Goal: Task Accomplishment & Management: Manage account settings

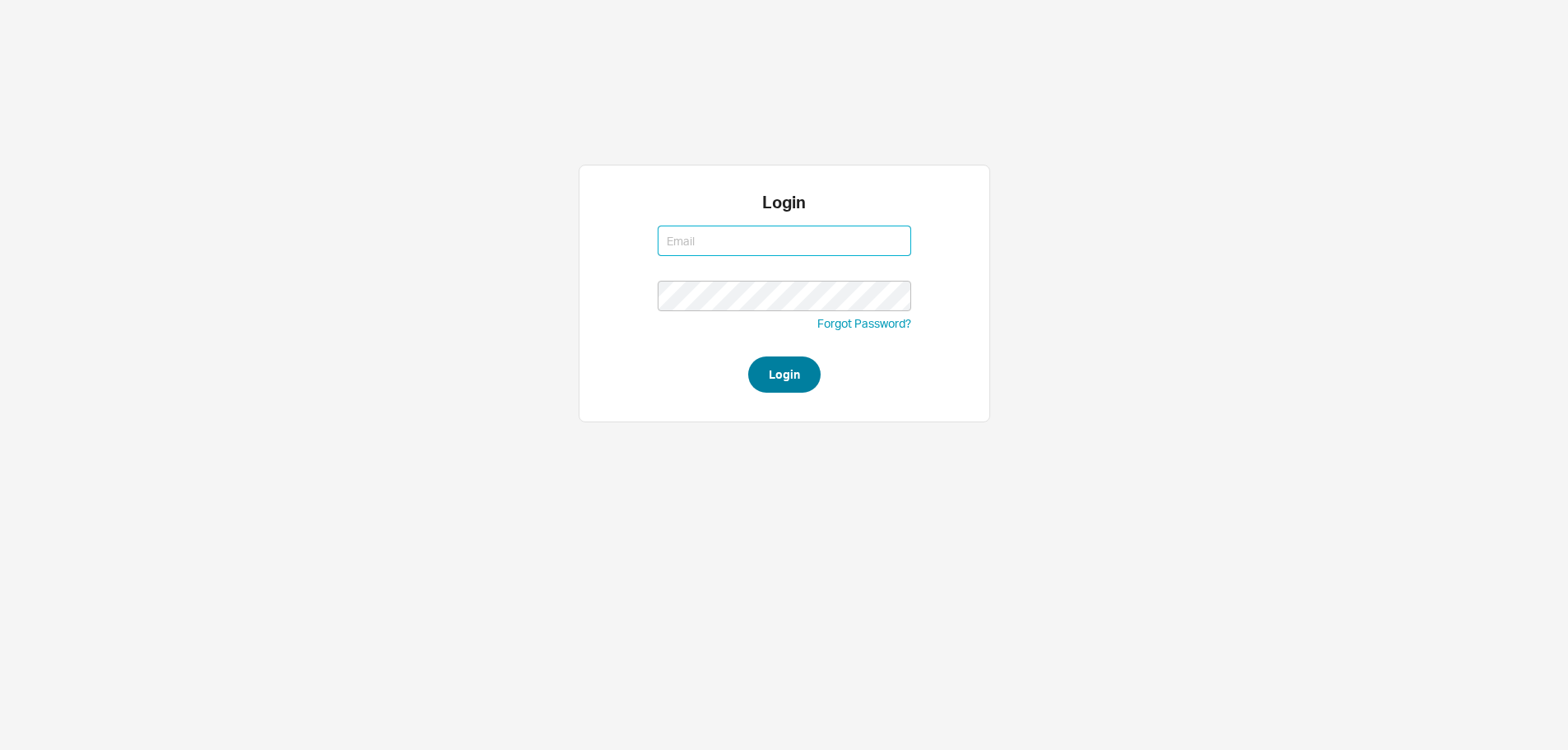
type input "[EMAIL_ADDRESS][DOMAIN_NAME]"
type input "ruthiem@qualitybath.com"
click at [773, 379] on button "Login" at bounding box center [784, 374] width 73 height 36
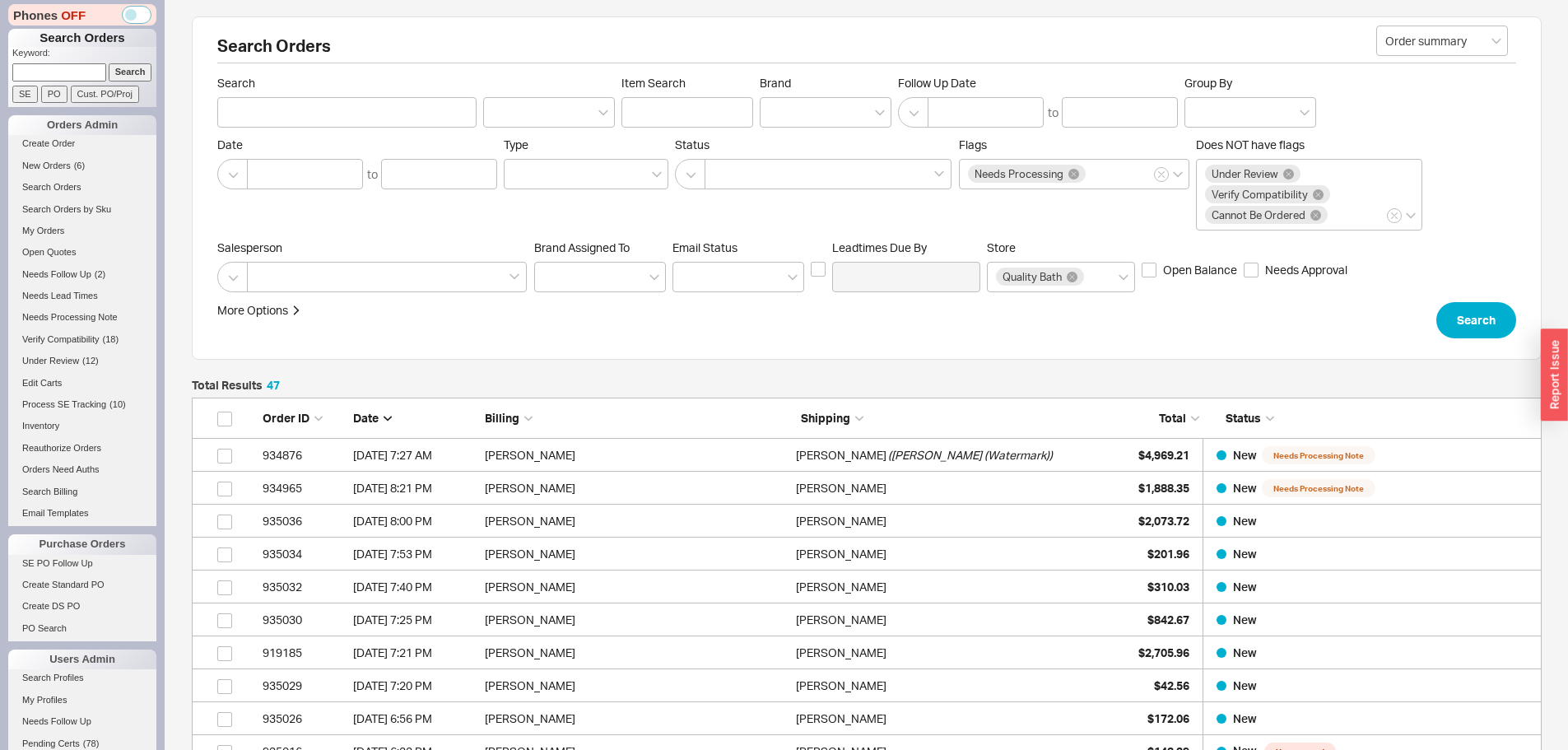
scroll to position [1577, 1337]
click at [47, 67] on input at bounding box center [59, 72] width 94 height 17
paste input "912540"
type input "912540"
click at [109, 63] on input "Search" at bounding box center [130, 72] width 44 height 17
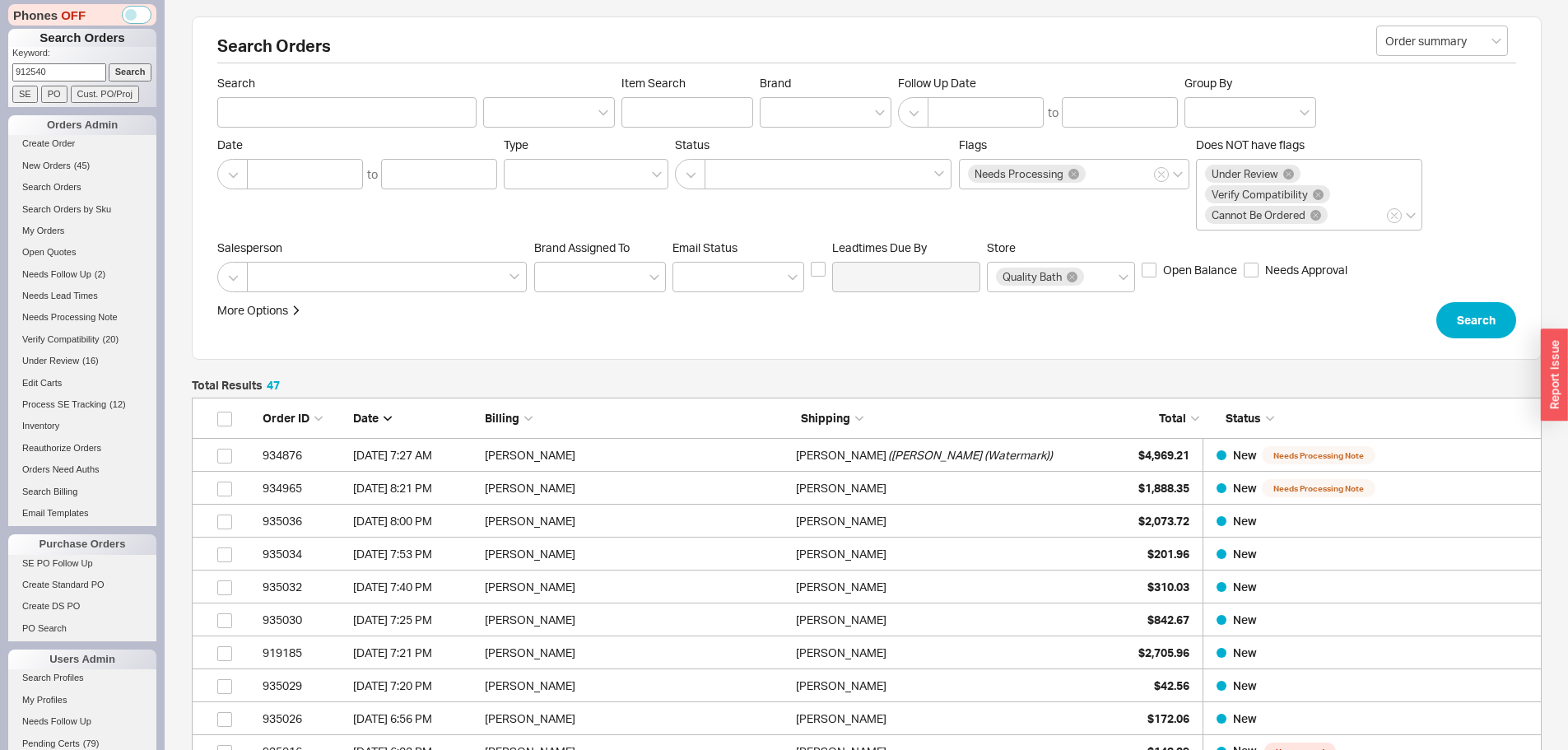
type input "912540"
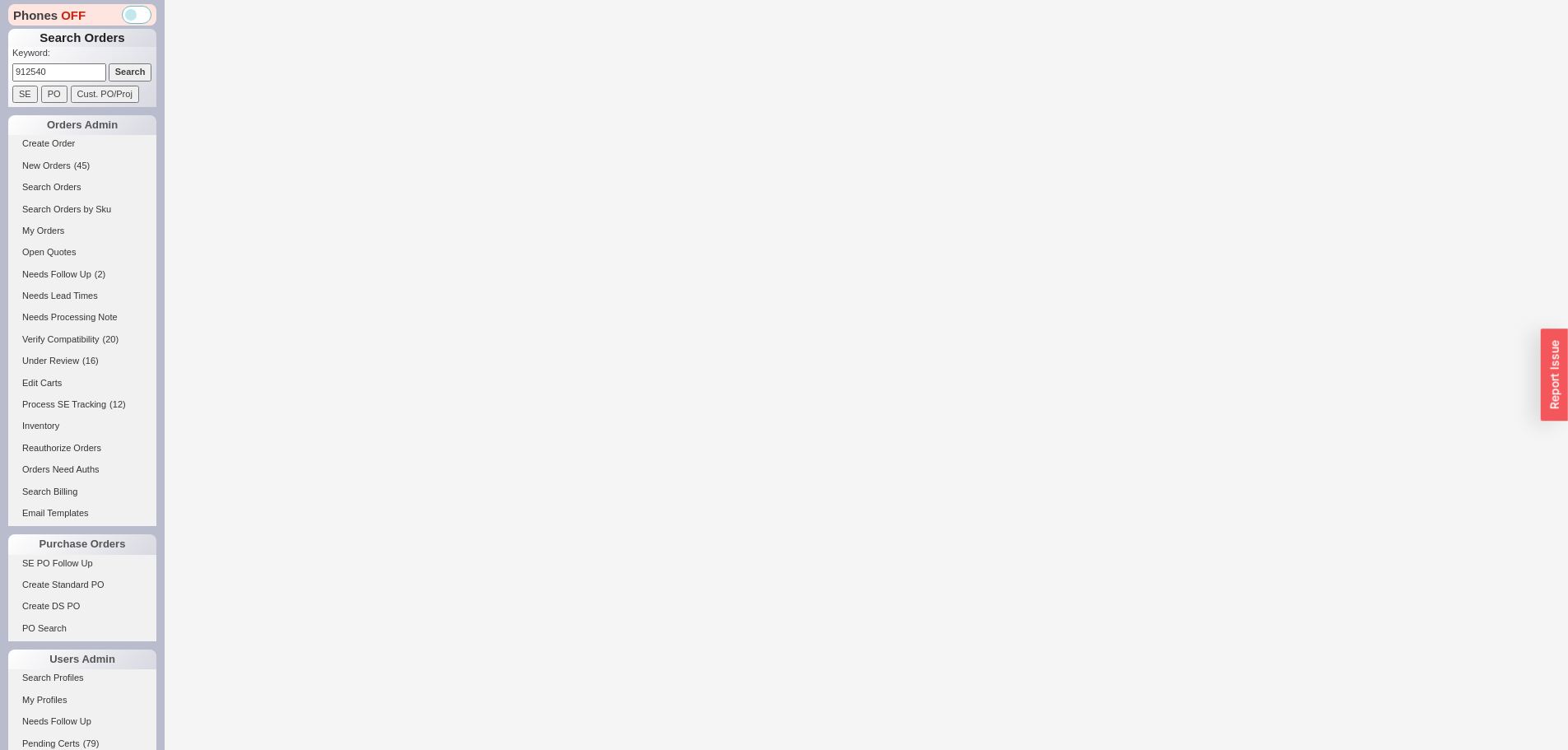
select select "*"
select select "LOW"
select select "3"
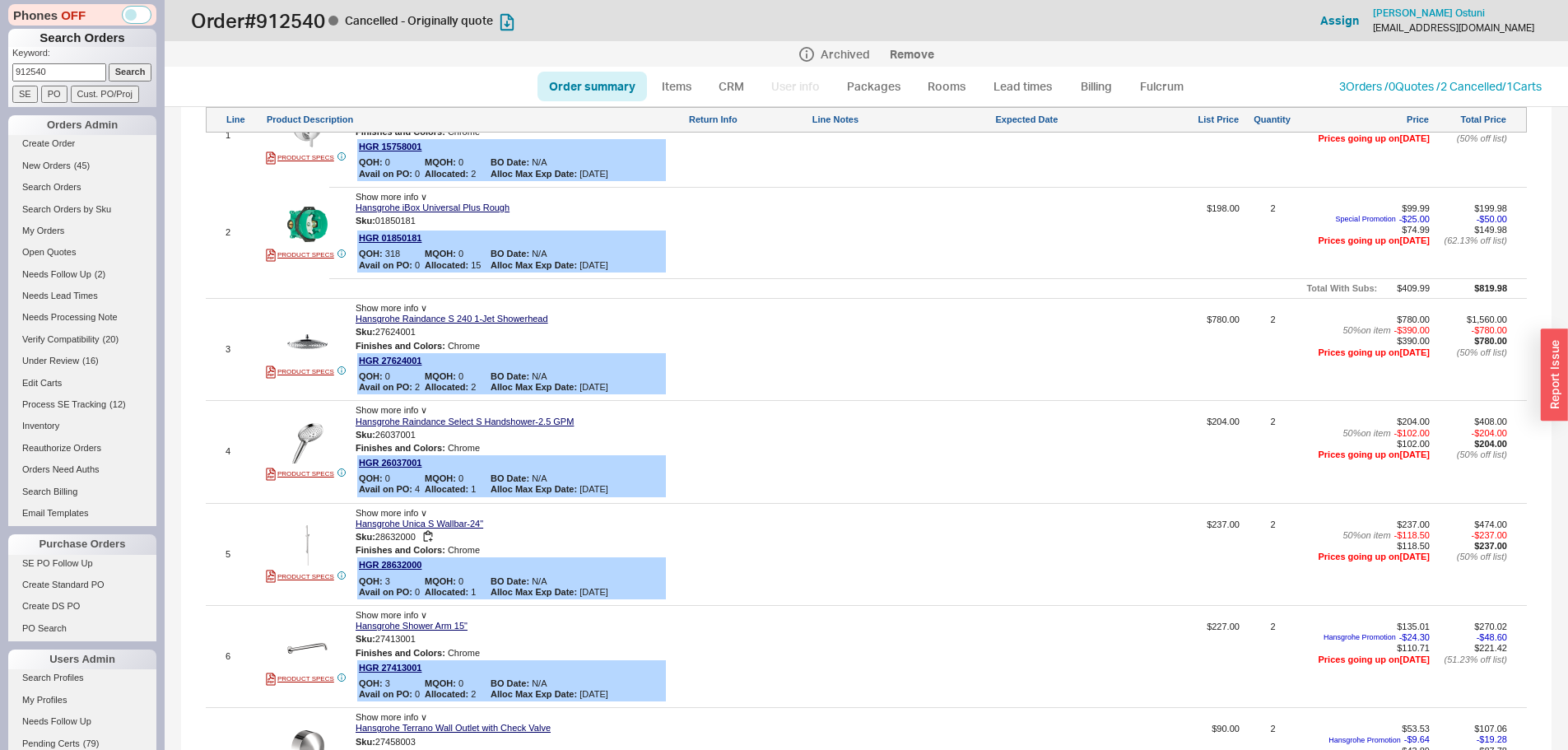
scroll to position [1071, 0]
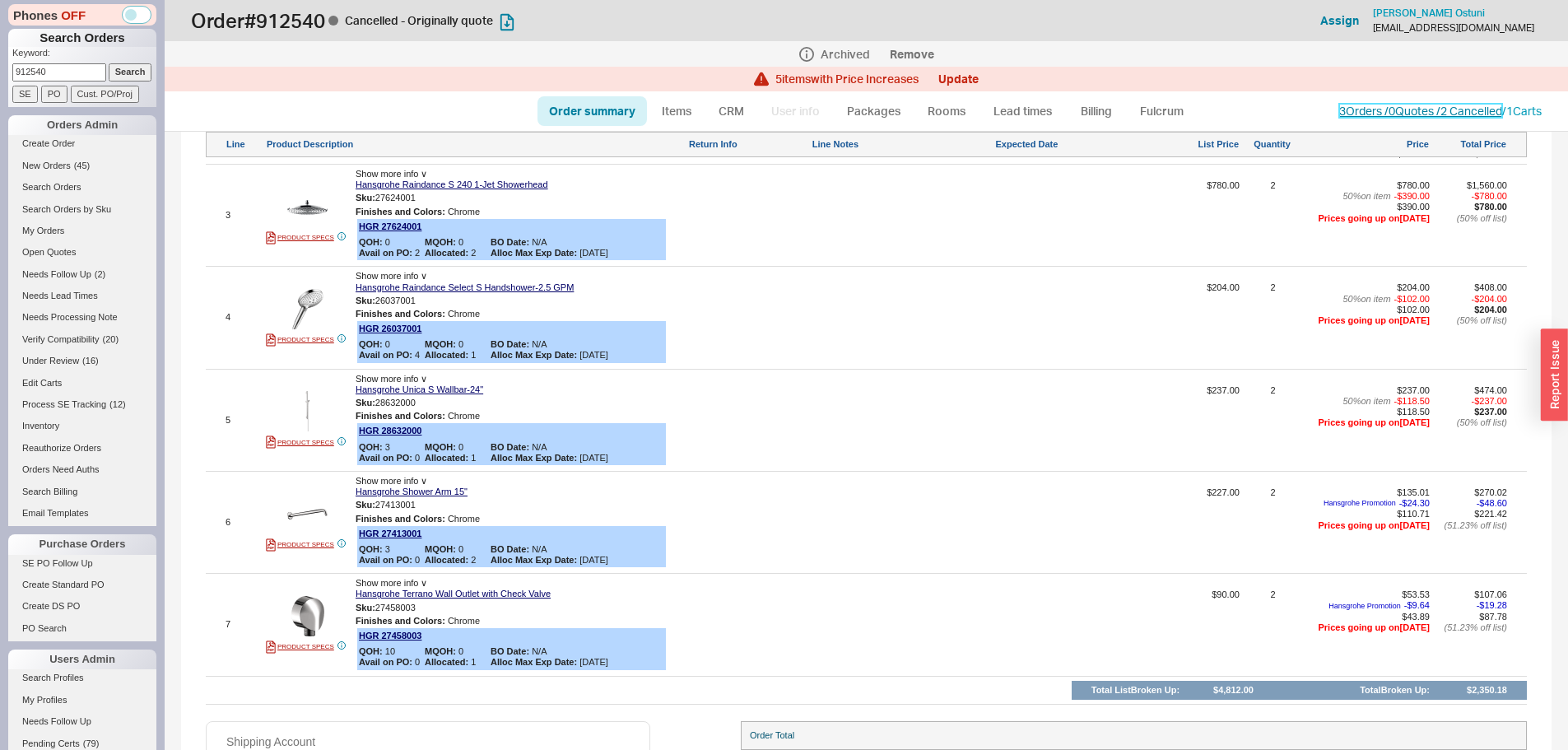
click at [1402, 109] on link "3 Orders / 0 Quotes / 2 Cancelled" at bounding box center [1420, 111] width 163 height 14
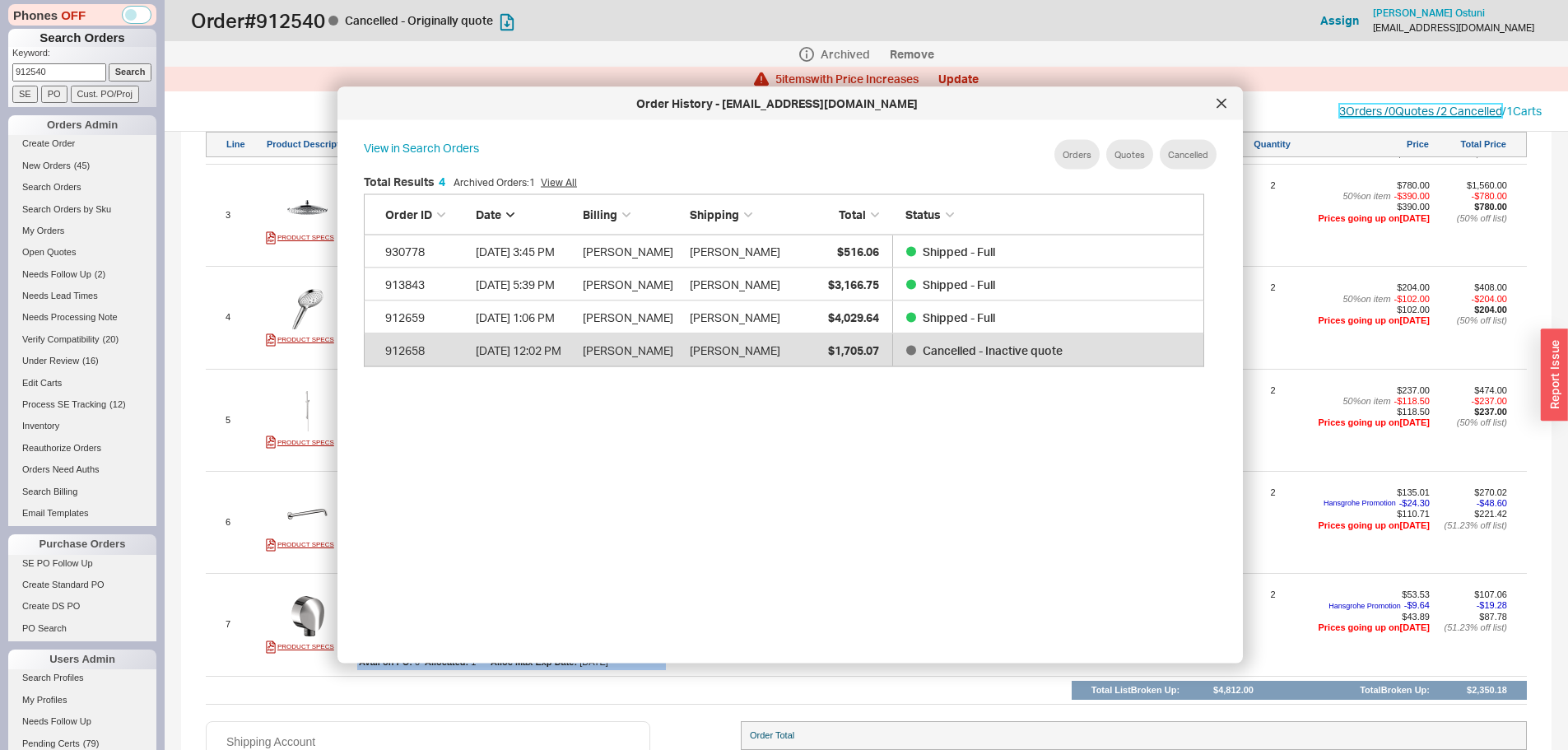
scroll to position [492, 854]
click at [1223, 104] on icon at bounding box center [1221, 104] width 10 height 10
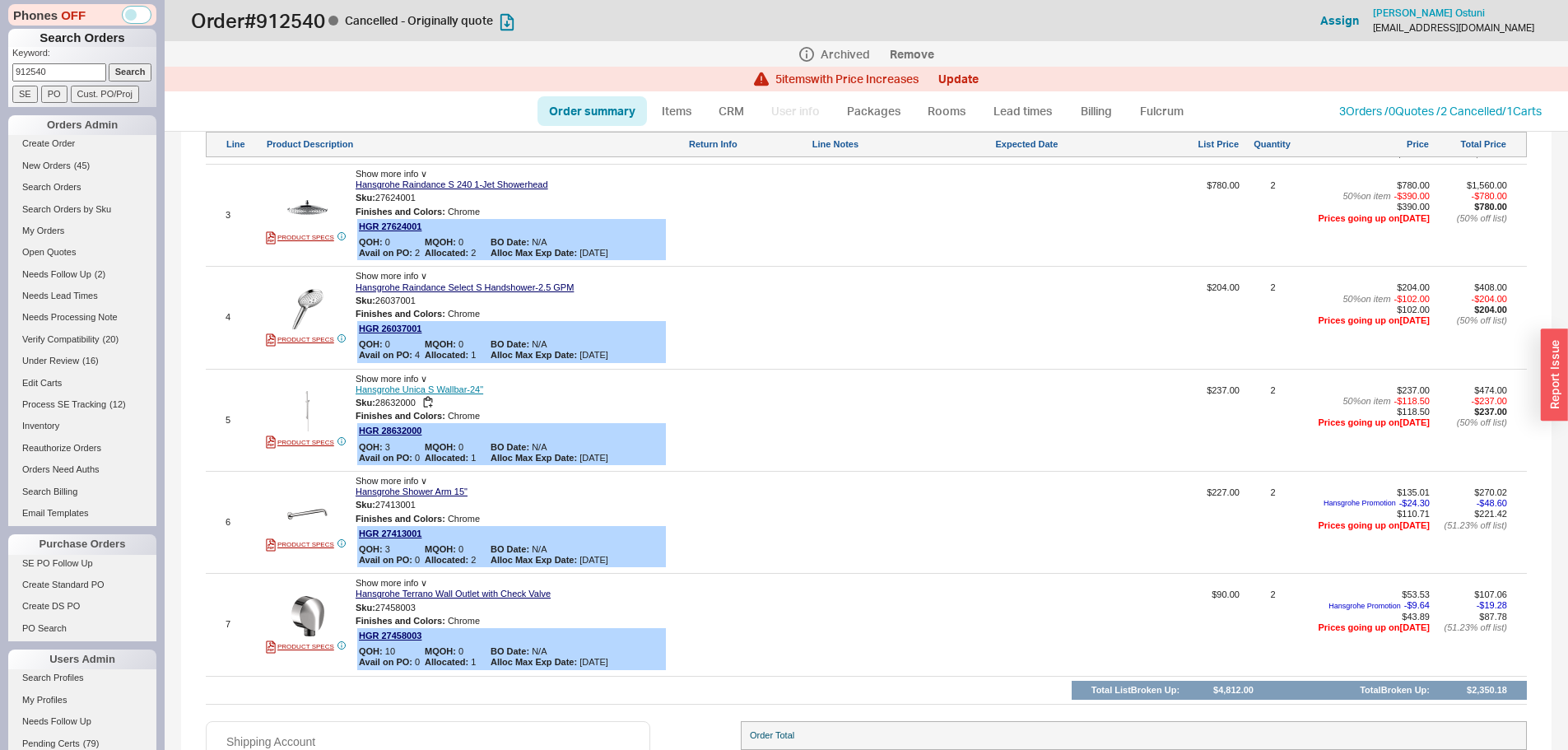
scroll to position [741, 0]
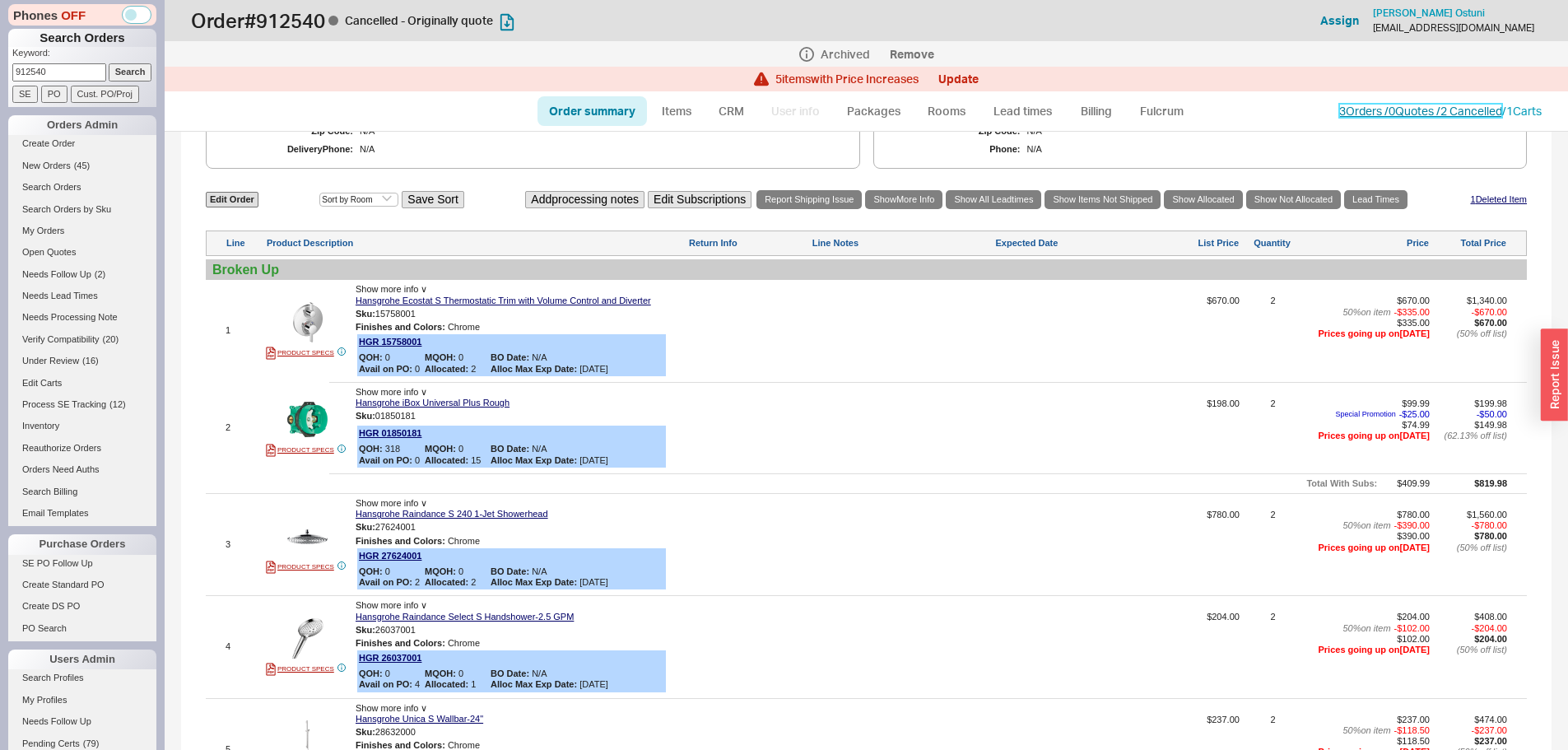
click at [1473, 111] on link "3 Orders / 0 Quotes / 2 Cancelled" at bounding box center [1420, 111] width 163 height 14
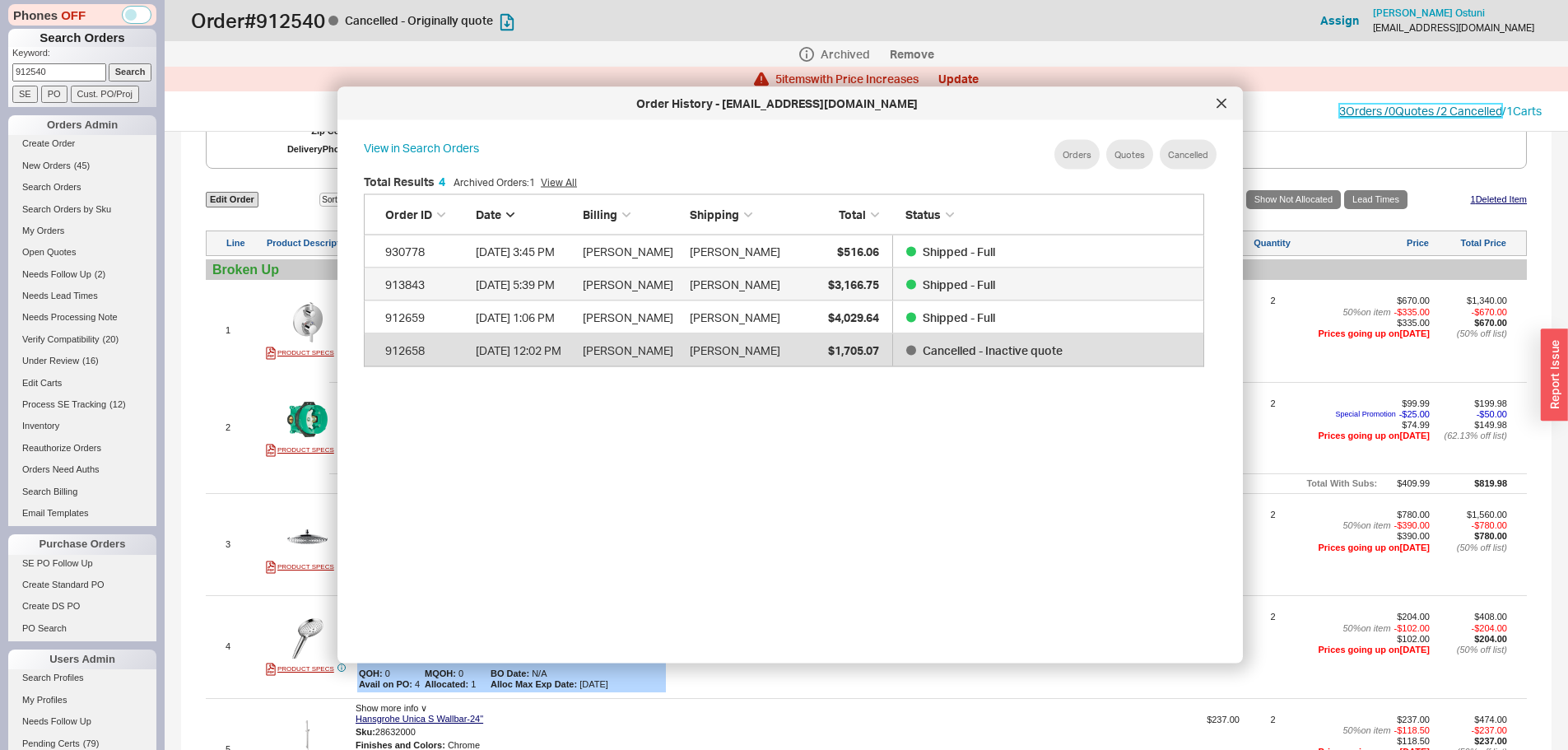
scroll to position [492, 854]
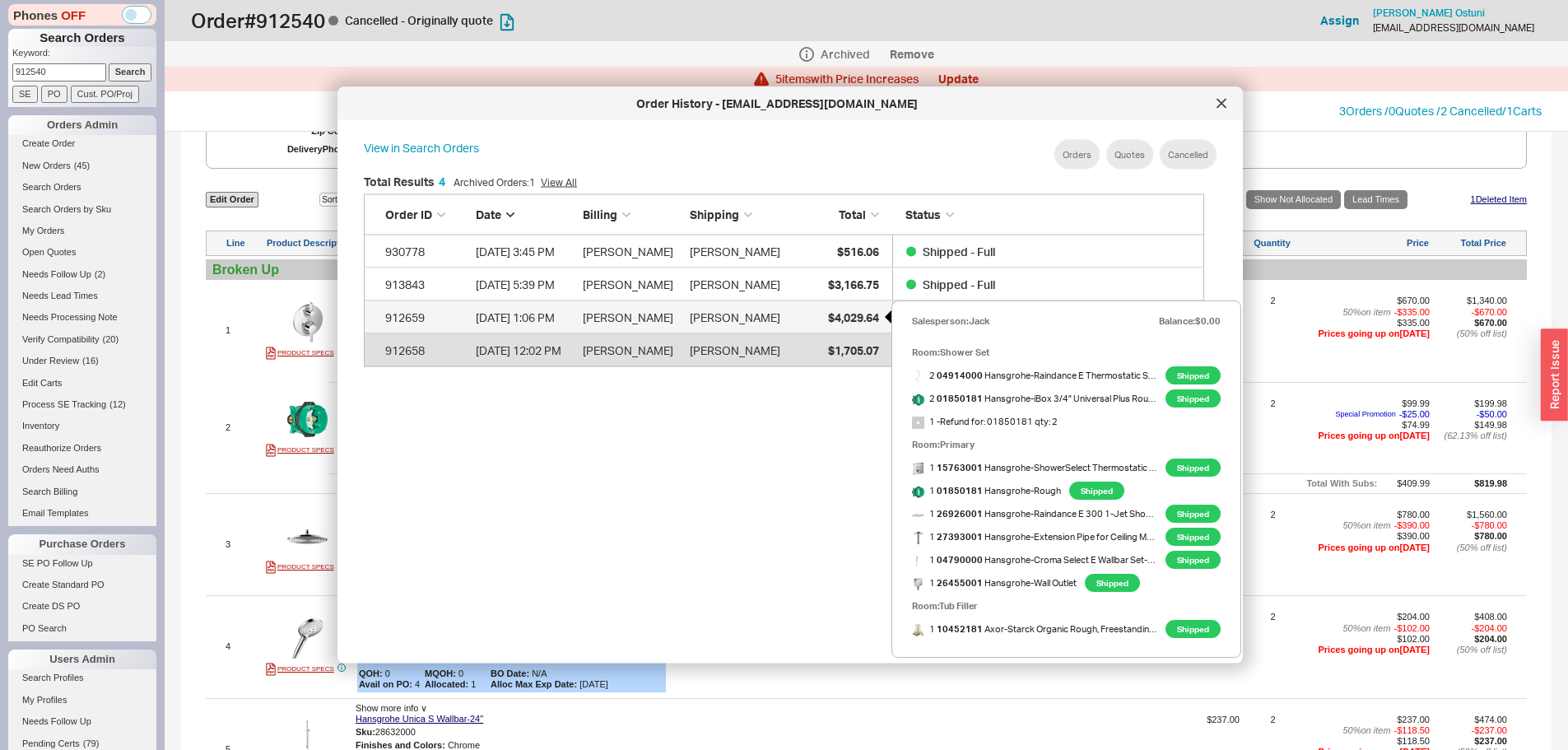
click at [833, 311] on span "$4,029.64" at bounding box center [853, 317] width 51 height 14
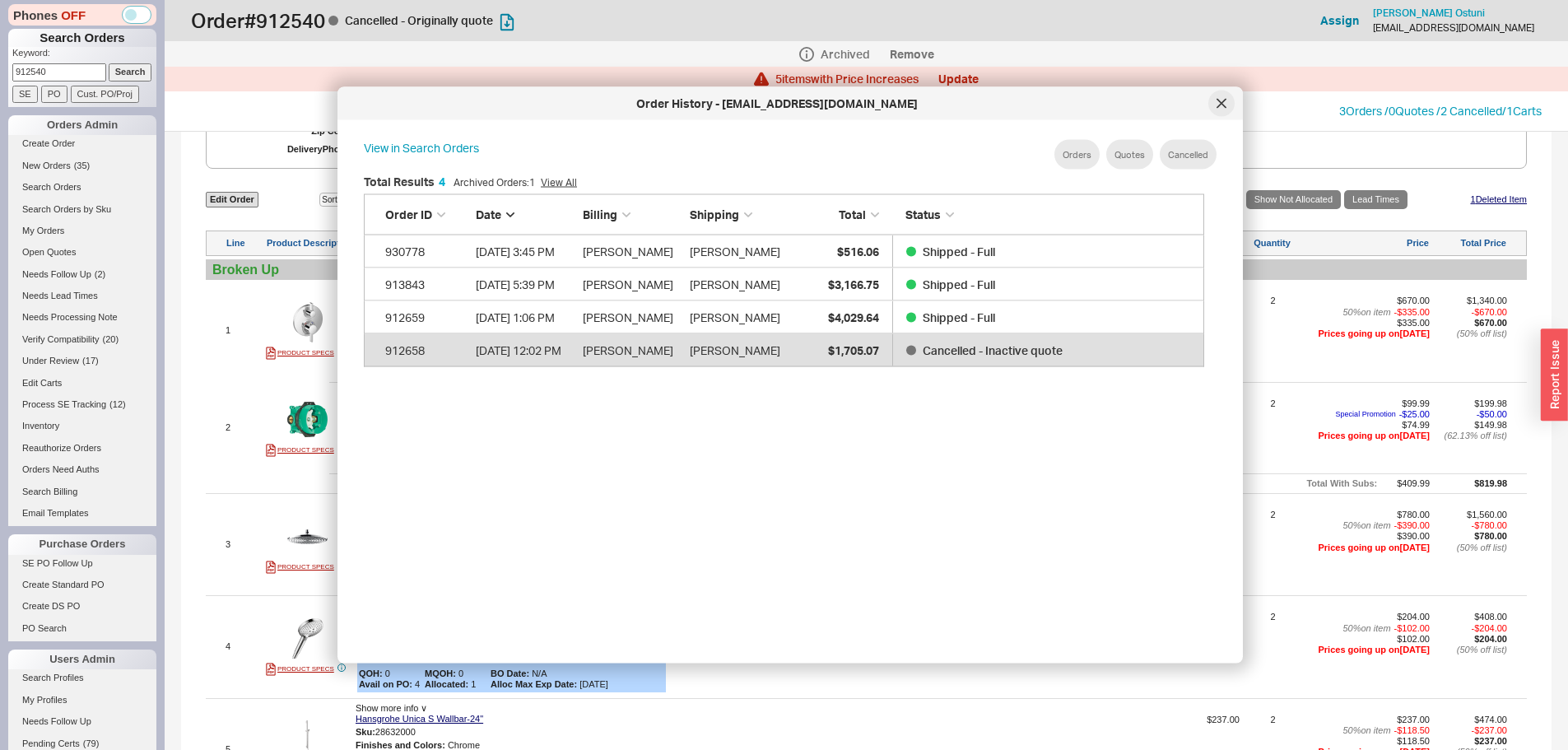
drag, startPoint x: 1227, startPoint y: 89, endPoint x: 1216, endPoint y: 100, distance: 15.6
click at [1227, 91] on div "Order History - ostunidesigns@gmail.com" at bounding box center [789, 104] width 905 height 33
click at [1215, 100] on div at bounding box center [1220, 105] width 26 height 26
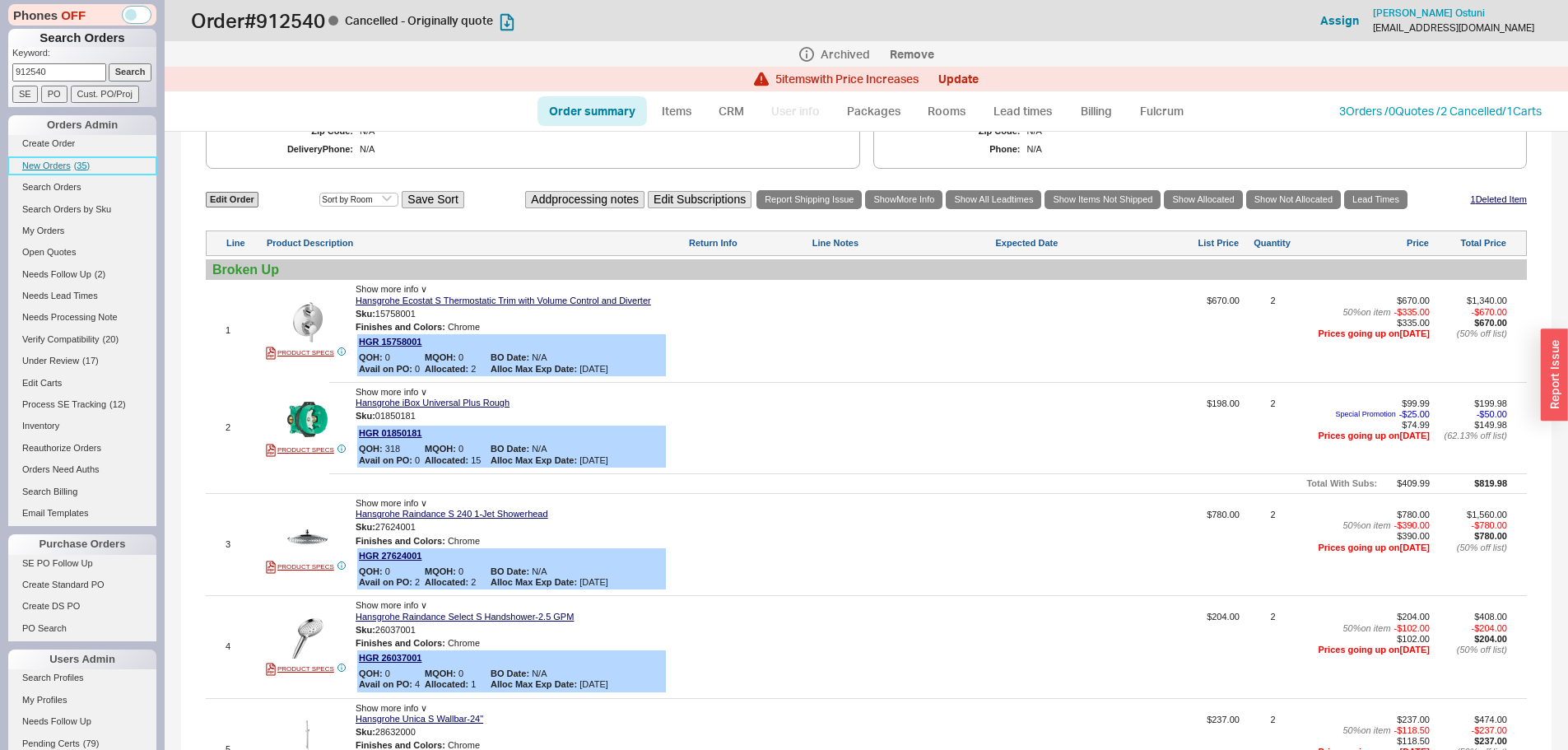
click at [77, 168] on span "( 35 )" at bounding box center [82, 165] width 17 height 10
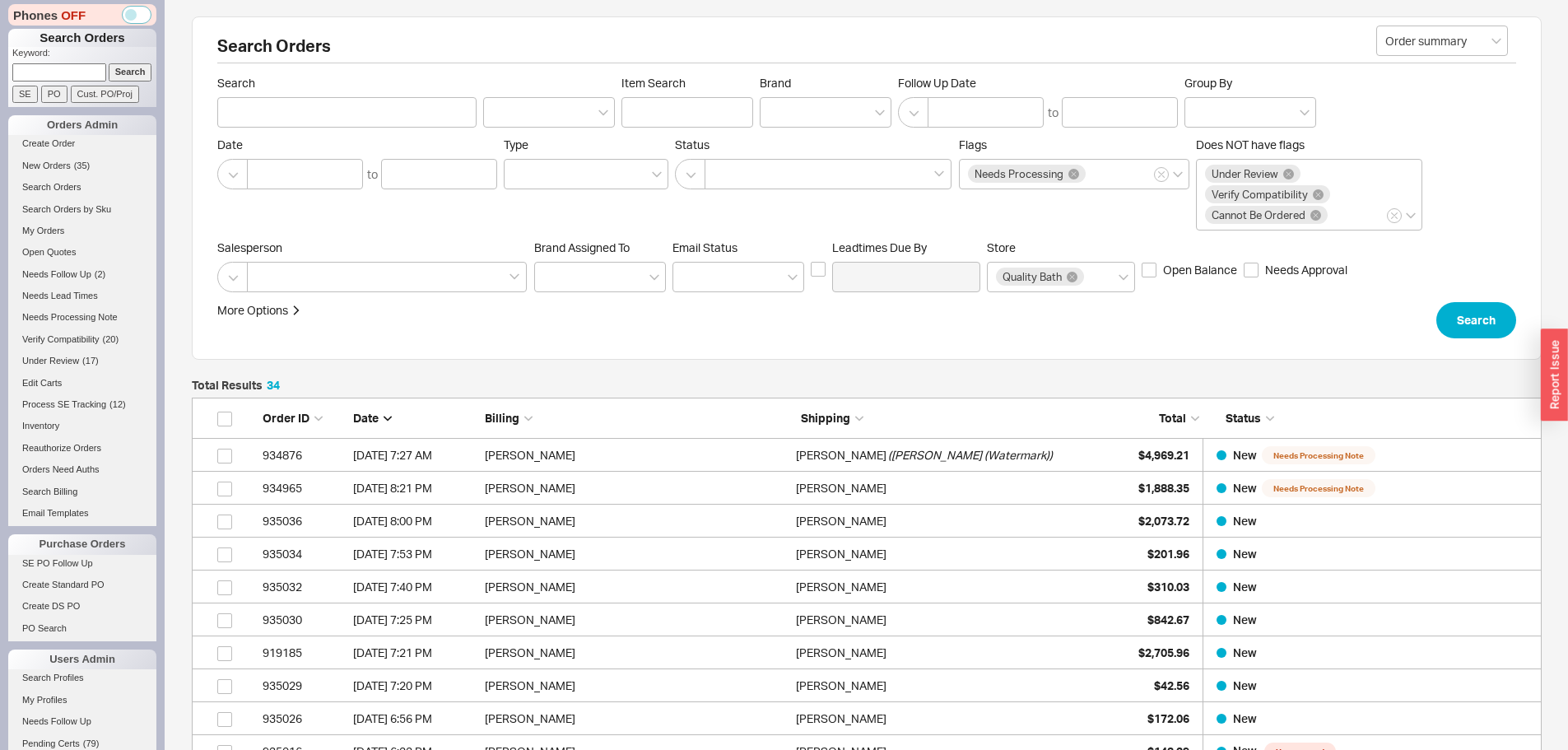
scroll to position [1148, 1337]
click at [46, 66] on input at bounding box center [59, 72] width 94 height 17
paste input "932680"
type input "932680"
click at [109, 63] on input "Search" at bounding box center [130, 72] width 44 height 17
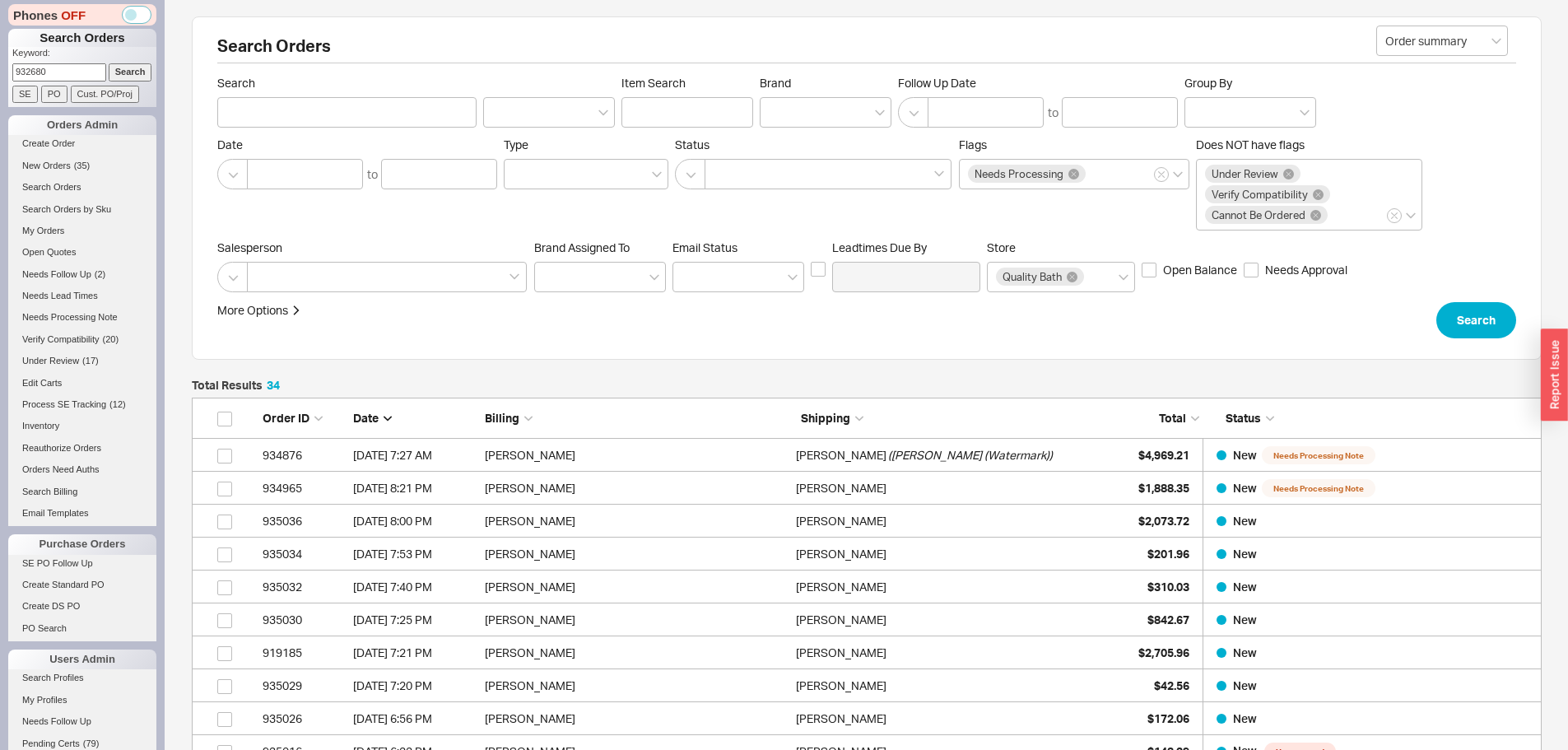
type input "932680"
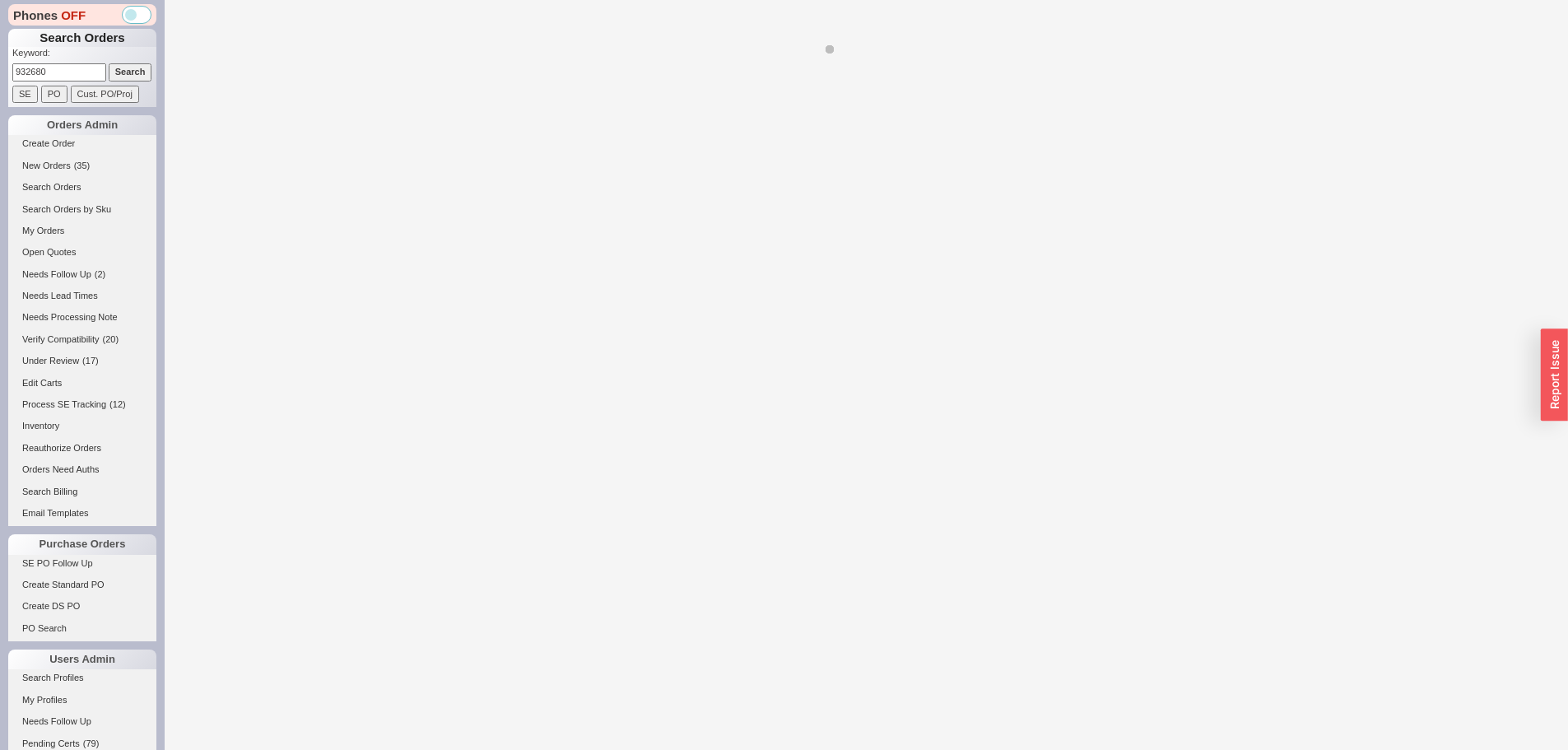
select select "*"
select select "**"
select select "LOW"
select select "3"
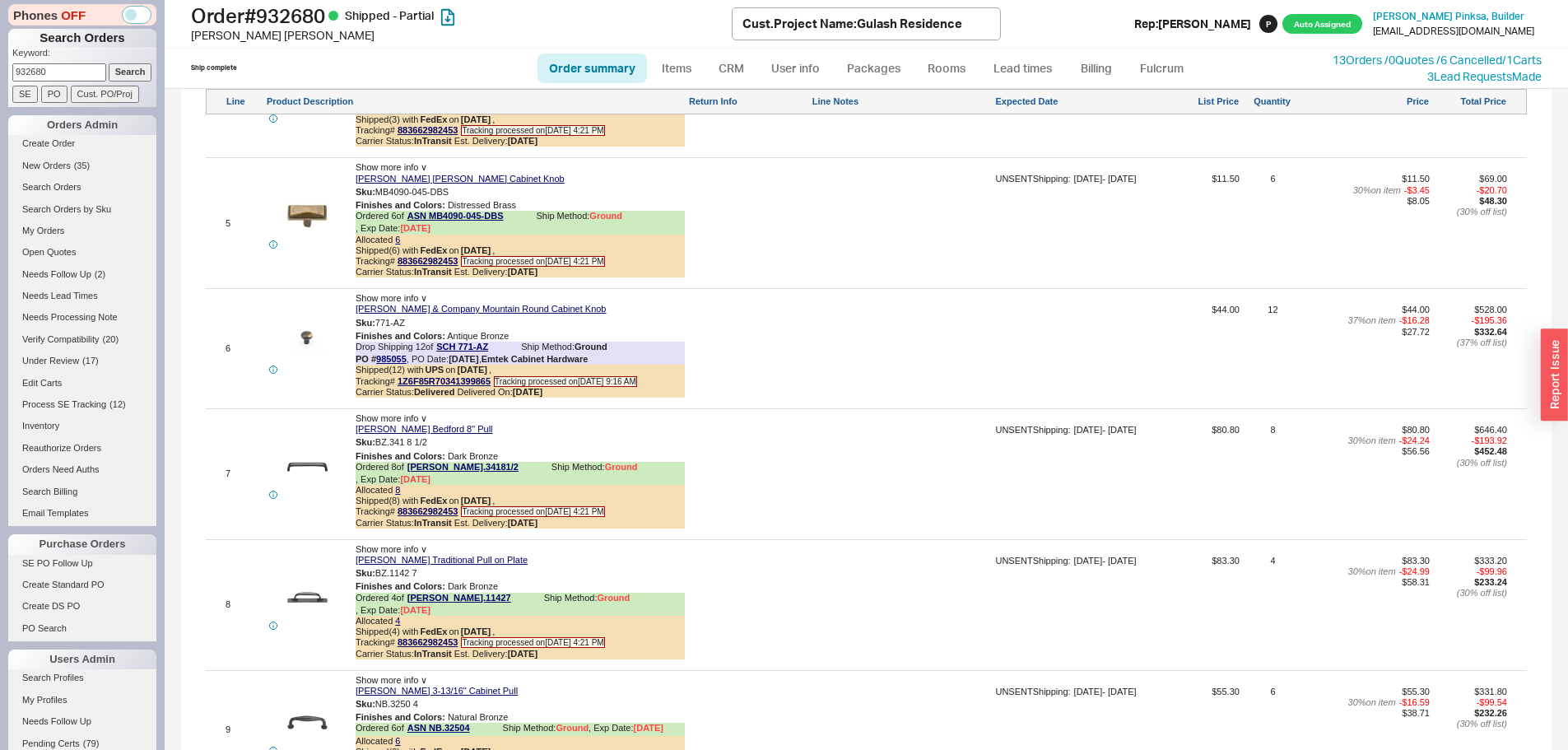
scroll to position [1151, 0]
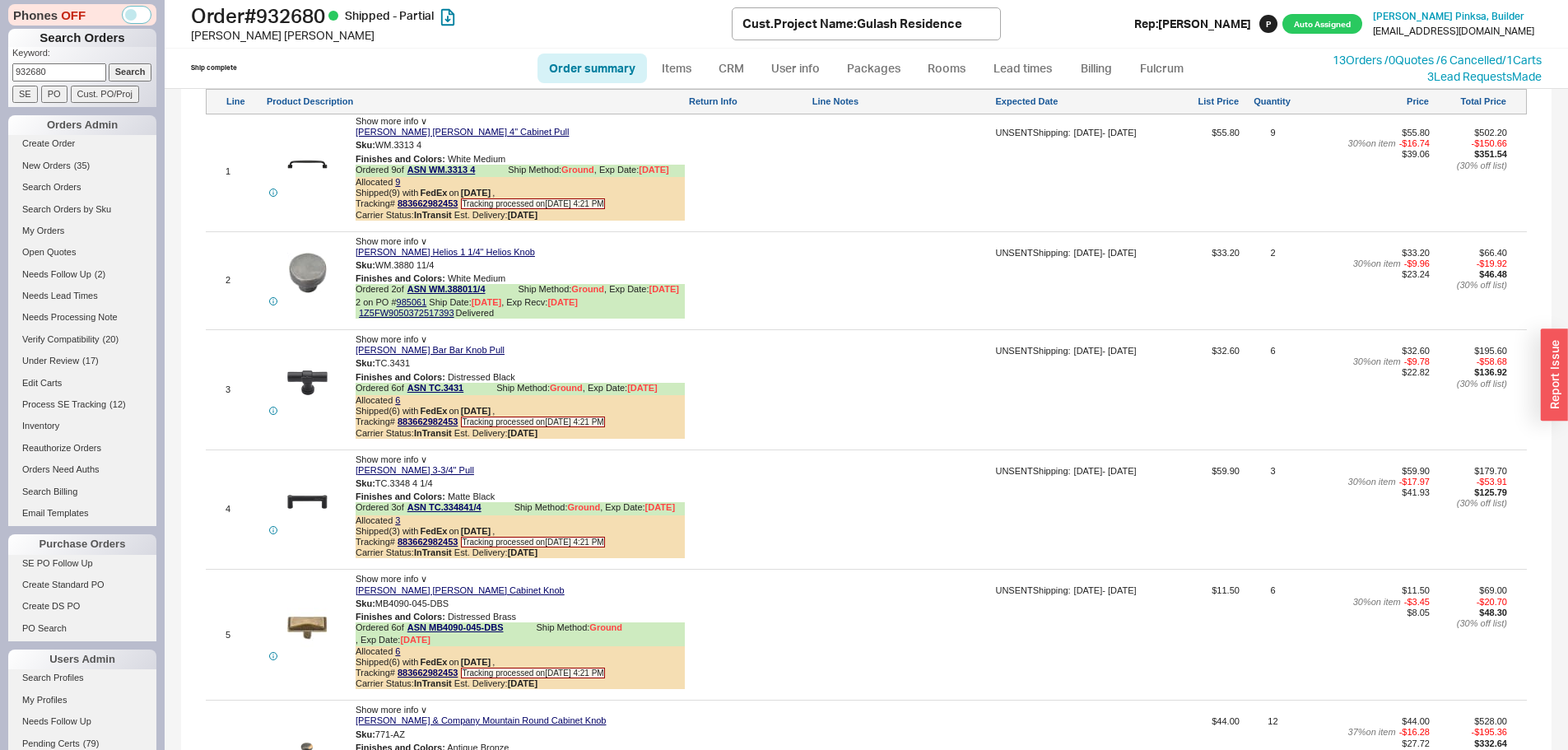
click at [77, 70] on input "932680" at bounding box center [59, 72] width 94 height 17
paste input "0519"
type input "930519"
click at [109, 63] on input "Search" at bounding box center [130, 72] width 44 height 17
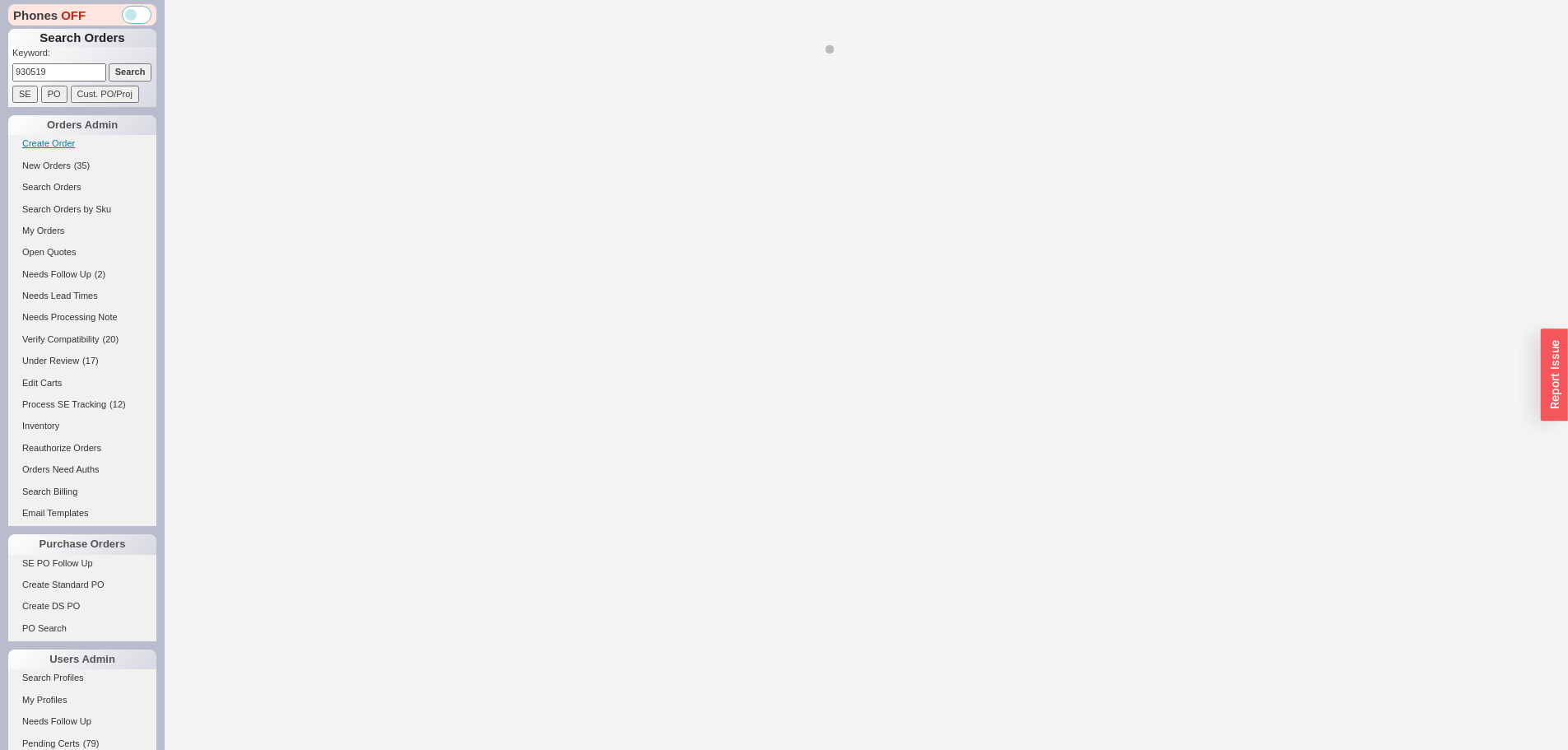
select select "*"
select select "LOW"
select select "3"
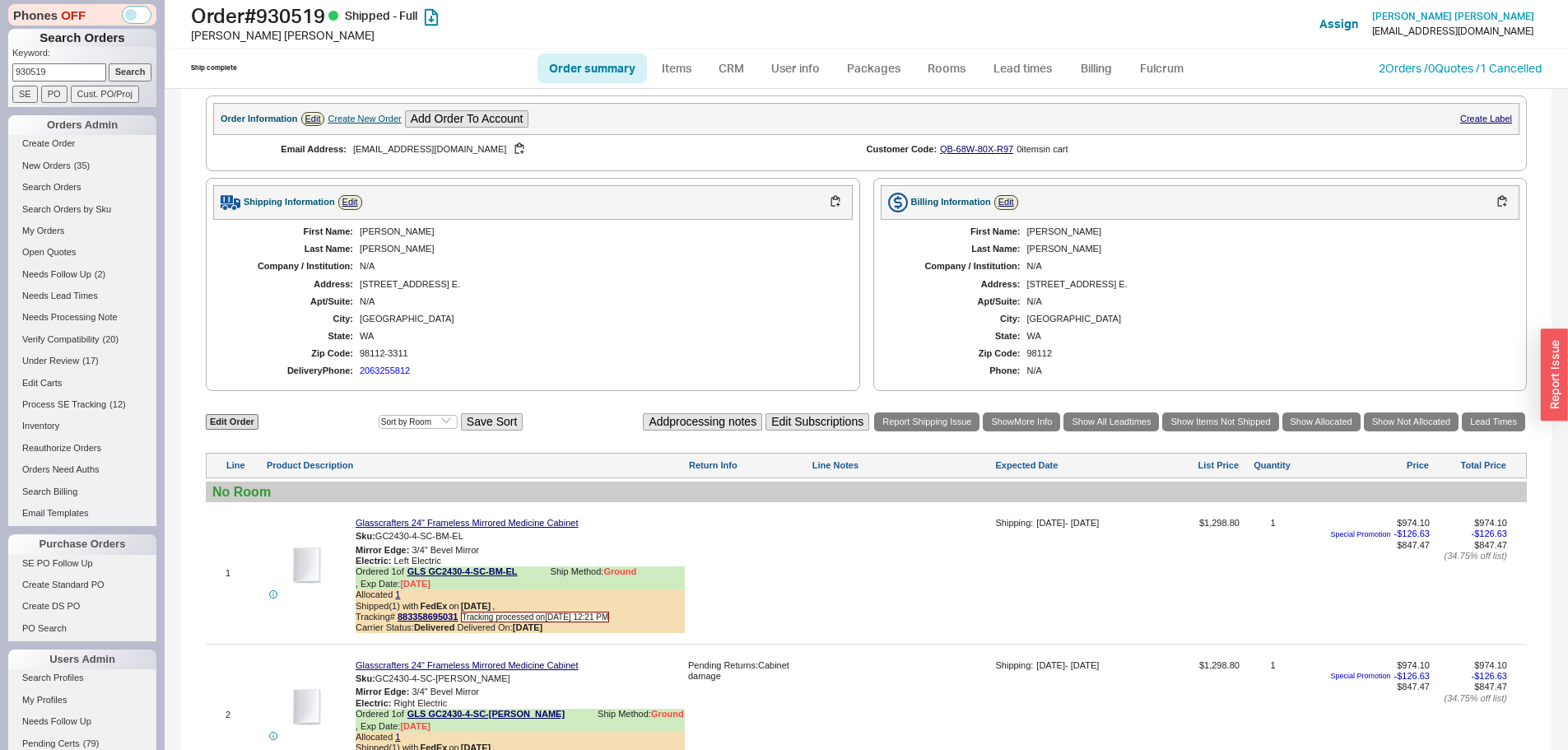
scroll to position [659, 0]
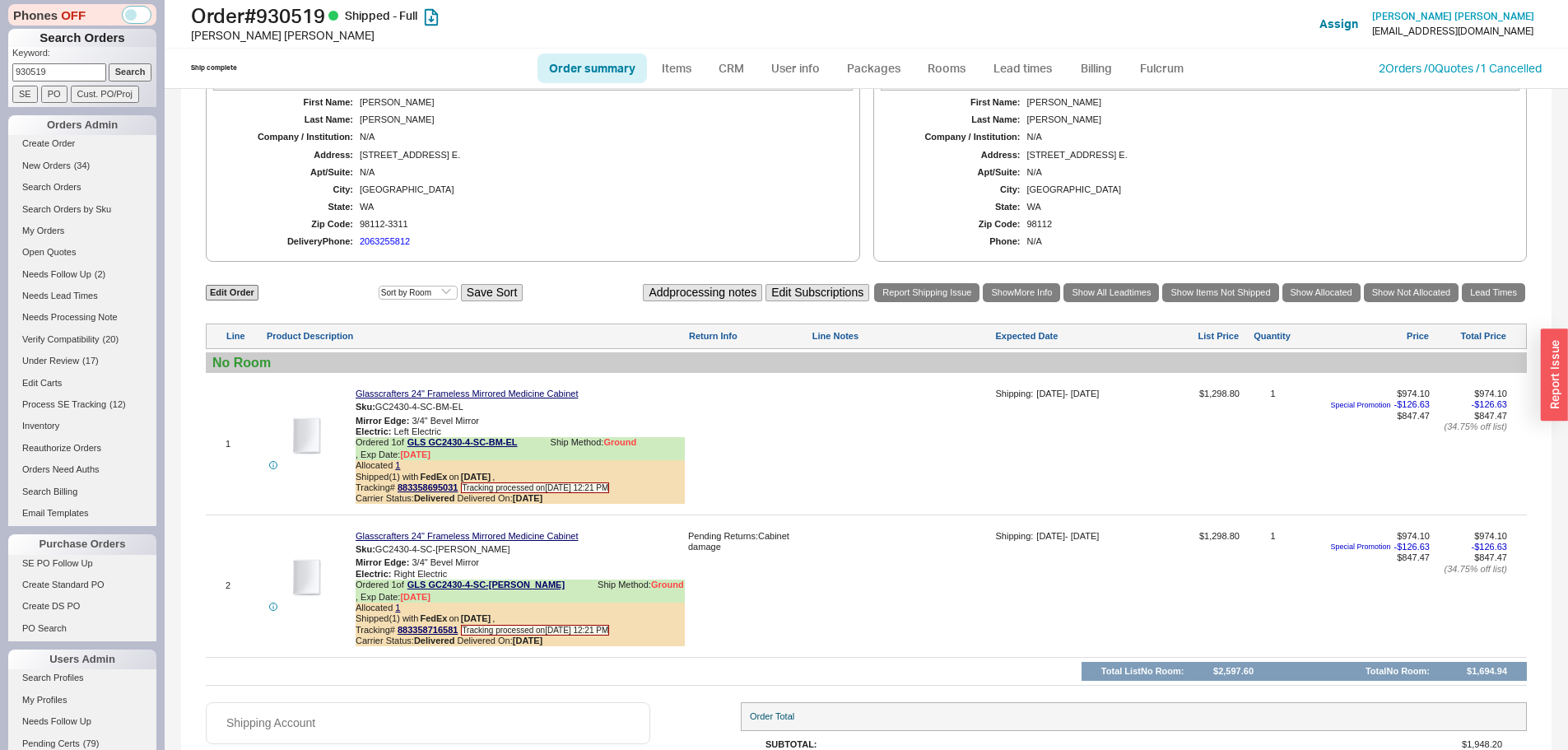
click at [50, 74] on input "930519" at bounding box center [59, 72] width 94 height 17
paste input "829520"
type input "829520"
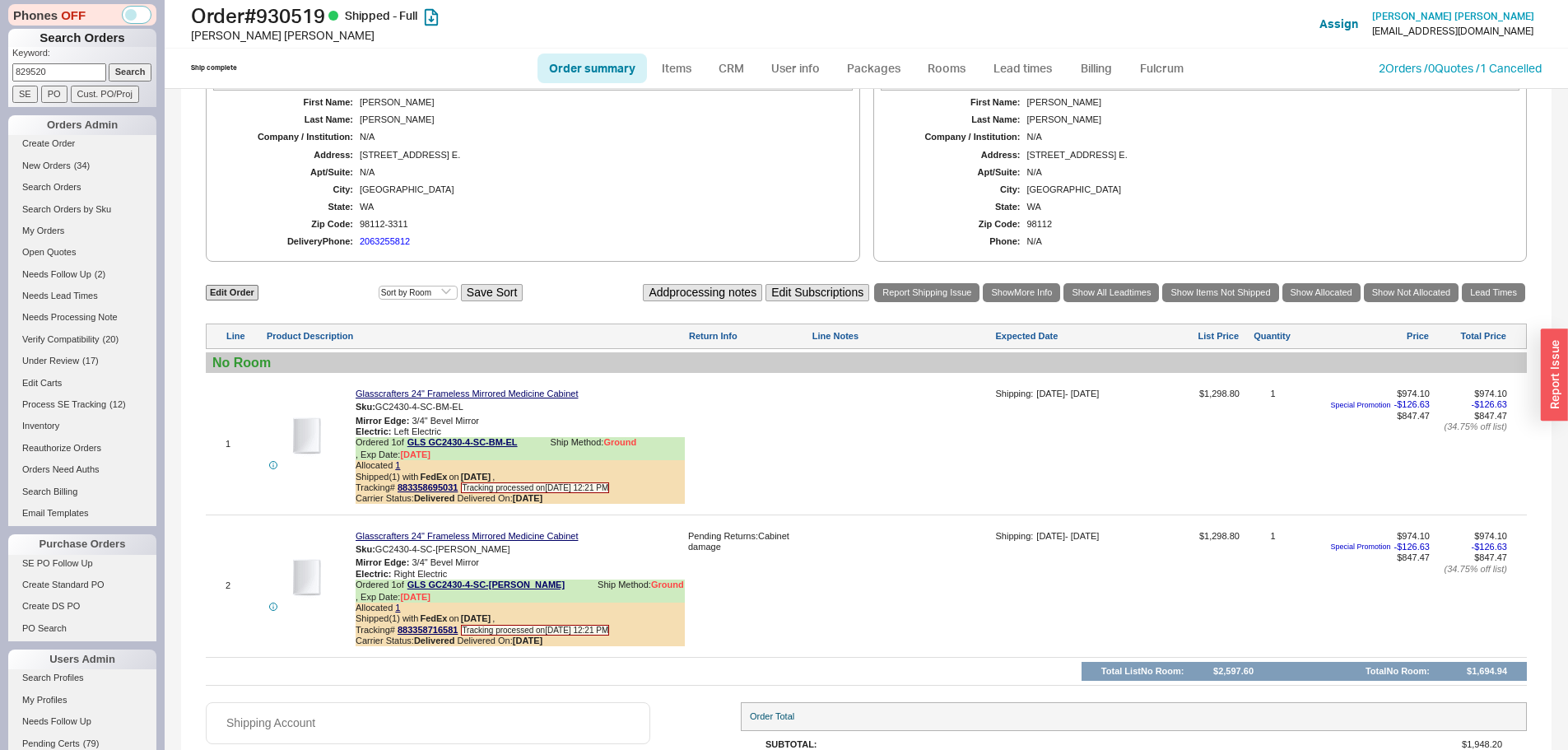
click at [109, 63] on input "Search" at bounding box center [130, 72] width 44 height 17
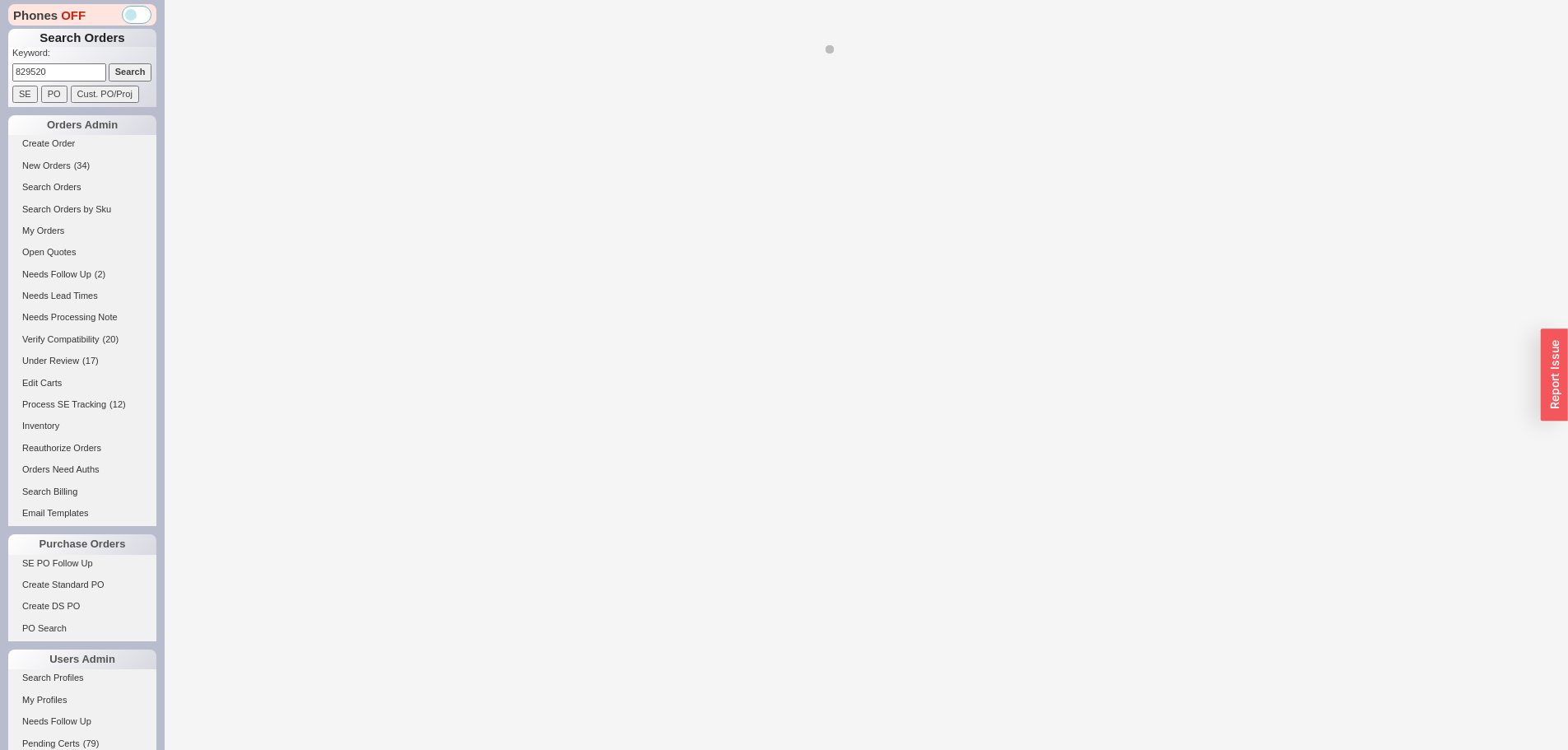
select select "*"
select select "LOW"
select select "3"
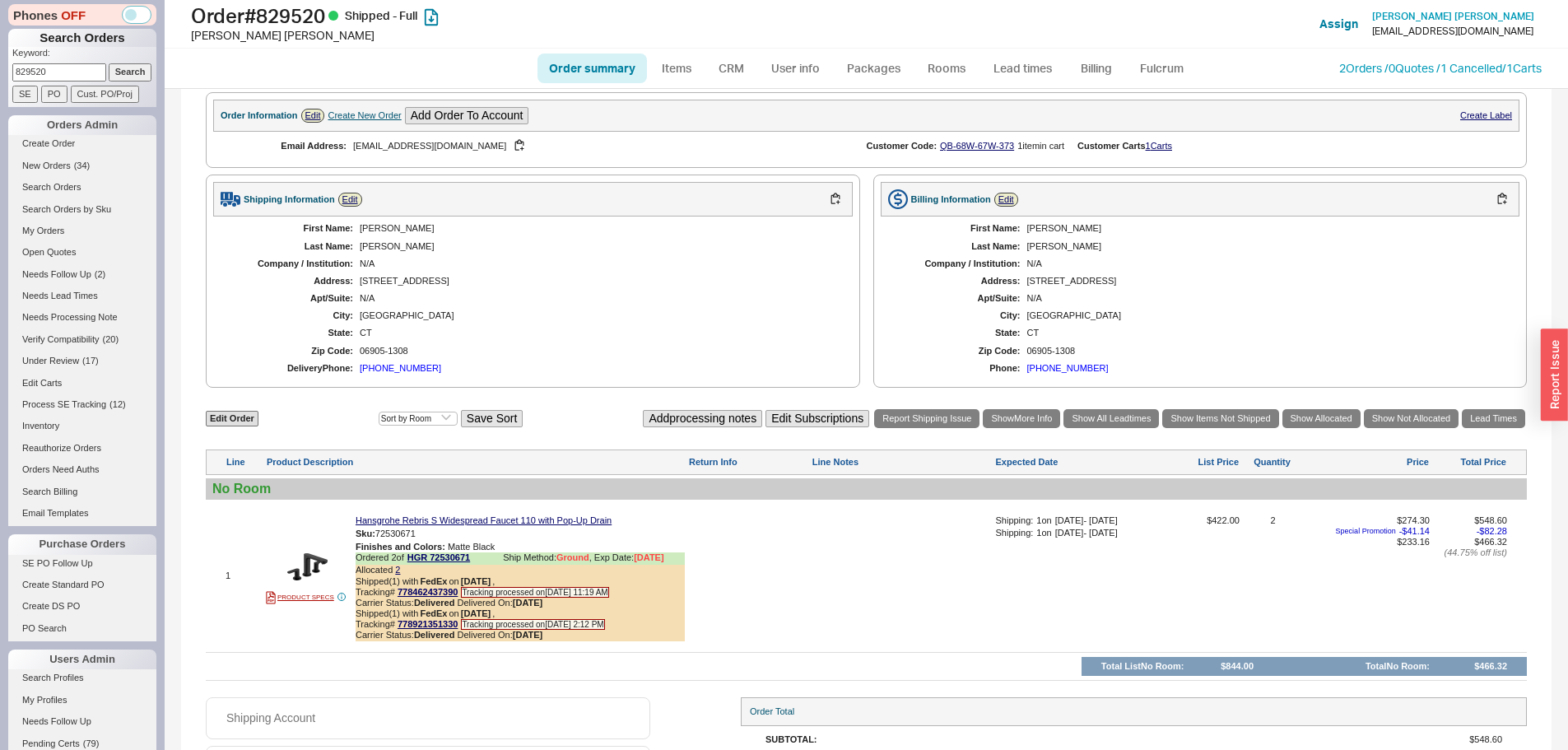
scroll to position [2049, 0]
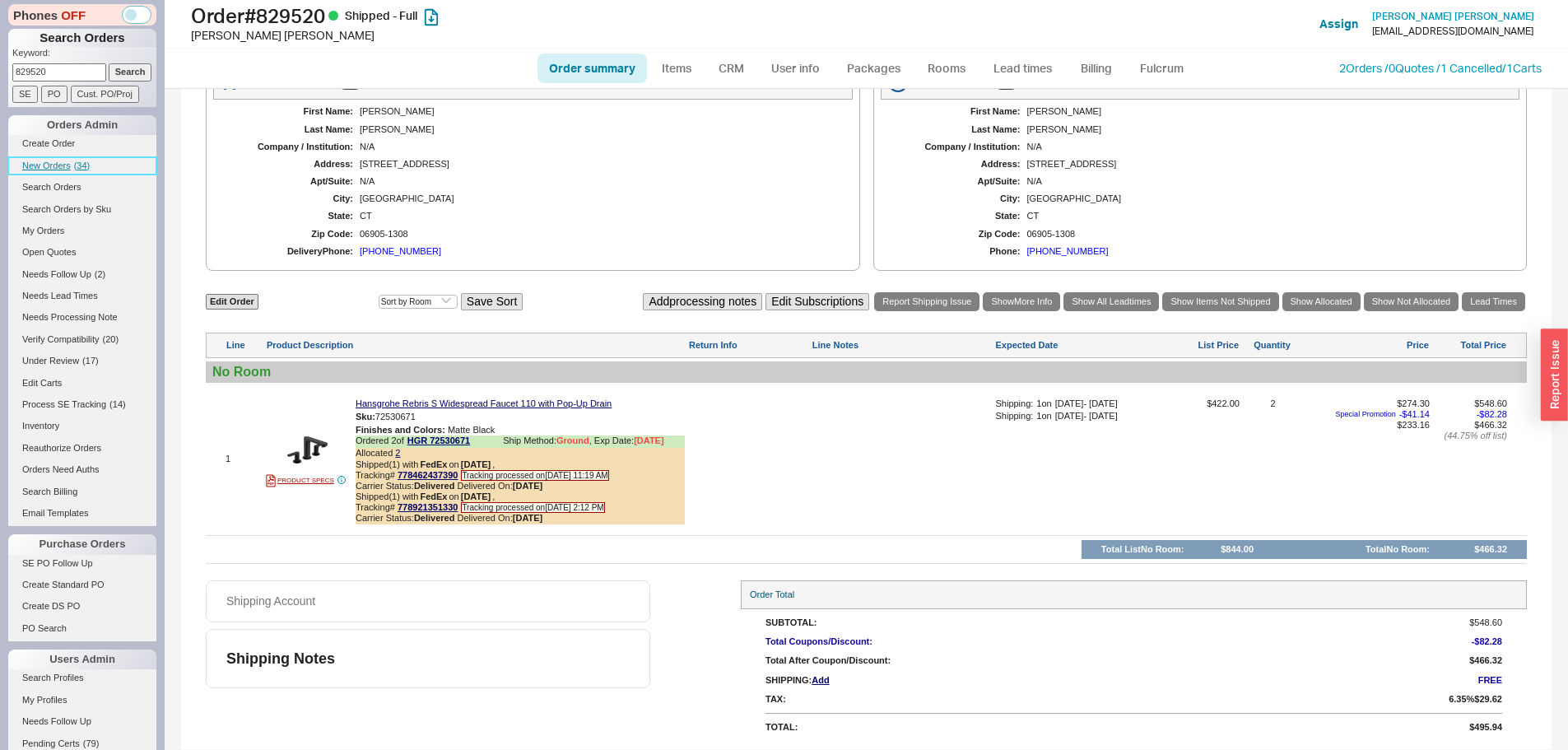
click at [64, 165] on span "New Orders" at bounding box center [47, 165] width 49 height 10
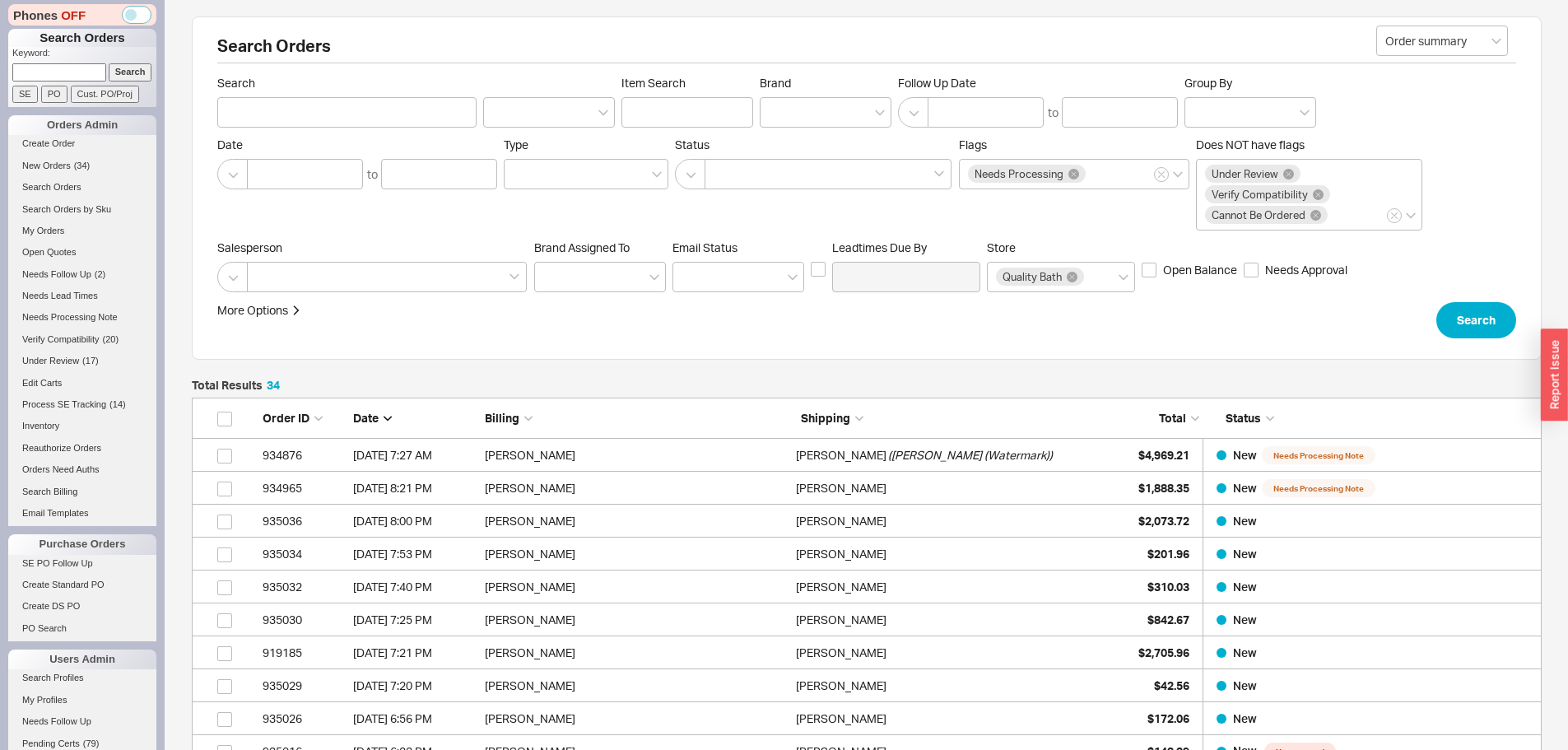
scroll to position [1148, 1337]
click at [79, 159] on link "New Orders ( 36 )" at bounding box center [82, 166] width 149 height 17
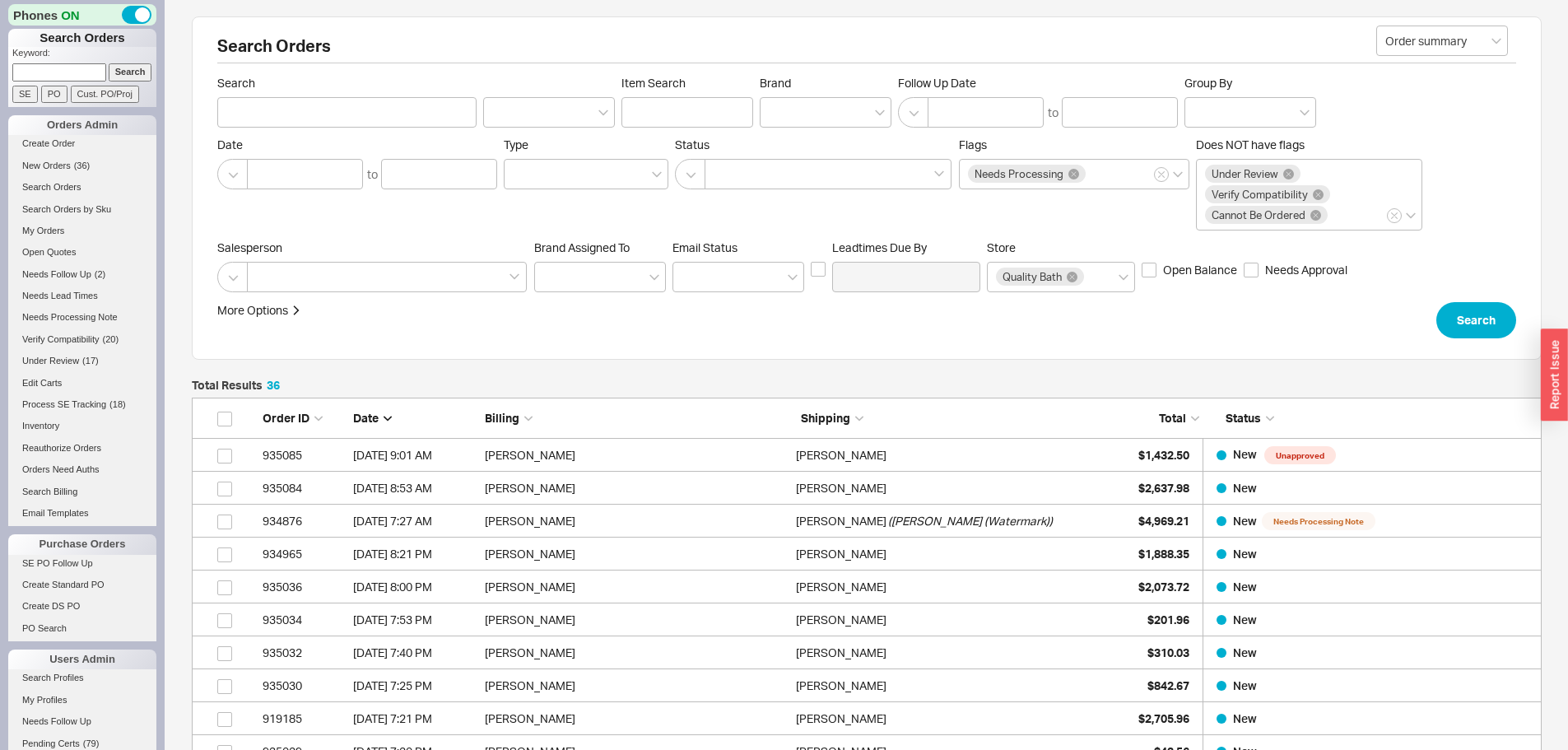
scroll to position [1214, 1337]
click at [69, 160] on span "New Orders" at bounding box center [47, 165] width 49 height 10
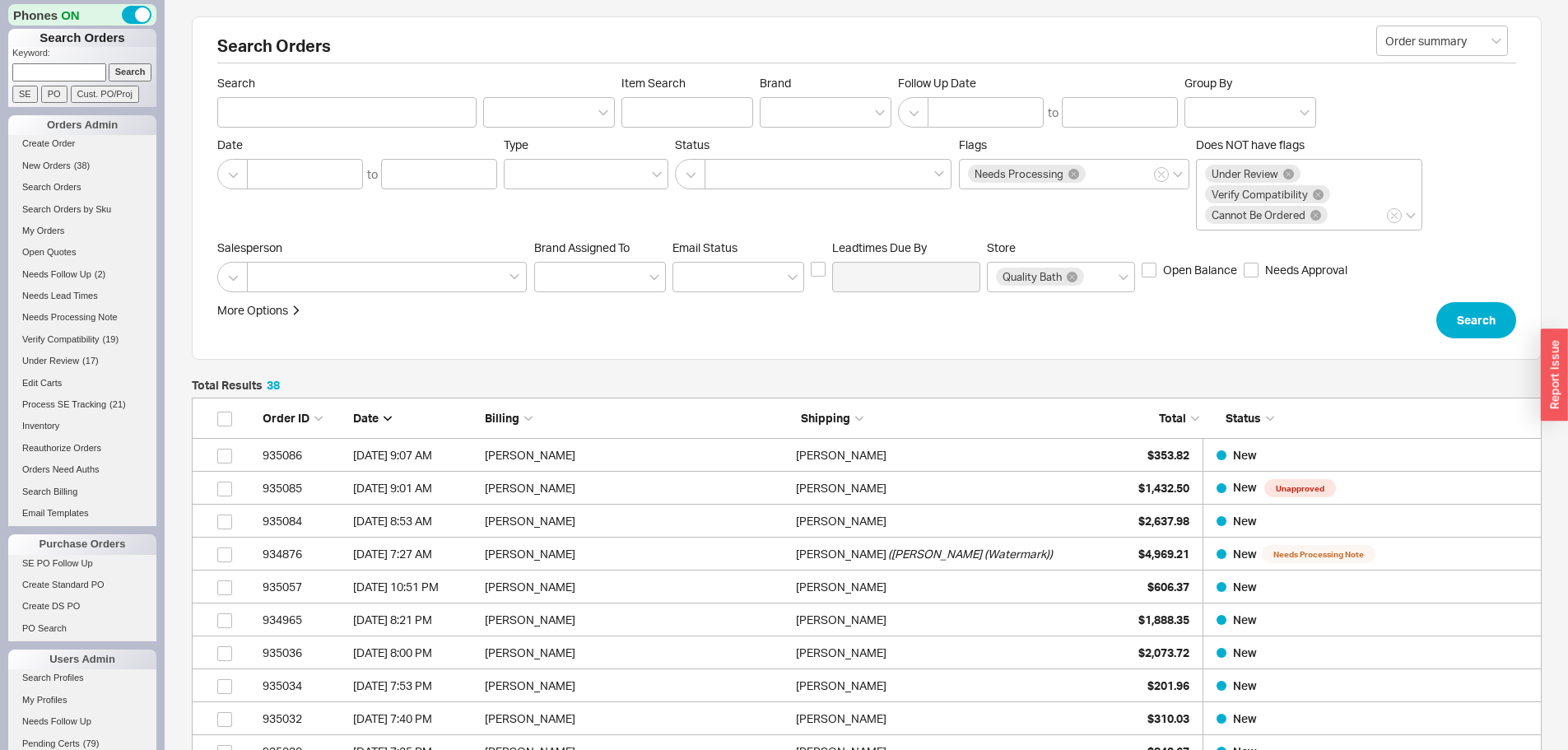
scroll to position [1280, 1337]
click at [51, 427] on link "Inventory" at bounding box center [82, 426] width 149 height 17
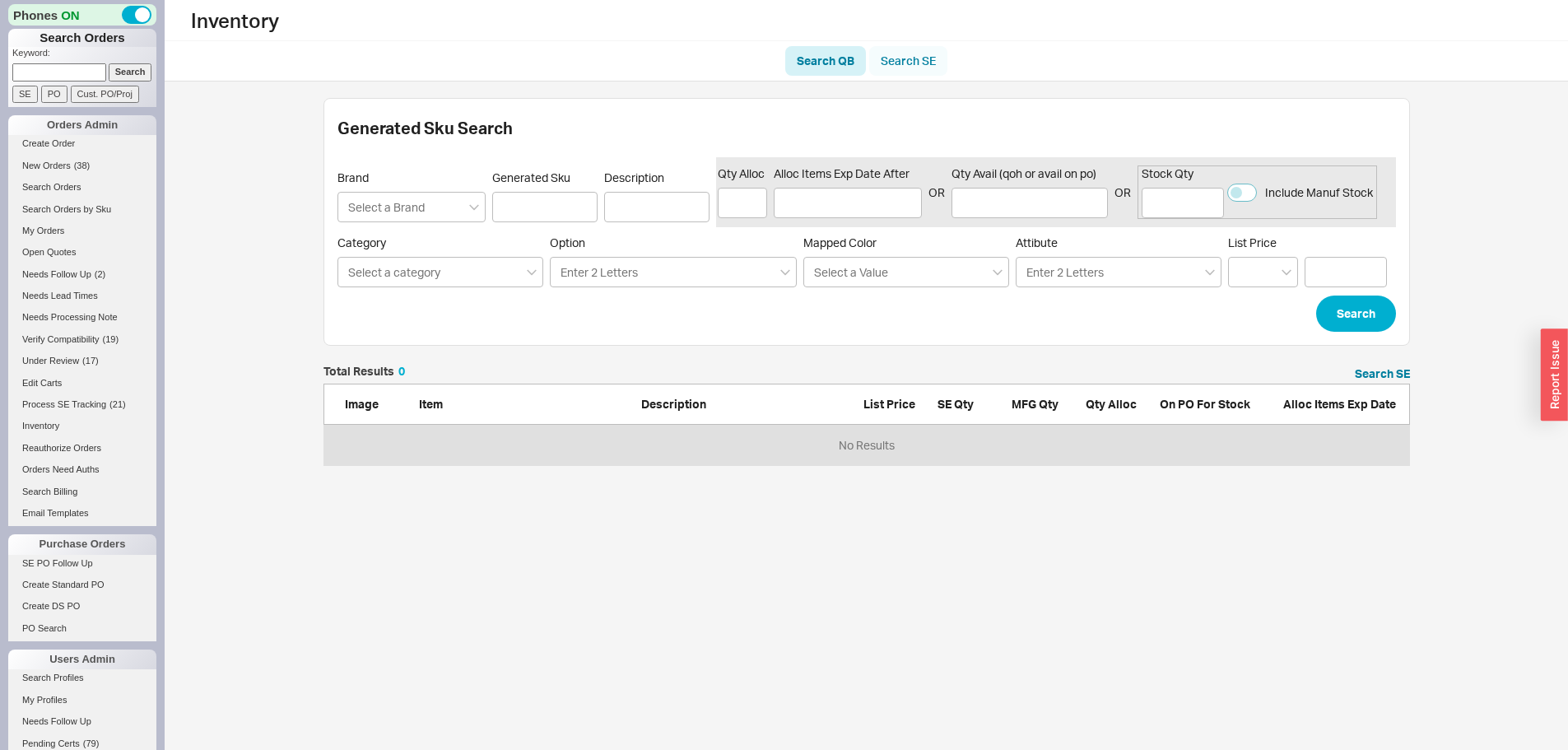
scroll to position [87, 1074]
click at [903, 54] on link "Search SE" at bounding box center [908, 60] width 79 height 30
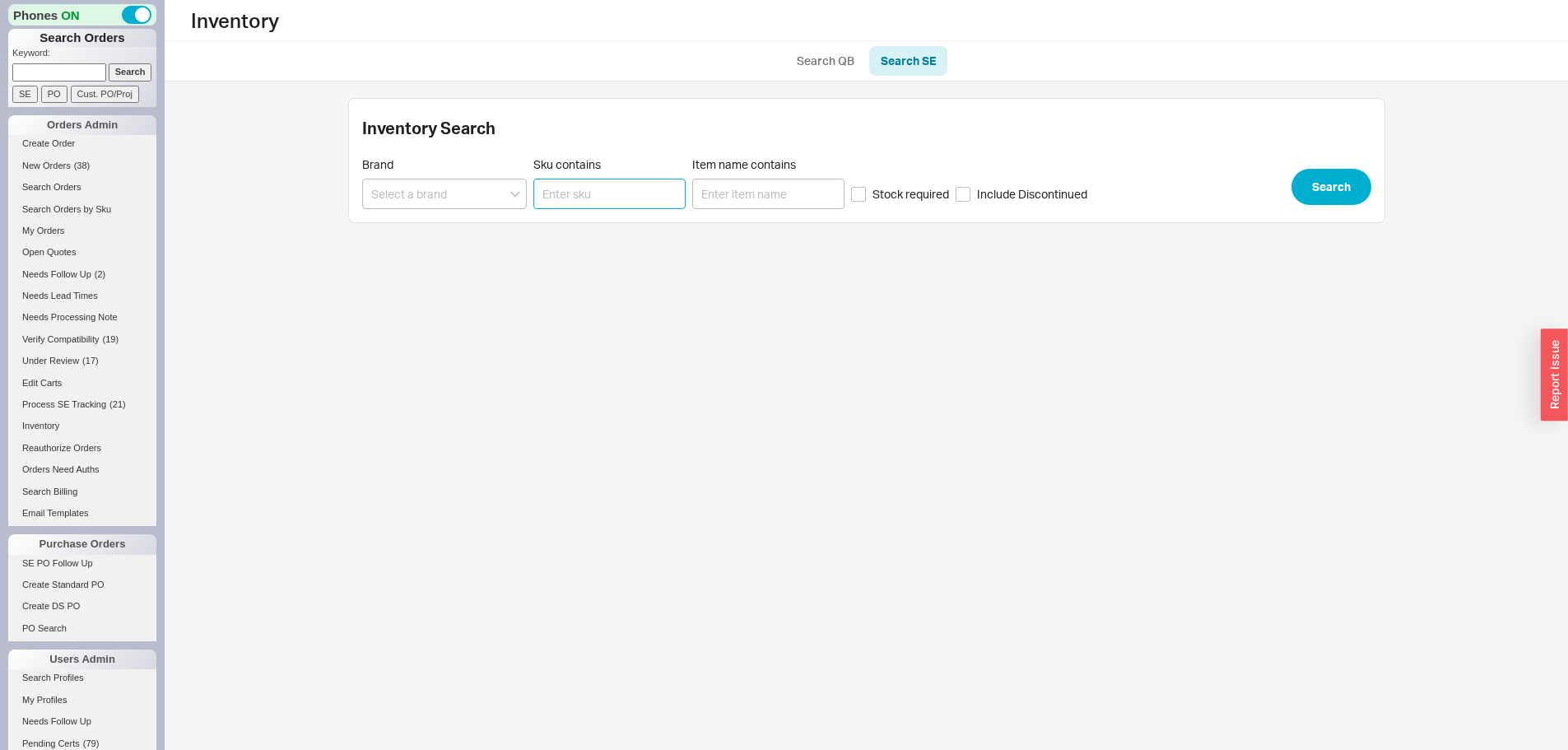
click at [589, 188] on input "Sku contains" at bounding box center [609, 193] width 152 height 30
paste input "04506831"
type input "04506831"
click at [1357, 224] on div "Inventory Search QB Search SE Inventory Search Brand Sku contains 04506831 Item…" at bounding box center [866, 121] width 1403 height 243
click at [1350, 200] on button "Search" at bounding box center [1331, 187] width 80 height 36
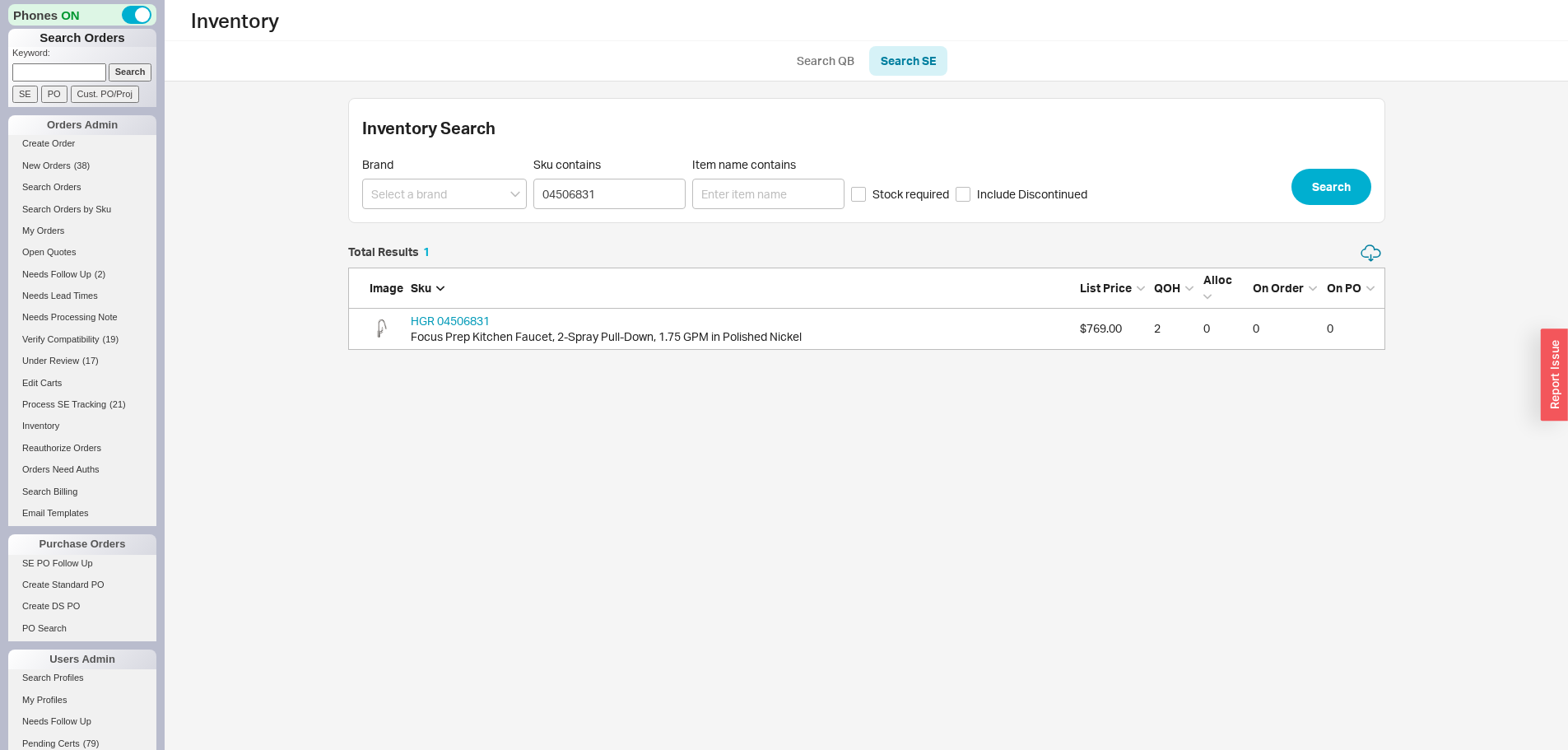
scroll to position [94, 1024]
click at [488, 325] on link "HGR 04506831" at bounding box center [450, 321] width 79 height 14
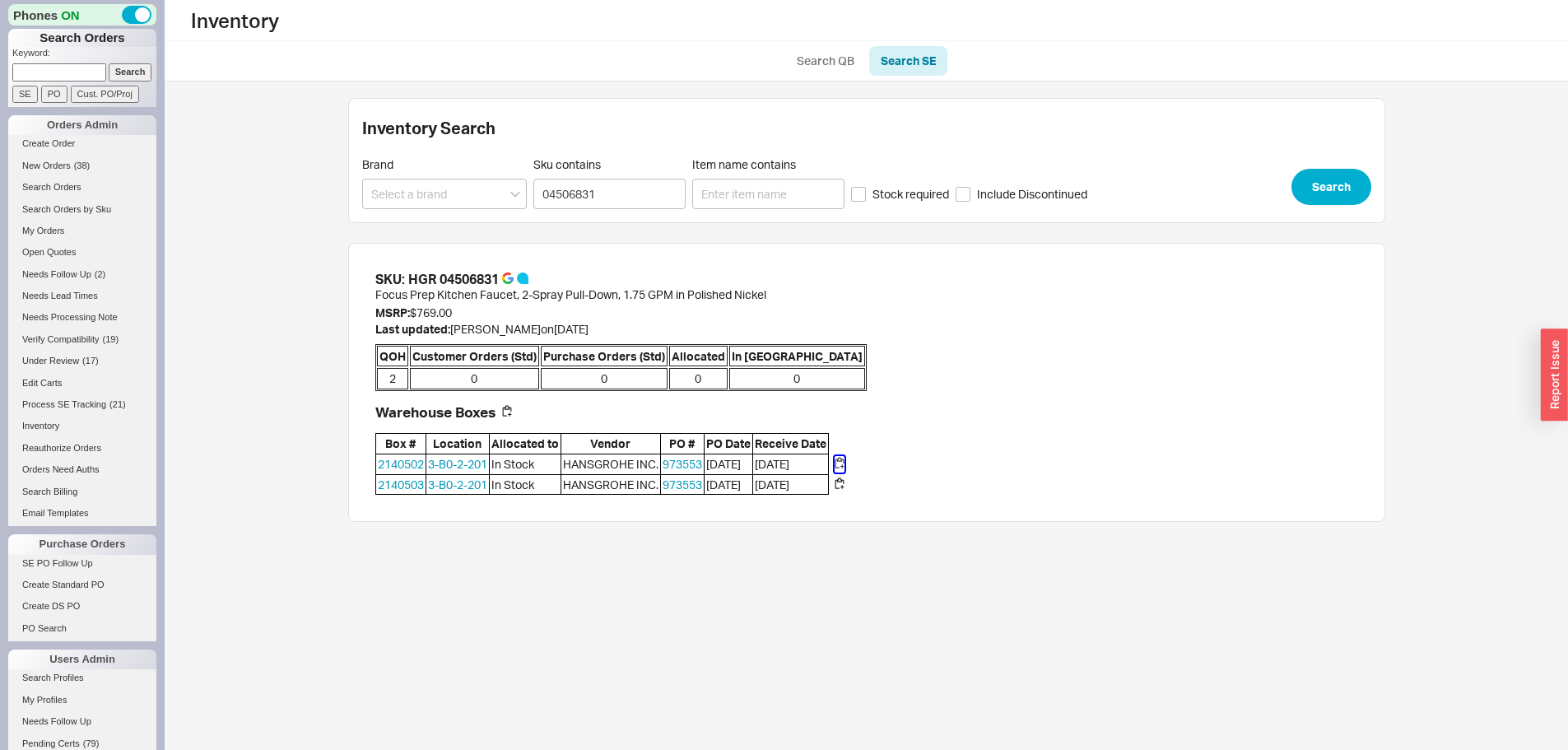
click at [842, 461] on button "button" at bounding box center [839, 464] width 10 height 17
click at [839, 481] on button "button" at bounding box center [839, 485] width 10 height 17
click at [46, 169] on span "New Orders" at bounding box center [47, 165] width 49 height 10
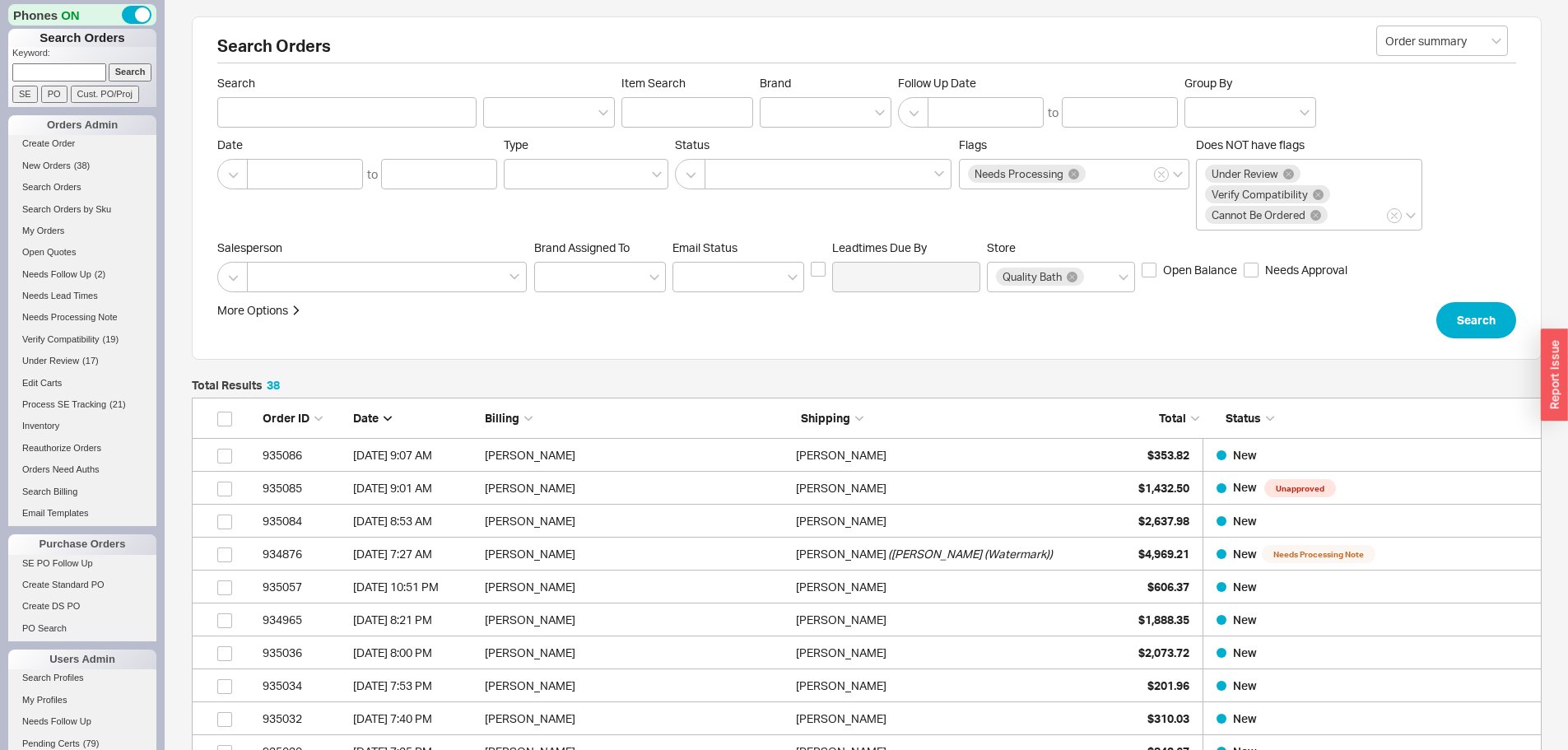
scroll to position [1280, 1337]
click at [64, 68] on input at bounding box center [59, 72] width 94 height 17
click at [76, 66] on input at bounding box center [59, 72] width 94 height 17
type input "926"
click at [65, 66] on input "926" at bounding box center [59, 72] width 94 height 17
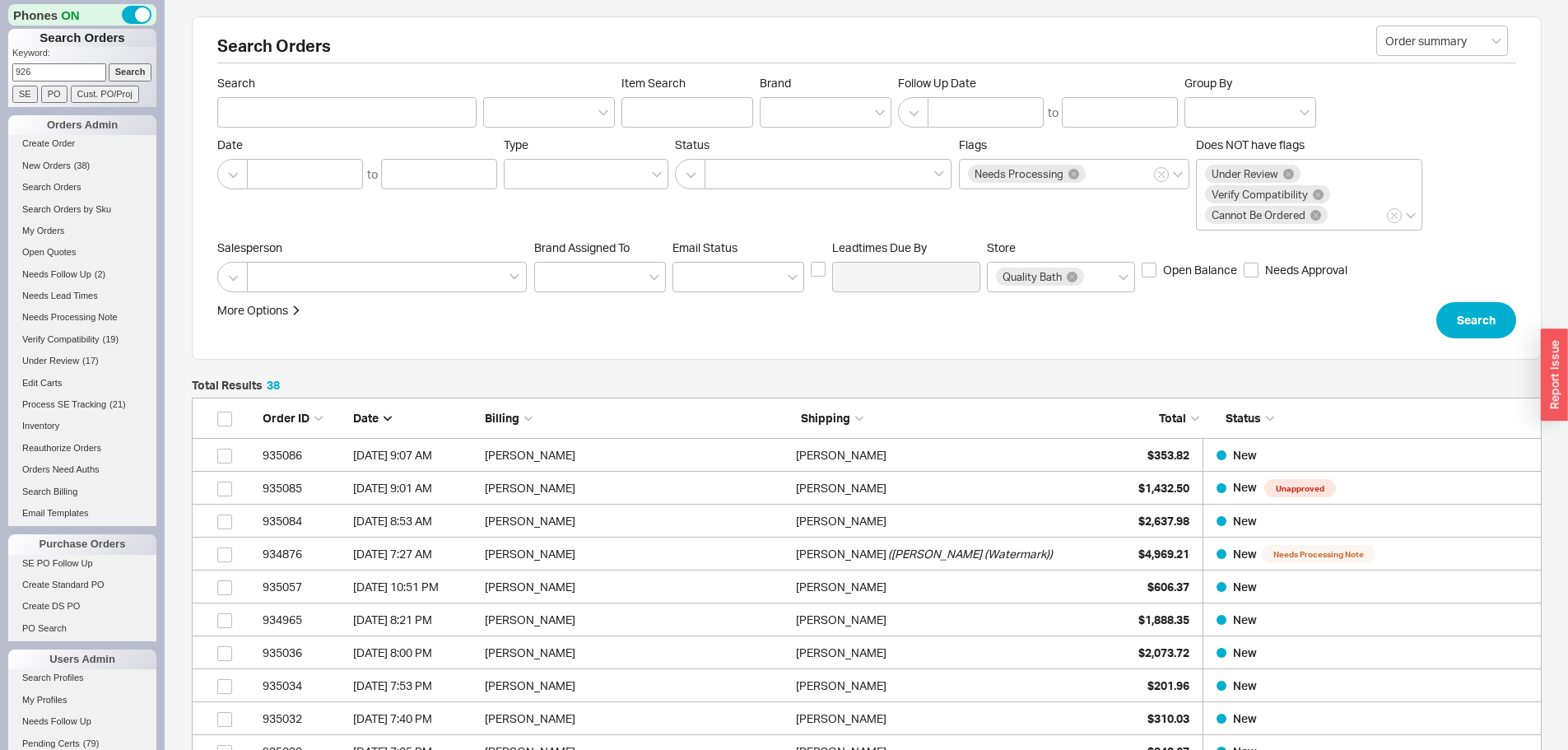
click at [65, 67] on input "926" at bounding box center [59, 72] width 94 height 17
click at [63, 69] on input "926" at bounding box center [59, 72] width 94 height 17
type input "9"
click at [82, 167] on span "( 38 )" at bounding box center [82, 165] width 17 height 10
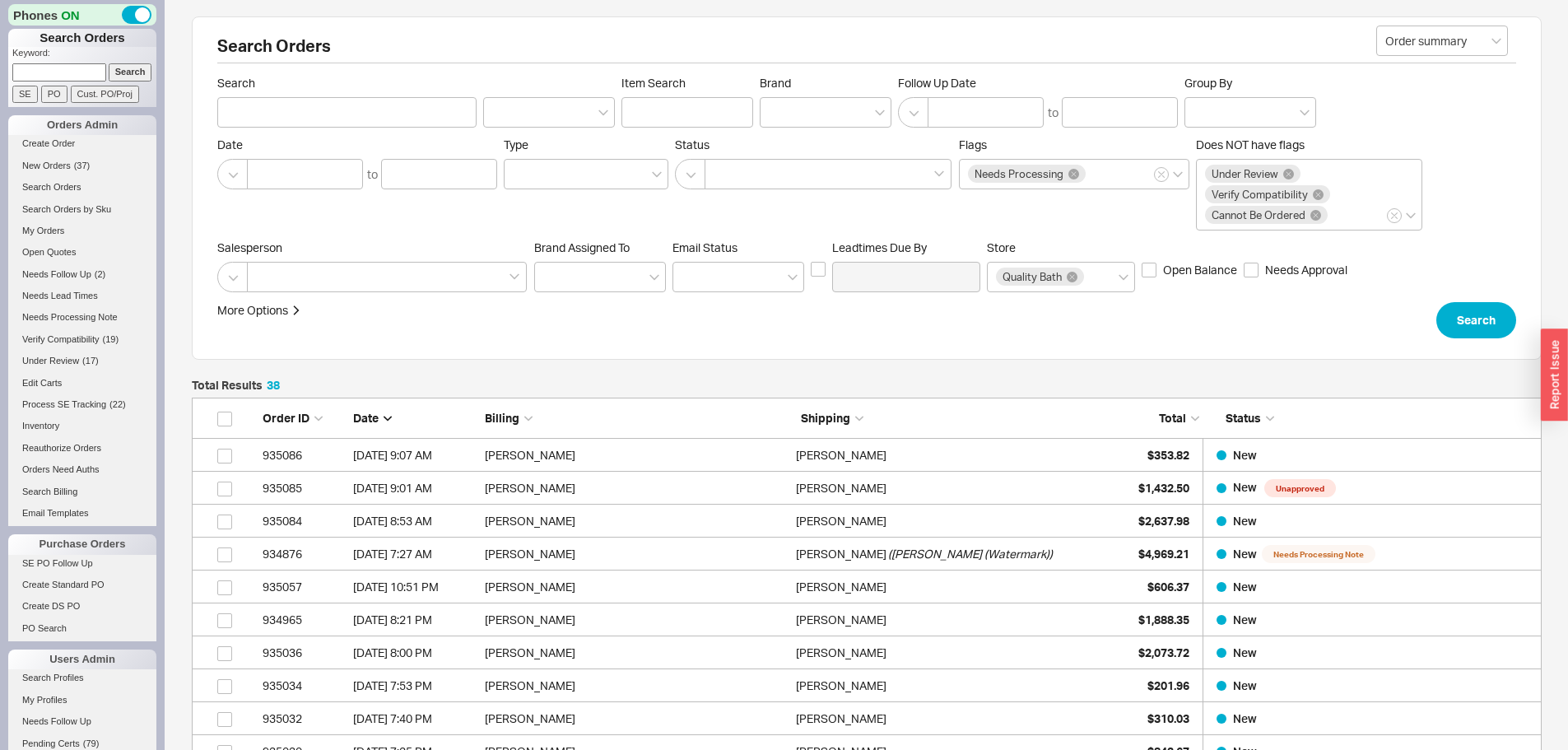
click at [83, 76] on input at bounding box center [59, 72] width 94 height 17
paste input "vanoast@mac.com"
type input "vanoast@mac.com"
click at [109, 63] on input "Search" at bounding box center [130, 72] width 44 height 17
type input "vanoast@mac.com"
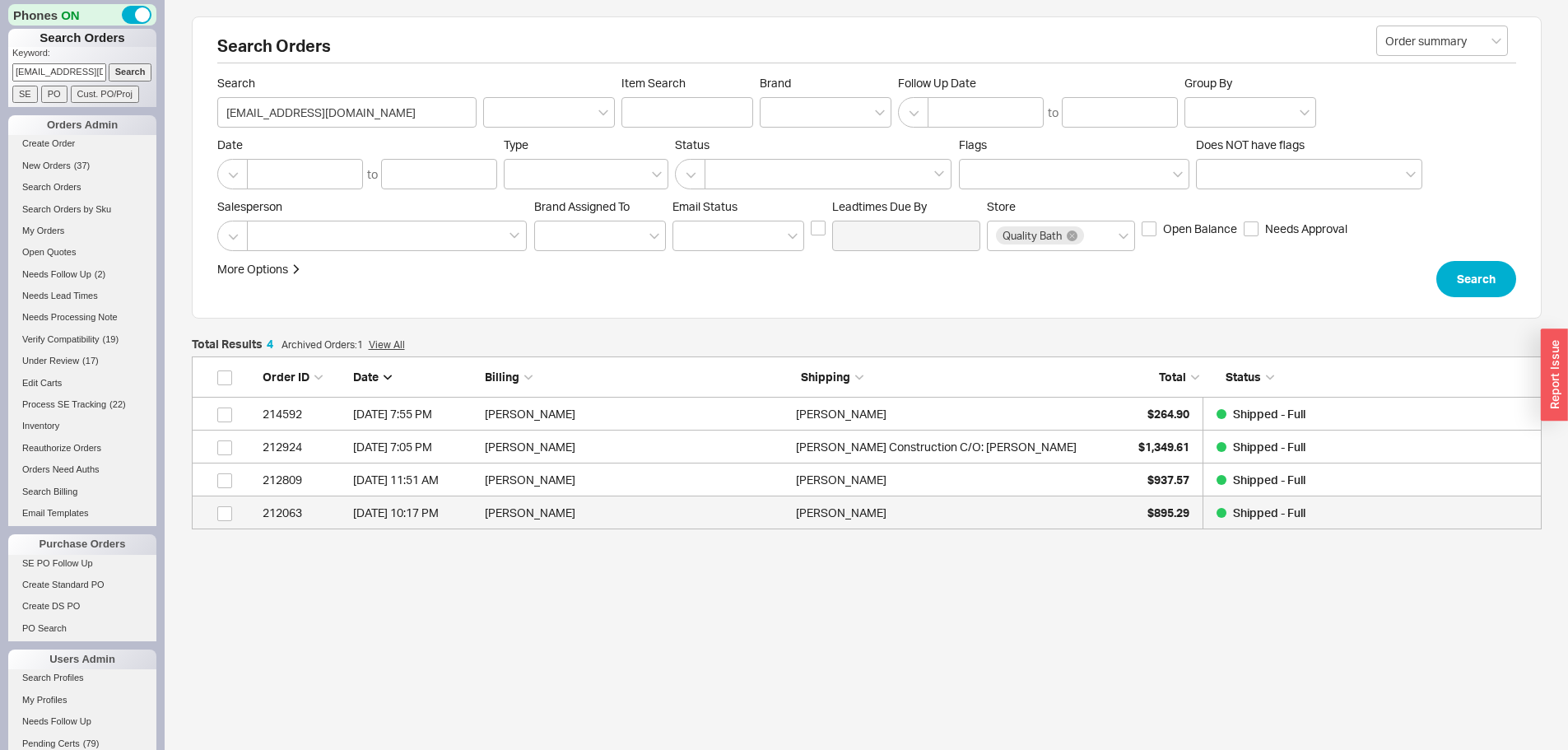
scroll to position [160, 1337]
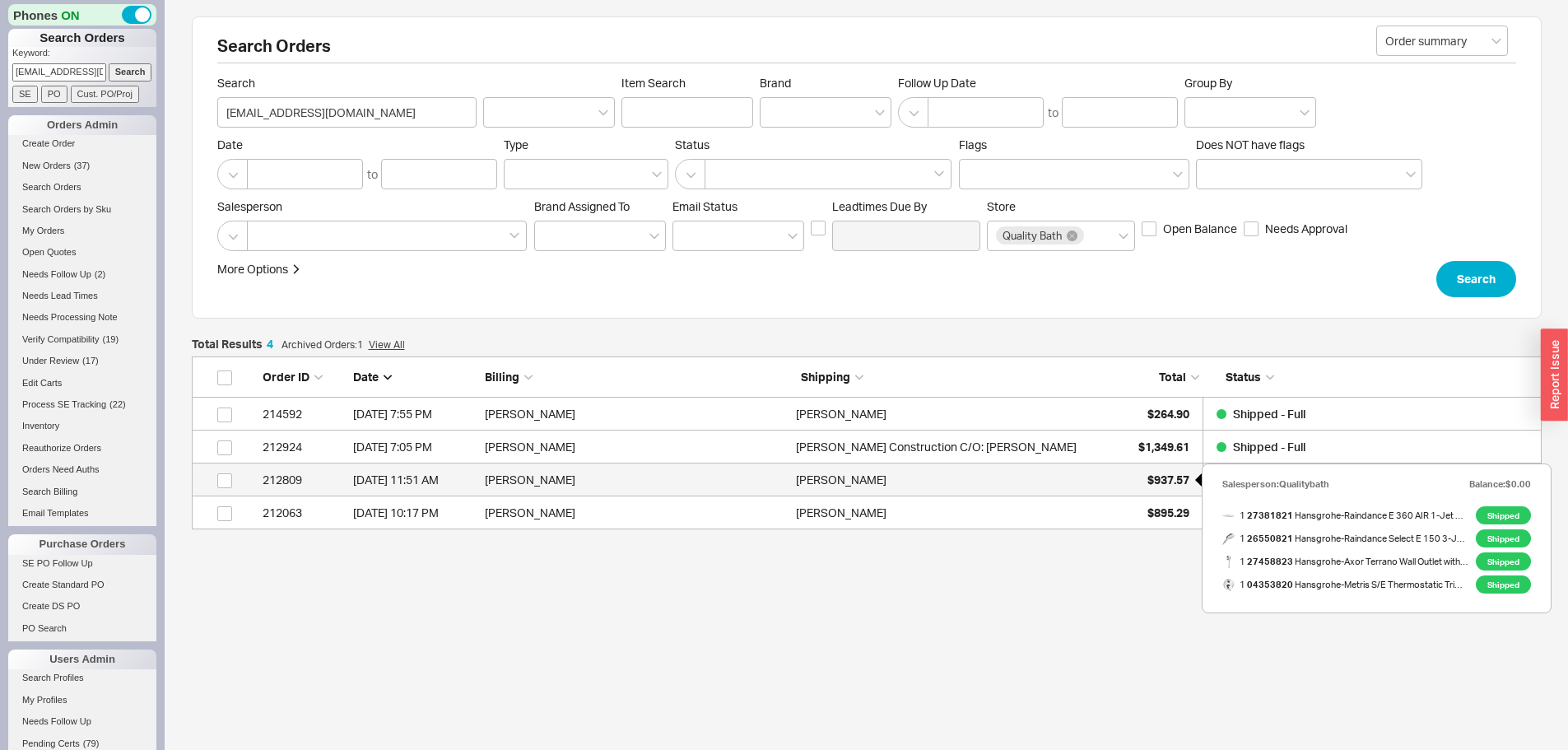
click at [1166, 471] on div "$937.57" at bounding box center [1148, 480] width 83 height 33
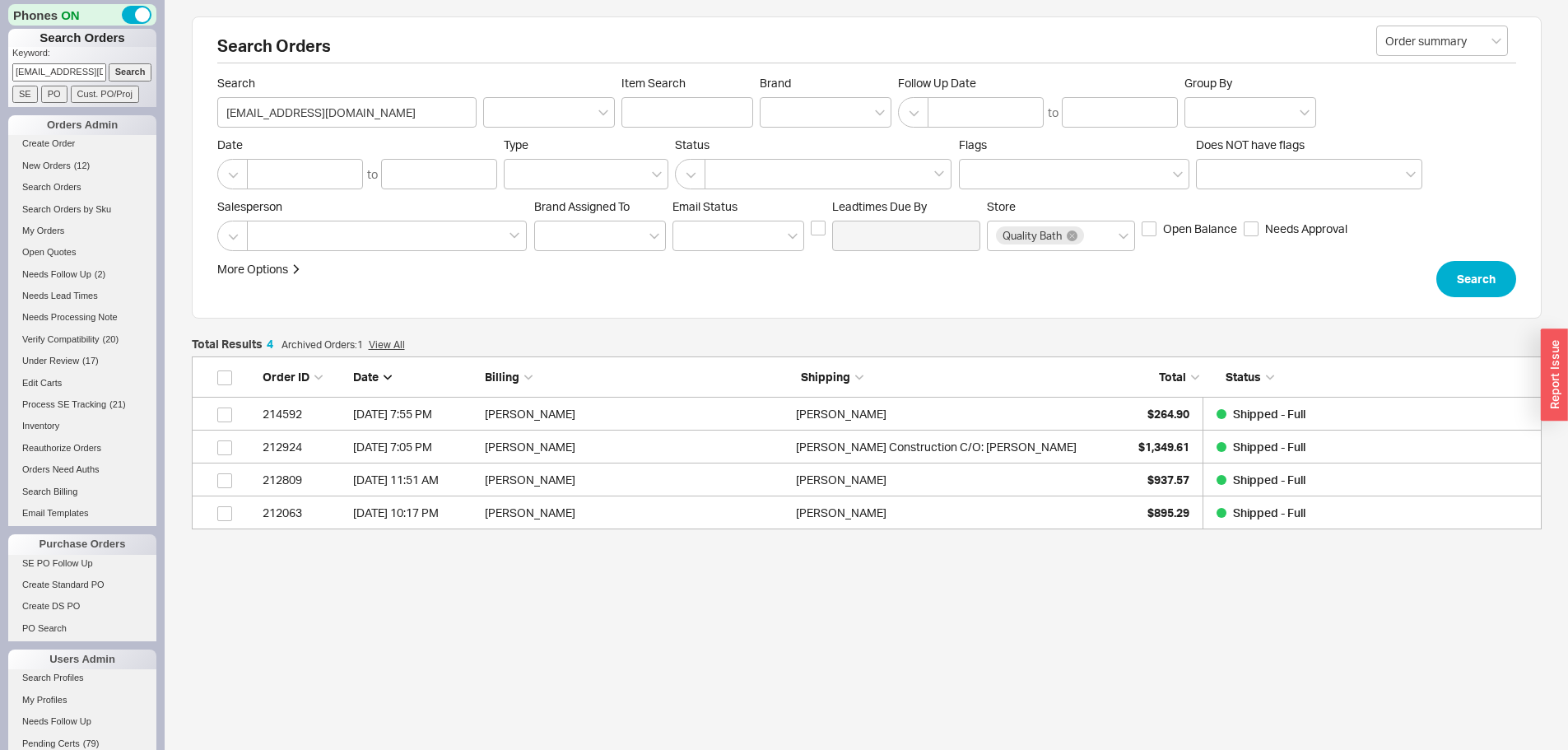
click at [62, 67] on input "vanoast@mac.com" at bounding box center [59, 72] width 94 height 17
paste input "829520"
type input "829520"
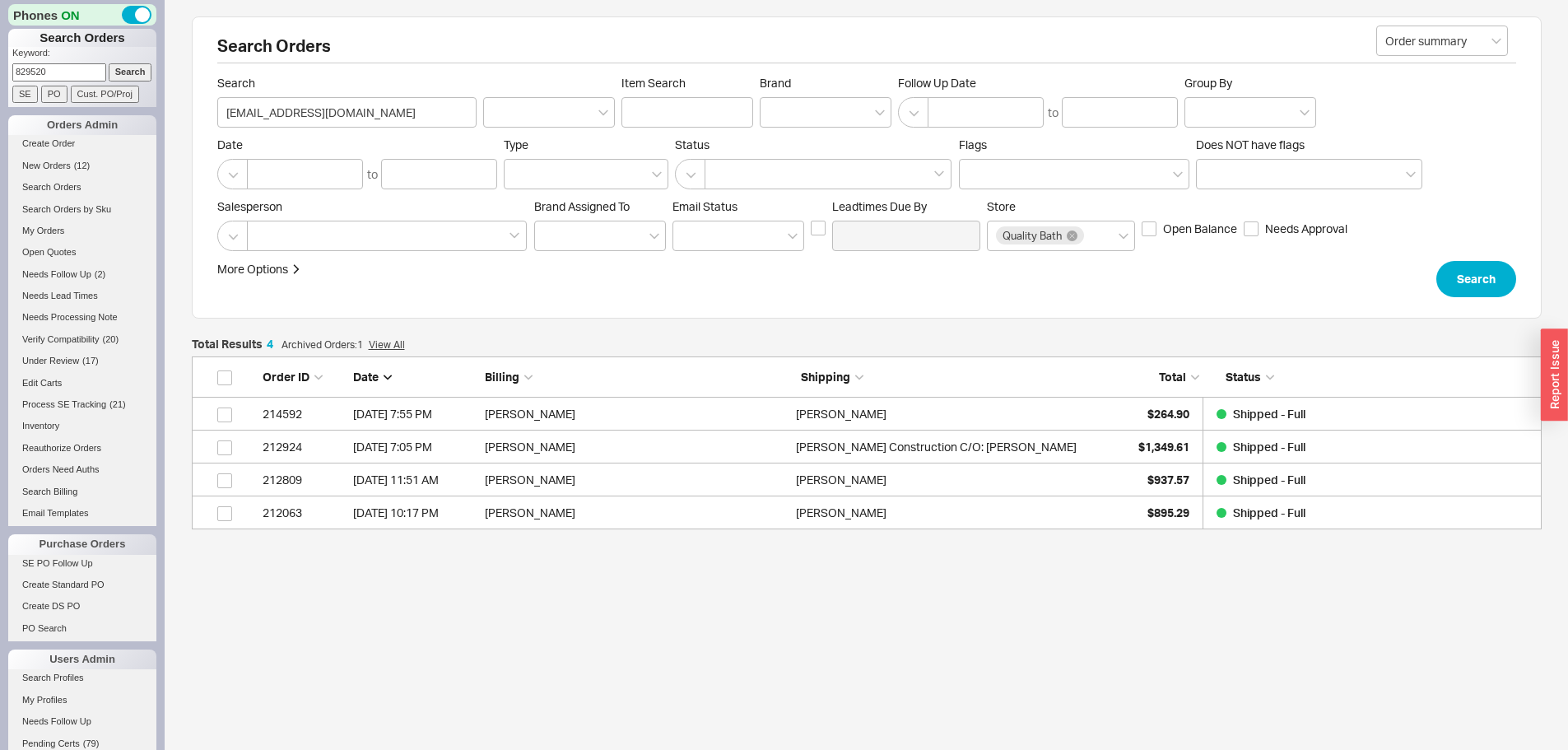
click at [109, 63] on input "Search" at bounding box center [130, 72] width 44 height 17
select select "*"
select select "LOW"
select select "3"
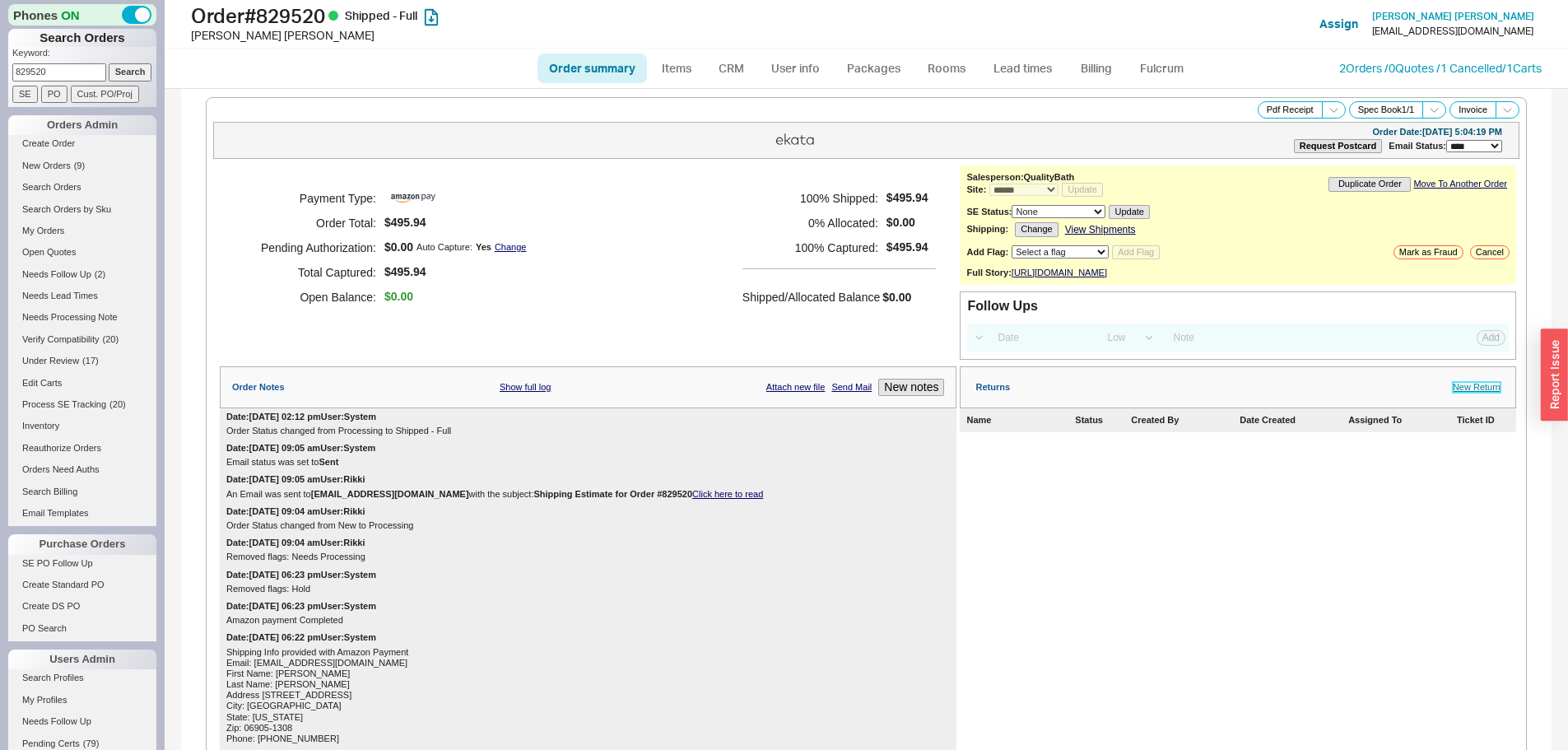
click at [1474, 392] on link "New Return" at bounding box center [1476, 387] width 48 height 11
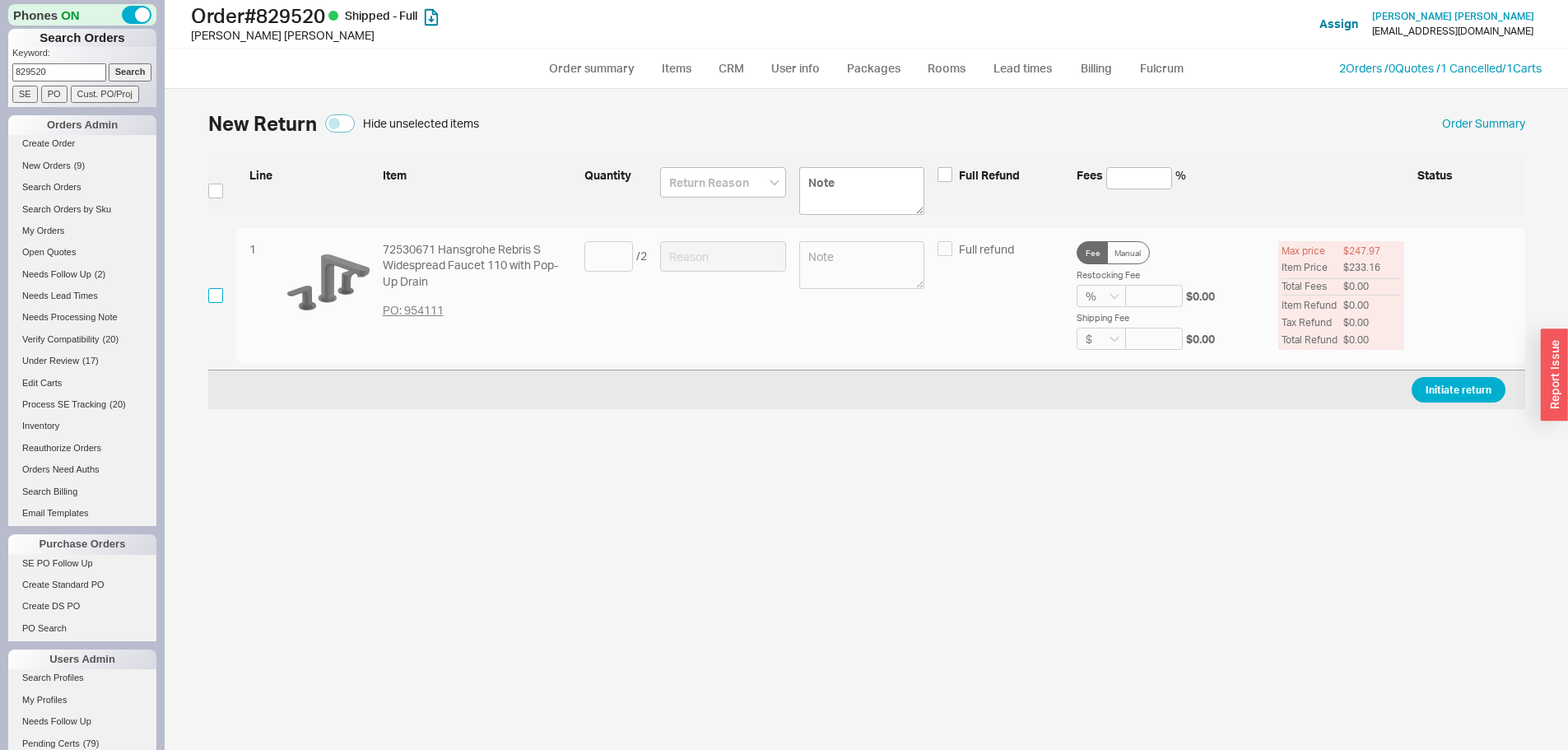
click at [214, 298] on input "checkbox" at bounding box center [215, 295] width 15 height 15
checkbox input "true"
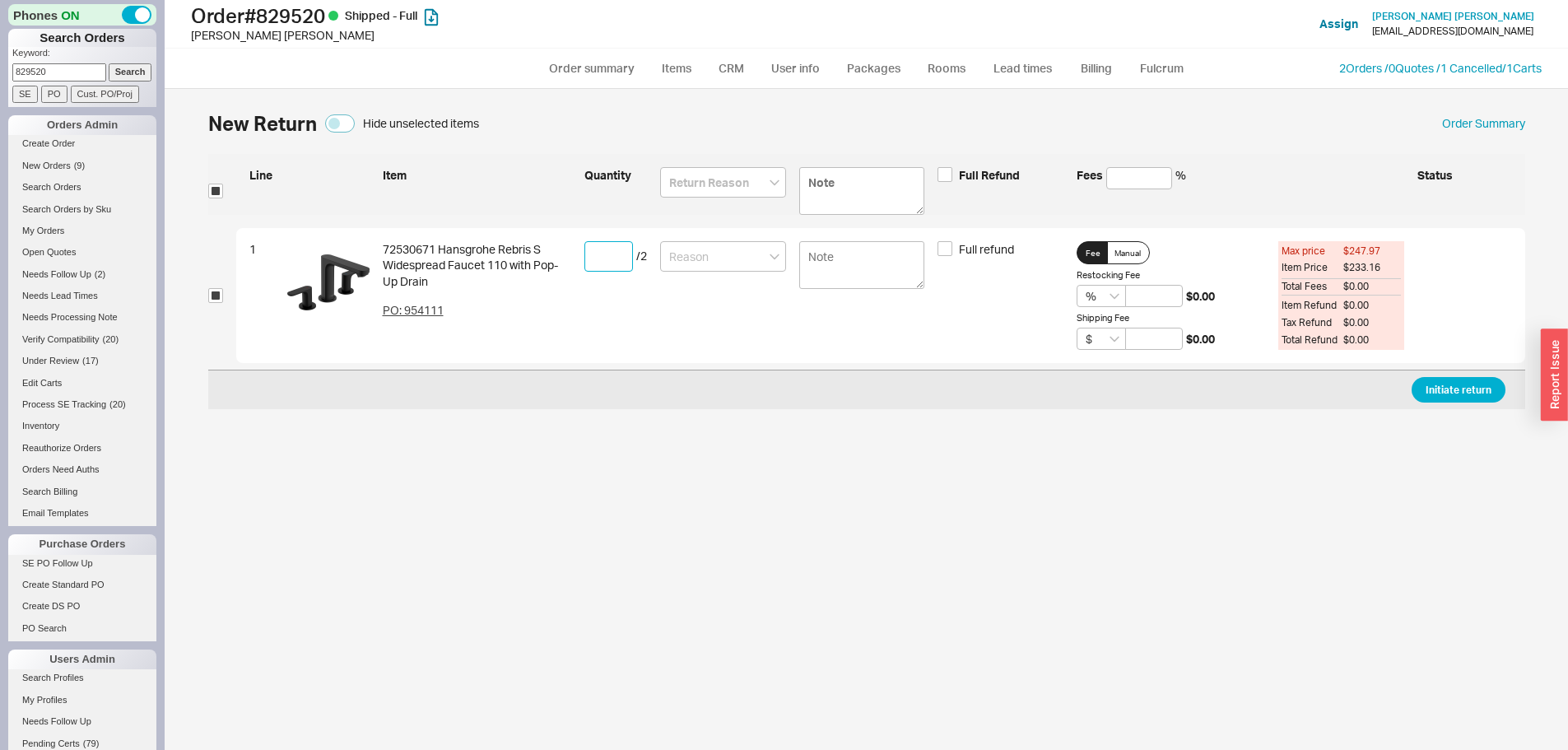
click at [592, 256] on input at bounding box center [609, 256] width 49 height 30
type input "2"
click at [724, 270] on input at bounding box center [723, 256] width 126 height 30
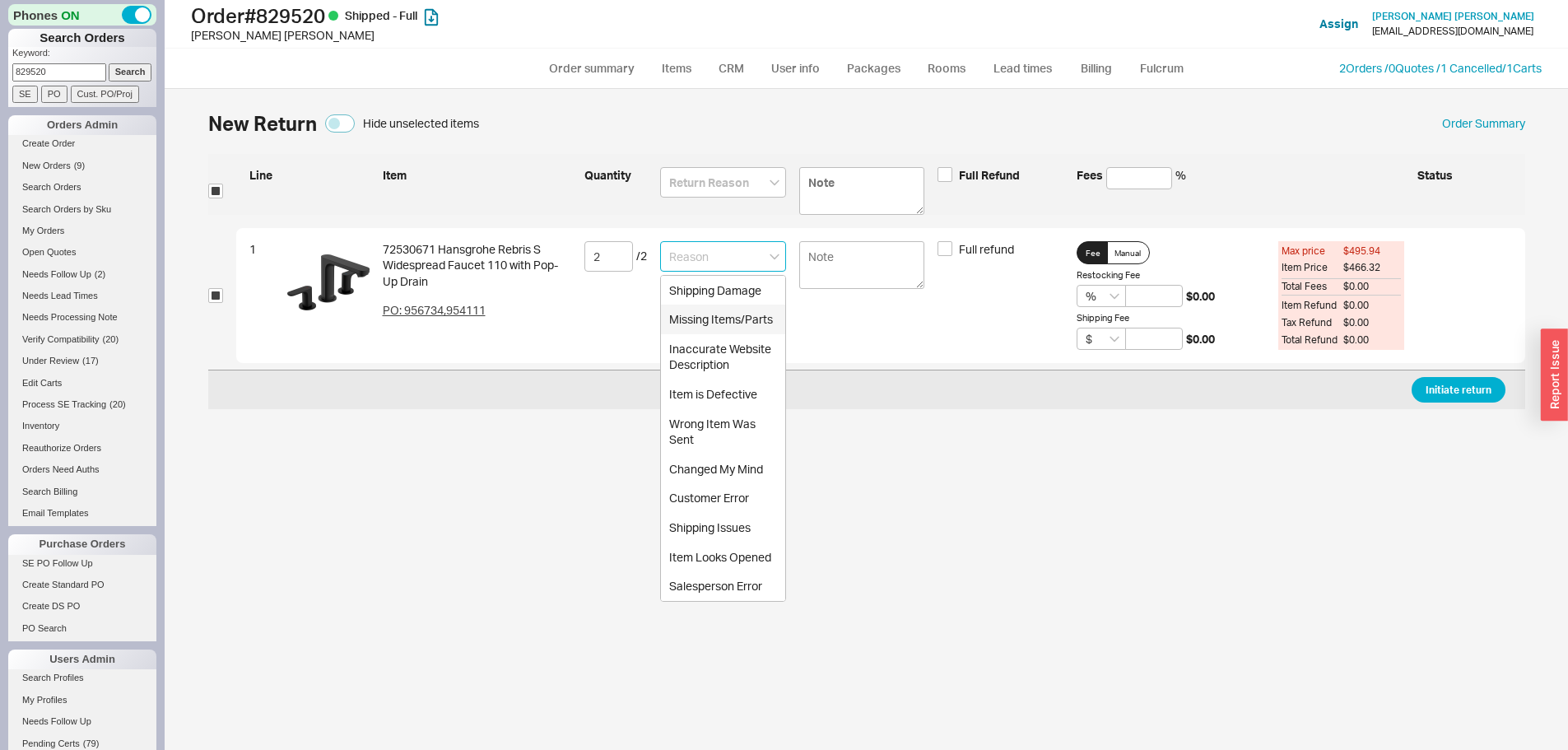
click at [727, 322] on div "Missing Items/Parts" at bounding box center [723, 320] width 124 height 30
type input "Missing Items/Parts"
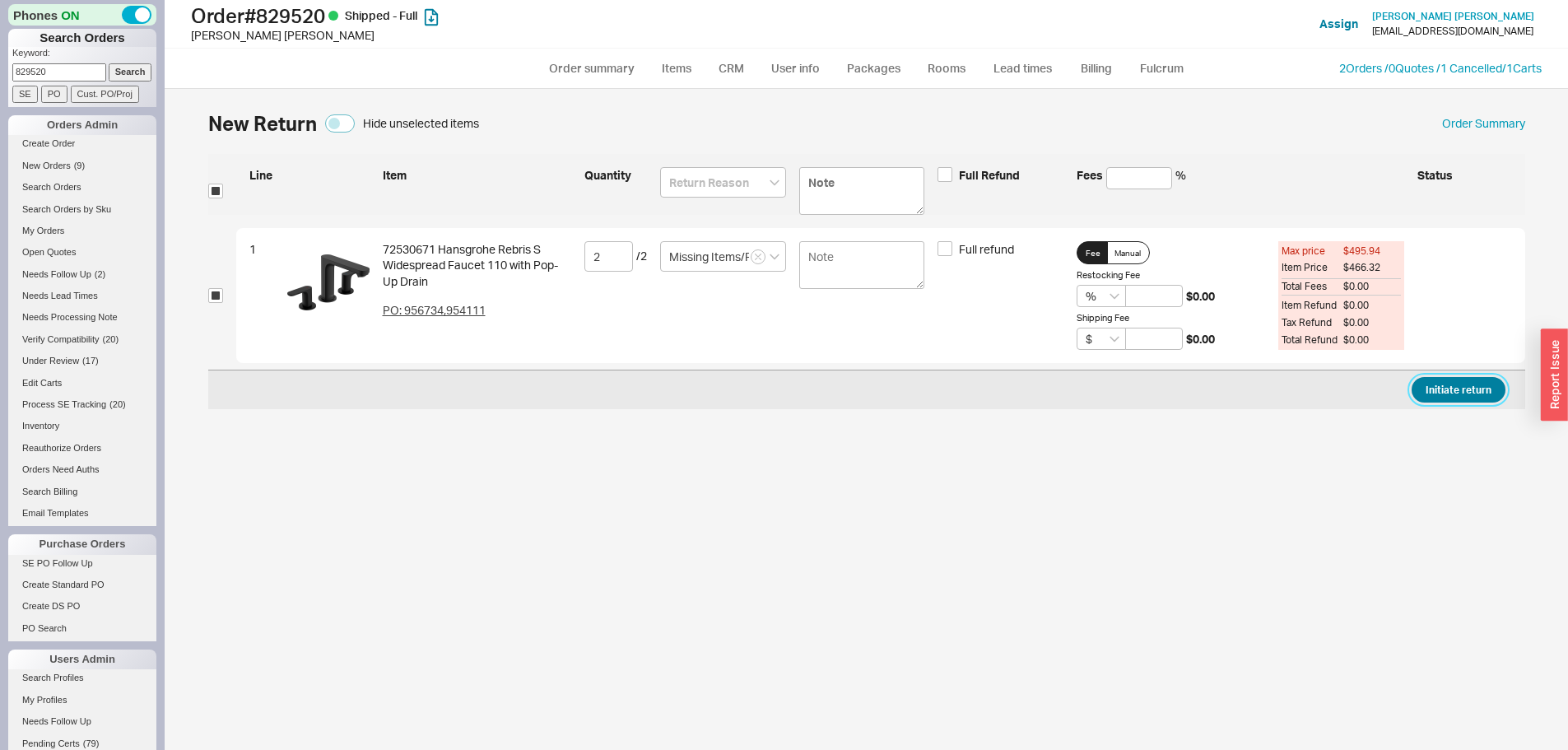
click at [1497, 389] on button "Initiate return" at bounding box center [1457, 390] width 94 height 25
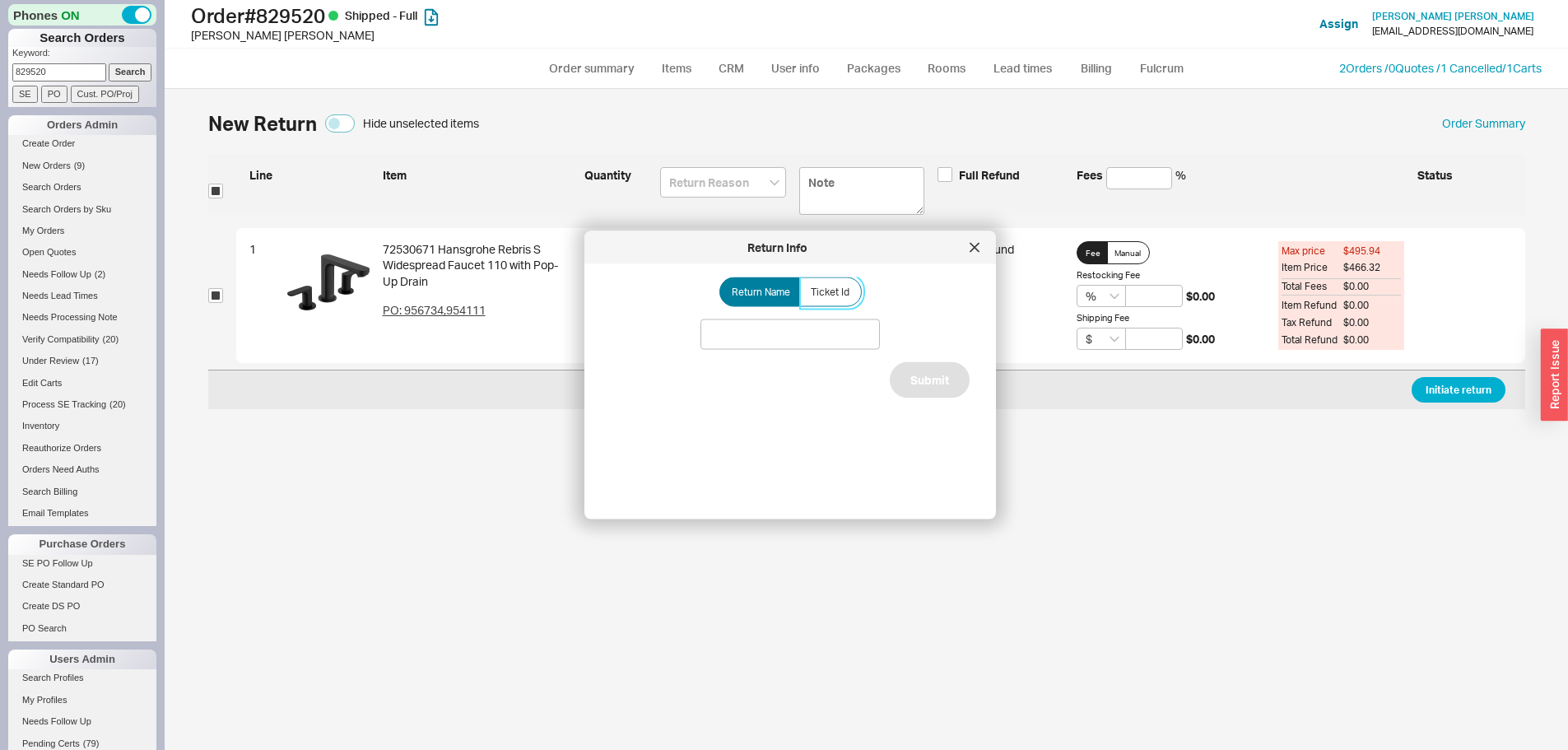
click at [827, 276] on div "Return Info Return Name Ticket Id Submit" at bounding box center [790, 375] width 412 height 289
click at [830, 286] on span "Ticket Id" at bounding box center [830, 292] width 39 height 14
click at [0, 0] on input "Ticket Id" at bounding box center [0, 0] width 0 height 0
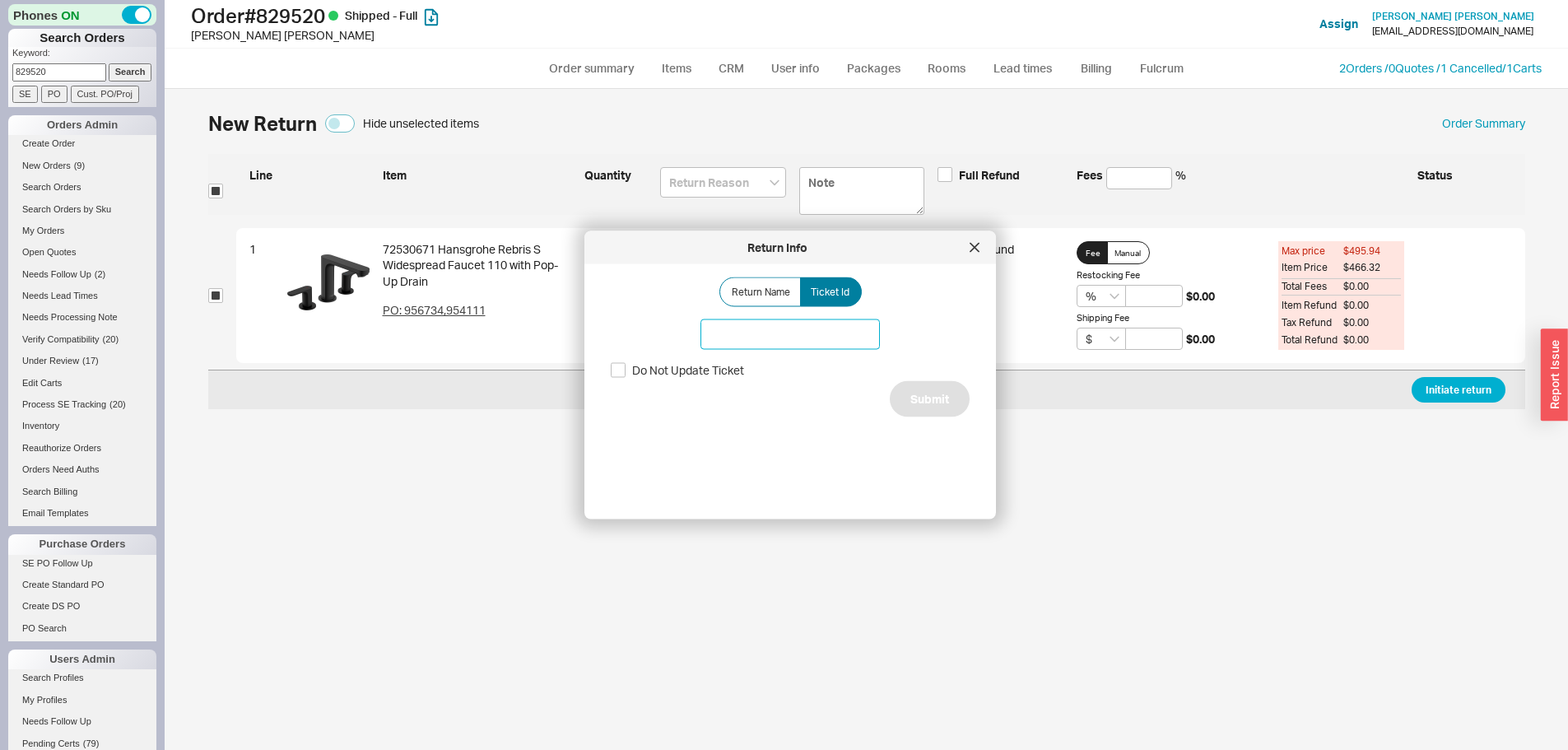
click at [822, 332] on input at bounding box center [789, 334] width 180 height 30
type input "185907"
click at [941, 395] on button "Submit" at bounding box center [929, 398] width 80 height 36
select select "*"
select select "LOW"
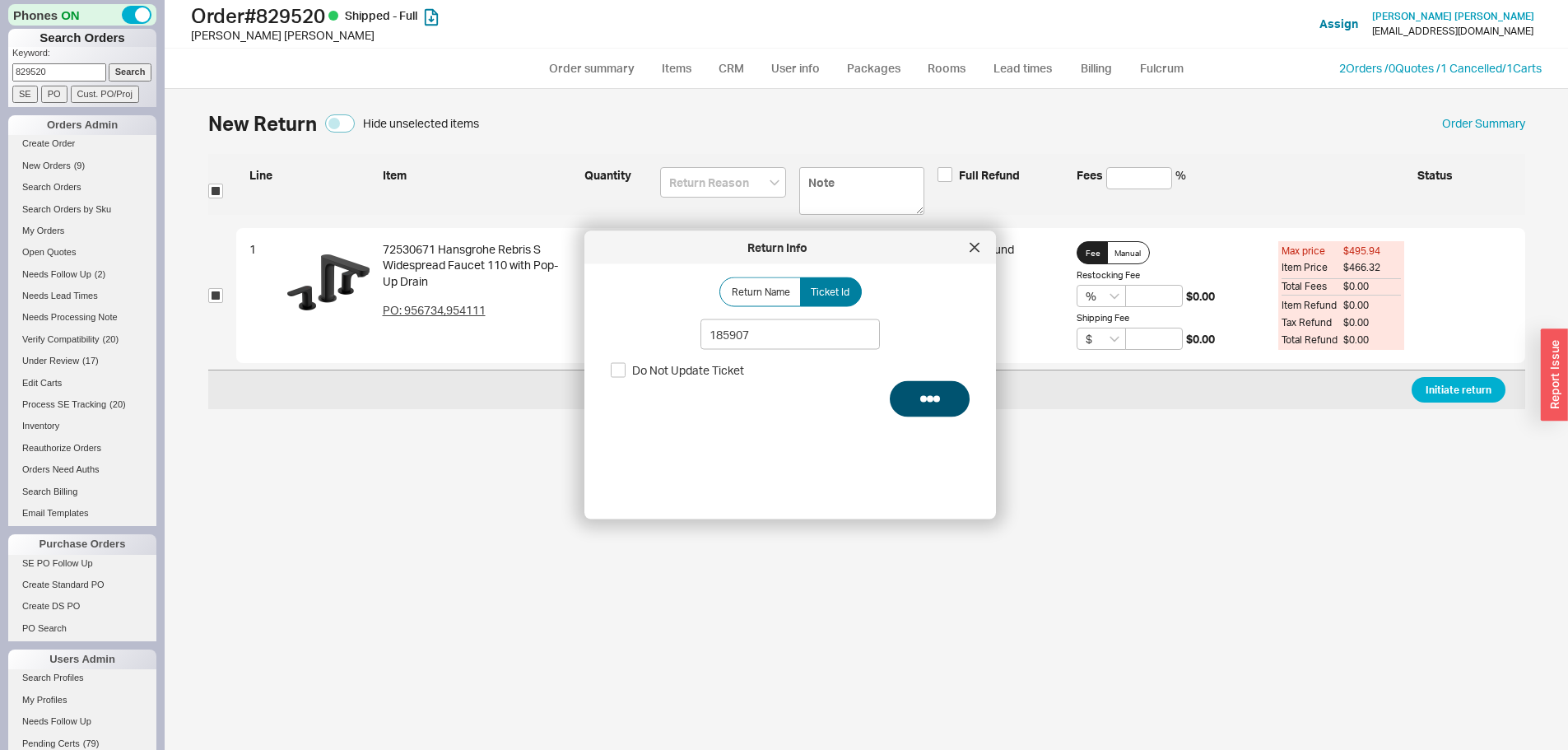
select select "3"
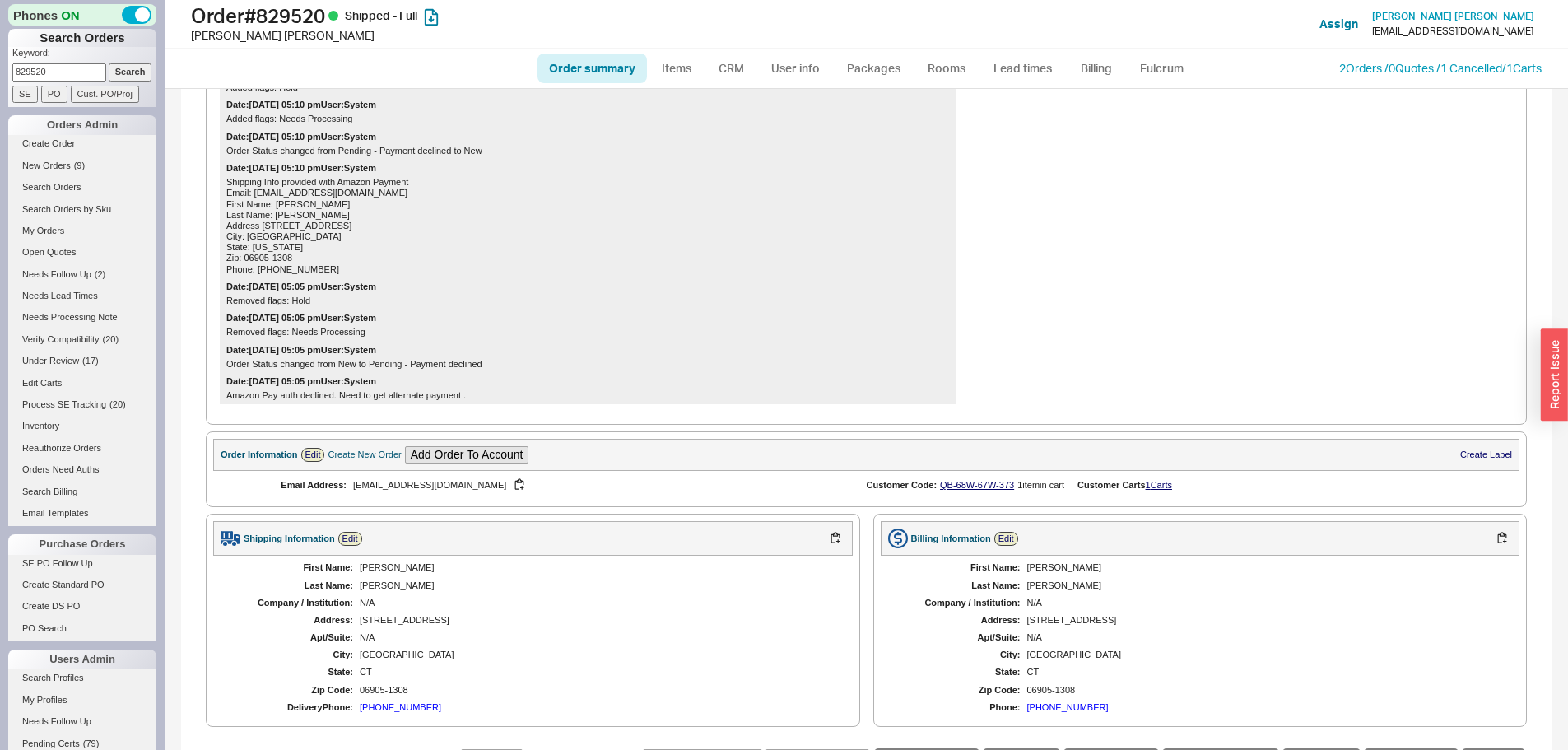
scroll to position [1893, 0]
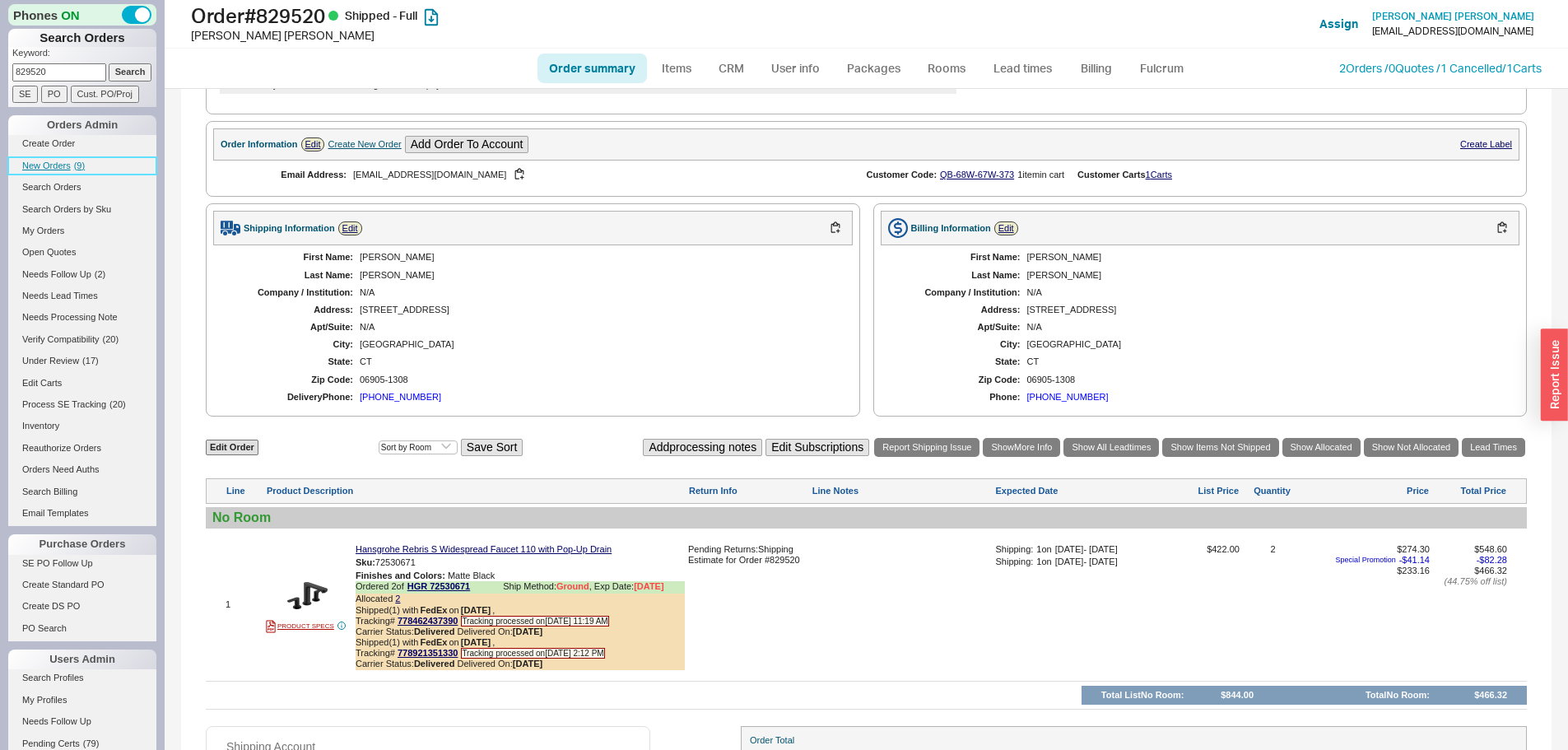
click at [40, 175] on link "New Orders ( 9 )" at bounding box center [82, 166] width 149 height 17
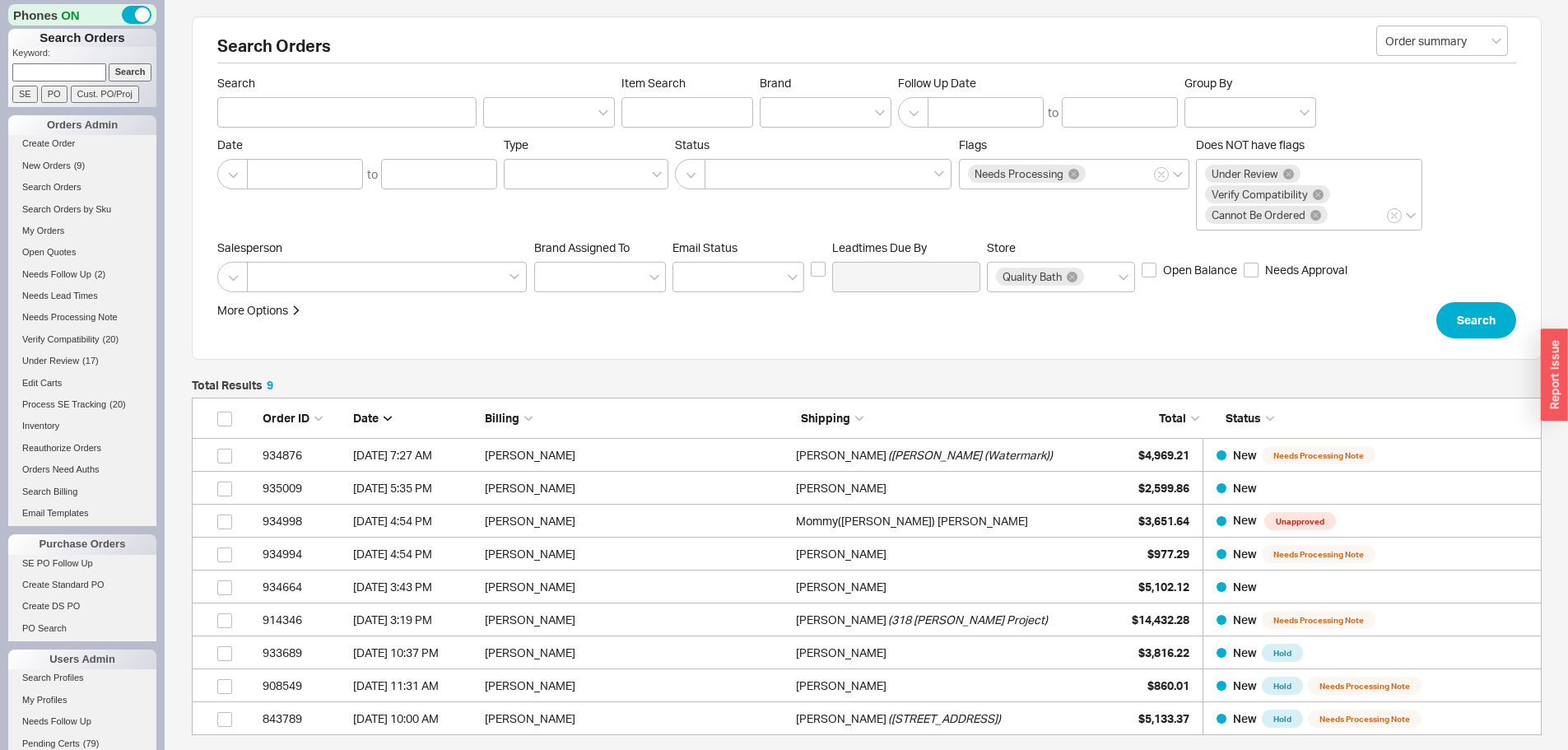
scroll to position [325, 1337]
click at [65, 164] on span "New Orders" at bounding box center [47, 165] width 49 height 10
click at [81, 79] on input at bounding box center [59, 72] width 94 height 17
paste input "1075487"
type input "1075487"
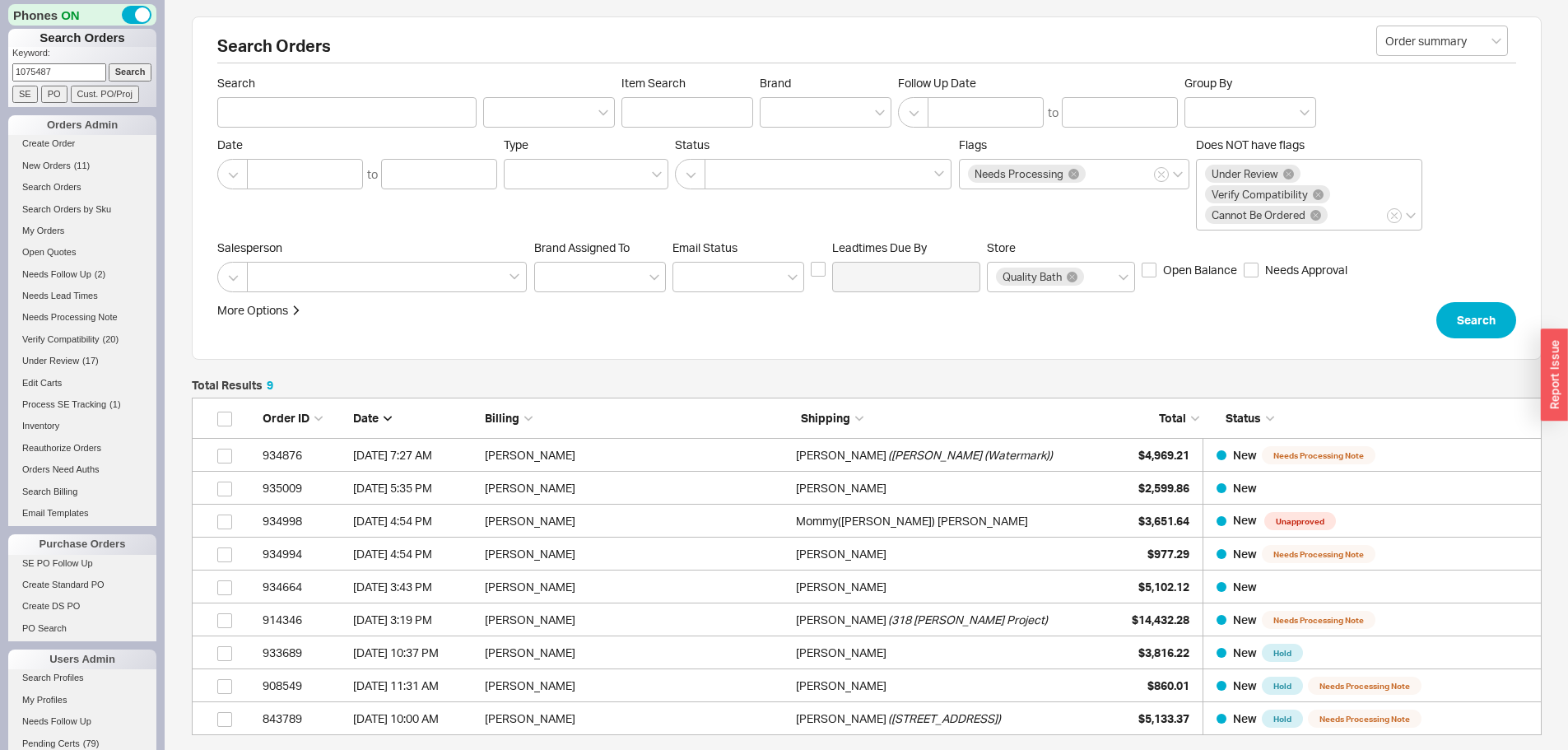
click at [109, 63] on input "Search" at bounding box center [130, 72] width 44 height 17
type input "1075487"
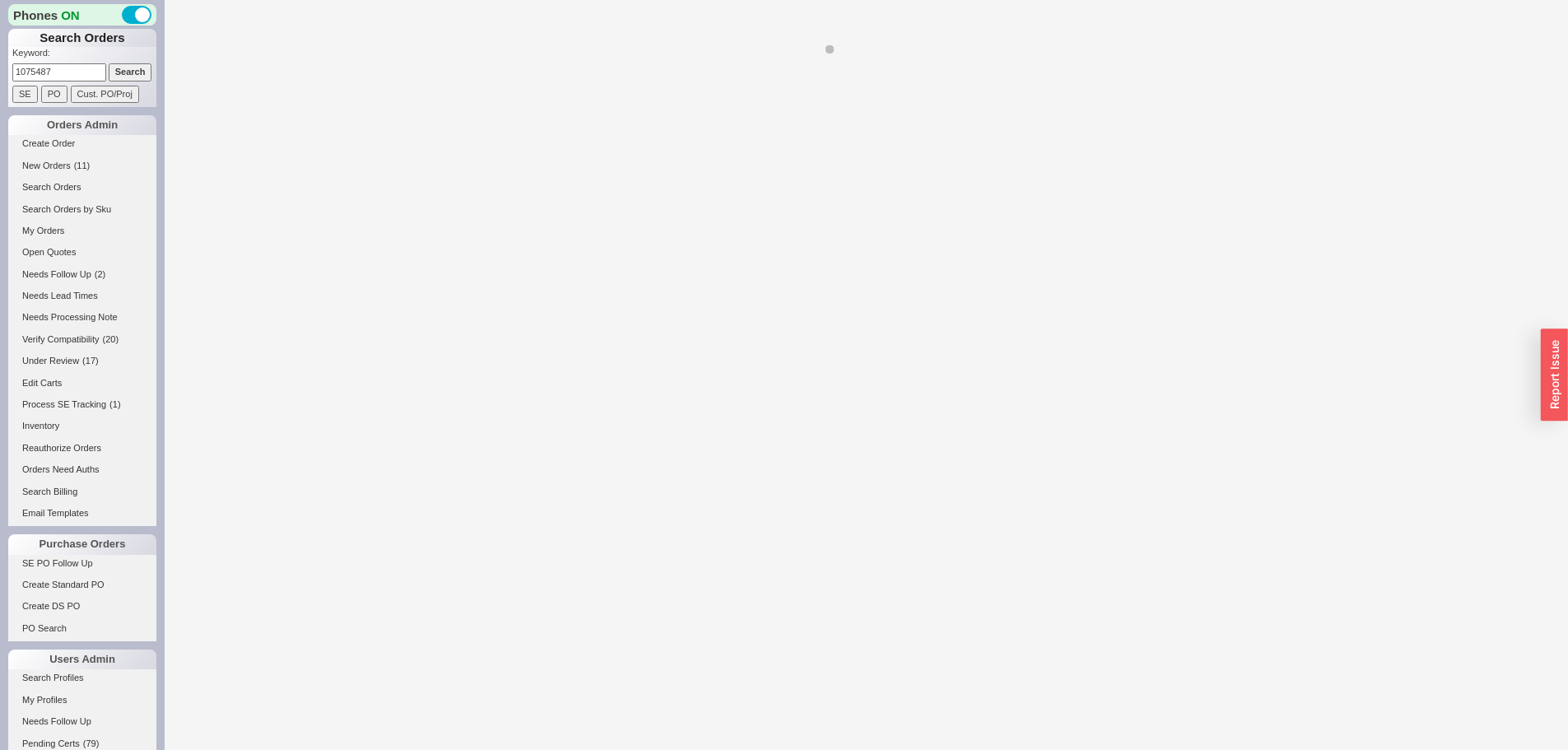
select select "**"
select select "*"
select select "LOW"
select select "3"
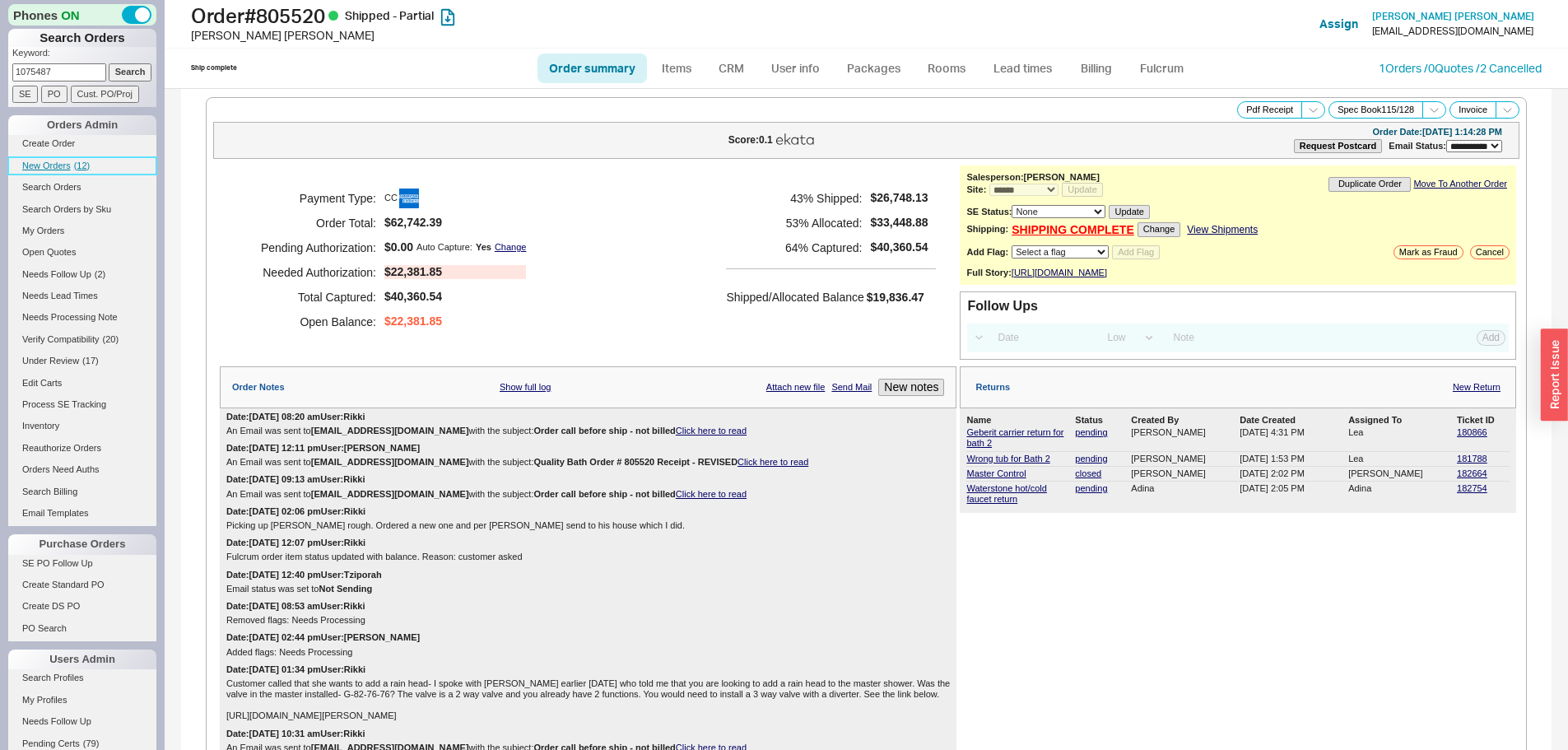
click at [60, 164] on span "New Orders" at bounding box center [47, 165] width 49 height 10
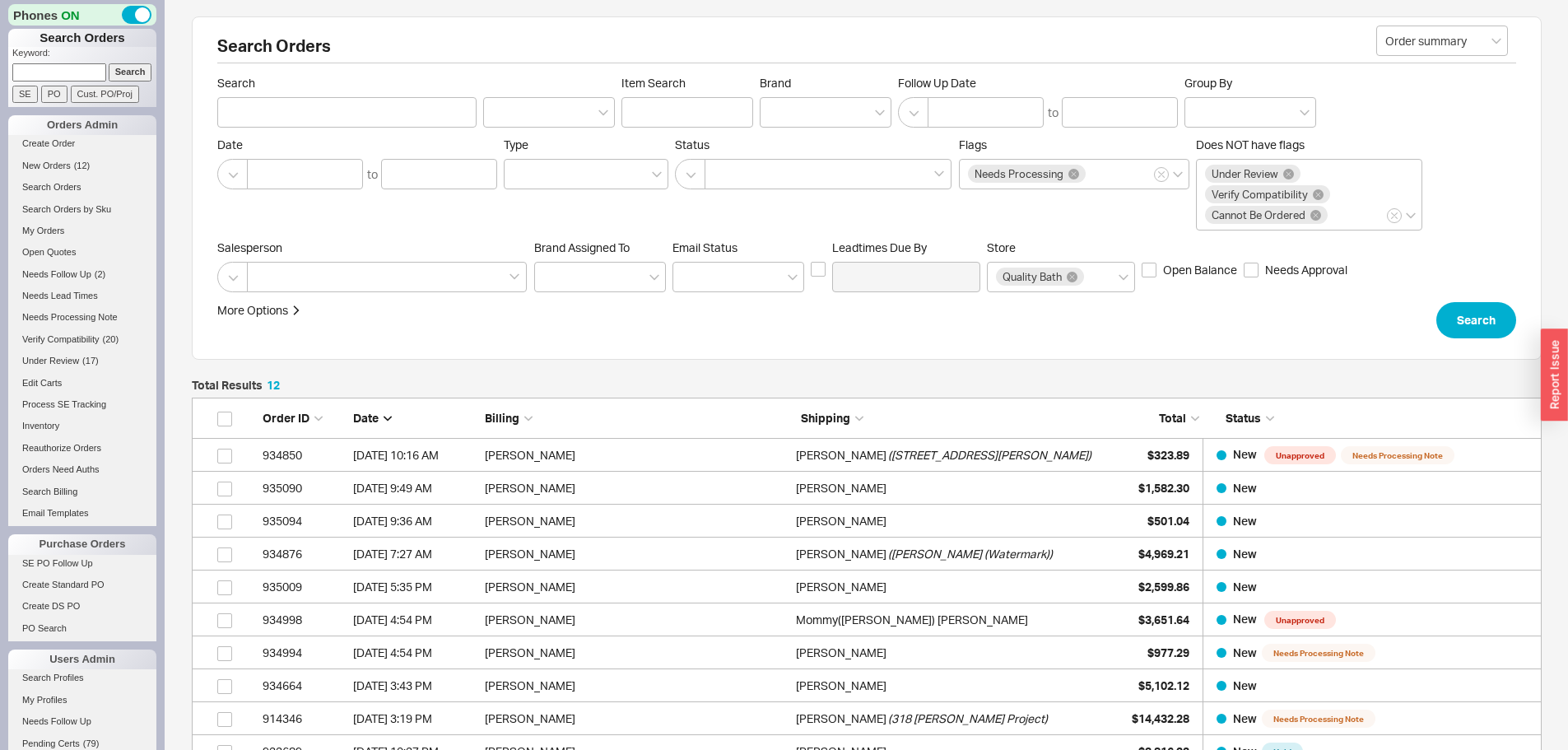
scroll to position [424, 1337]
click at [76, 162] on span "( 12 )" at bounding box center [82, 165] width 17 height 10
click at [56, 172] on link "New Orders ( 12 )" at bounding box center [82, 166] width 149 height 17
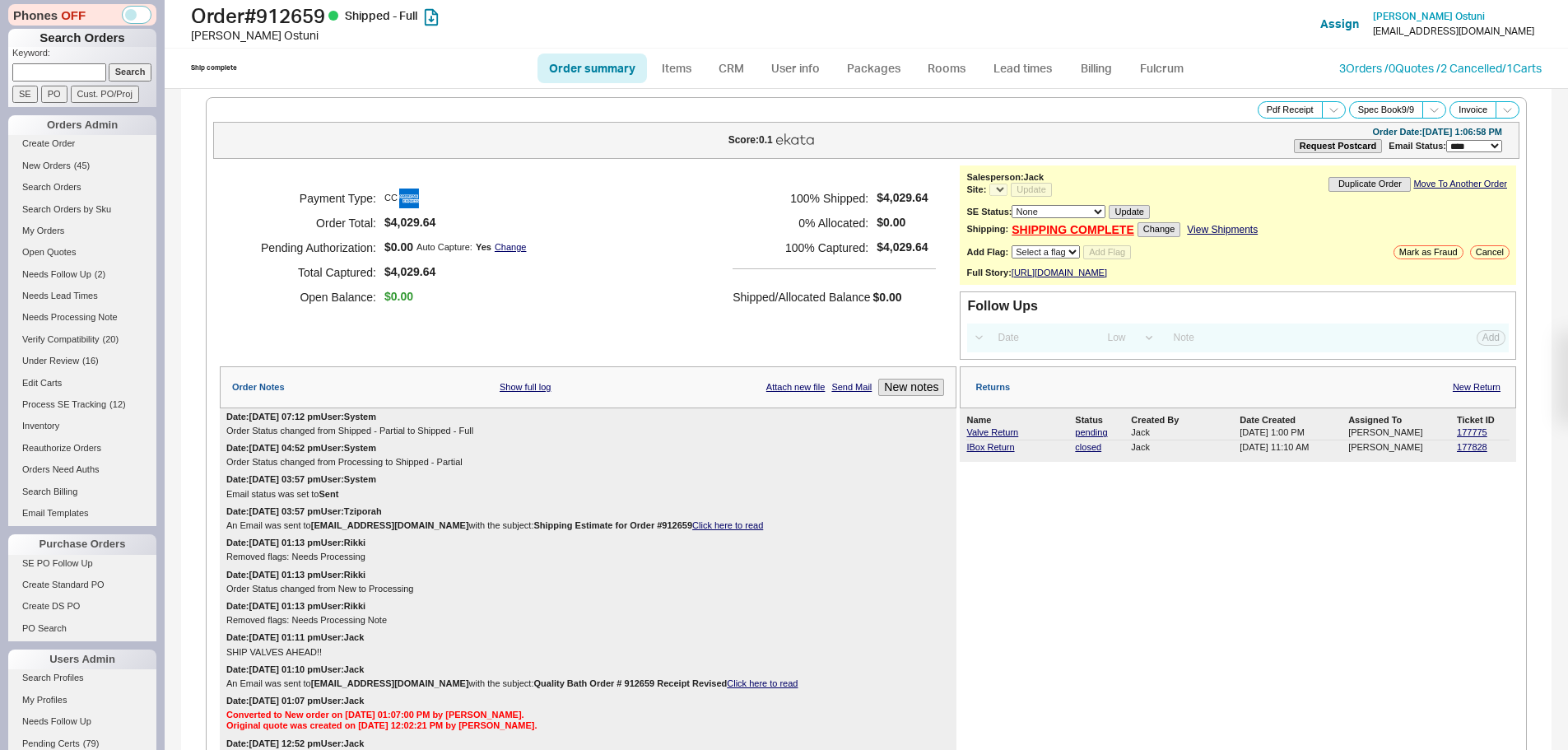
select select "LOW"
select select "3"
select select "*"
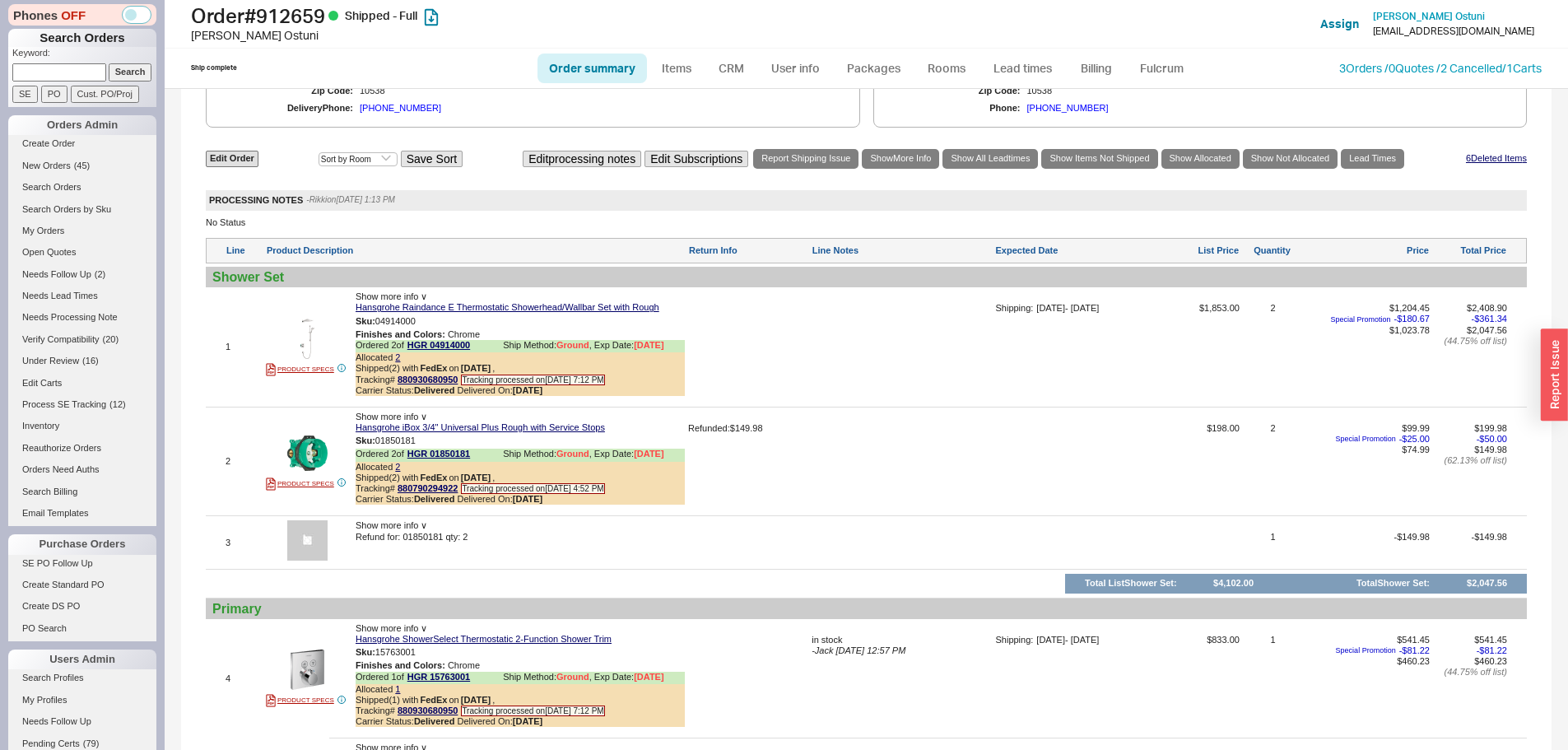
scroll to position [988, 0]
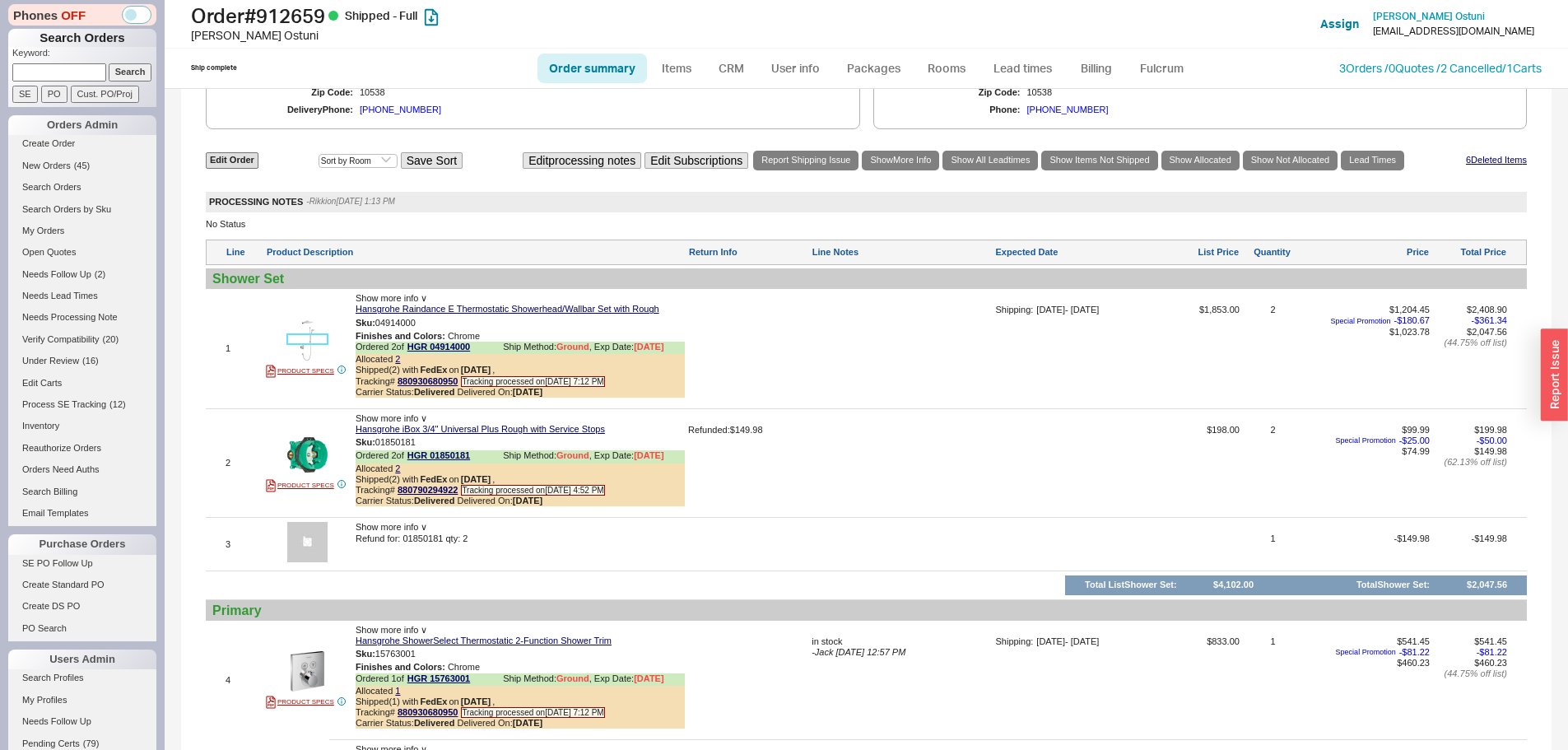
click at [320, 343] on img at bounding box center [308, 341] width 41 height 41
click at [936, 395] on div at bounding box center [902, 355] width 181 height 100
click at [85, 161] on span "( 39 )" at bounding box center [82, 165] width 17 height 10
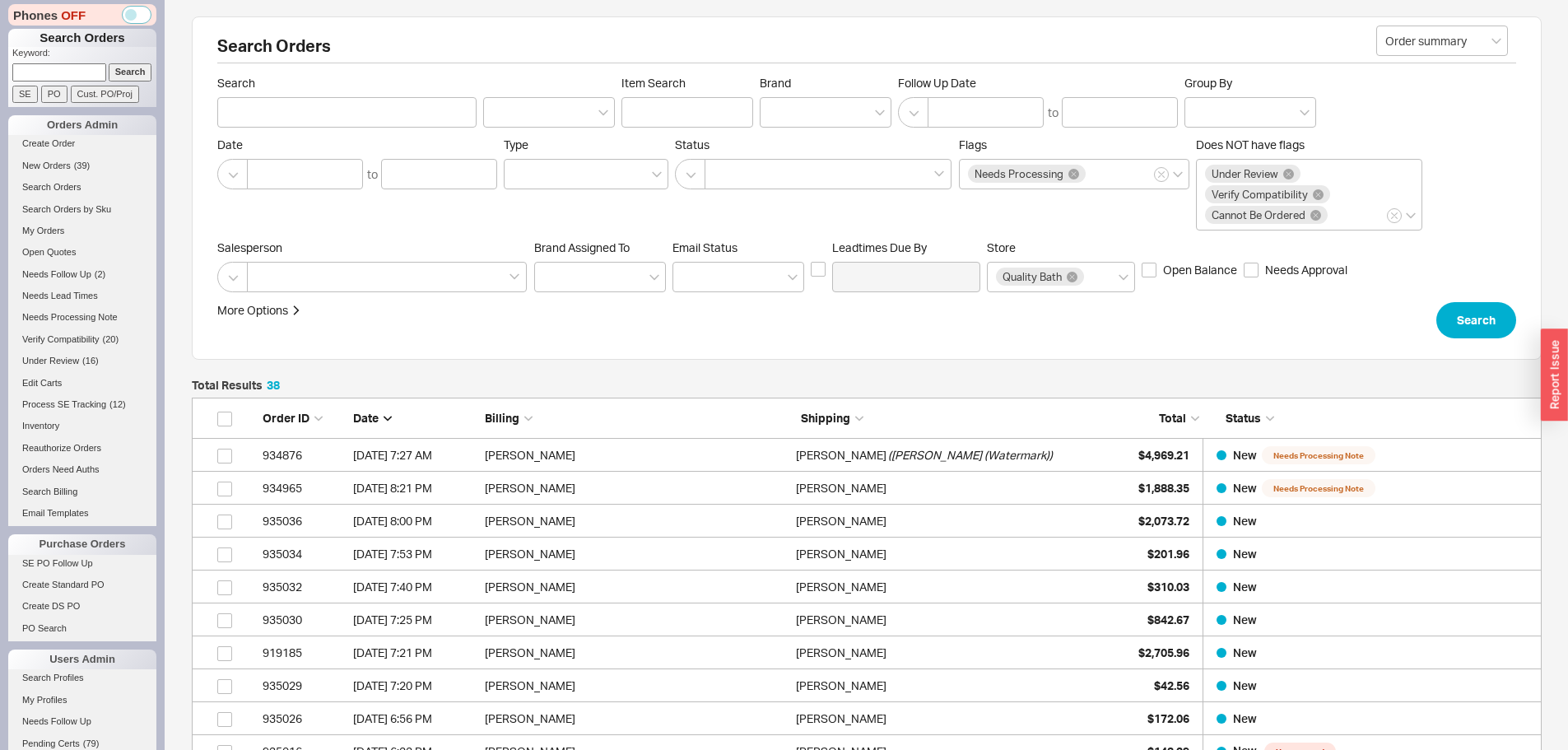
scroll to position [1280, 1337]
click at [57, 68] on input at bounding box center [59, 72] width 94 height 17
paste input "546360"
type input "546360"
click at [109, 63] on input "Search" at bounding box center [130, 72] width 44 height 17
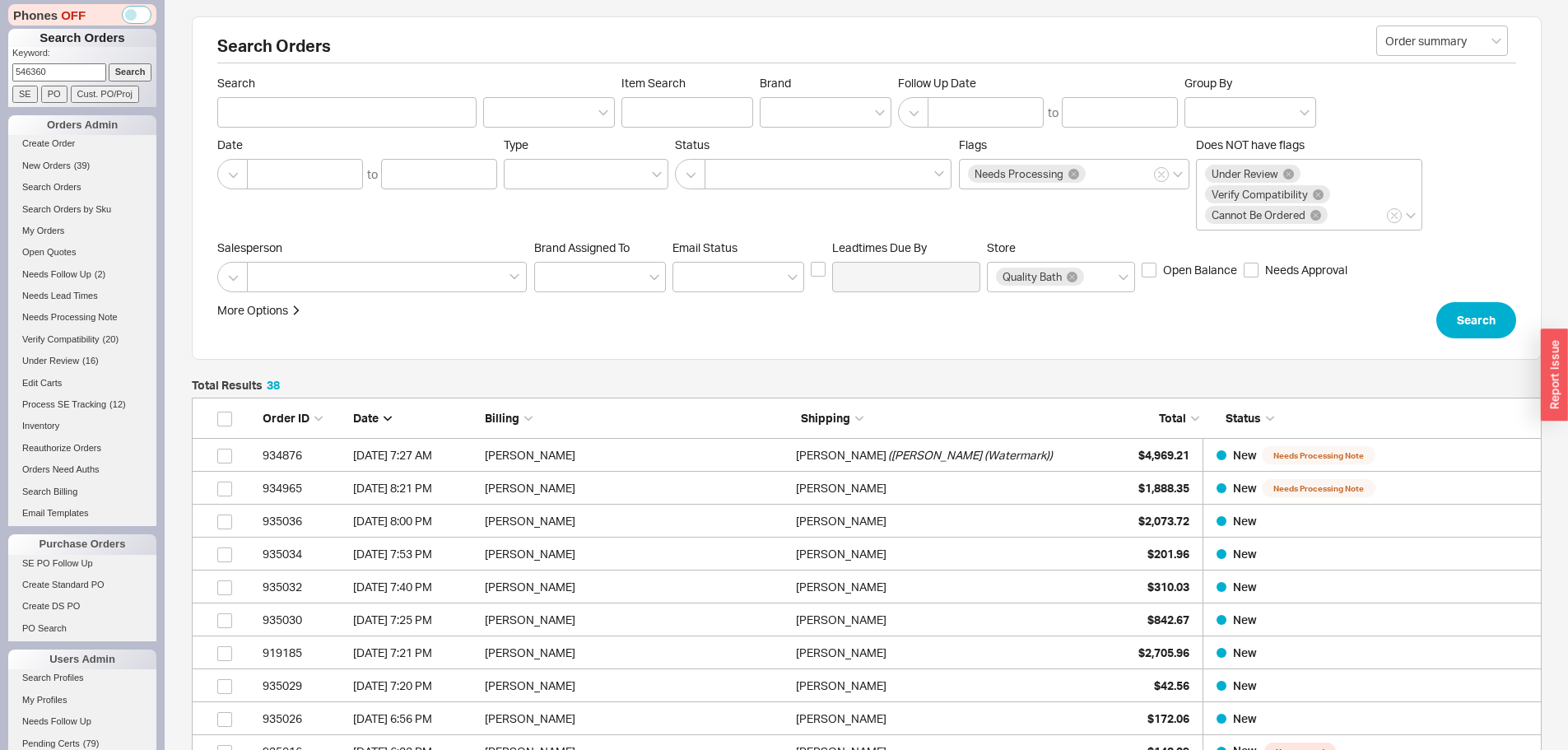
type input "546360"
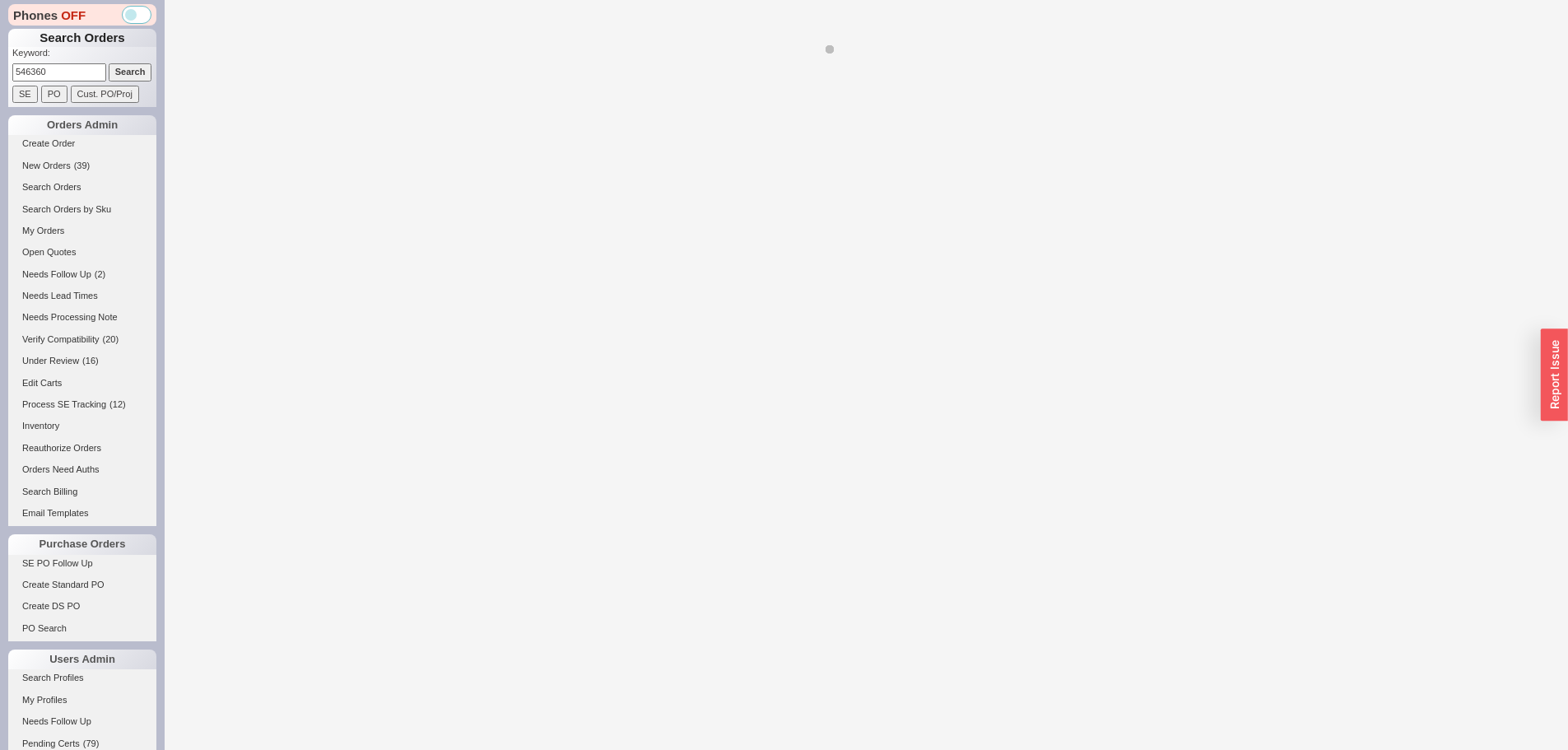
select select "**"
select select "*"
select select "LOW"
select select "3"
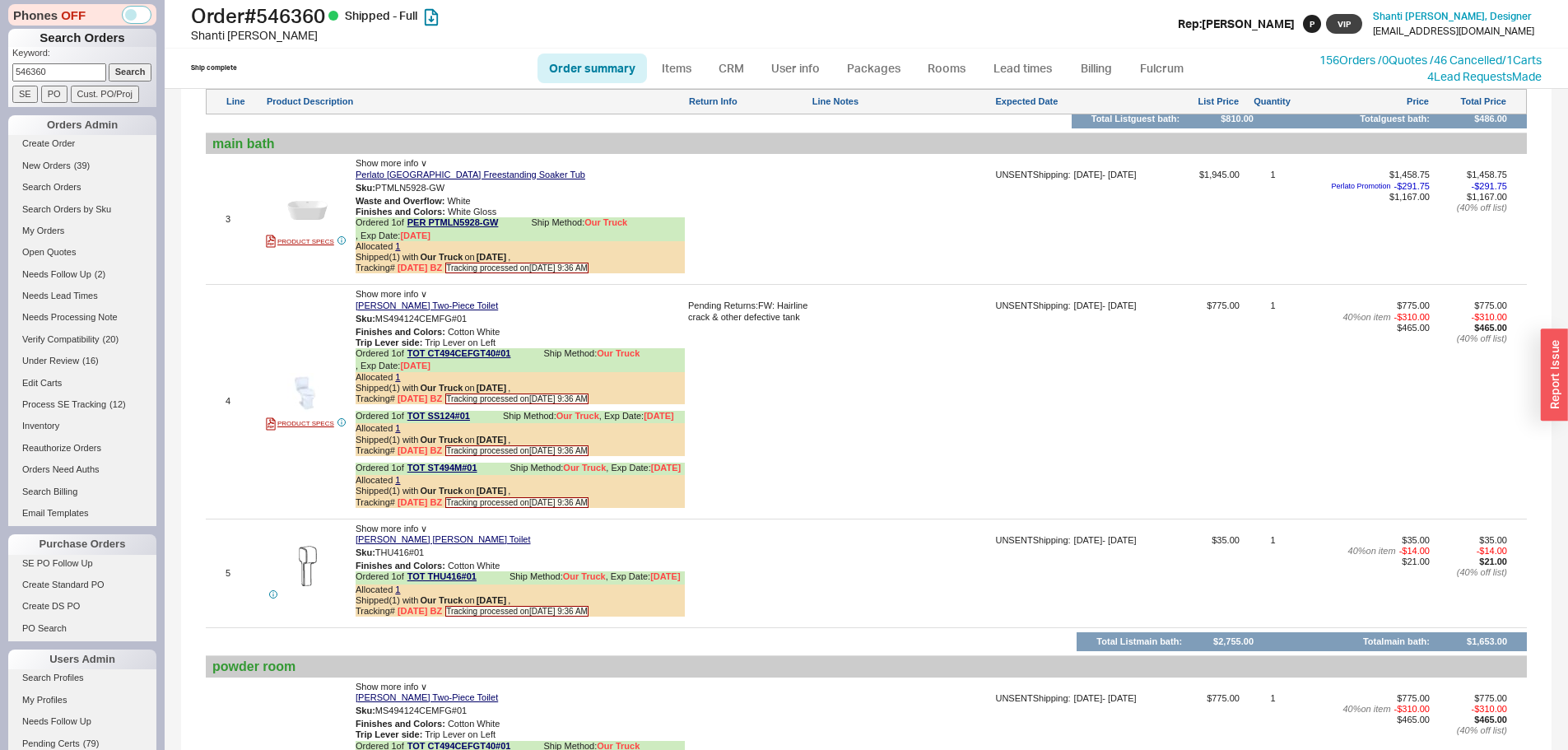
scroll to position [1450, 0]
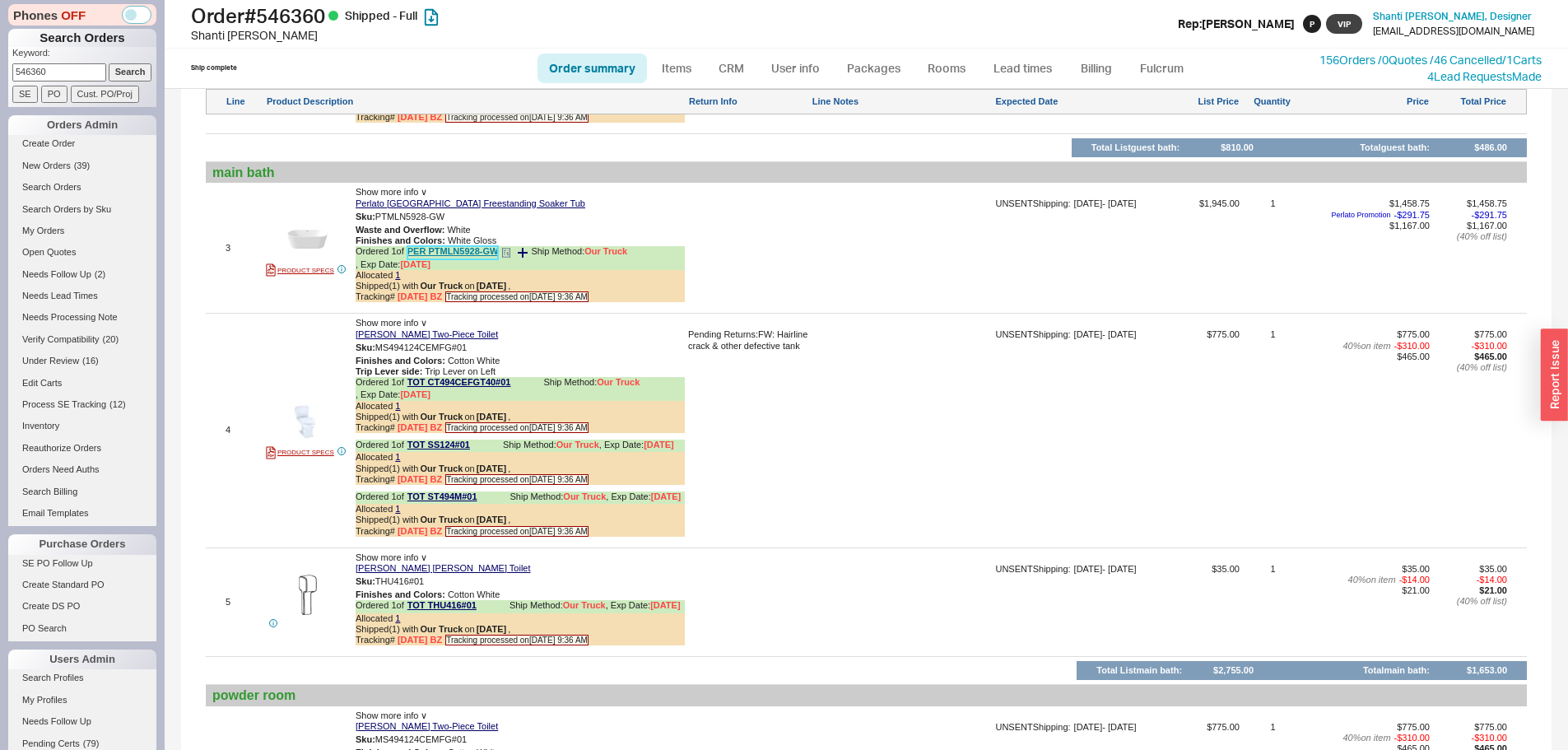
click at [438, 258] on link "PER PTMLN5928-GW" at bounding box center [453, 252] width 91 height 13
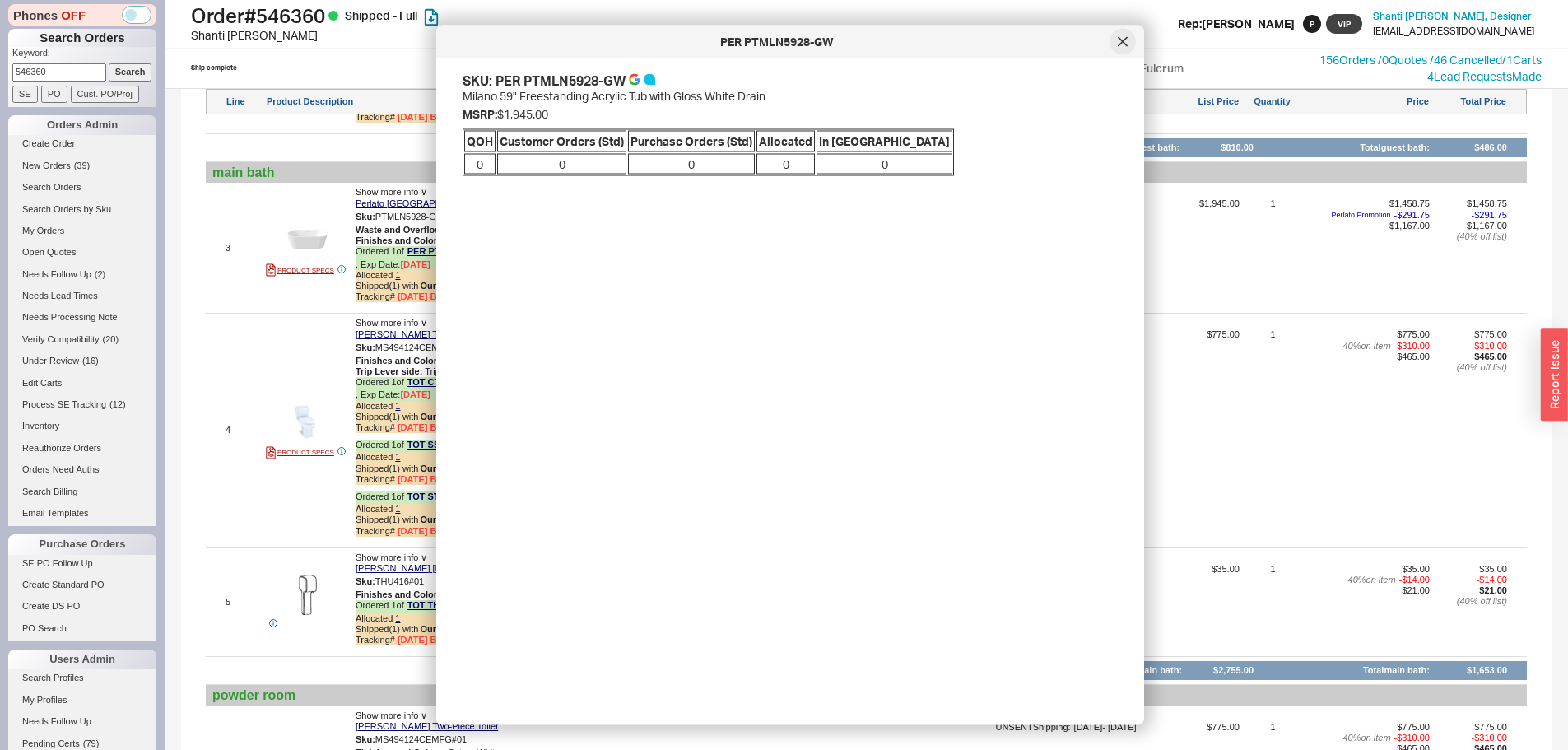
click at [1122, 45] on icon at bounding box center [1122, 42] width 10 height 10
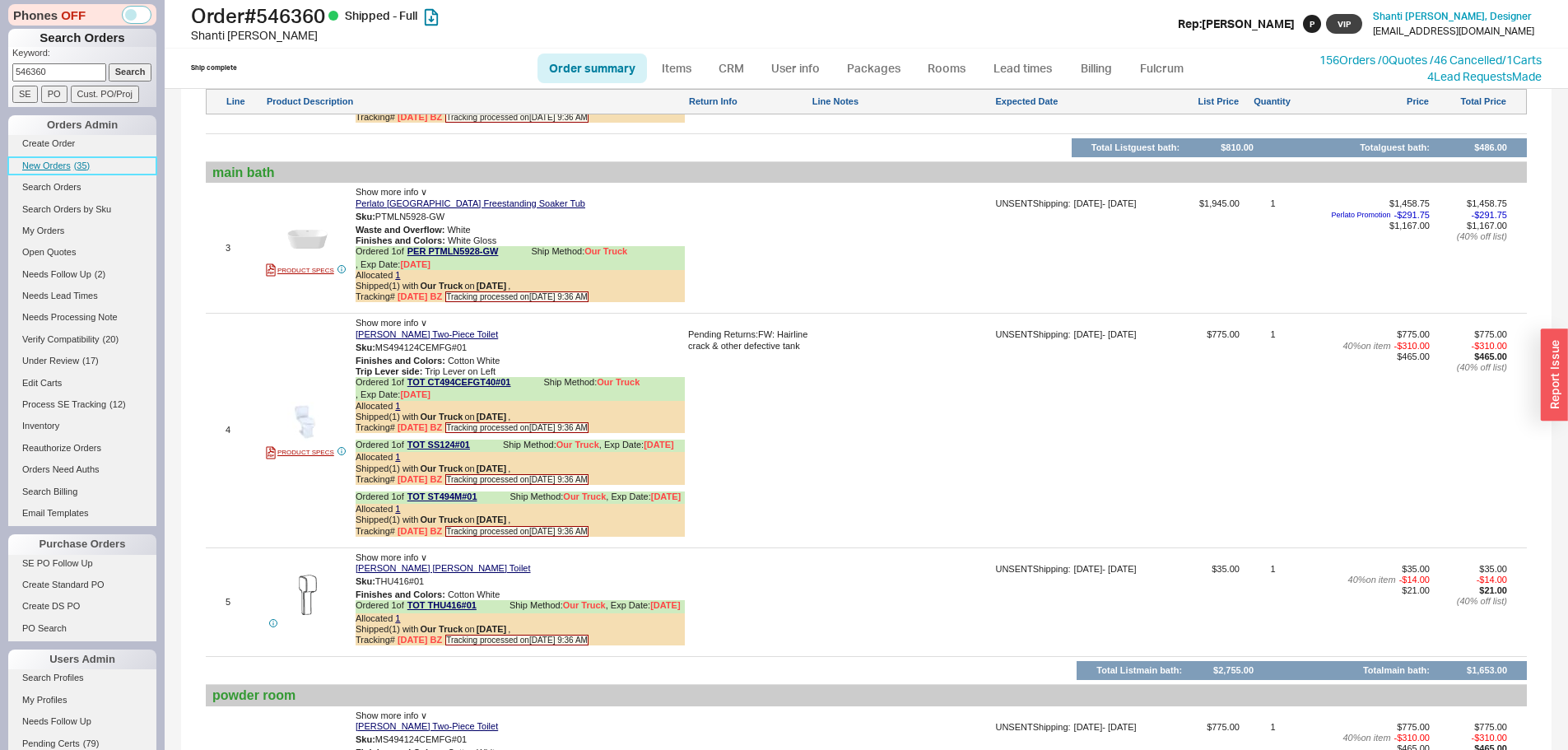
click at [58, 159] on link "New Orders ( 35 )" at bounding box center [82, 166] width 149 height 17
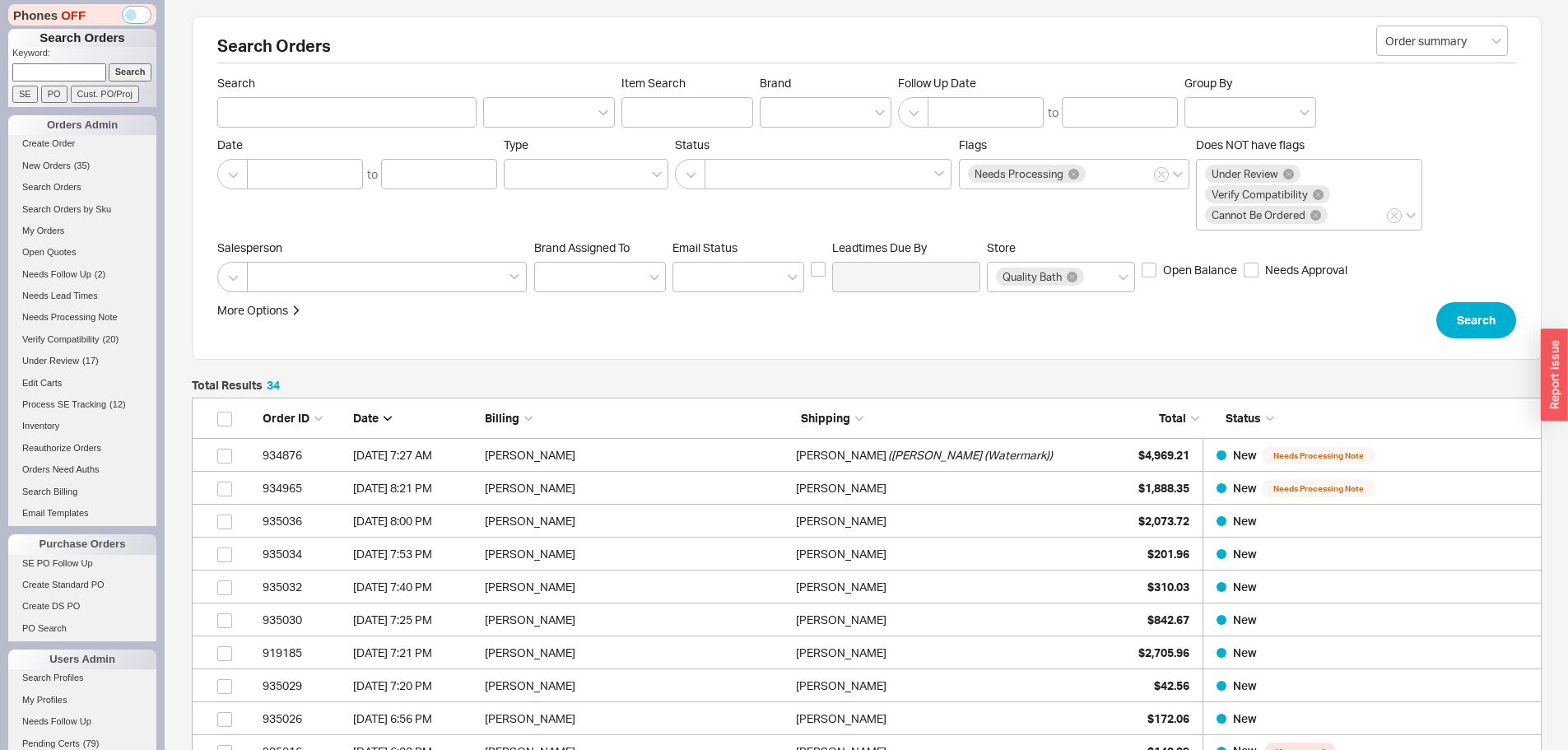
scroll to position [1148, 1337]
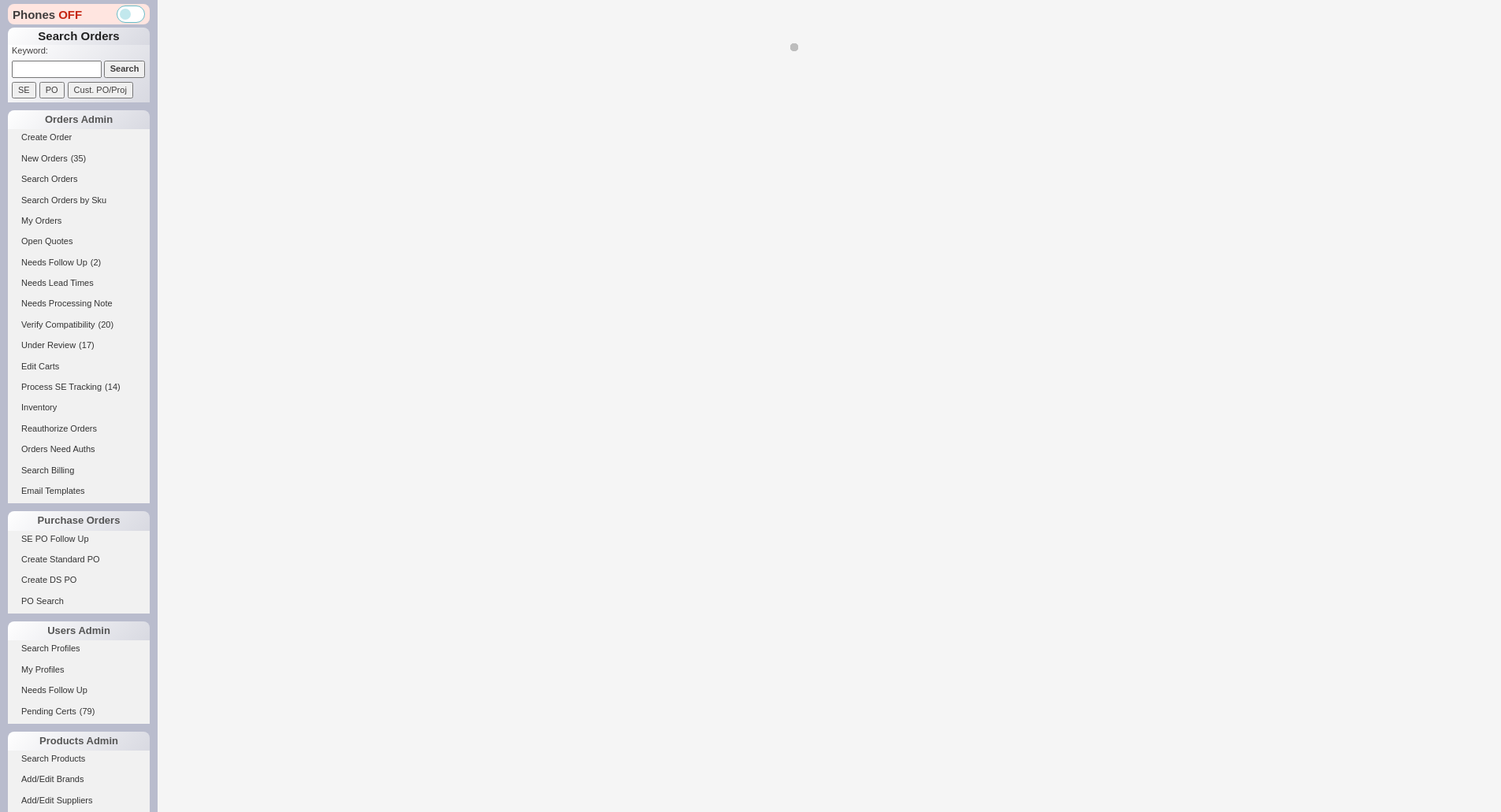
select select "*"
select select "LOW"
select select "3"
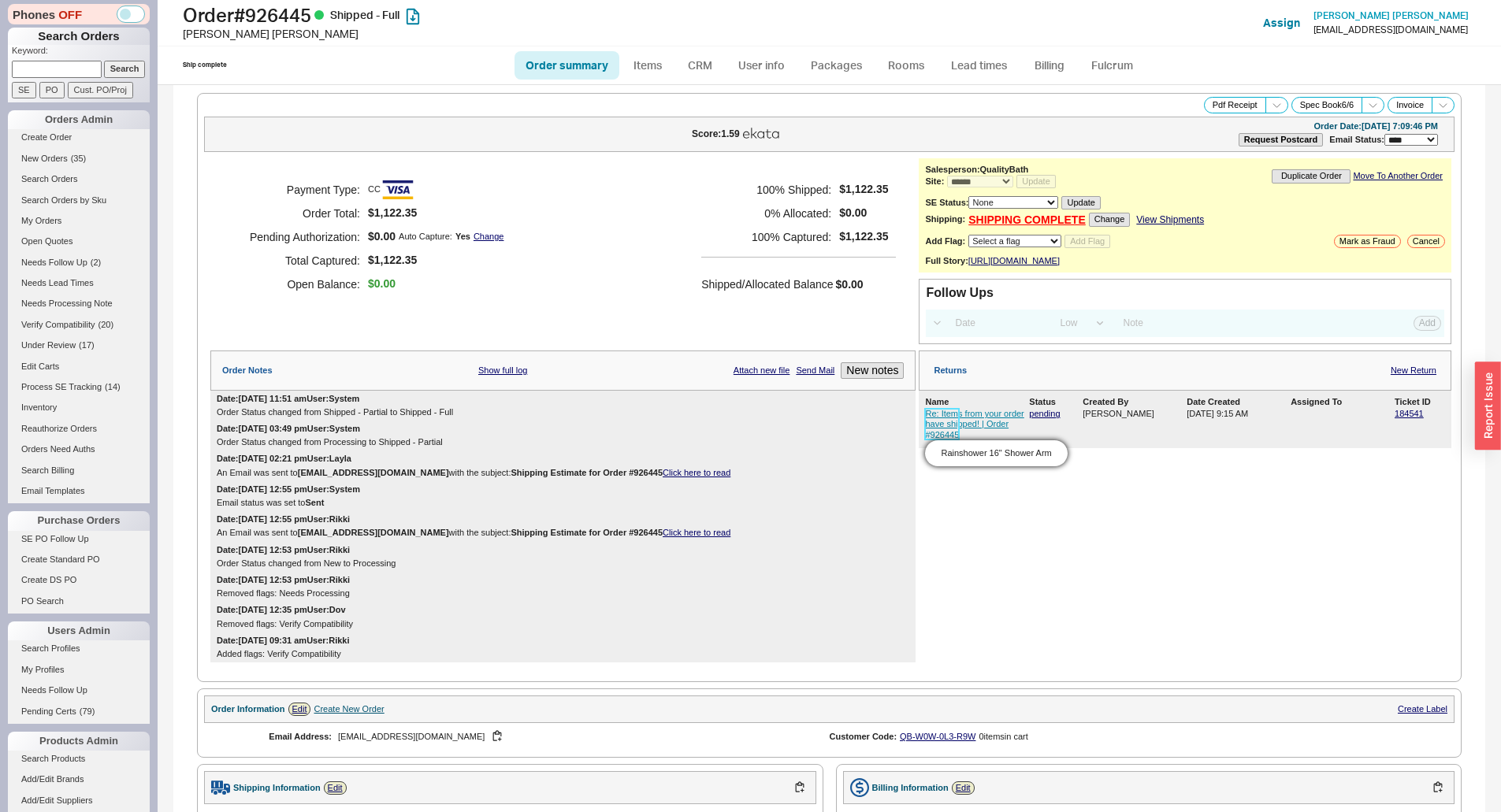
click at [941, 431] on link "Re: Items from your order have shipped! | Order #926445" at bounding box center [974, 424] width 99 height 30
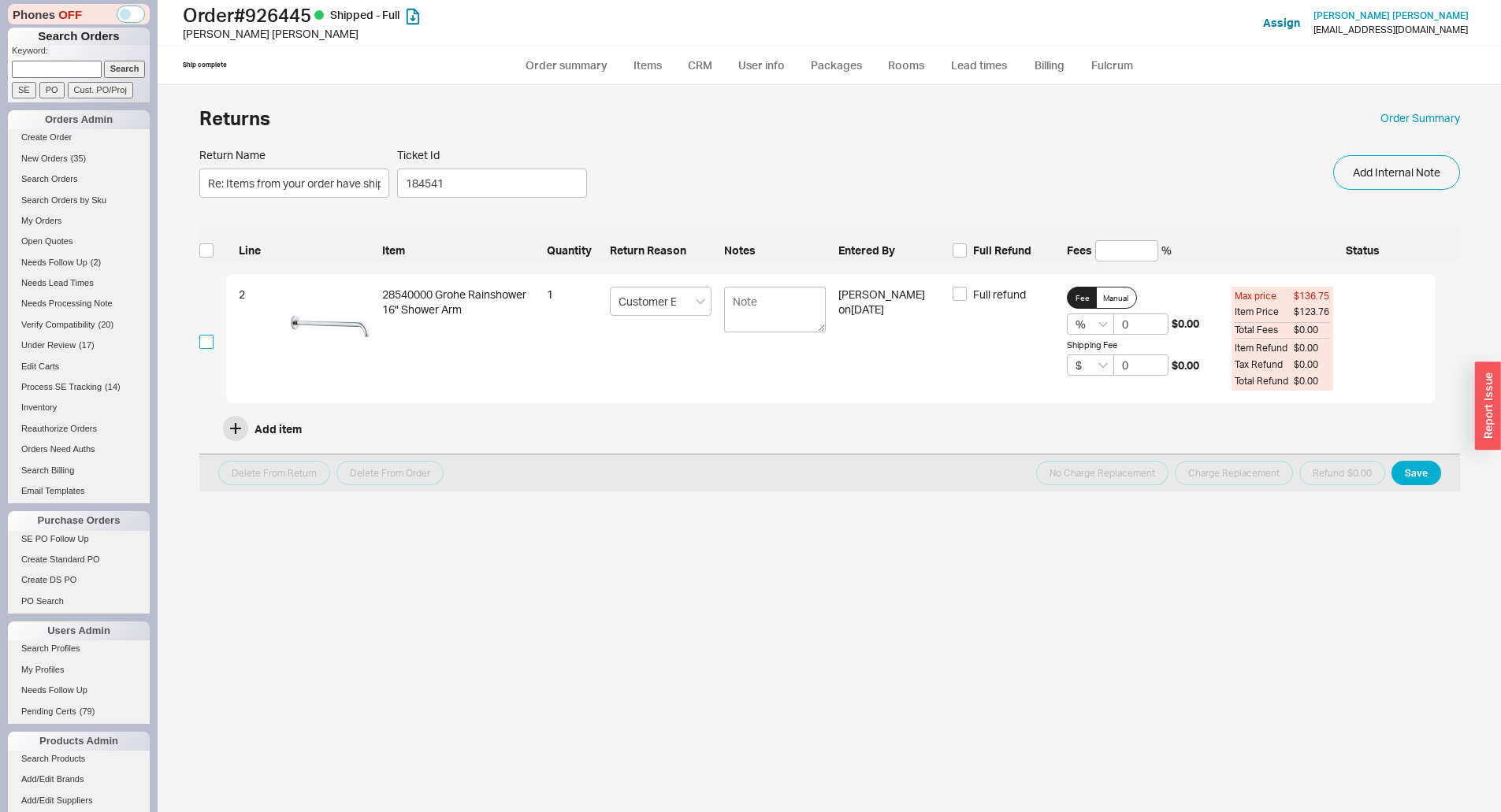
click at [204, 345] on input "checkbox" at bounding box center [205, 341] width 14 height 14
checkbox input "true"
click at [999, 295] on span "Full refund" at bounding box center [999, 294] width 53 height 16
click at [967, 295] on input "Full refund" at bounding box center [959, 293] width 14 height 14
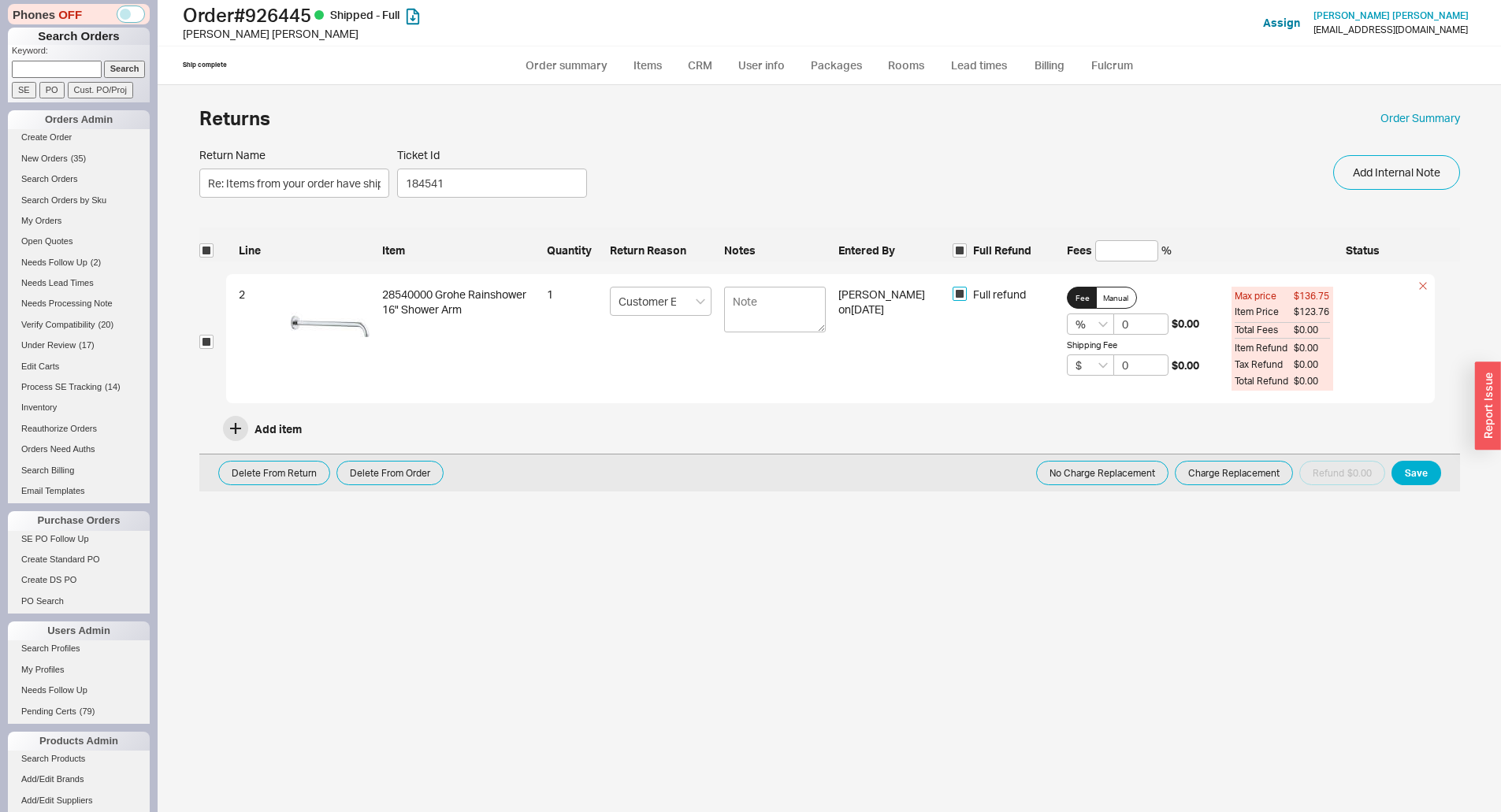
checkbox input "true"
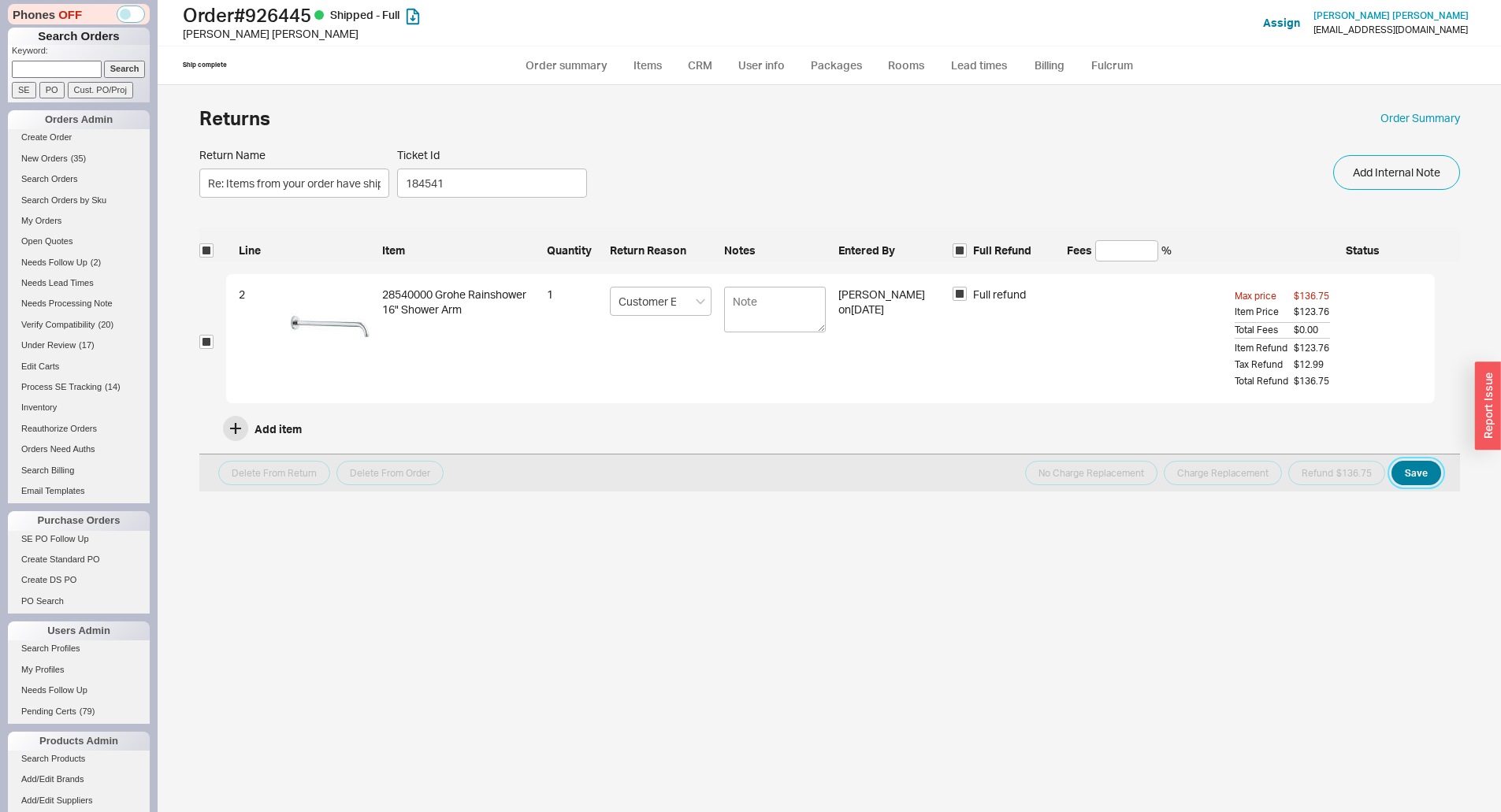
click at [1402, 467] on button "Save" at bounding box center [1415, 473] width 49 height 24
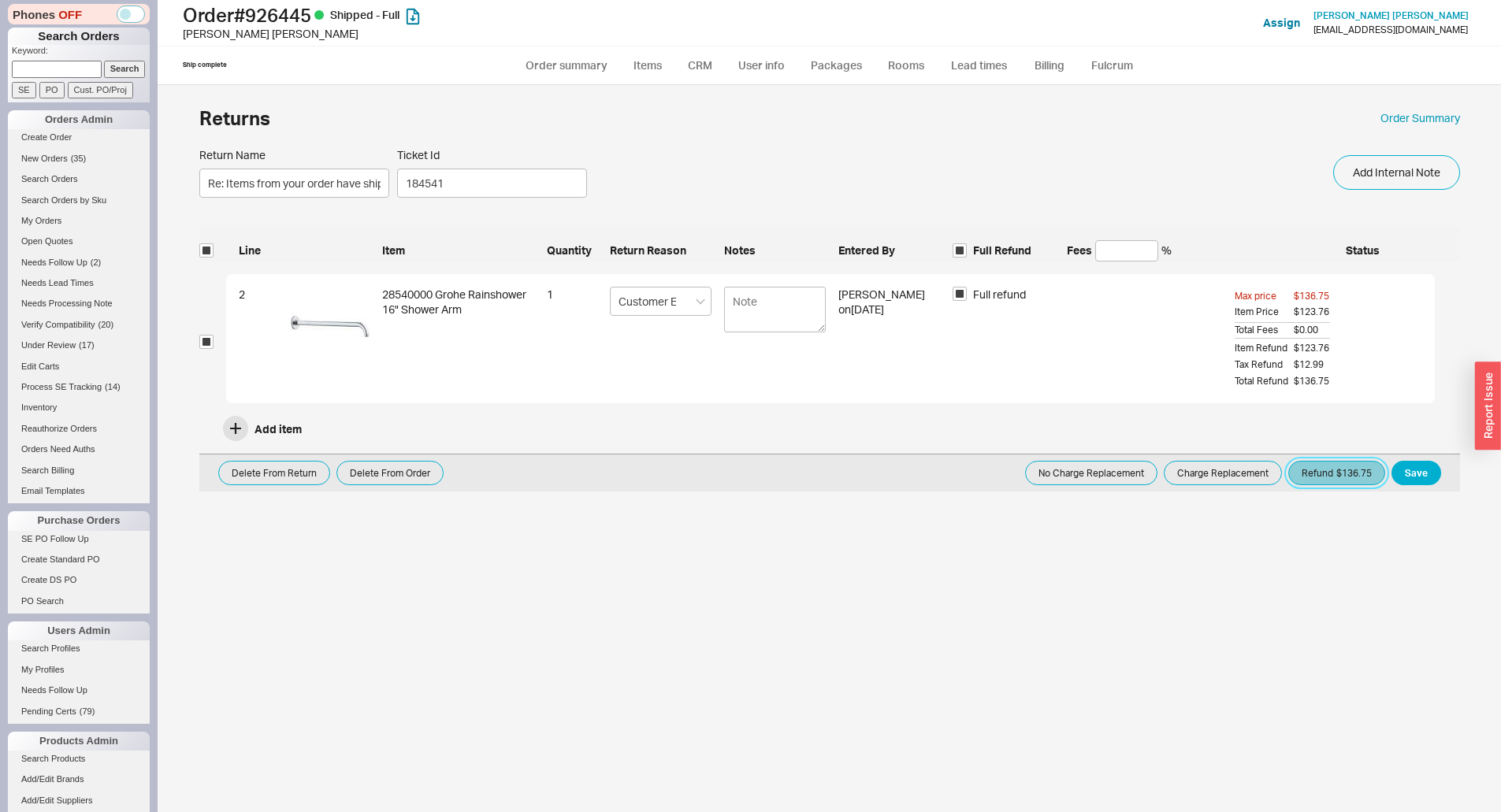
click at [1339, 479] on button "Refund $136.75" at bounding box center [1336, 473] width 97 height 24
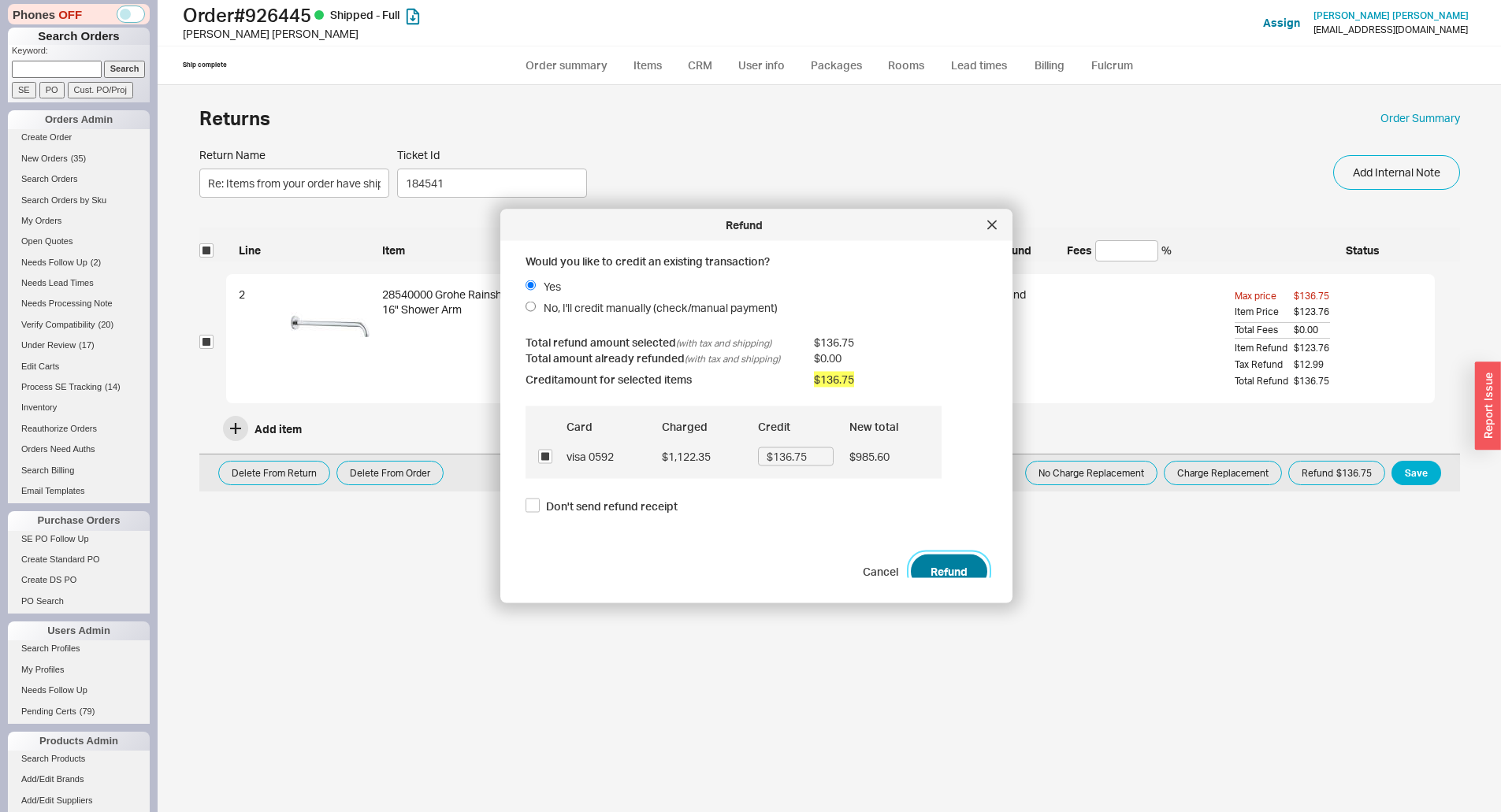
click at [947, 560] on button "Refund" at bounding box center [949, 570] width 76 height 34
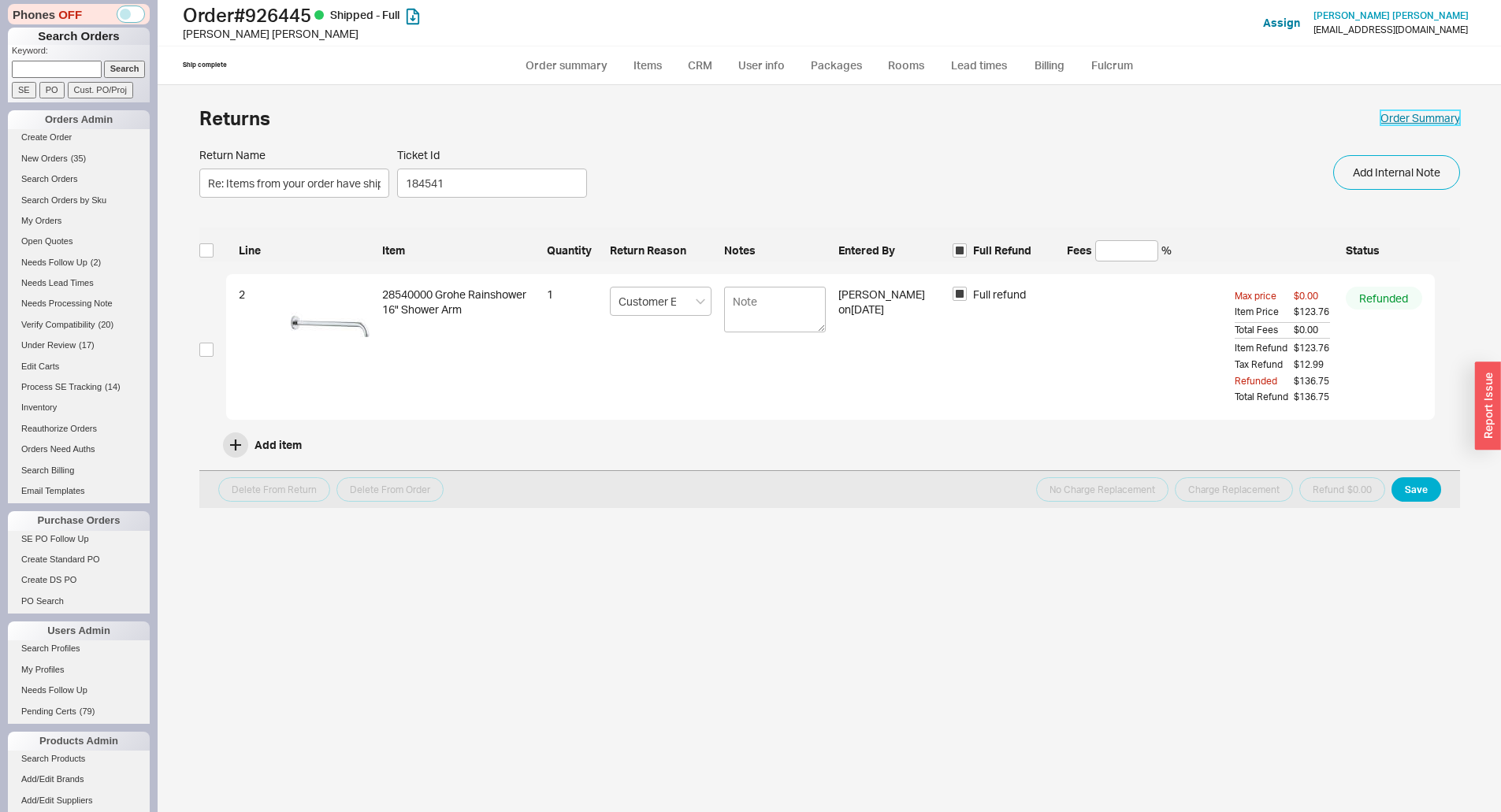
click at [1419, 116] on link "Order Summary" at bounding box center [1420, 118] width 80 height 16
select select "*"
select select "LOW"
select select "3"
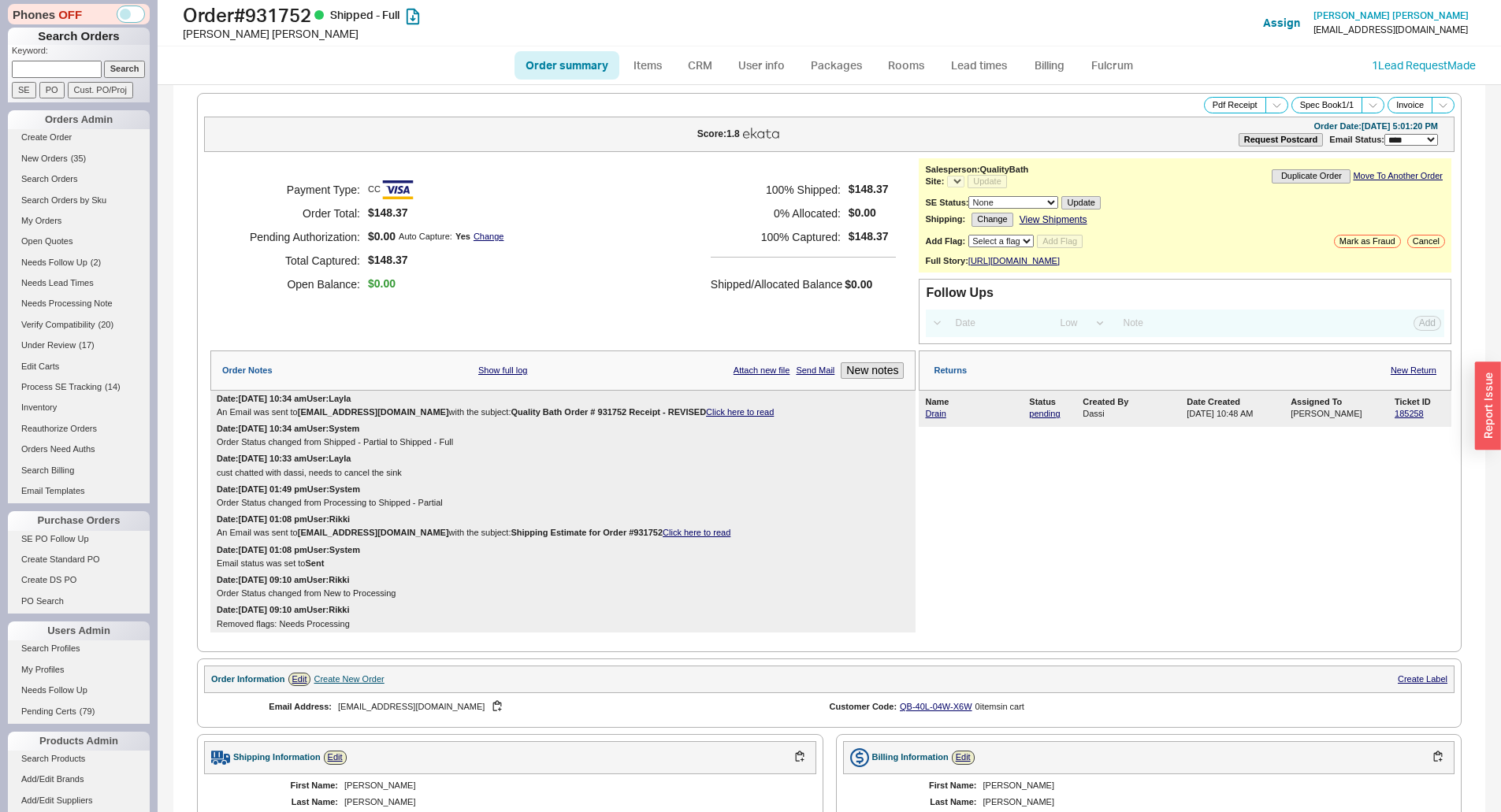
select select "LOW"
select select "3"
select select "*"
click at [935, 418] on link "Drain" at bounding box center [935, 413] width 20 height 9
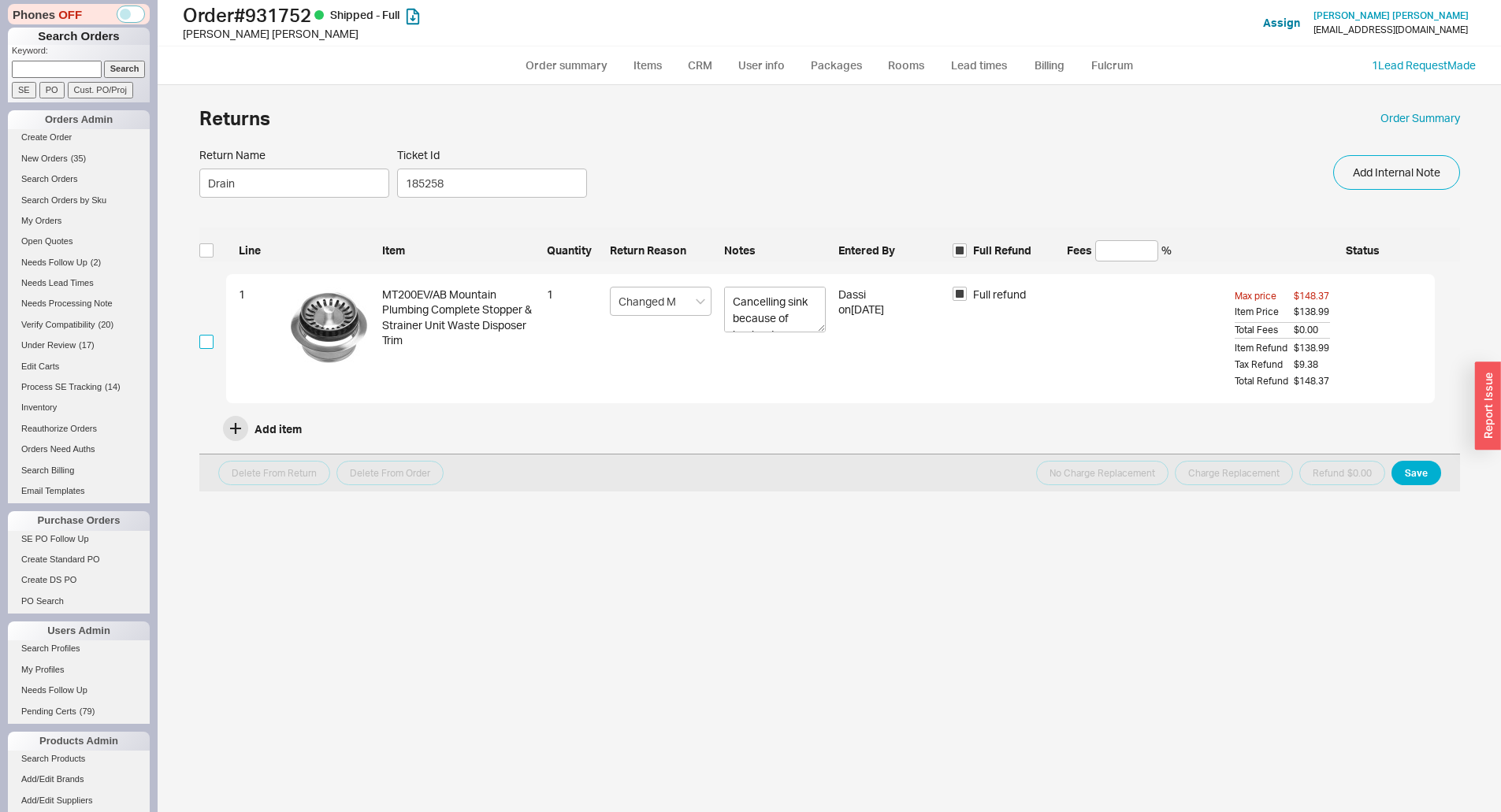
click at [206, 338] on input "checkbox" at bounding box center [205, 341] width 14 height 14
checkbox input "true"
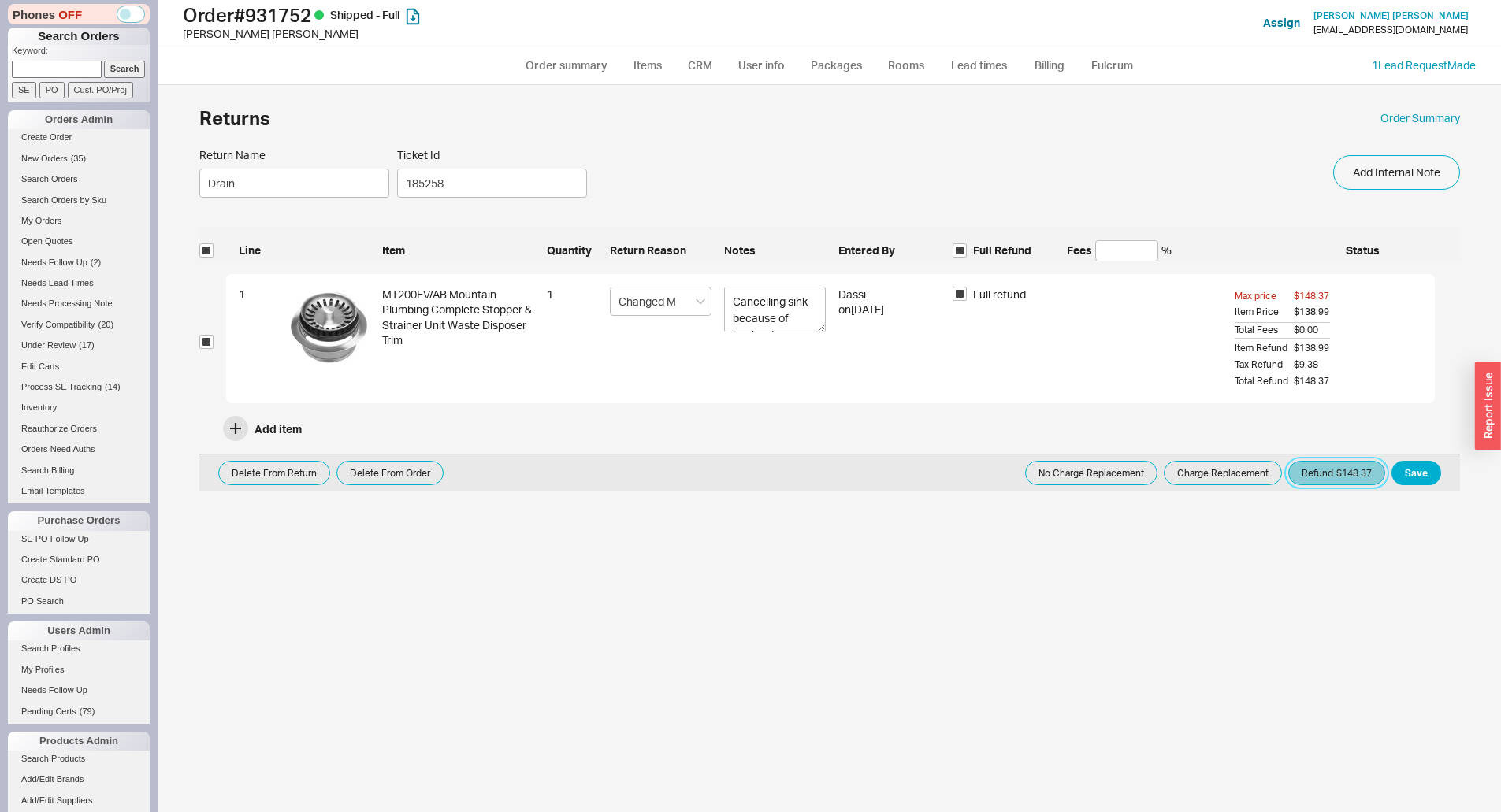
click at [1353, 478] on button "Refund $148.37" at bounding box center [1336, 473] width 97 height 24
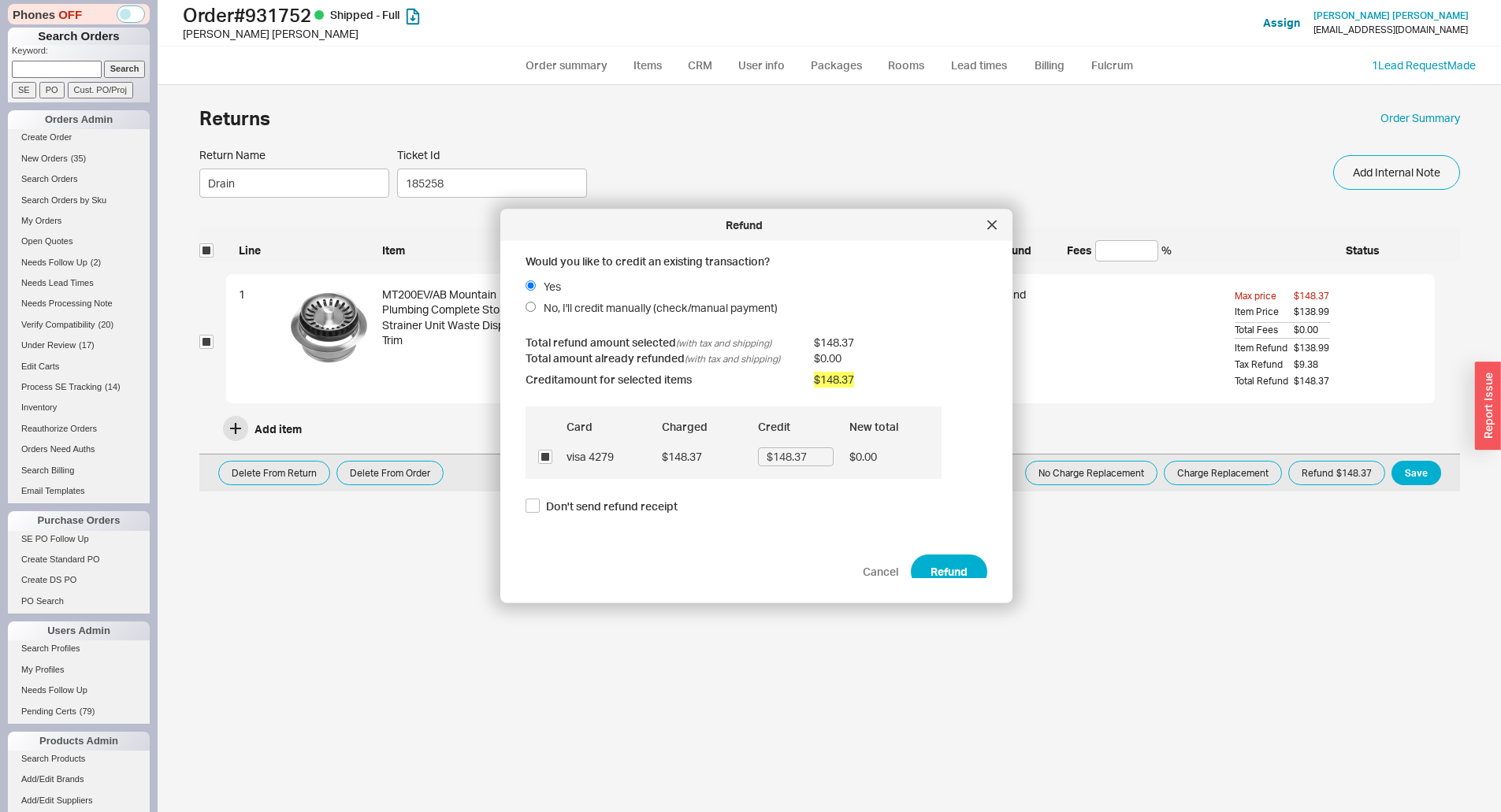
drag, startPoint x: 879, startPoint y: 566, endPoint x: 904, endPoint y: 564, distance: 25.1
click at [886, 565] on span "Cancel" at bounding box center [880, 571] width 35 height 16
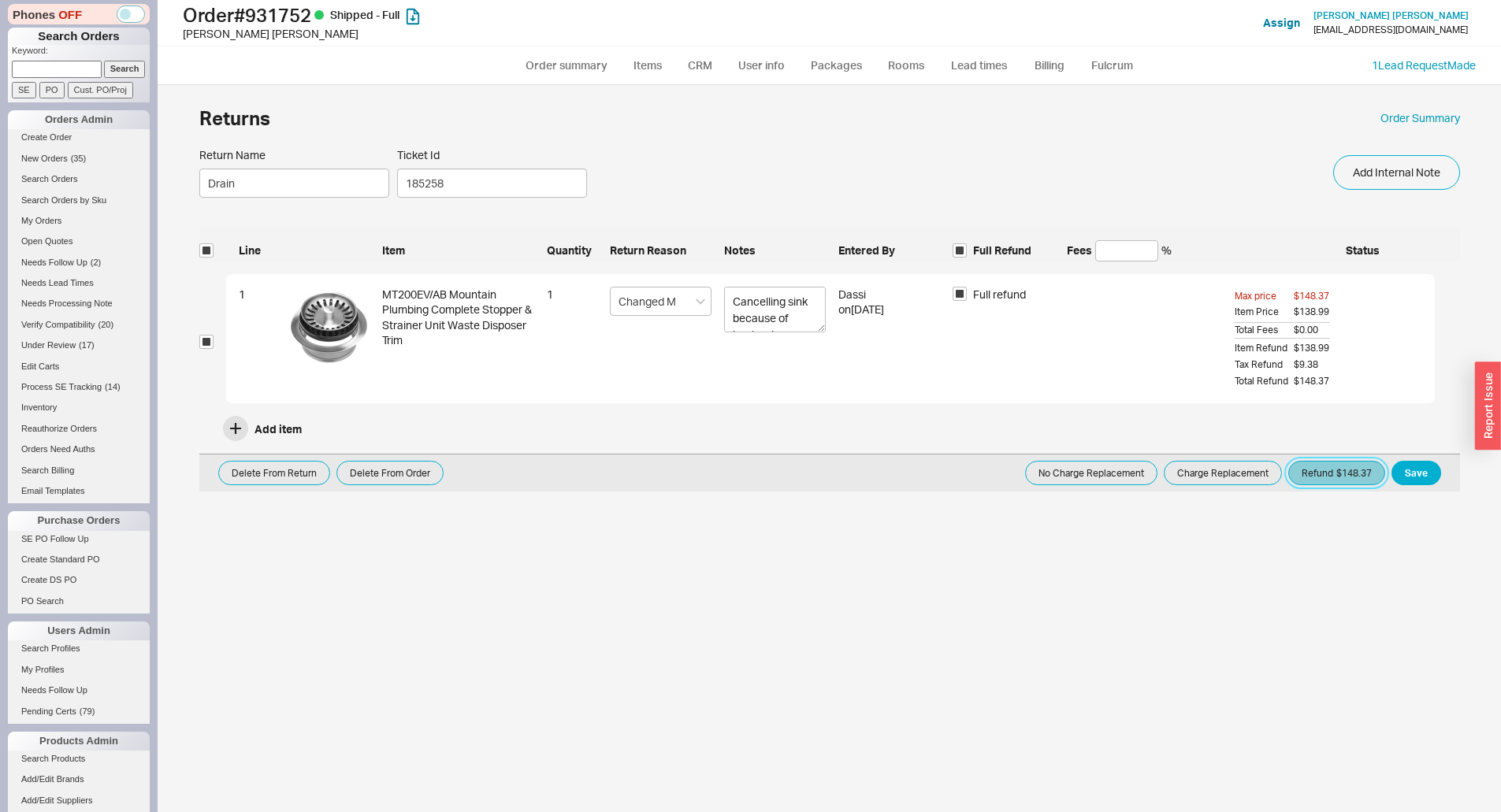
click at [1361, 482] on button "Refund $148.37" at bounding box center [1336, 473] width 97 height 24
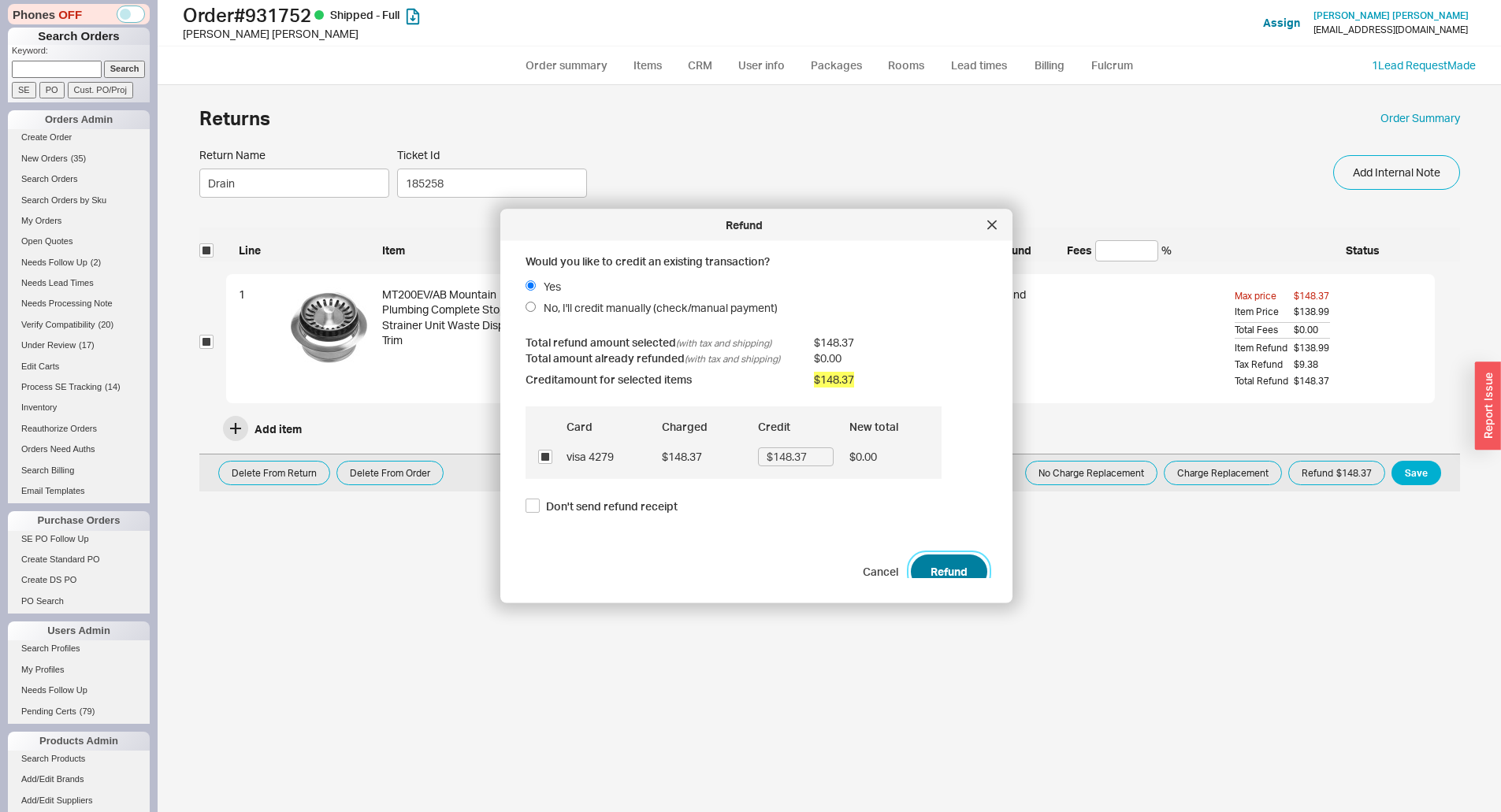
click at [945, 566] on button "Refund" at bounding box center [949, 570] width 76 height 34
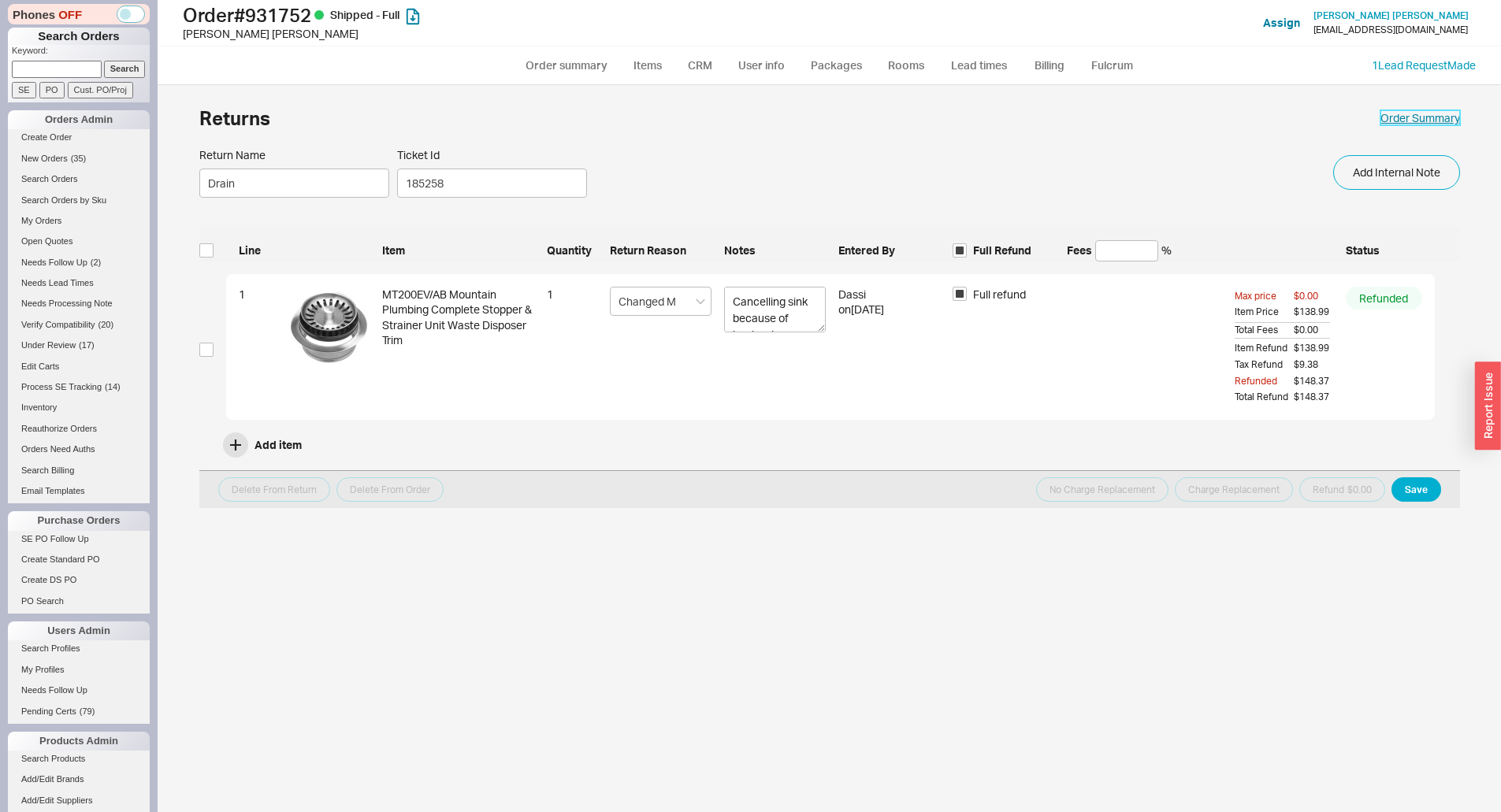
click at [1437, 123] on link "Order Summary" at bounding box center [1420, 118] width 80 height 16
select select "*"
select select "LOW"
select select "3"
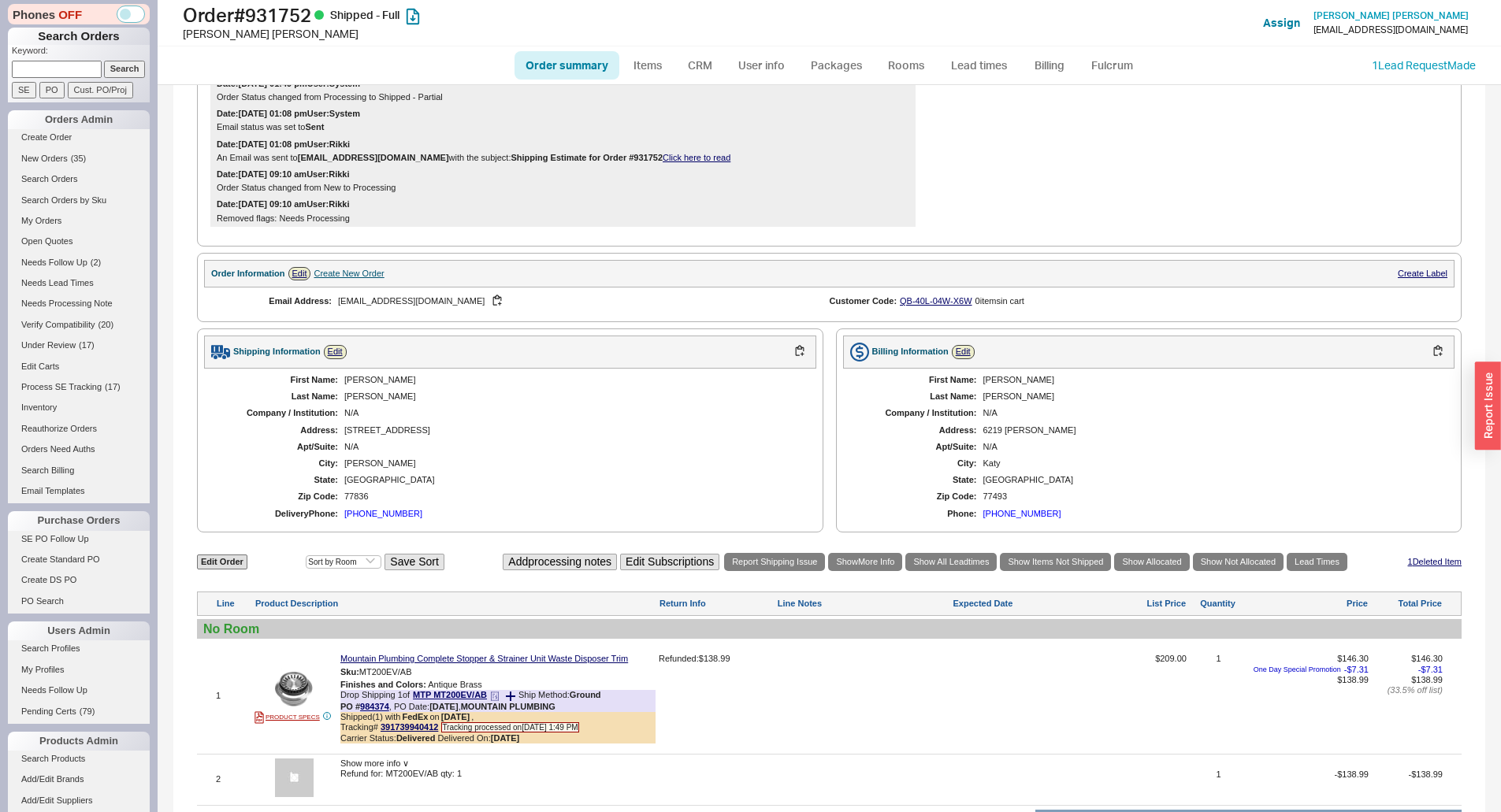
scroll to position [473, 0]
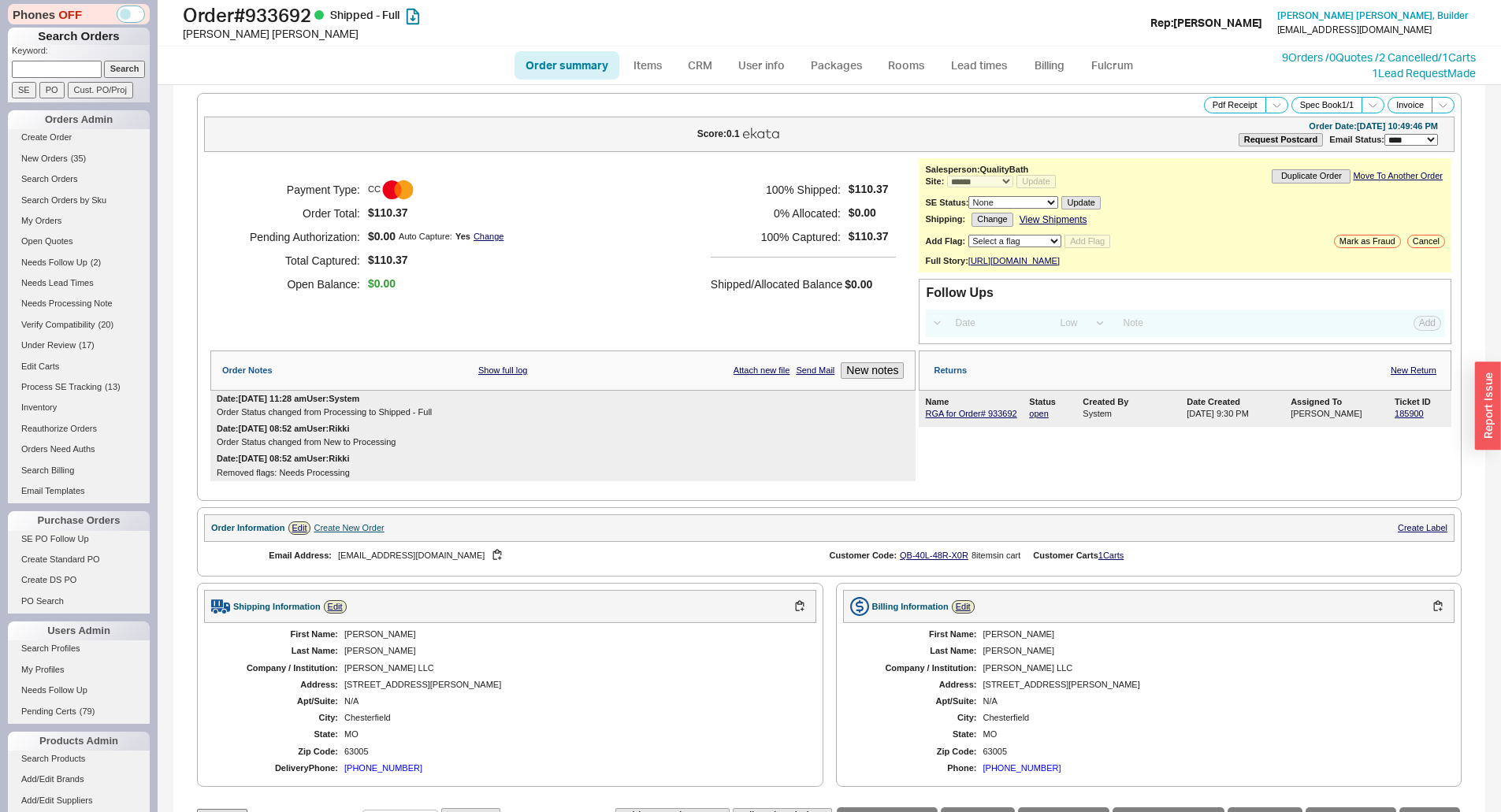
select select "*"
select select "LOW"
select select "3"
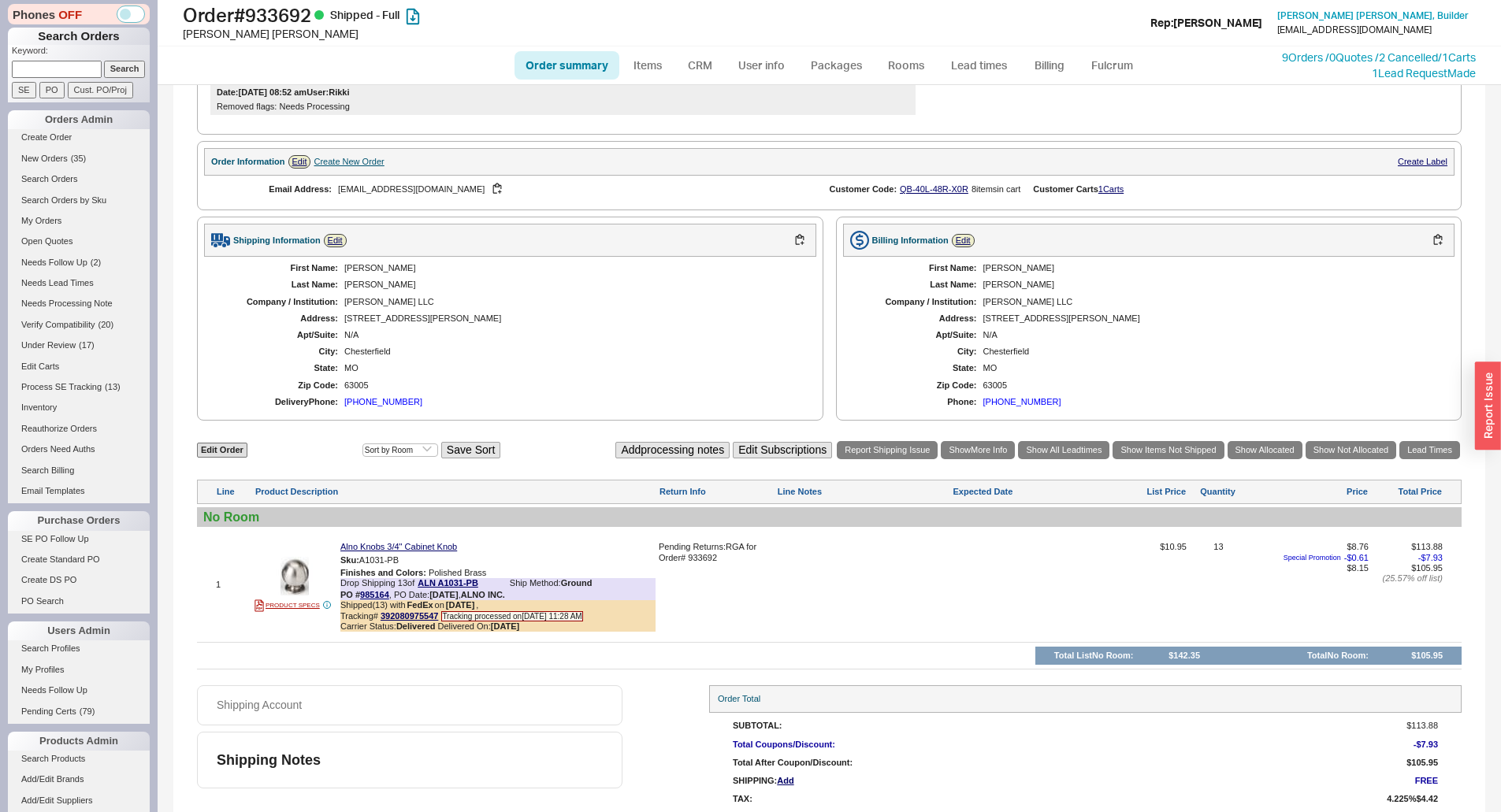
scroll to position [412, 0]
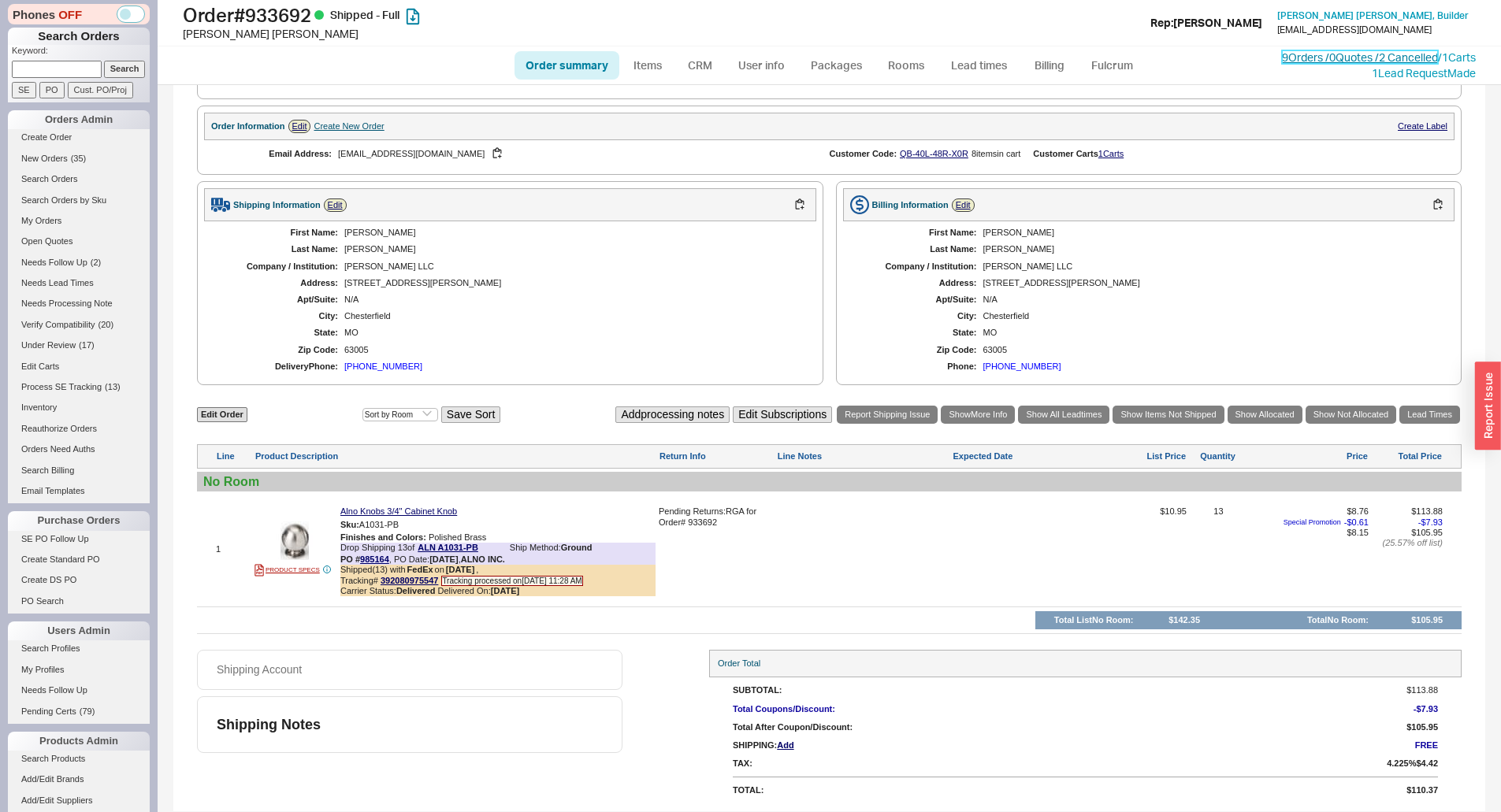
click at [1294, 51] on link "9 Orders / 0 Quotes / 2 Cancelled" at bounding box center [1360, 57] width 156 height 13
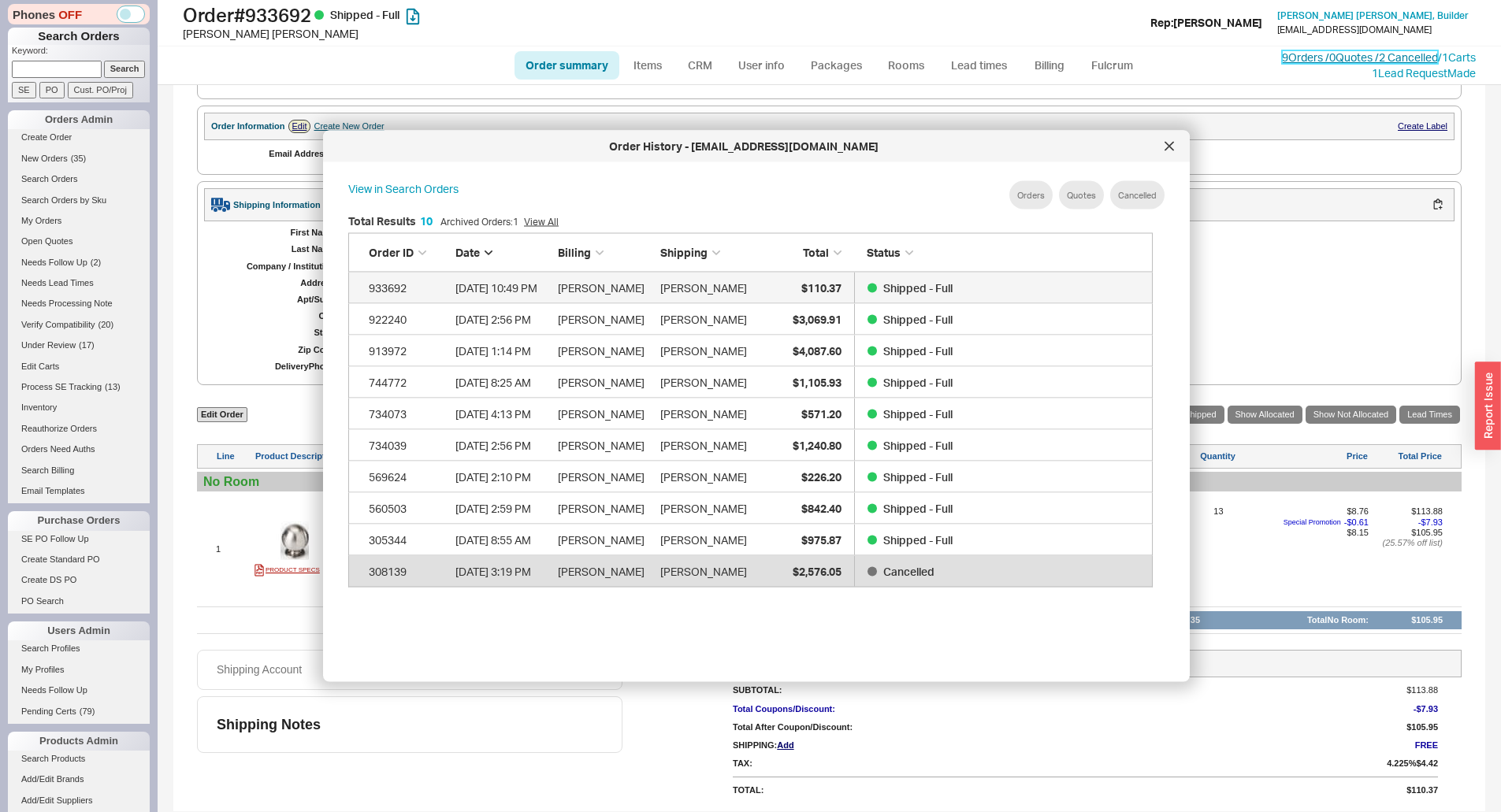
scroll to position [470, 818]
drag, startPoint x: 1170, startPoint y: 146, endPoint x: 1148, endPoint y: 155, distance: 23.8
click at [1170, 146] on icon at bounding box center [1168, 146] width 7 height 7
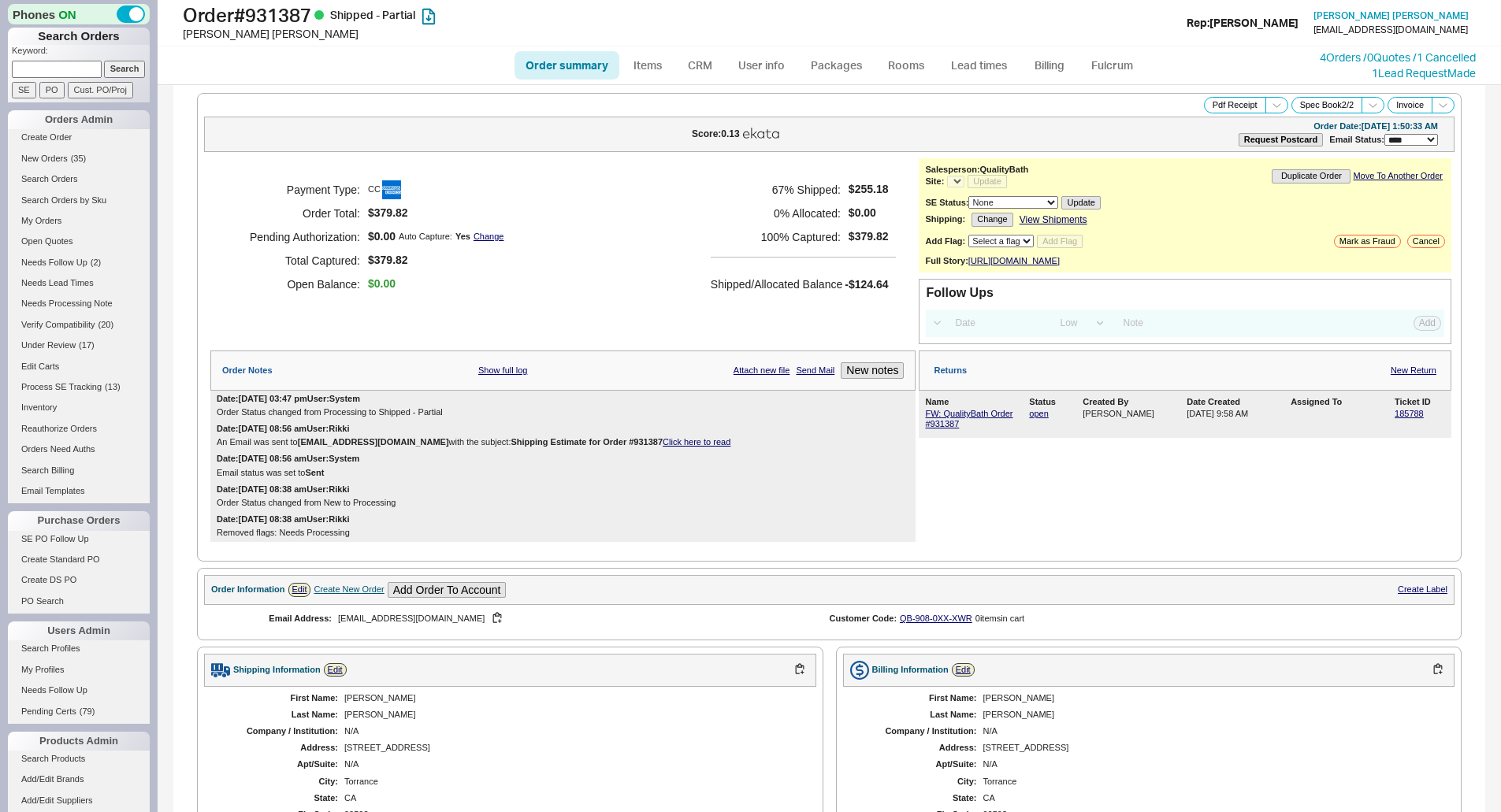
select select "LOW"
select select "3"
select select "*"
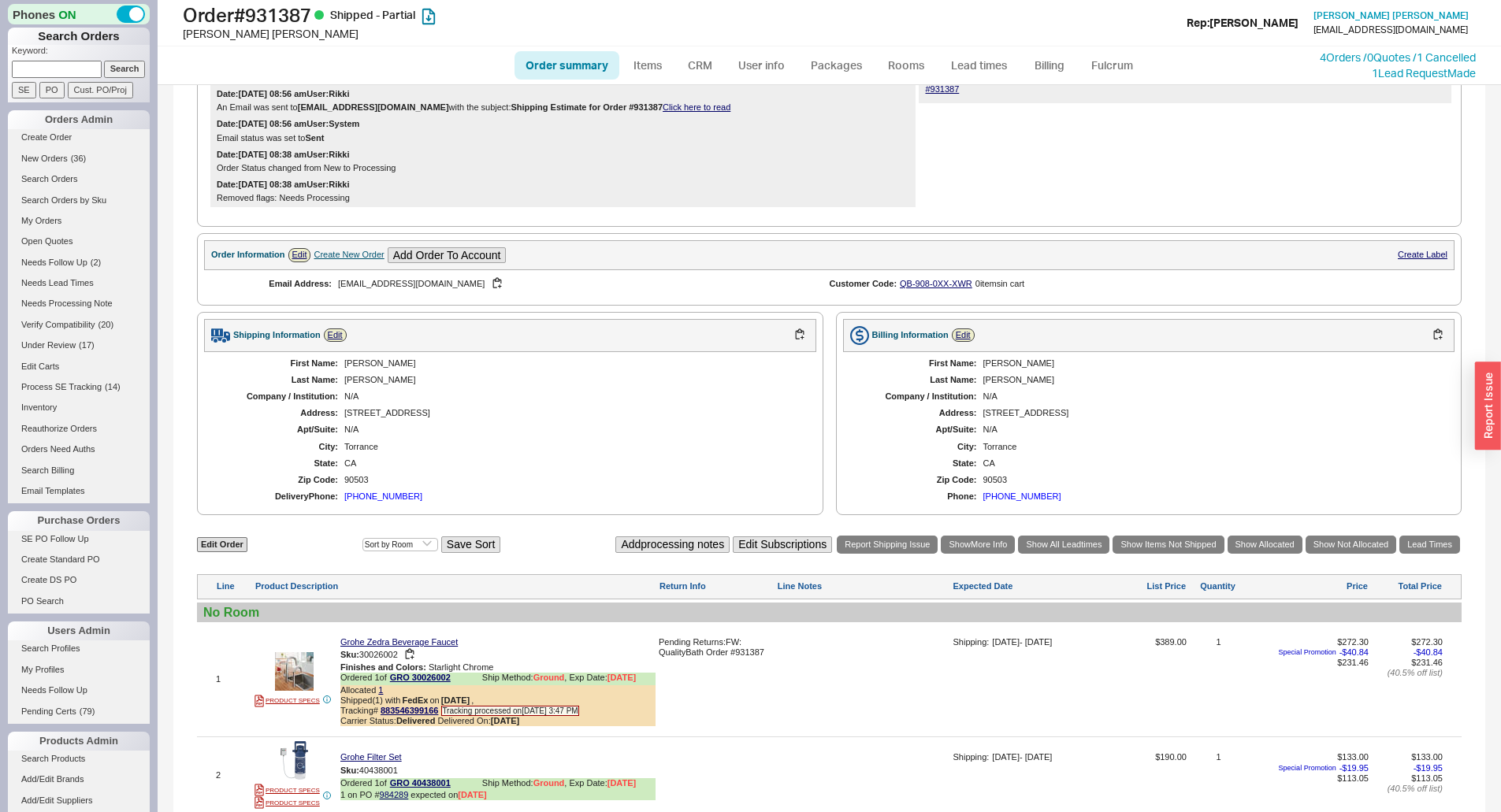
scroll to position [551, 0]
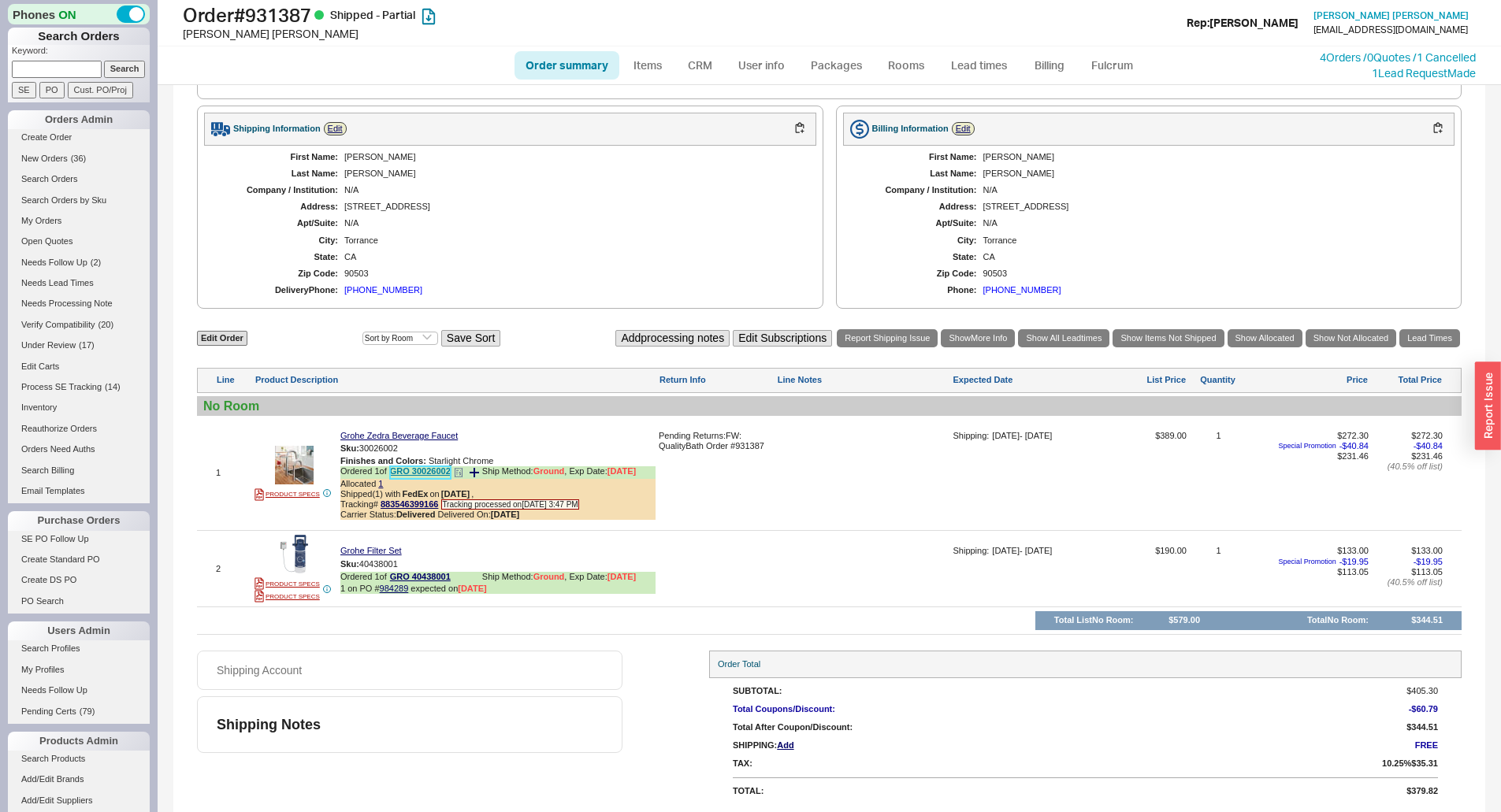
click at [427, 467] on link "GRO 30026002" at bounding box center [420, 472] width 60 height 12
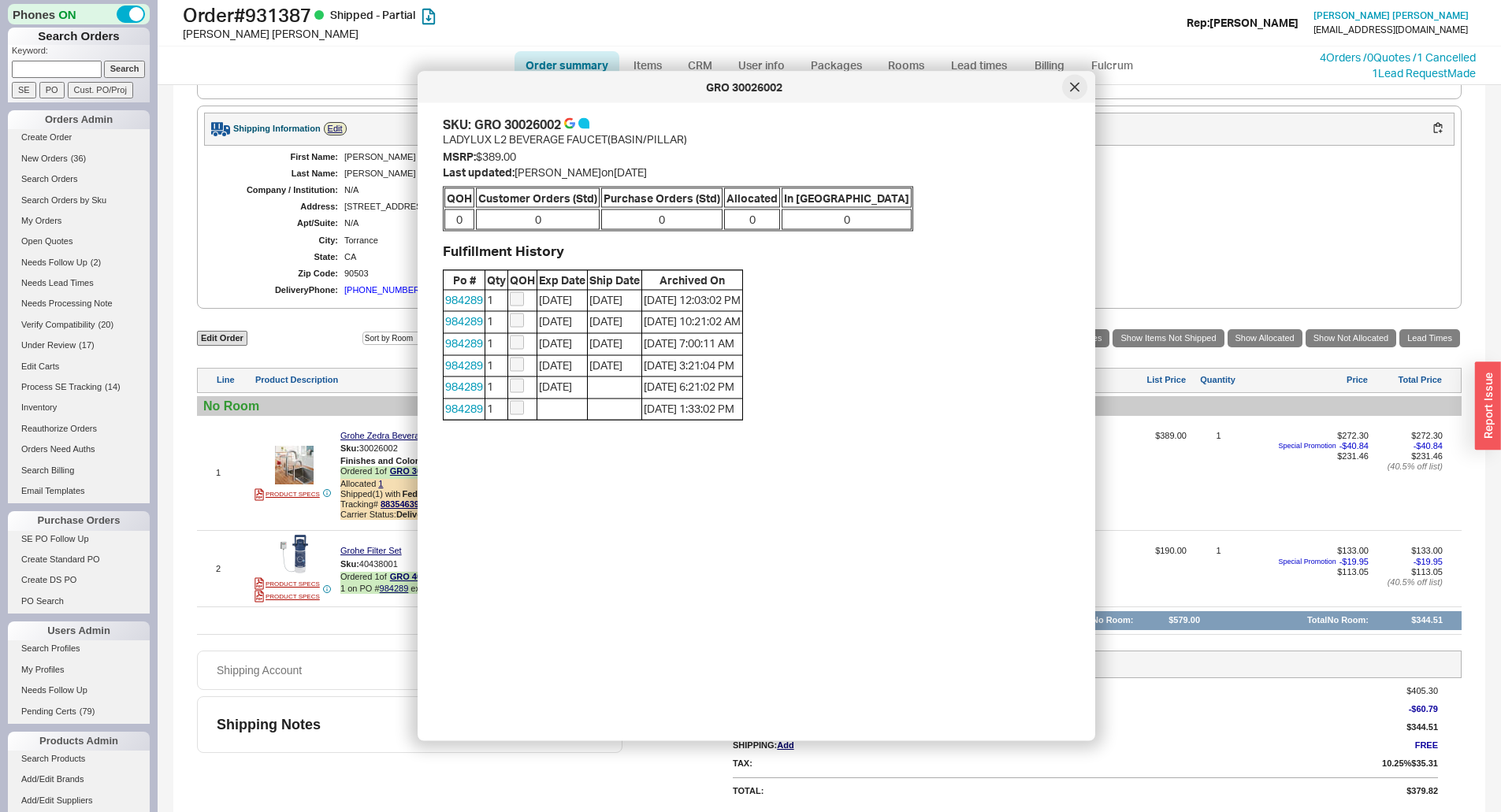
click at [1077, 94] on div at bounding box center [1073, 87] width 25 height 25
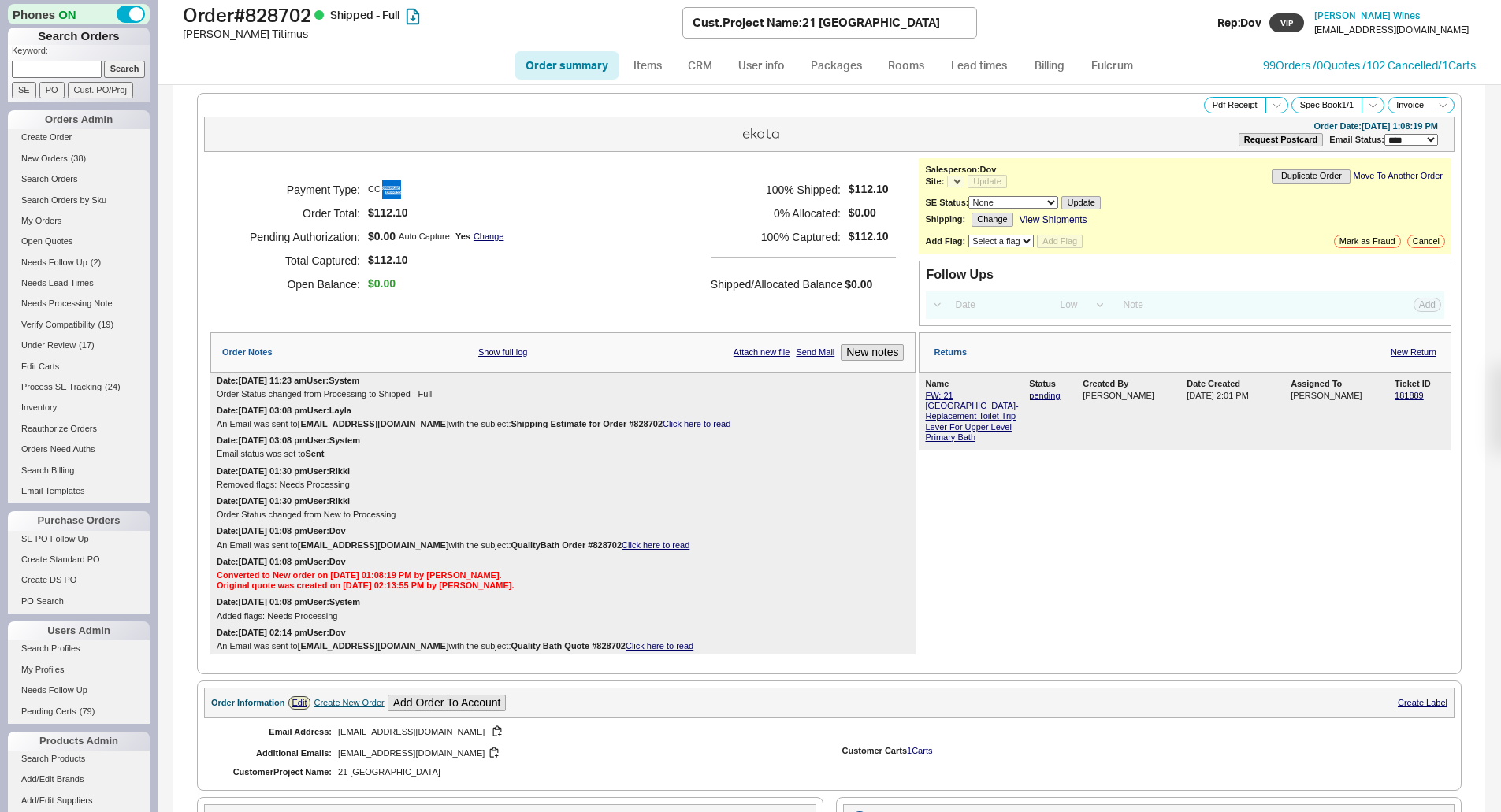
select select "LOW"
select select "3"
select select "*"
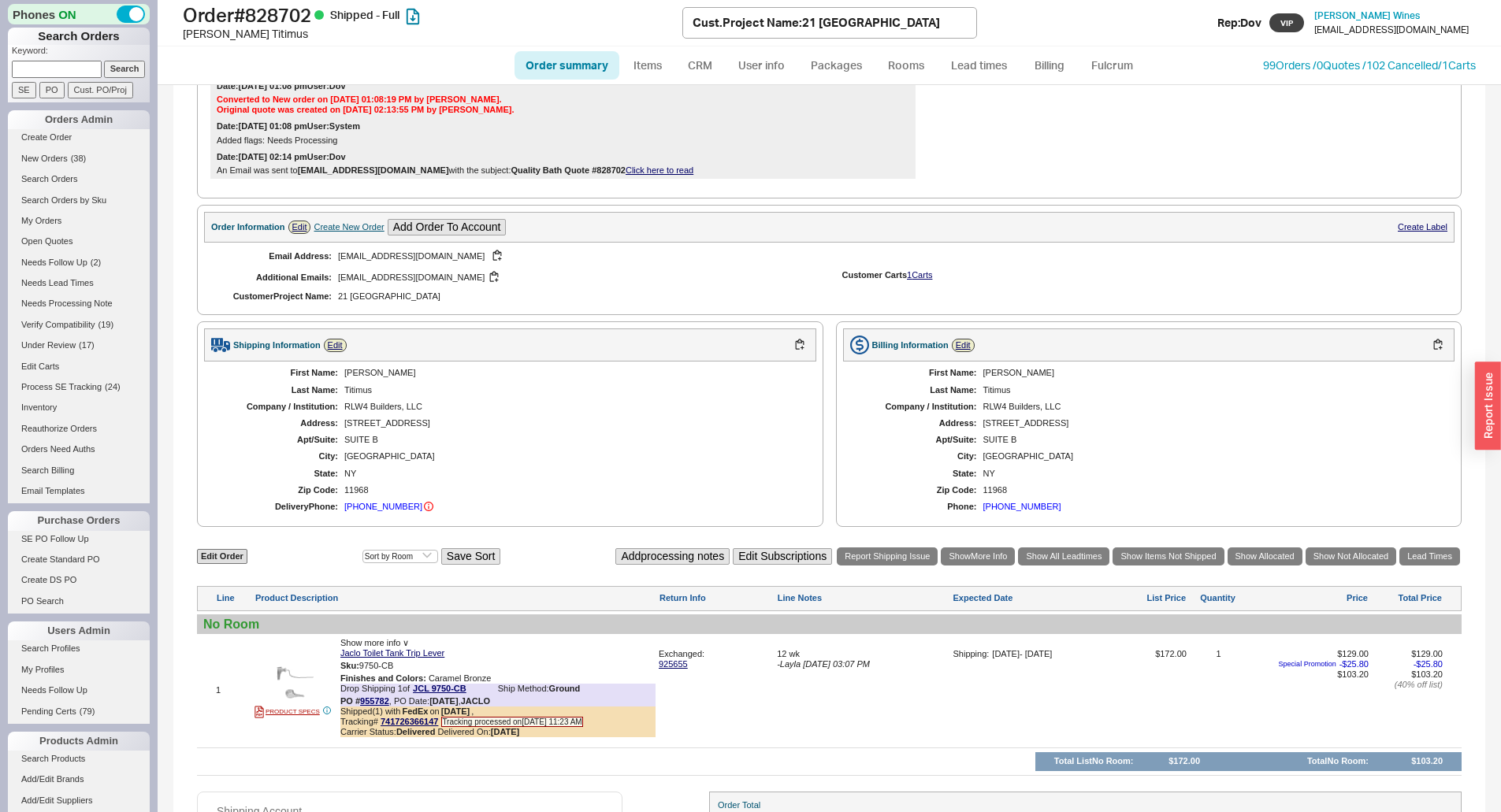
scroll to position [551, 0]
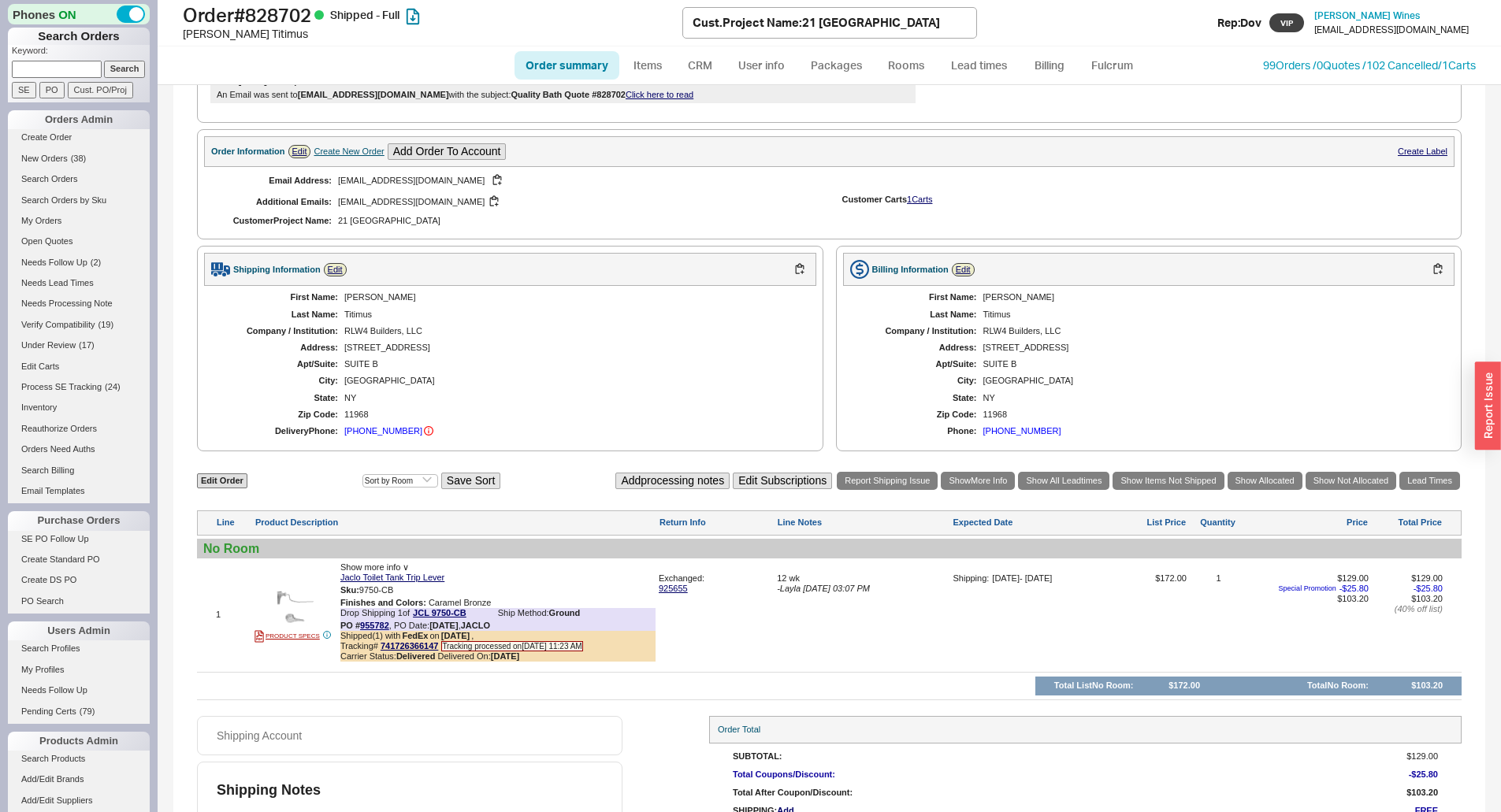
click at [361, 297] on div "[PERSON_NAME]" at bounding box center [572, 296] width 456 height 10
copy div "[PERSON_NAME]"
click at [354, 310] on div "Titimus" at bounding box center [572, 314] width 456 height 10
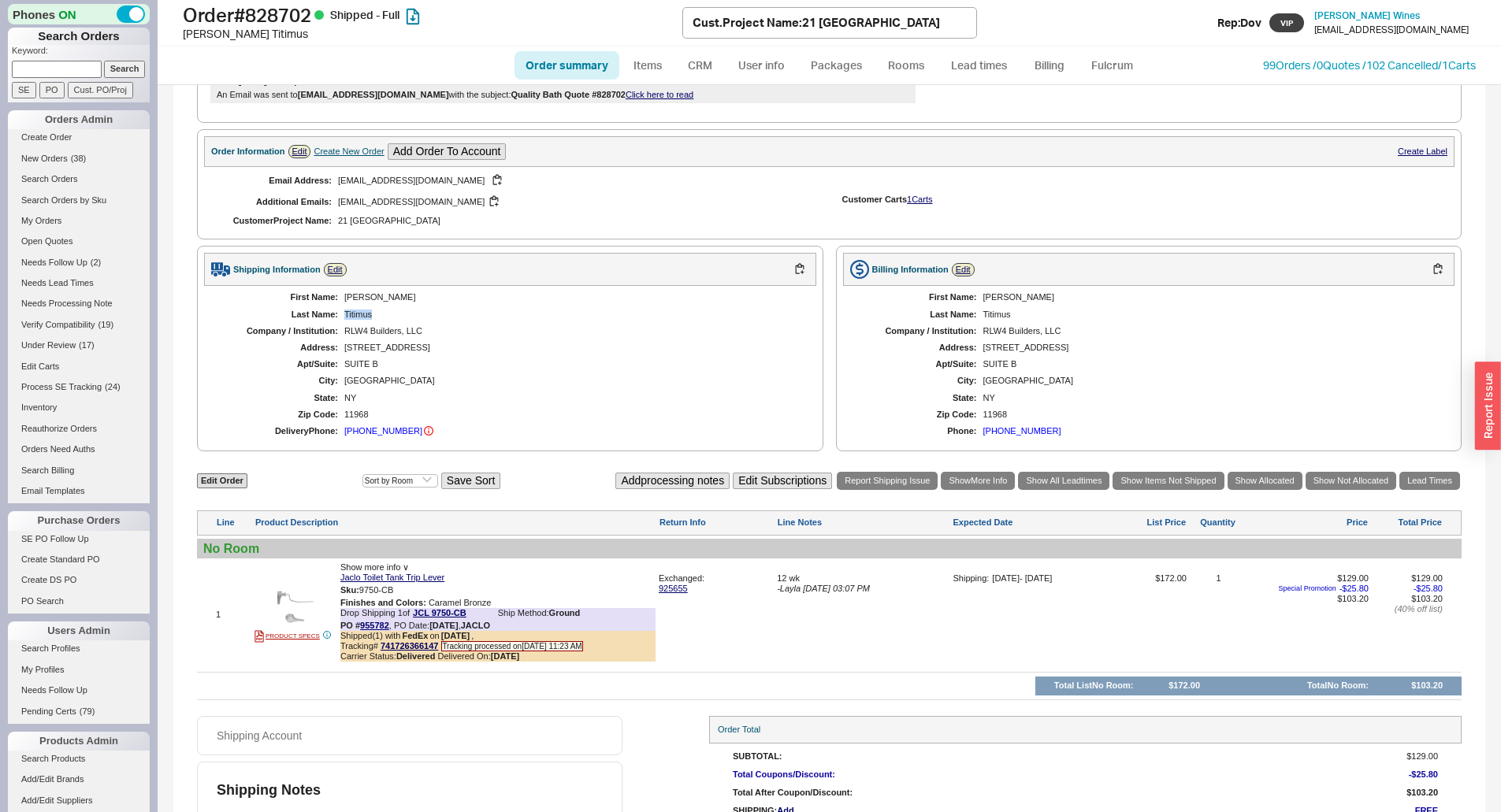
copy div "Titimus"
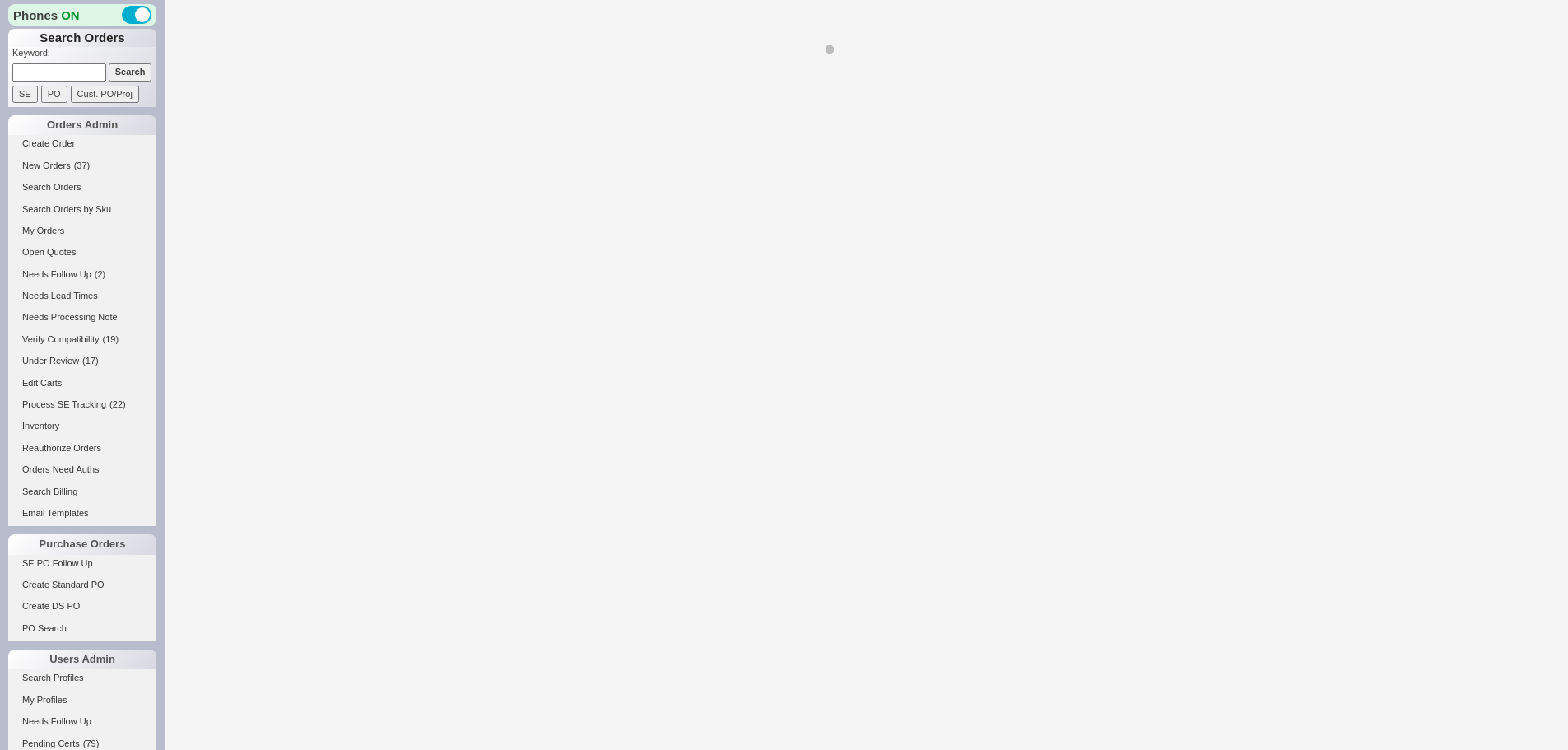
select select "LOW"
select select "3"
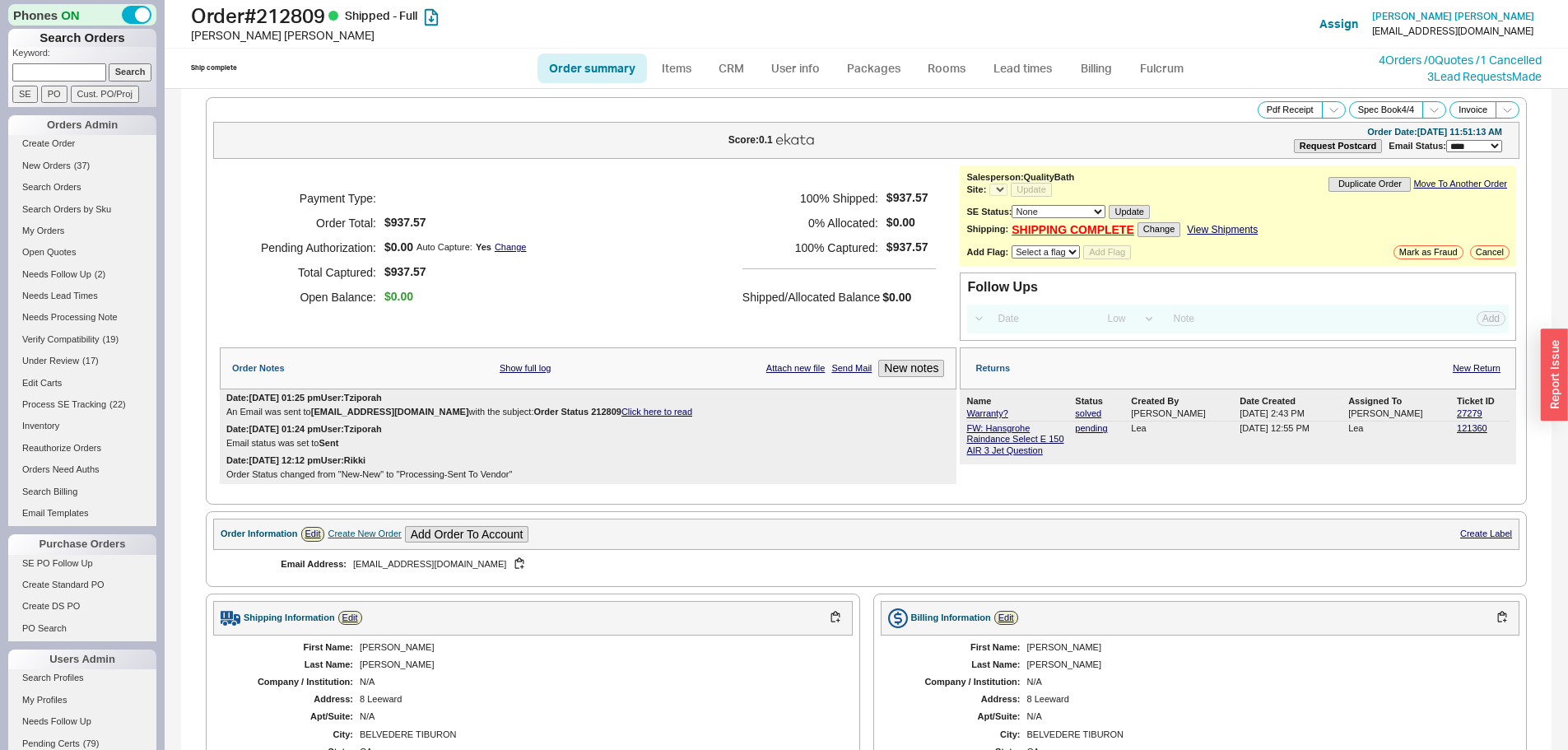
select select "*"
click at [1474, 368] on link "New Return" at bounding box center [1476, 368] width 48 height 11
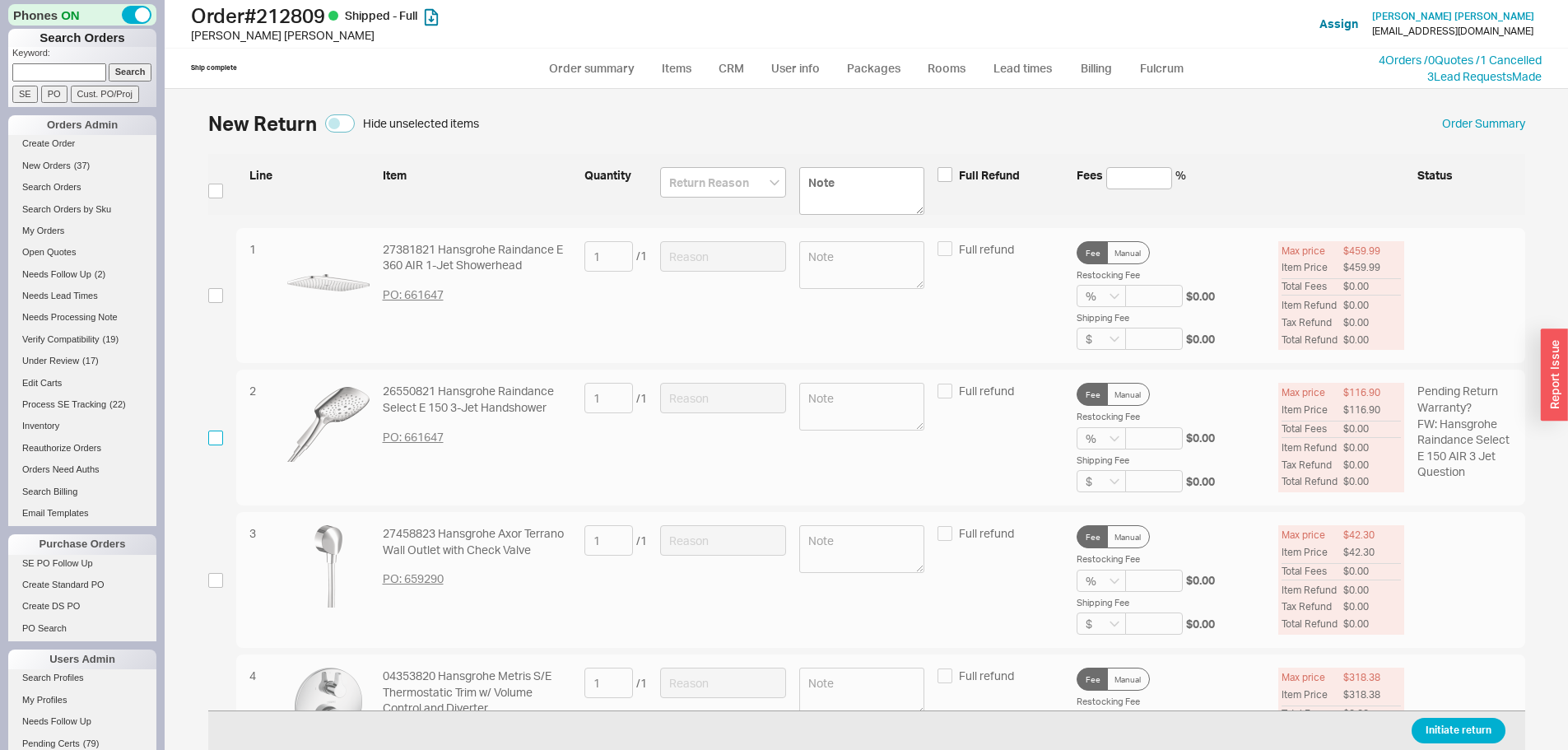
click at [214, 433] on input "checkbox" at bounding box center [215, 437] width 15 height 15
checkbox input "true"
click at [686, 382] on div "2 26550821 Hansgrohe Raindance Select E 150 3-Jet Handshower PO: 661647 1 / 1 F…" at bounding box center [880, 438] width 1288 height 136
click at [701, 390] on input at bounding box center [723, 397] width 126 height 30
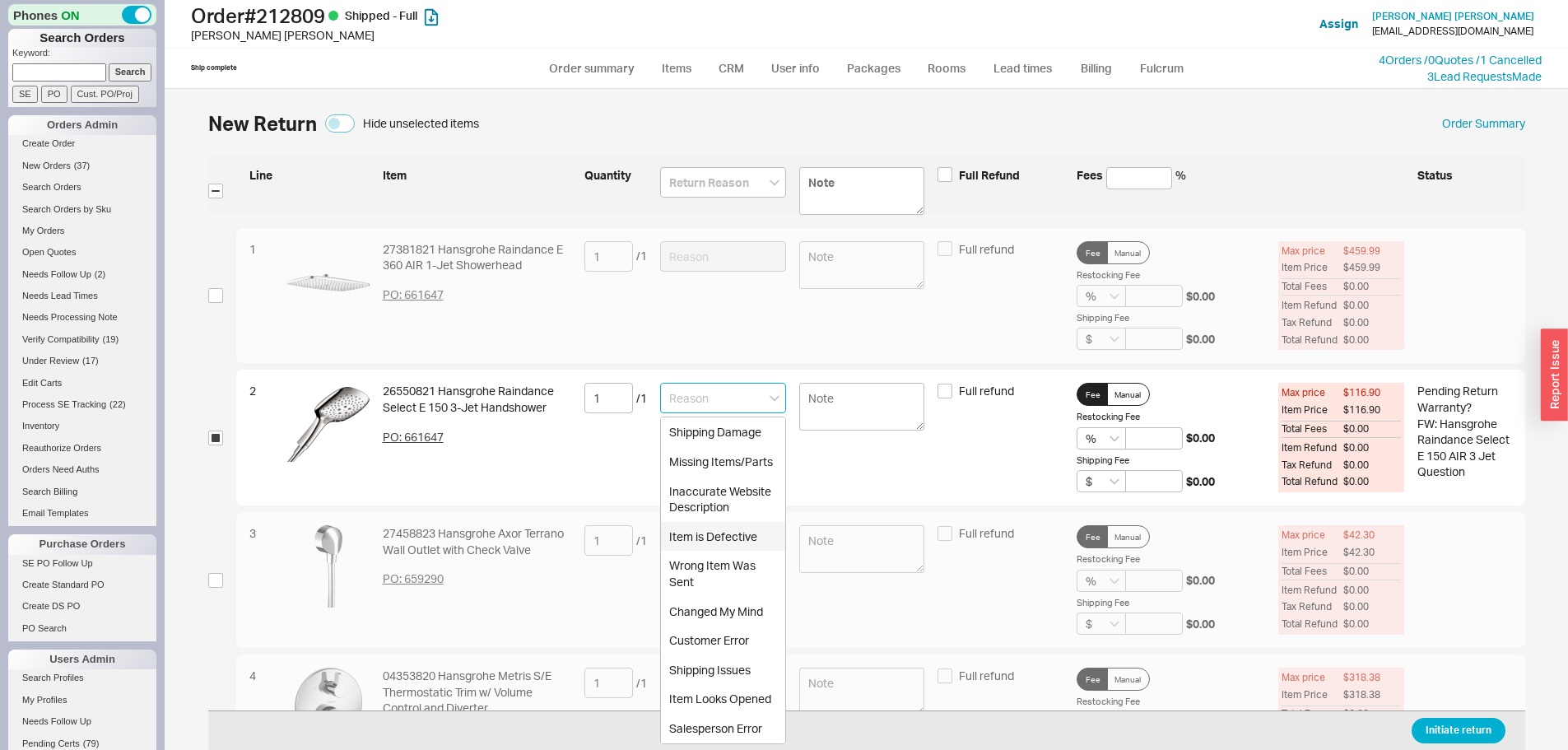
click at [742, 542] on div "Item is Defective" at bounding box center [723, 536] width 124 height 30
type input "Item is Defective"
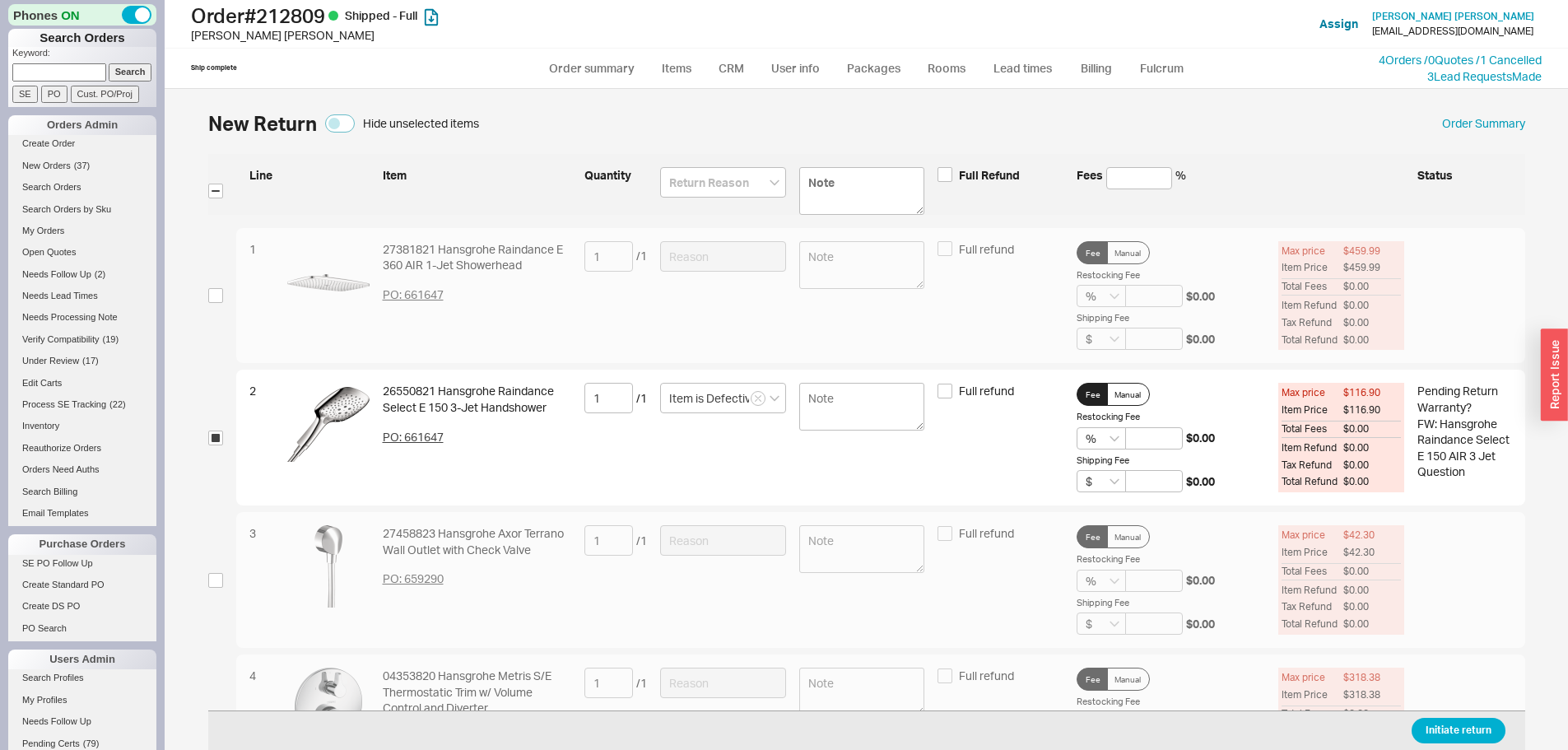
click at [1457, 717] on div "Initiate return" at bounding box center [866, 730] width 1317 height 40
click at [1411, 724] on button "Initiate return" at bounding box center [1457, 731] width 94 height 25
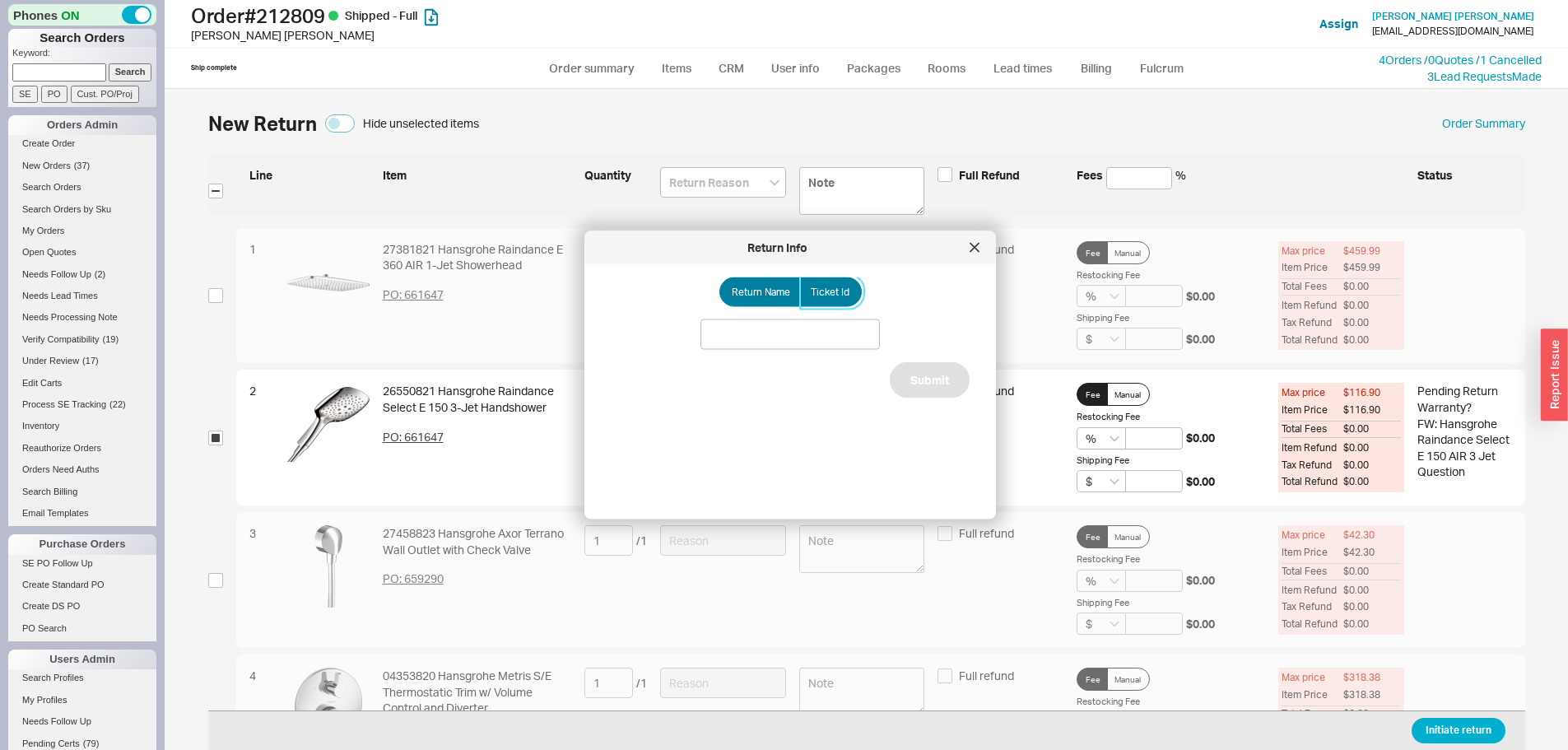
click at [822, 288] on span "Ticket Id" at bounding box center [830, 292] width 39 height 14
click at [0, 0] on input "Ticket Id" at bounding box center [0, 0] width 0 height 0
click at [823, 348] on input at bounding box center [789, 334] width 180 height 30
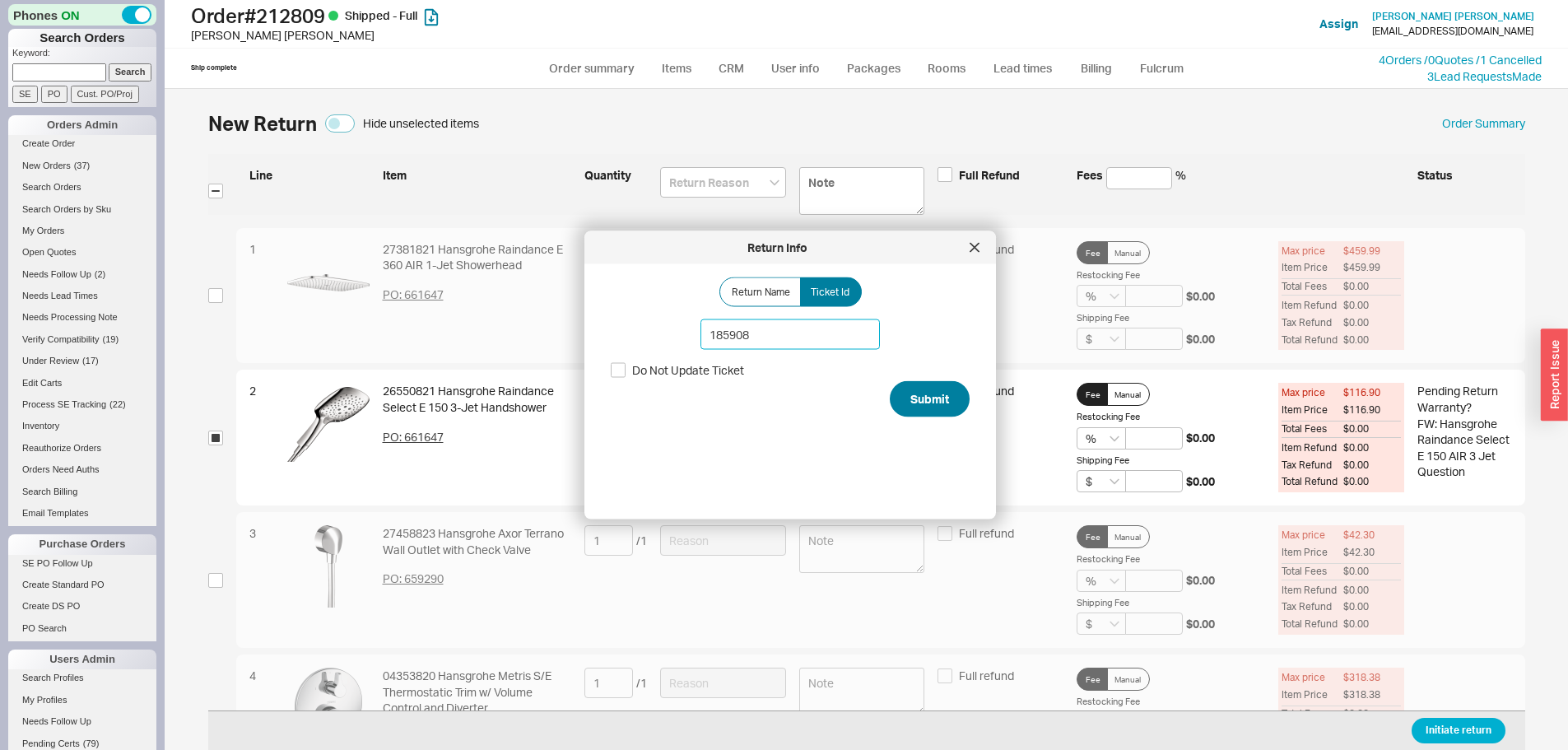
type input "185908"
click at [936, 392] on button "Submit" at bounding box center [929, 398] width 80 height 36
select select "*"
select select "LOW"
select select "3"
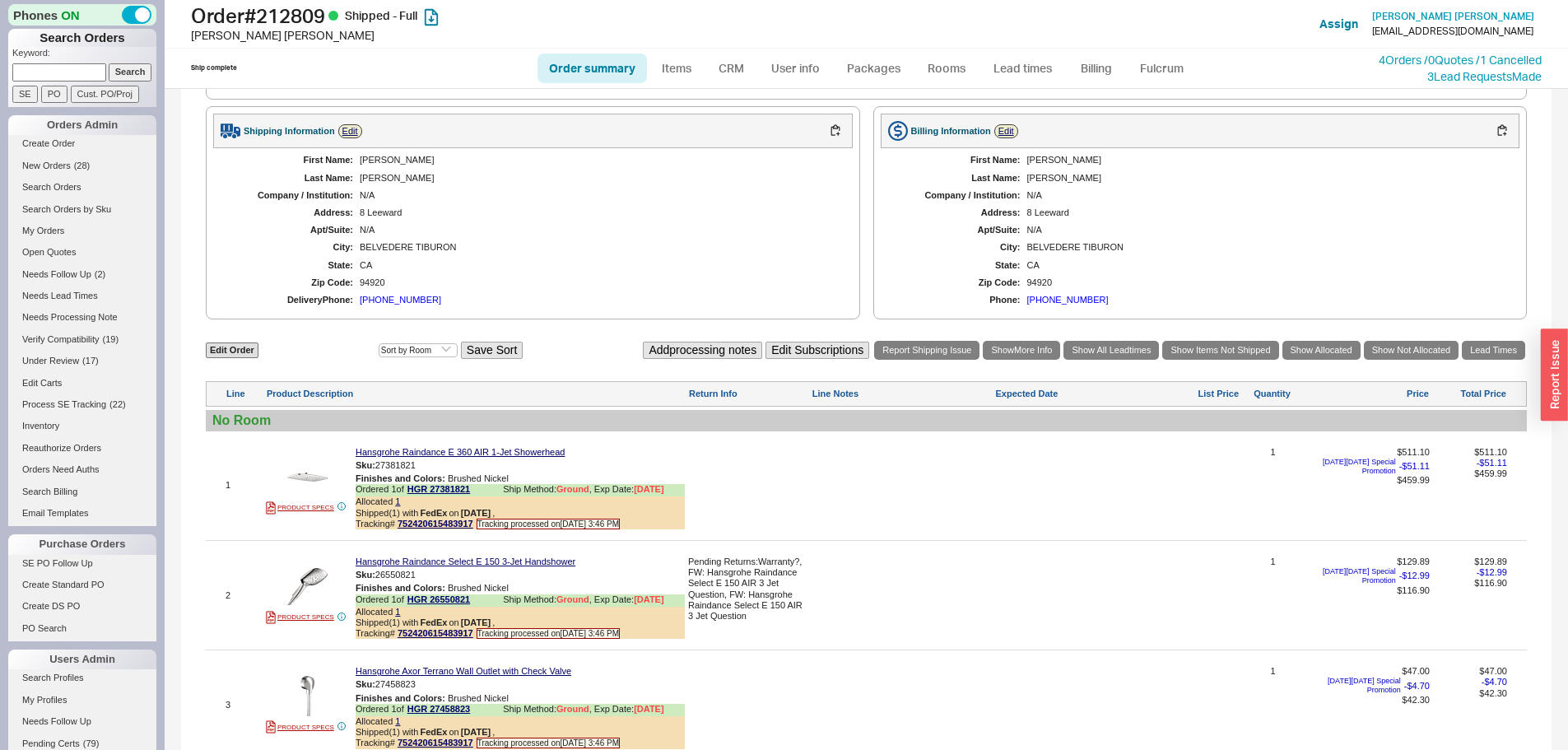
scroll to position [412, 0]
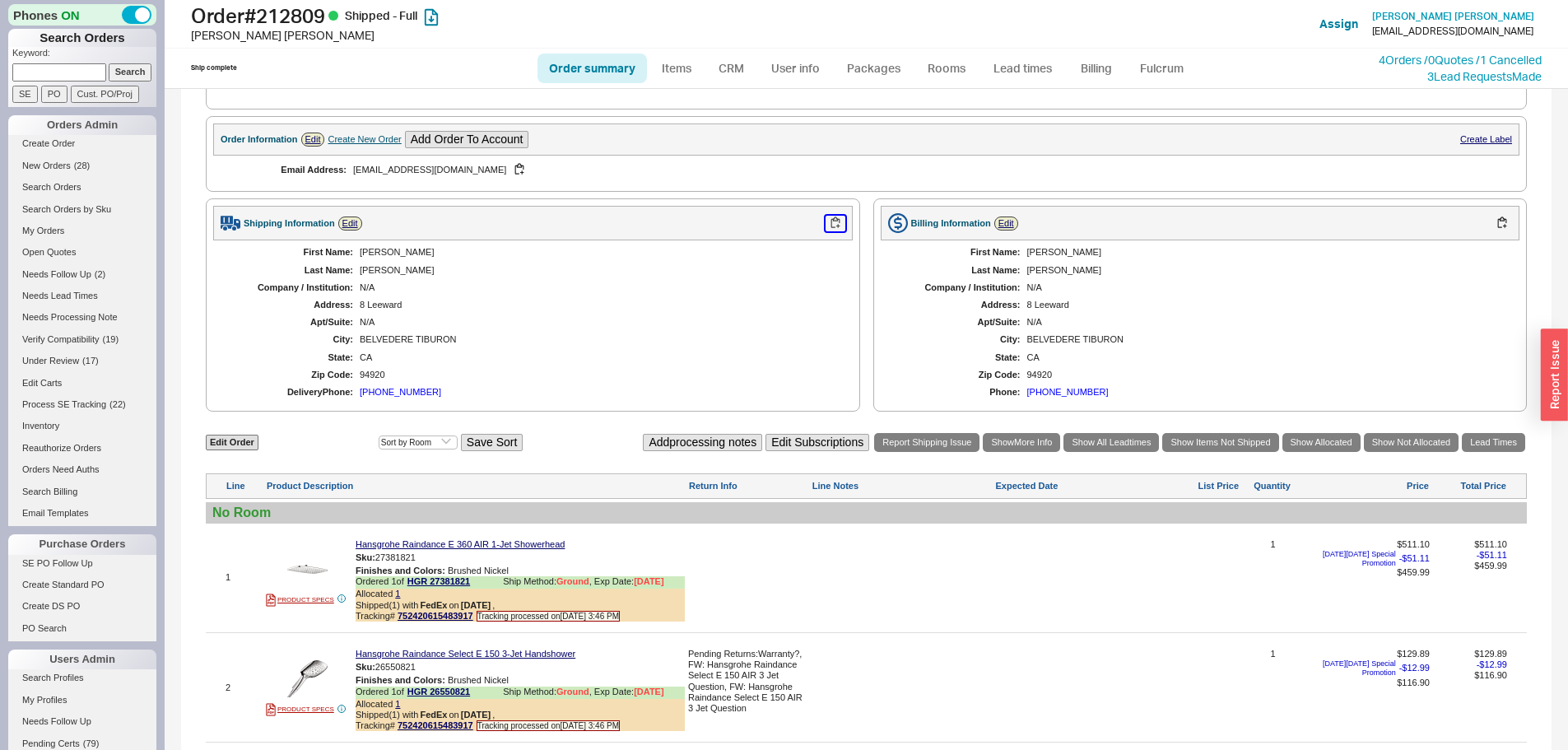
drag, startPoint x: 829, startPoint y: 222, endPoint x: 798, endPoint y: 229, distance: 31.8
click at [830, 222] on button "button" at bounding box center [835, 223] width 19 height 16
click at [53, 165] on span "New Orders" at bounding box center [47, 165] width 49 height 10
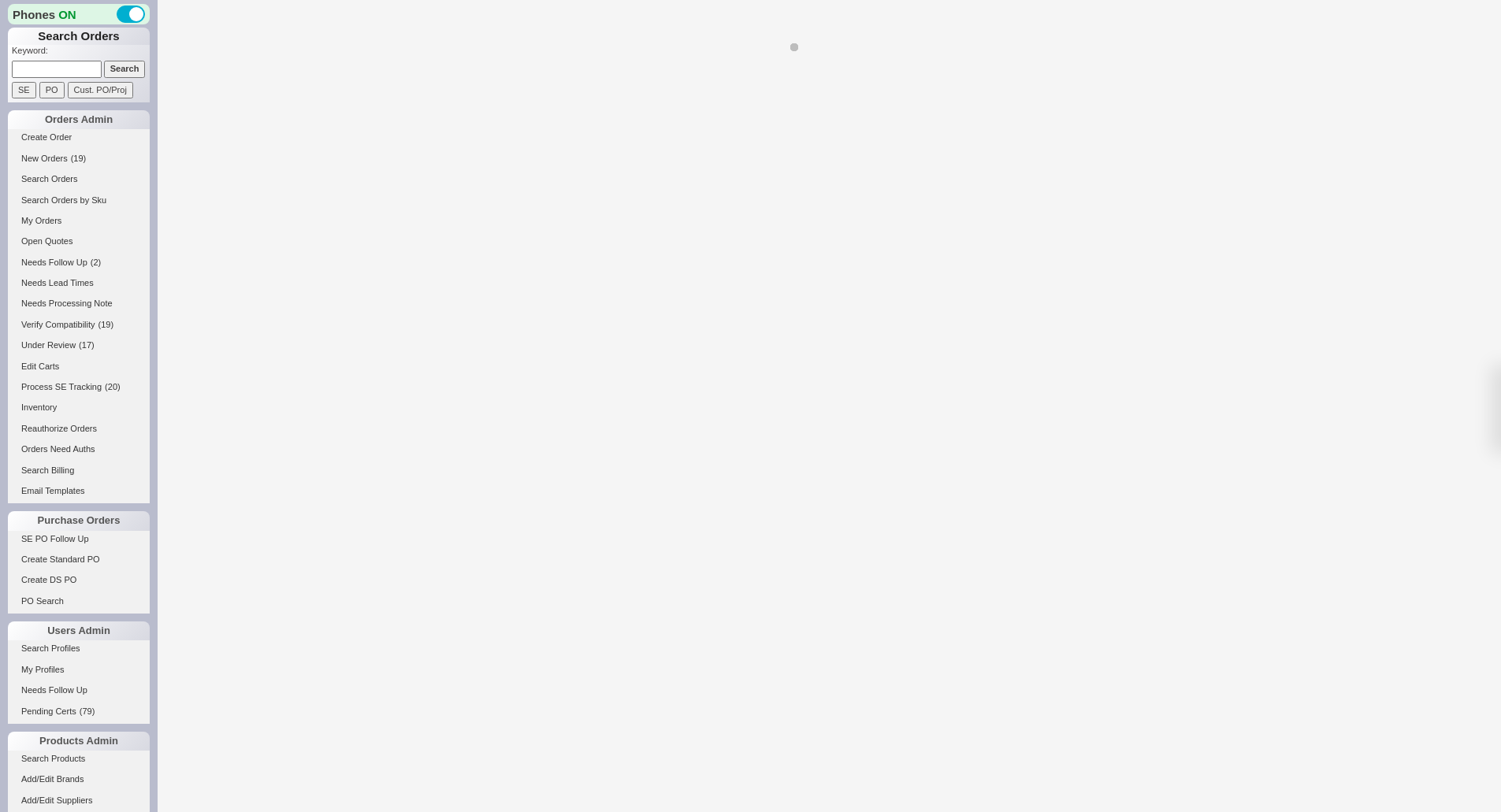
select select "LOW"
select select "3"
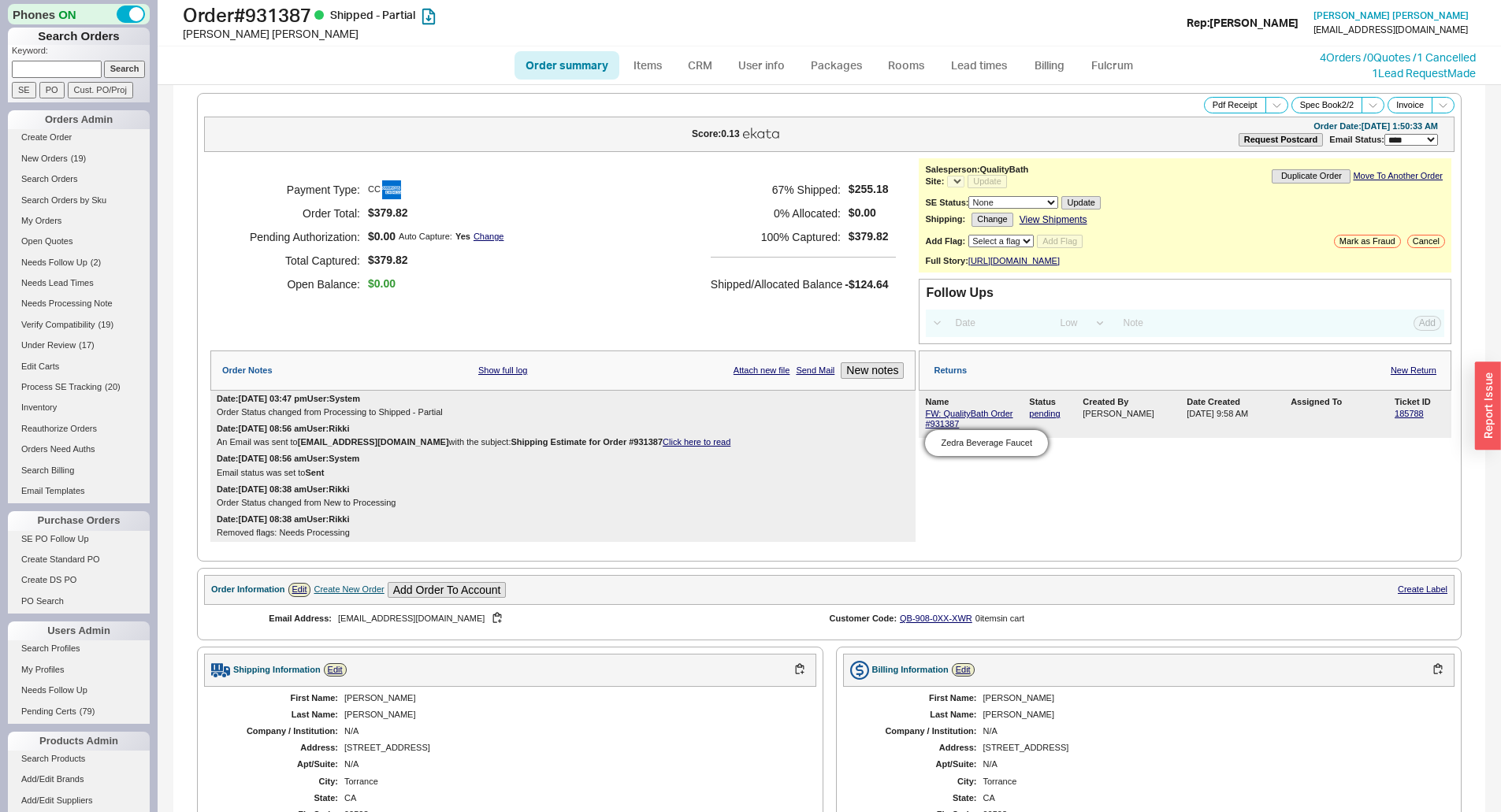
select select "*"
click at [976, 426] on link "FW: QualityBath Order #931387" at bounding box center [968, 418] width 87 height 20
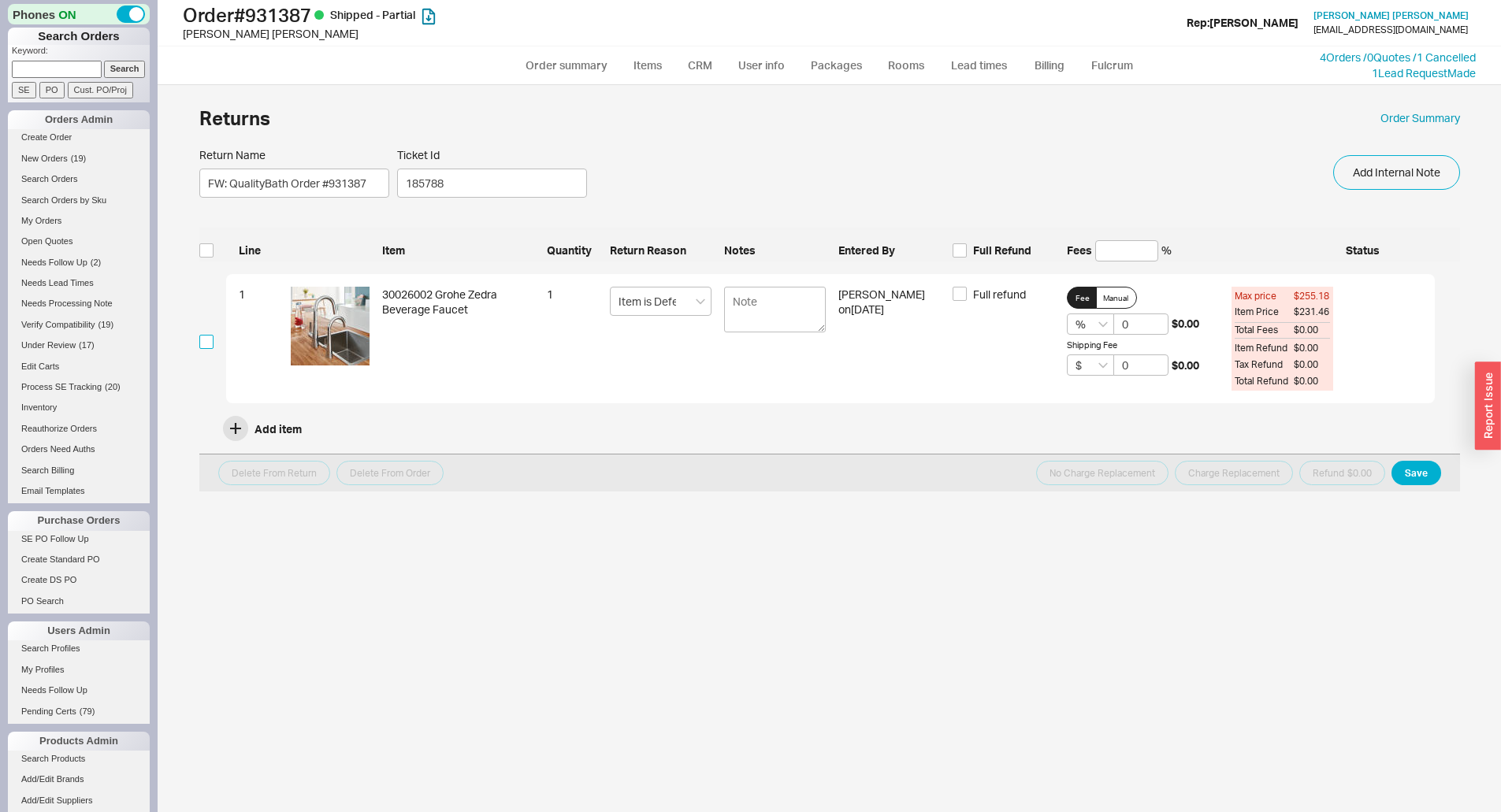
click at [202, 344] on input "checkbox" at bounding box center [205, 341] width 14 height 14
checkbox input "true"
click at [1231, 479] on button "Charge Replacement" at bounding box center [1233, 473] width 118 height 24
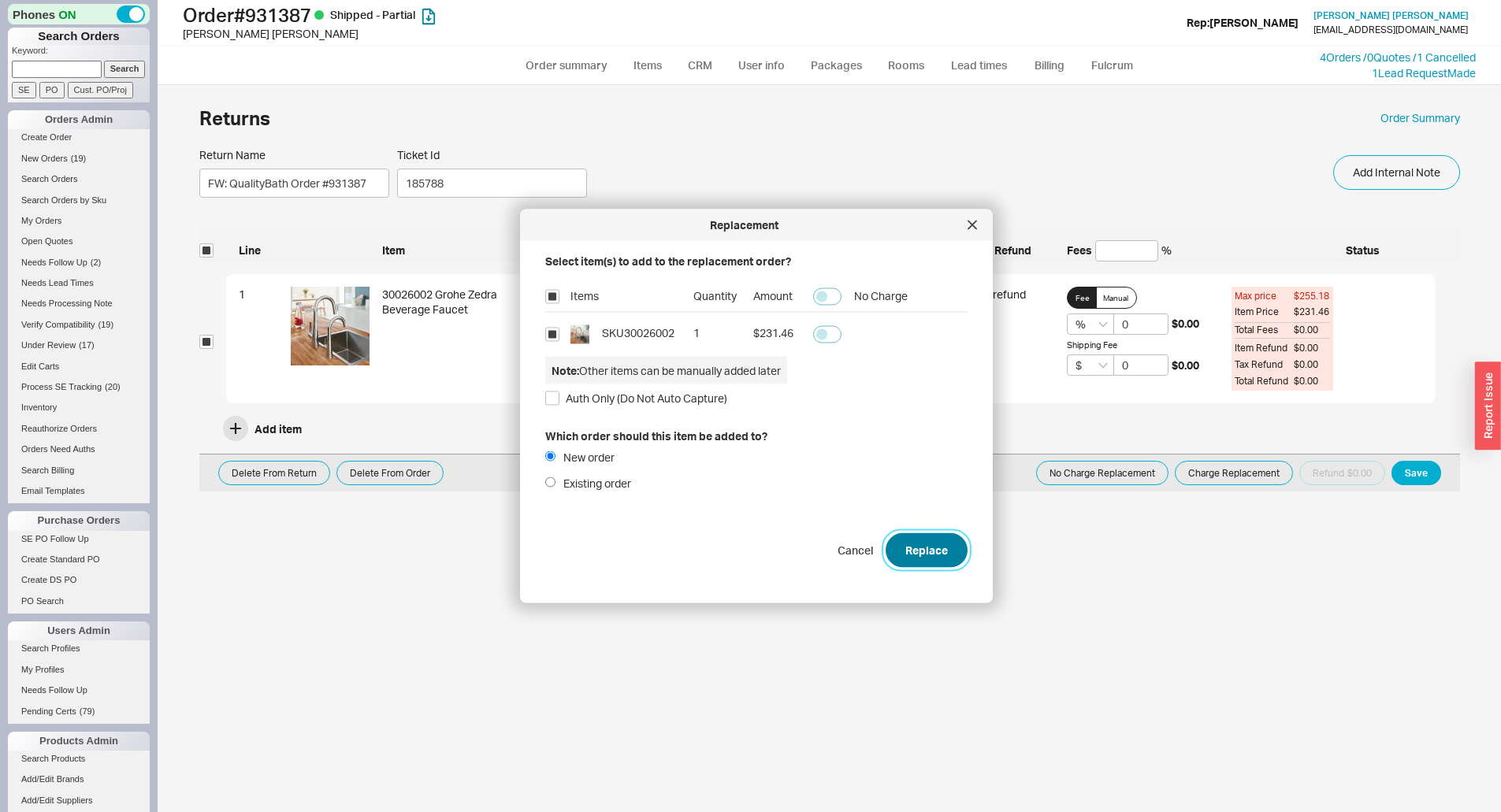
click at [925, 551] on button "Replace" at bounding box center [927, 549] width 82 height 34
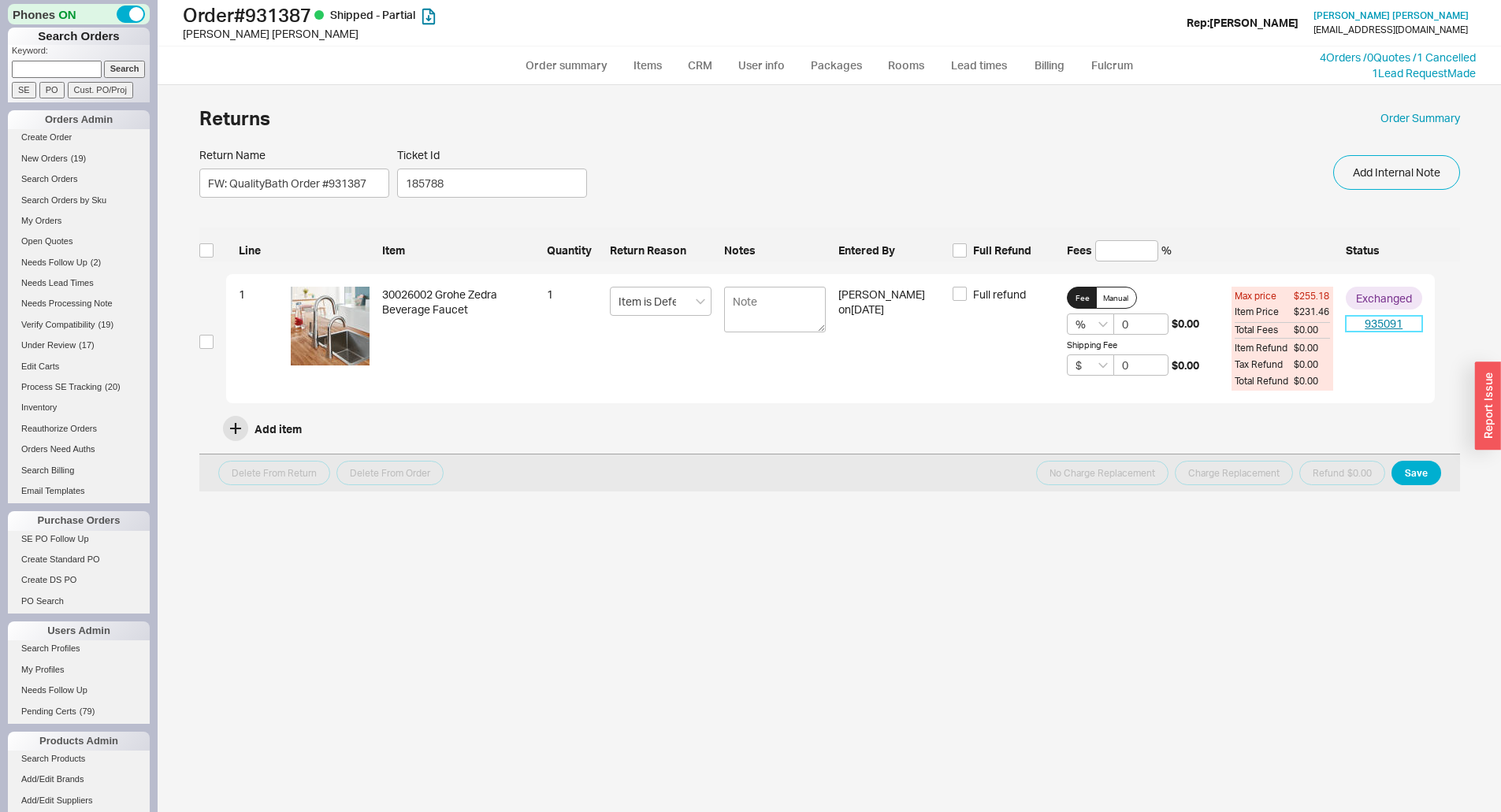
click at [1387, 325] on link "935091" at bounding box center [1384, 323] width 76 height 16
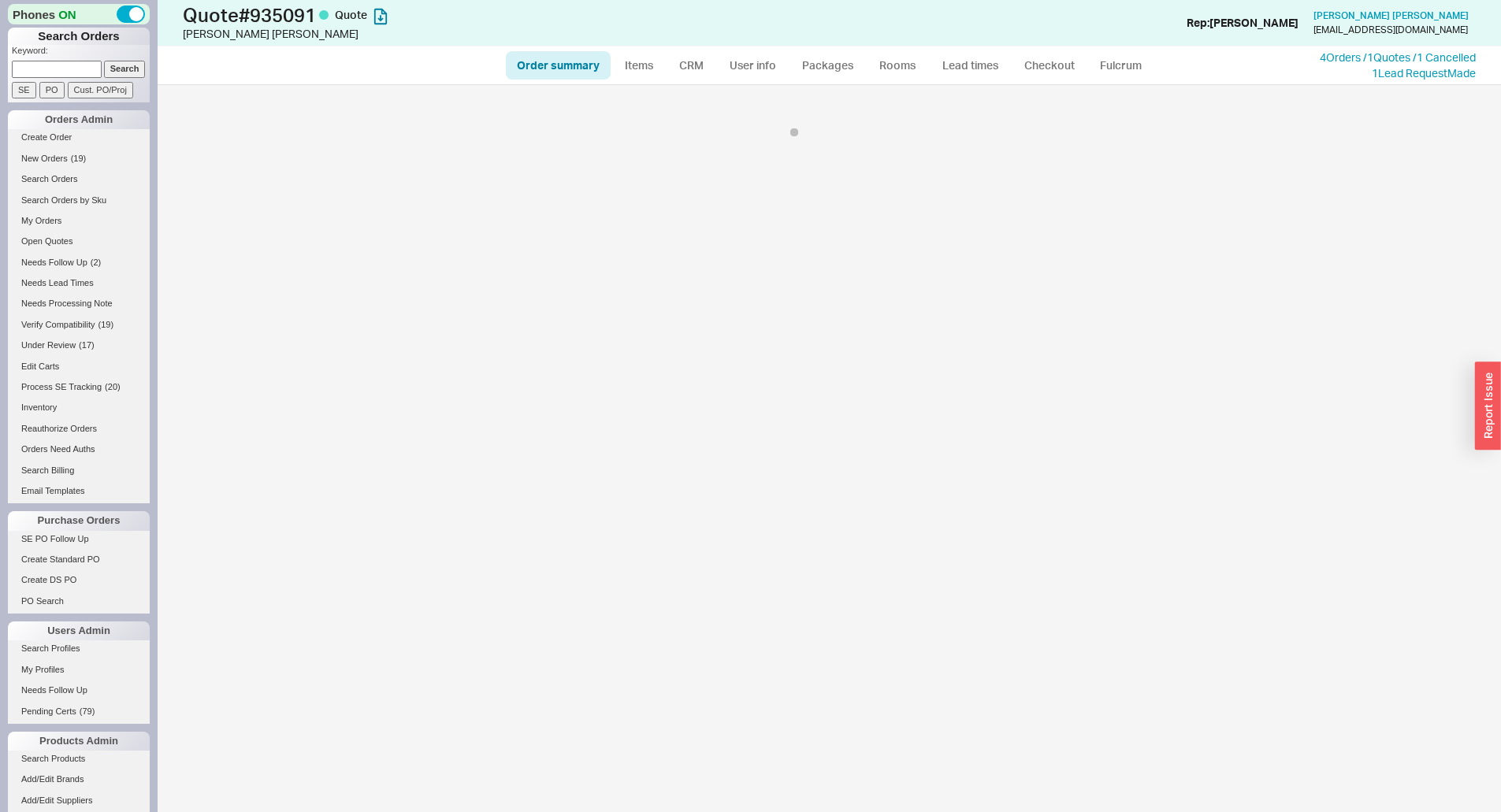
select select "*"
select select "LOW"
select select "3"
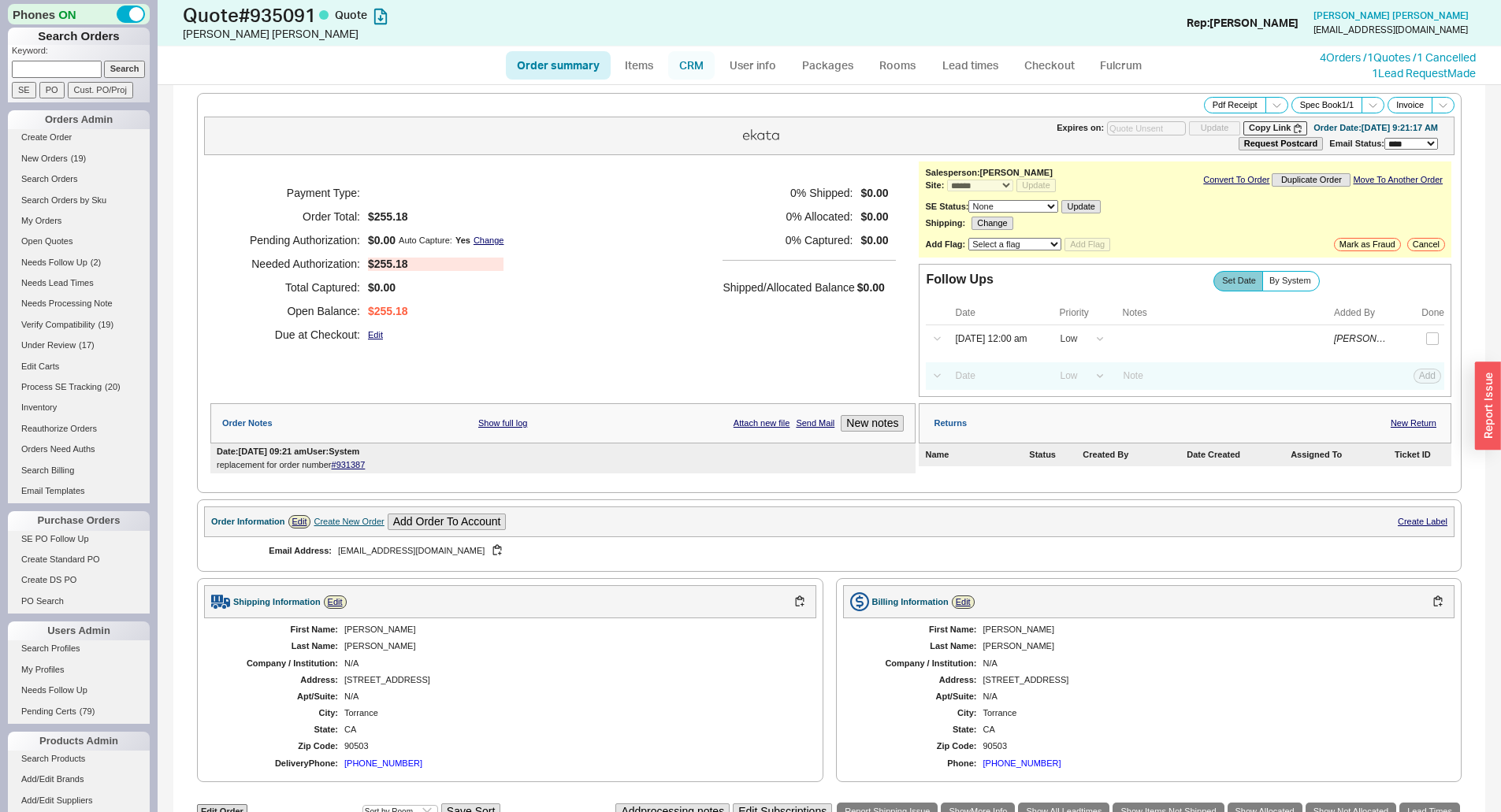
click at [703, 67] on link "CRM" at bounding box center [691, 65] width 46 height 29
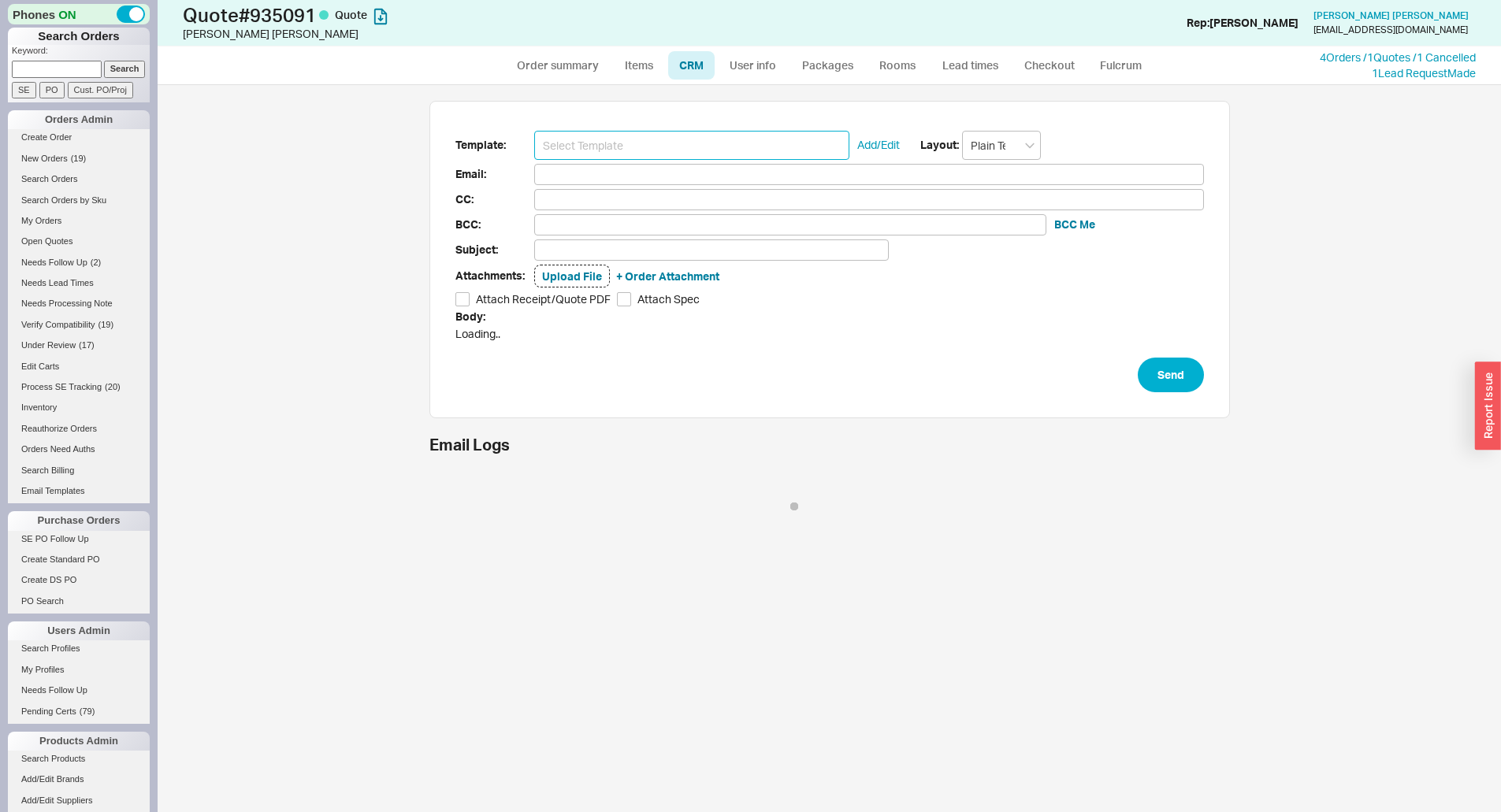
click at [567, 142] on input at bounding box center [691, 145] width 315 height 29
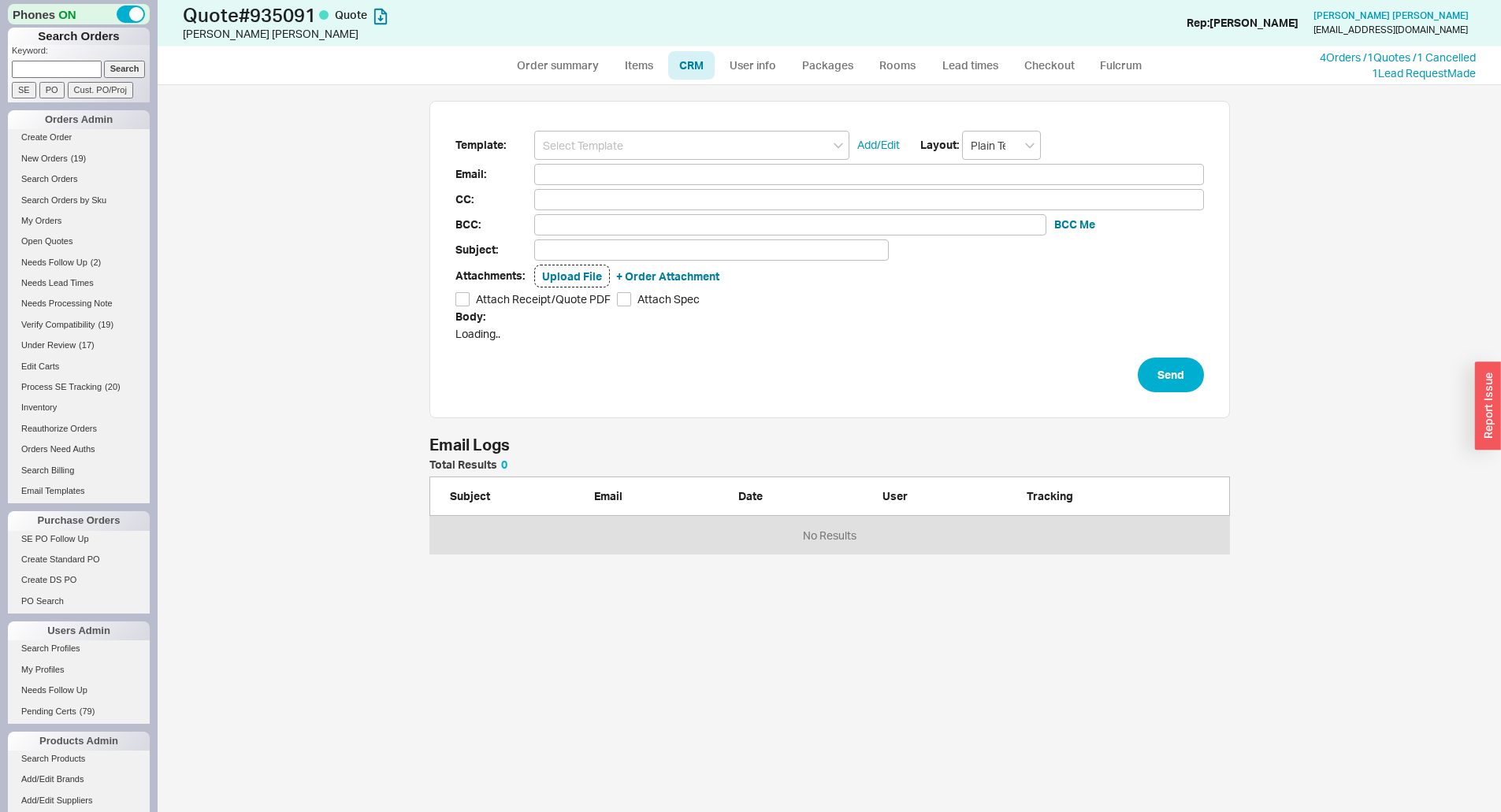
scroll to position [84, 788]
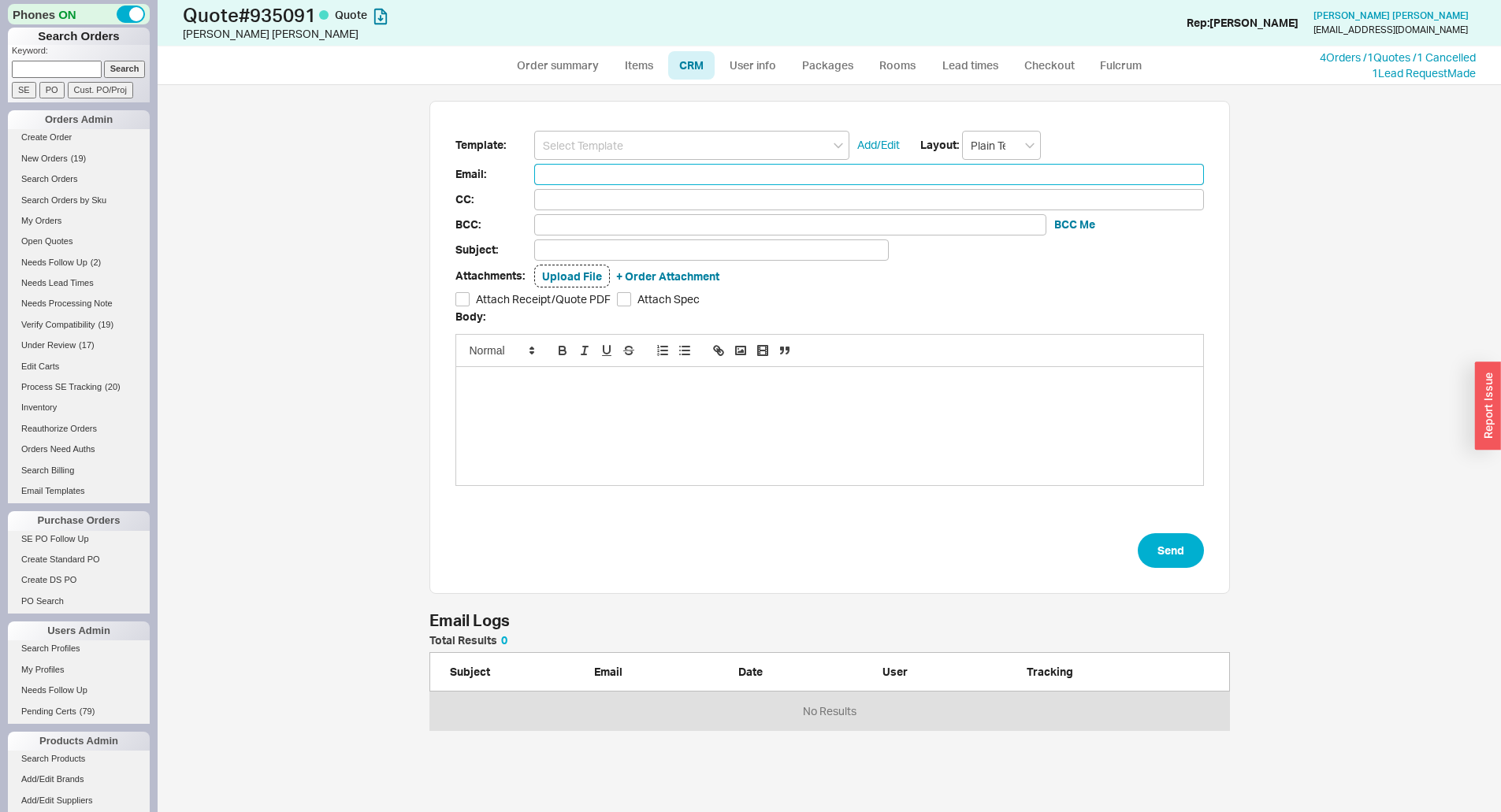
click at [584, 164] on input at bounding box center [869, 174] width 669 height 21
drag, startPoint x: 591, startPoint y: 124, endPoint x: 593, endPoint y: 132, distance: 8.2
click at [593, 129] on div "Template: Add/Edit Layout: Plain Text Email: CC: BCC: BCC Me Subject: Attachmen…" at bounding box center [829, 347] width 800 height 493
click at [593, 137] on input at bounding box center [691, 145] width 315 height 29
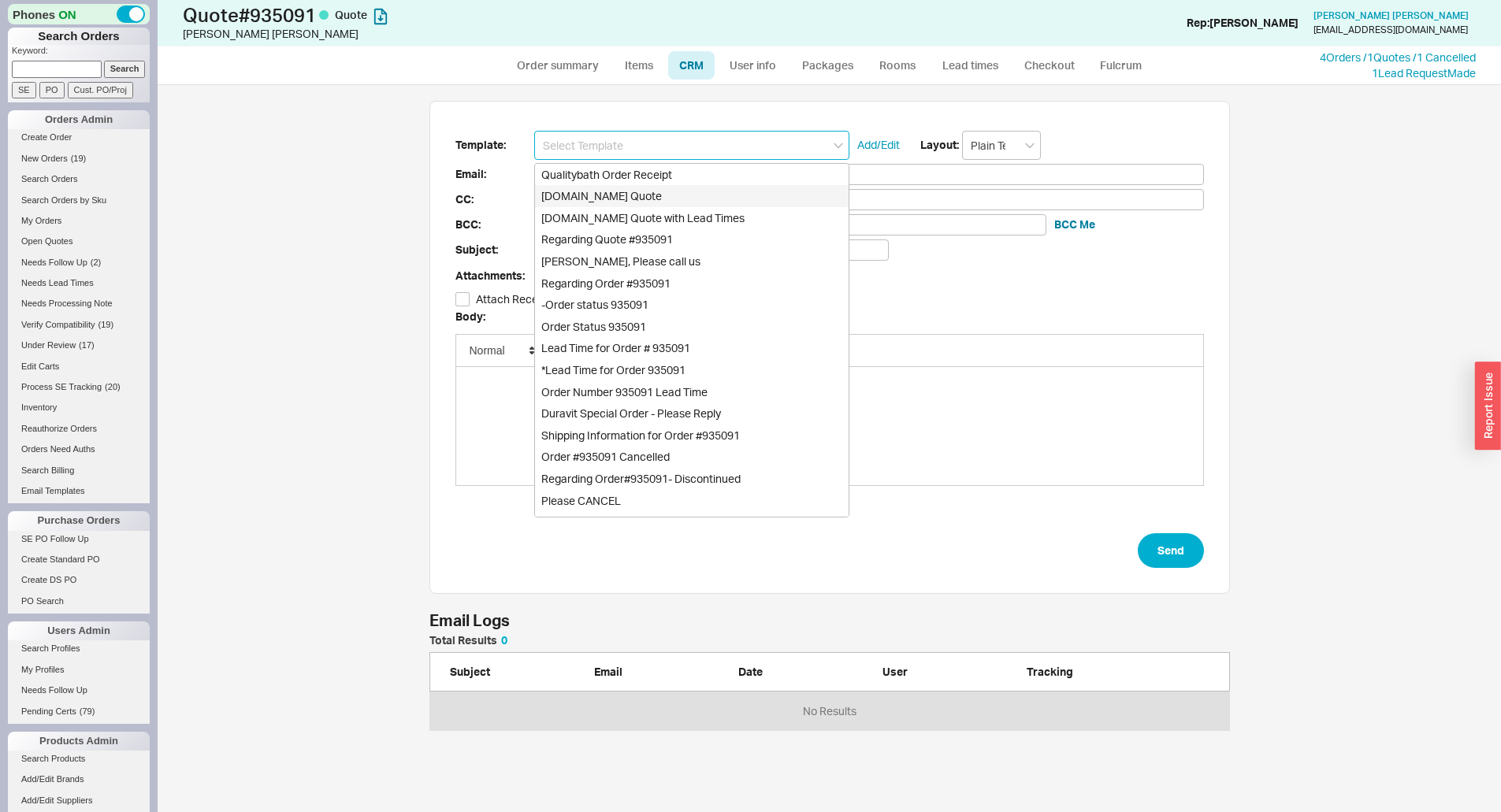
click at [595, 189] on div "Qualitybath.com Quote" at bounding box center [691, 196] width 313 height 22
type input "Receipt"
type input "silversyren@gmail.com"
type input "Quality Bath Quote #935091"
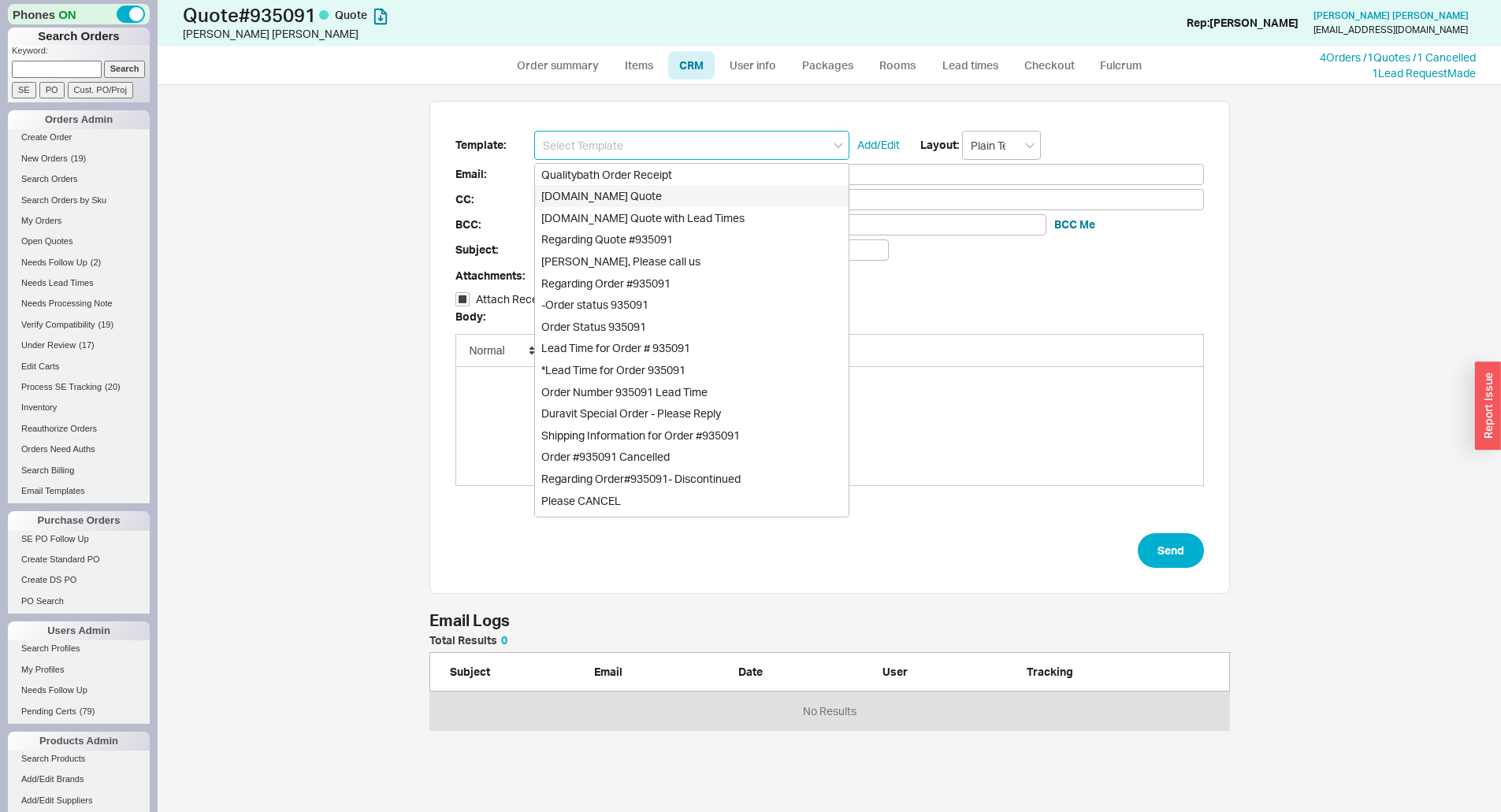
checkbox input "true"
type input "Qualitybath.com Quote"
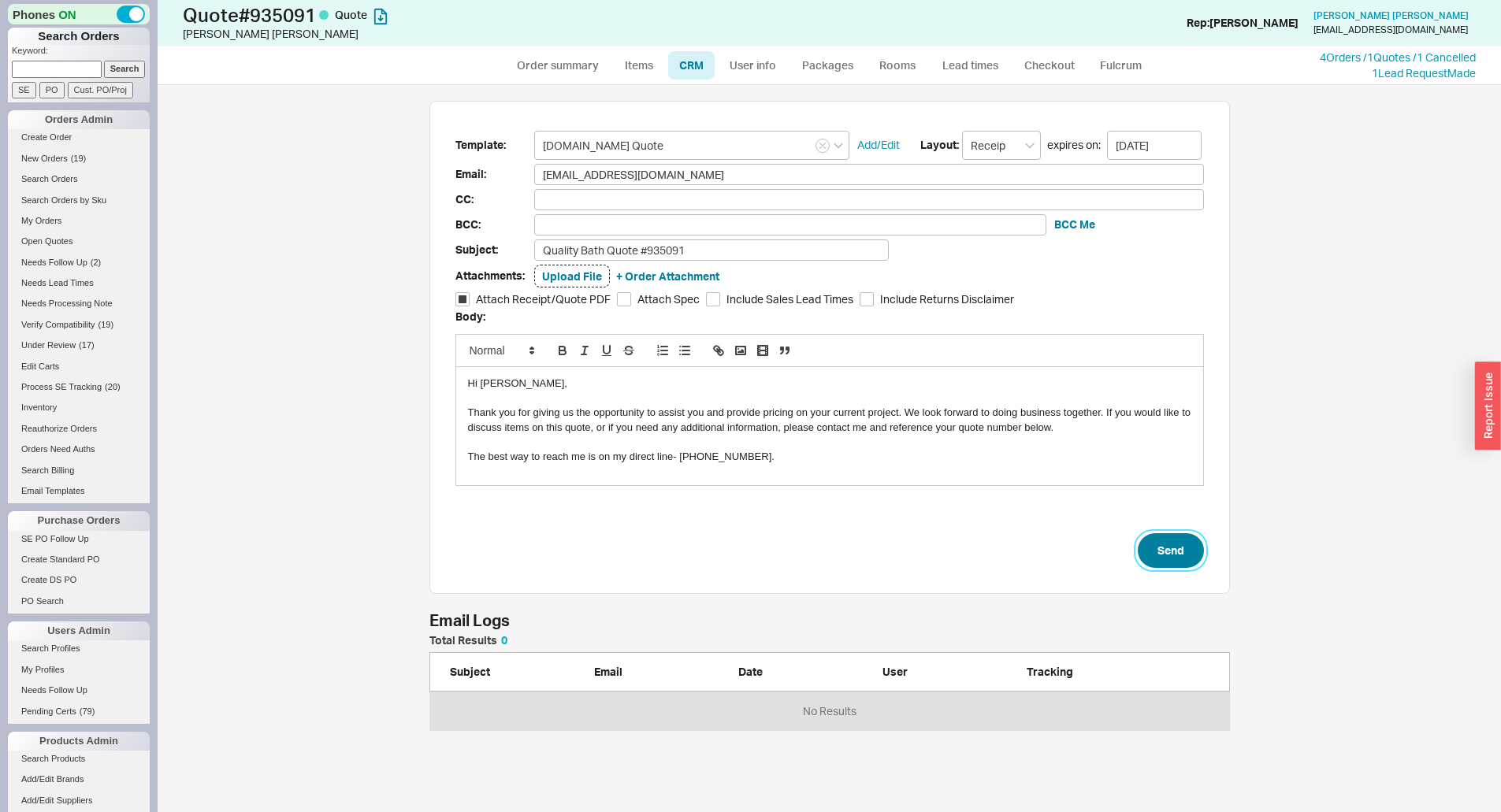
click at [1170, 550] on button "Send" at bounding box center [1170, 550] width 66 height 34
select select "*"
select select "LOW"
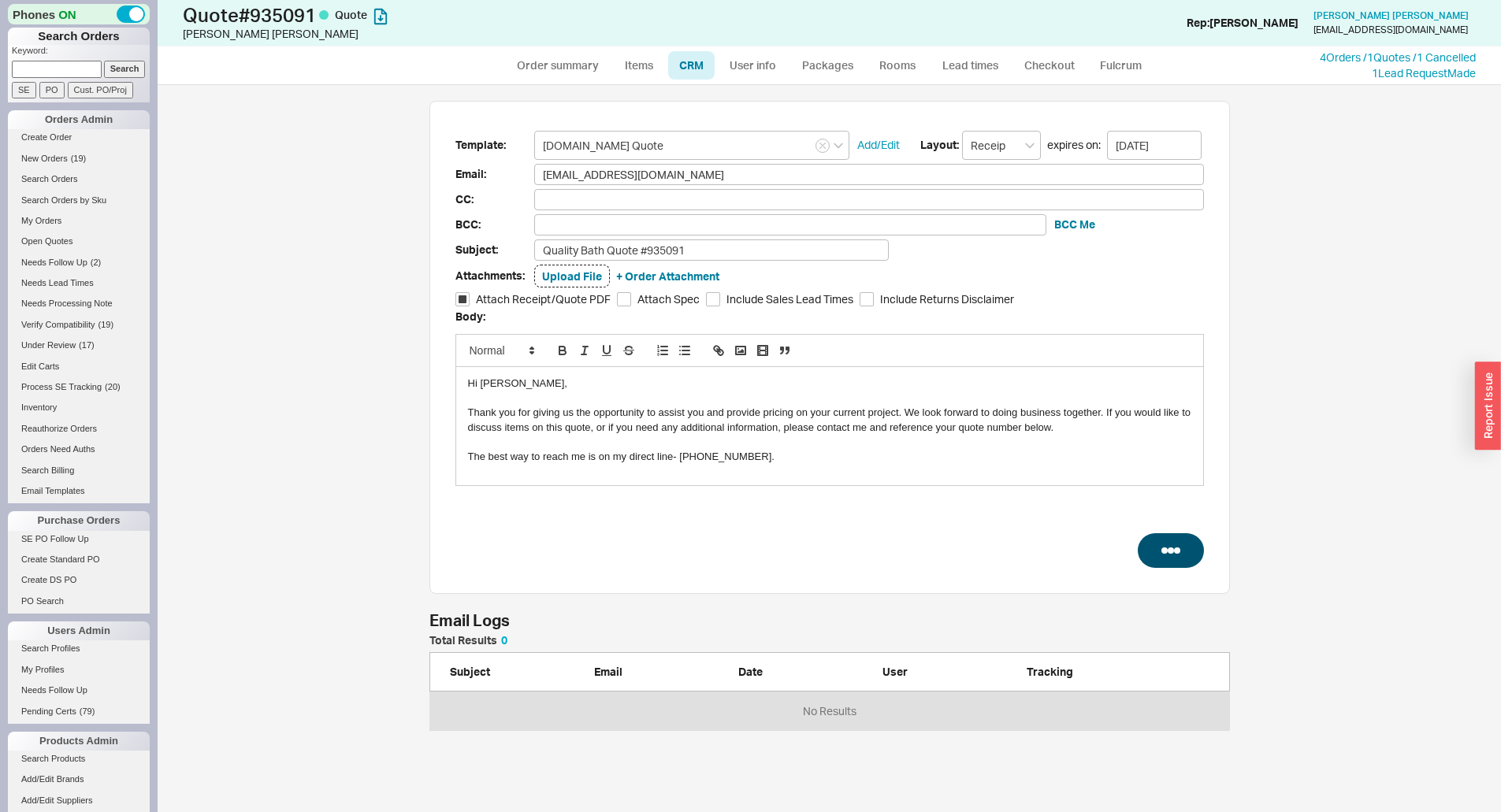
select select "3"
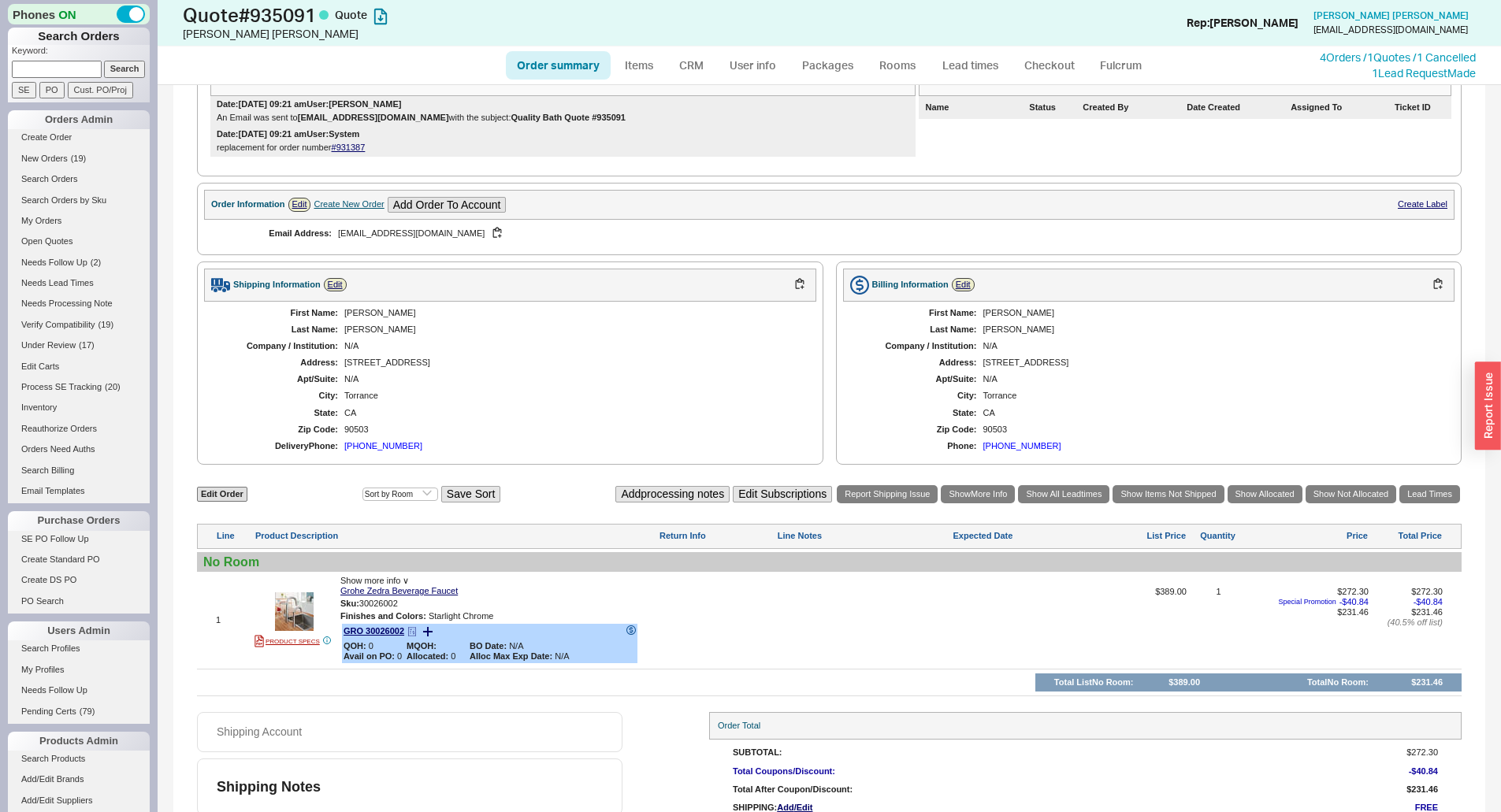
scroll to position [410, 0]
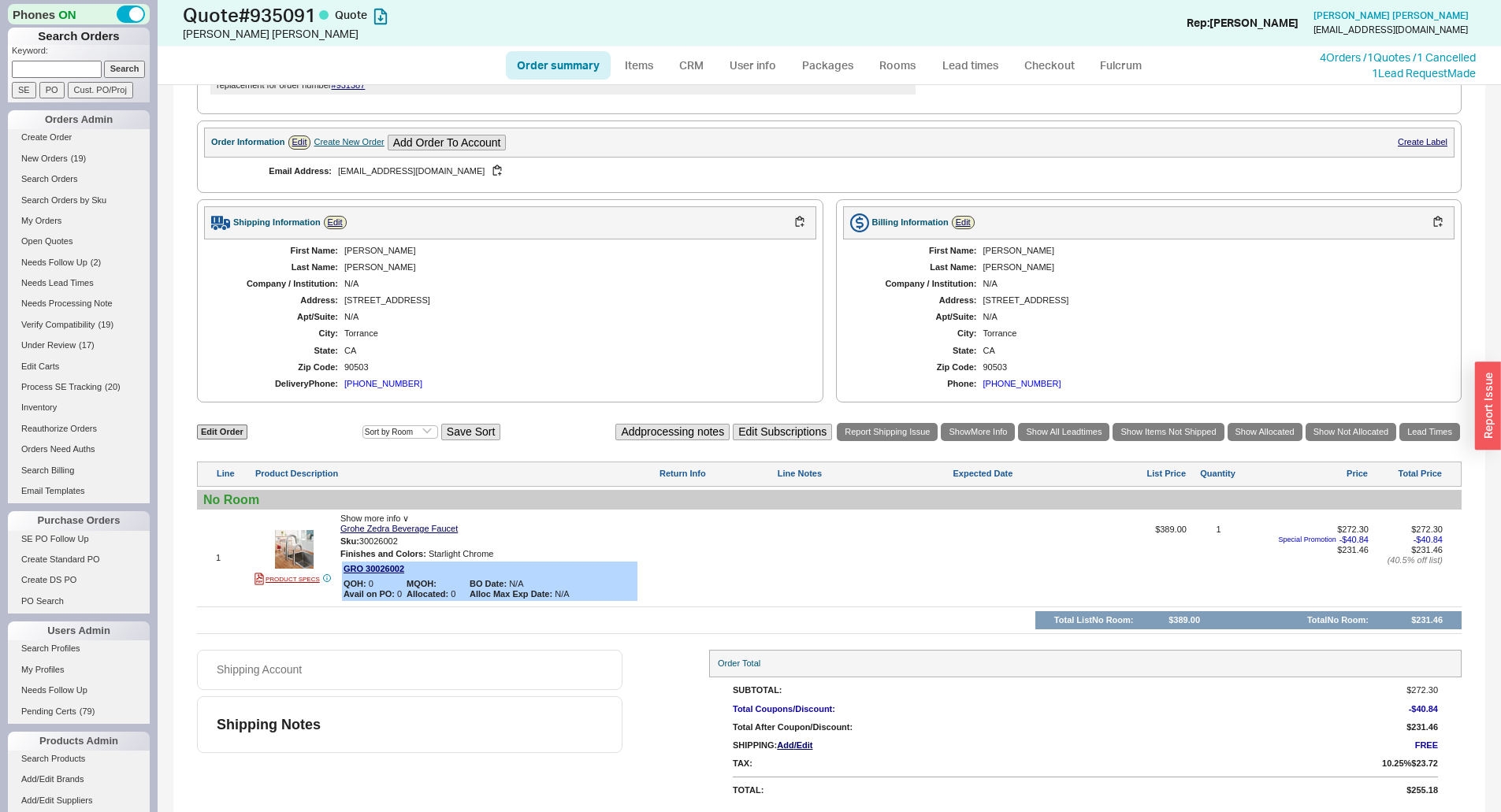
click at [780, 534] on div at bounding box center [863, 563] width 173 height 78
type textarea "utica might have 1"
click at [800, 557] on button "SAVE" at bounding box center [794, 558] width 33 height 13
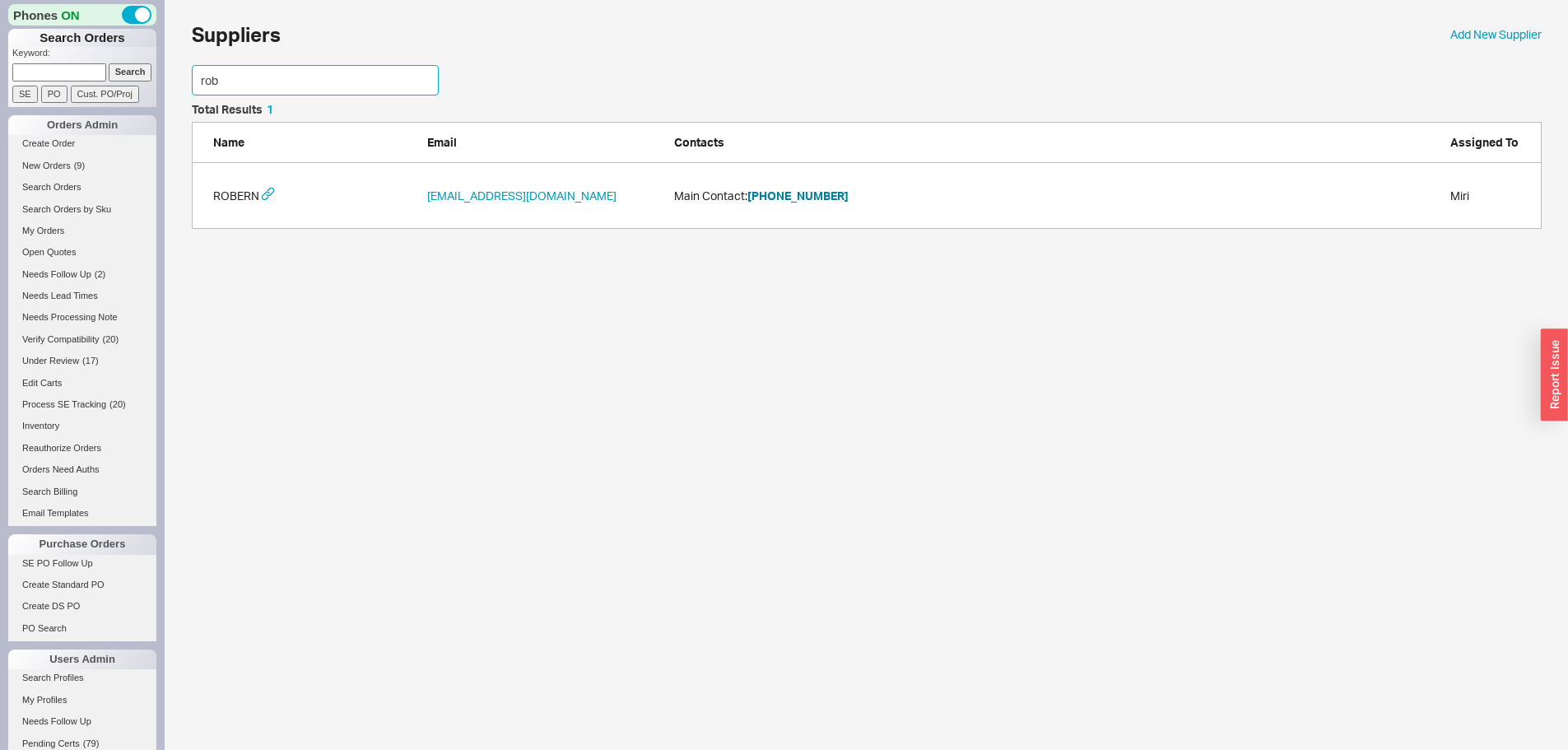
scroll to position [113, 1337]
drag, startPoint x: 122, startPoint y: 92, endPoint x: 19, endPoint y: 94, distance: 103.0
click at [30, 94] on div "Phones ON Search Orders Keyword: Search SE PO Cust. PO/Proj Orders Admin Create…" at bounding box center [784, 122] width 1568 height 246
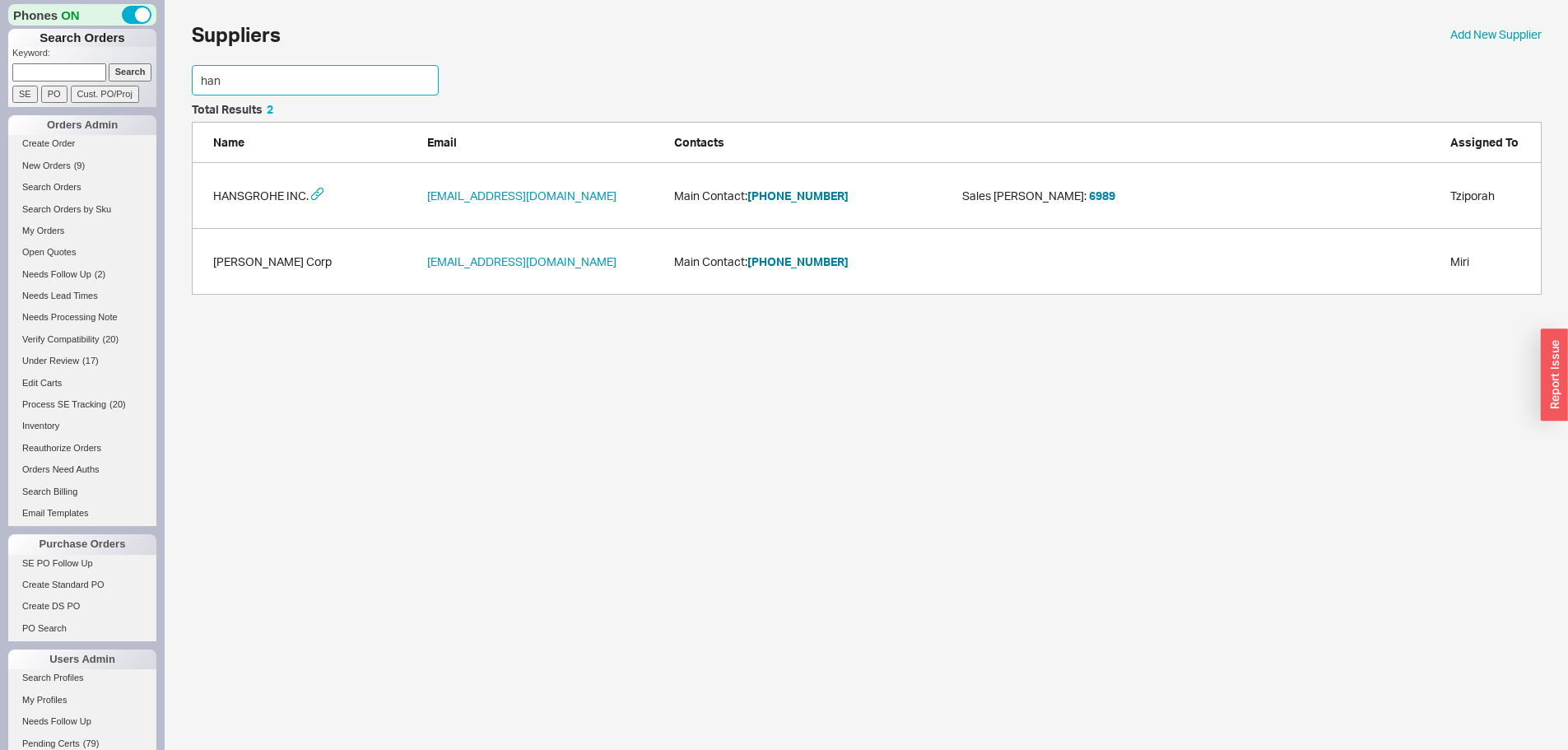
scroll to position [179, 1337]
click at [802, 197] on button "800-334-0455" at bounding box center [798, 195] width 101 height 17
drag, startPoint x: 273, startPoint y: 80, endPoint x: 132, endPoint y: 84, distance: 141.1
click at [137, 84] on div "Phones ON Search Orders Keyword: Search SE PO Cust. PO/Proj Orders Admin Create…" at bounding box center [784, 155] width 1568 height 311
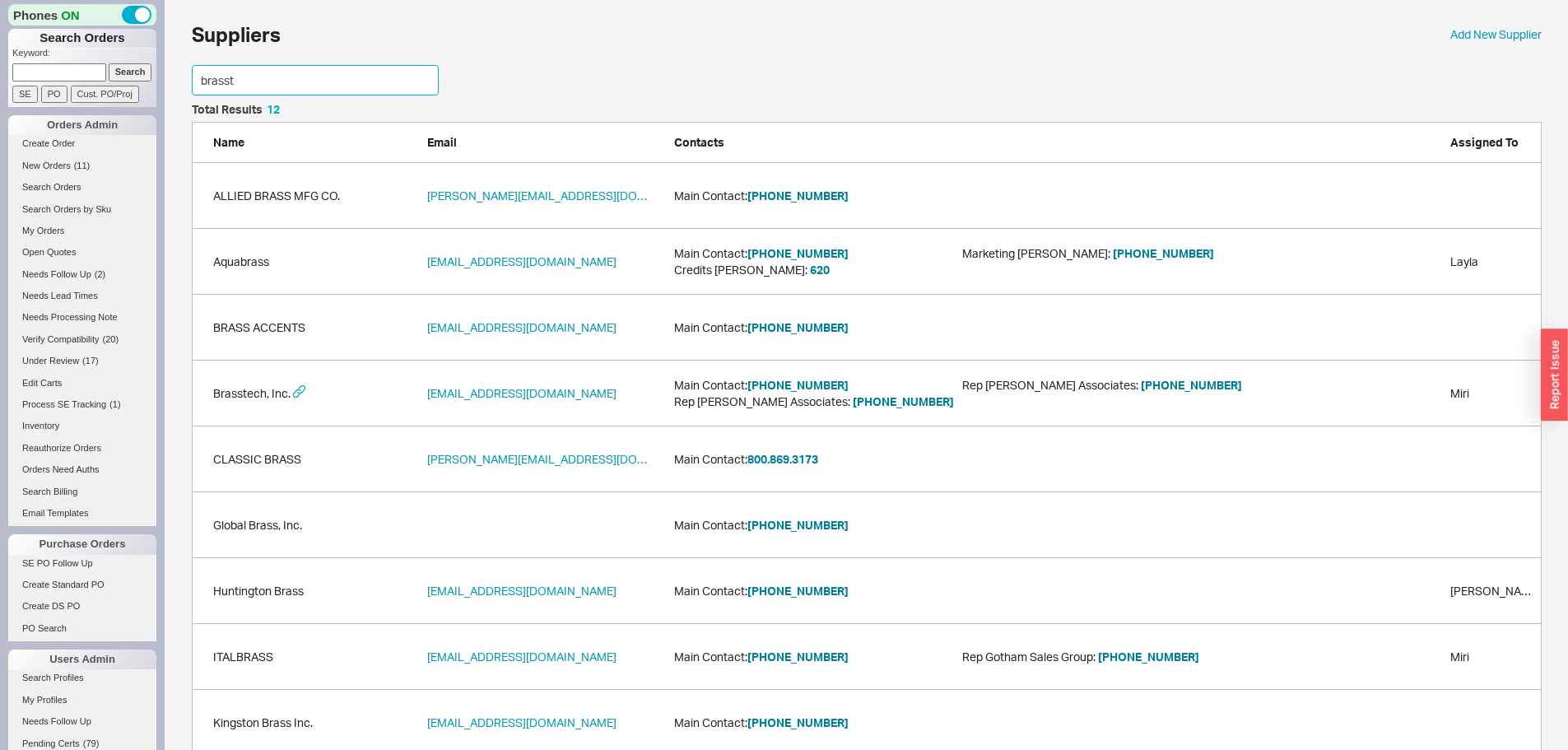
scroll to position [113, 1337]
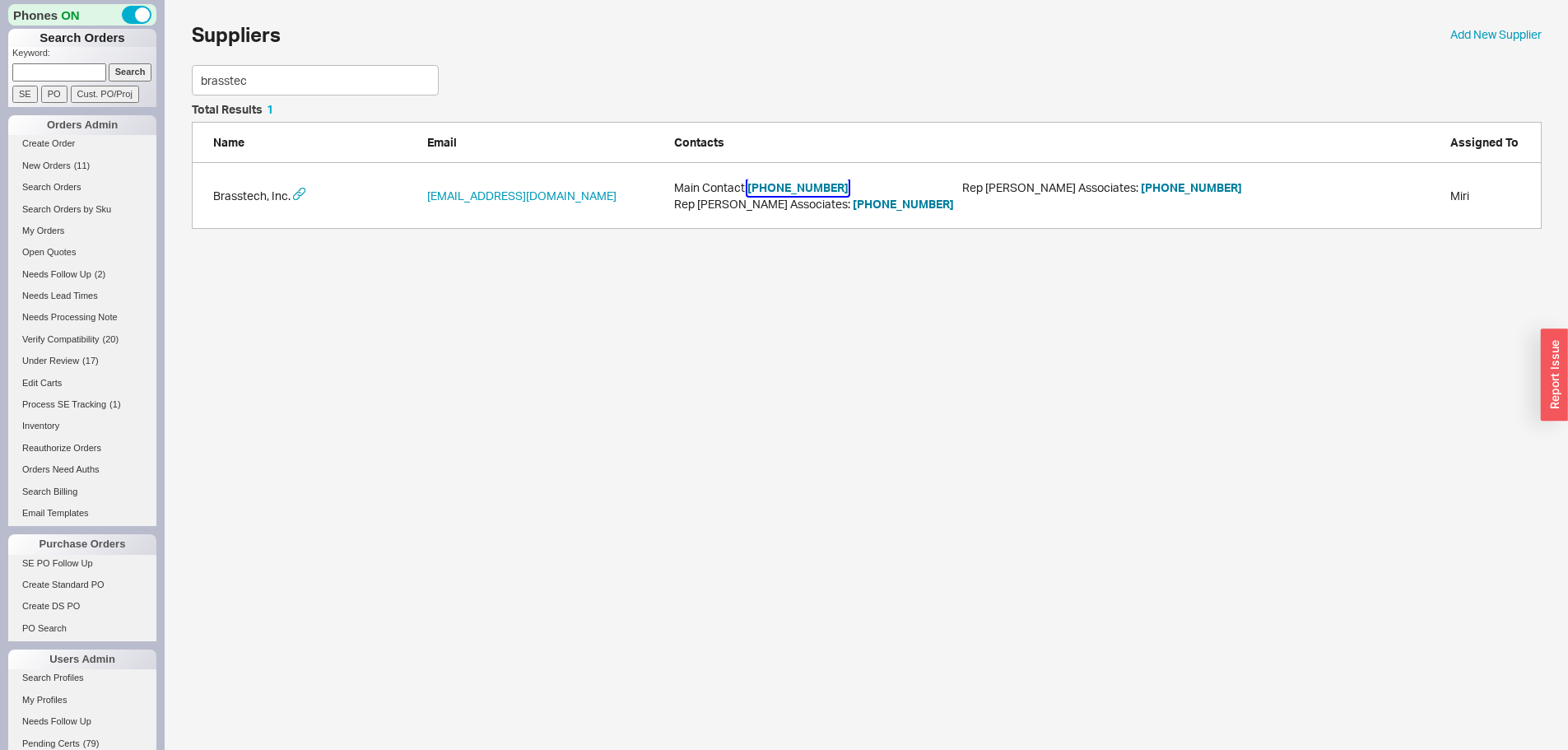
click at [818, 190] on button "949-417-5207" at bounding box center [798, 188] width 101 height 17
drag, startPoint x: 193, startPoint y: 89, endPoint x: 165, endPoint y: 94, distance: 28.4
click at [167, 93] on div "Suppliers Add New Supplier brasstec Total Results 1 Name Email Contacts Assigne…" at bounding box center [866, 122] width 1403 height 246
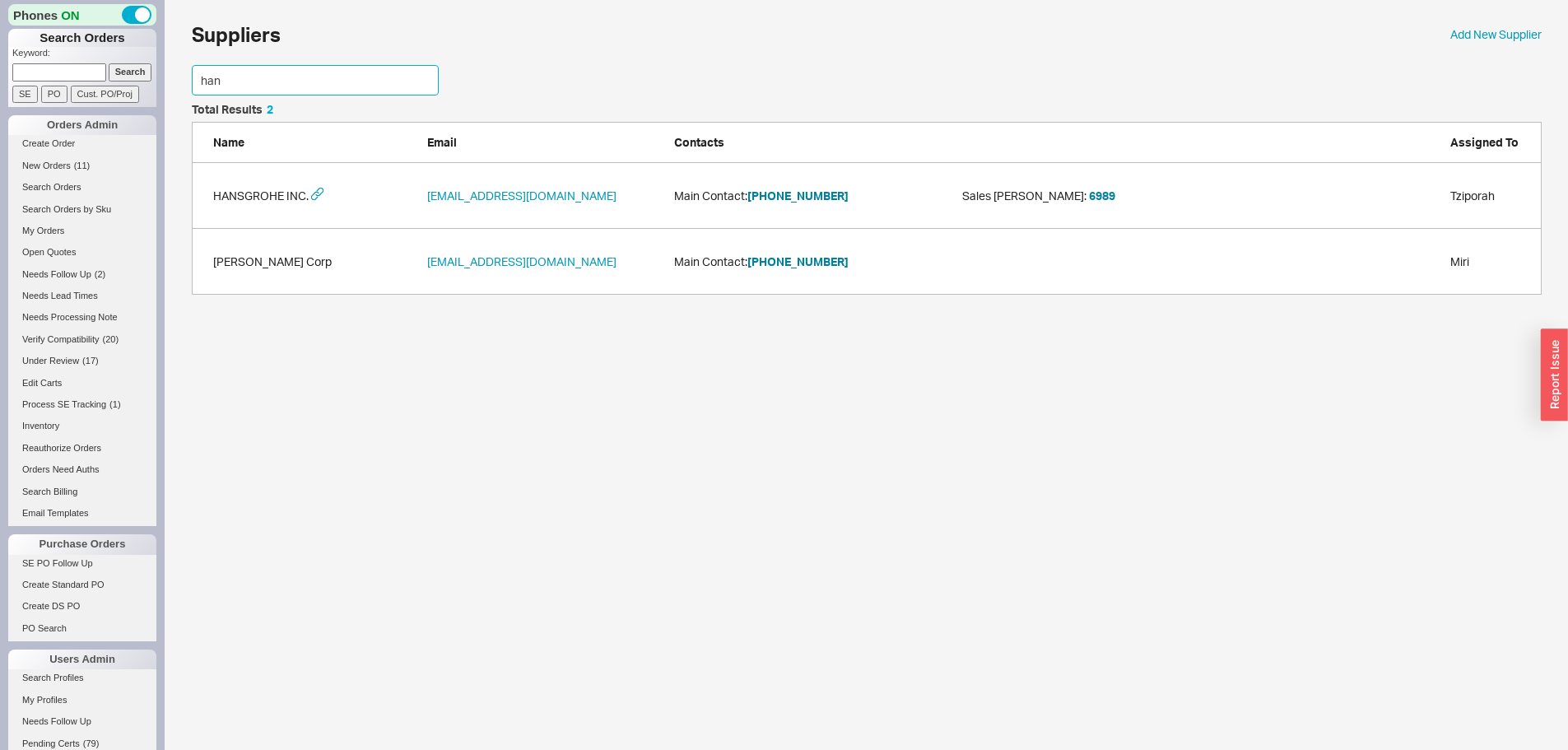
scroll to position [179, 1337]
type input "hans"
click at [801, 197] on button "800-334-0455" at bounding box center [798, 195] width 101 height 17
click at [801, 202] on button "800-334-0455" at bounding box center [798, 195] width 101 height 17
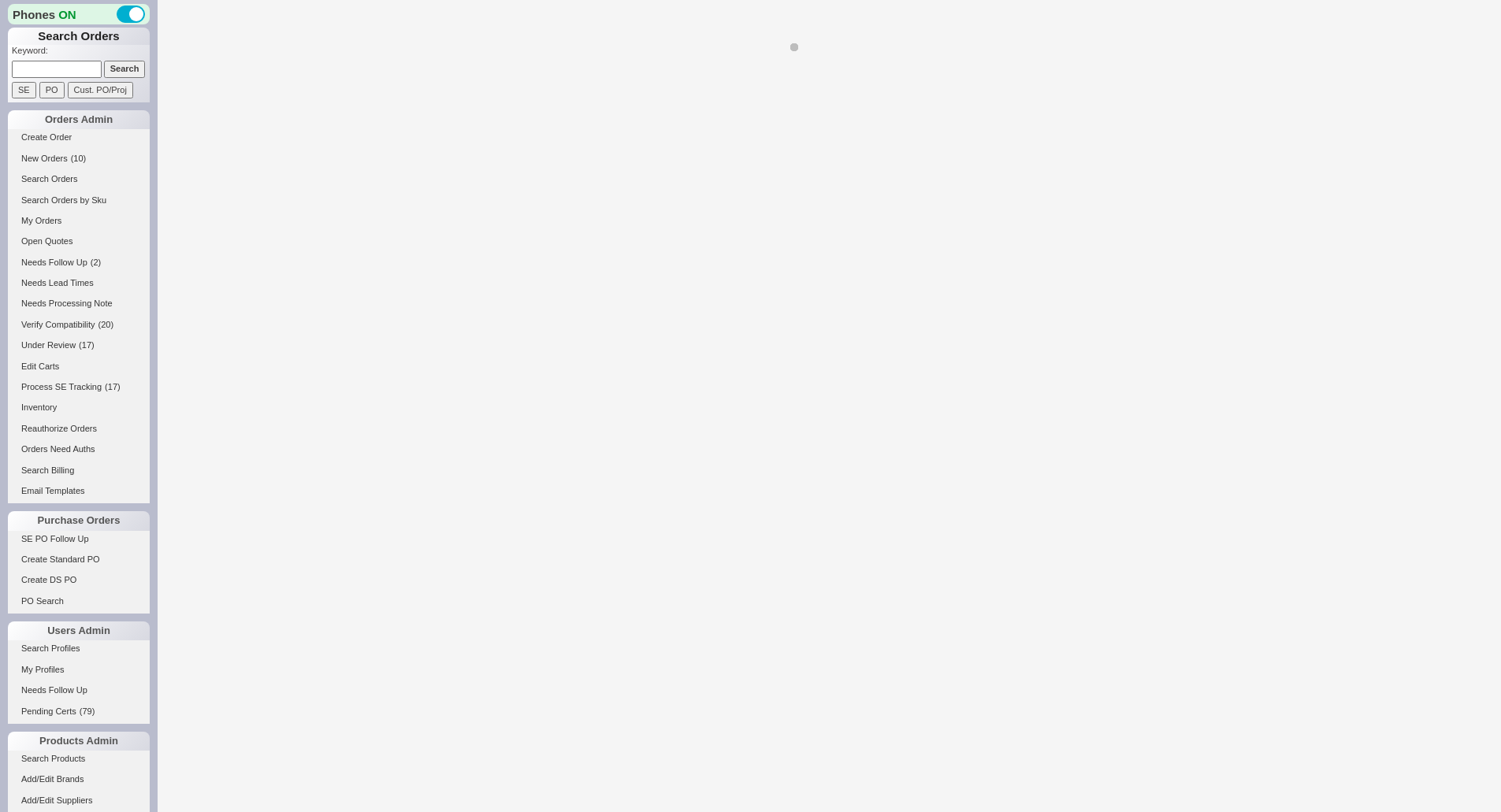
select select "*"
select select "LOW"
select select "3"
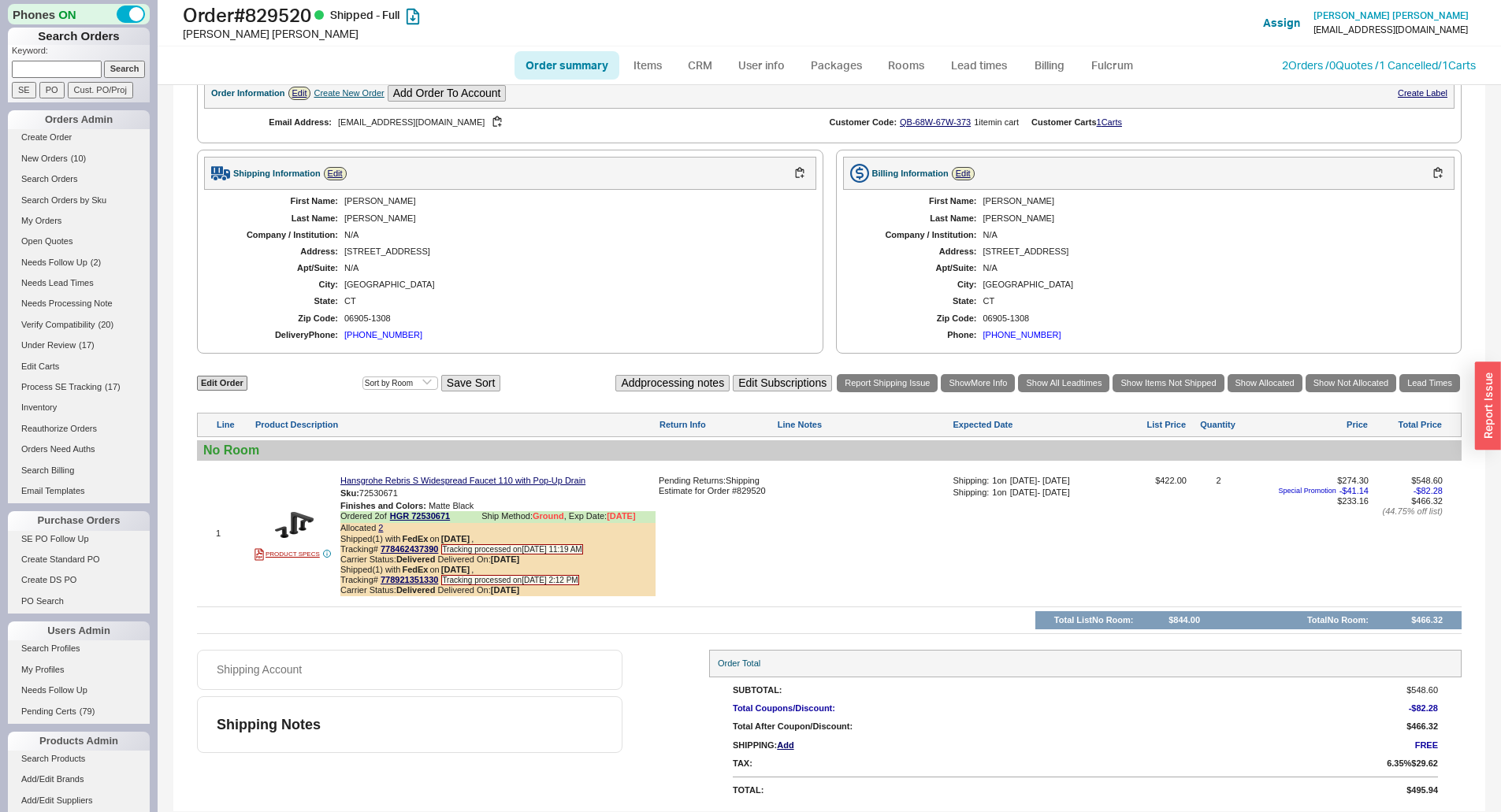
scroll to position [1866, 0]
click at [793, 174] on button "button" at bounding box center [799, 174] width 19 height 15
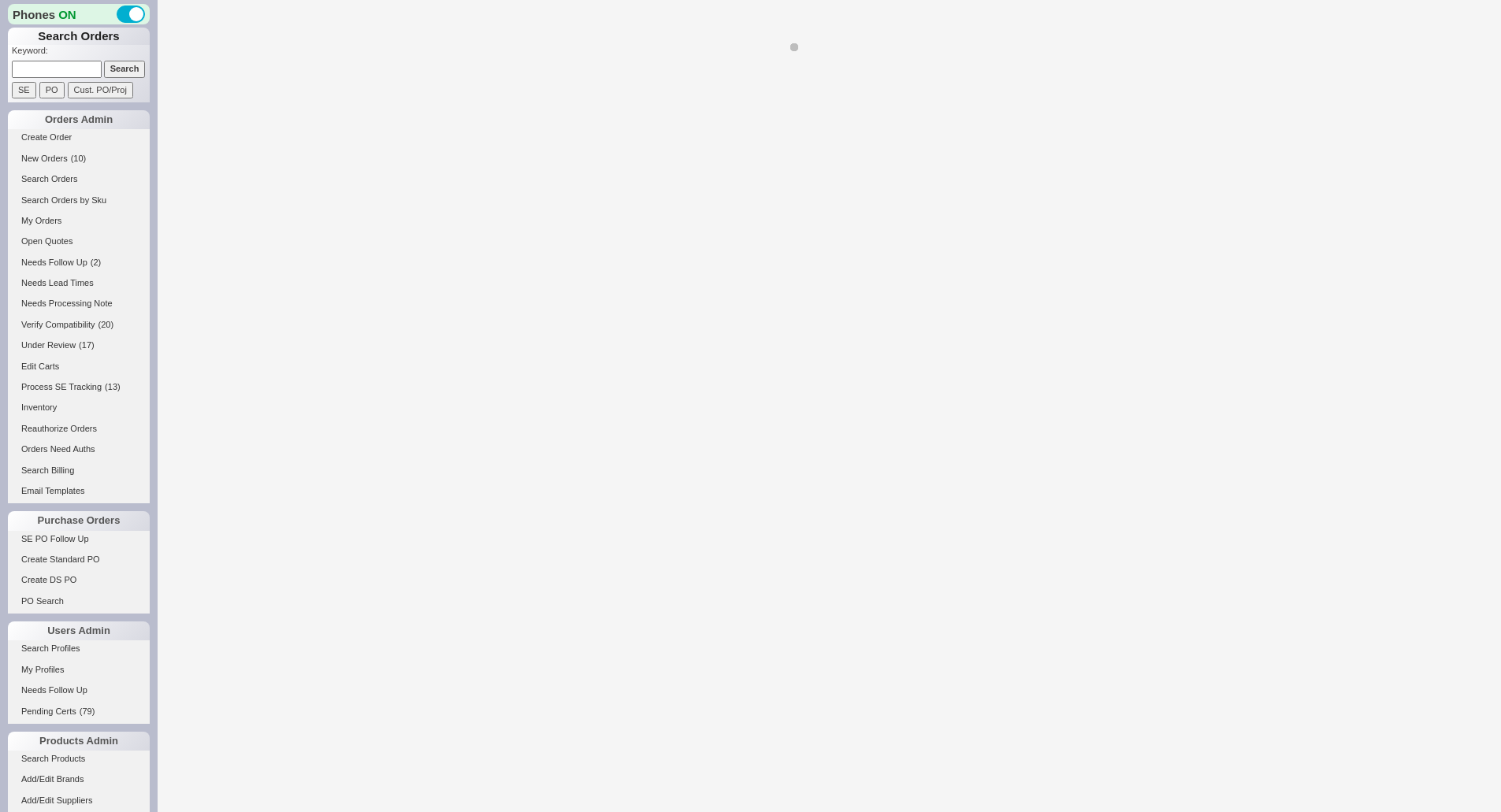
select select "*"
select select "LOW"
select select "3"
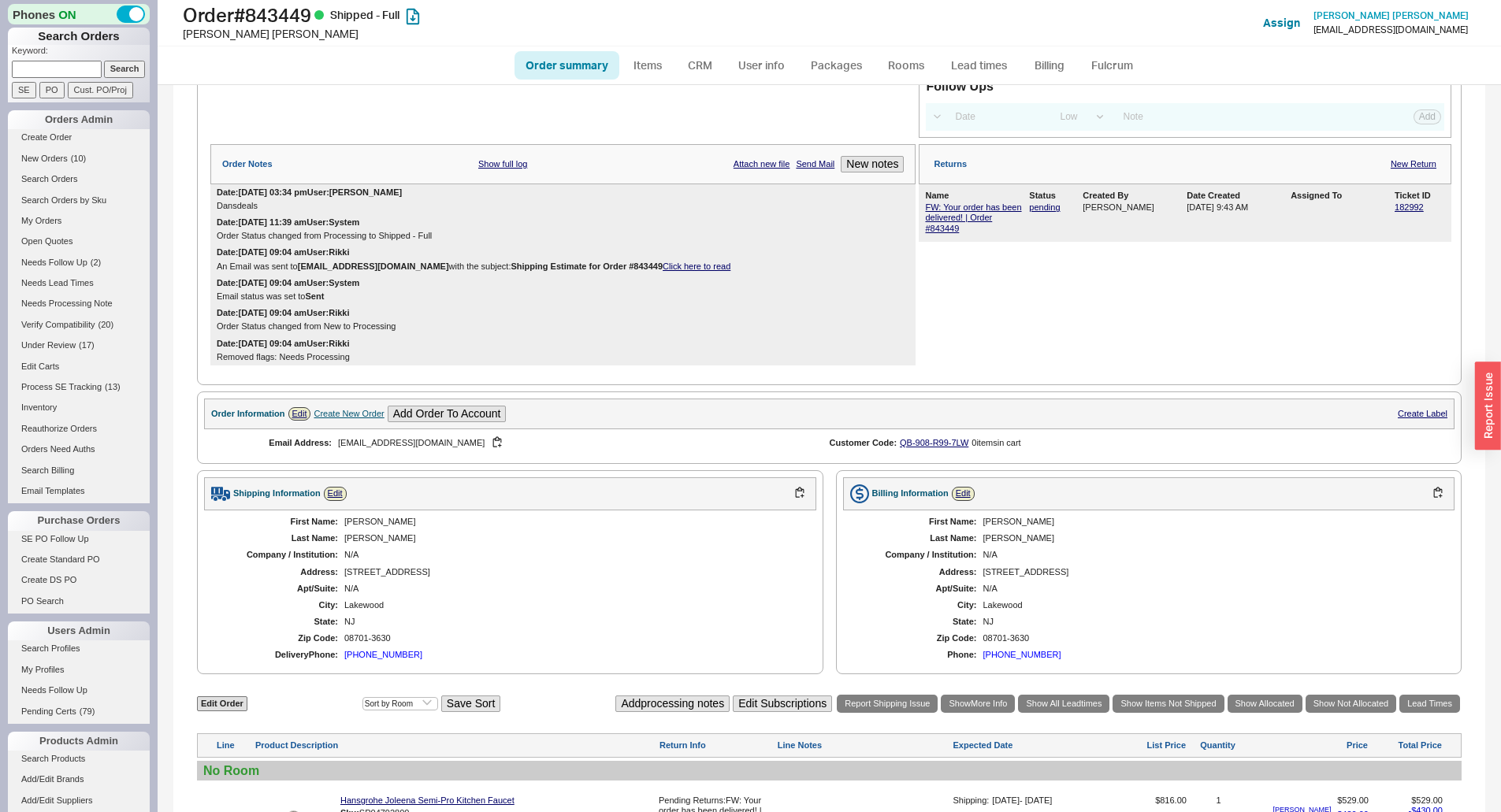
scroll to position [394, 0]
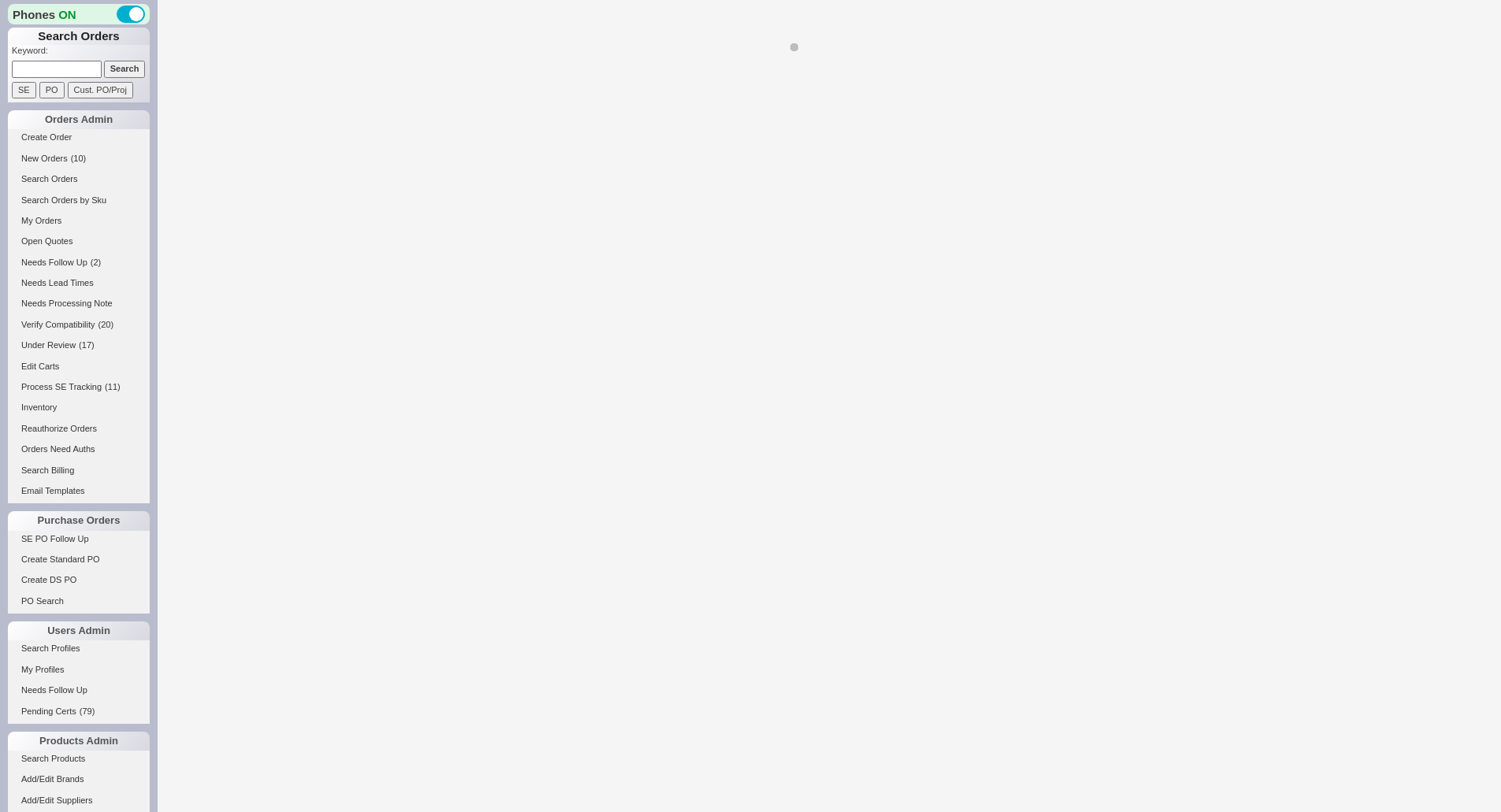
select select "LOW"
select select "3"
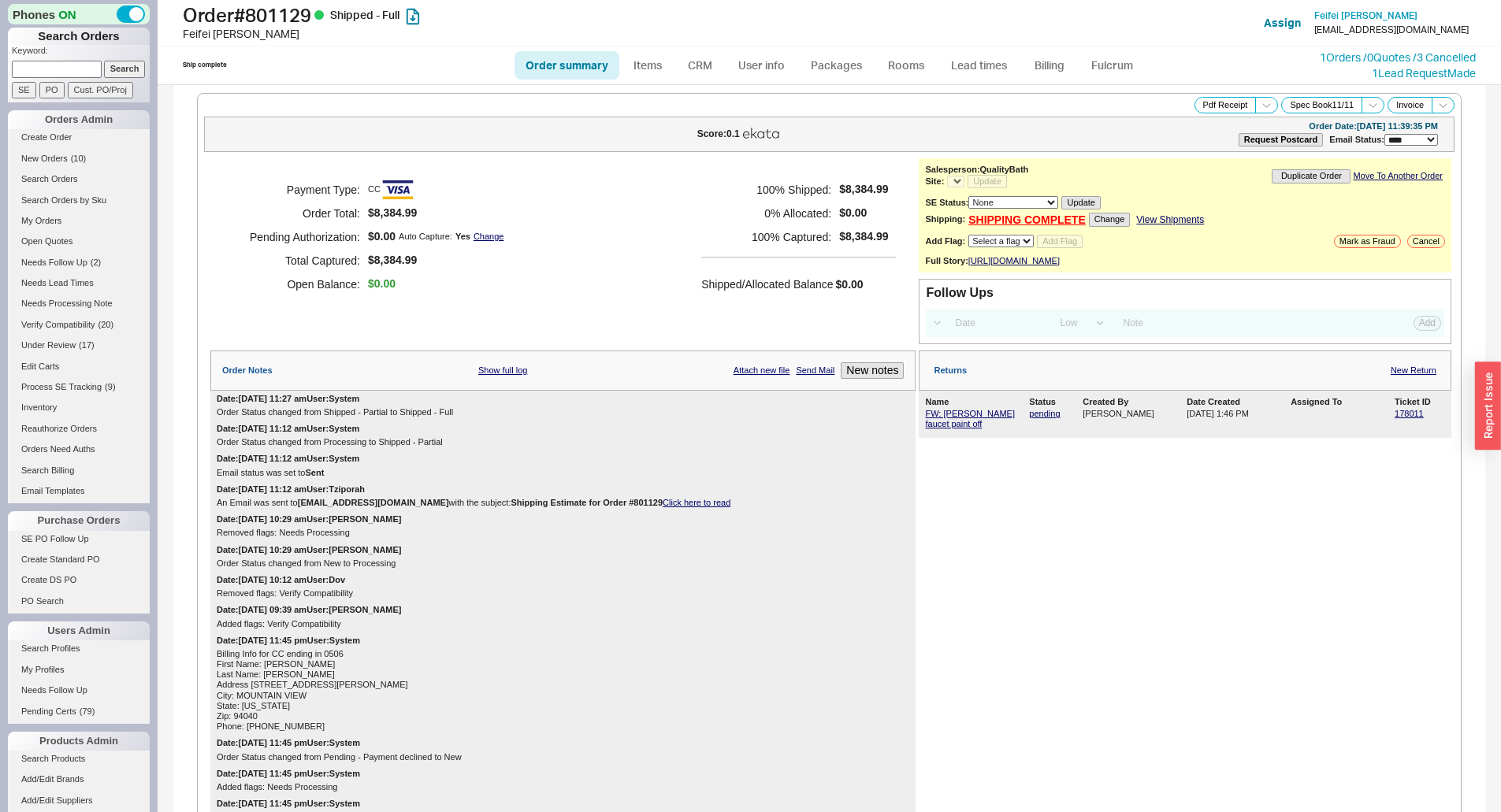
select select "*"
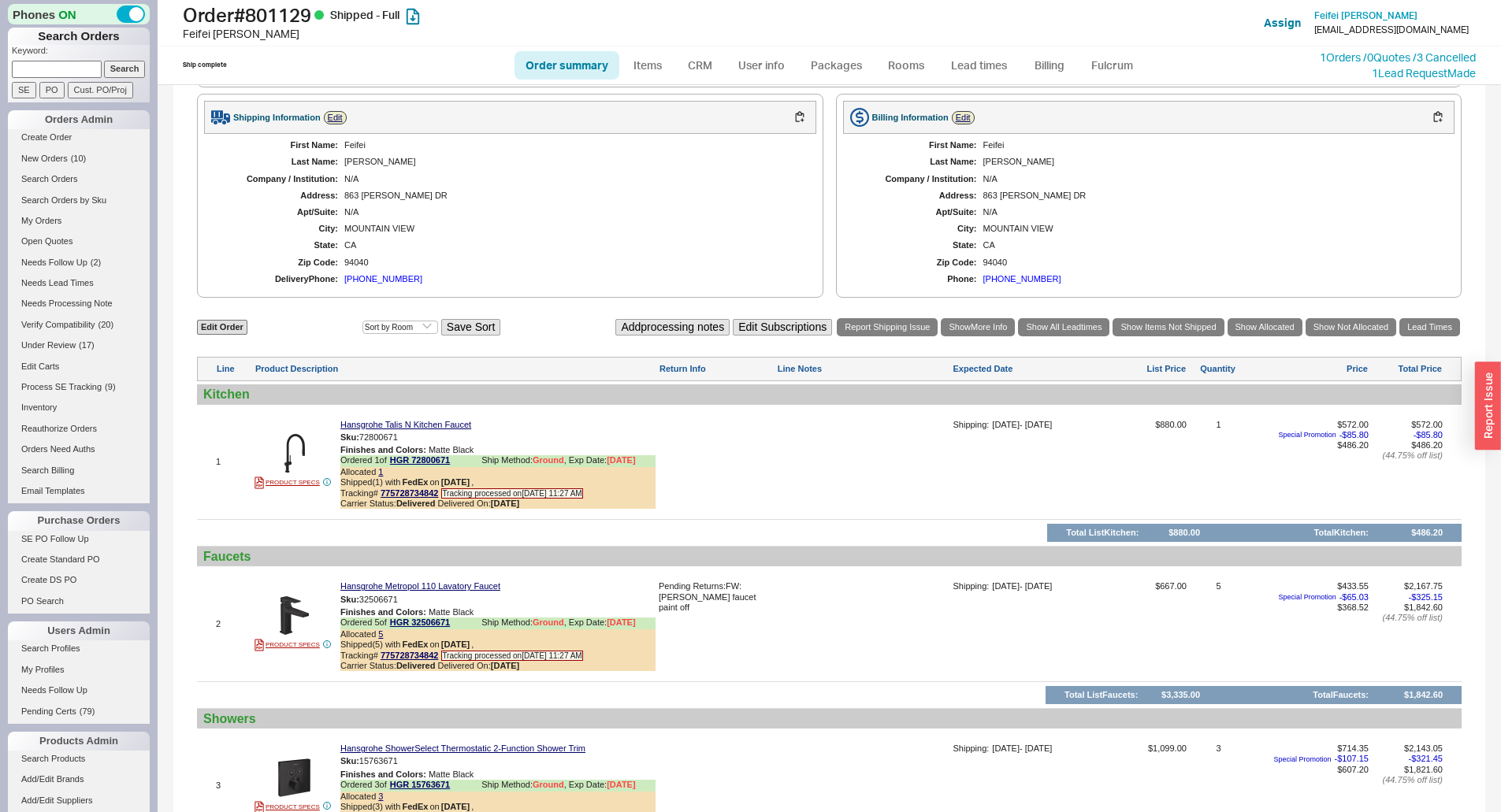
scroll to position [1024, 0]
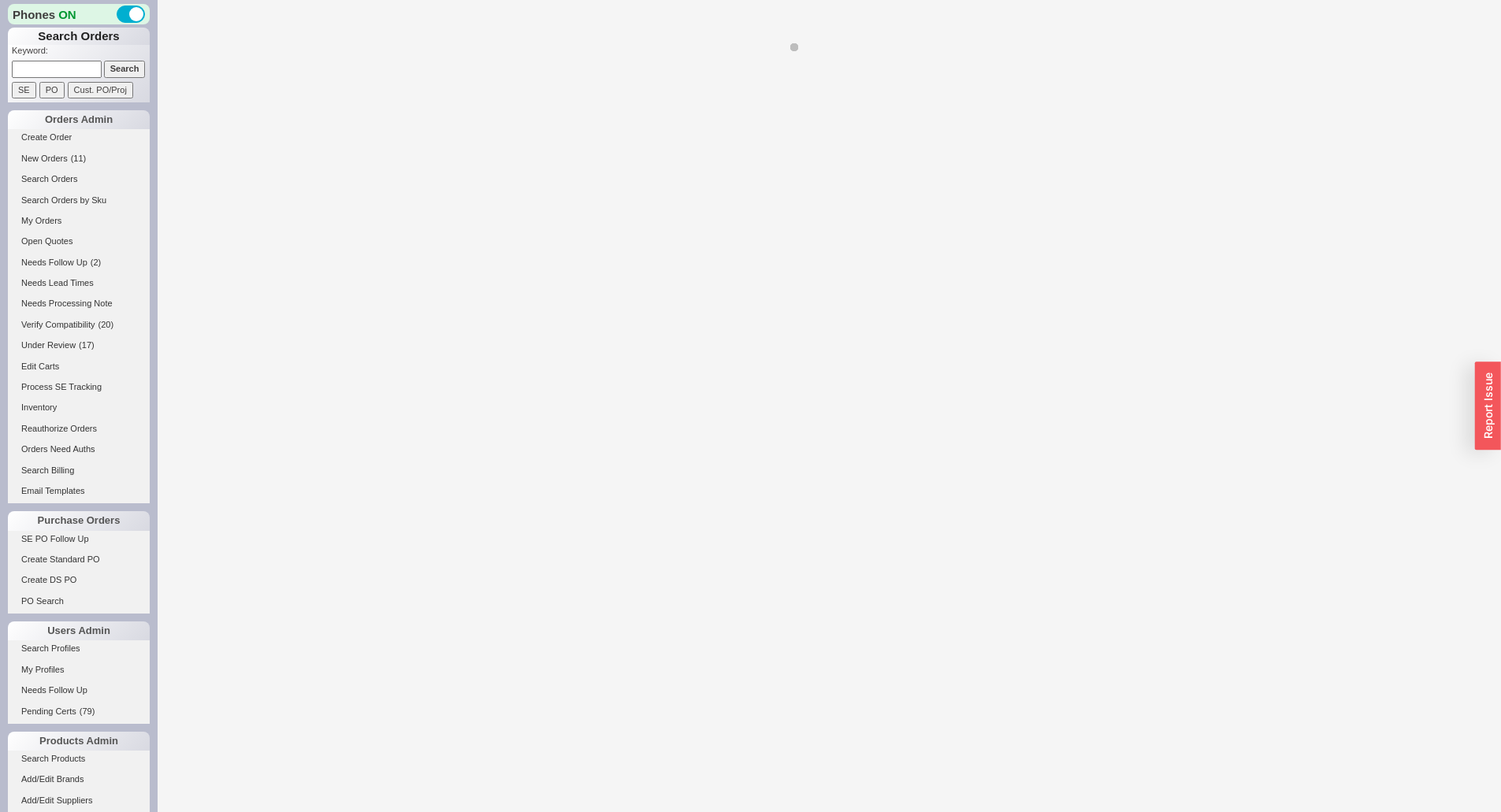
select select "LOW"
select select "3"
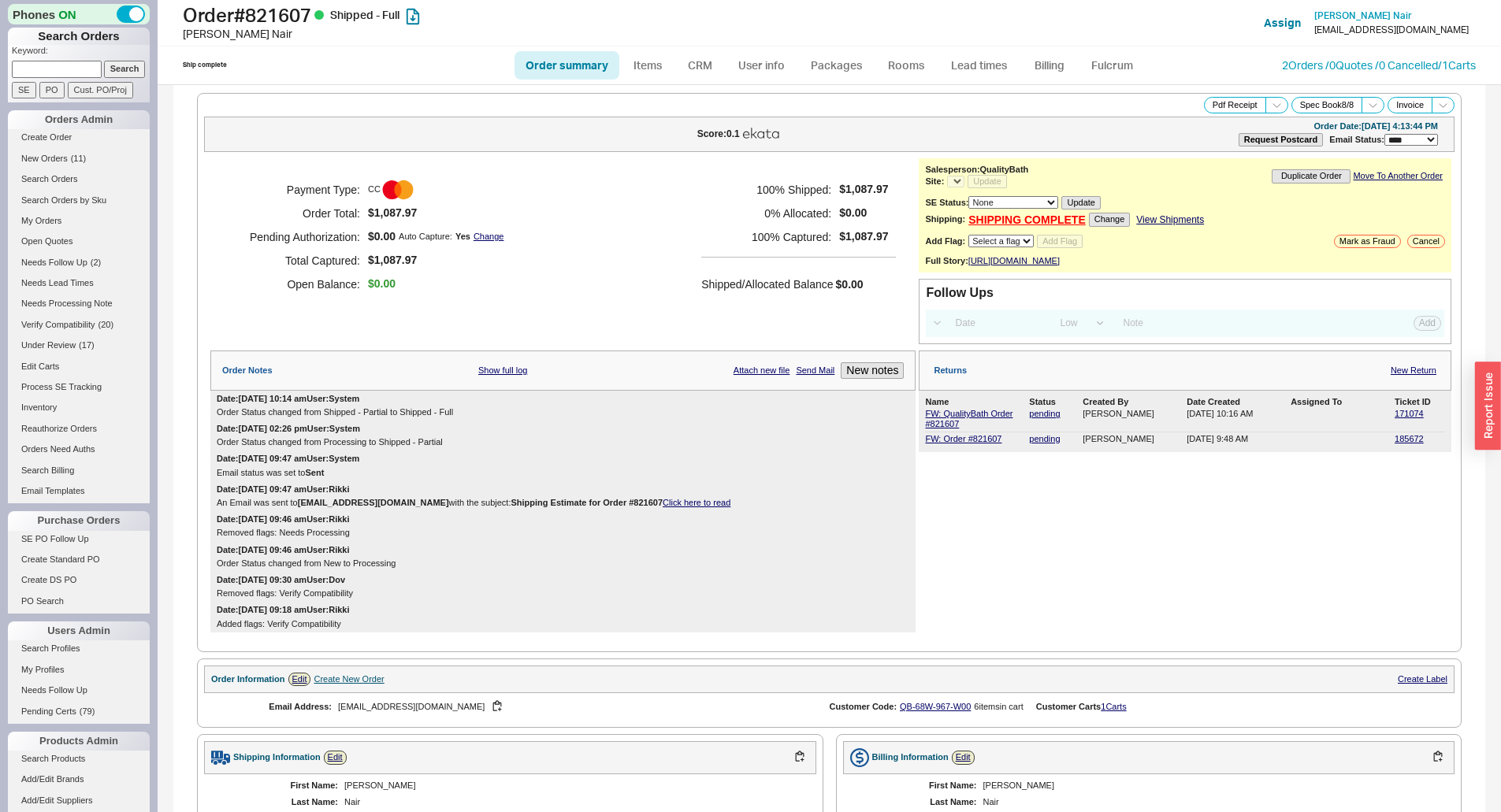
select select "*"
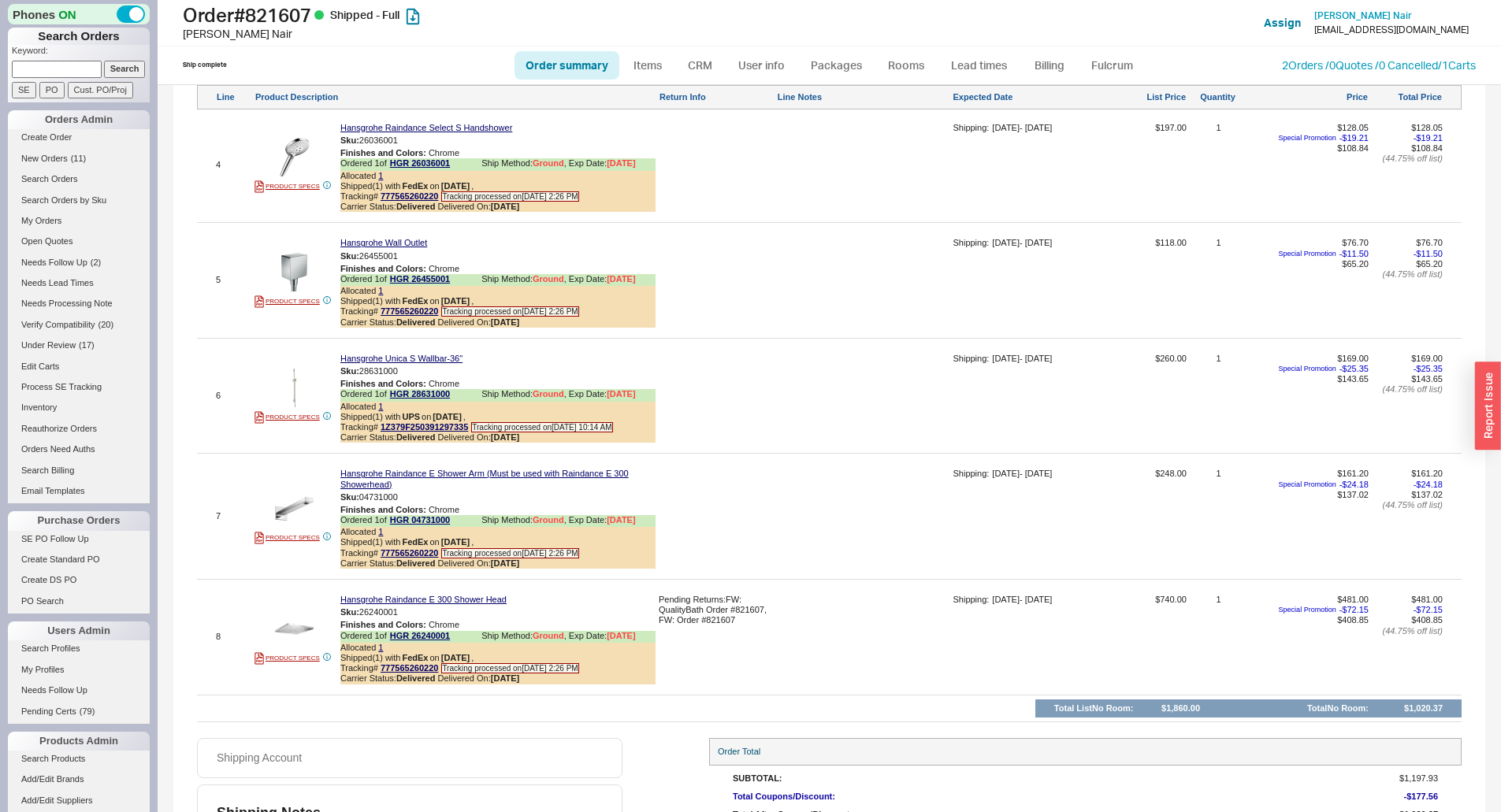
scroll to position [1381, 0]
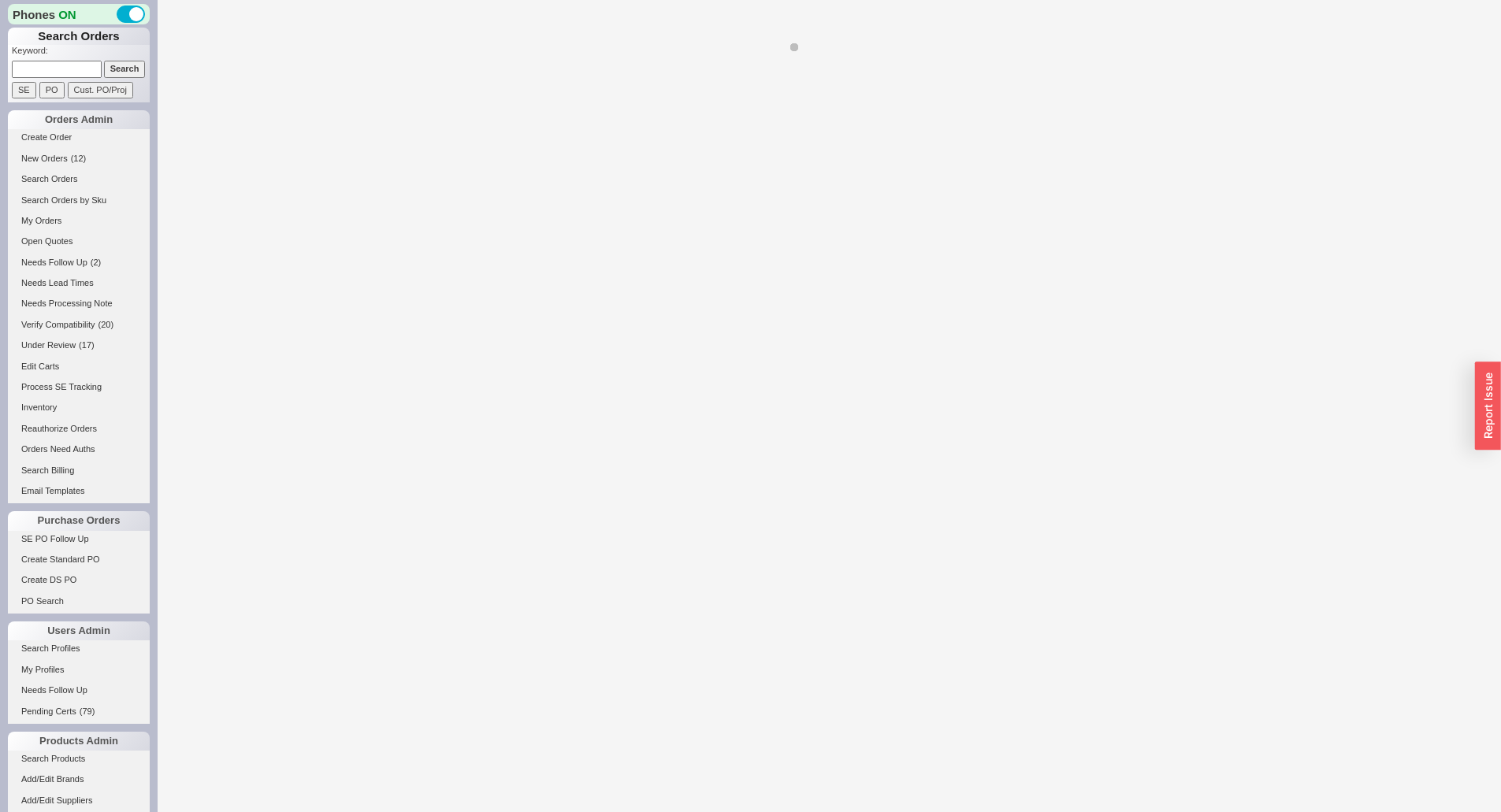
select select "LOW"
select select "3"
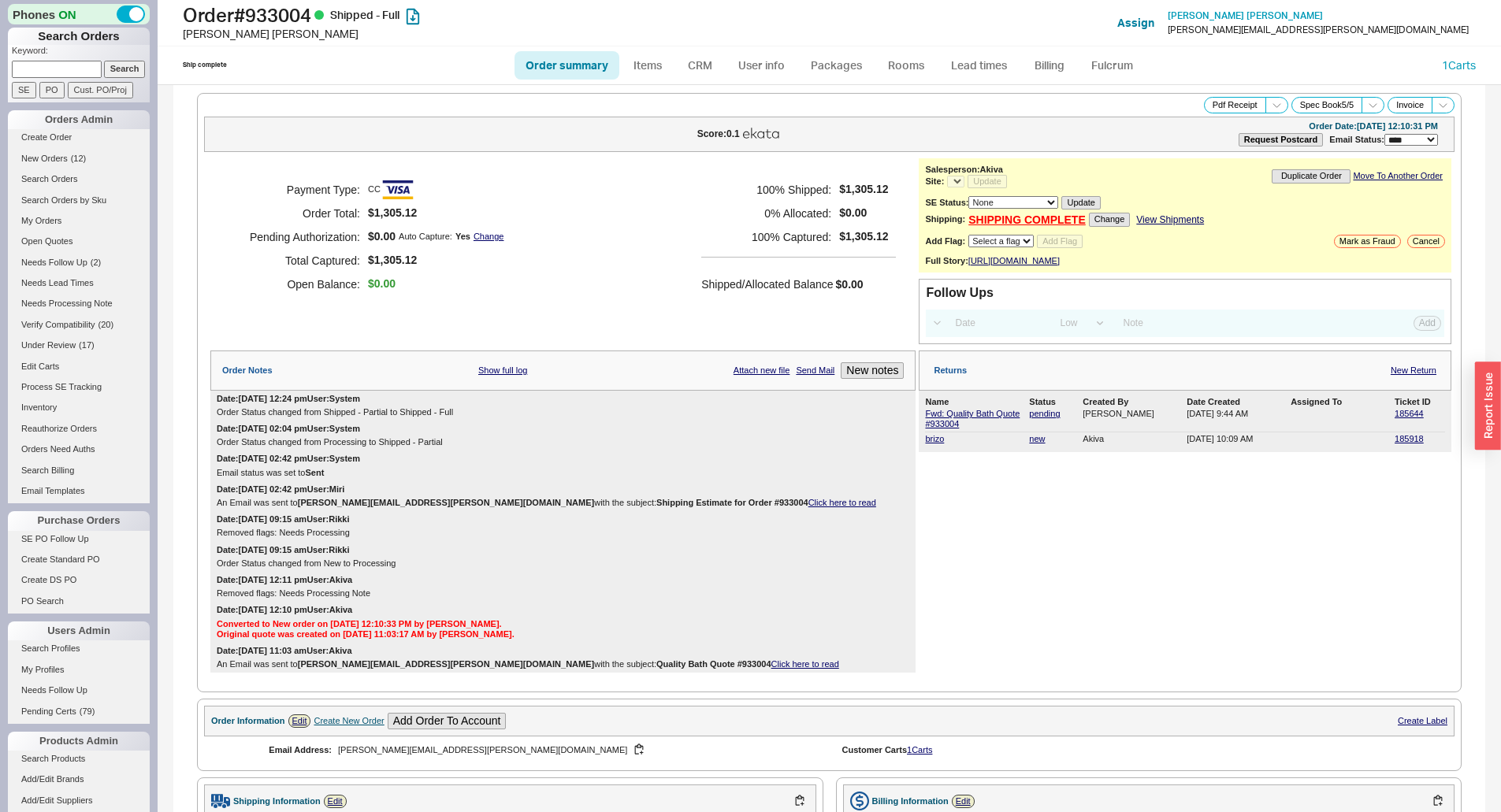
select select "*"
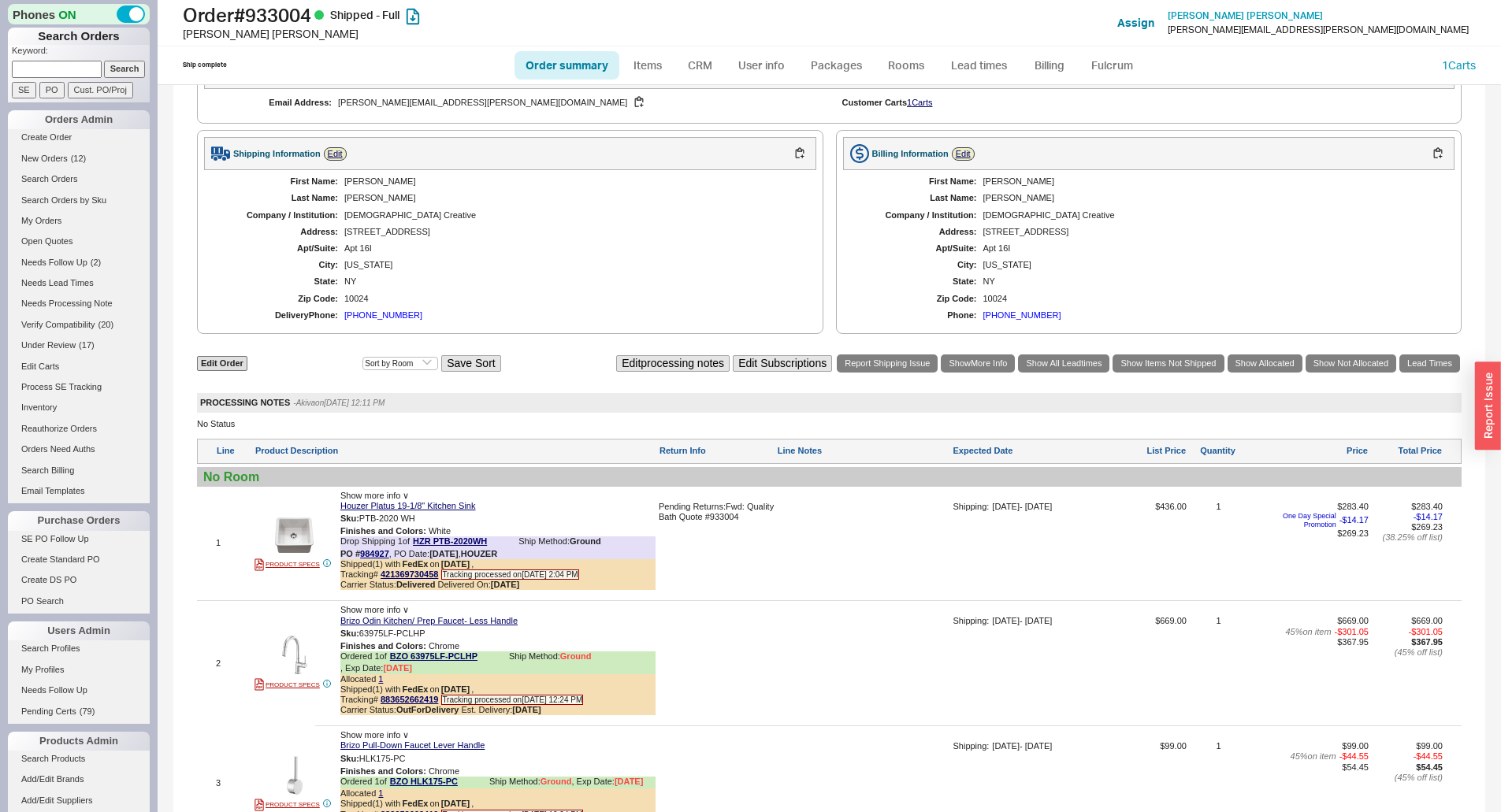
scroll to position [1024, 0]
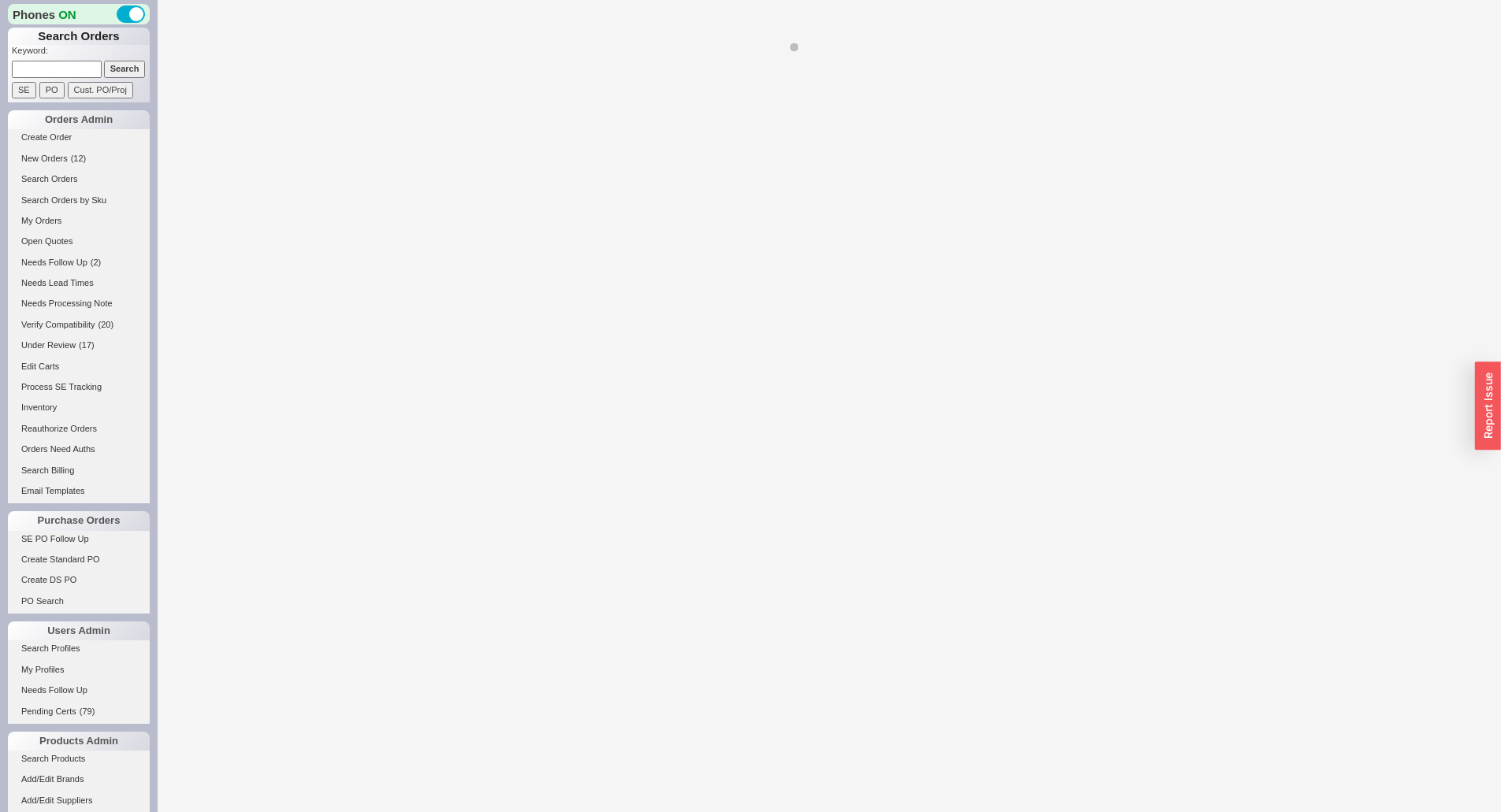
select select "LOW"
select select "3"
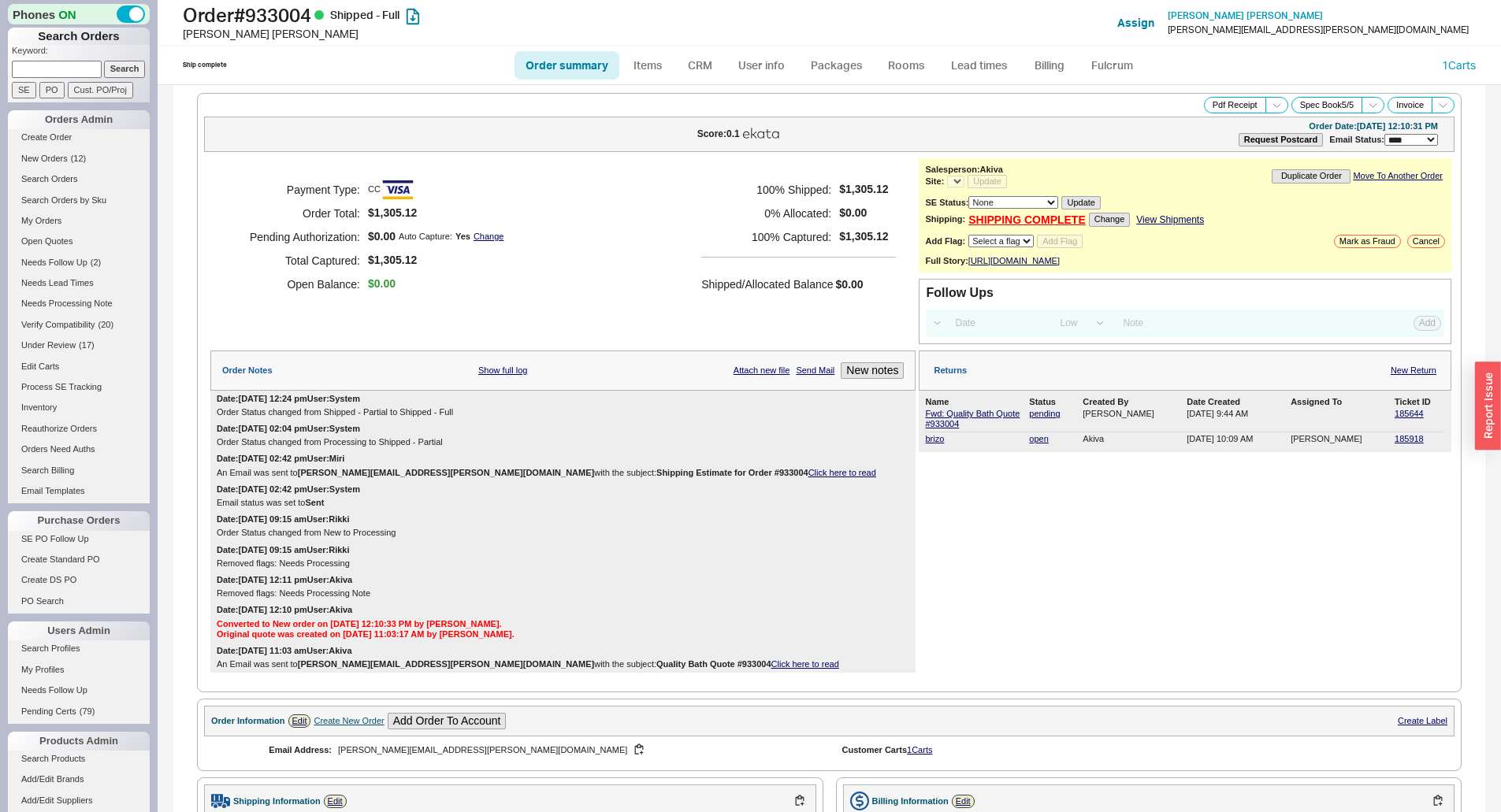
select select "*"
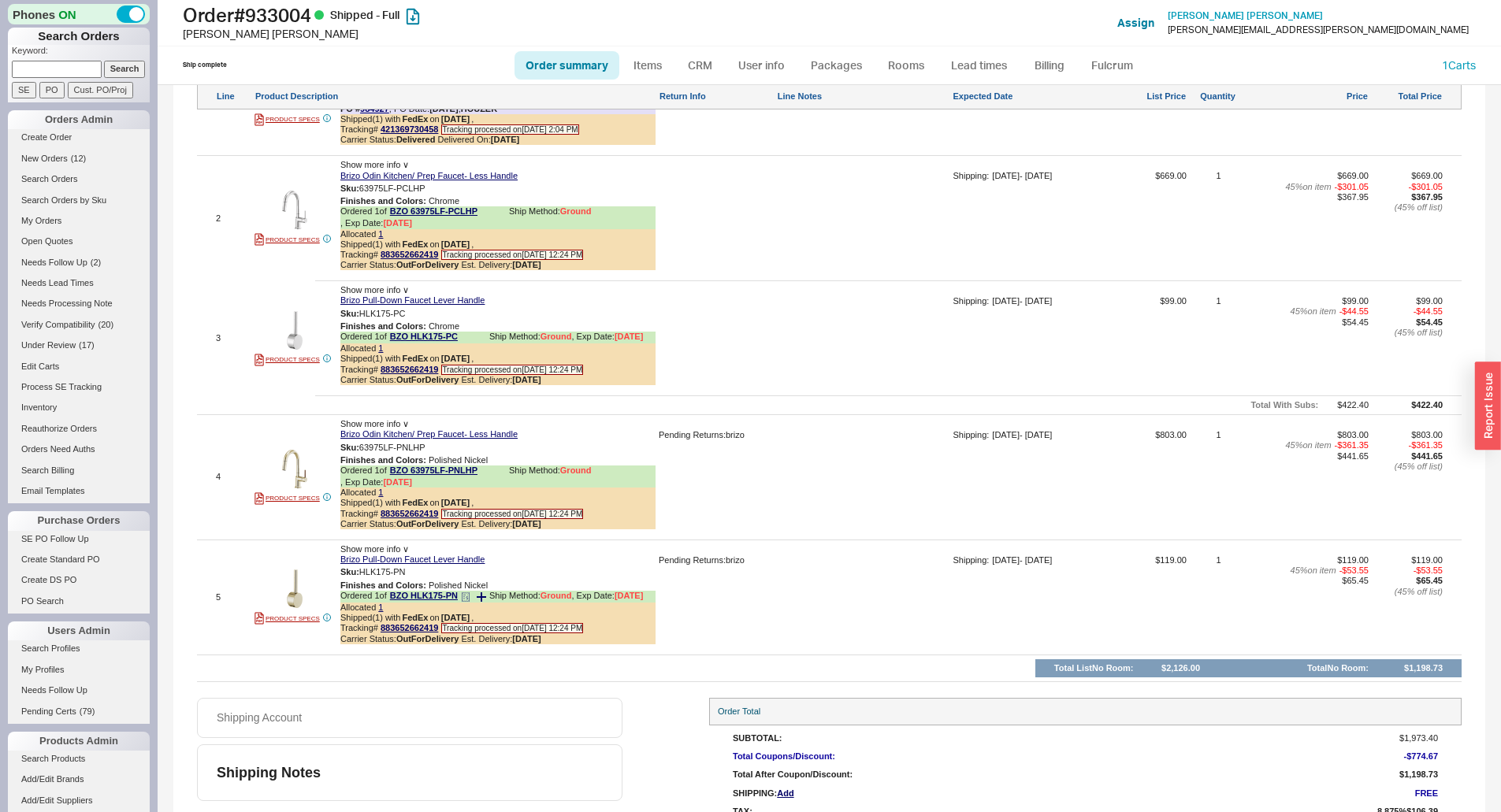
scroll to position [1149, 0]
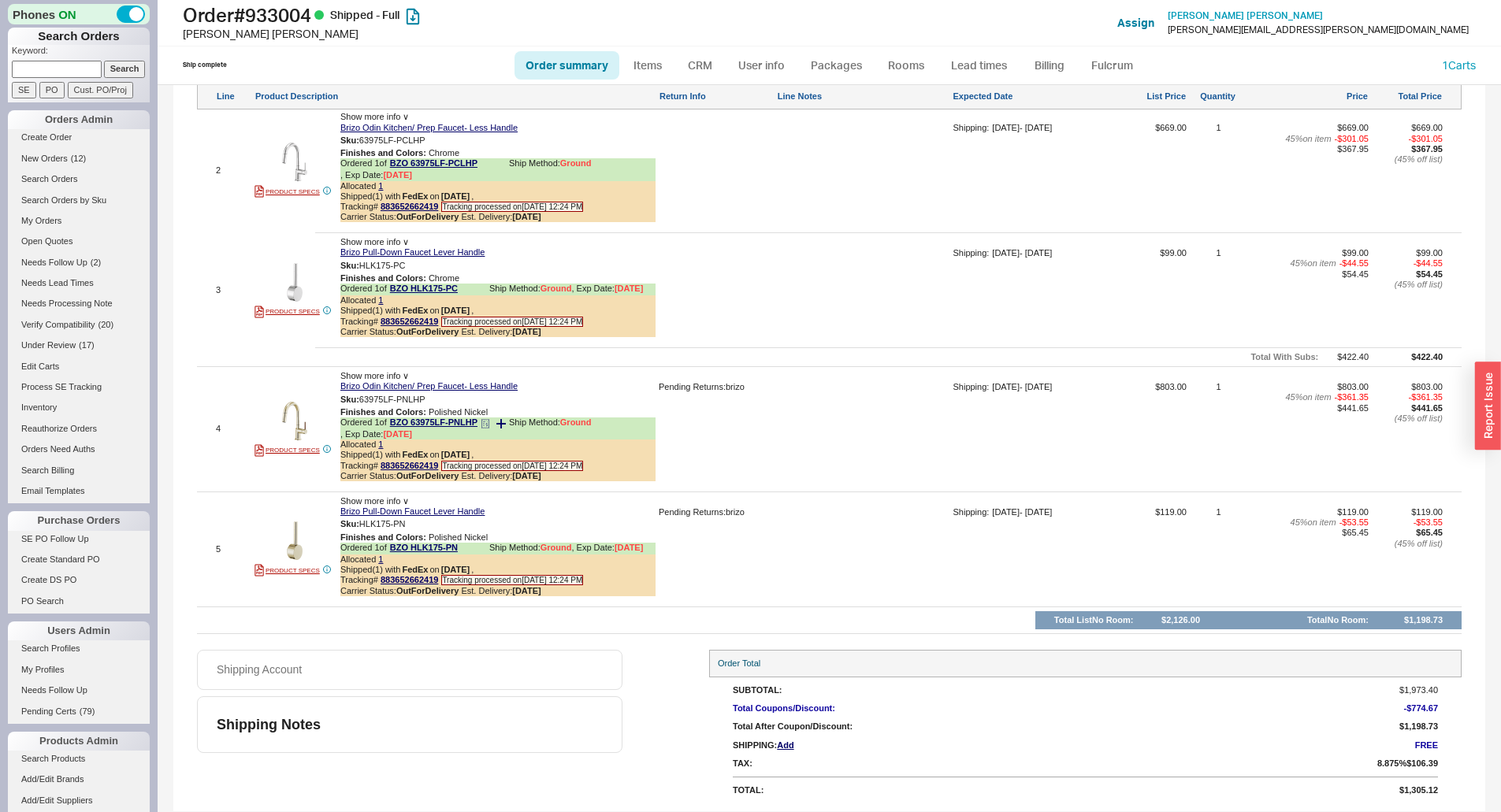
click at [487, 425] on icon at bounding box center [485, 424] width 9 height 9
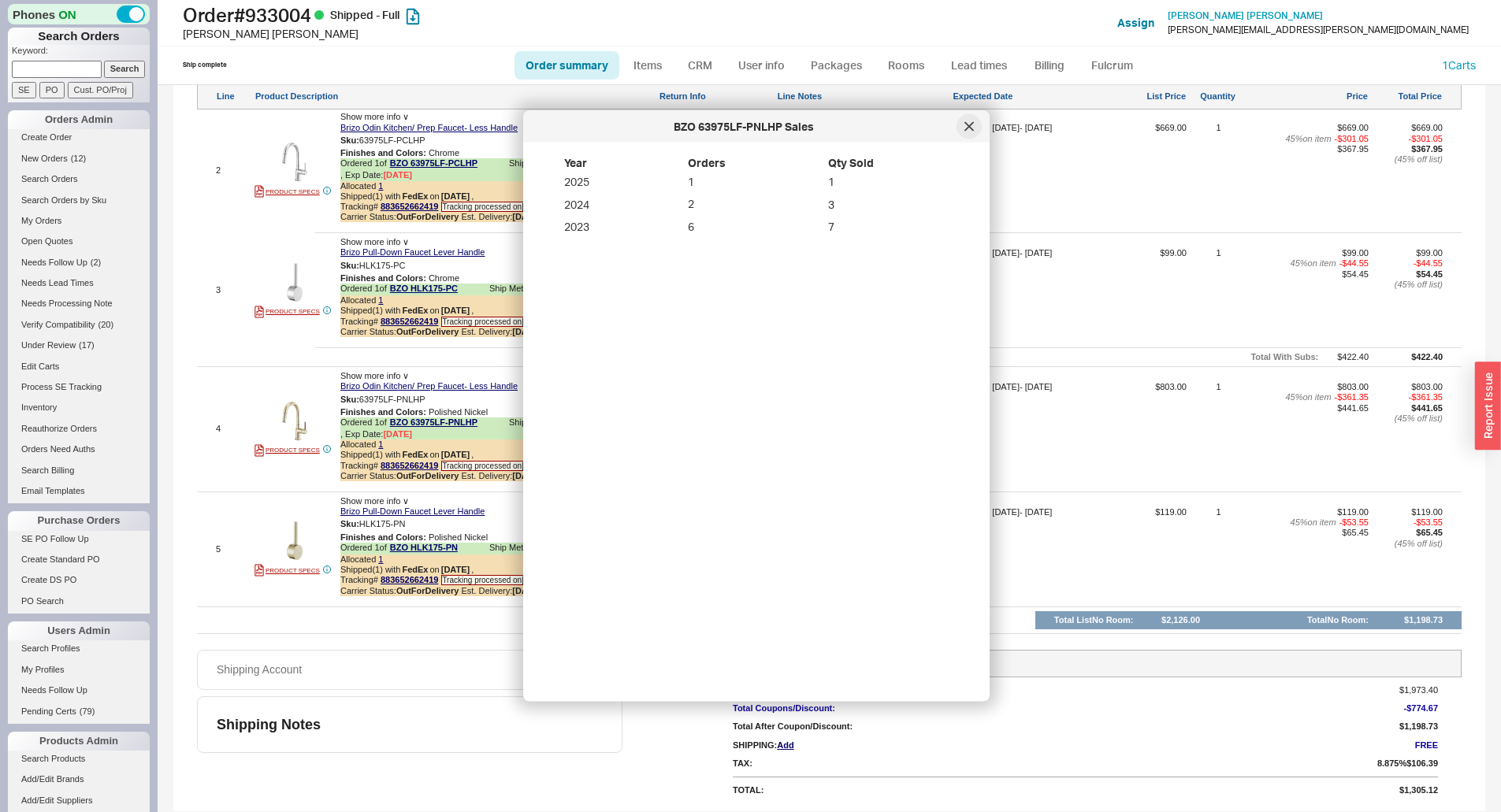
click at [968, 125] on icon at bounding box center [968, 125] width 7 height 7
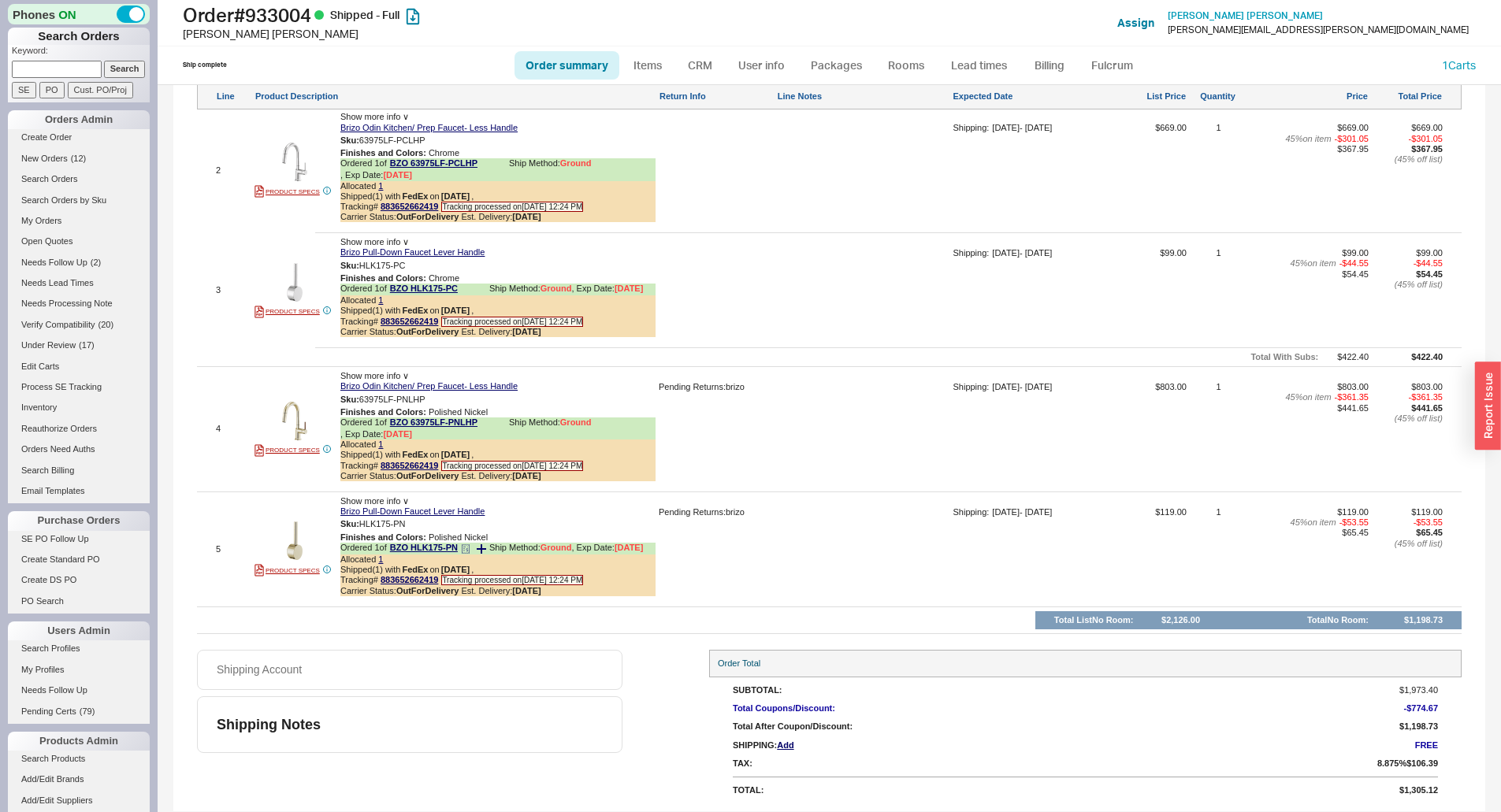
click at [464, 546] on icon at bounding box center [466, 549] width 9 height 9
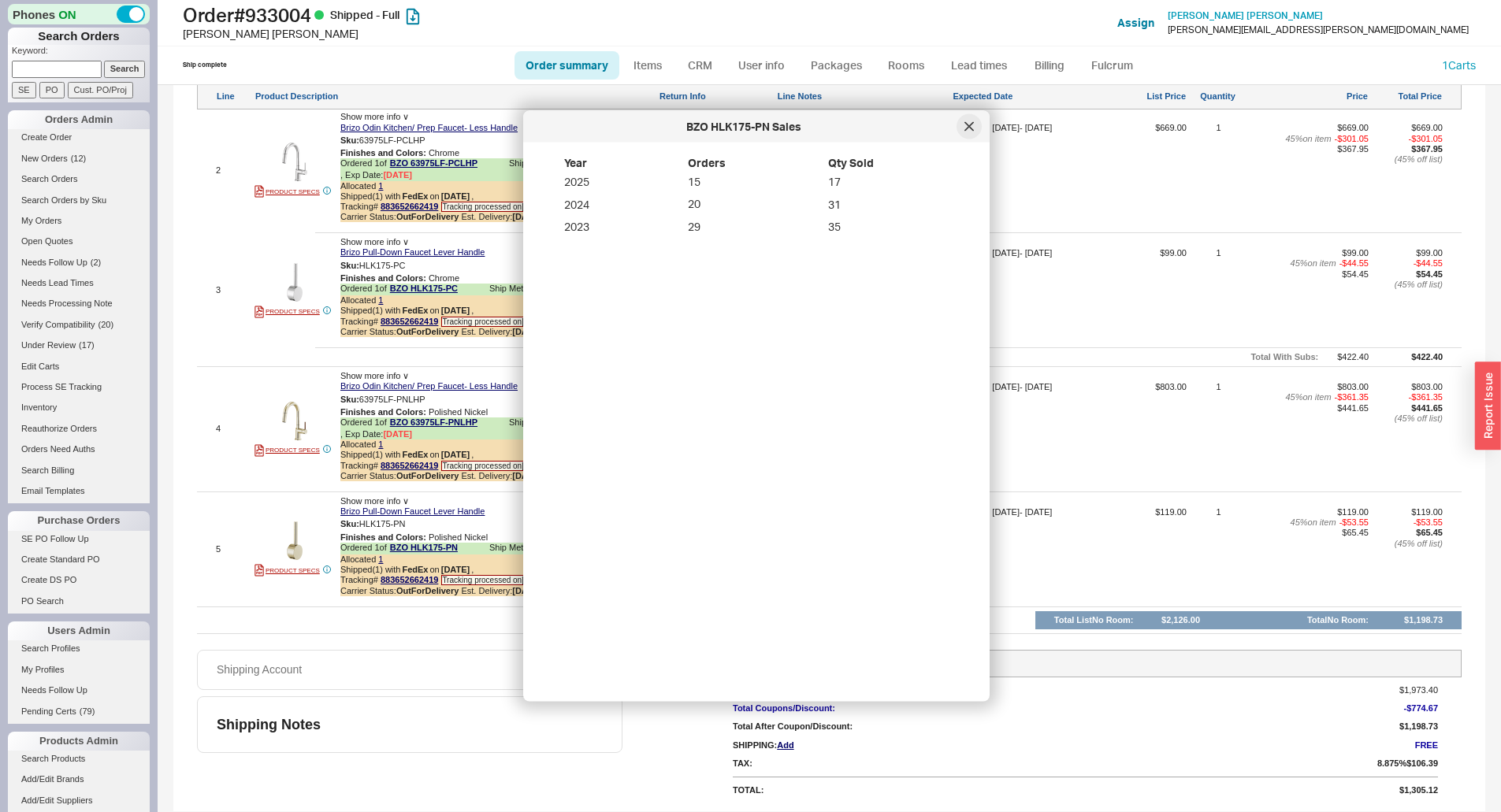
click at [979, 124] on div at bounding box center [968, 126] width 25 height 25
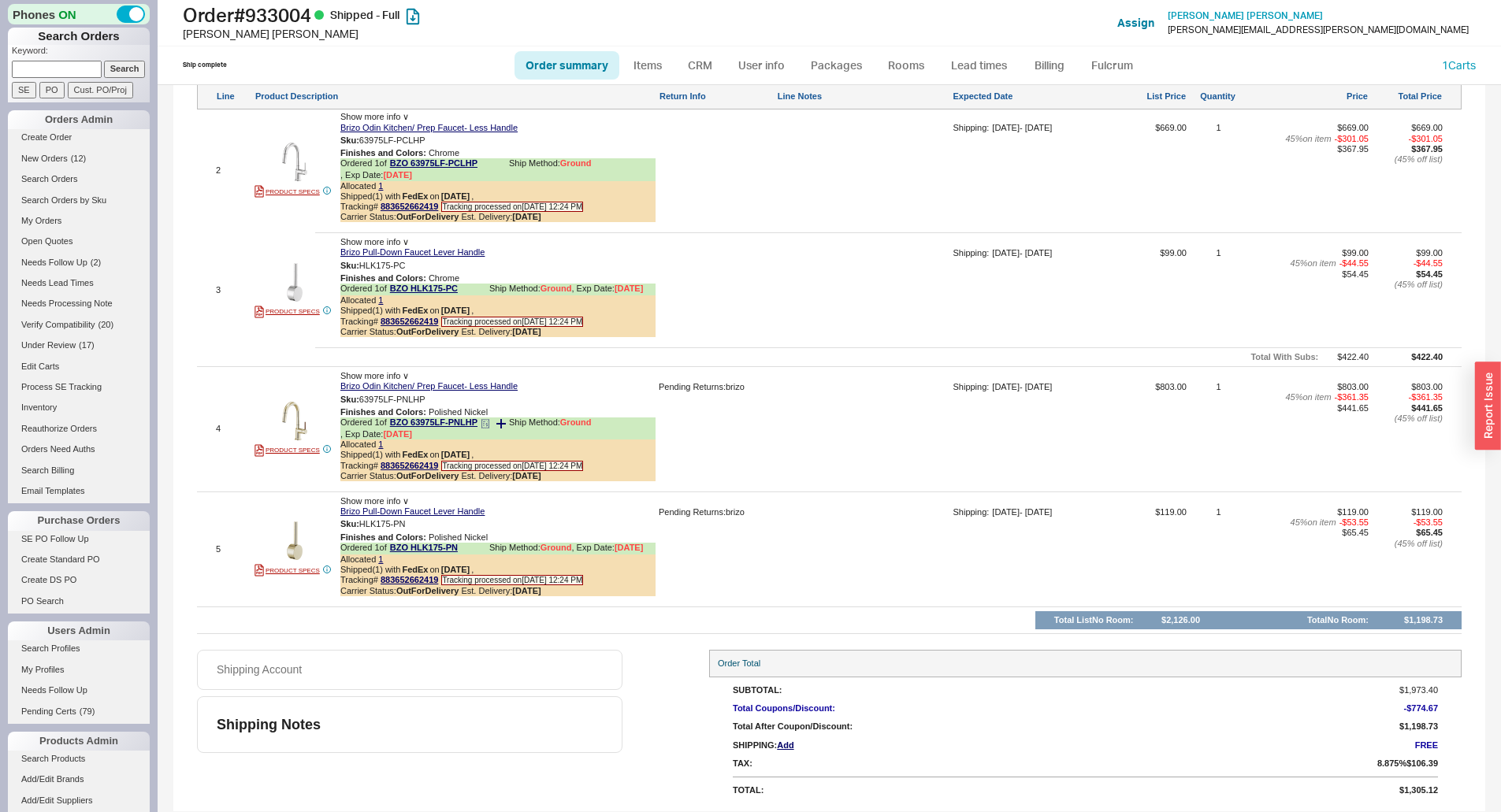
click at [484, 425] on icon at bounding box center [485, 424] width 9 height 9
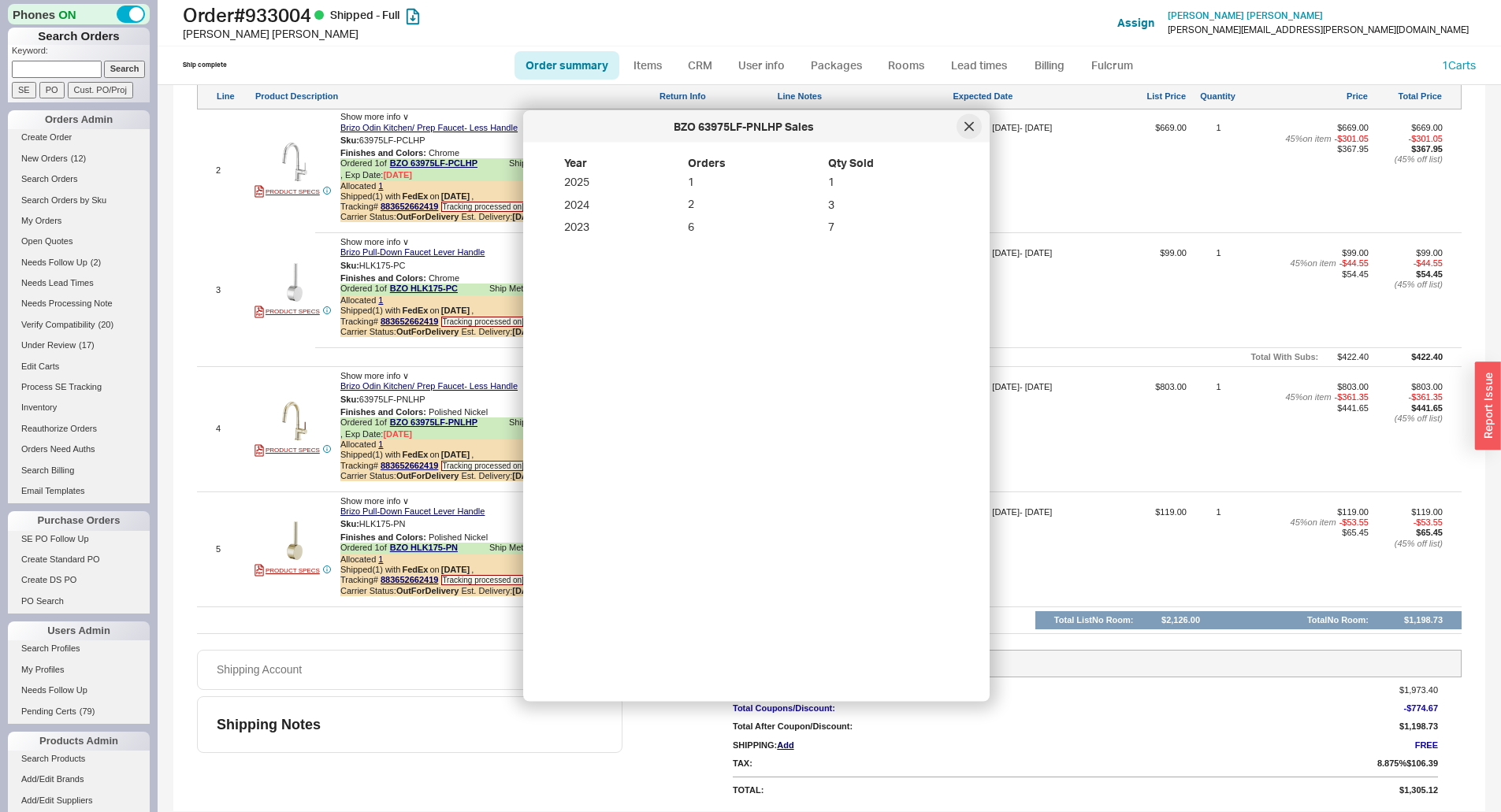
click at [968, 126] on icon at bounding box center [968, 126] width 9 height 9
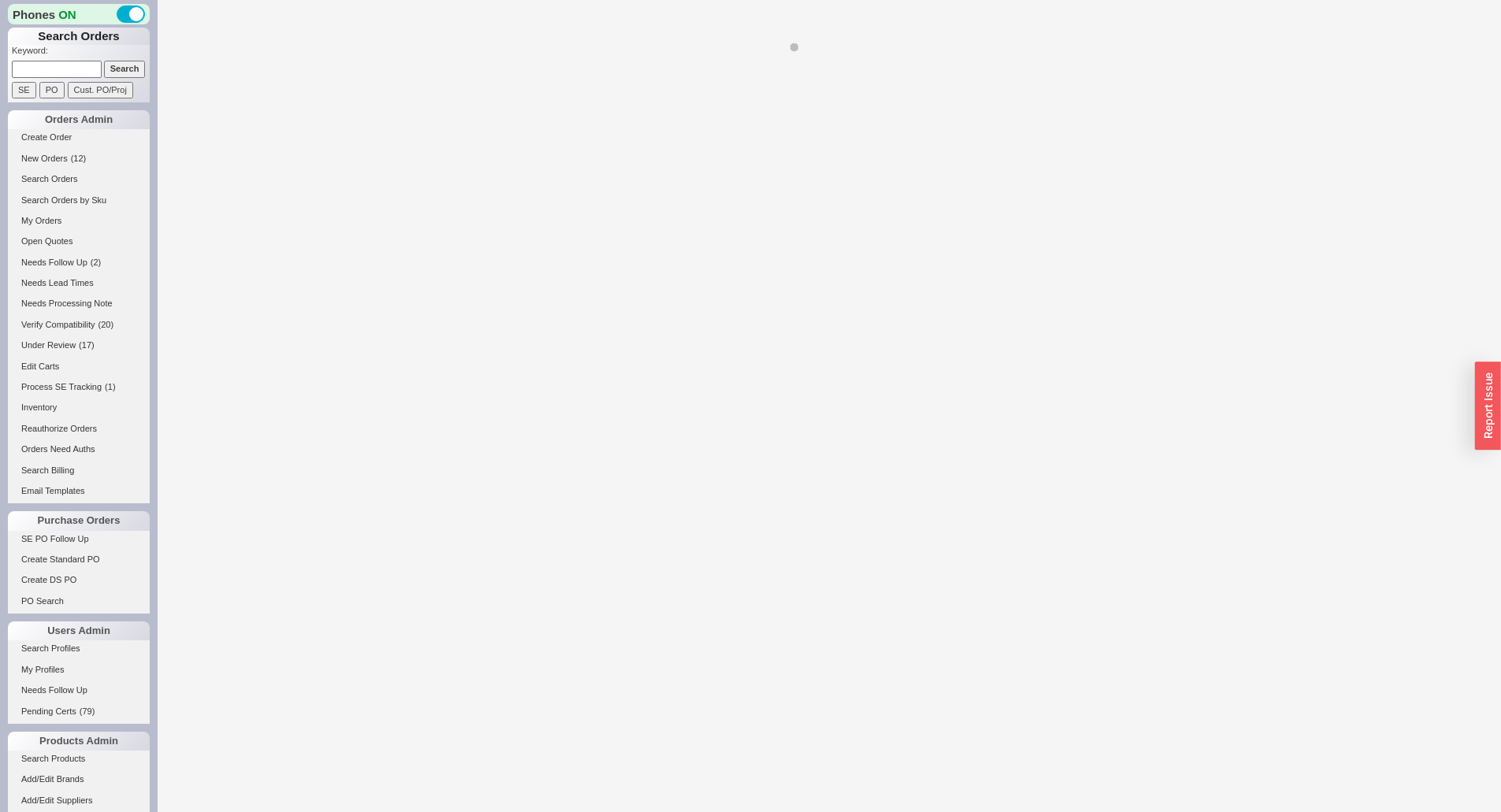
select select "*"
select select "LOW"
select select "3"
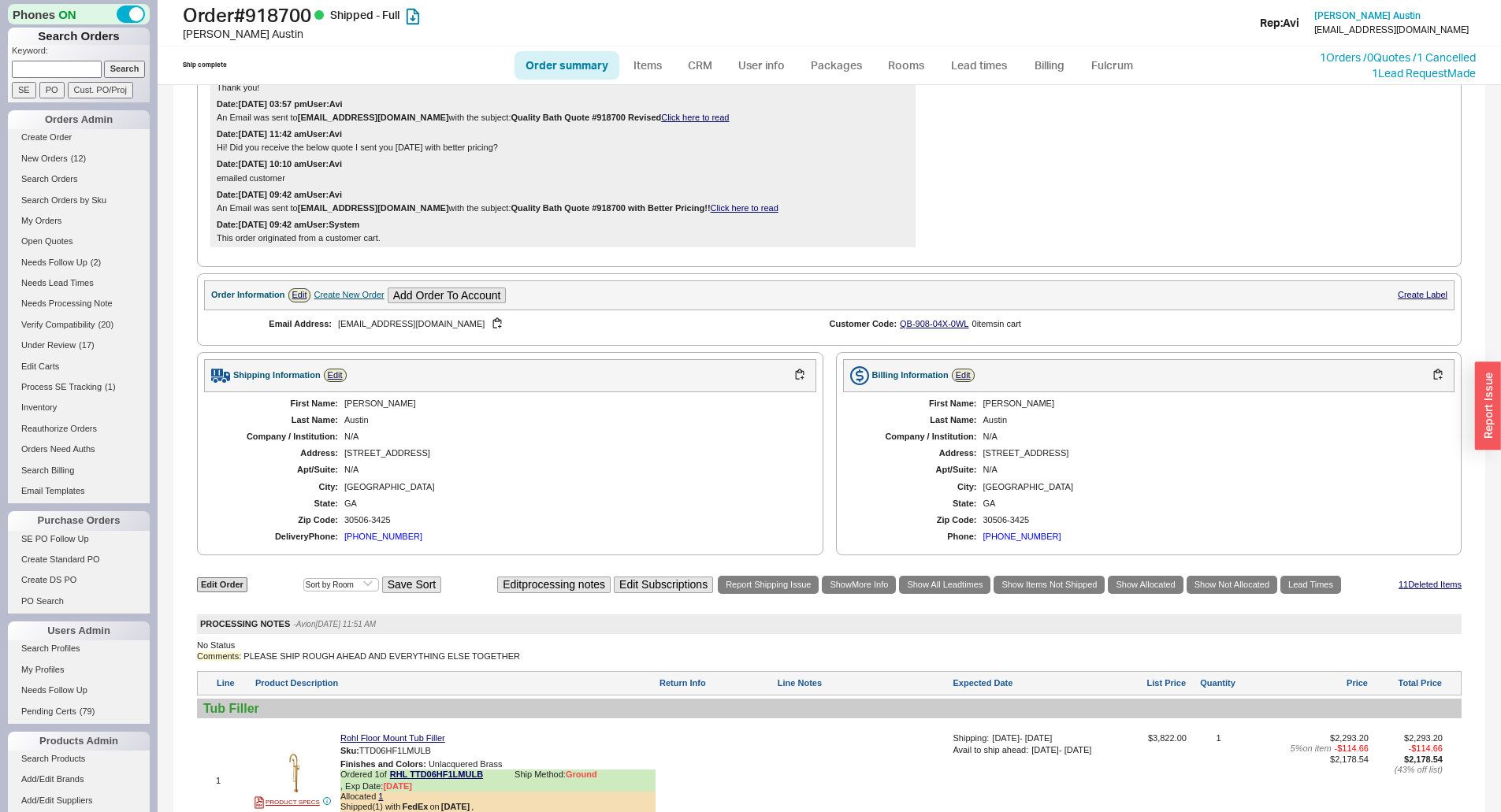
scroll to position [1103, 0]
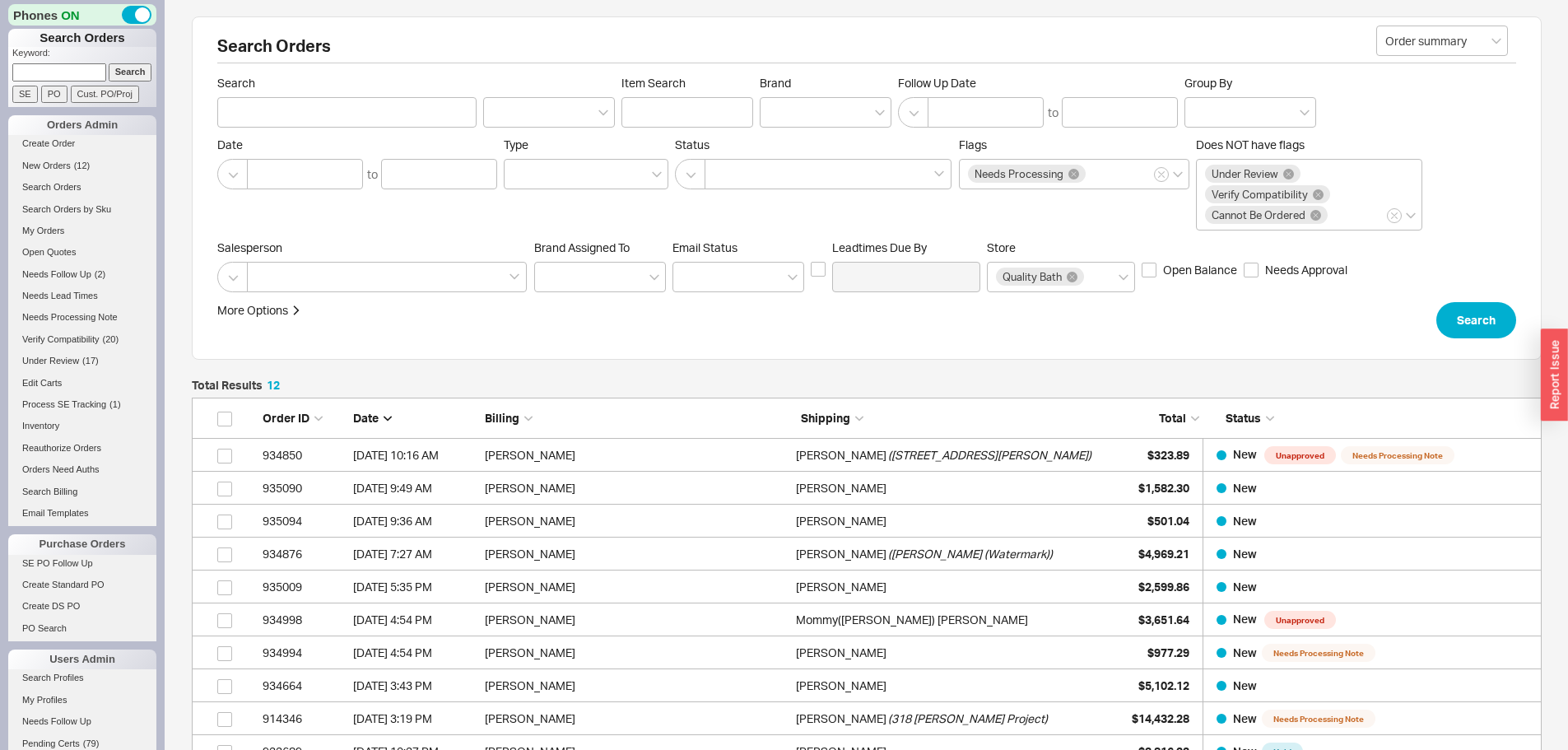
scroll to position [424, 1337]
click at [76, 165] on span "( 8 )" at bounding box center [79, 165] width 11 height 10
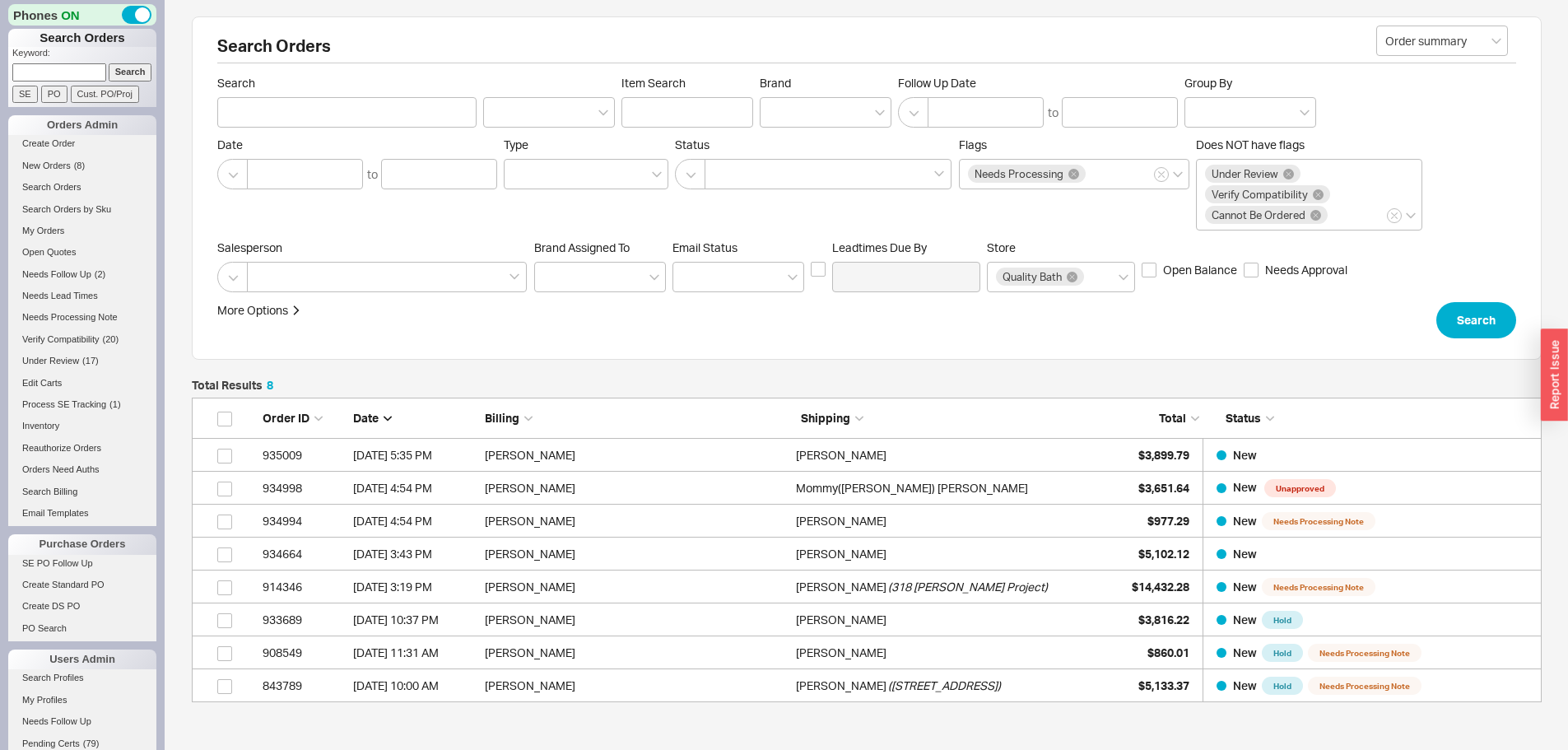
scroll to position [292, 1337]
click at [76, 163] on span "( 9 )" at bounding box center [79, 165] width 11 height 10
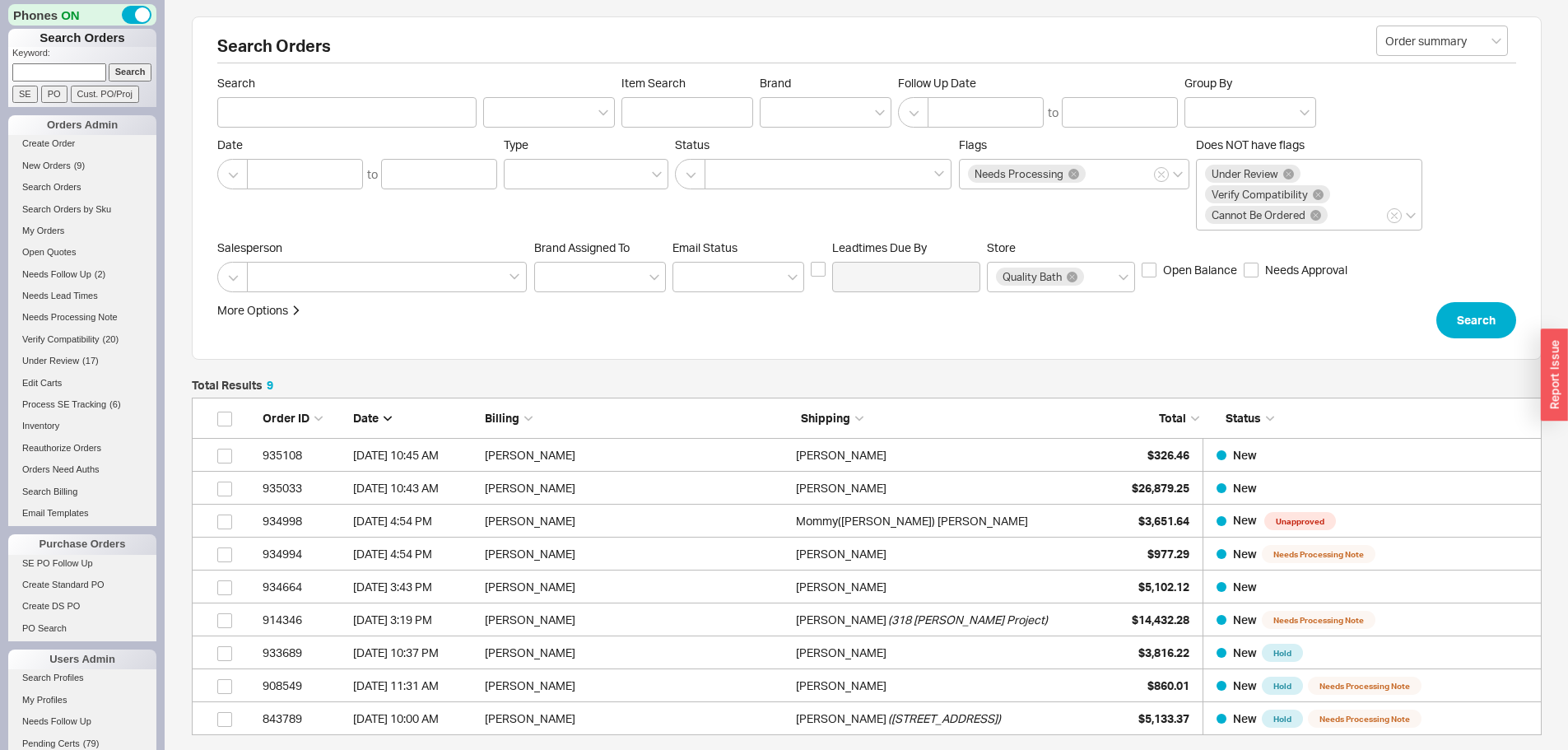
scroll to position [325, 1337]
click at [85, 165] on link "New Orders ( 7 )" at bounding box center [82, 166] width 149 height 17
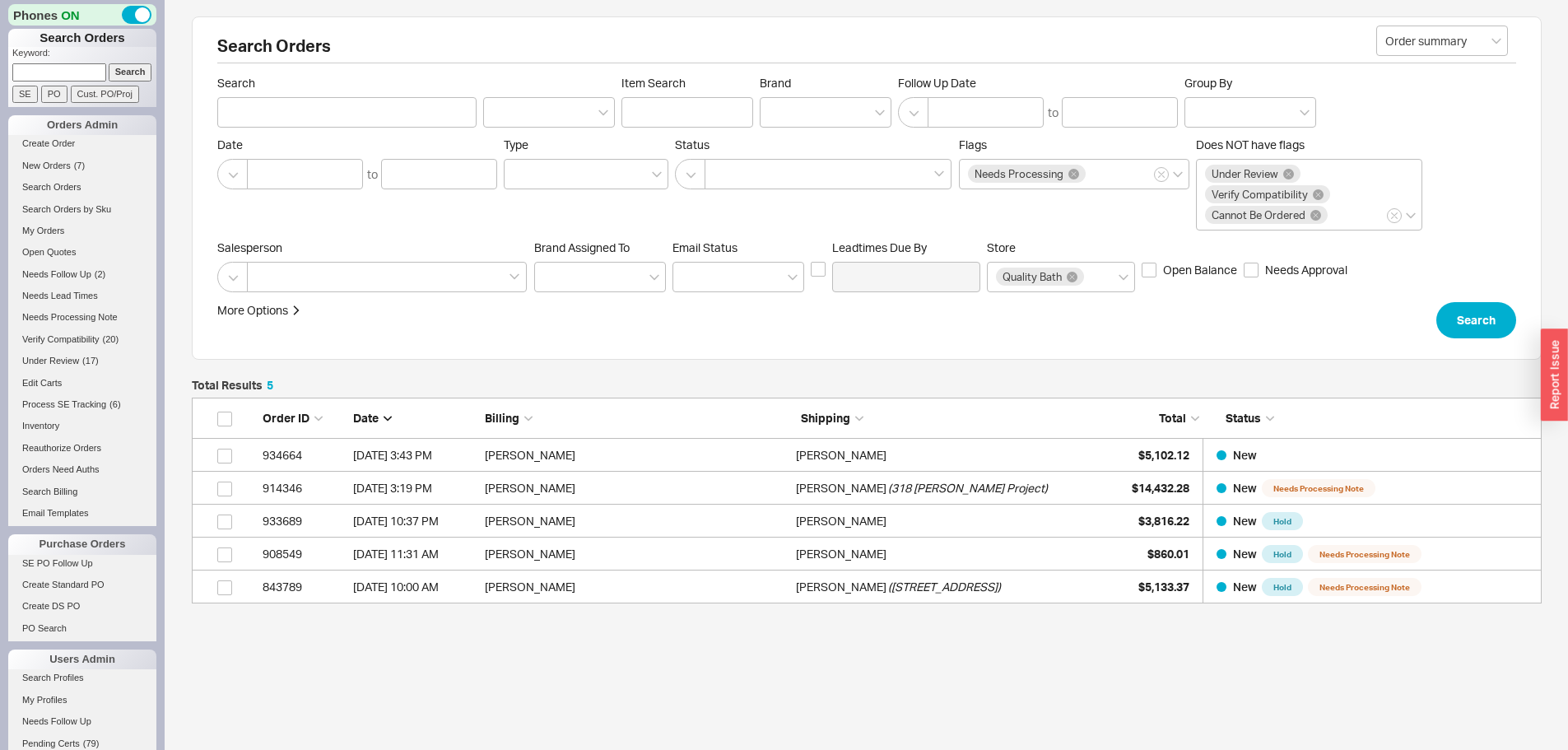
scroll to position [193, 1337]
click at [47, 426] on link "Inventory" at bounding box center [82, 426] width 149 height 17
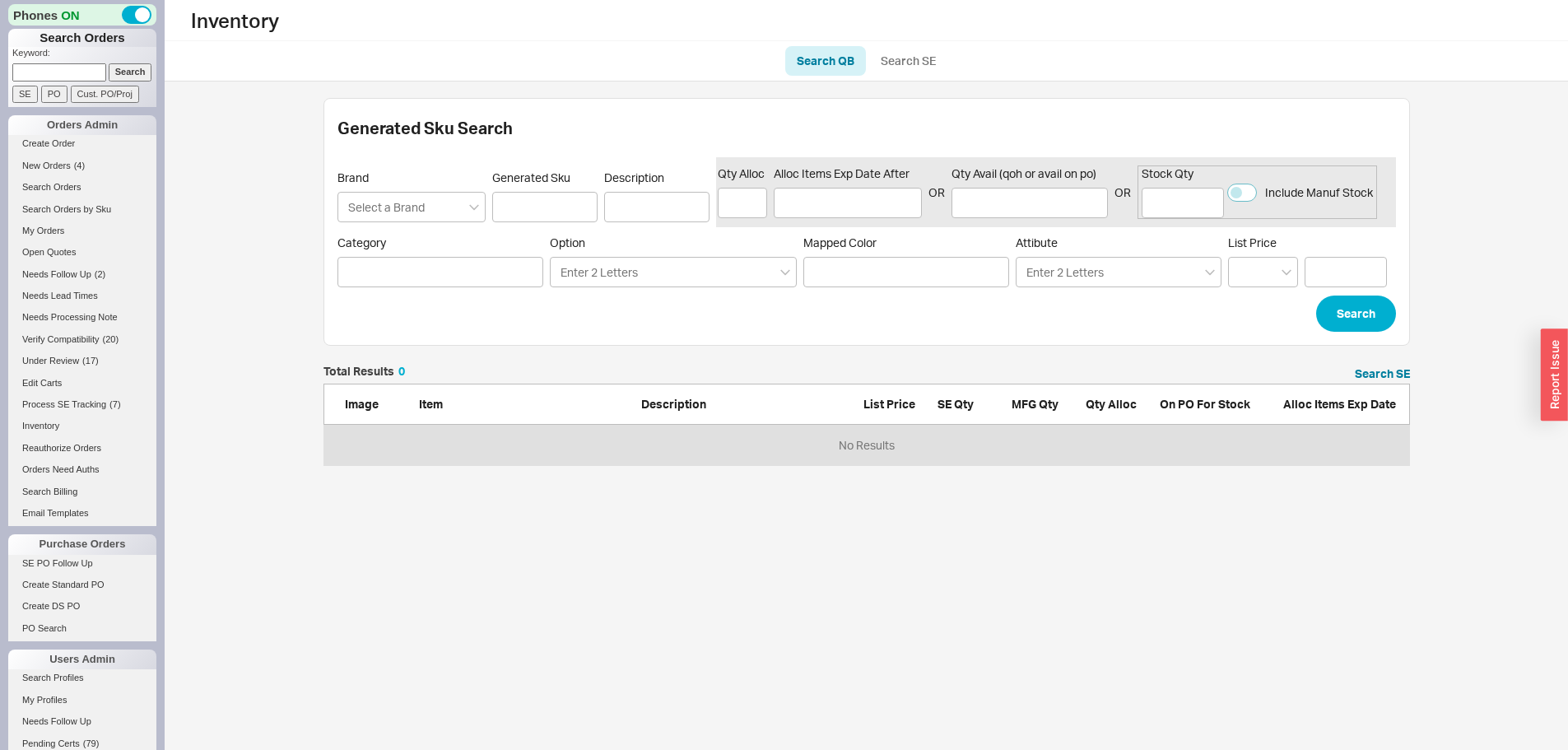
scroll to position [87, 1074]
click at [915, 65] on link "Search SE" at bounding box center [908, 60] width 79 height 30
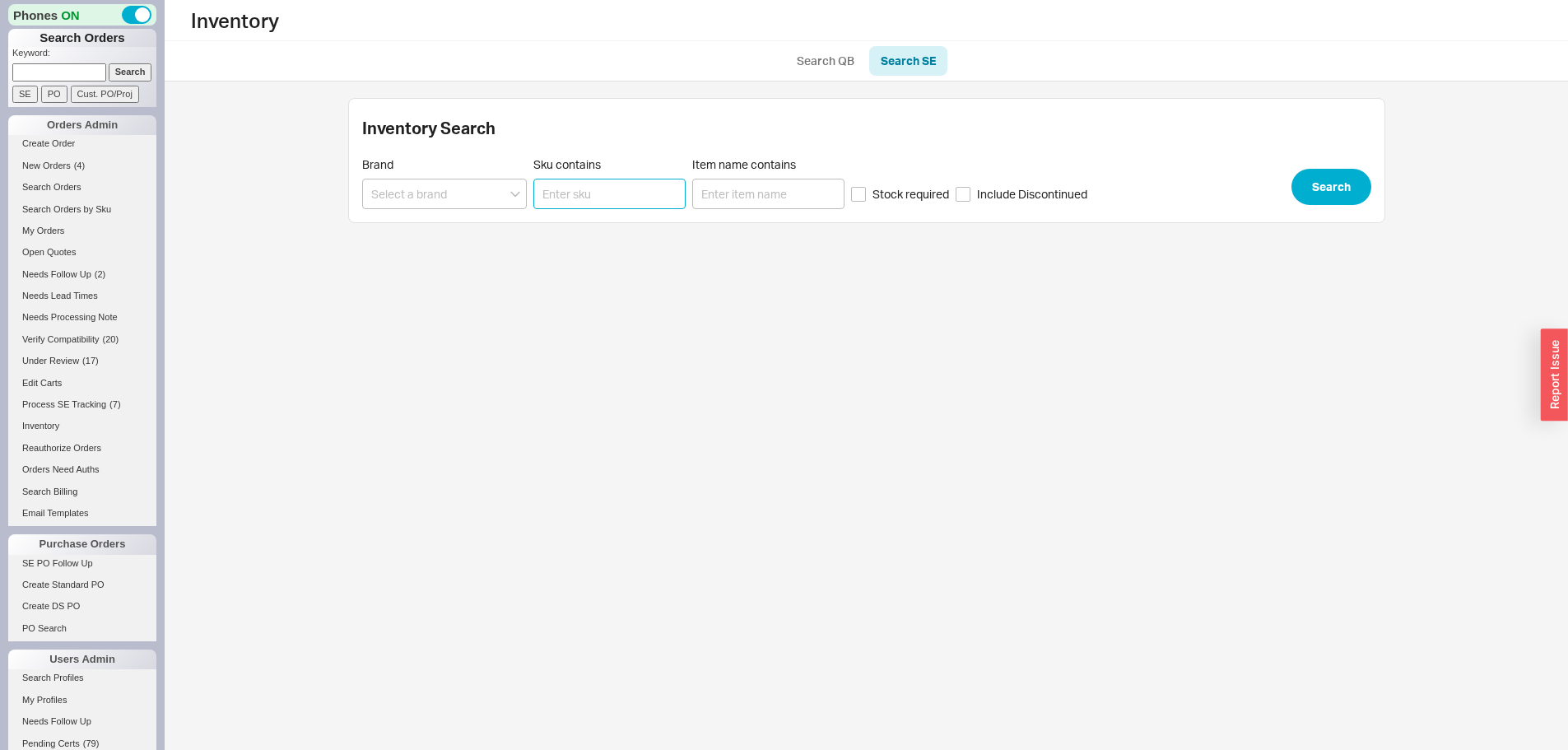
click at [558, 193] on input "Sku contains" at bounding box center [609, 193] width 152 height 30
paste input "35849LF-SS"
type input "35849LF-SS"
click at [1332, 176] on button "Search" at bounding box center [1331, 187] width 80 height 36
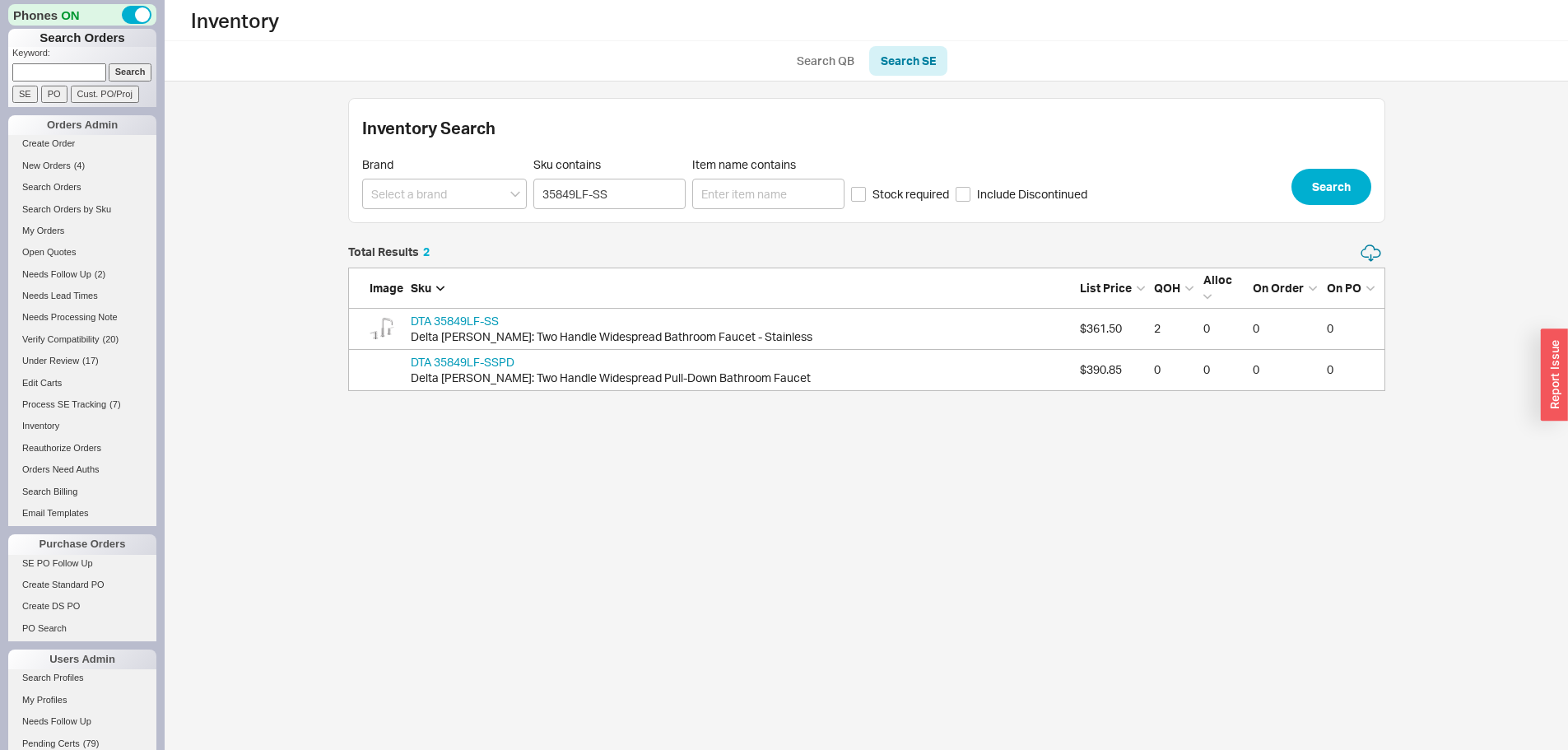
scroll to position [135, 1024]
click at [499, 319] on link "DTA 35849LF-SS" at bounding box center [454, 321] width 88 height 14
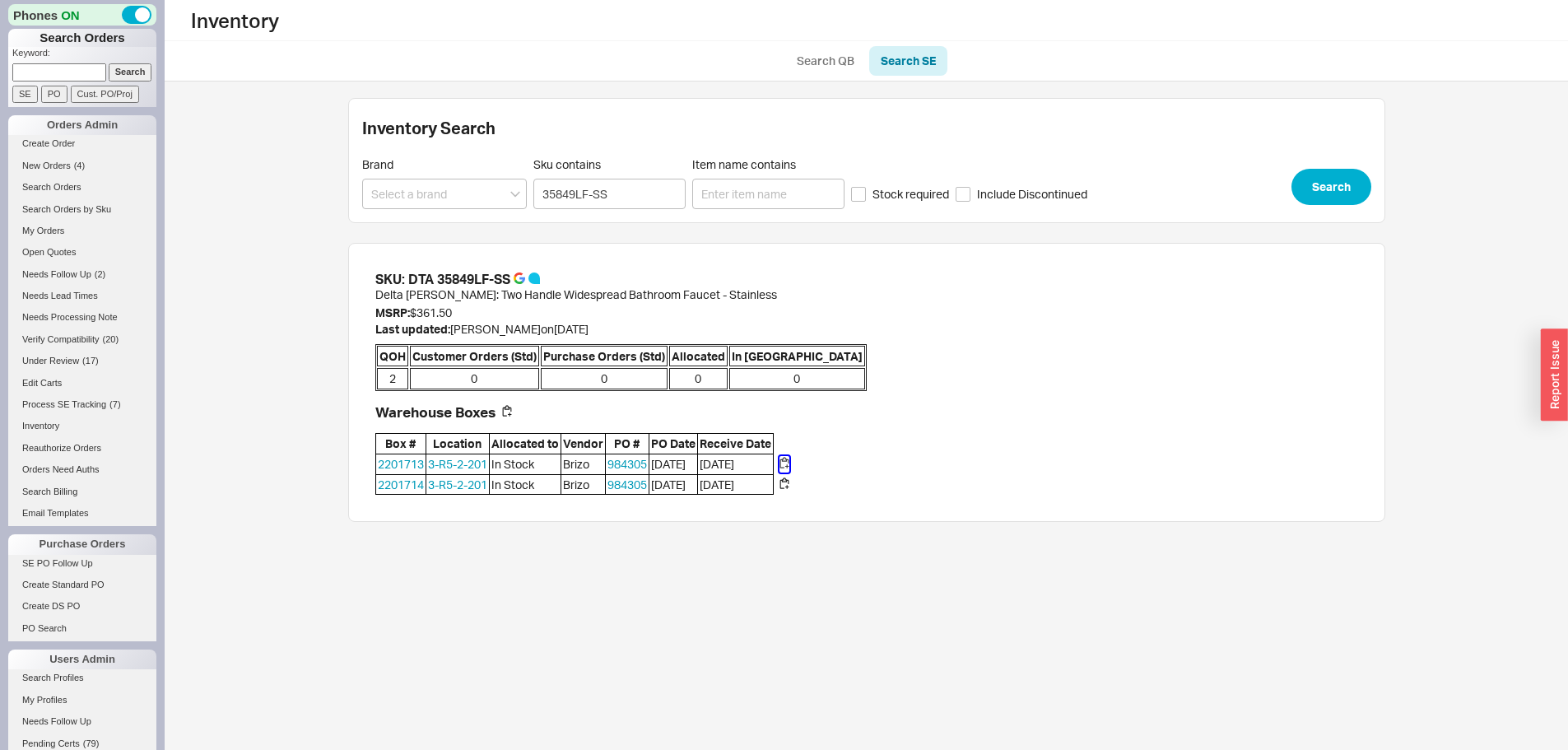
click at [788, 459] on button "button" at bounding box center [784, 464] width 10 height 17
click at [789, 482] on button "button" at bounding box center [784, 485] width 10 height 17
click at [66, 166] on span "New Orders" at bounding box center [47, 165] width 49 height 10
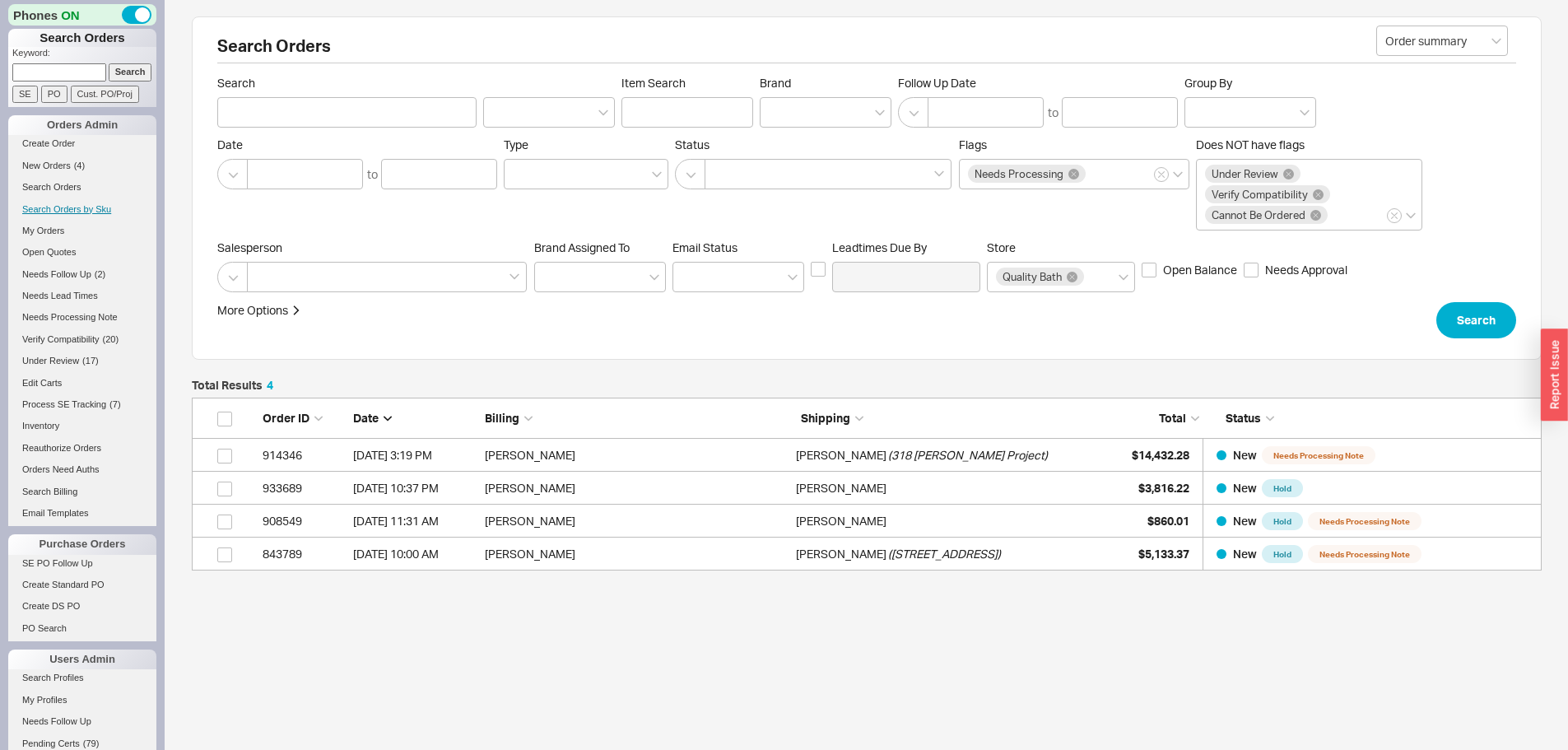
scroll to position [160, 1337]
click at [63, 165] on span "New Orders" at bounding box center [47, 165] width 49 height 10
click at [46, 166] on span "New Orders" at bounding box center [47, 165] width 49 height 10
click at [53, 62] on p "Keyword:" at bounding box center [84, 54] width 144 height 17
click at [53, 68] on input at bounding box center [59, 72] width 94 height 17
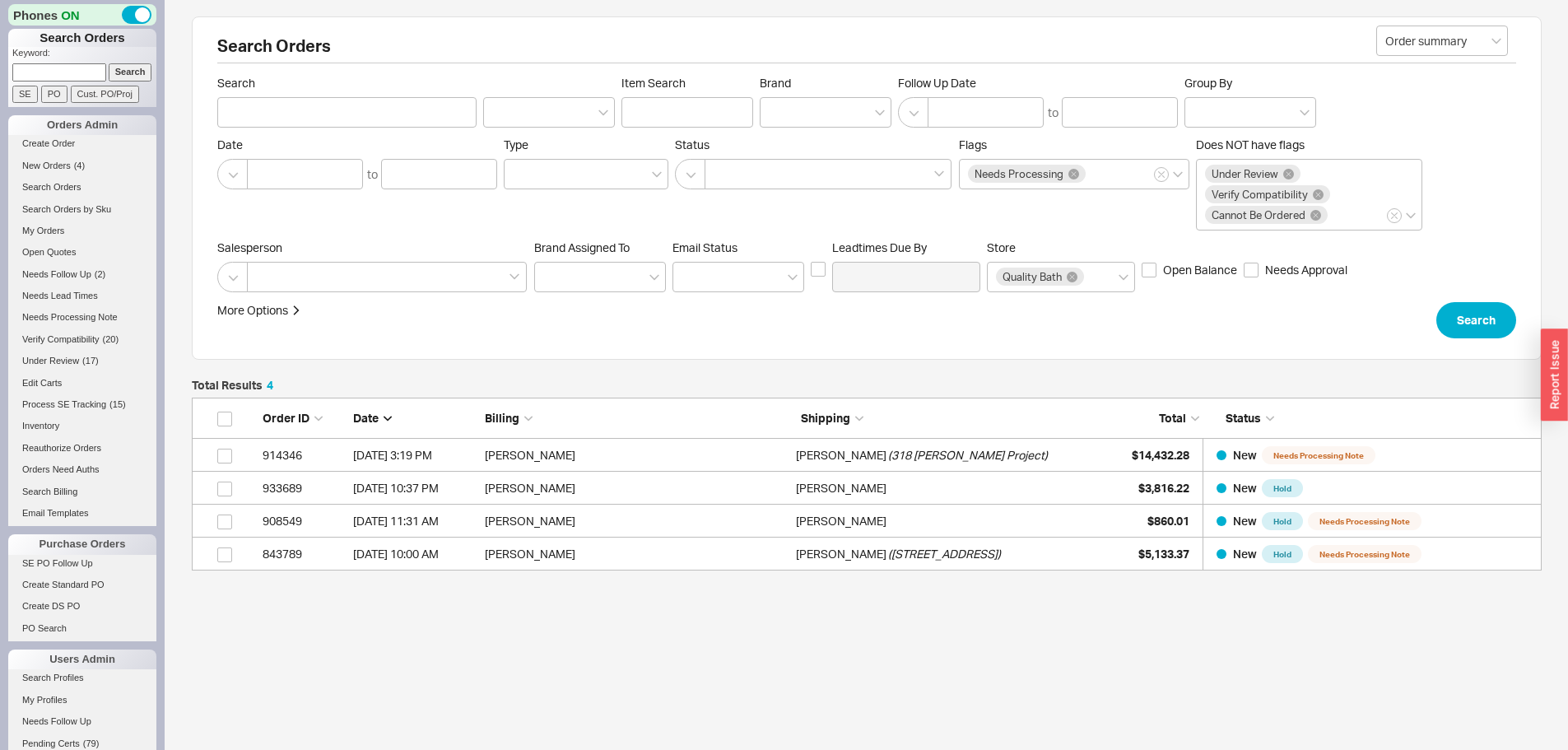
paste input "847067"
type input "847067"
click at [109, 63] on input "Search" at bounding box center [130, 72] width 44 height 17
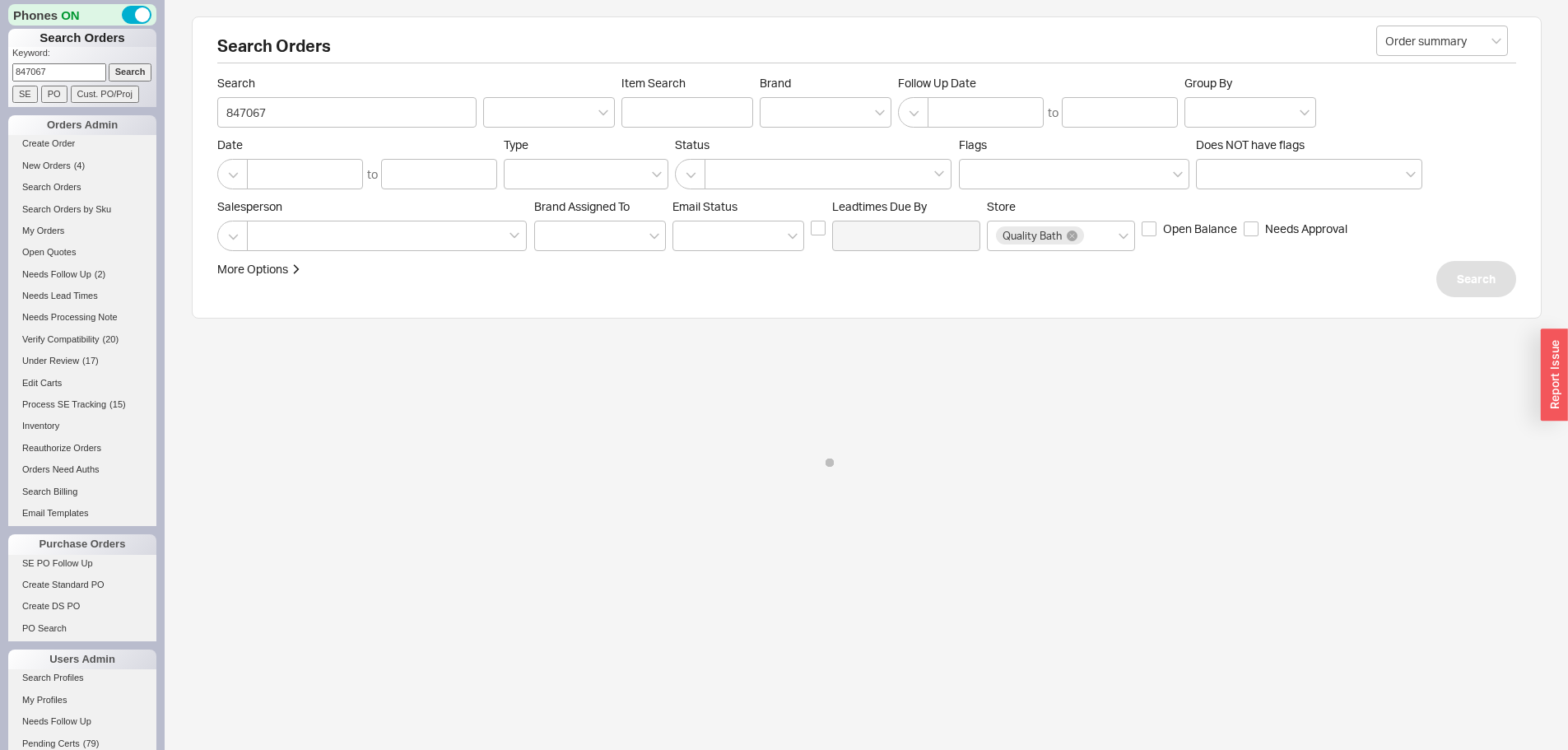
type input "847067"
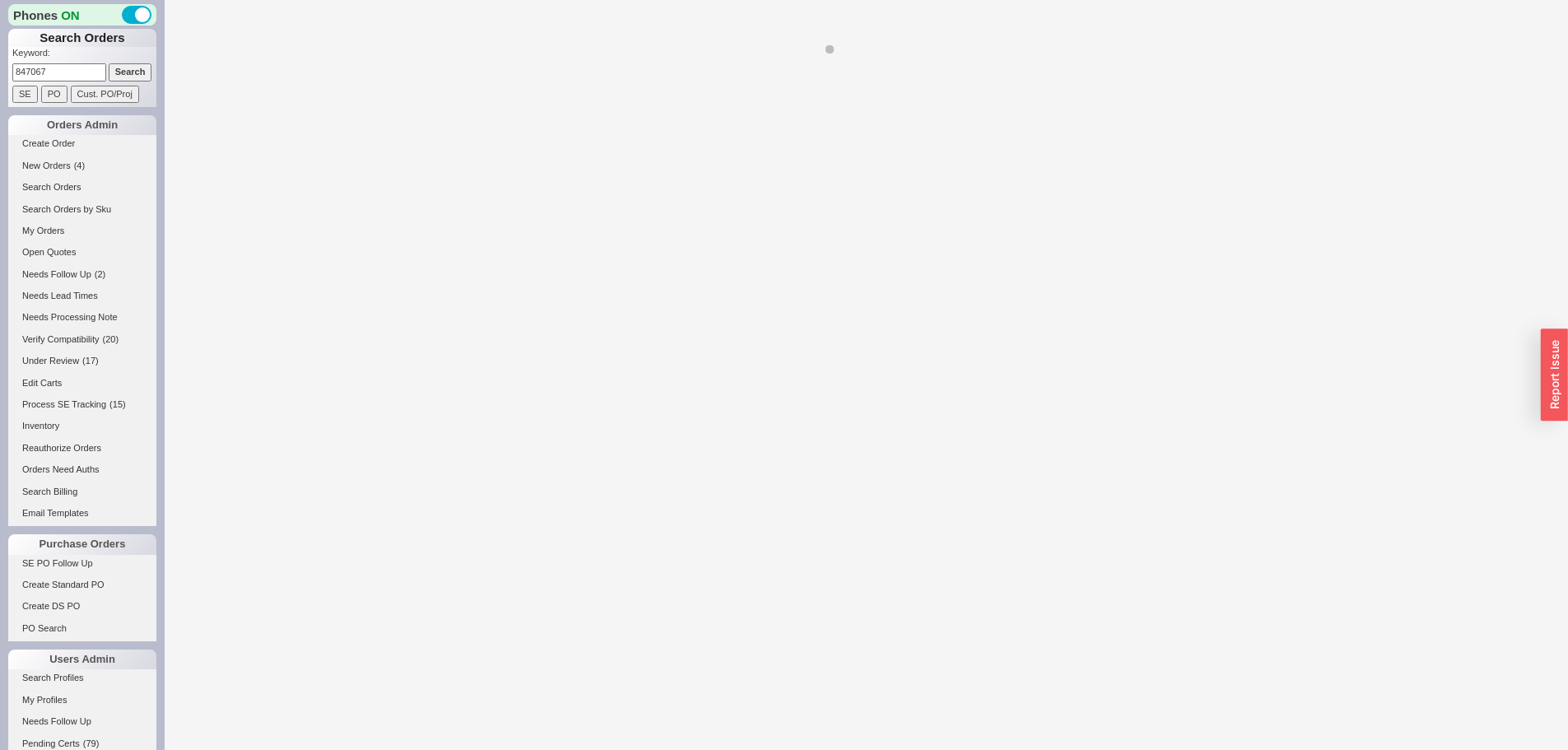
select select "*"
select select "LOW"
select select "3"
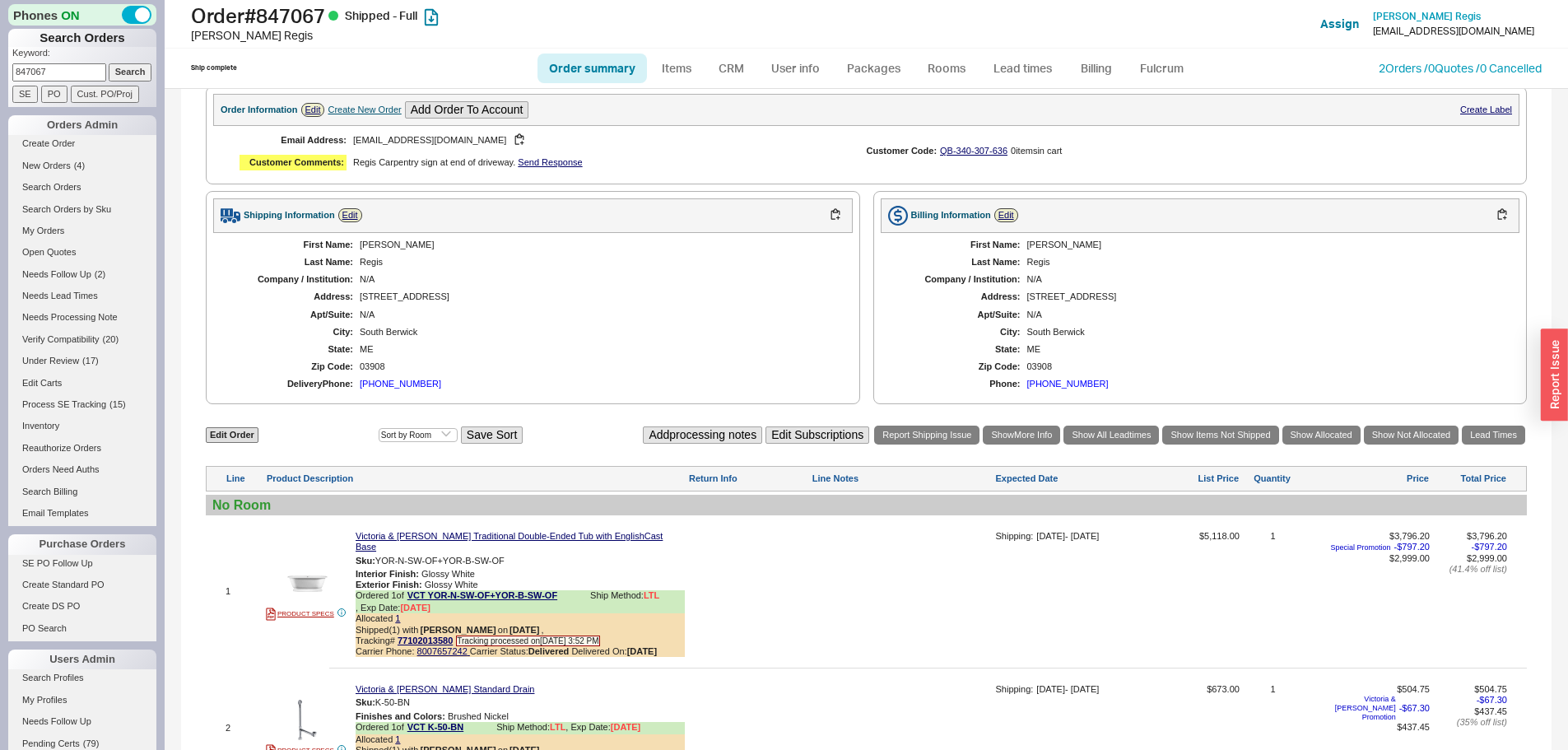
scroll to position [824, 0]
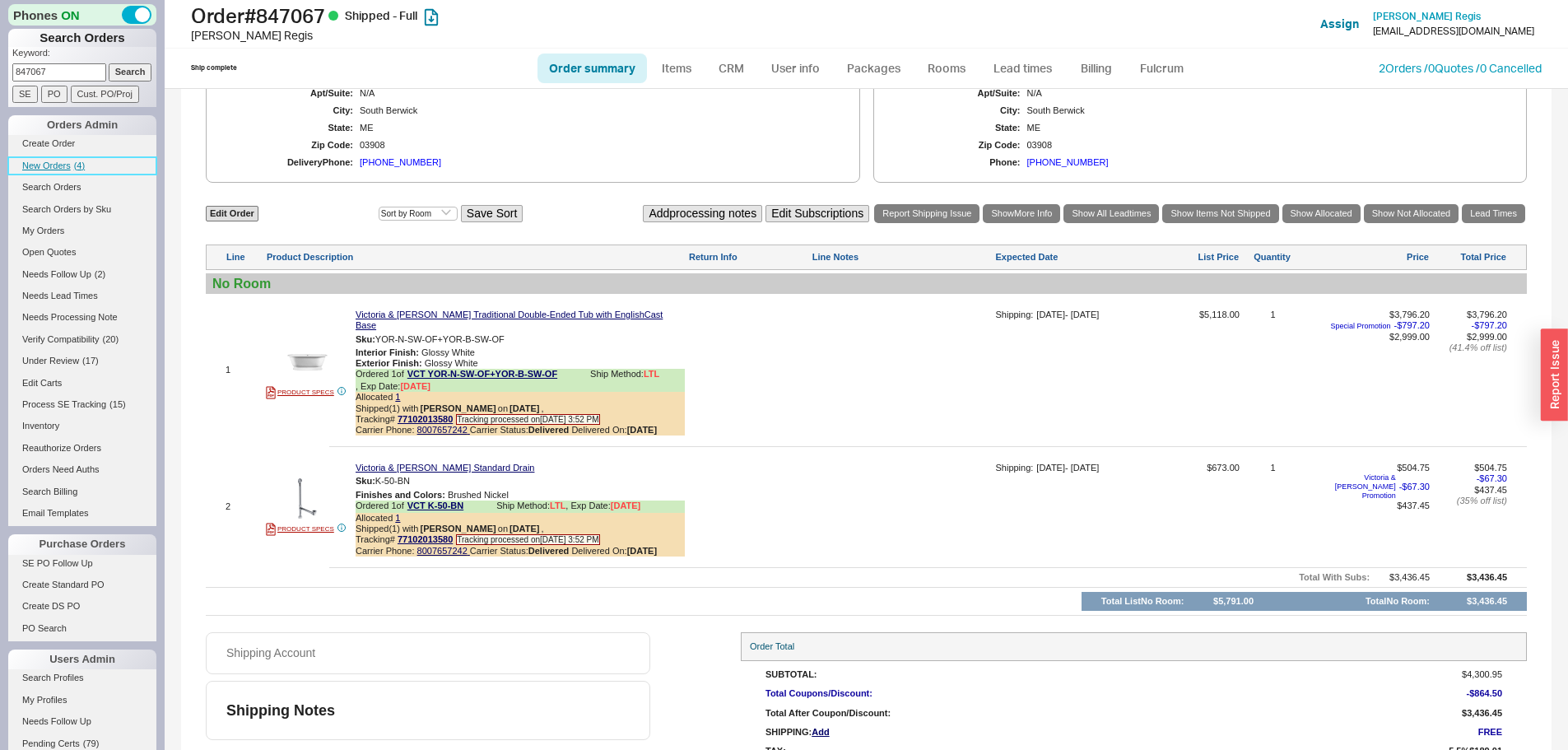
click at [83, 167] on span "( 4 )" at bounding box center [79, 165] width 11 height 10
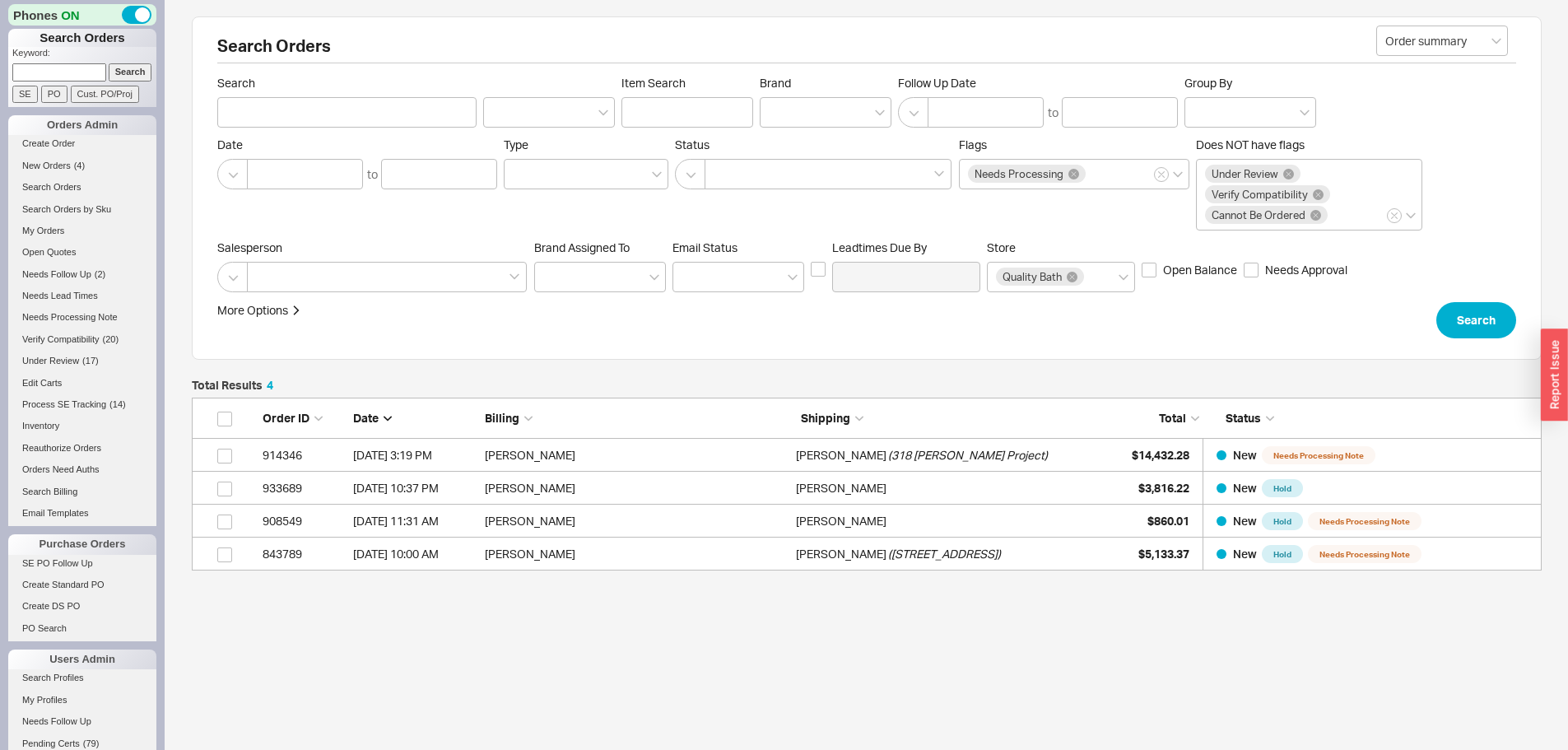
scroll to position [160, 1337]
click at [55, 159] on link "New Orders ( 5 )" at bounding box center [82, 166] width 149 height 17
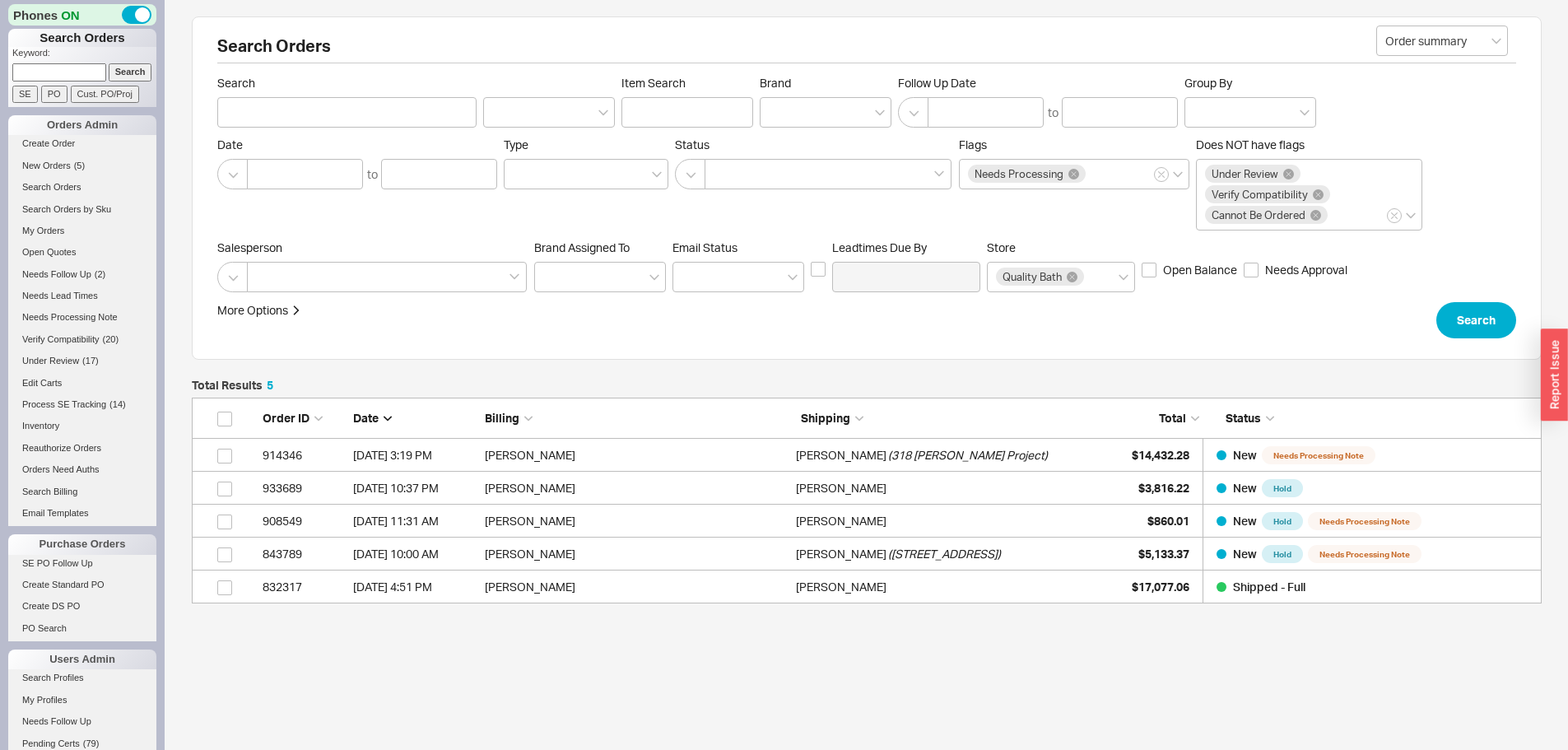
scroll to position [14, 14]
click at [58, 167] on span "New Orders" at bounding box center [47, 165] width 49 height 10
click at [79, 72] on input at bounding box center [59, 72] width 94 height 17
click at [47, 67] on input at bounding box center [59, 72] width 94 height 17
type input "9785269171"
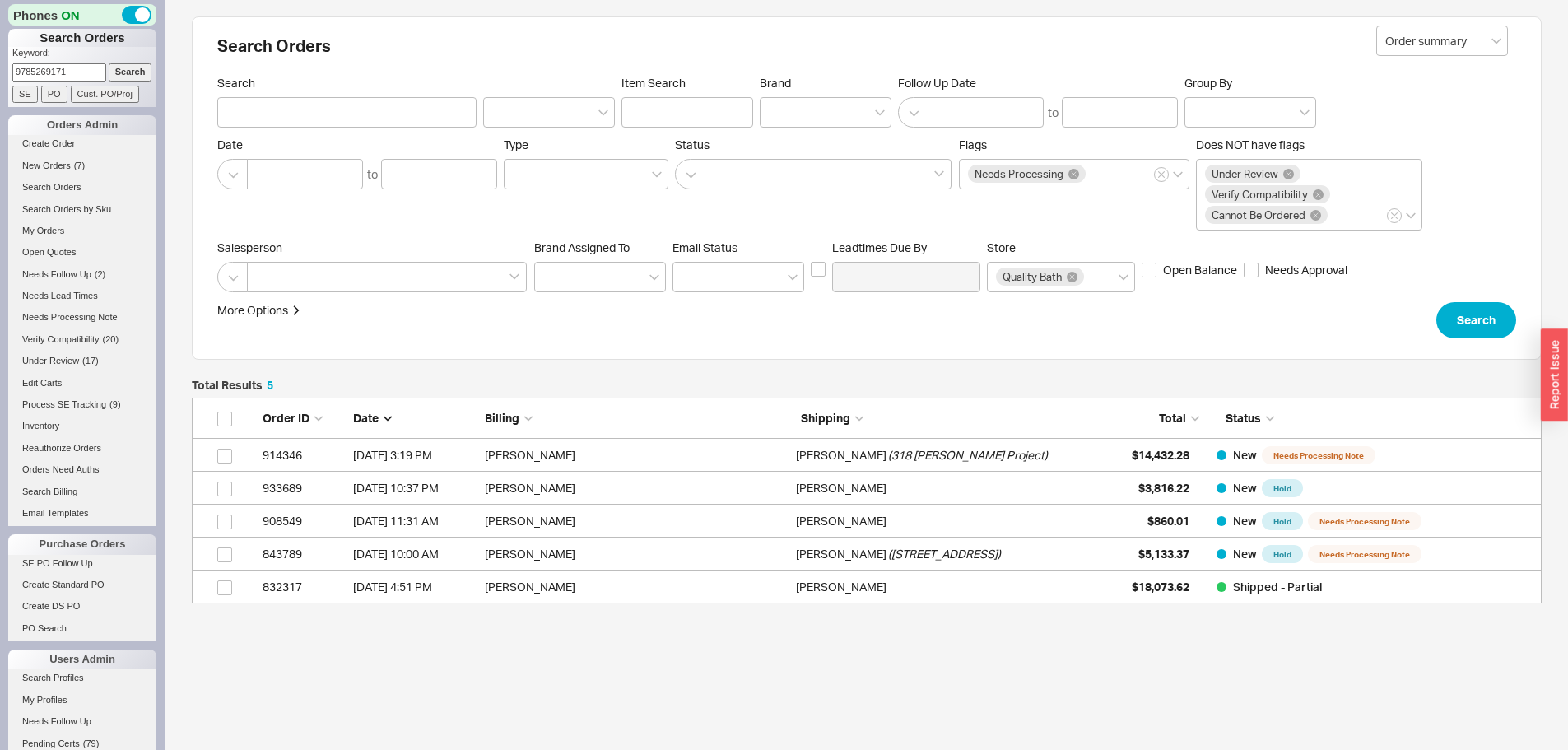
click at [109, 63] on input "Search" at bounding box center [130, 72] width 44 height 17
type input "9785269171"
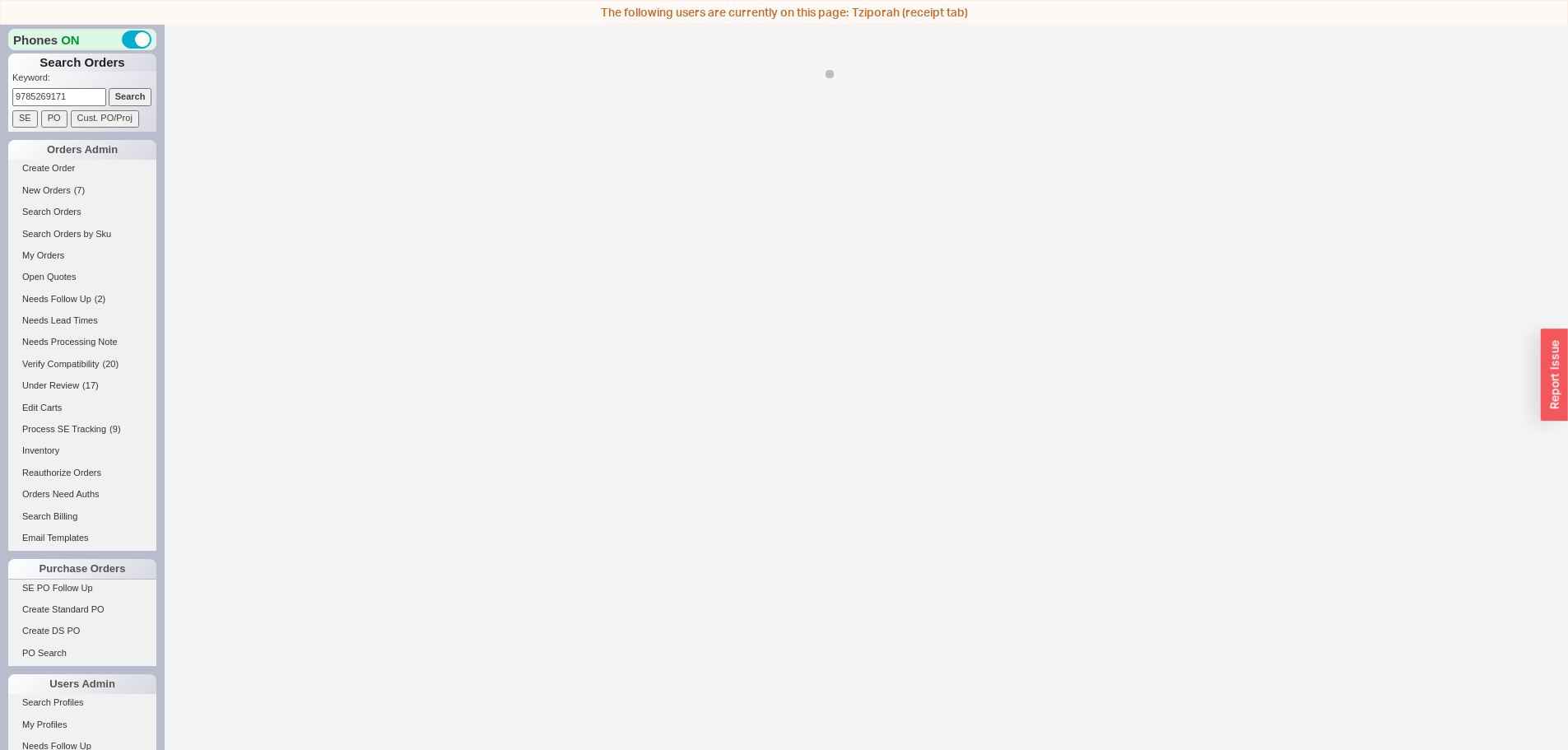
select select "*"
select select "LOW"
select select "3"
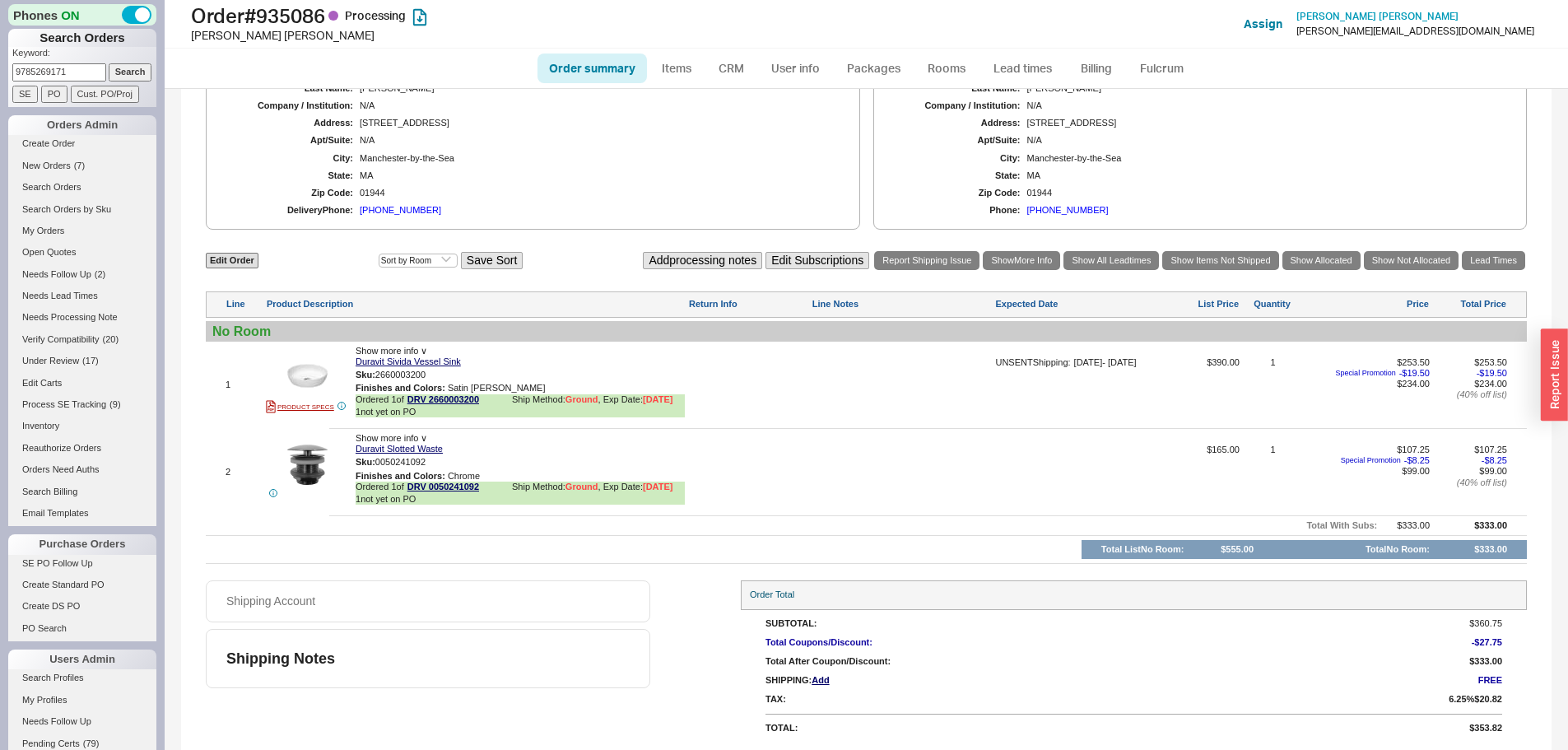
scroll to position [403, 0]
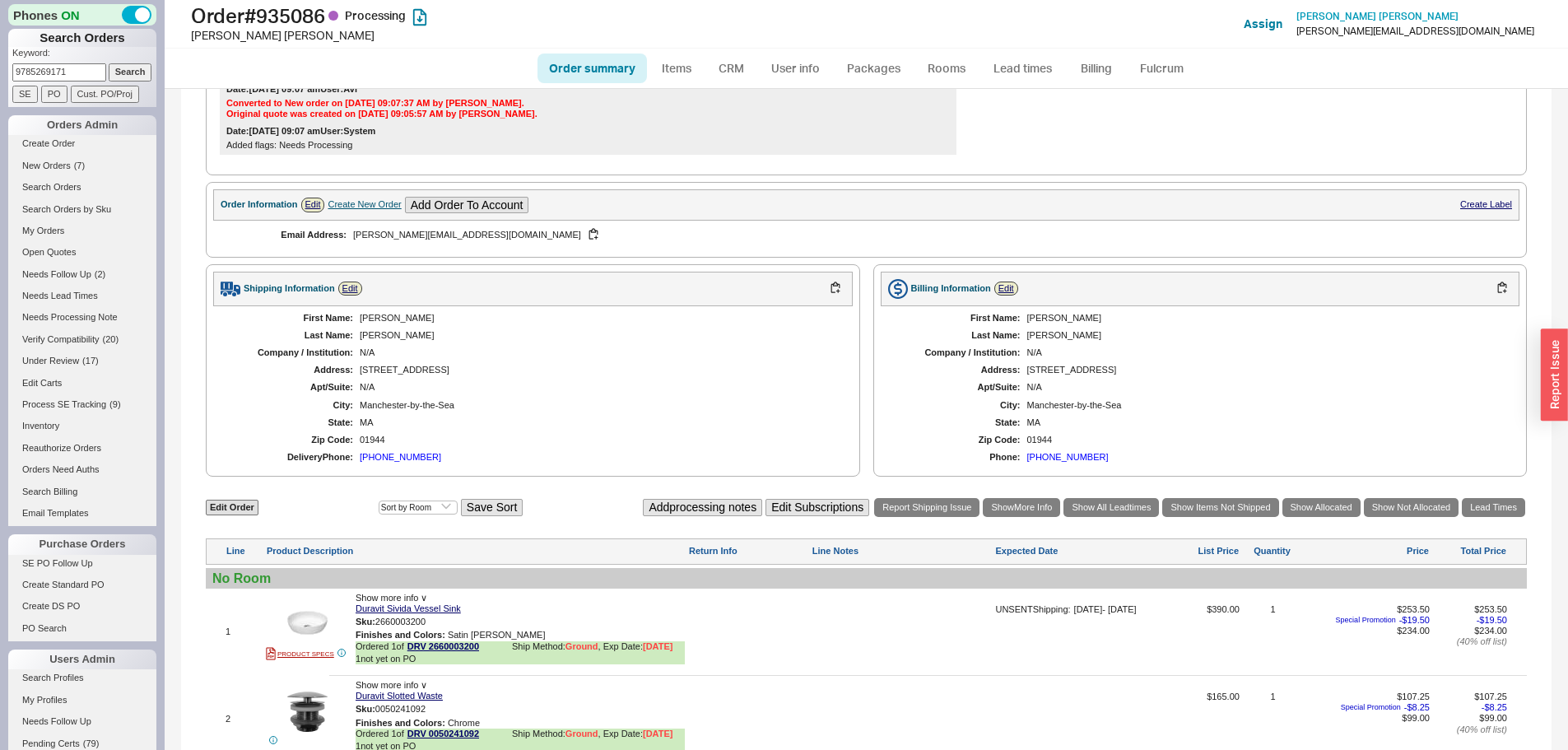
click at [384, 375] on div "5 Woodholm Road" at bounding box center [597, 369] width 477 height 11
click at [399, 405] on div "Manchester-by-the-Sea" at bounding box center [597, 405] width 477 height 11
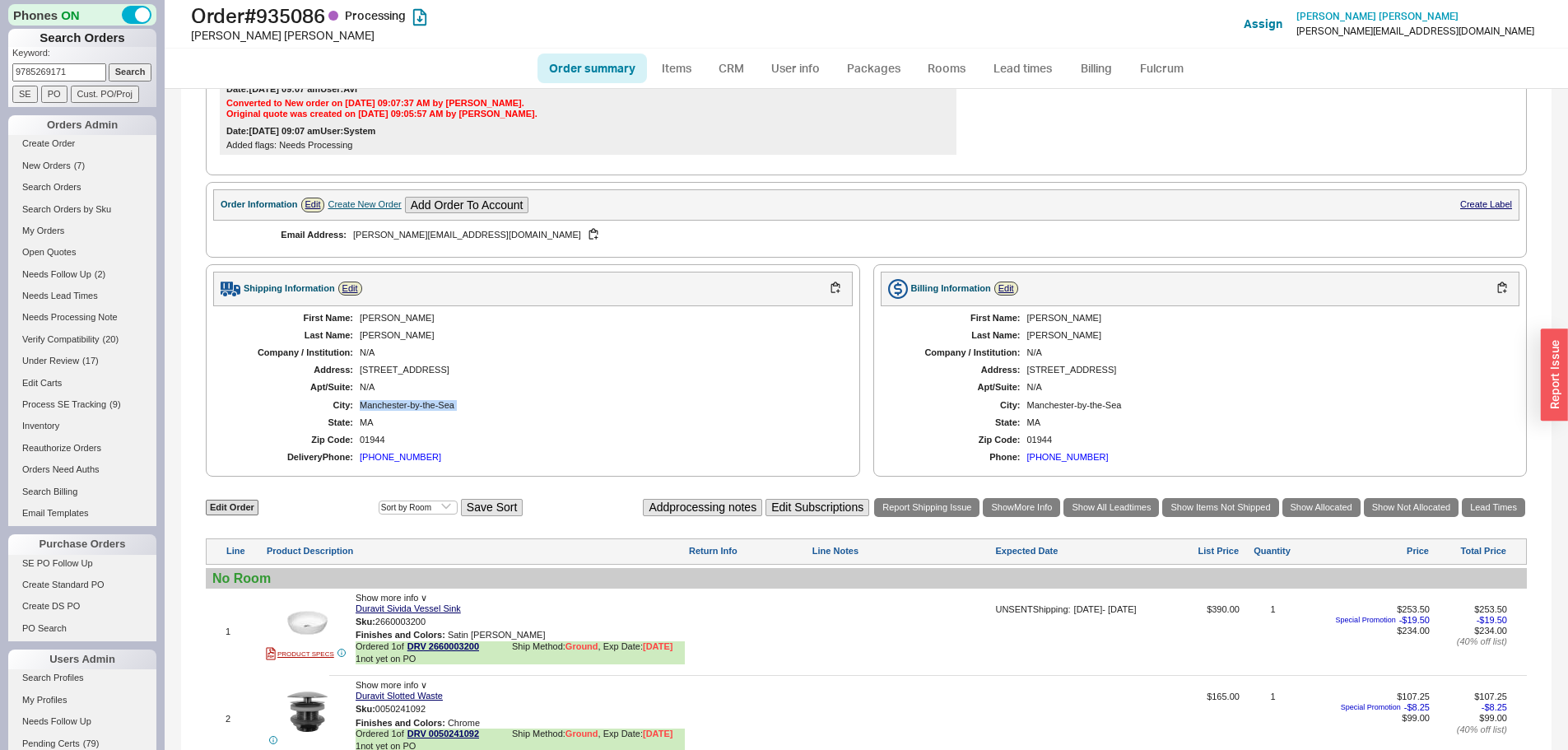
click at [399, 405] on div "Manchester-by-the-Sea" at bounding box center [597, 405] width 477 height 11
click at [400, 378] on div "First Name: Peter Last Name: Minasian Company / Institution: N/A Address: 5 Woo…" at bounding box center [533, 388] width 640 height 164
click at [400, 376] on div "First Name: Peter Last Name: Minasian Company / Institution: N/A Address: 5 Woo…" at bounding box center [533, 388] width 640 height 164
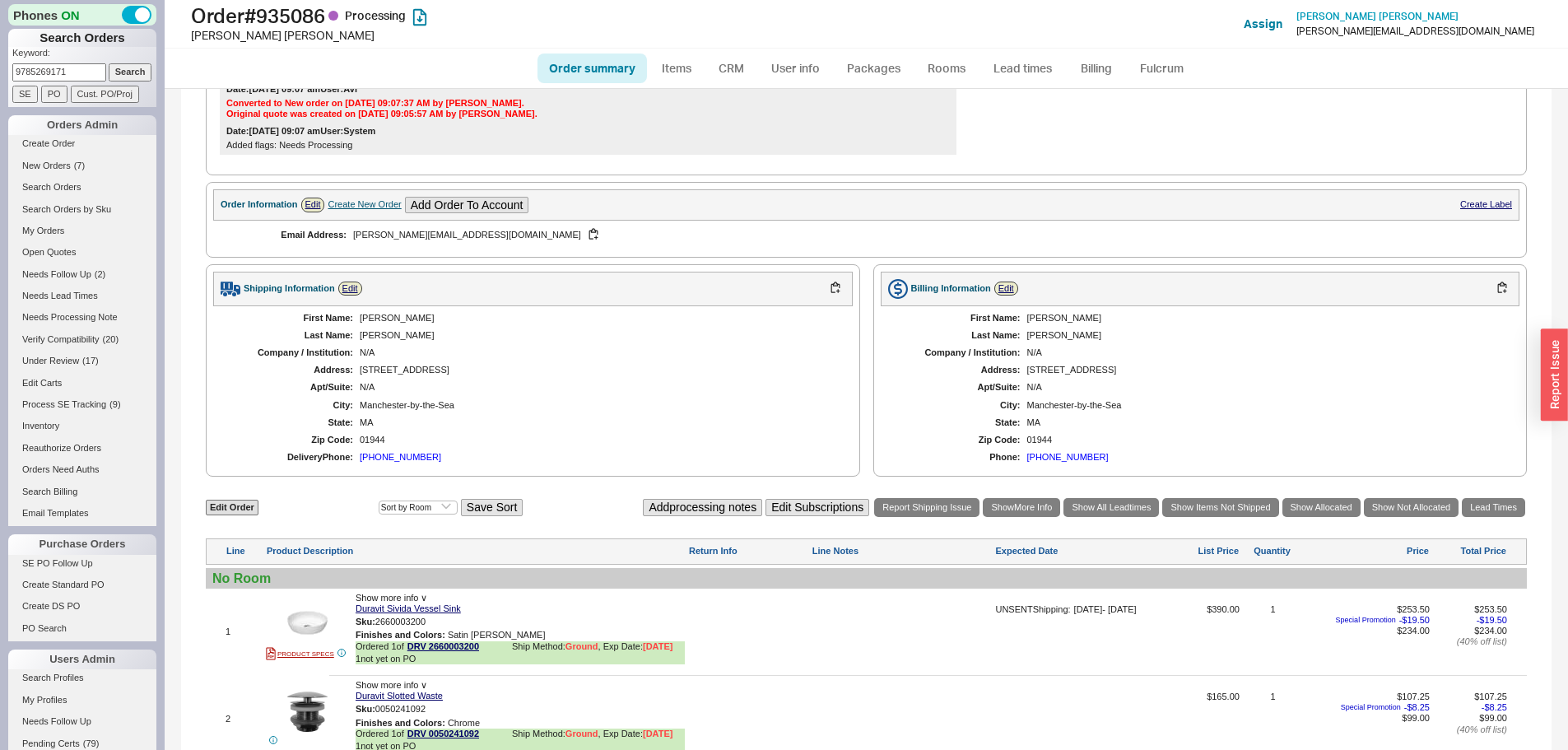
click at [400, 404] on div "Manchester-by-the-Sea" at bounding box center [597, 405] width 477 height 11
click at [402, 370] on div "5 Woodholm Road" at bounding box center [597, 369] width 477 height 11
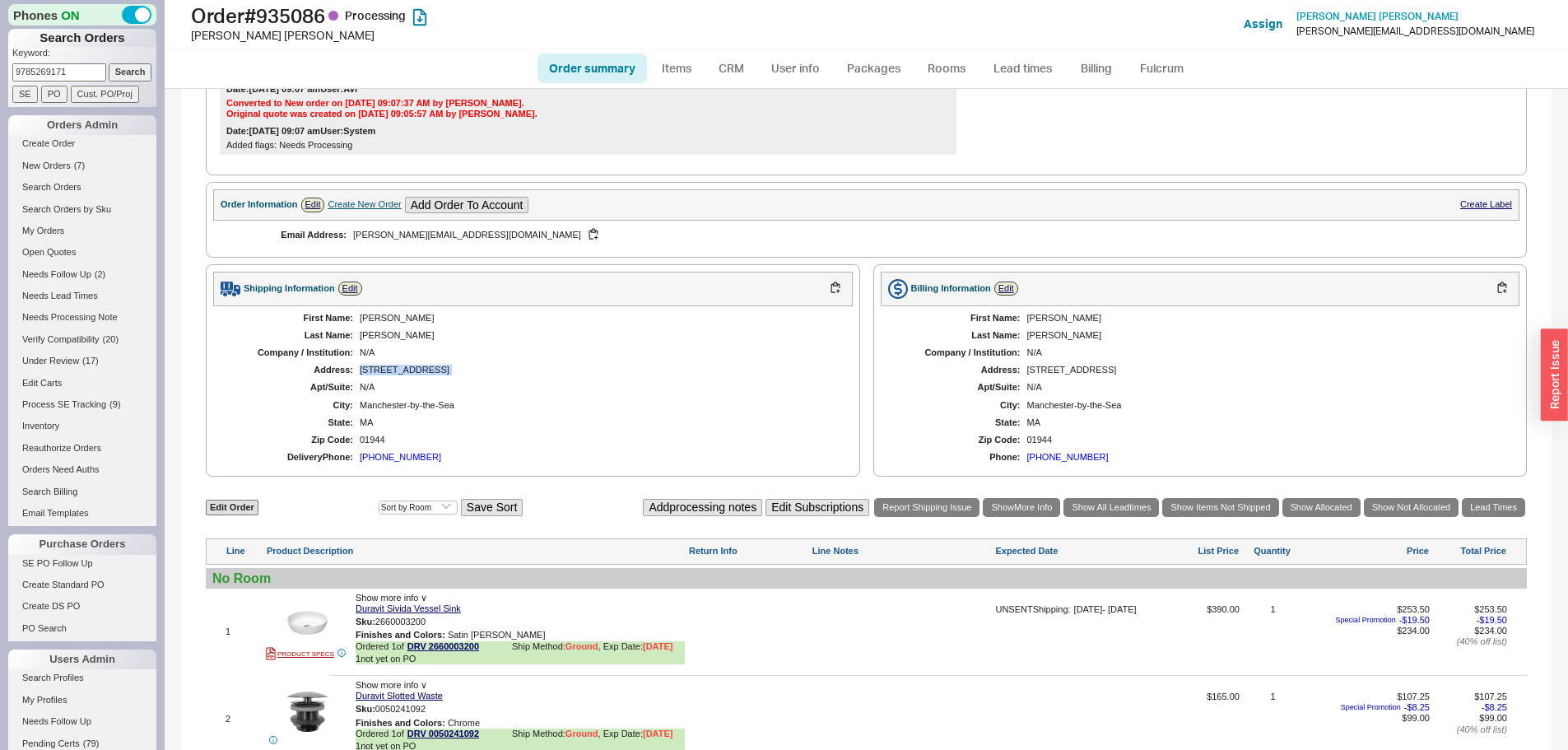
click at [402, 370] on div "5 Woodholm Road" at bounding box center [597, 369] width 477 height 11
click at [408, 402] on div "Manchester-by-the-Sea" at bounding box center [597, 405] width 477 height 11
click at [413, 375] on div "5 Woodholm Road" at bounding box center [597, 369] width 477 height 11
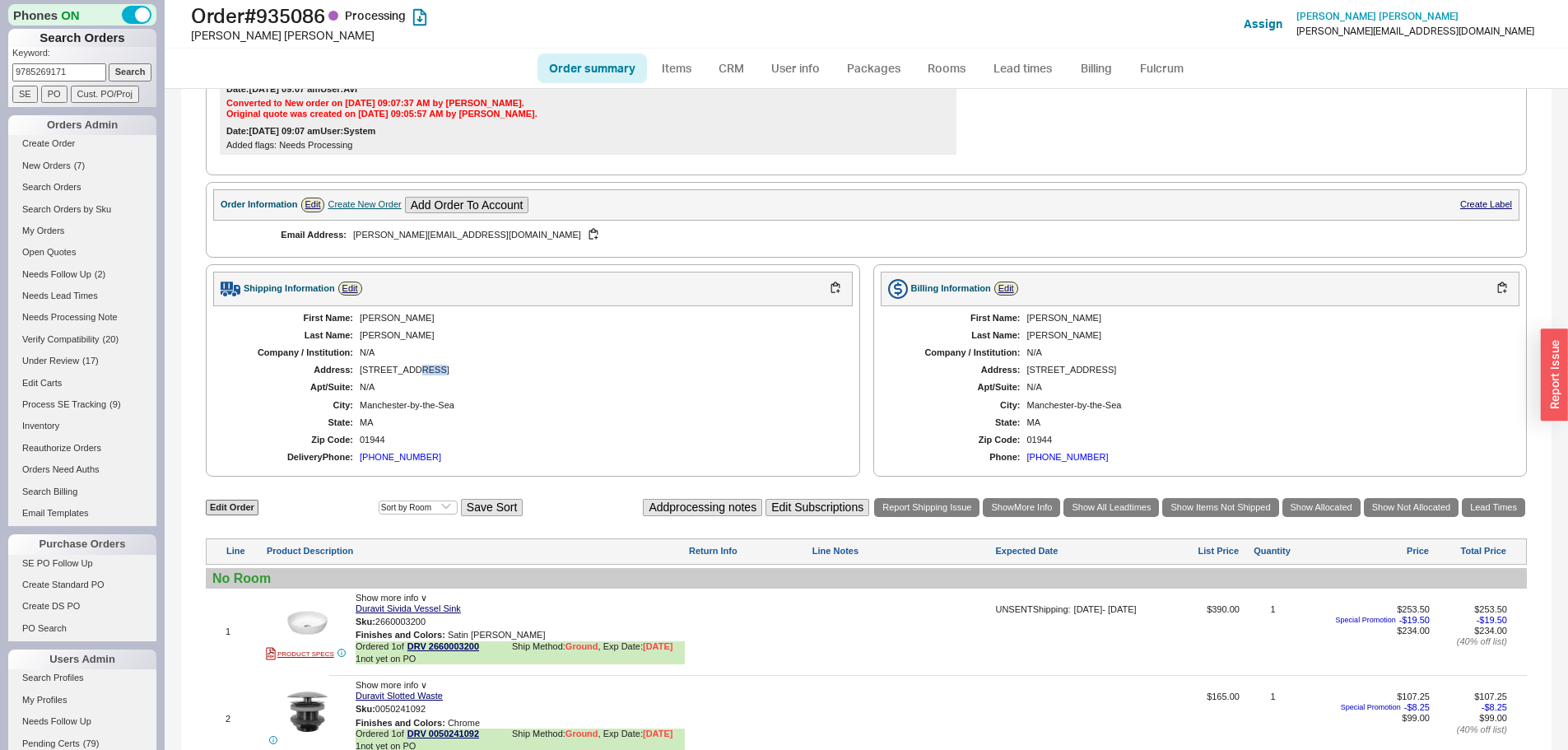
click at [413, 375] on div "5 Woodholm Road" at bounding box center [597, 369] width 477 height 11
click at [411, 403] on div "Manchester-by-the-Sea" at bounding box center [597, 405] width 477 height 11
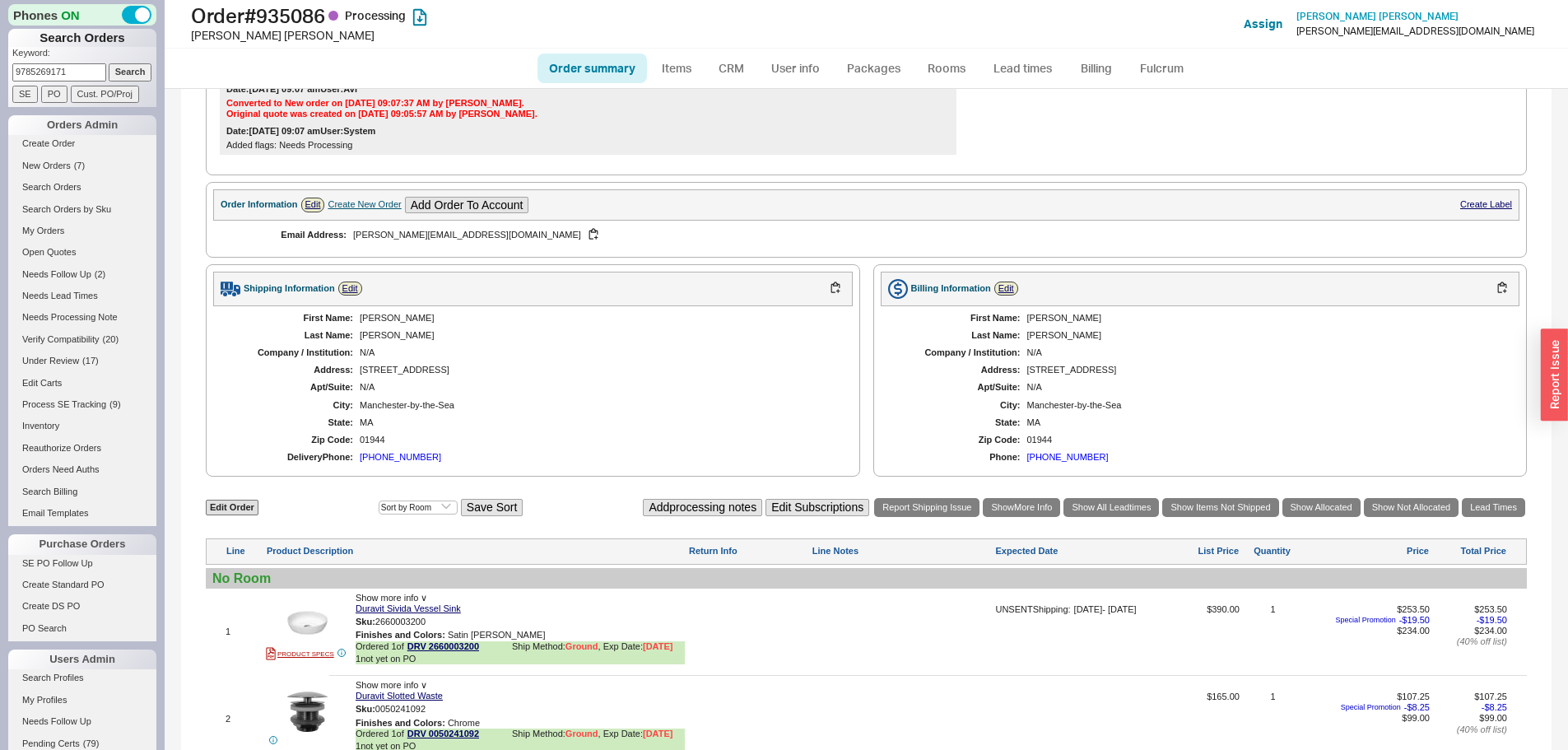
click at [411, 358] on div "N/A" at bounding box center [597, 353] width 477 height 11
click at [412, 373] on div "5 Woodholm Road" at bounding box center [597, 369] width 477 height 11
click at [412, 374] on div "5 Woodholm Road" at bounding box center [597, 369] width 477 height 11
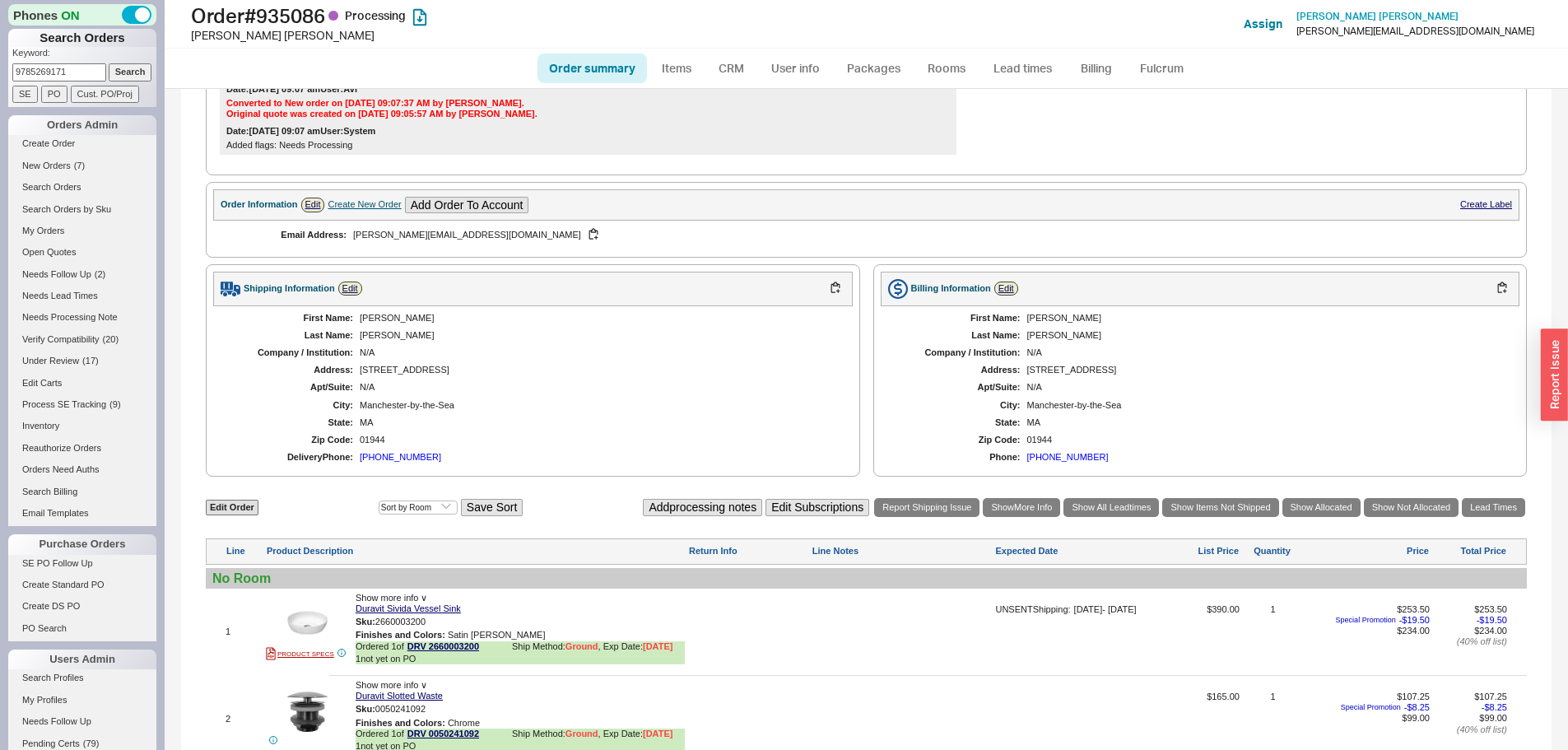
click at [408, 410] on div "Manchester-by-the-Sea" at bounding box center [597, 405] width 477 height 11
click at [409, 381] on div "First Name: Peter Last Name: Minasian Company / Institution: N/A Address: 5 Woo…" at bounding box center [533, 388] width 640 height 164
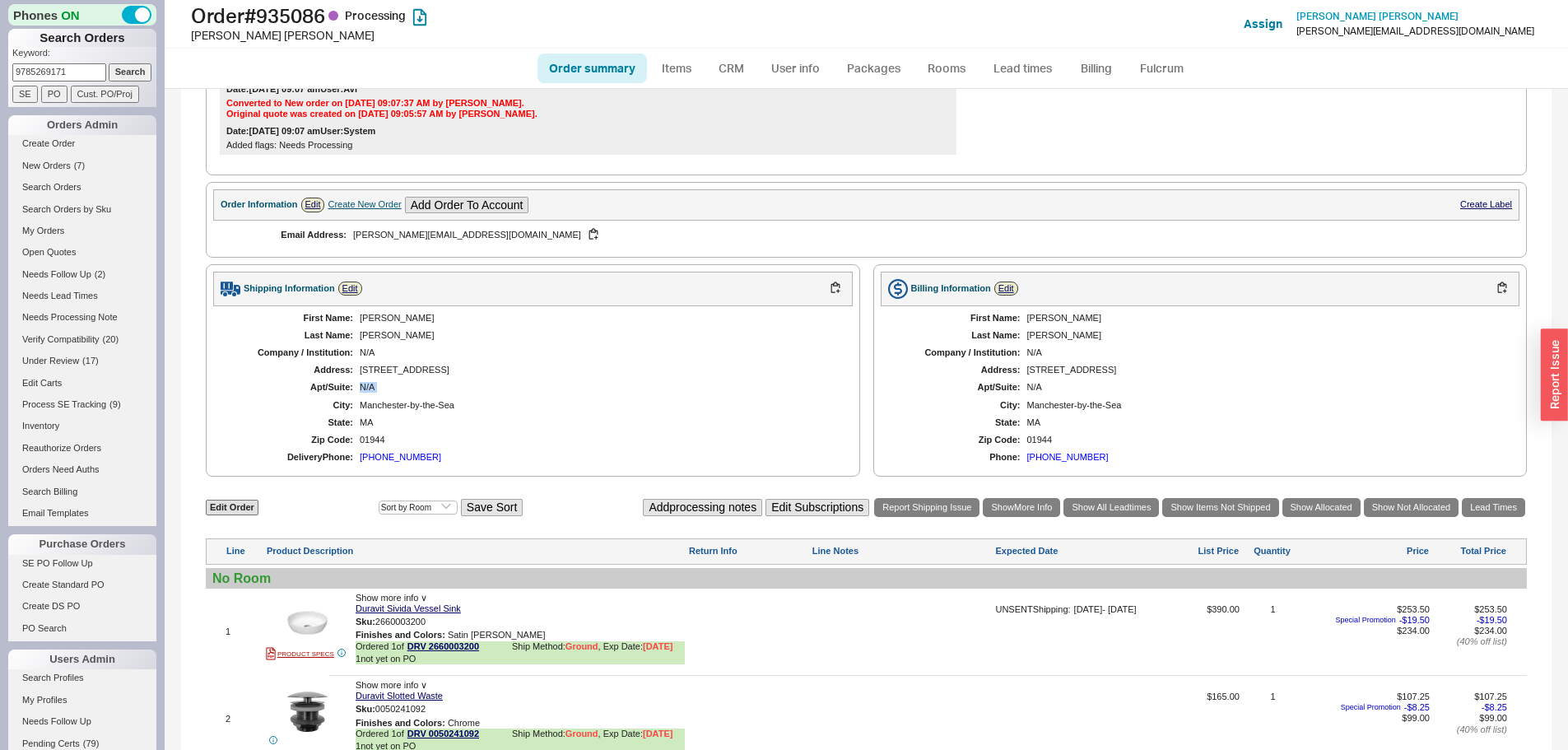
click at [409, 381] on div "First Name: Peter Last Name: Minasian Company / Institution: N/A Address: 5 Woo…" at bounding box center [533, 388] width 640 height 164
click at [408, 367] on div "5 Woodholm Road" at bounding box center [597, 369] width 477 height 11
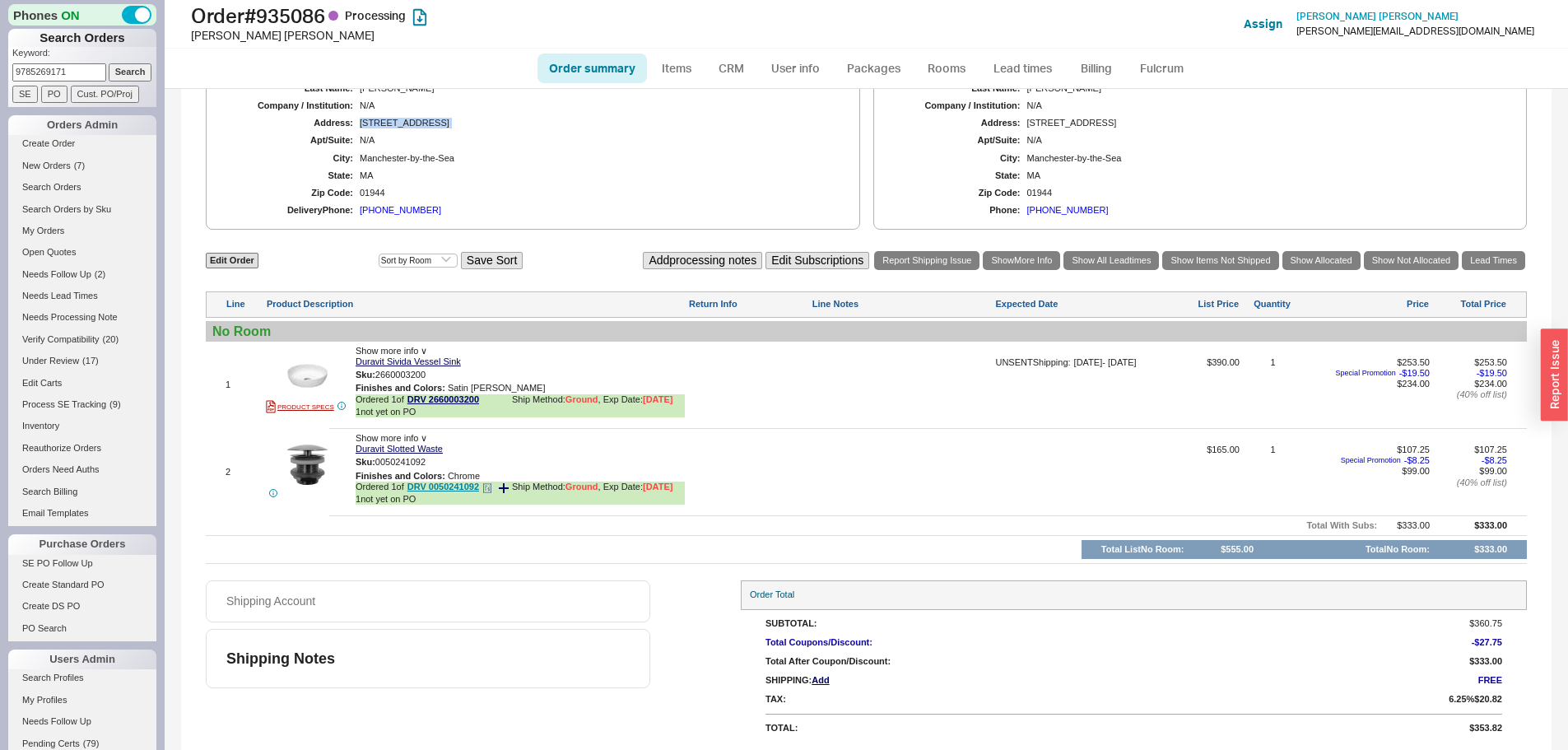
scroll to position [156, 0]
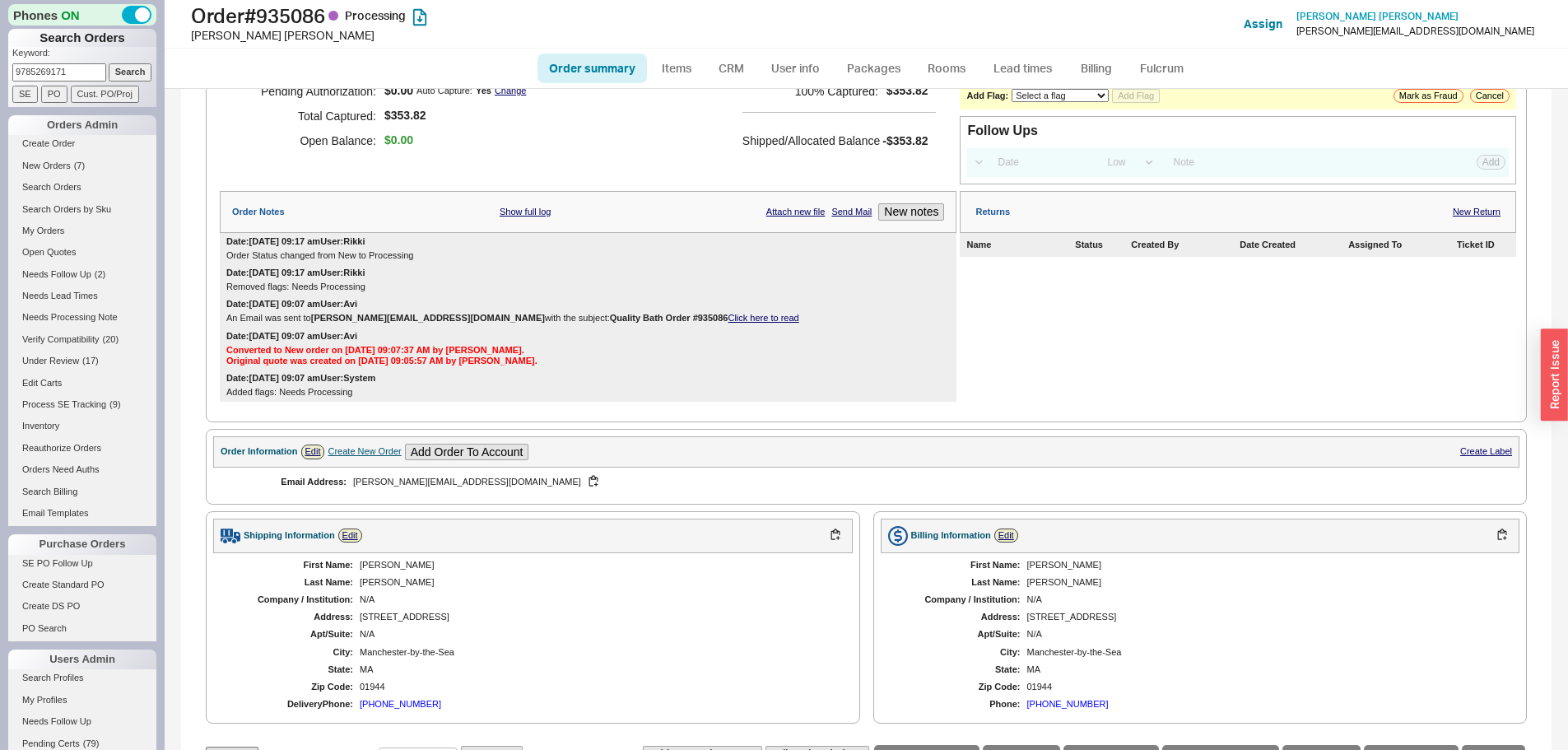
click at [357, 358] on div "Original quote was created on 08/20/2025 09:05:57 AM by Avi." at bounding box center [587, 360] width 723 height 11
click at [561, 349] on div "Converted to New order on 08/20/2025 09:07:37 AM by Avi." at bounding box center [587, 350] width 723 height 11
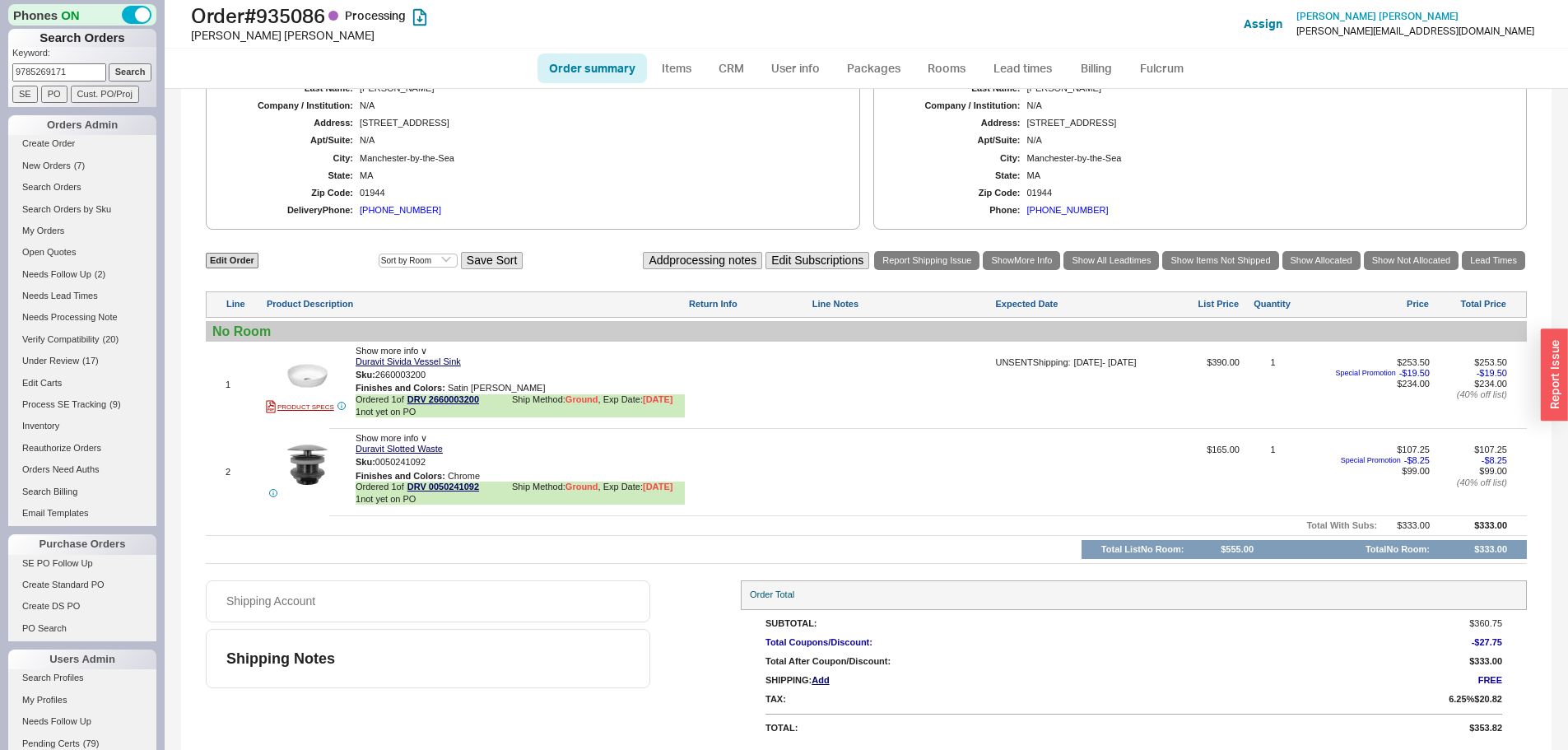
scroll to position [403, 0]
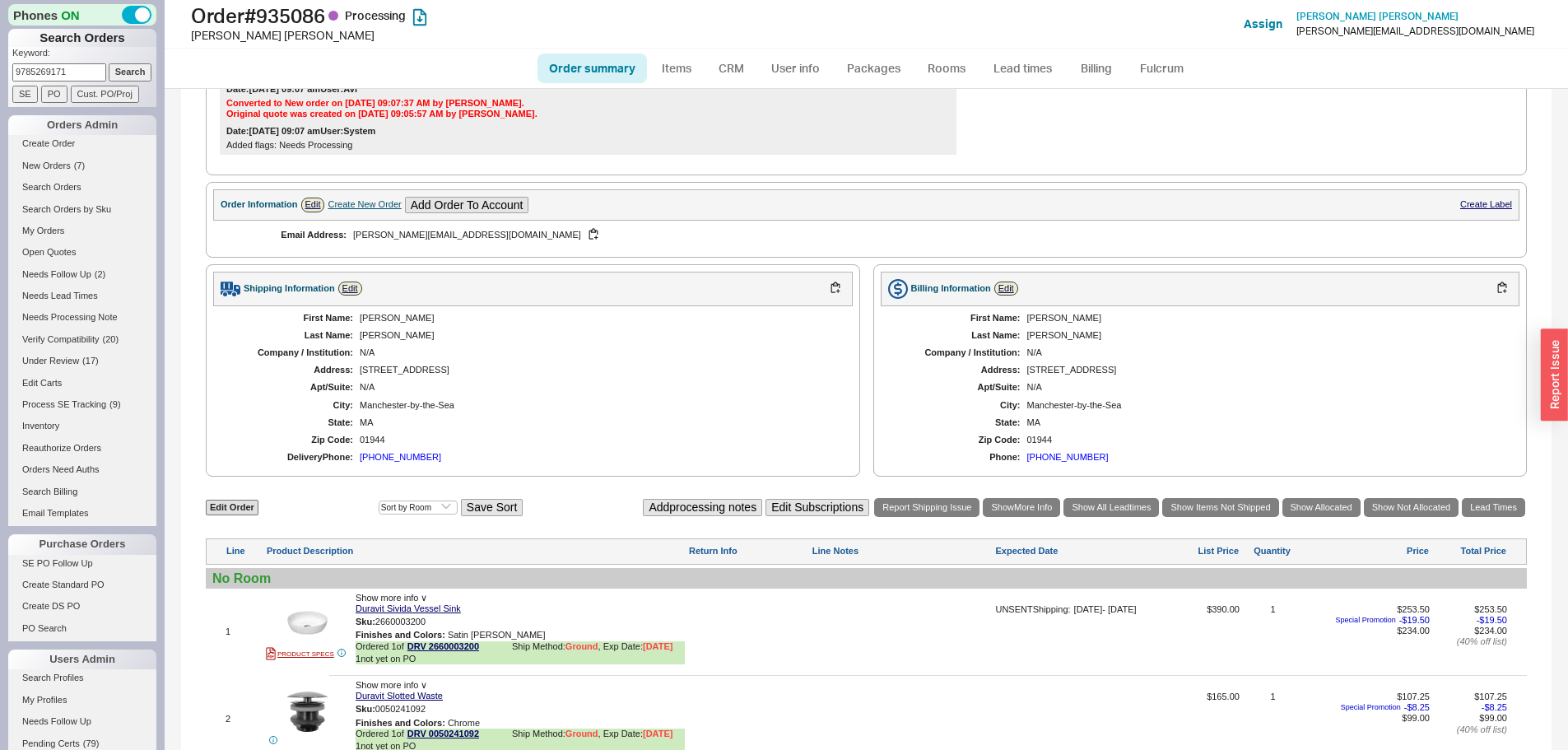
click at [381, 396] on div "First Name: Peter Last Name: Minasian Company / Institution: N/A Address: 5 Woo…" at bounding box center [533, 388] width 640 height 164
click at [380, 369] on div "5 Woodholm Road" at bounding box center [597, 369] width 477 height 11
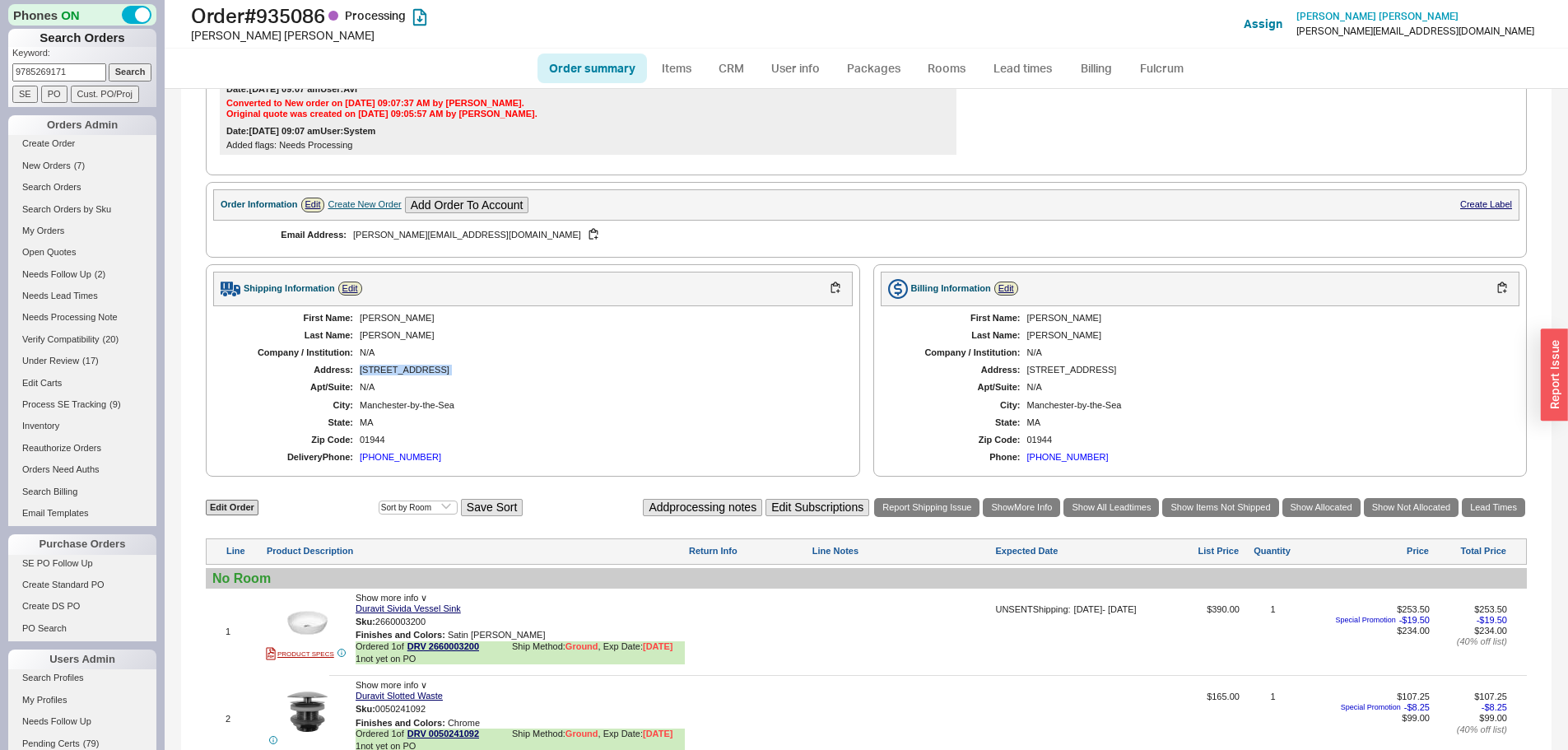
click at [380, 369] on div "5 Woodholm Road" at bounding box center [597, 369] width 477 height 11
click at [591, 392] on div "N/A" at bounding box center [597, 387] width 477 height 11
click at [79, 159] on div "Create Order New Orders ( 7 ) Search Orders Search Orders by Sku My Orders Open…" at bounding box center [82, 330] width 149 height 392
click at [76, 165] on span "( 7 )" at bounding box center [79, 165] width 11 height 10
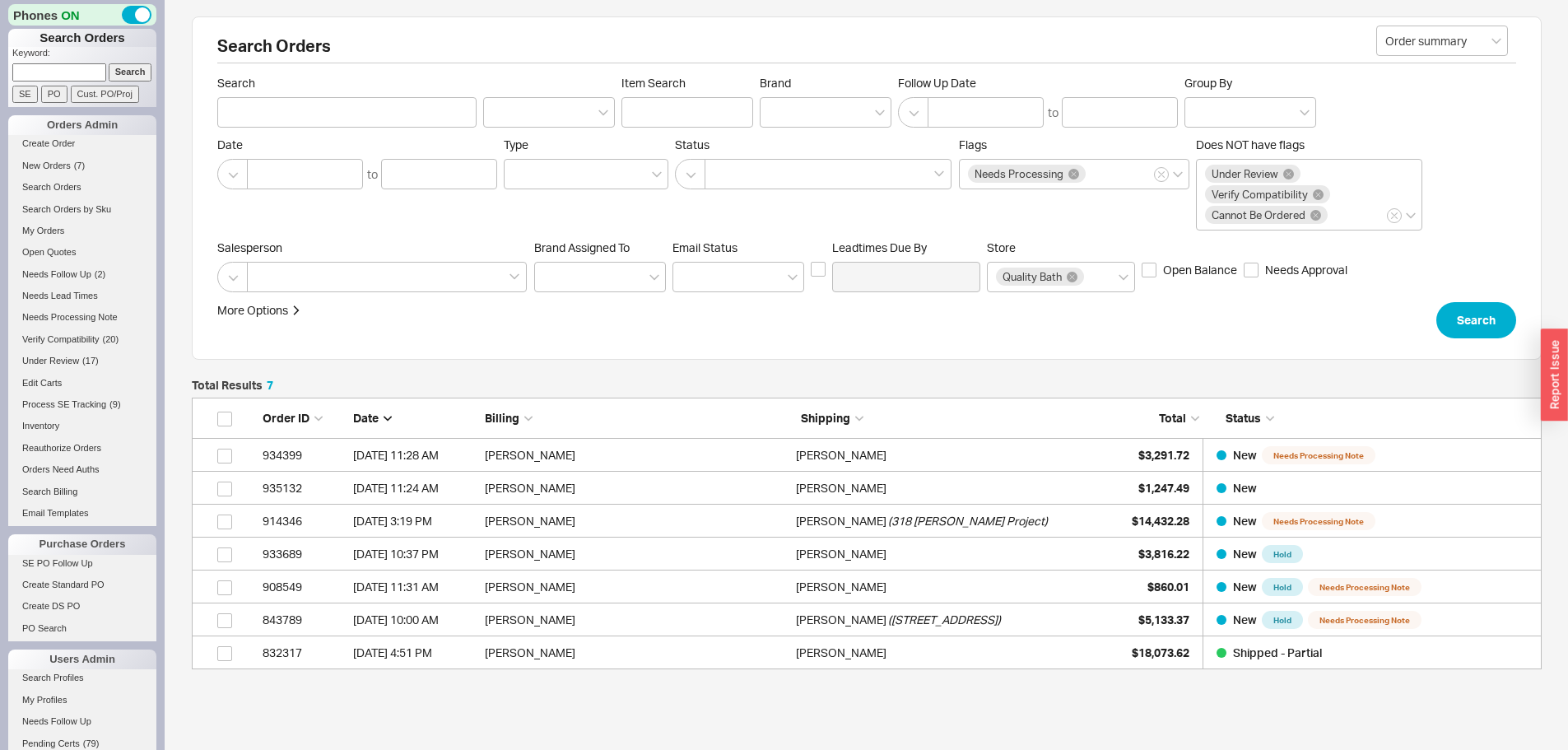
scroll to position [259, 1337]
click at [70, 165] on span "New Orders" at bounding box center [47, 165] width 49 height 10
click at [63, 165] on span "New Orders" at bounding box center [47, 165] width 49 height 10
click at [73, 171] on link "New Orders ( 7 )" at bounding box center [82, 166] width 149 height 17
click at [49, 166] on span "New Orders" at bounding box center [47, 165] width 49 height 10
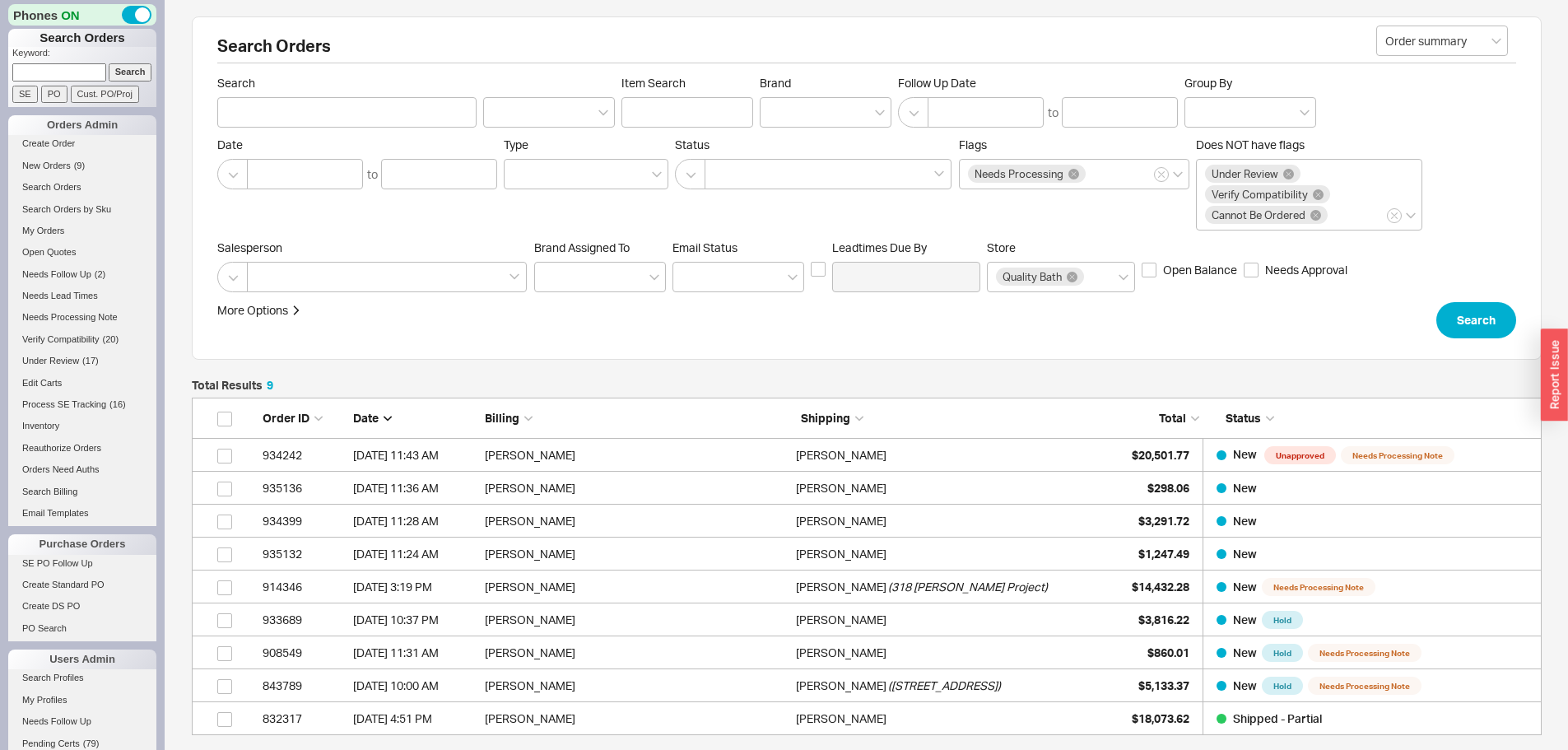
scroll to position [325, 1337]
click at [67, 65] on input at bounding box center [59, 72] width 94 height 17
paste input "930210"
type input "930210"
click at [109, 63] on input "Search" at bounding box center [130, 72] width 44 height 17
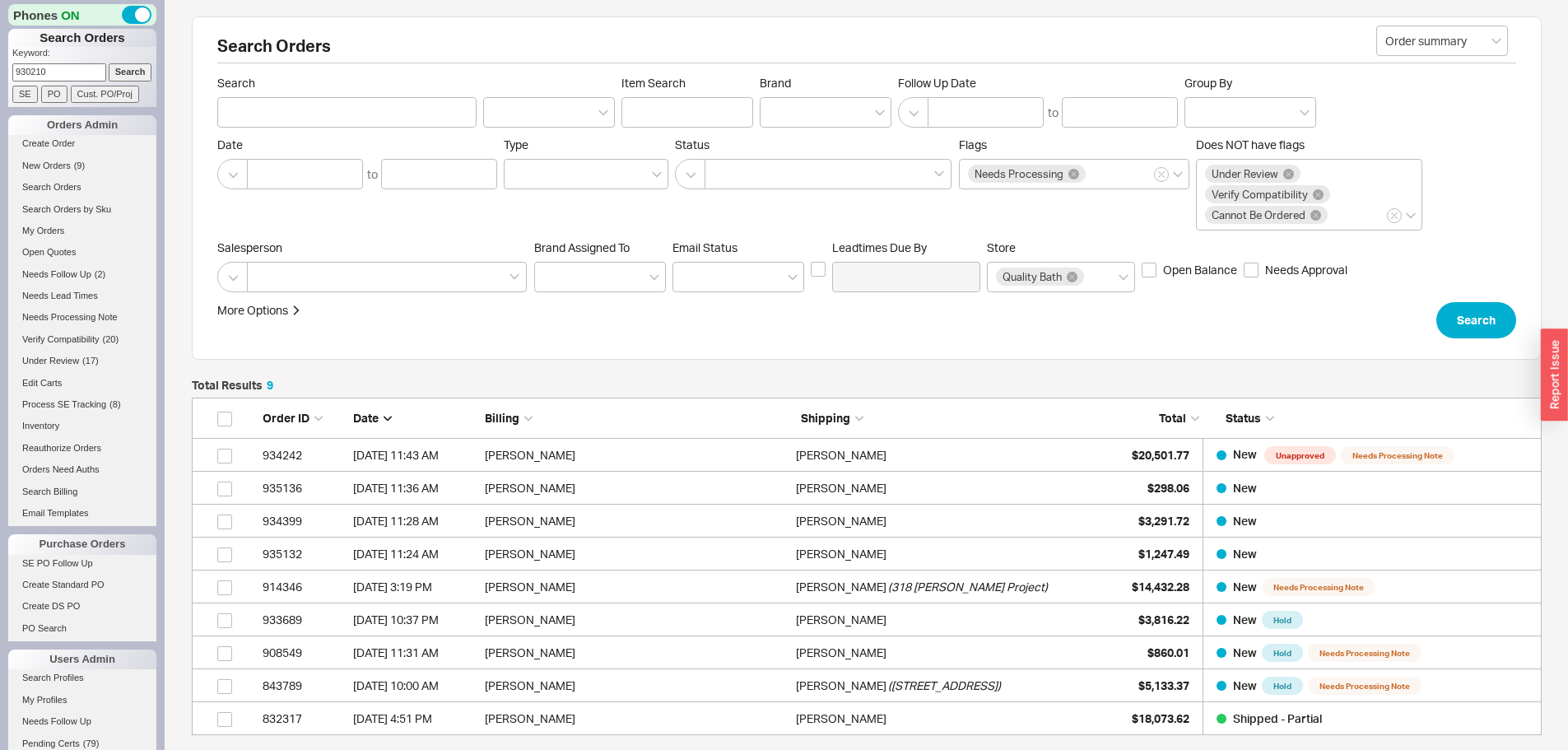
type input "930210"
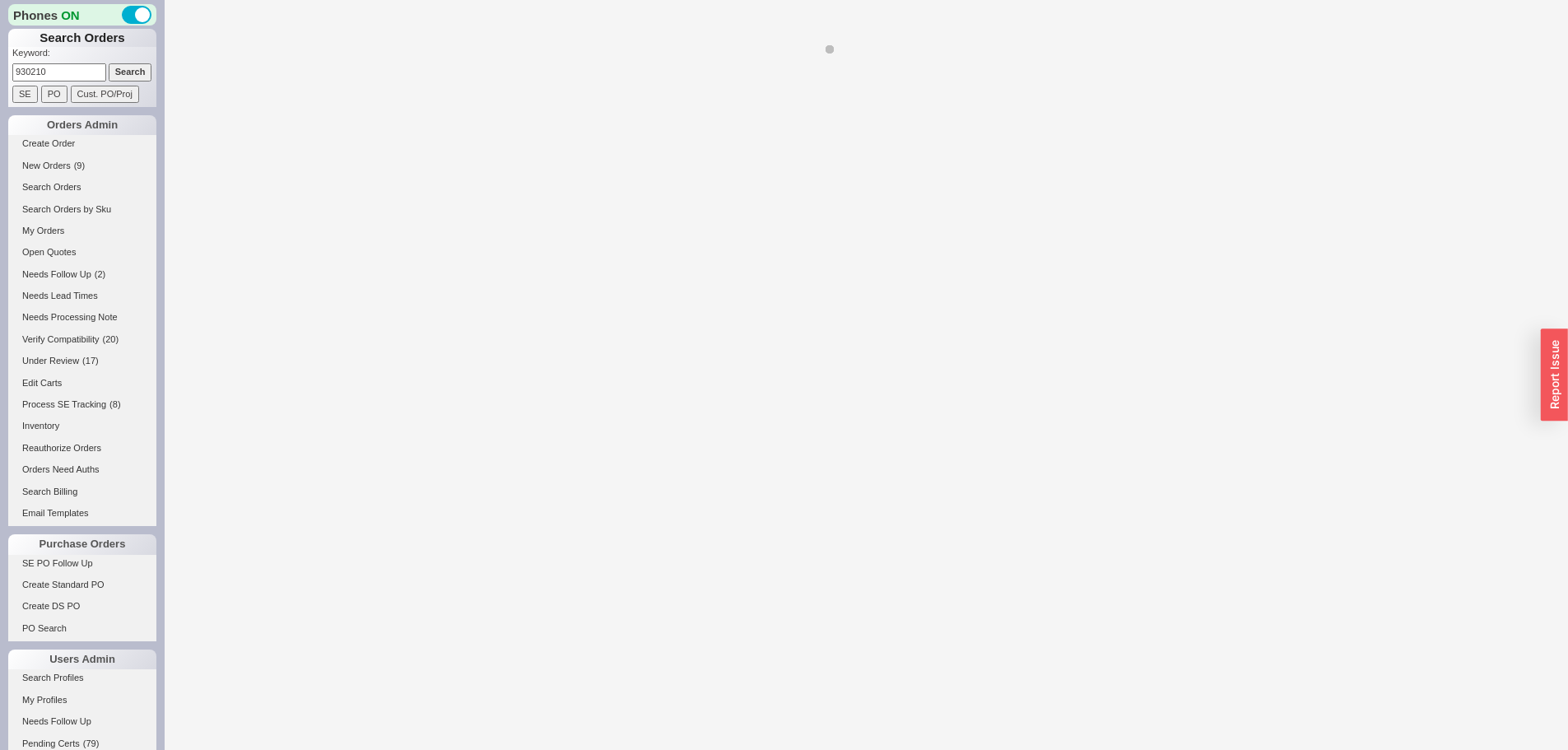
select select "*"
select select "LOW"
select select "3"
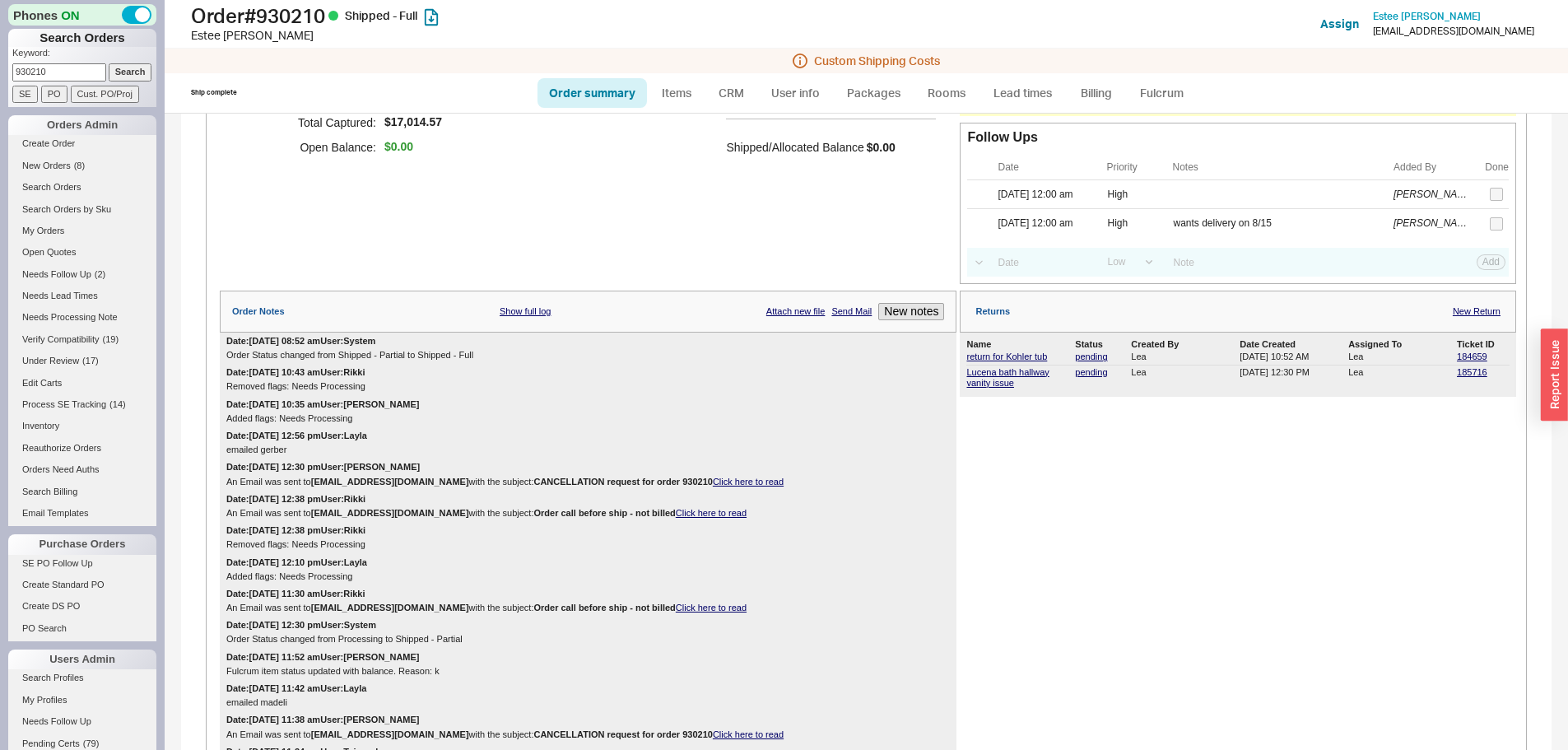
scroll to position [24, 0]
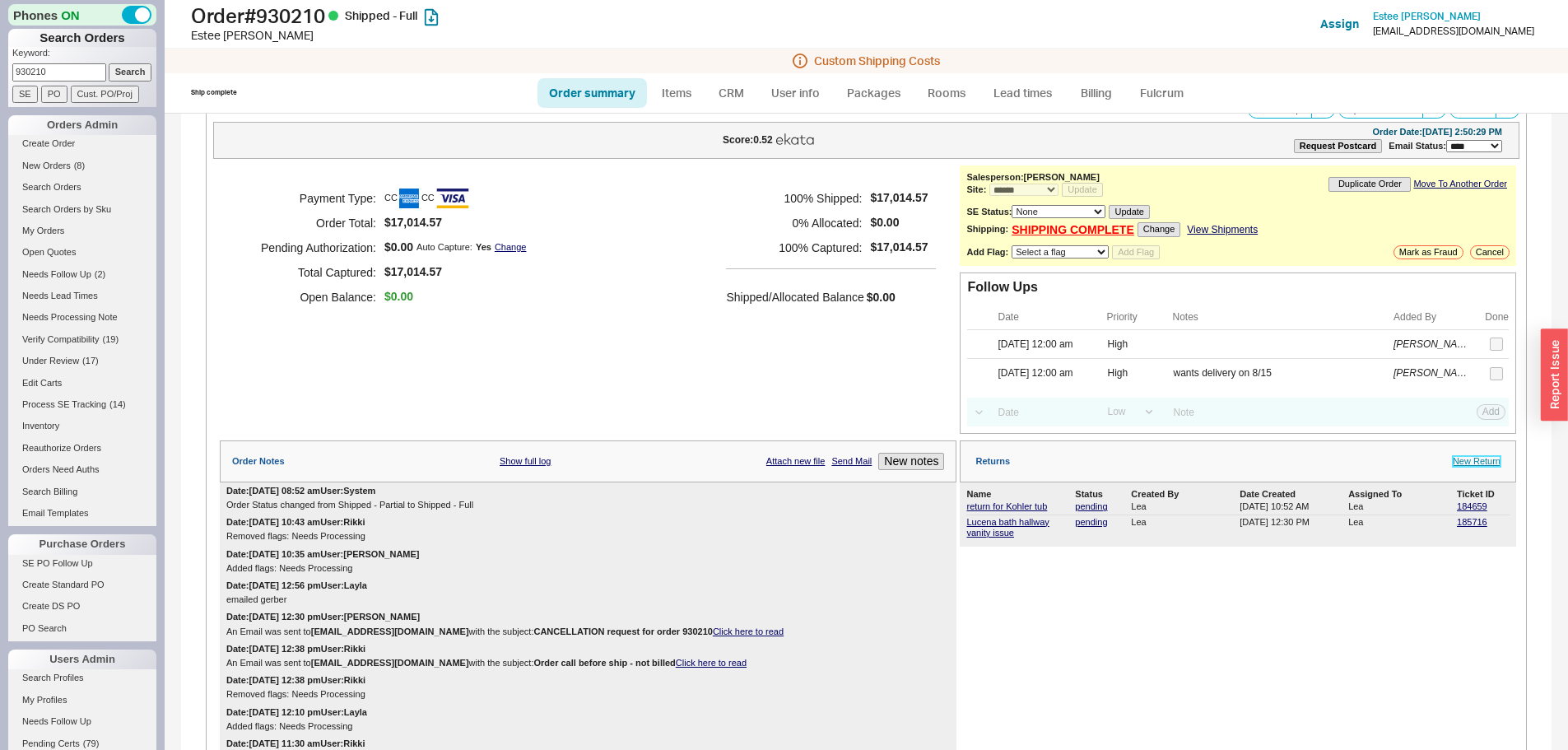
click at [1452, 460] on link "New Return" at bounding box center [1476, 461] width 48 height 11
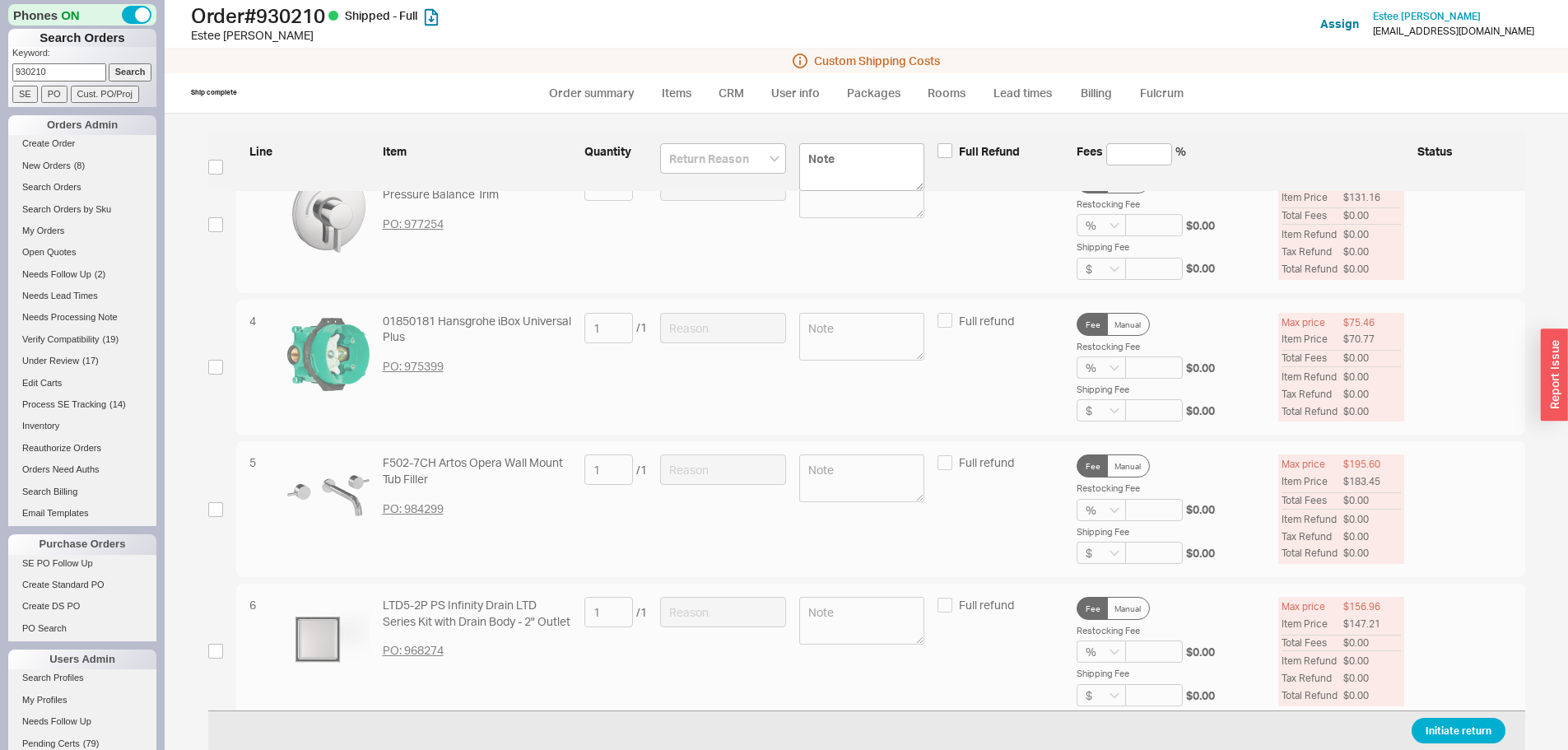
scroll to position [412, 0]
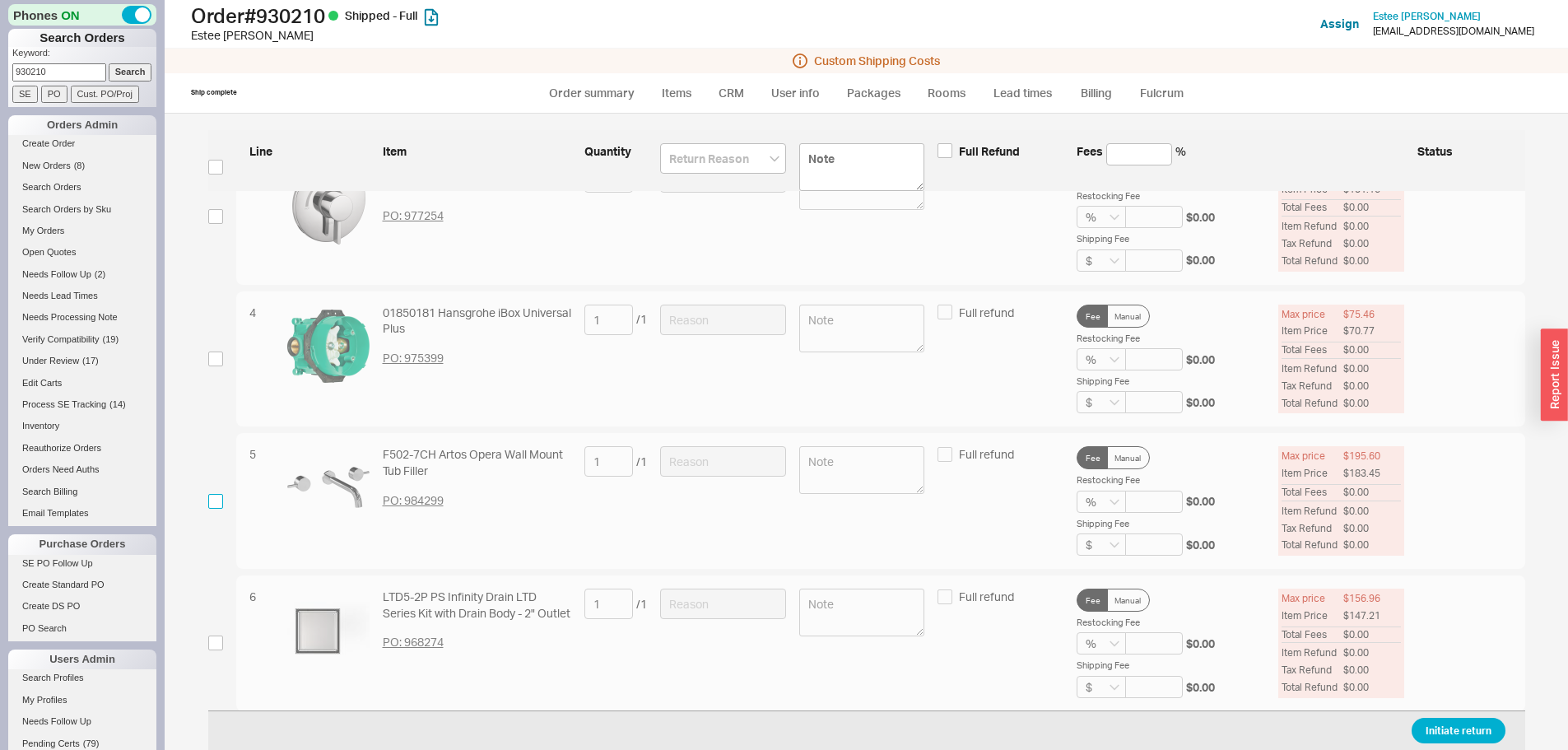
click at [215, 500] on input "checkbox" at bounding box center [215, 501] width 15 height 15
checkbox input "true"
click at [750, 477] on input at bounding box center [723, 460] width 126 height 30
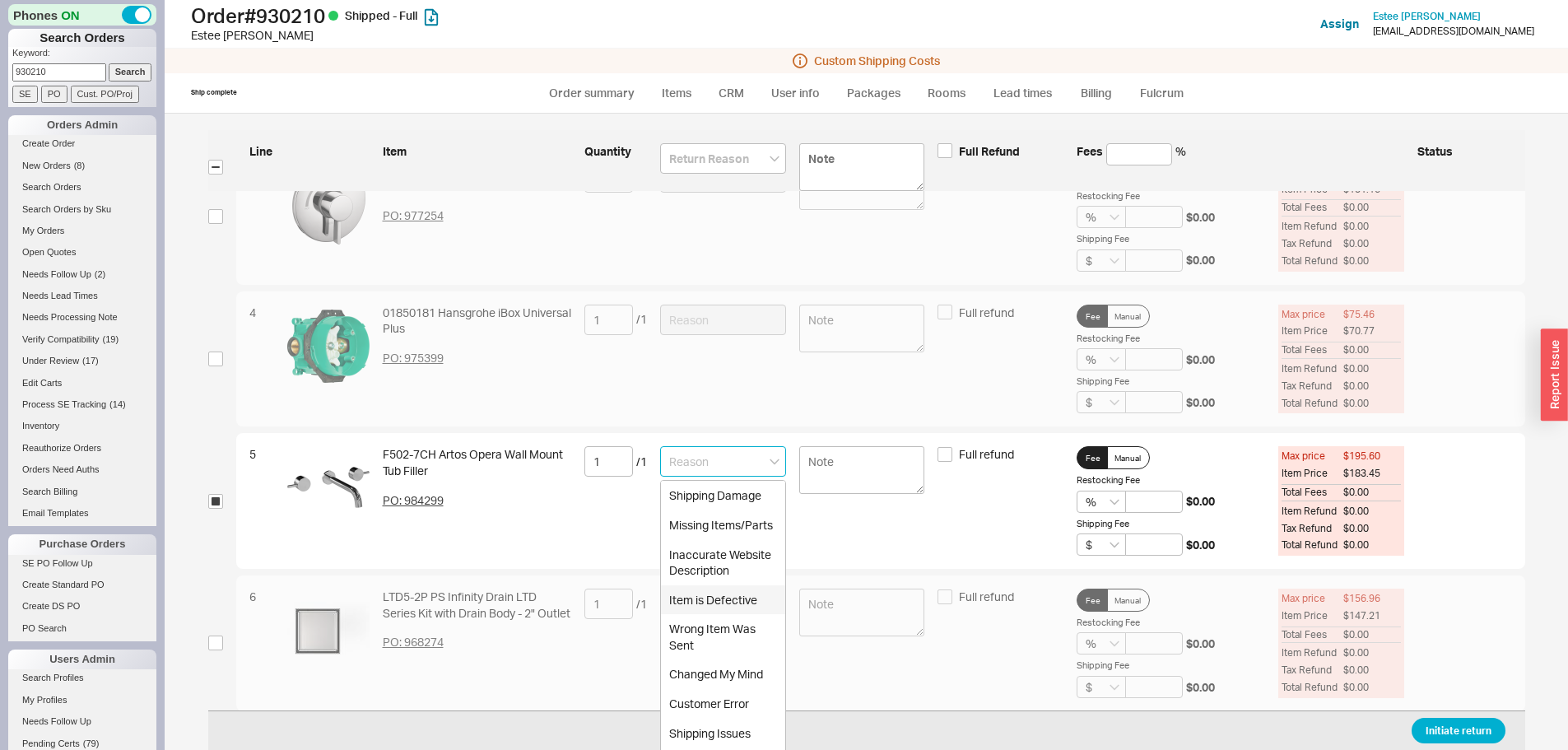
click at [729, 593] on div "Item is Defective" at bounding box center [723, 600] width 124 height 30
type input "Item is Defective"
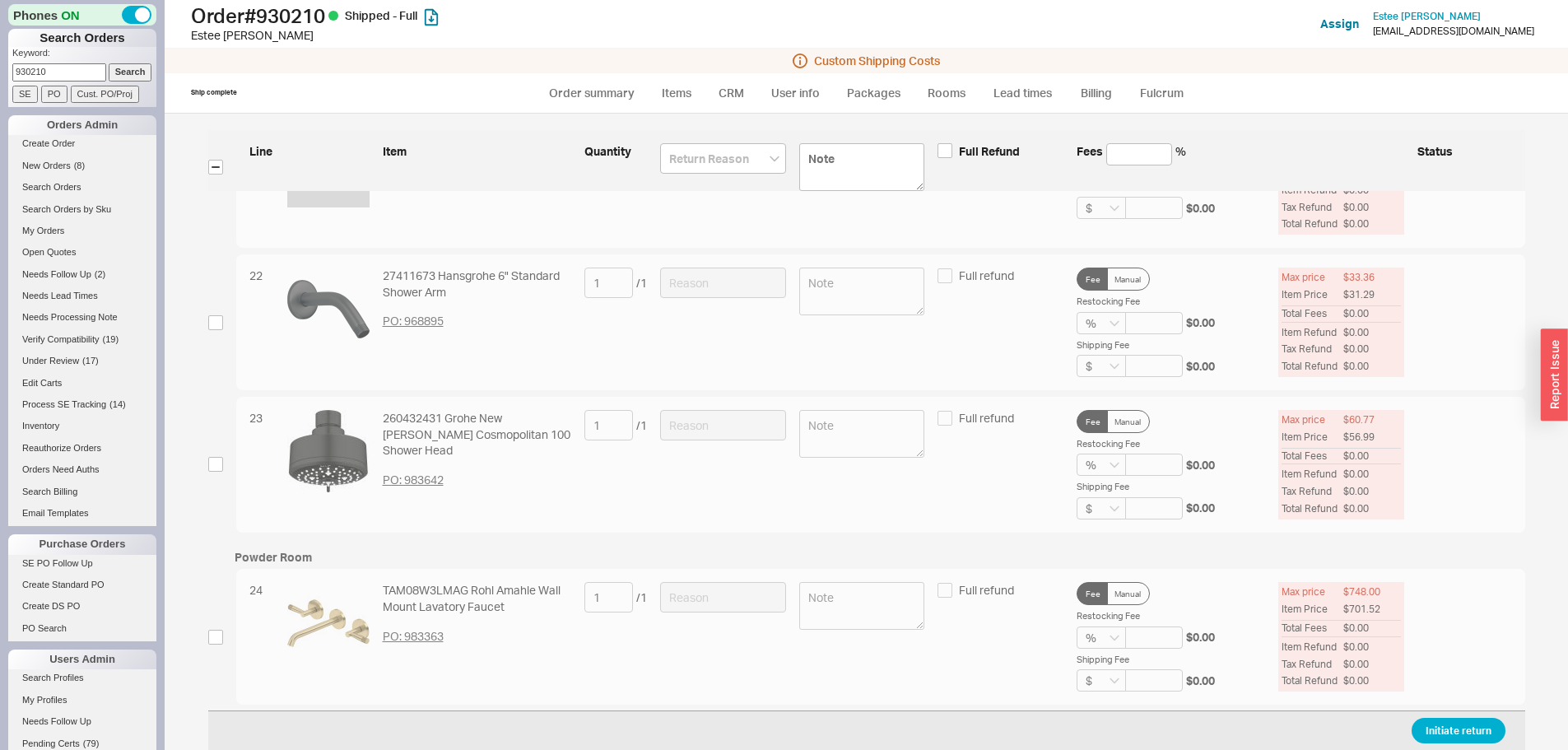
scroll to position [3047, 0]
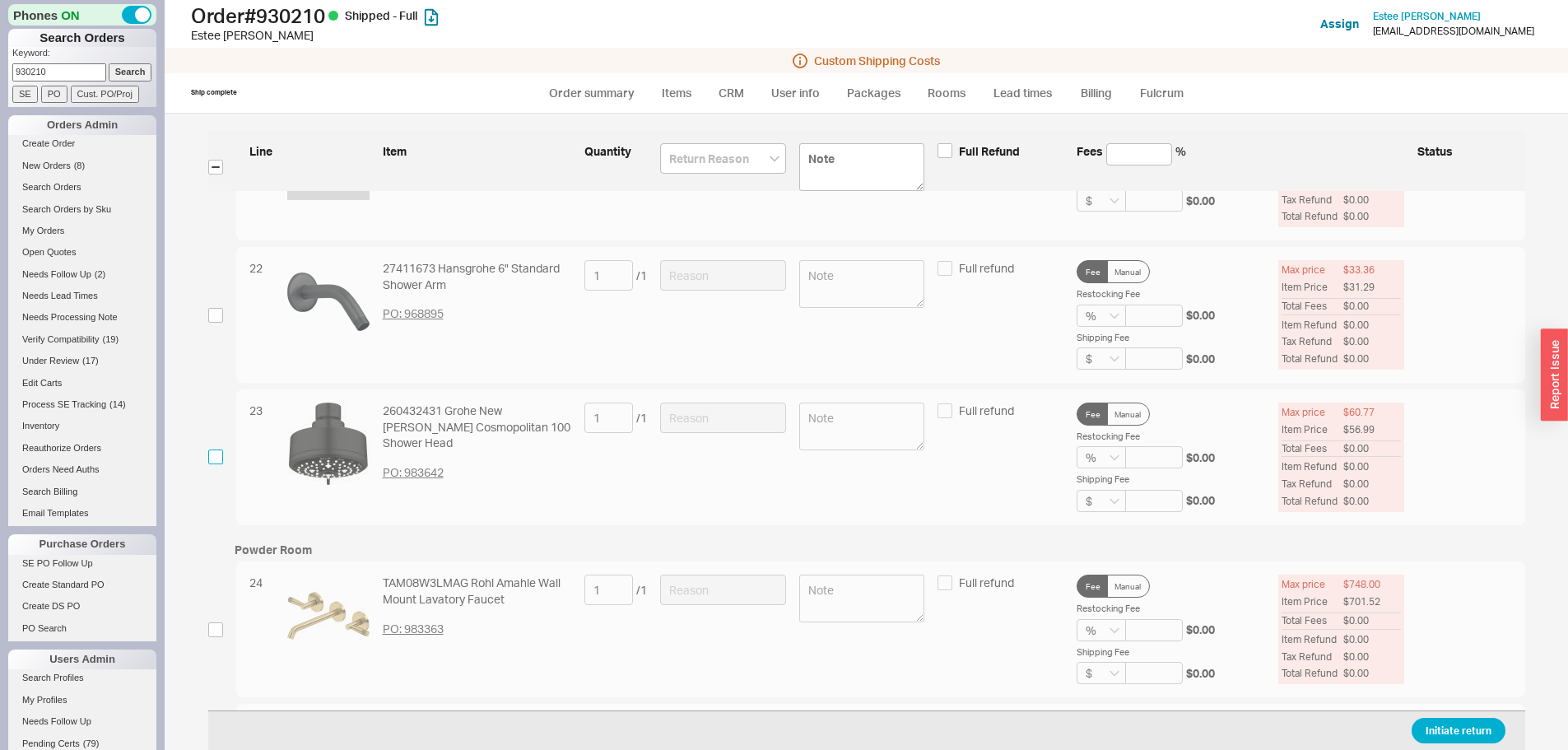
click at [217, 457] on input "checkbox" at bounding box center [215, 457] width 15 height 15
checkbox input "true"
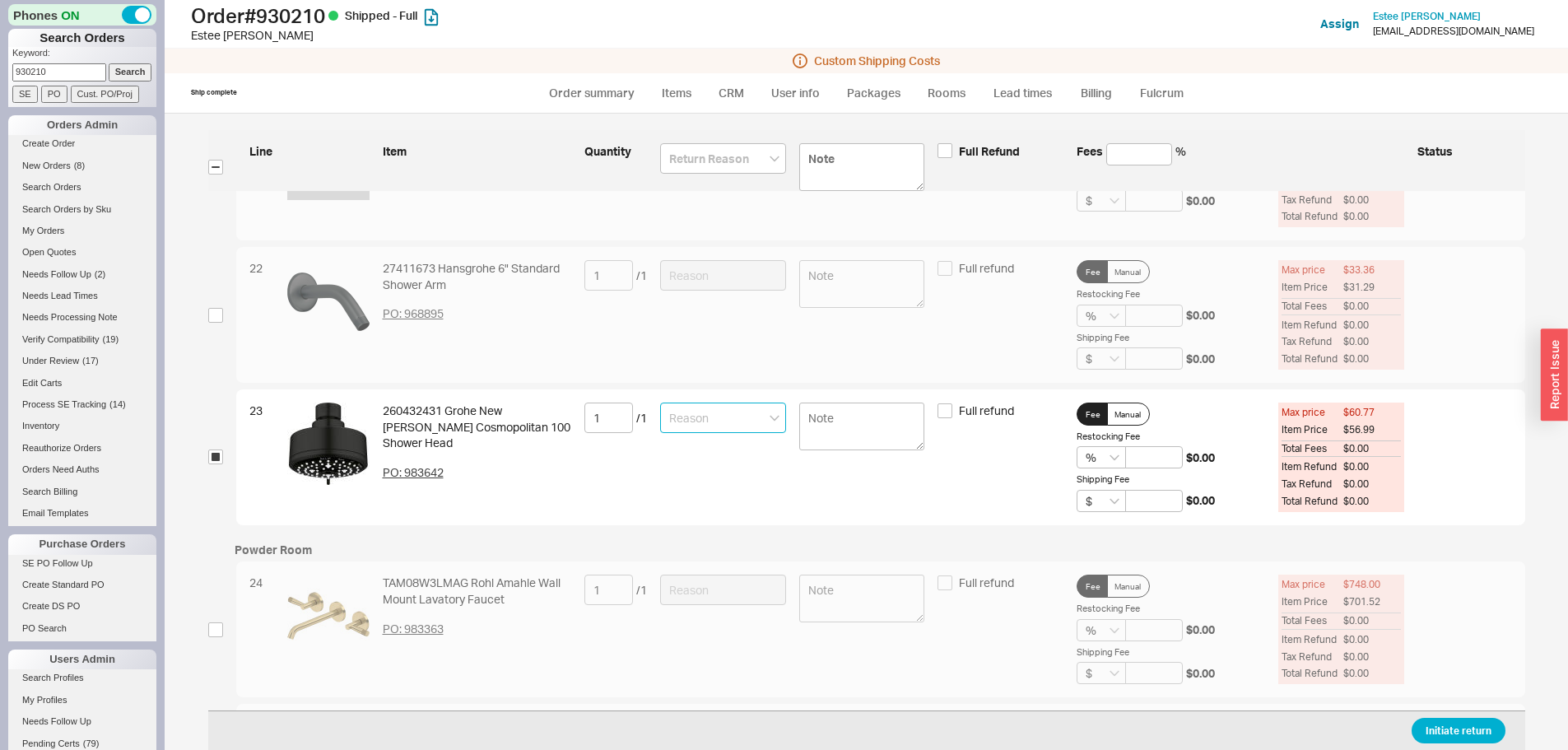
click at [683, 424] on input at bounding box center [723, 417] width 126 height 30
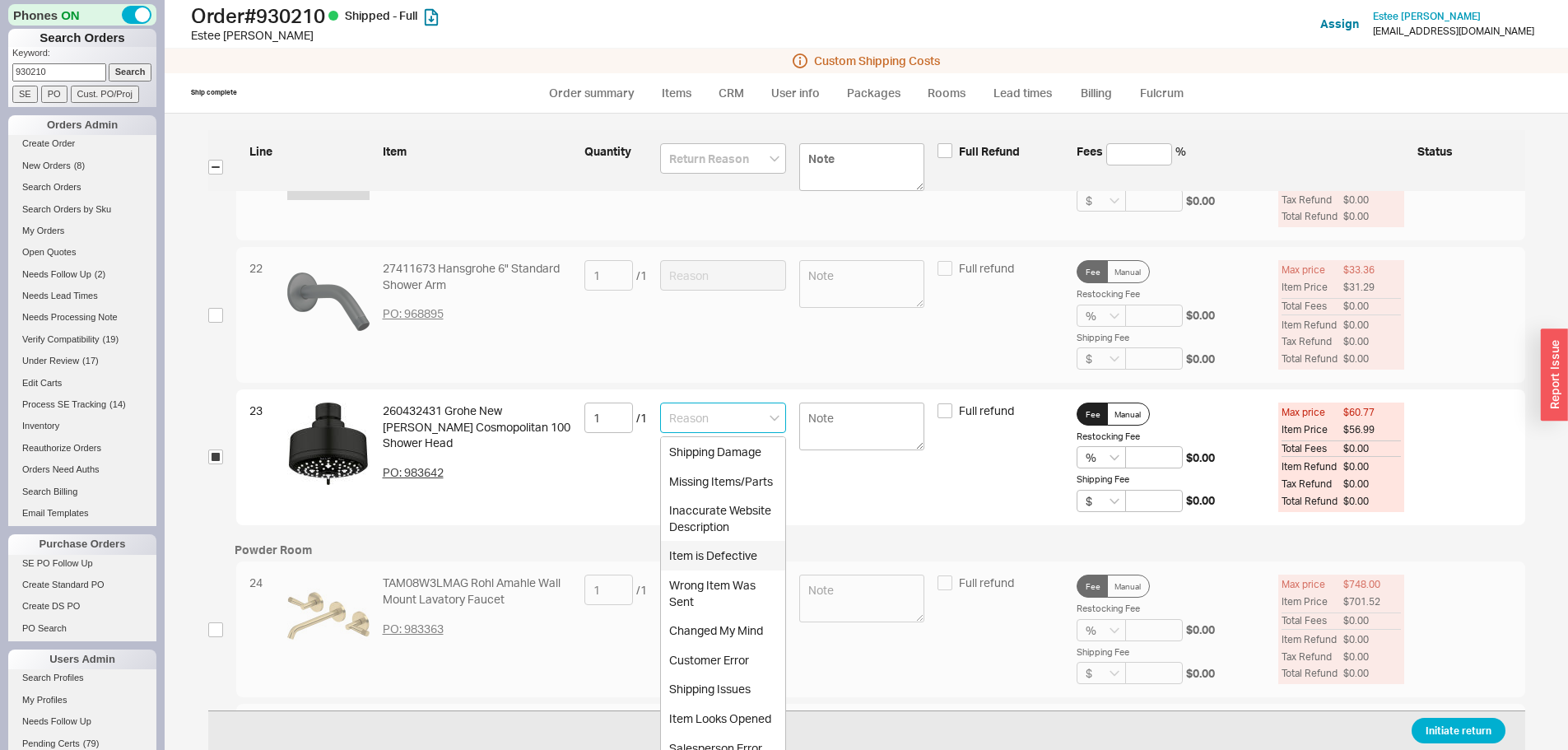
click at [719, 556] on div "Item is Defective" at bounding box center [723, 556] width 124 height 30
type input "Item is Defective"
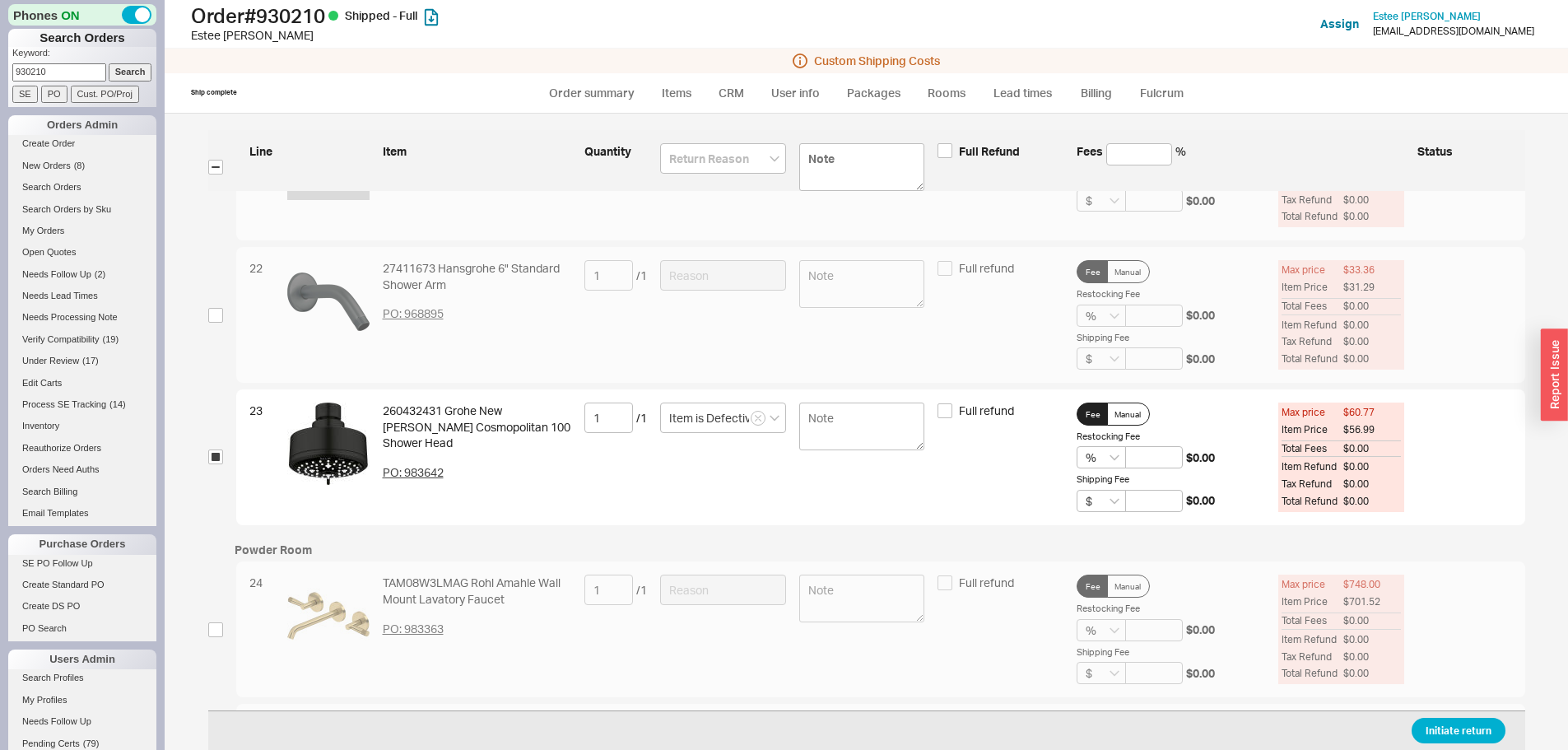
click at [1455, 748] on div "Initiate return" at bounding box center [866, 730] width 1317 height 40
click at [1449, 727] on button "Initiate return" at bounding box center [1457, 731] width 94 height 25
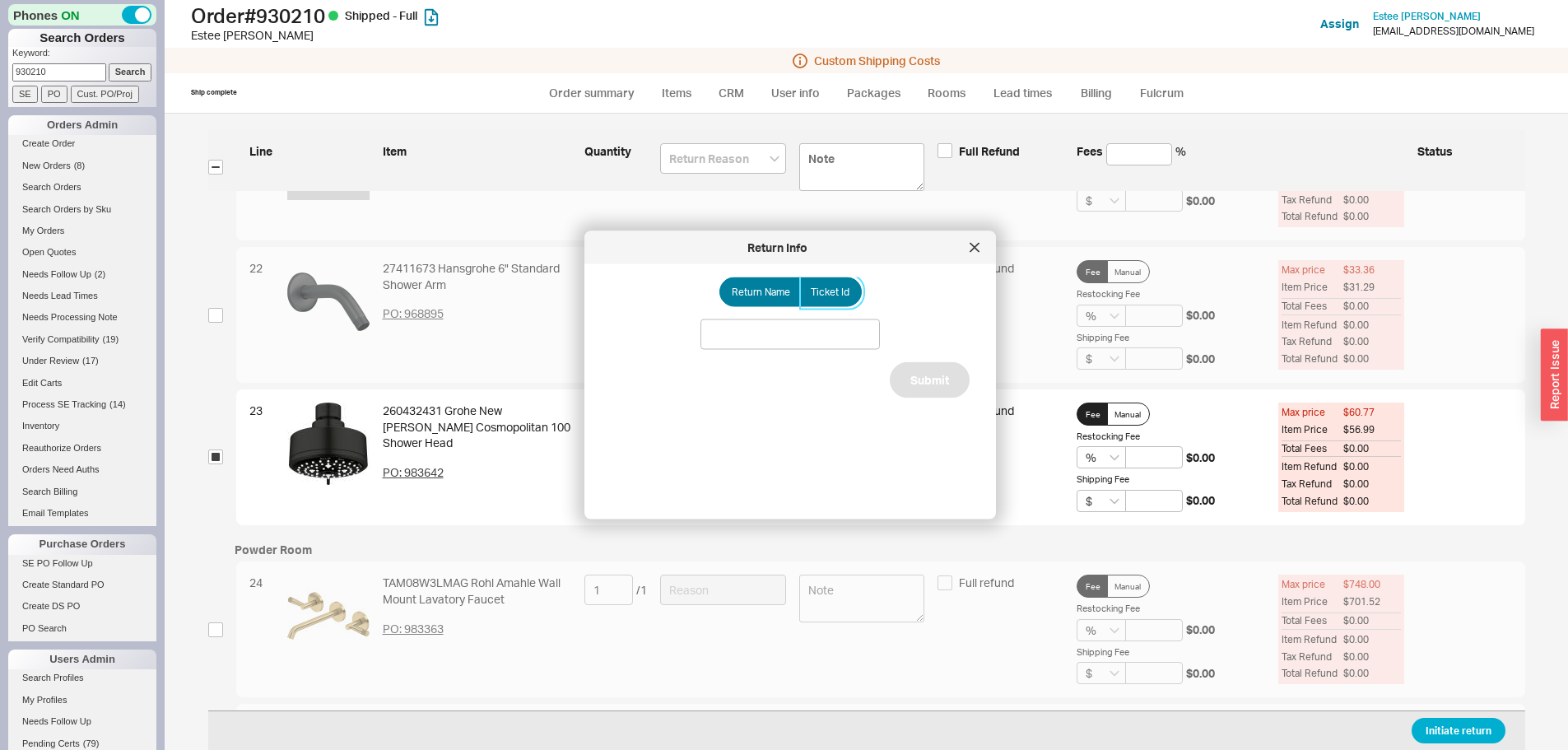
click at [840, 291] on span "Ticket Id" at bounding box center [830, 292] width 39 height 14
click at [0, 0] on input "Ticket Id" at bounding box center [0, 0] width 0 height 0
click at [828, 332] on input at bounding box center [789, 334] width 180 height 30
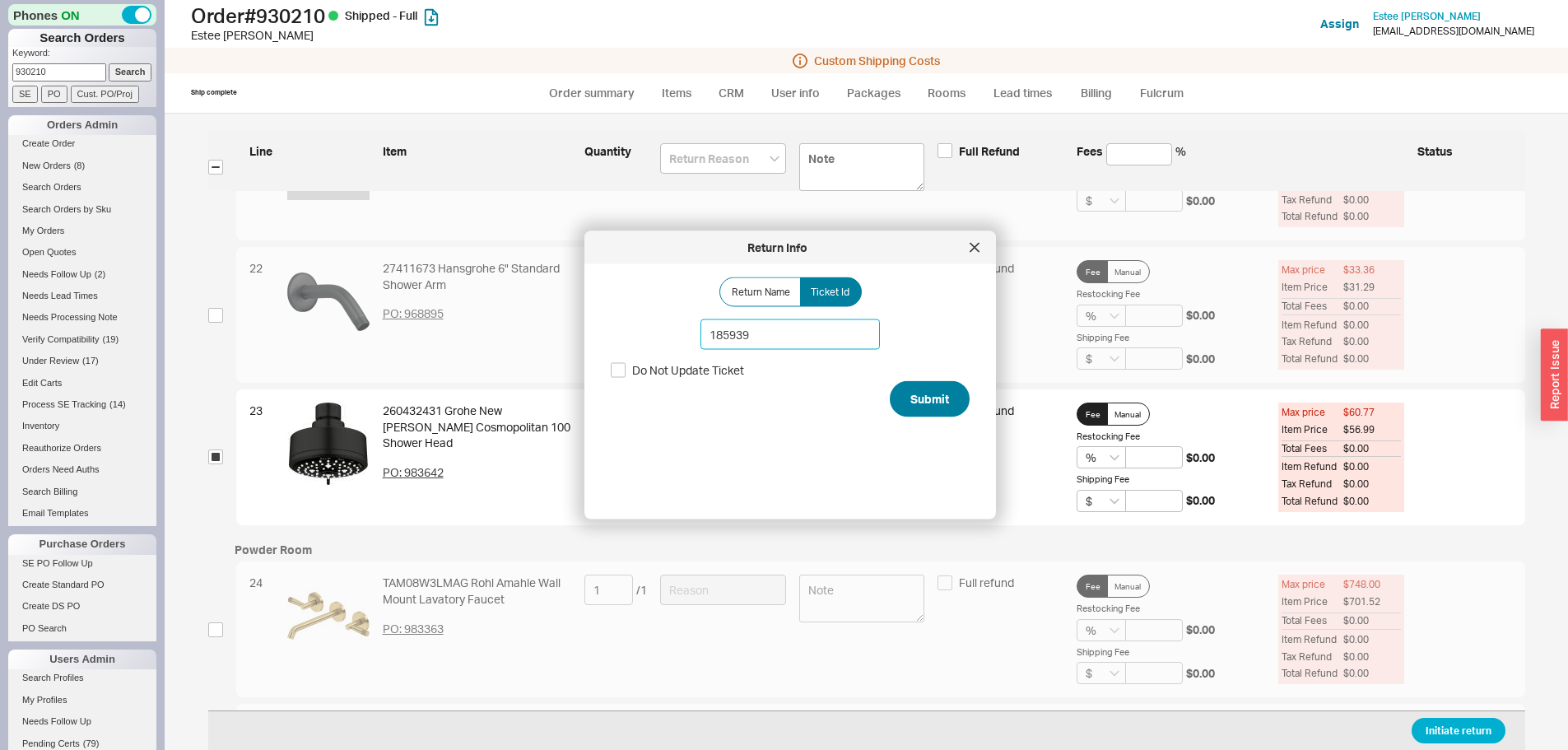
type input "185939"
click at [931, 394] on button "Submit" at bounding box center [929, 398] width 80 height 36
select select "*"
select select "LOW"
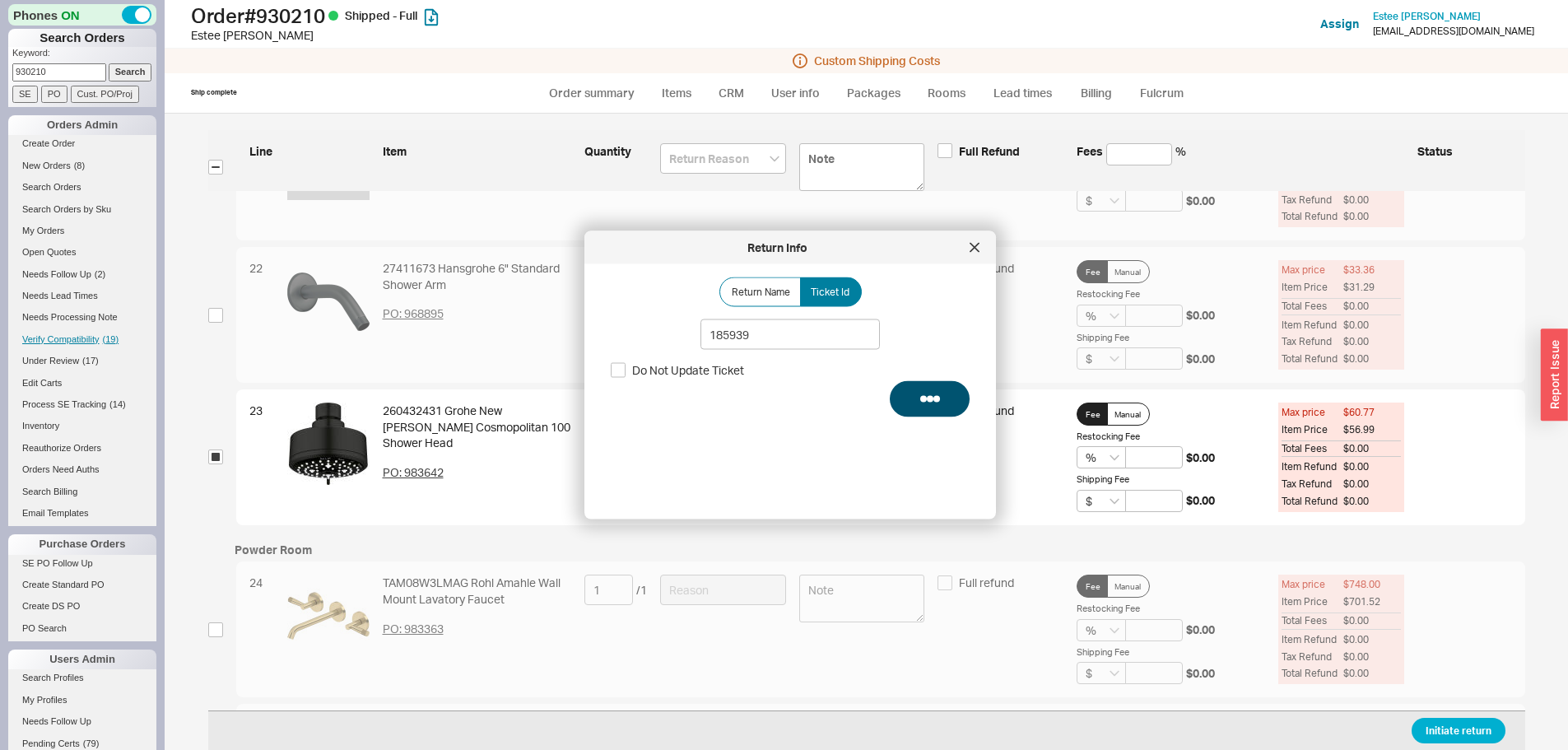
select select "3"
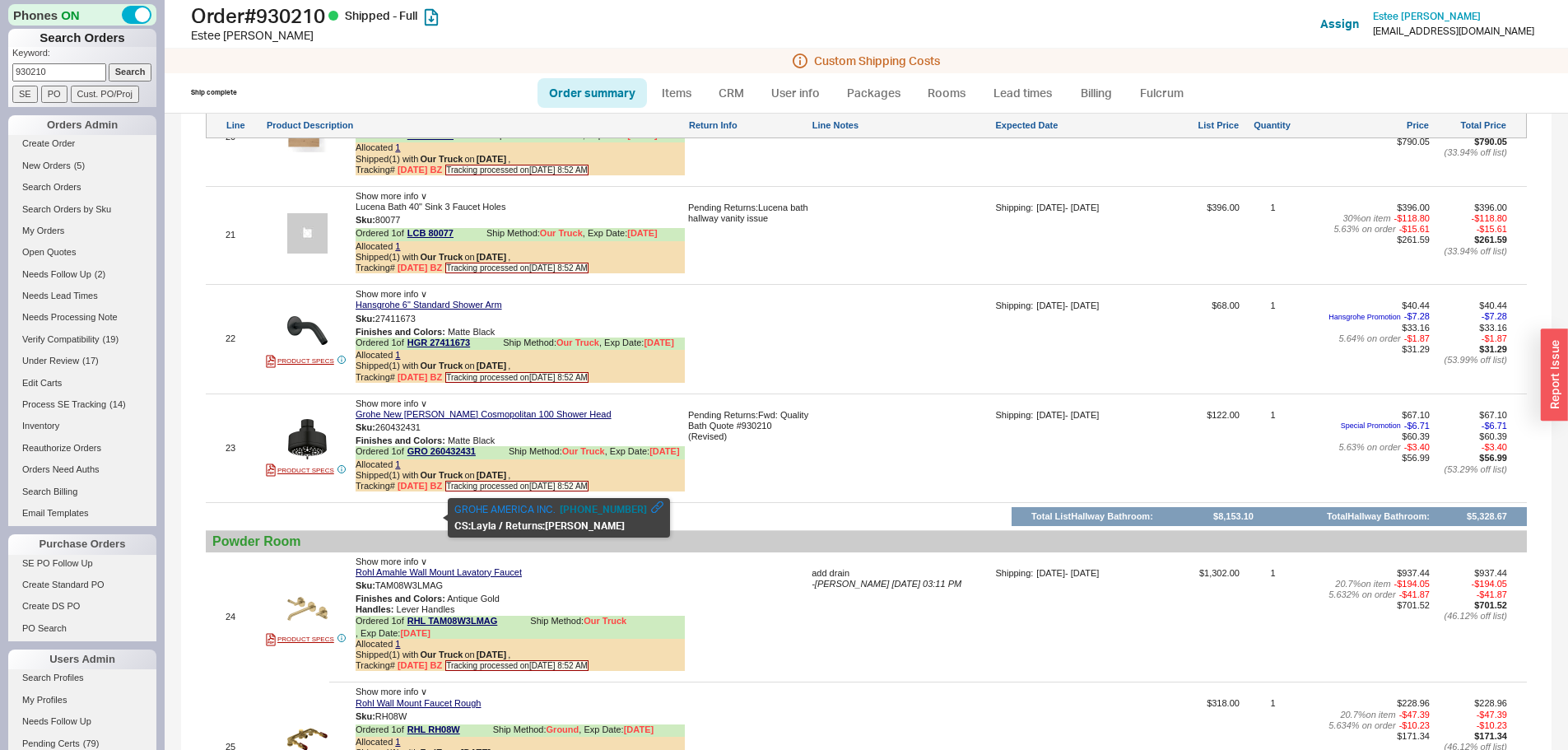
scroll to position [4281, 0]
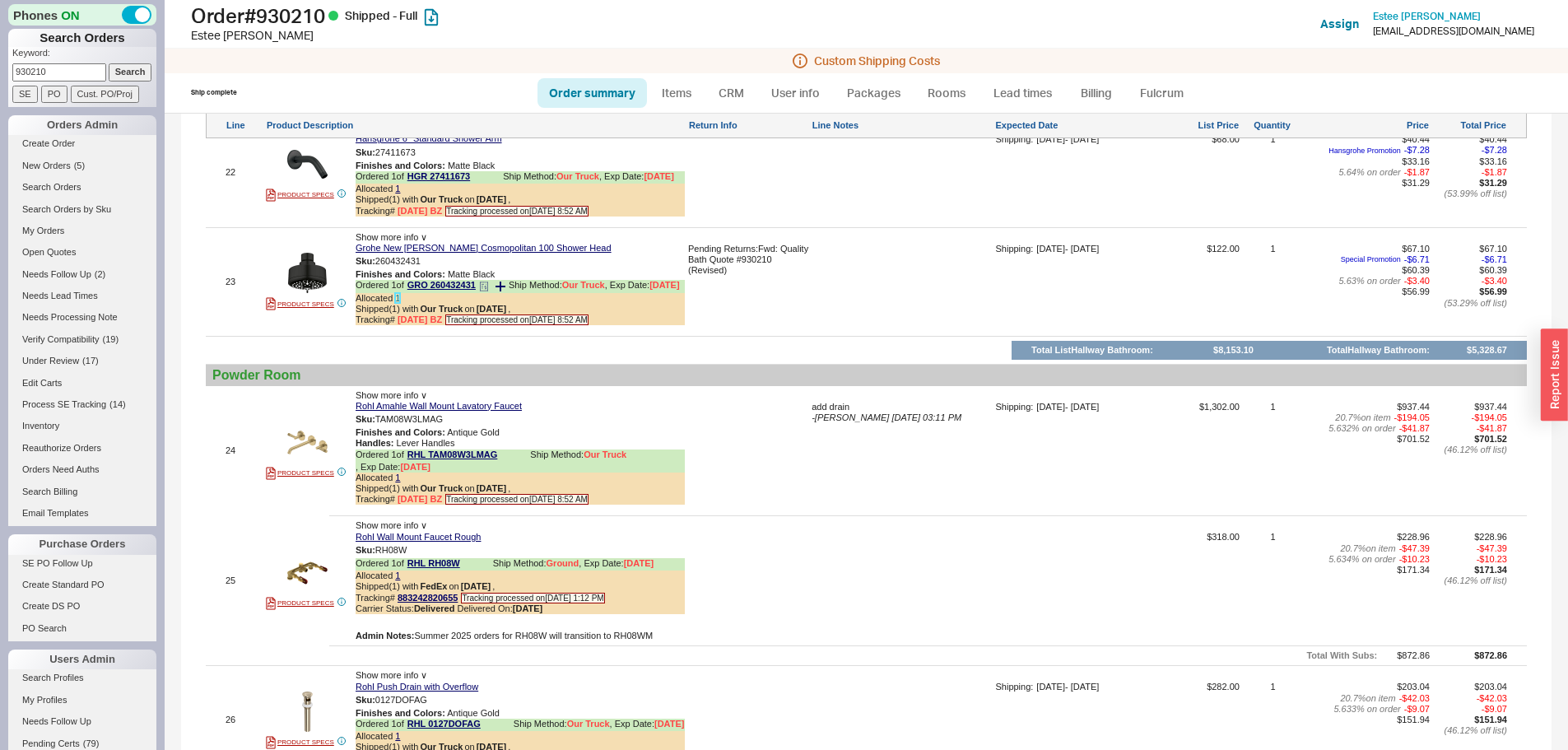
click at [396, 303] on link "1" at bounding box center [397, 298] width 5 height 10
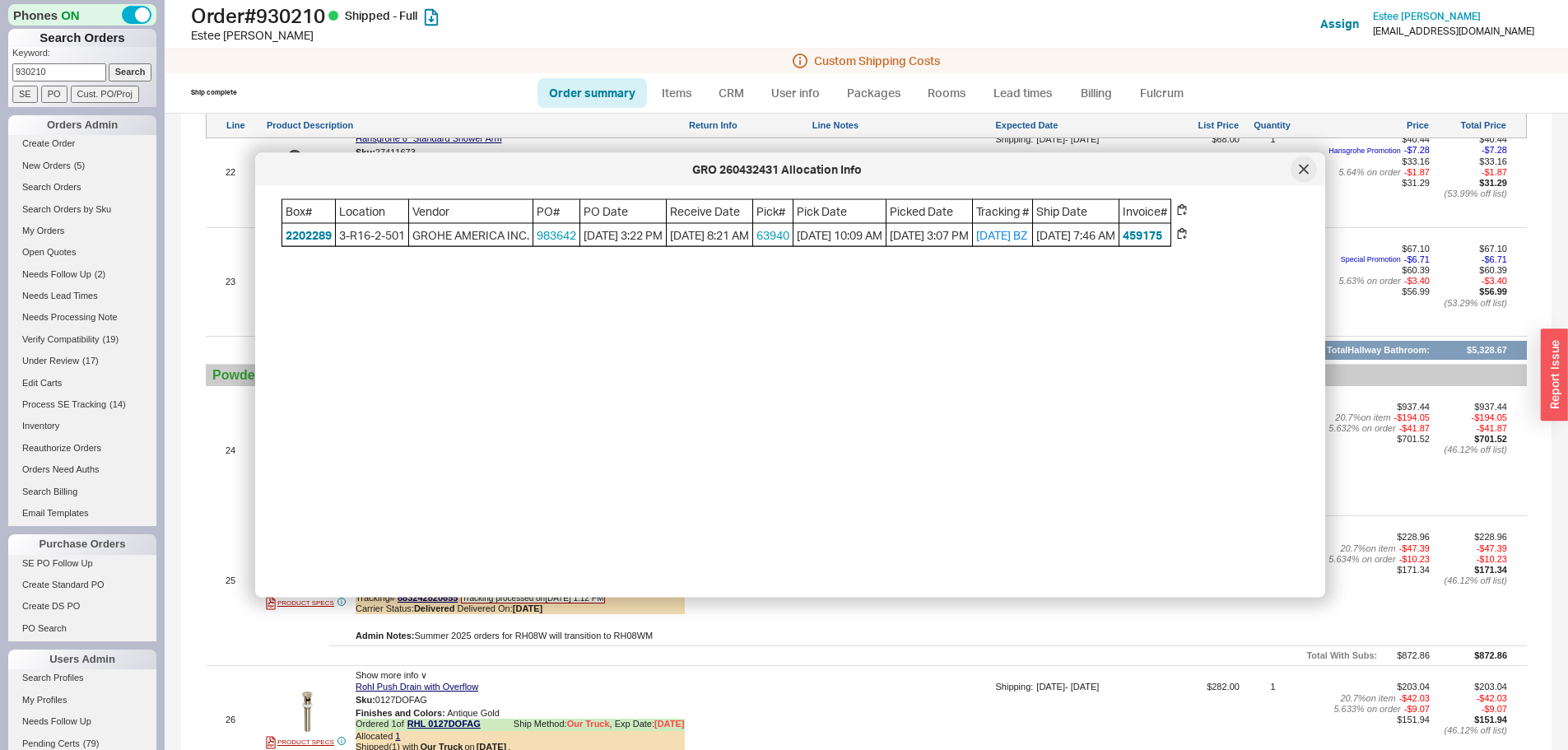
click at [1301, 169] on icon at bounding box center [1303, 170] width 10 height 10
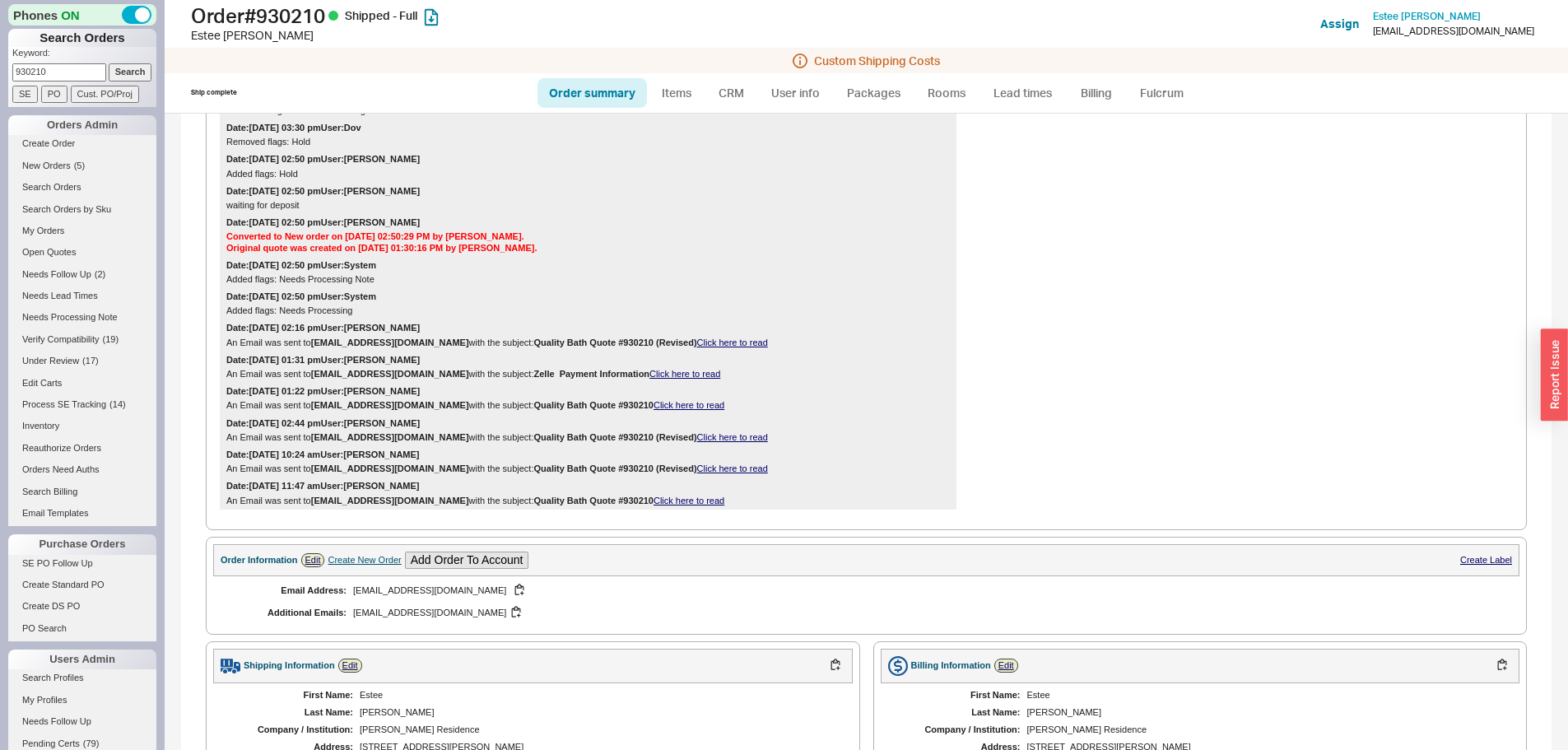
scroll to position [1400, 0]
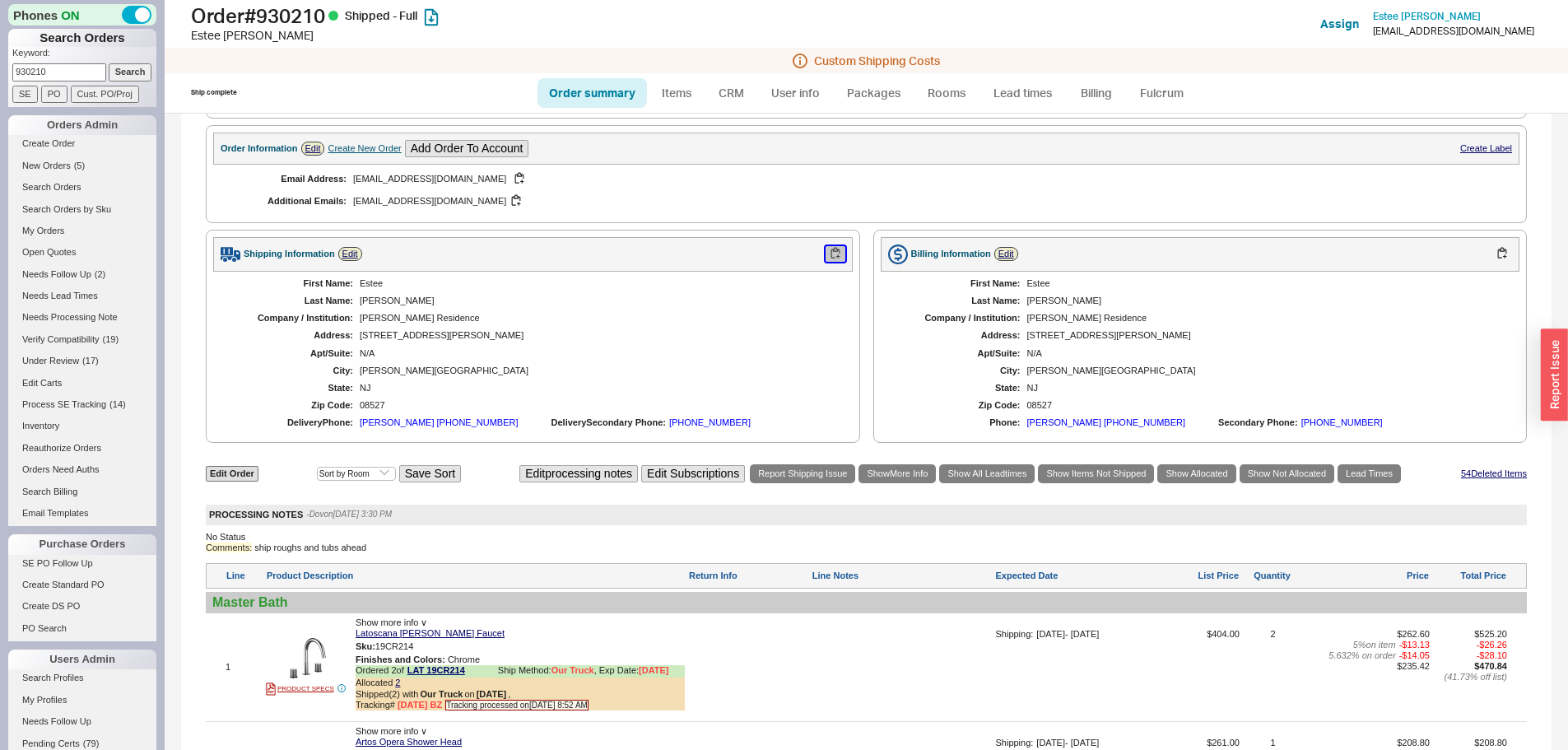
click at [828, 251] on button "button" at bounding box center [835, 254] width 19 height 16
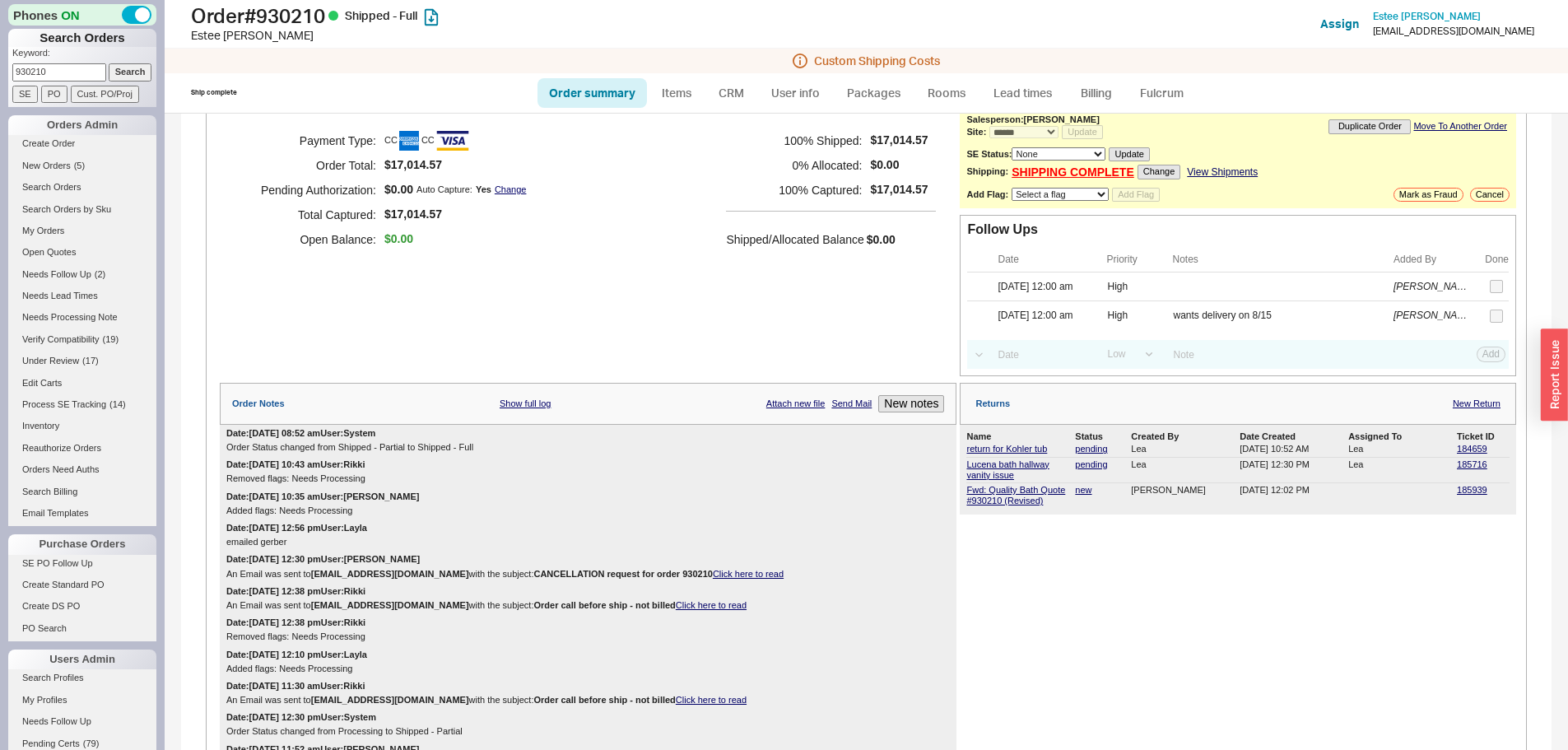
scroll to position [0, 0]
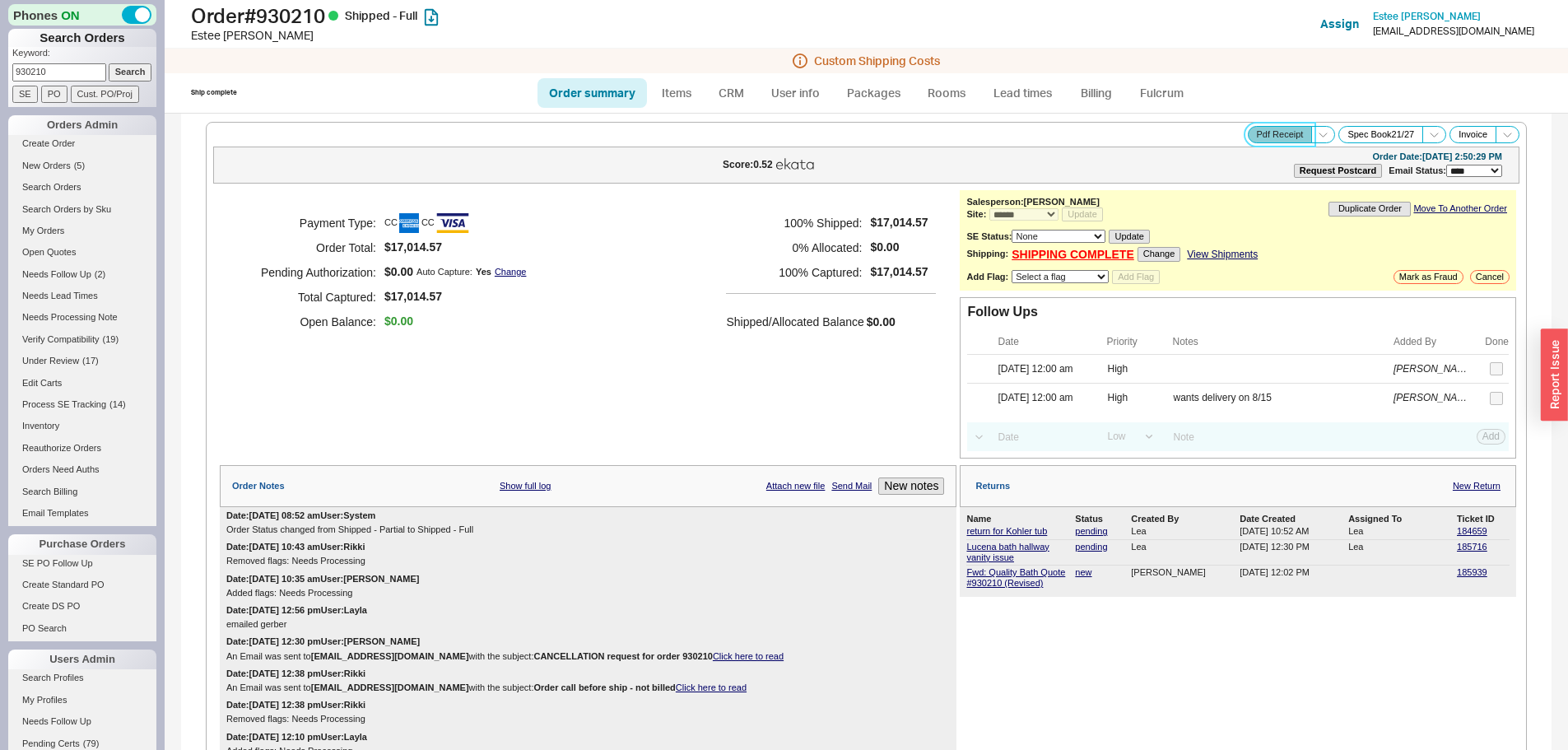
click at [1264, 134] on button "Pdf Receipt" at bounding box center [1280, 135] width 65 height 17
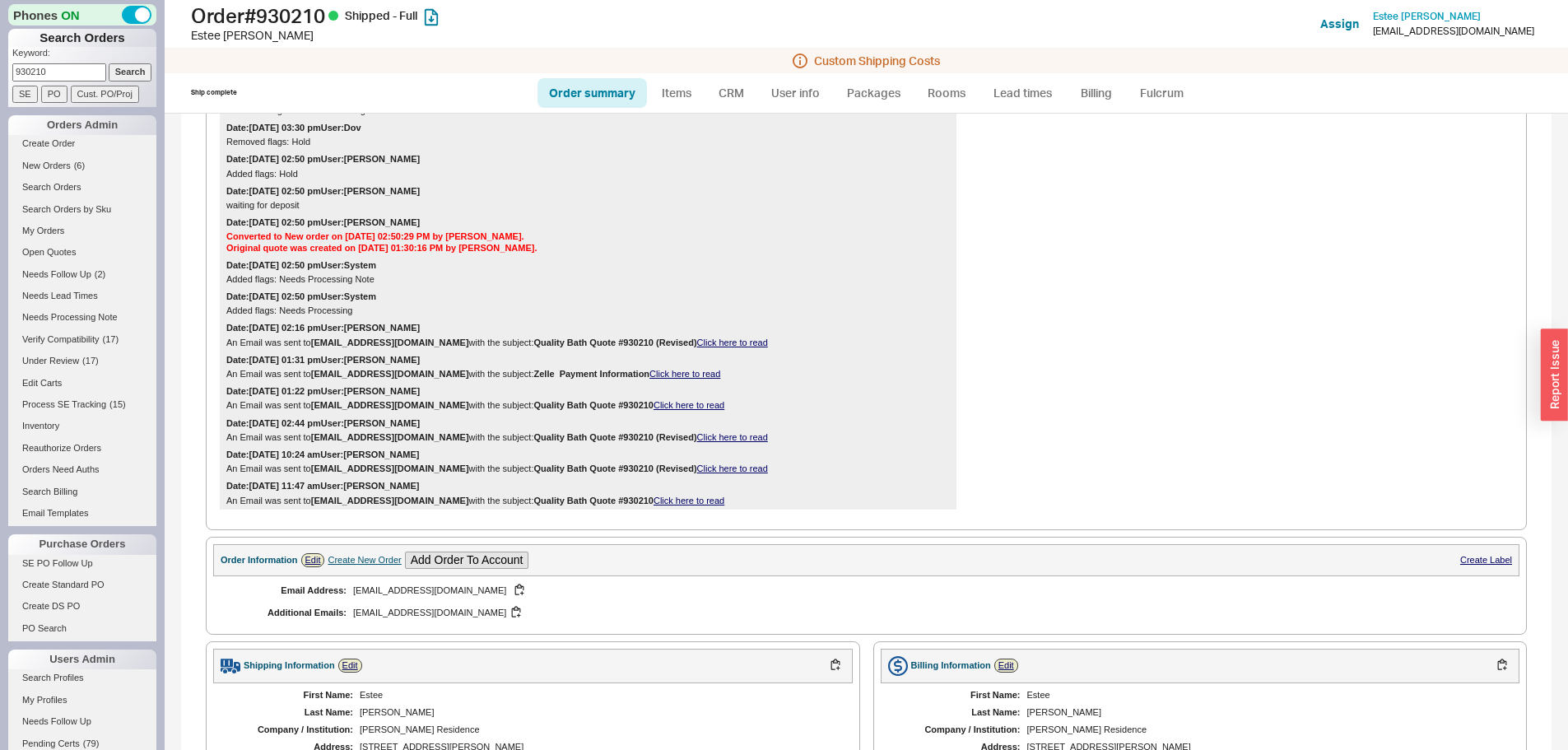
scroll to position [1483, 0]
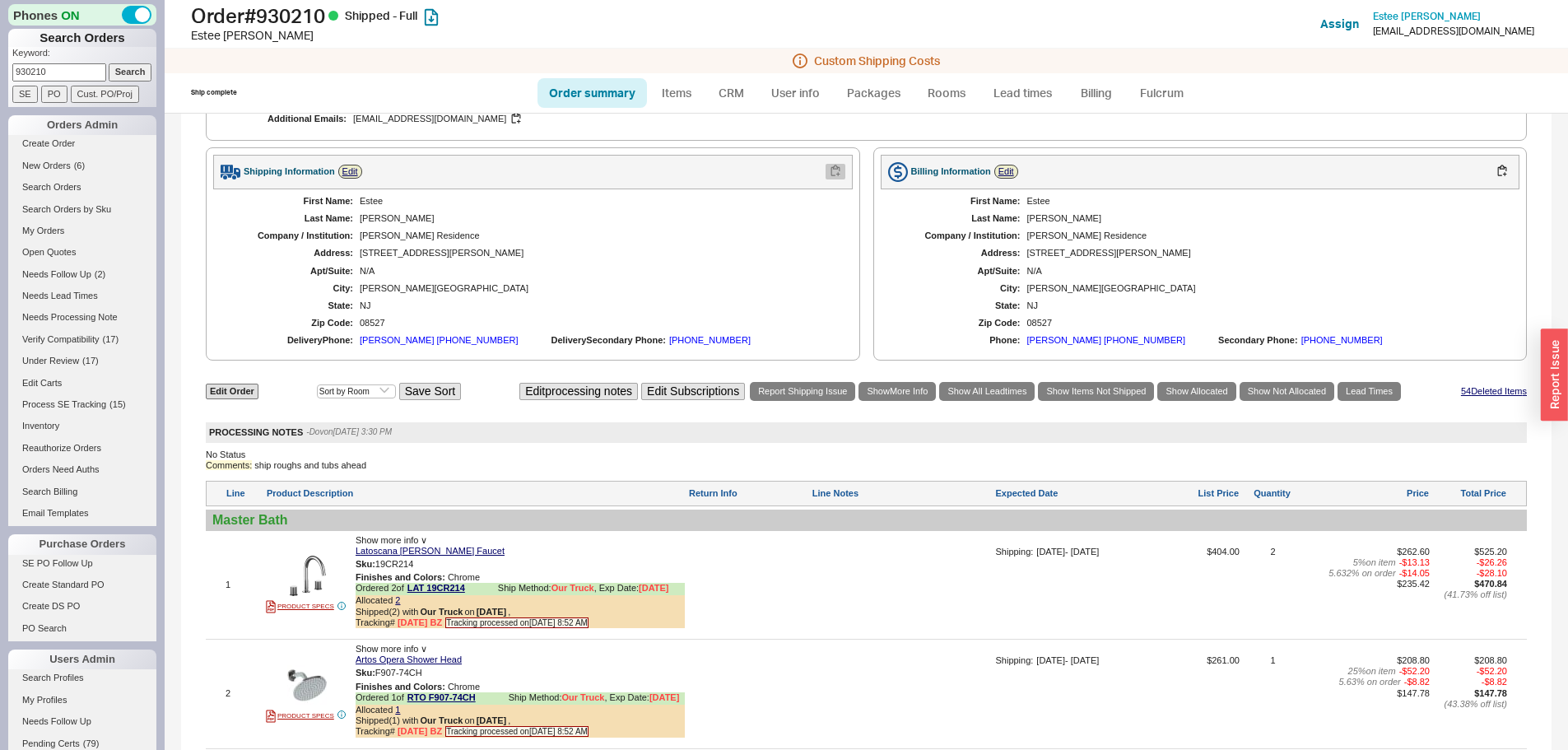
click at [834, 172] on button "button" at bounding box center [835, 172] width 19 height 16
click at [829, 176] on button "button" at bounding box center [835, 172] width 19 height 16
click at [53, 159] on link "New Orders ( 6 )" at bounding box center [82, 166] width 149 height 17
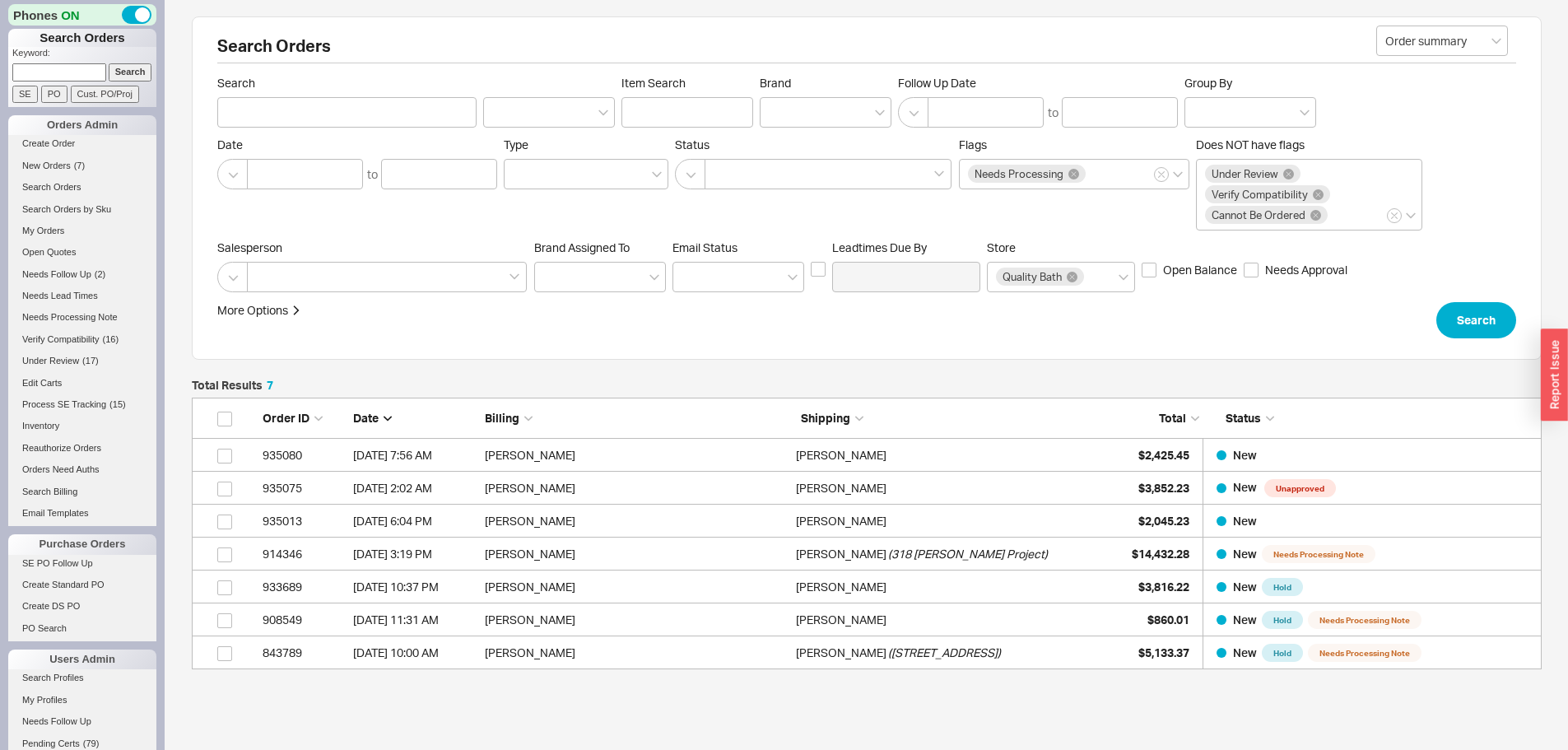
scroll to position [259, 1337]
click at [65, 70] on input at bounding box center [59, 72] width 94 height 17
type input "927149"
click at [109, 63] on input "Search" at bounding box center [130, 72] width 44 height 17
type input "927149"
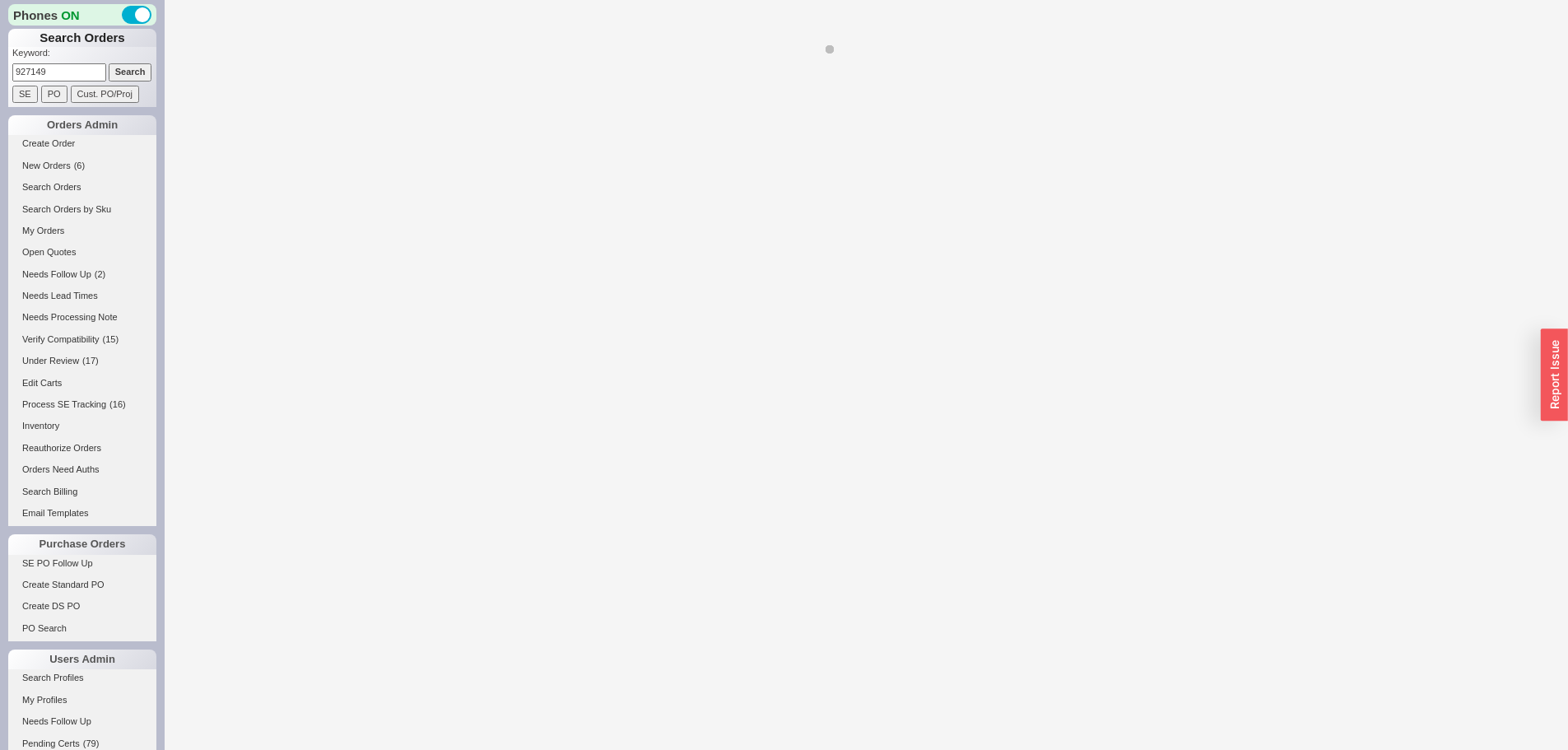
select select "*"
select select "LOW"
select select "3"
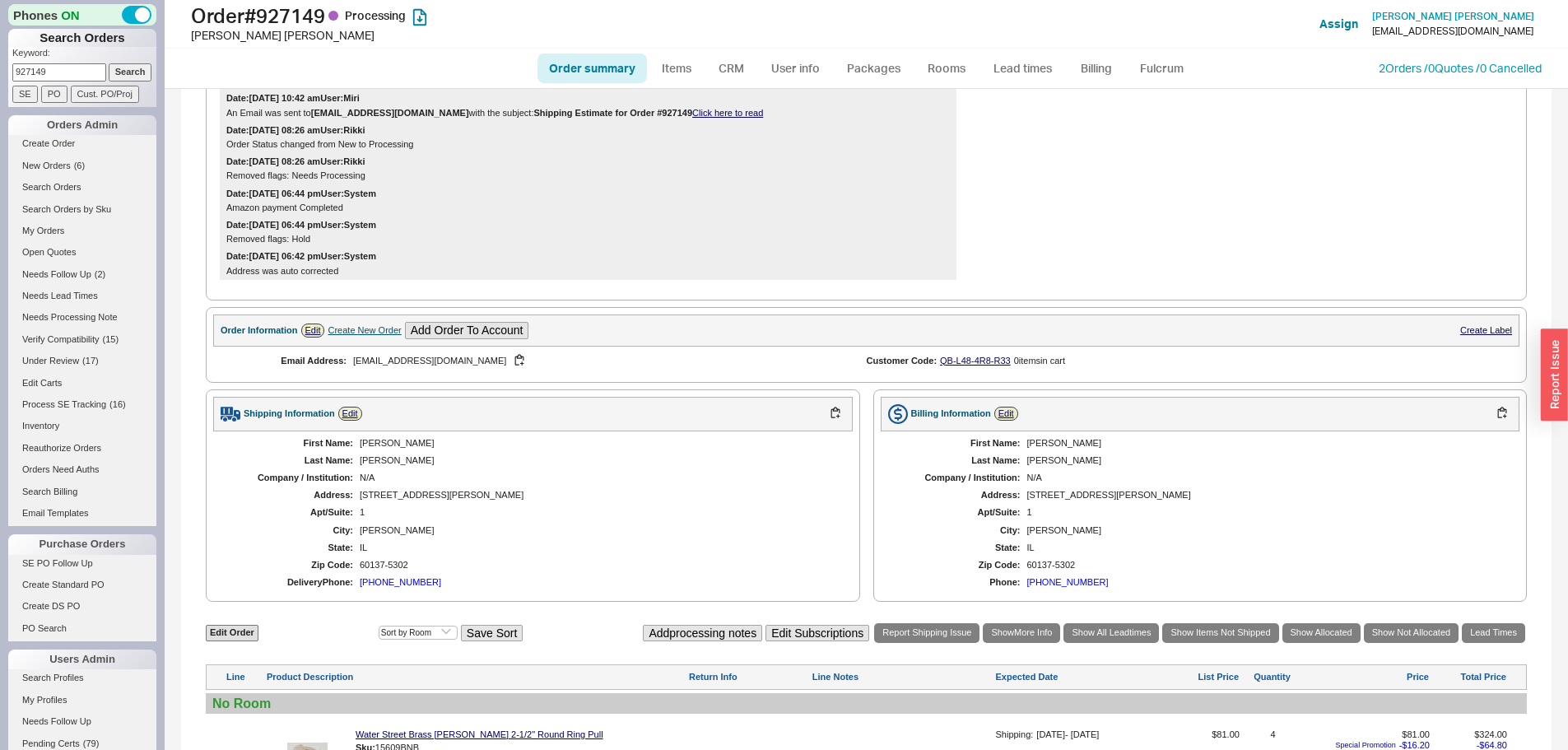
scroll to position [576, 0]
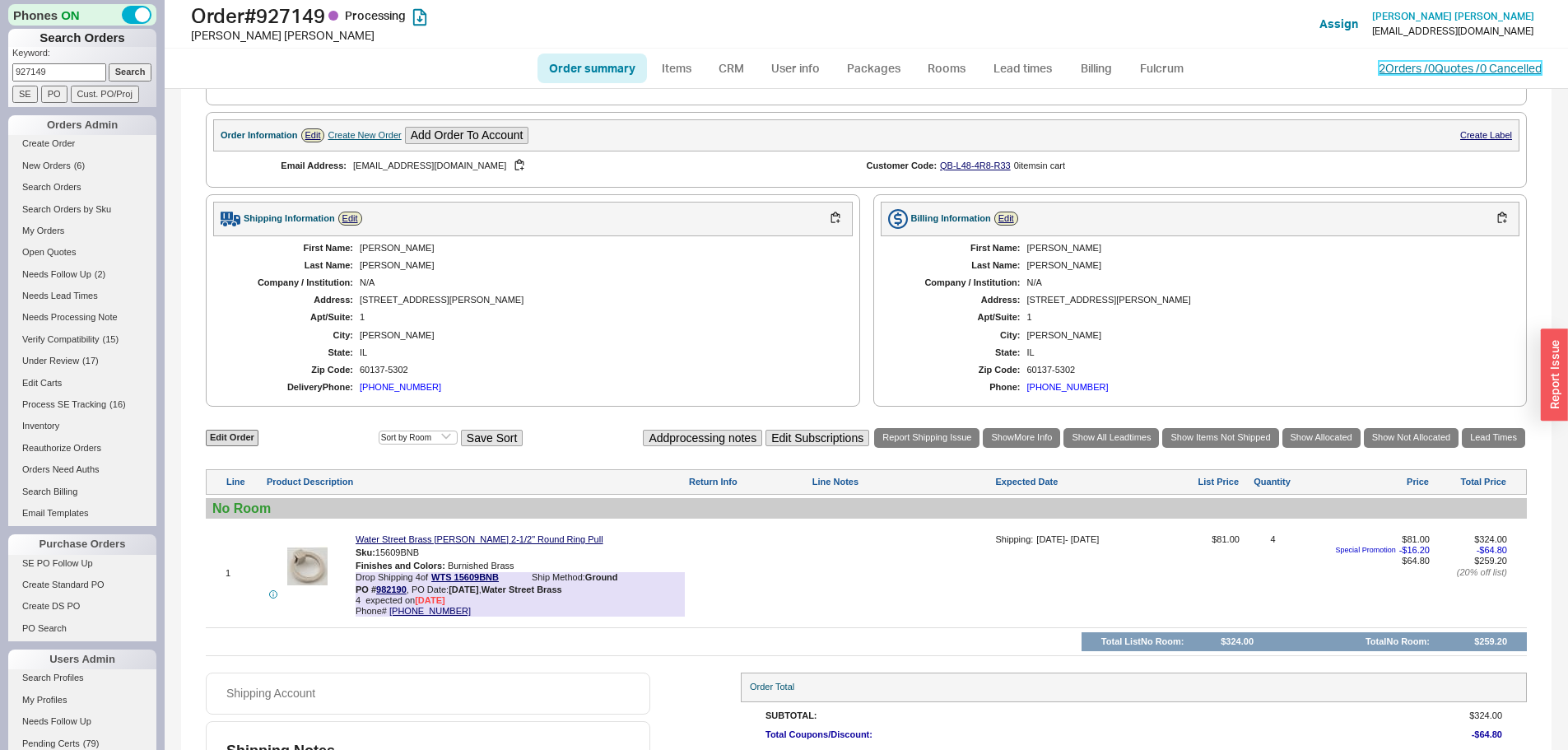
click at [1384, 68] on link "2 Orders / 0 Quotes / 0 Cancelled" at bounding box center [1460, 68] width 163 height 14
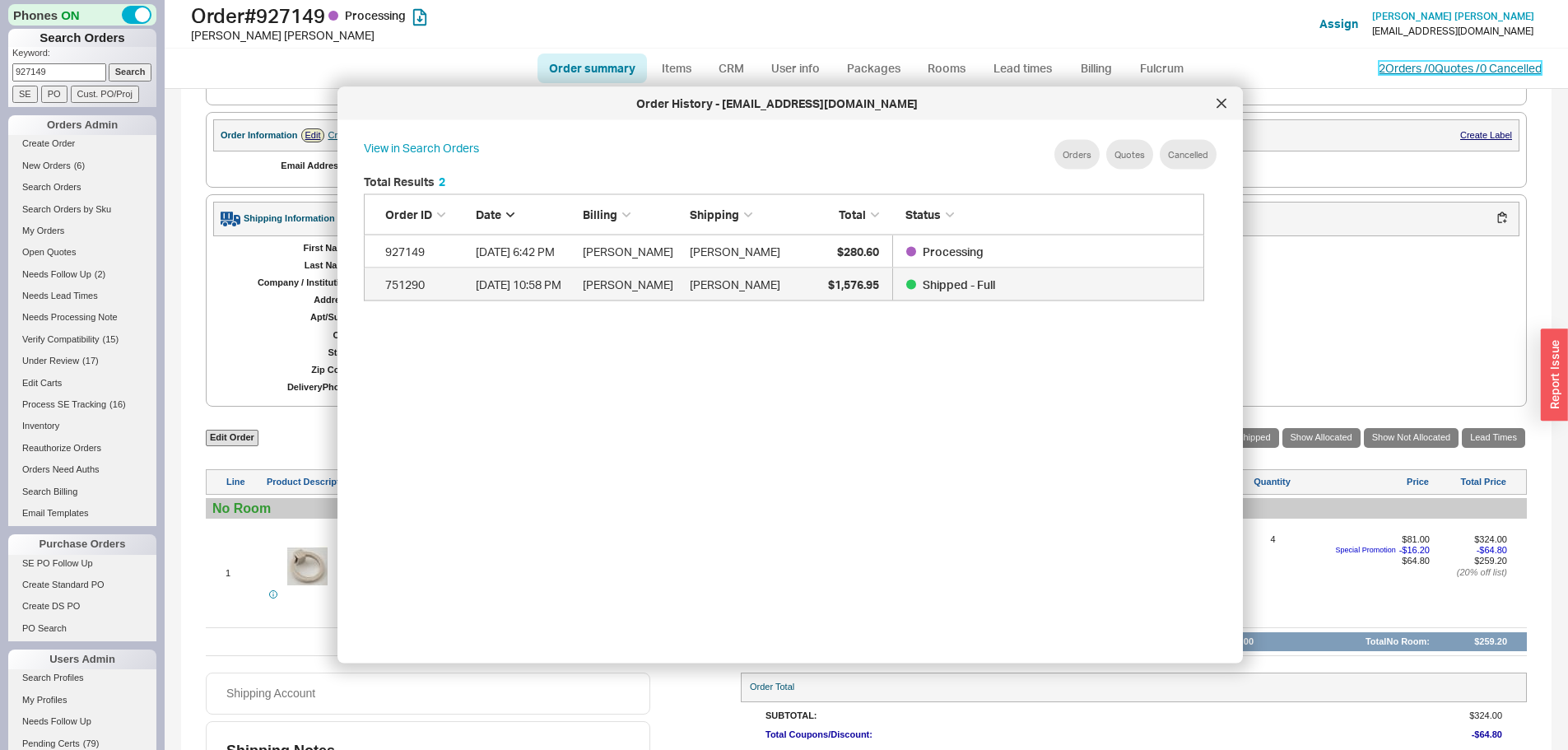
scroll to position [492, 854]
click at [838, 289] on span "$1,576.95" at bounding box center [853, 284] width 51 height 14
click at [1235, 105] on div "Order History - janetknipp@gmail.com" at bounding box center [789, 104] width 905 height 33
click at [1217, 107] on icon at bounding box center [1220, 103] width 8 height 8
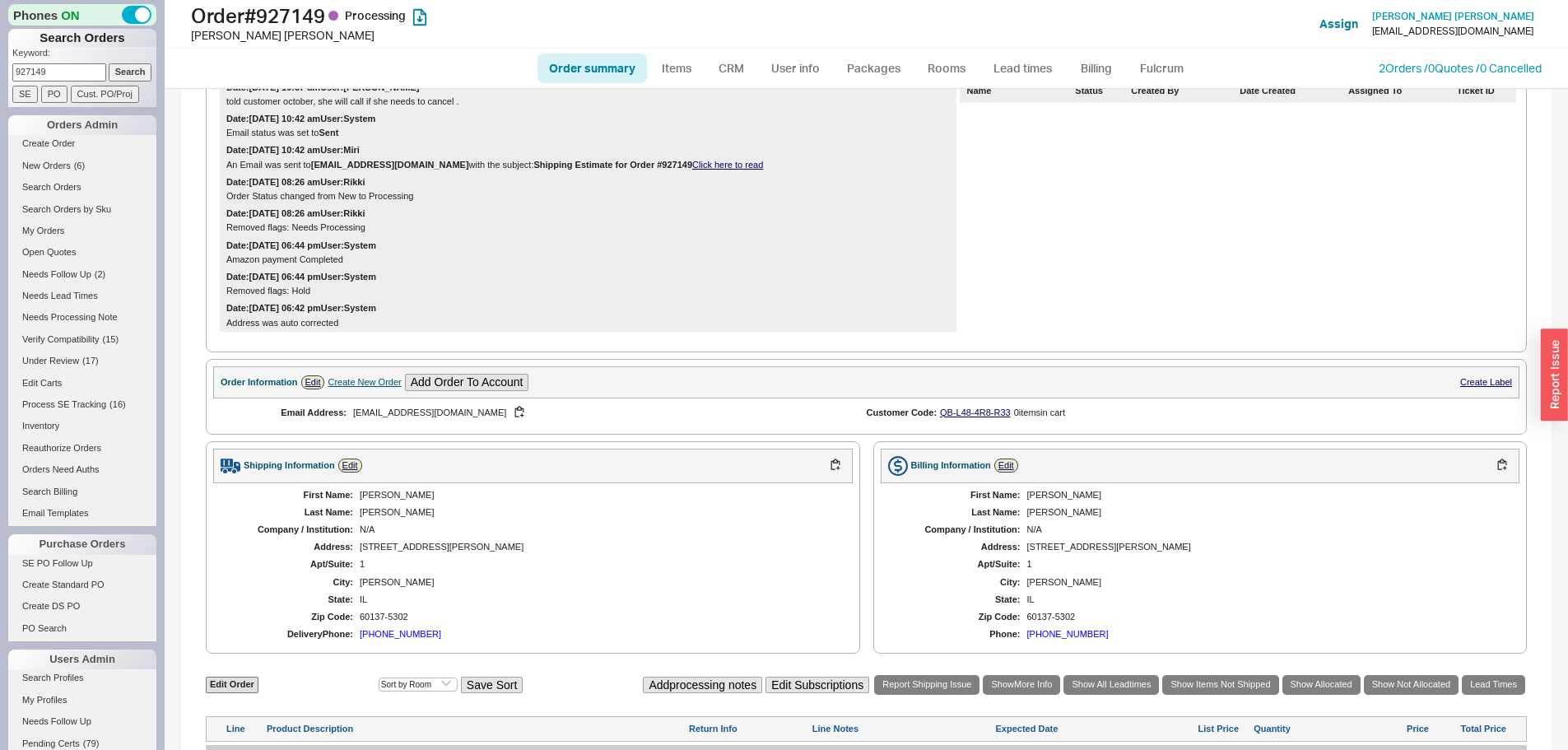
scroll to position [679, 0]
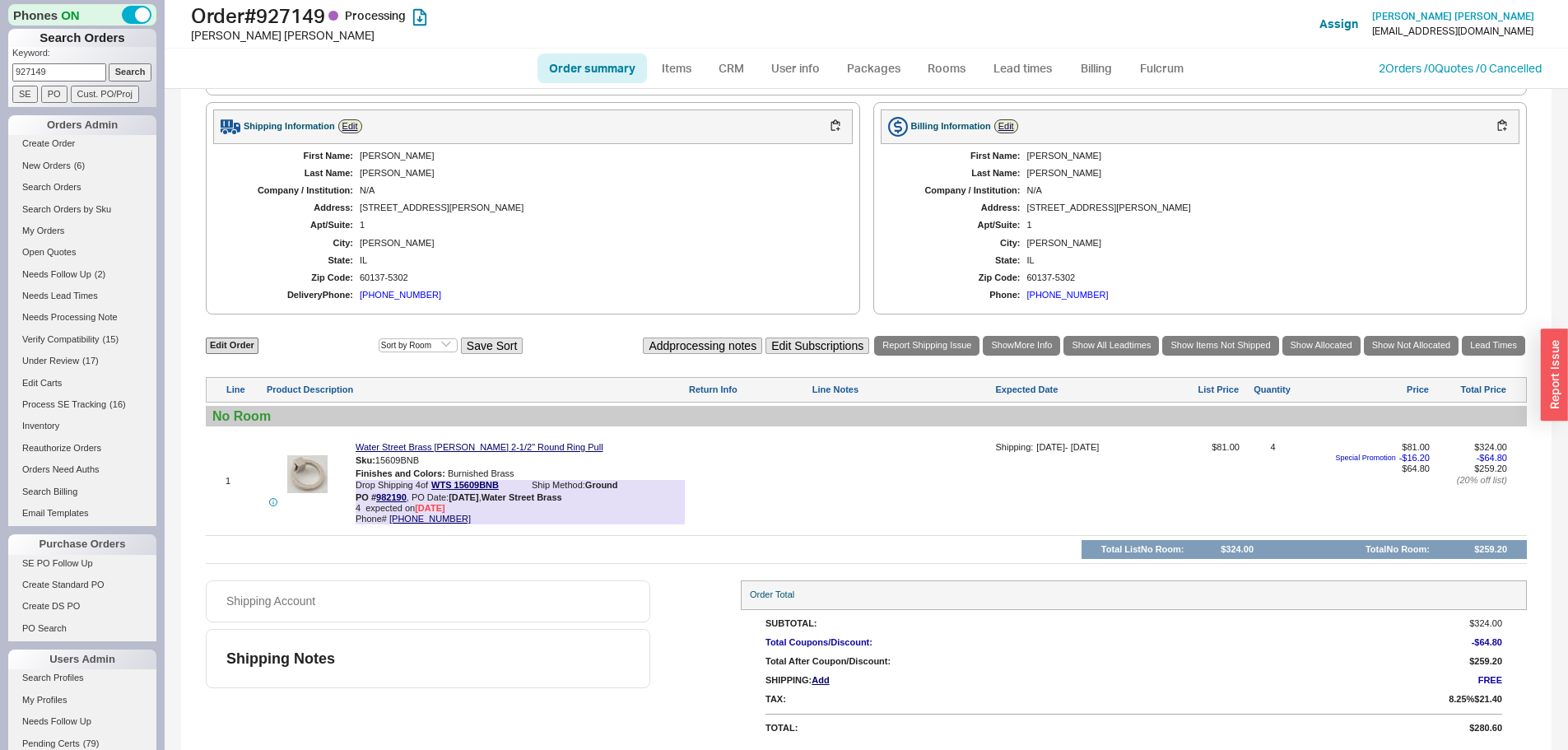
click at [759, 484] on div at bounding box center [749, 487] width 120 height 89
click at [900, 499] on div at bounding box center [902, 487] width 181 height 89
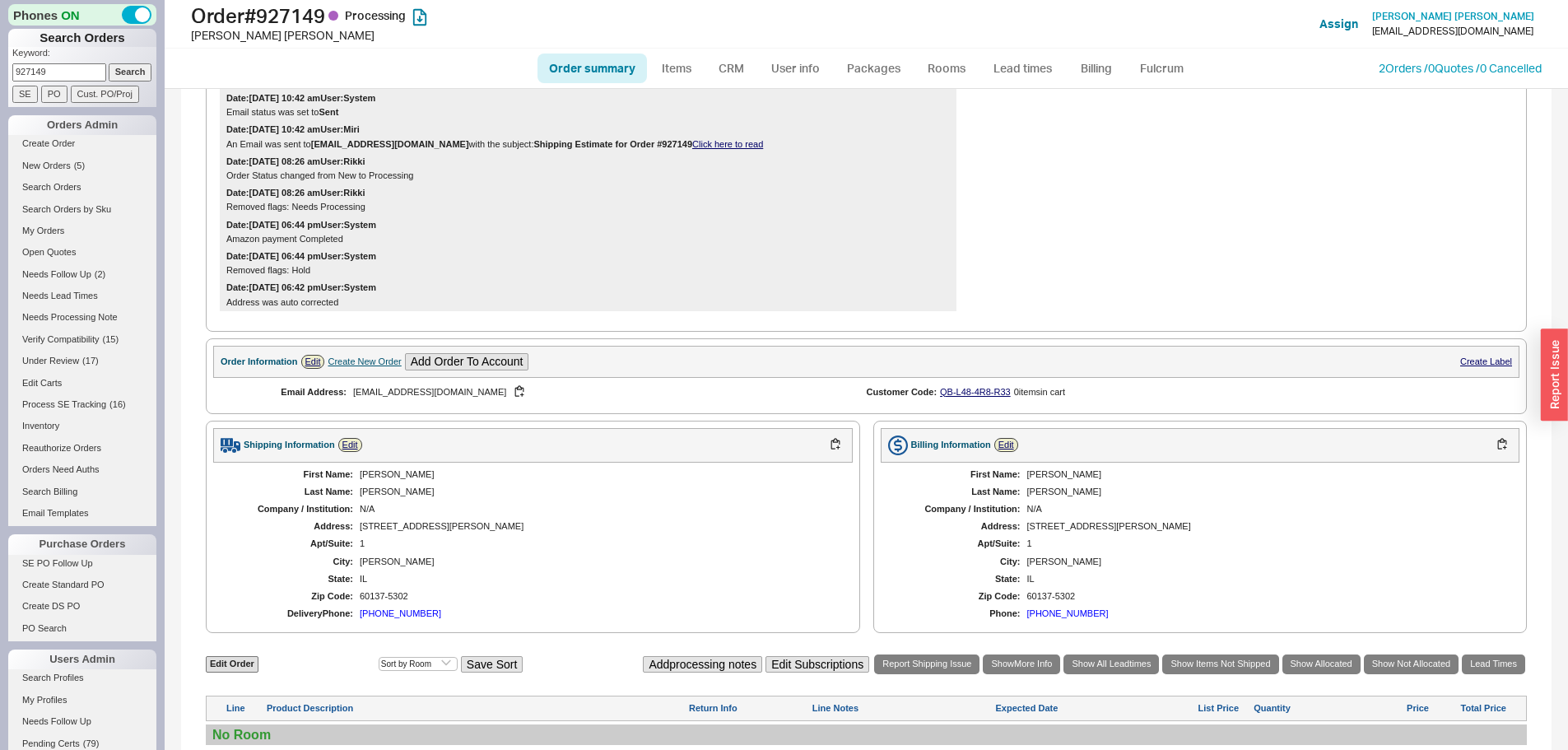
scroll to position [0, 0]
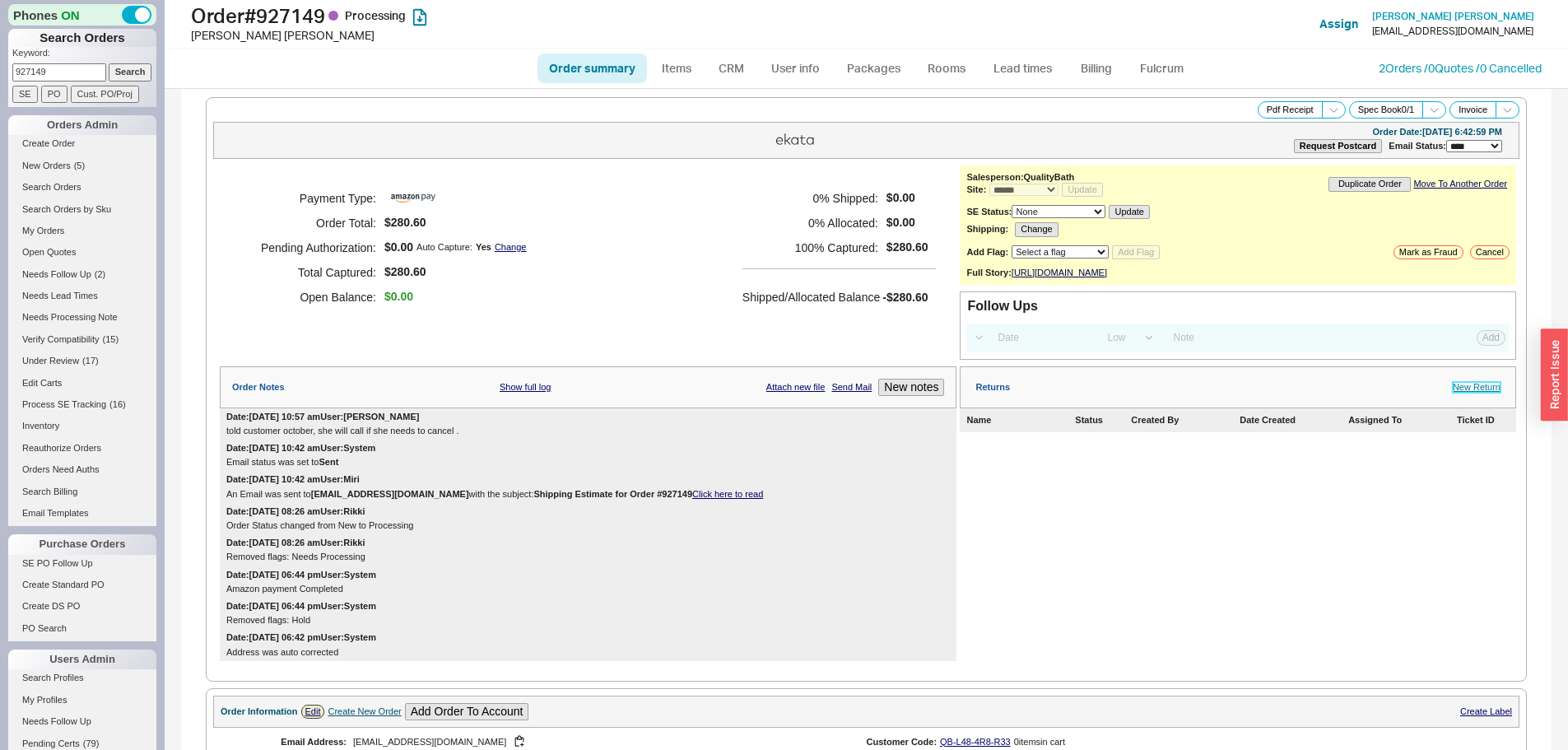
click at [1457, 392] on link "New Return" at bounding box center [1476, 387] width 48 height 11
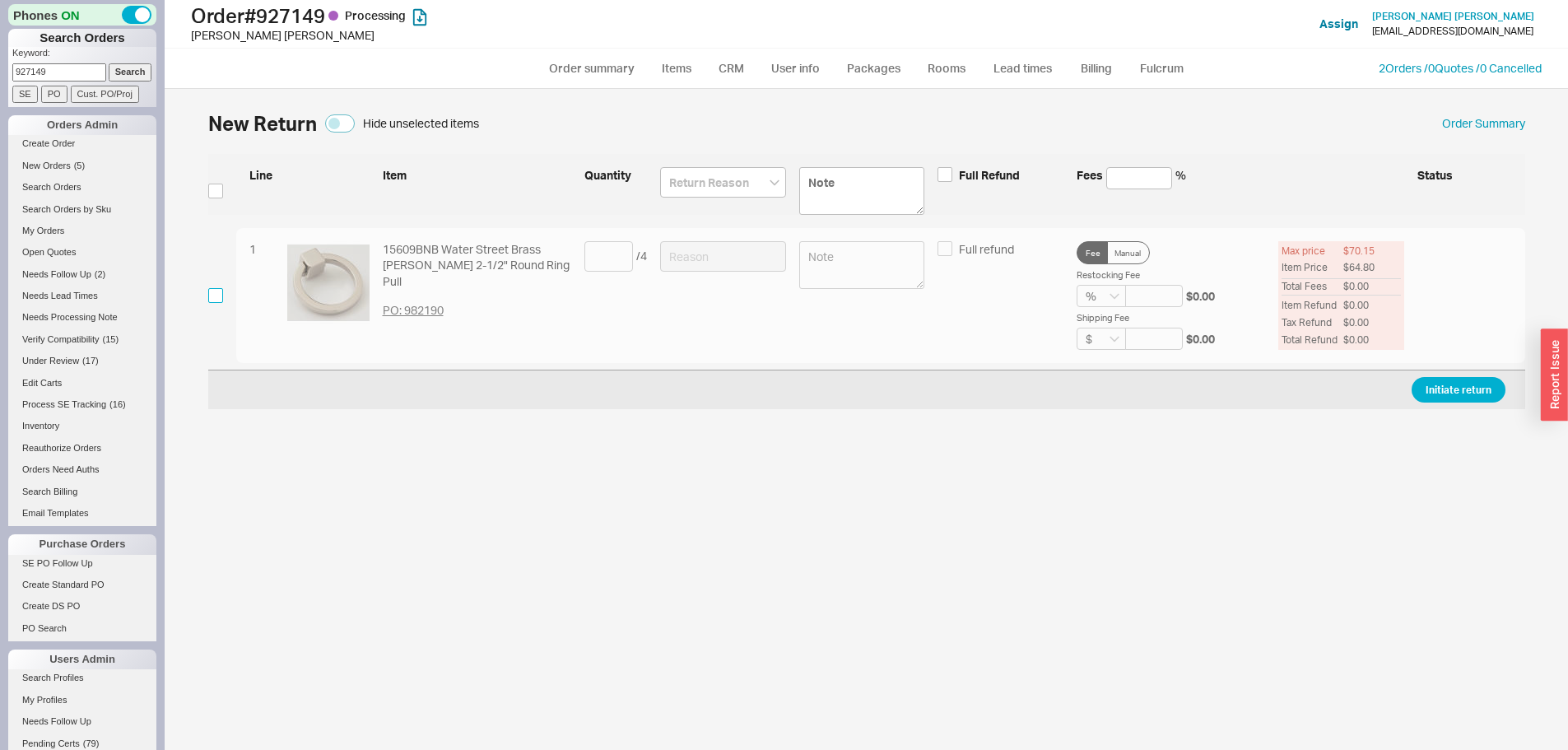
click at [213, 295] on input "checkbox" at bounding box center [215, 295] width 15 height 15
checkbox input "true"
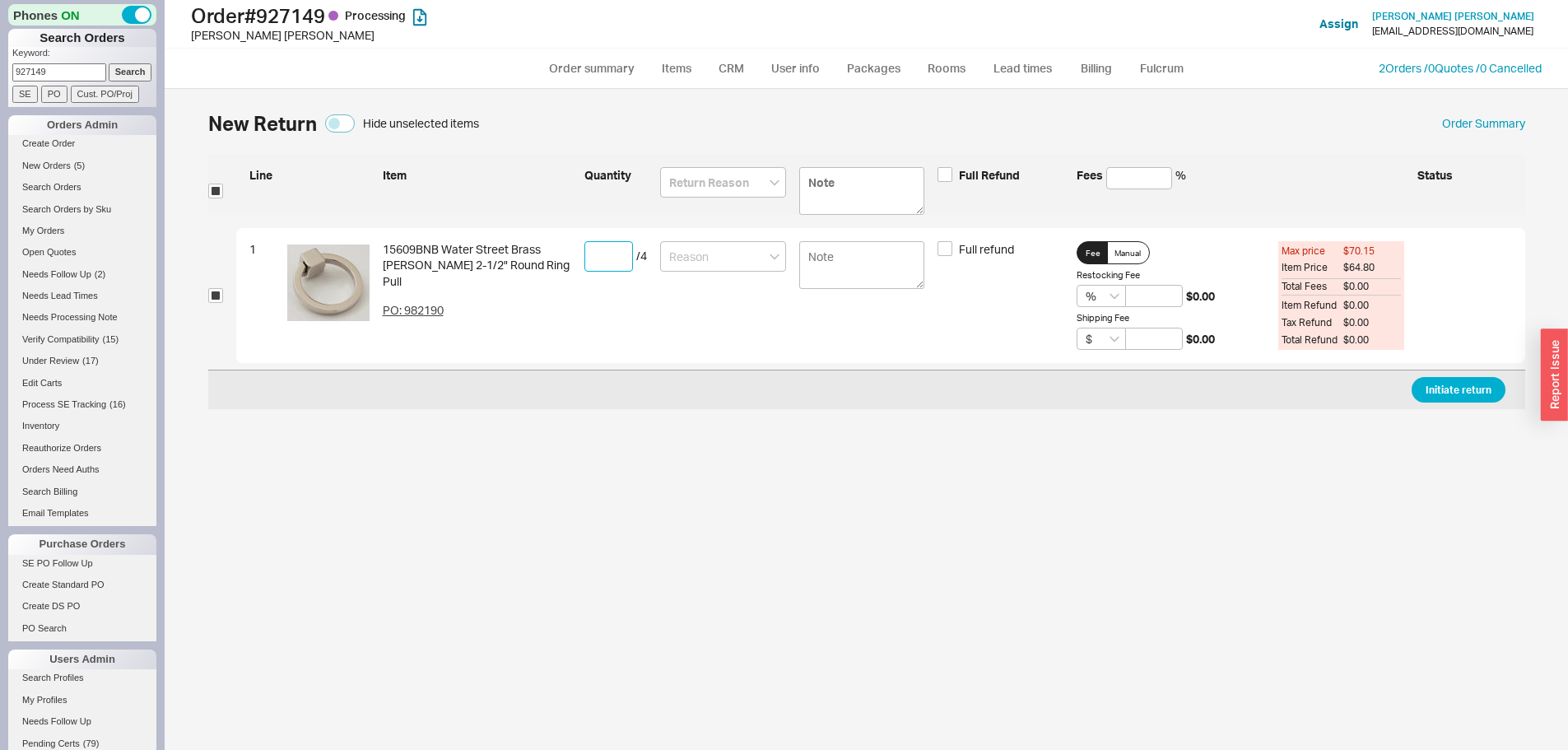
click at [598, 268] on input at bounding box center [609, 256] width 49 height 30
type input "1"
click at [762, 279] on div at bounding box center [723, 295] width 126 height 110
click at [744, 261] on input at bounding box center [723, 256] width 126 height 30
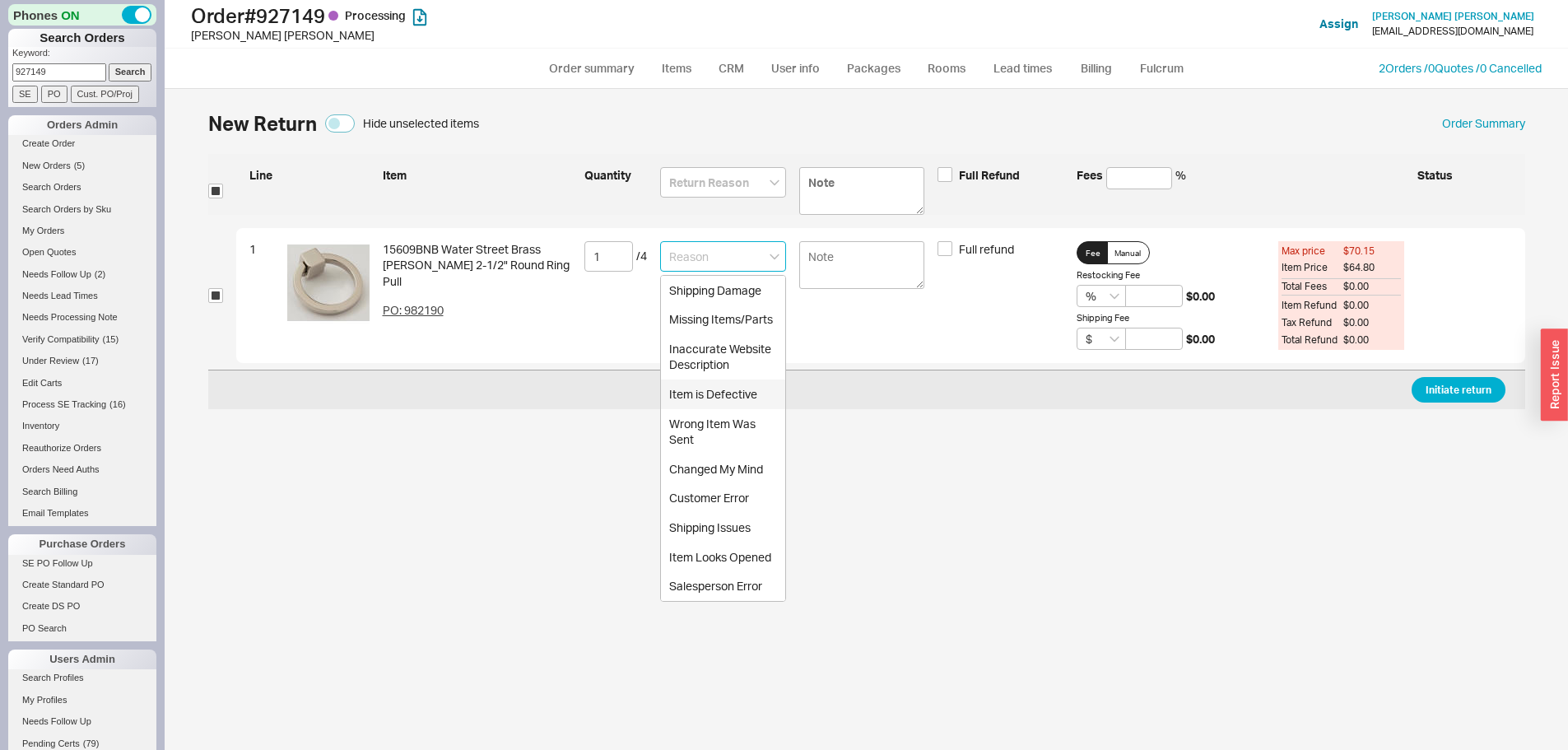
click at [735, 396] on div "Item is Defective" at bounding box center [723, 394] width 124 height 30
type input "Item is Defective"
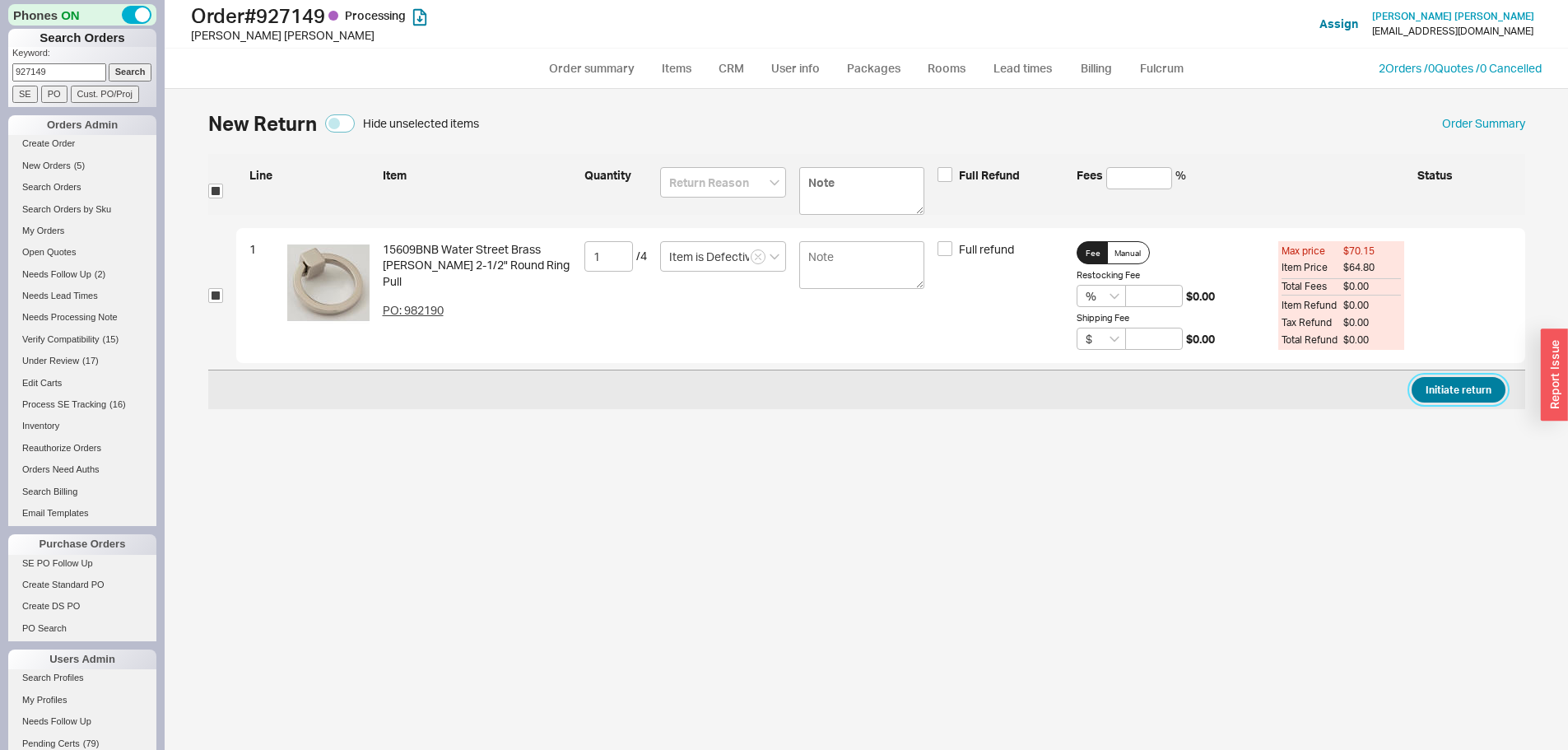
click at [1451, 383] on button "Initiate return" at bounding box center [1457, 390] width 94 height 25
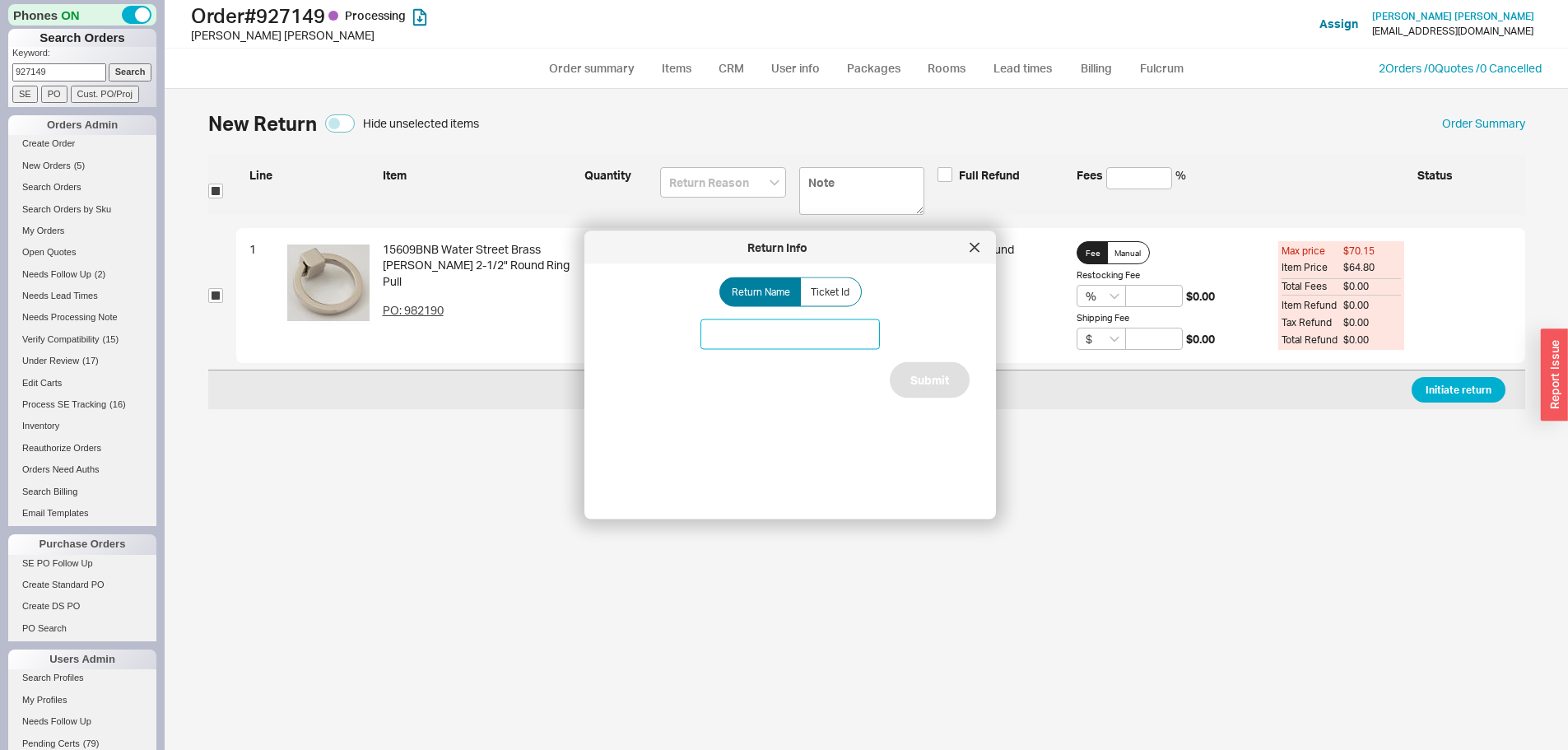
click at [761, 328] on input at bounding box center [789, 334] width 180 height 30
click at [742, 334] on input "Waterstreet" at bounding box center [789, 334] width 180 height 30
click at [743, 338] on input "Waterstreet" at bounding box center [789, 334] width 180 height 30
click at [740, 332] on input "Waterstreet" at bounding box center [789, 334] width 180 height 30
click at [791, 328] on input "Water street" at bounding box center [789, 334] width 180 height 30
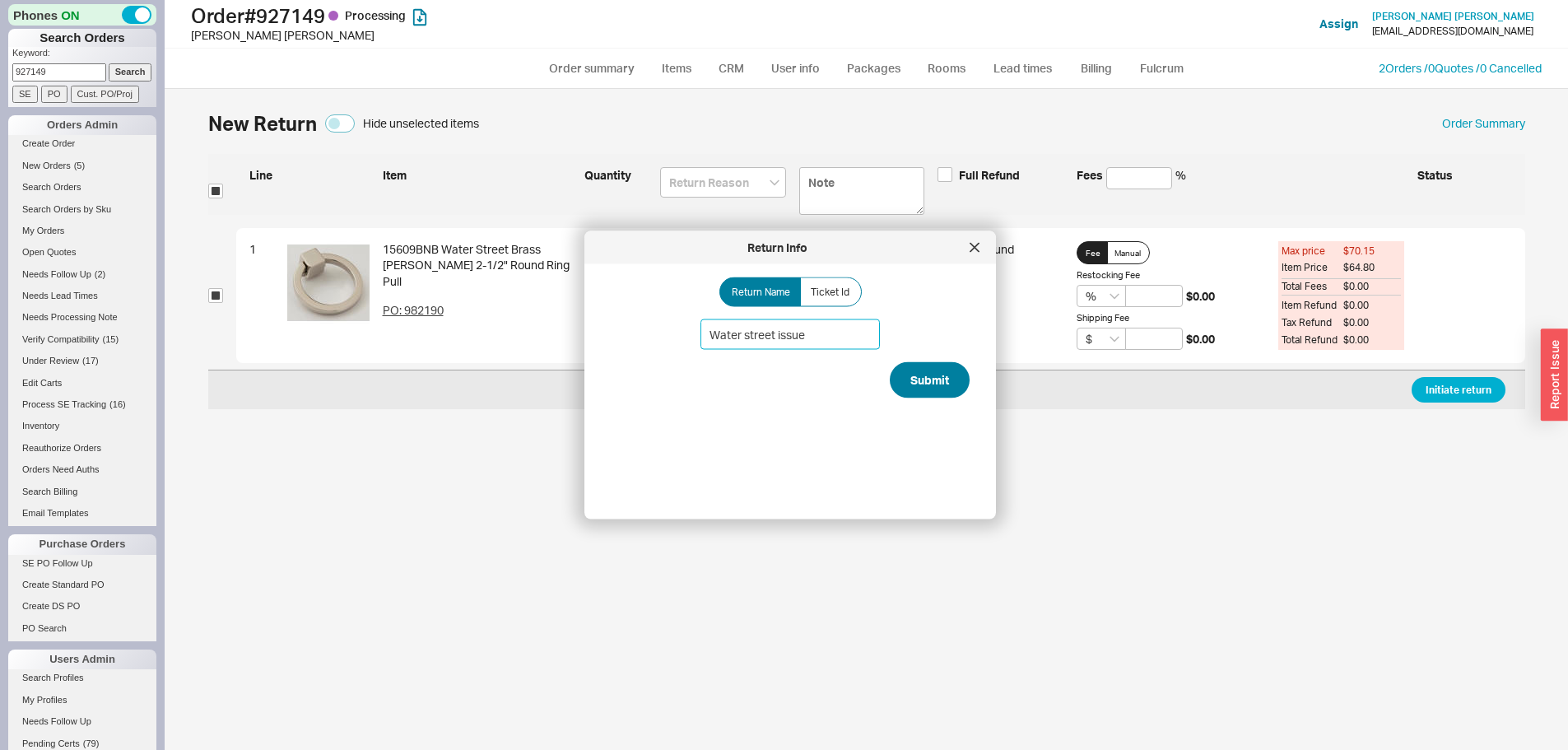
type input "Water street issue"
click at [932, 386] on button "Submit" at bounding box center [929, 380] width 80 height 36
select select "*"
select select "LOW"
select select "3"
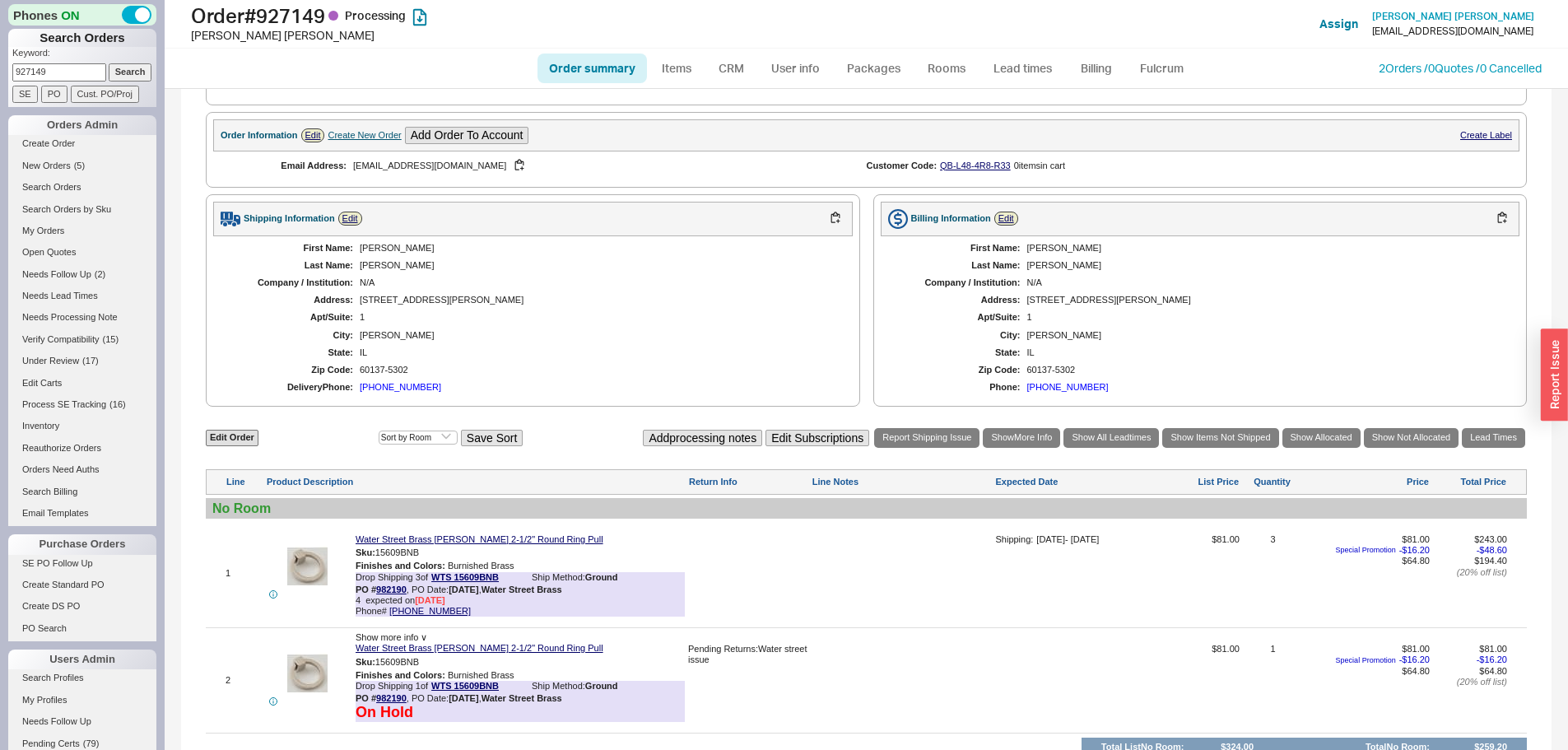
scroll to position [785, 0]
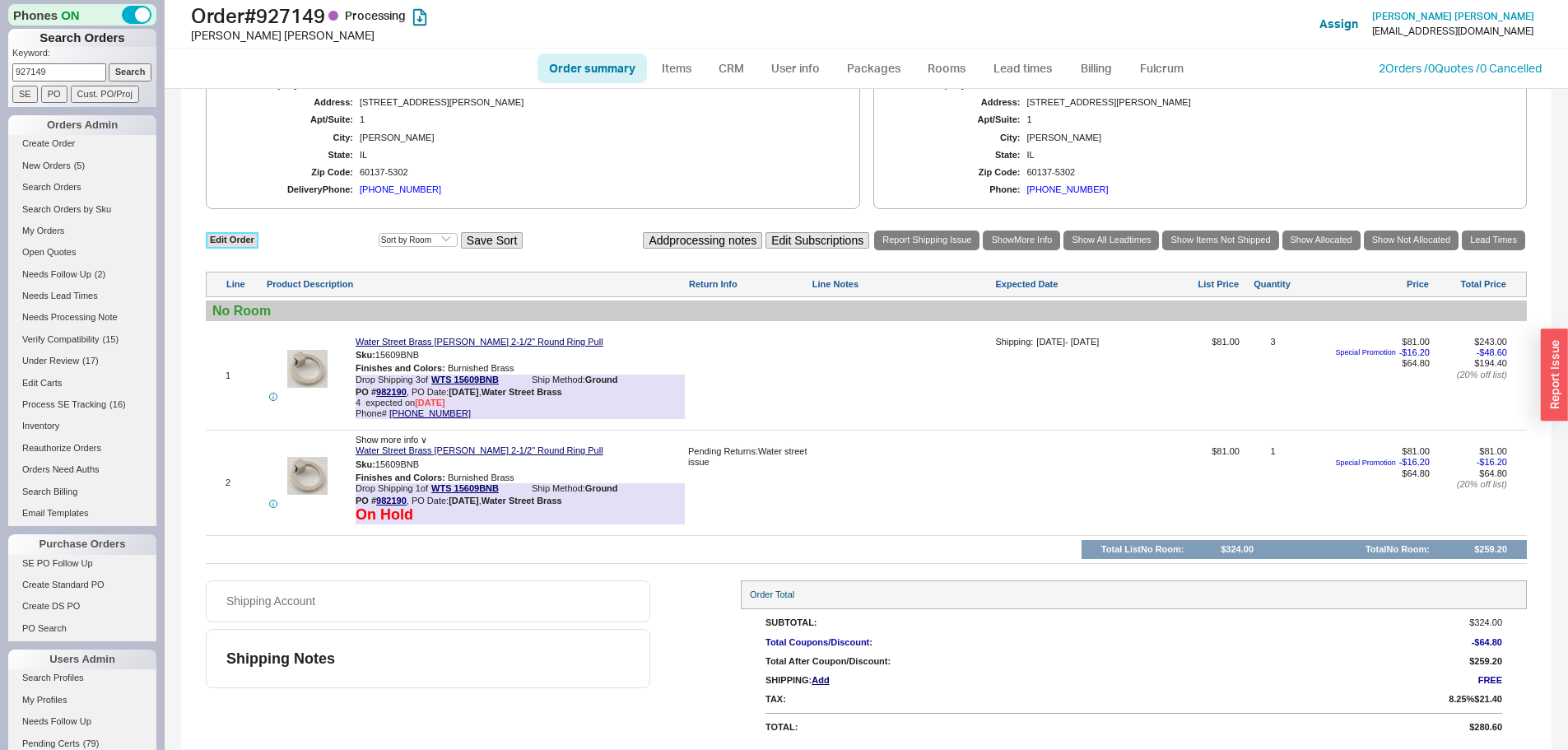
click at [238, 247] on link "Edit Order" at bounding box center [232, 240] width 52 height 16
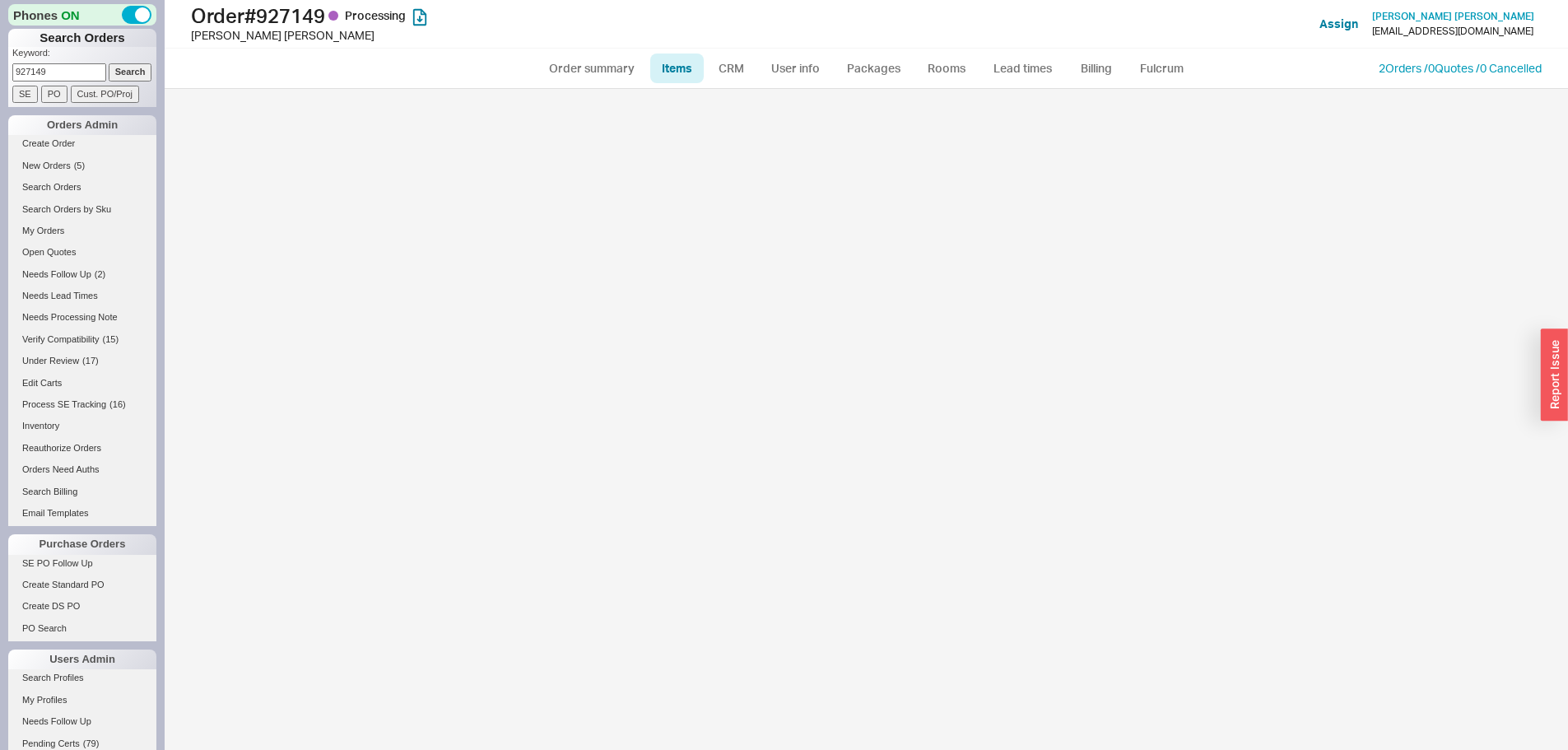
select select "3"
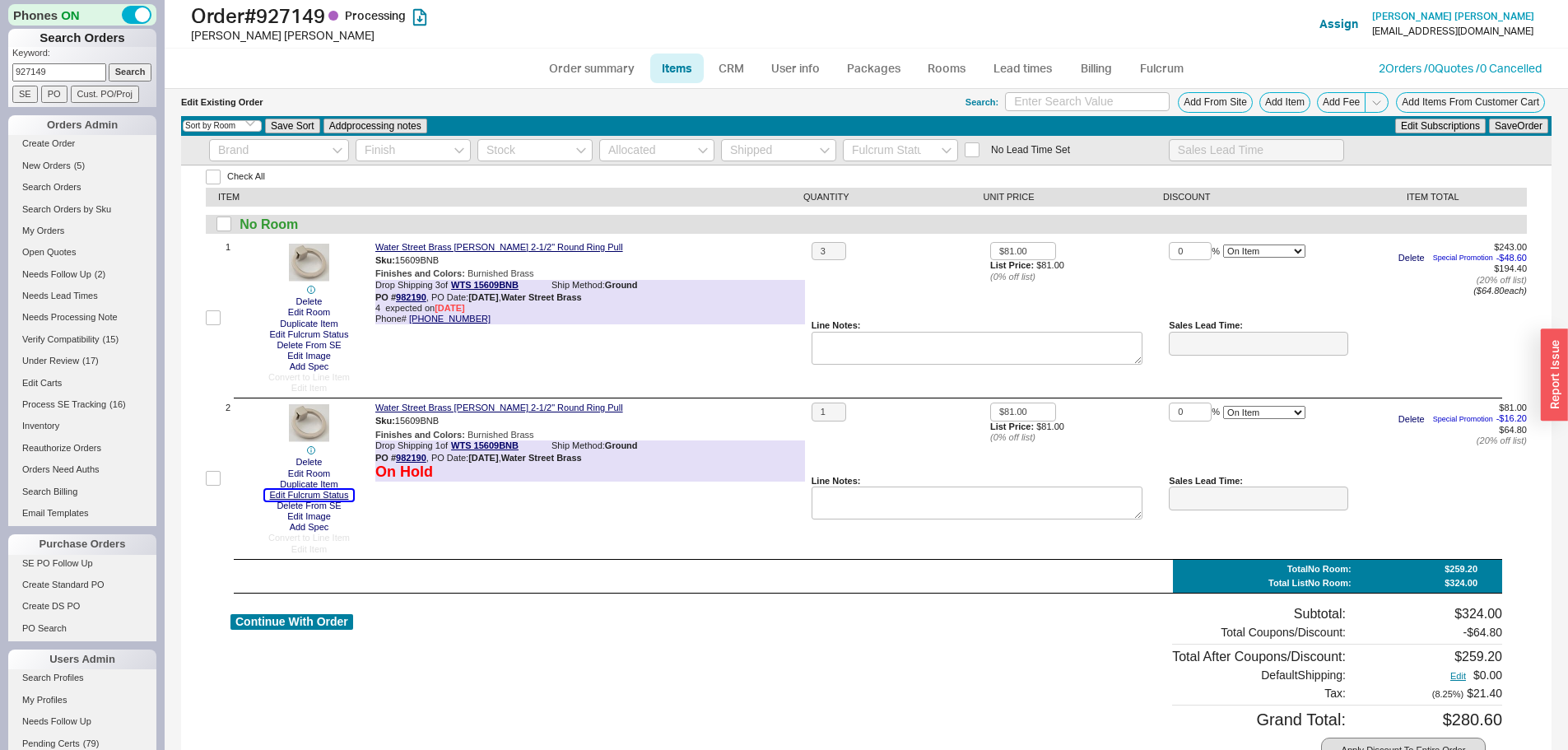
click at [311, 498] on button "Edit Fulcrum Status" at bounding box center [310, 494] width 89 height 11
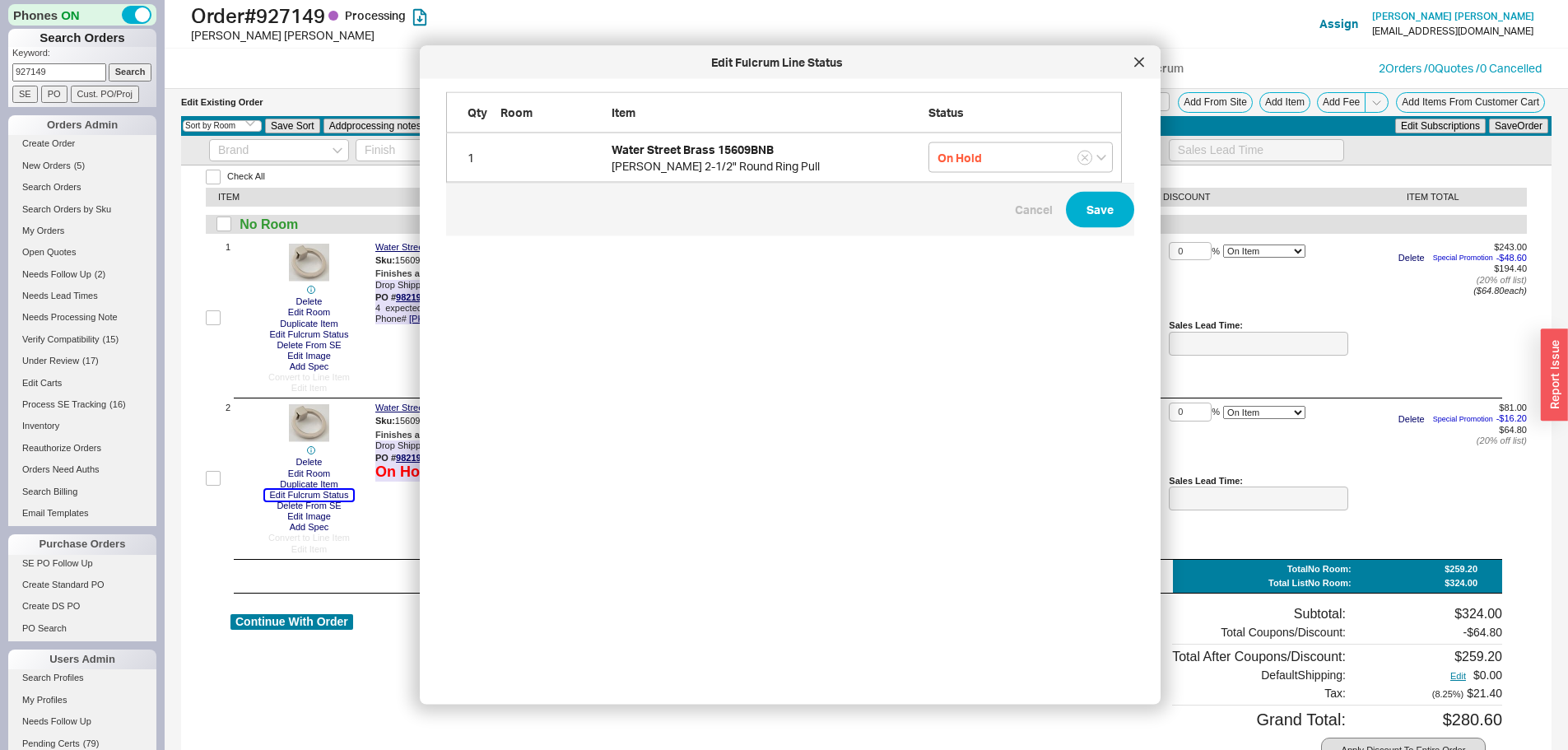
scroll to position [574, 689]
click at [1003, 159] on input "On Hold" at bounding box center [1020, 157] width 184 height 30
click at [1080, 157] on button "grid" at bounding box center [1084, 157] width 15 height 15
drag, startPoint x: 1087, startPoint y: 229, endPoint x: 1091, endPoint y: 220, distance: 9.8
click at [1087, 228] on span "Cancel Save" at bounding box center [789, 209] width 688 height 53
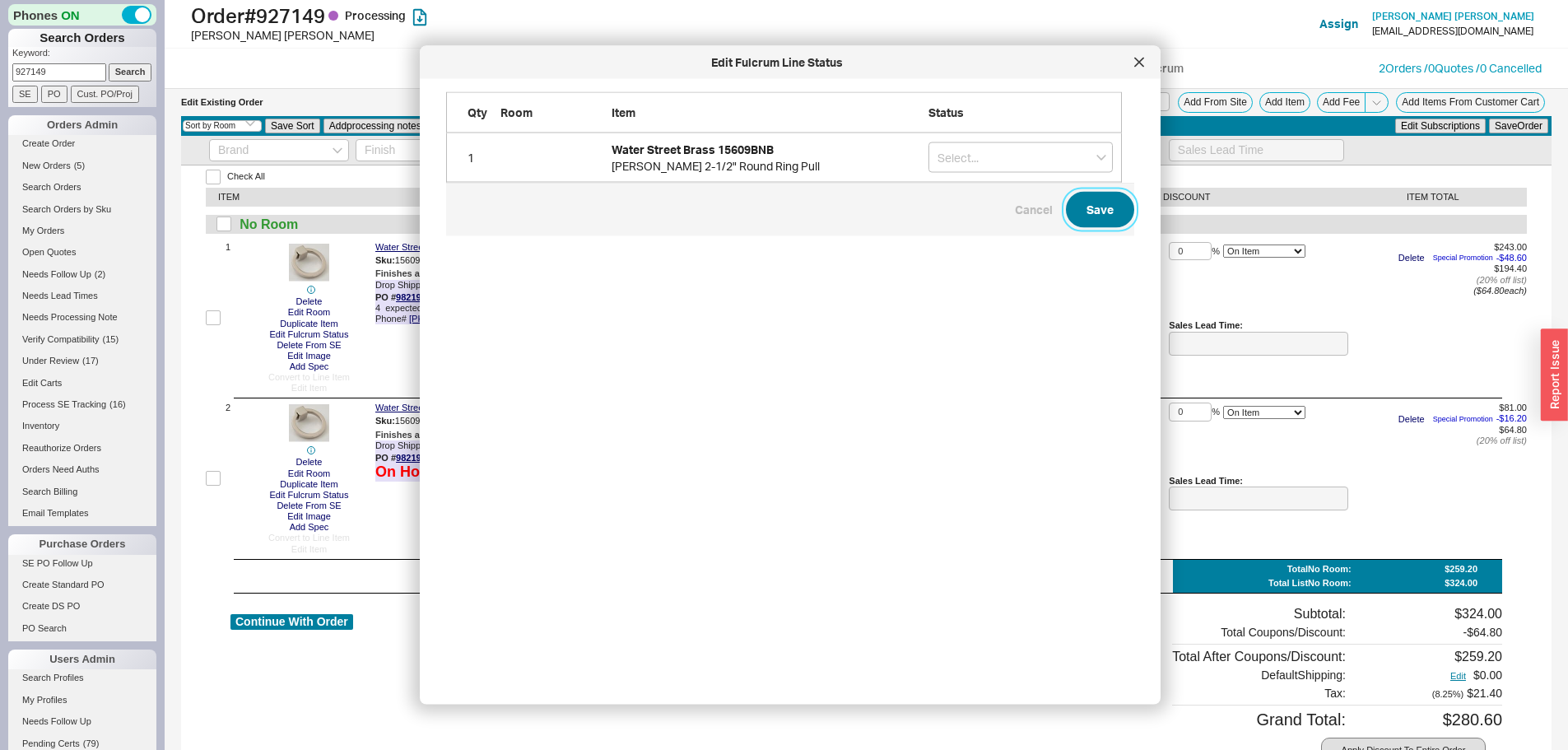
click at [1090, 210] on button "Save" at bounding box center [1100, 209] width 68 height 36
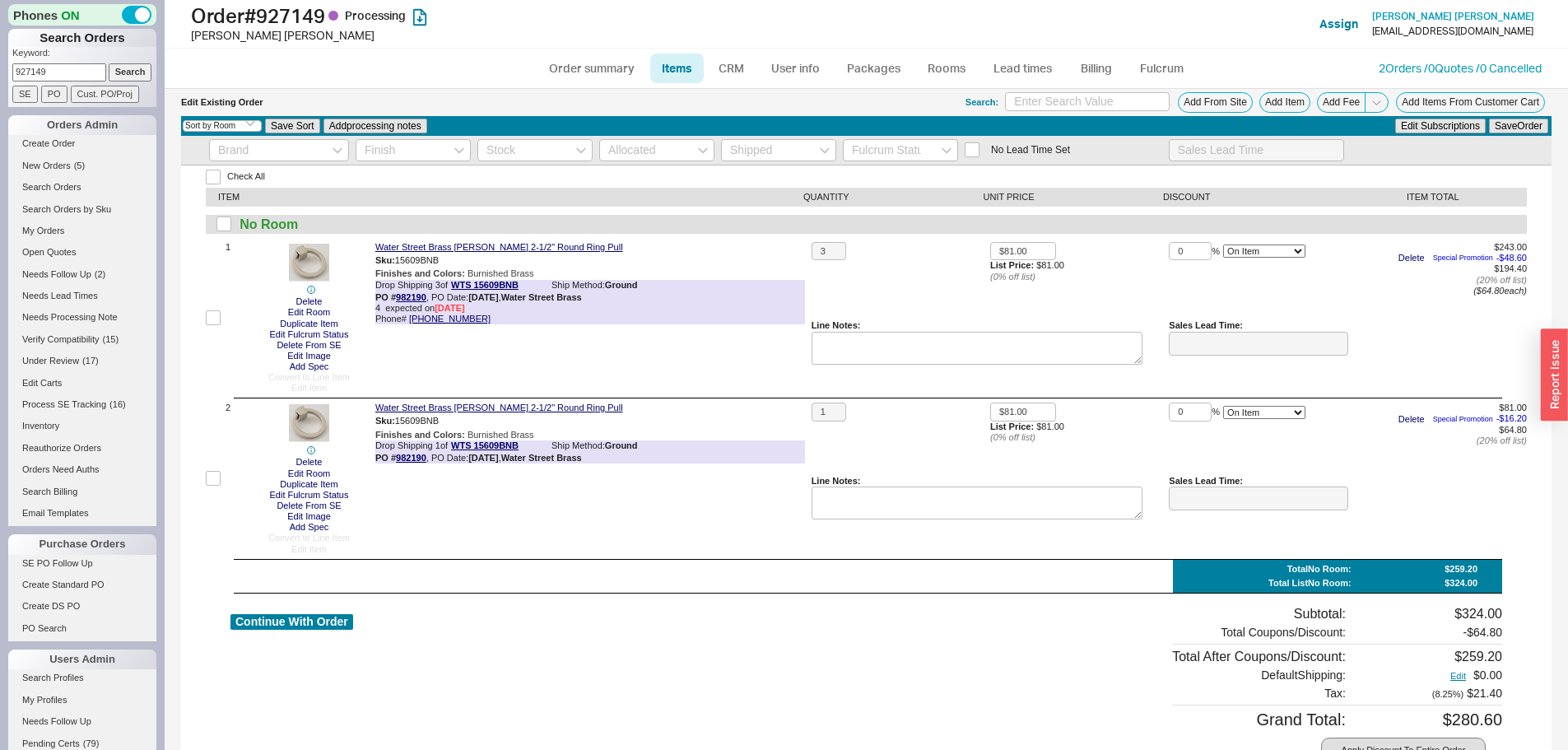
click at [585, 51] on ul "Order summary Items CRM User info Packages Rooms Lead times Billing Fulcrum" at bounding box center [867, 68] width 672 height 40
click at [583, 55] on link "Order summary" at bounding box center [591, 68] width 110 height 30
select select "*"
select select "LOW"
select select "3"
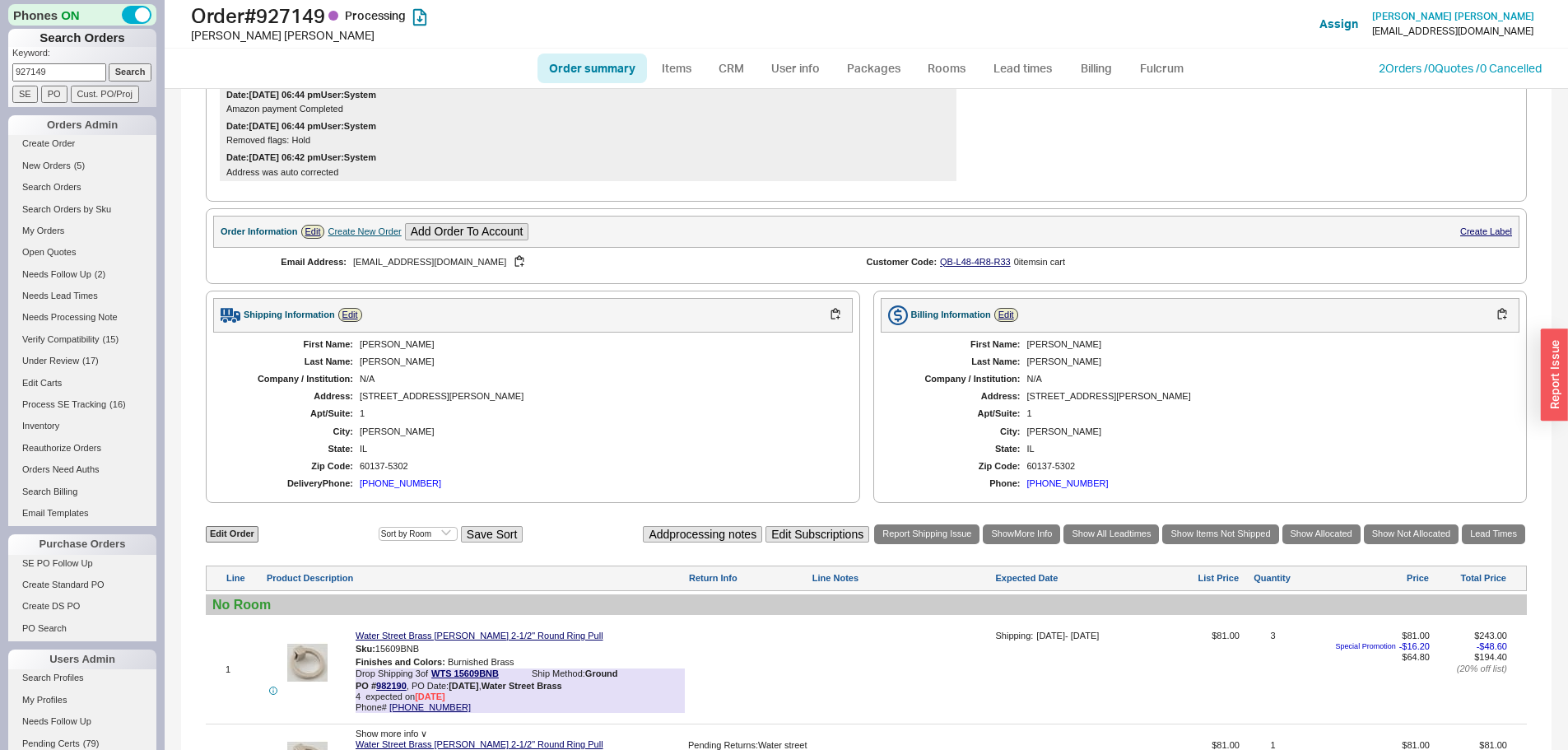
scroll to position [494, 0]
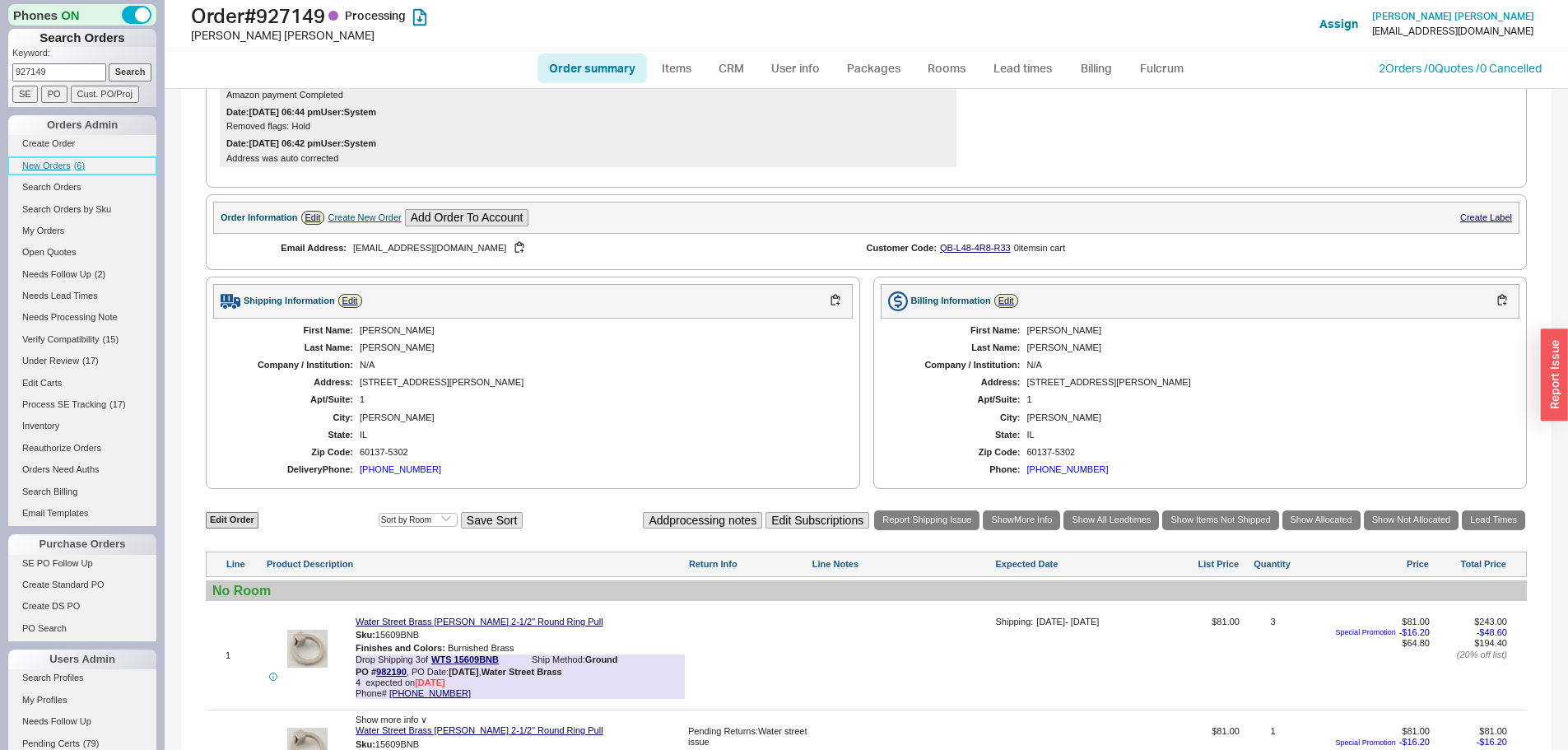
click at [56, 167] on span "New Orders" at bounding box center [47, 165] width 49 height 10
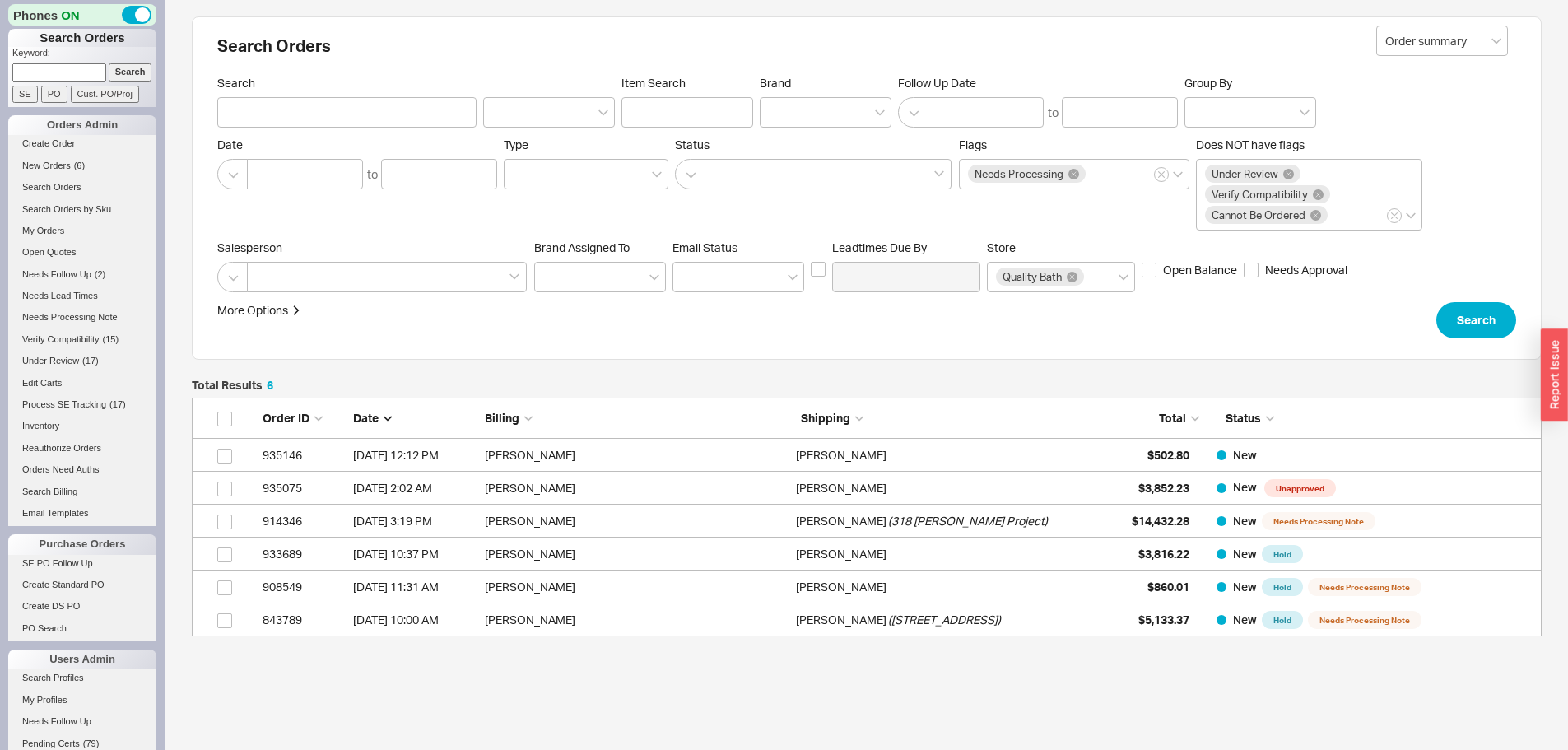
scroll to position [226, 1337]
click at [68, 161] on span "New Orders" at bounding box center [47, 165] width 49 height 10
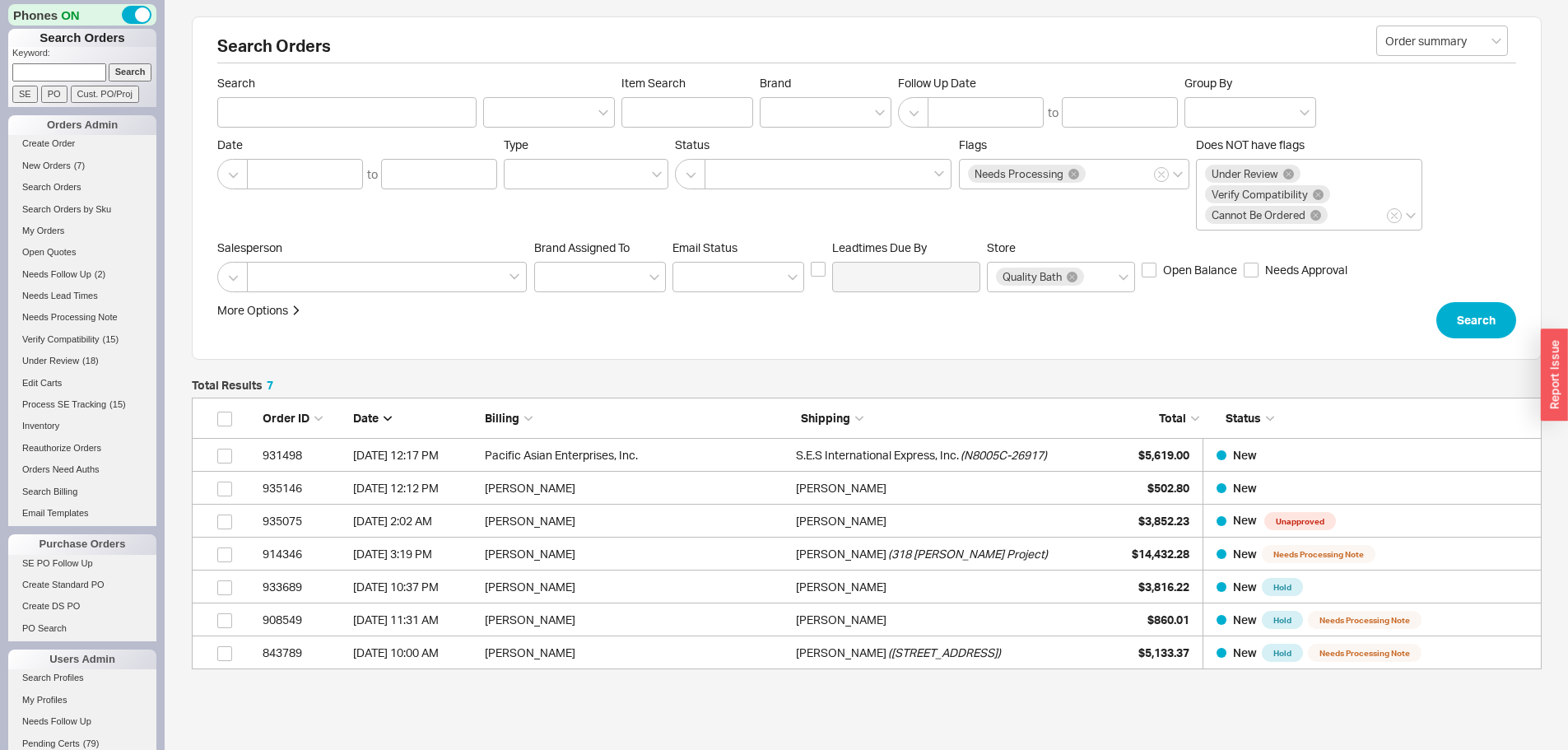
scroll to position [259, 1337]
click at [62, 164] on span "New Orders" at bounding box center [47, 165] width 49 height 10
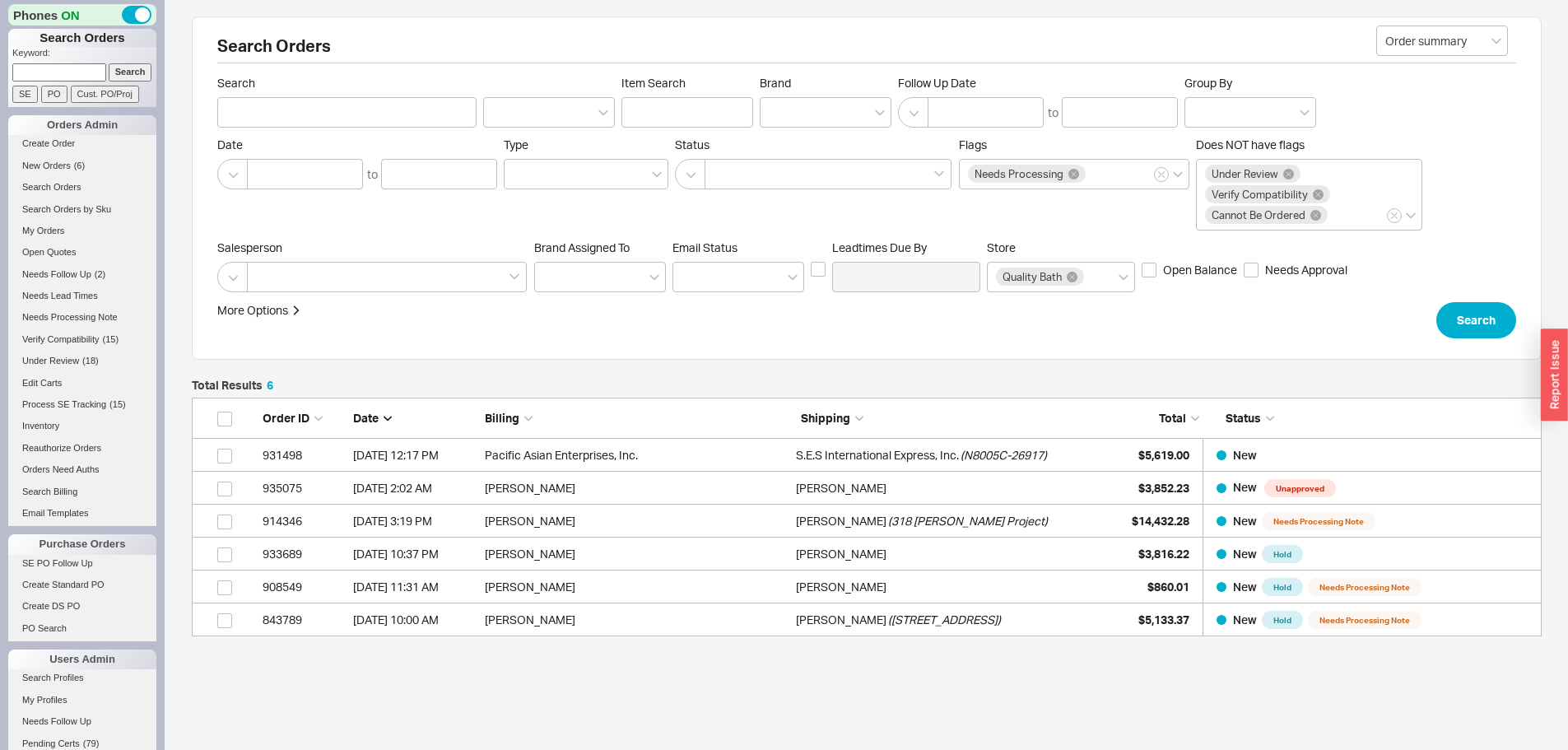
scroll to position [14, 14]
click at [76, 168] on span "( 6 )" at bounding box center [79, 165] width 11 height 10
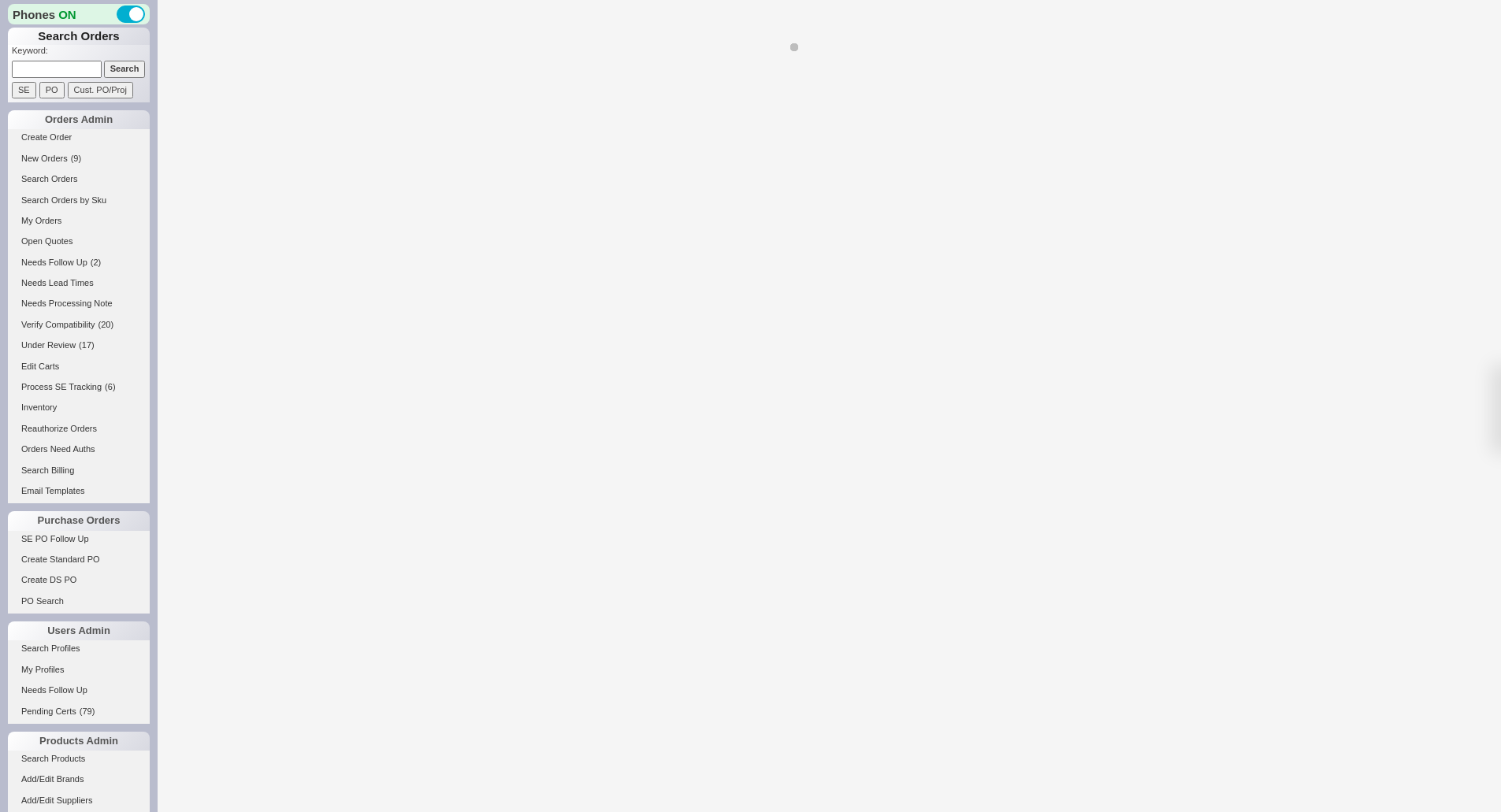
select select "*"
select select "LOW"
select select "3"
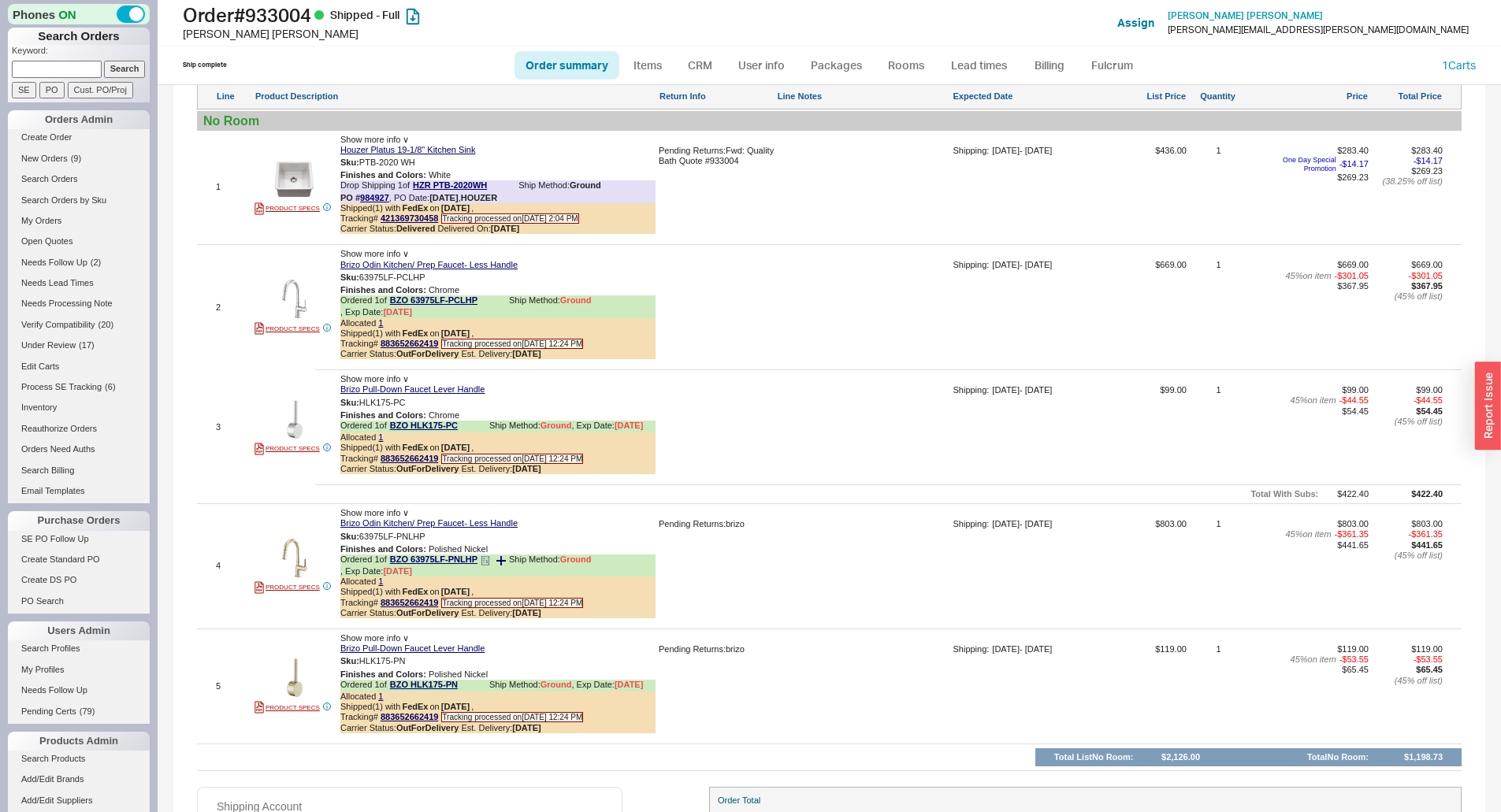
scroll to position [1103, 0]
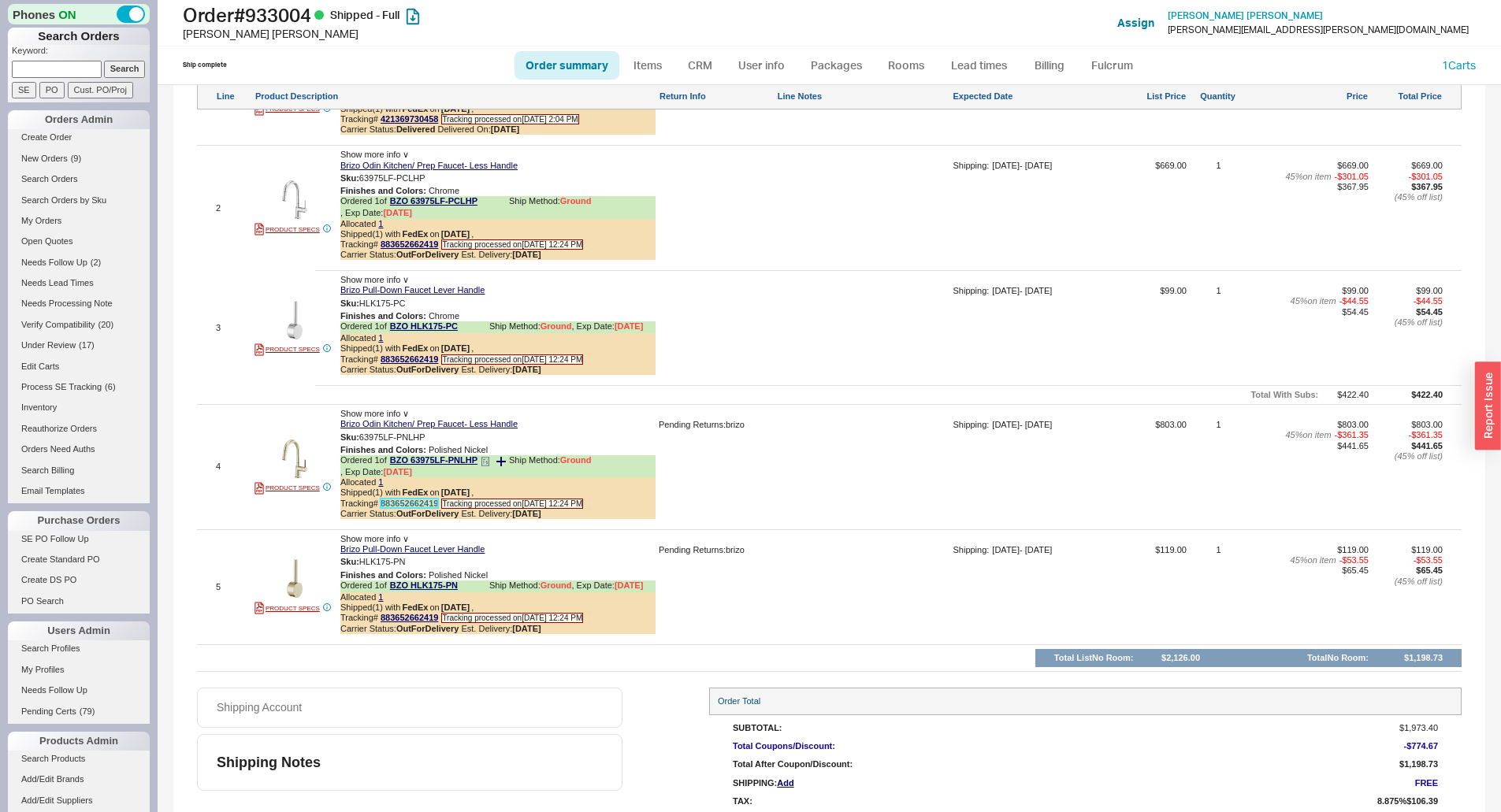
click at [417, 508] on link "883652662419" at bounding box center [409, 503] width 58 height 9
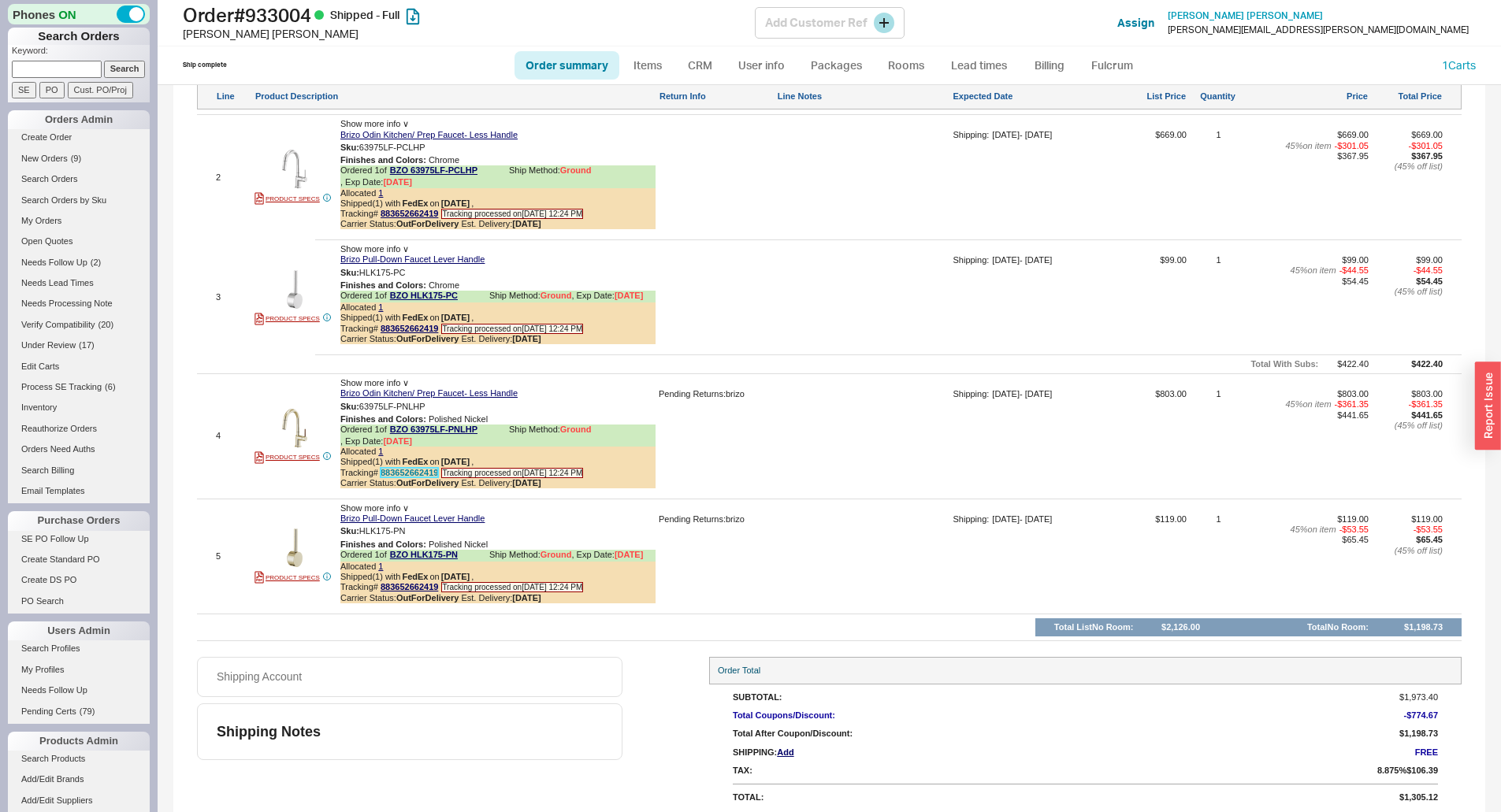
scroll to position [1149, 0]
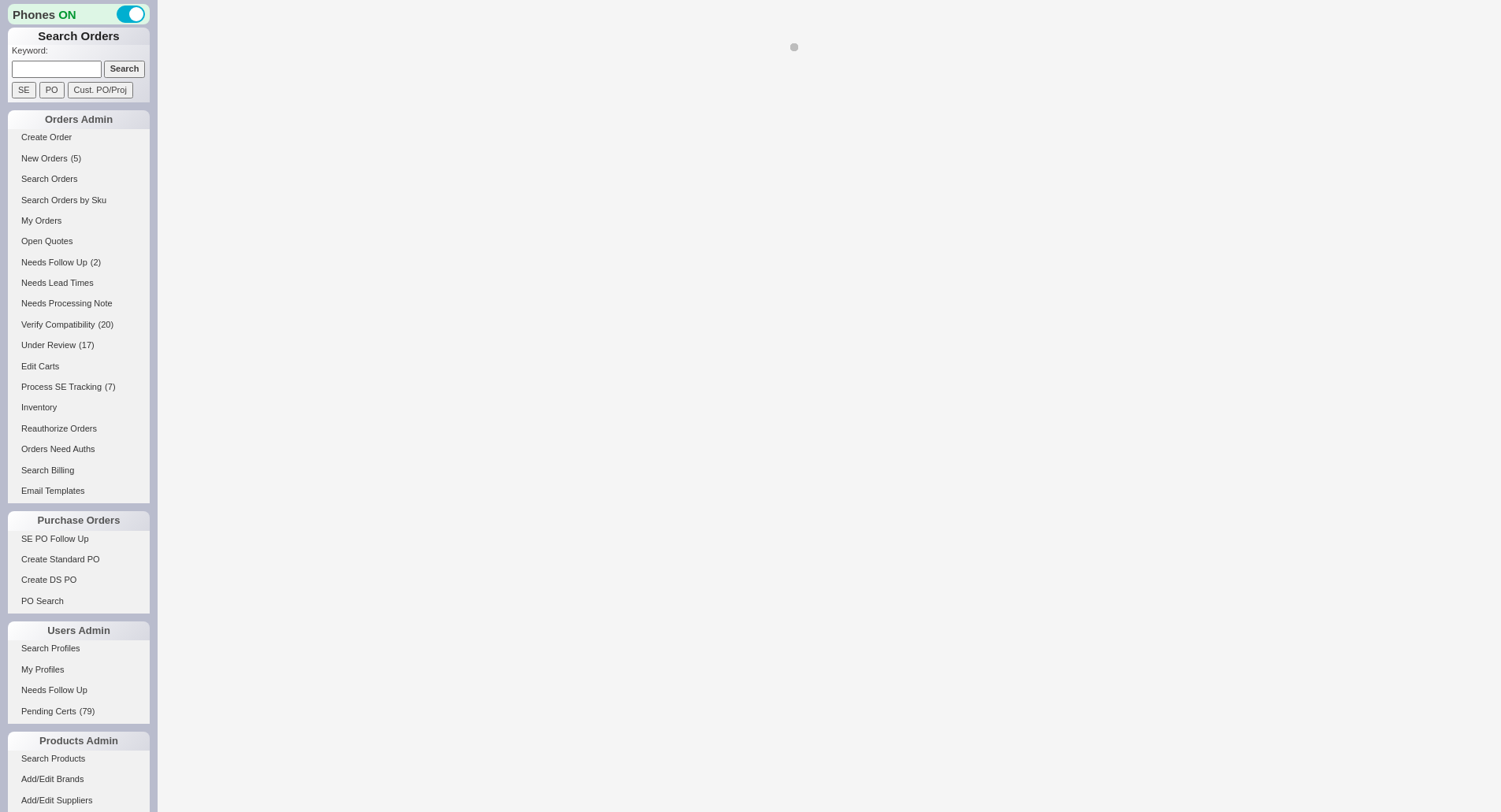
select select "LOW"
select select "3"
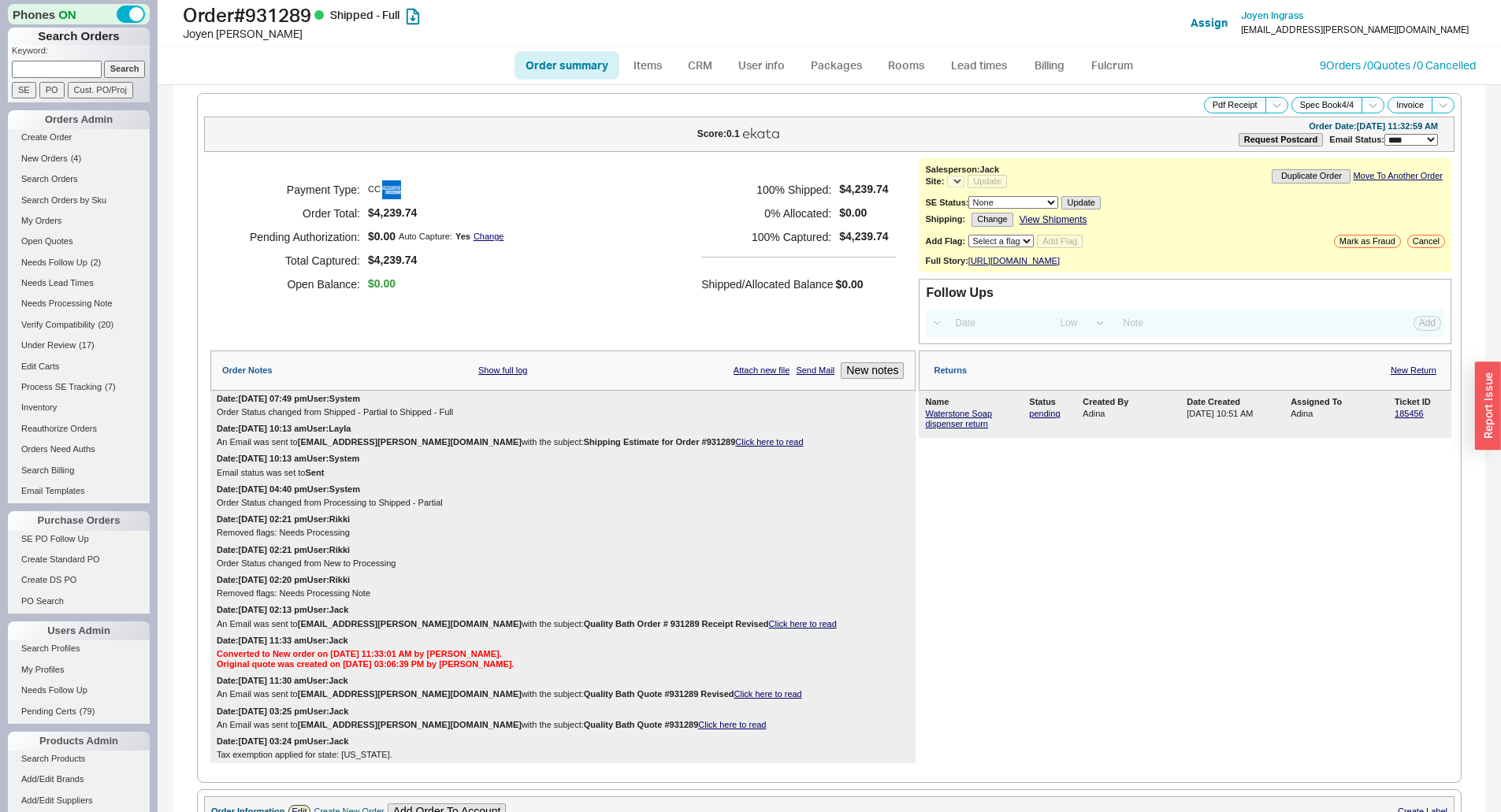
select select "*"
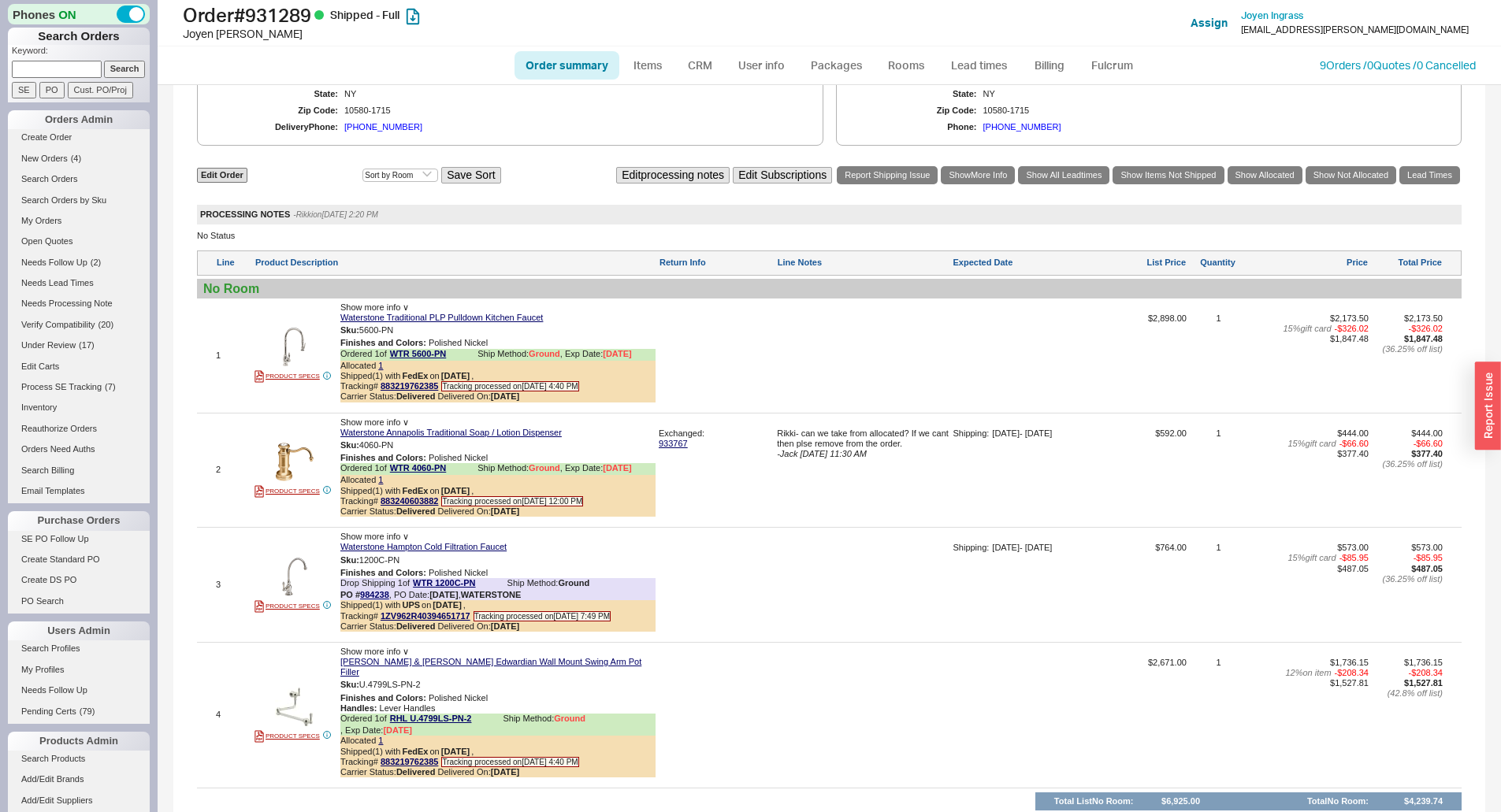
scroll to position [1103, 0]
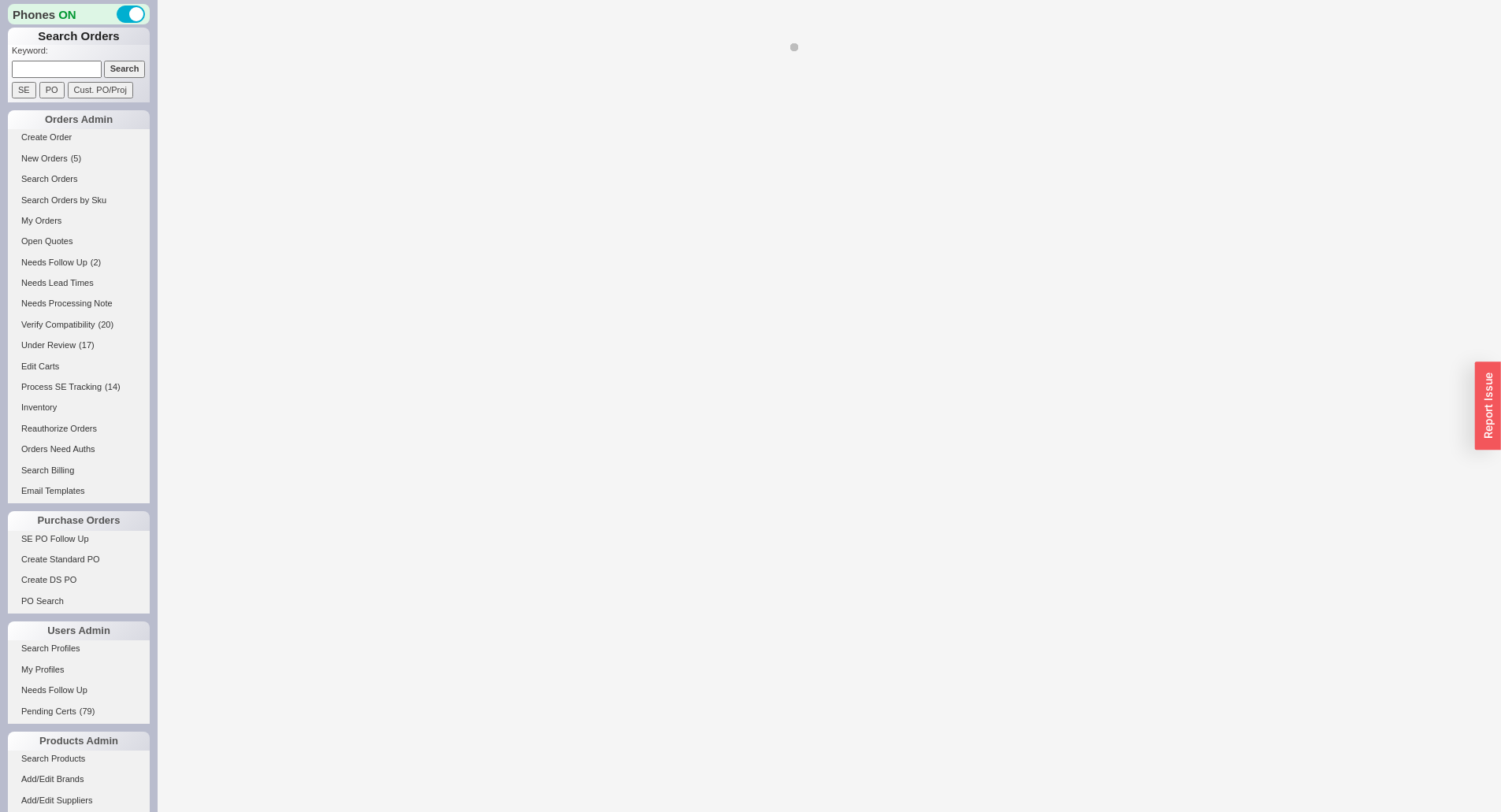
select select "*"
select select "LOW"
select select "3"
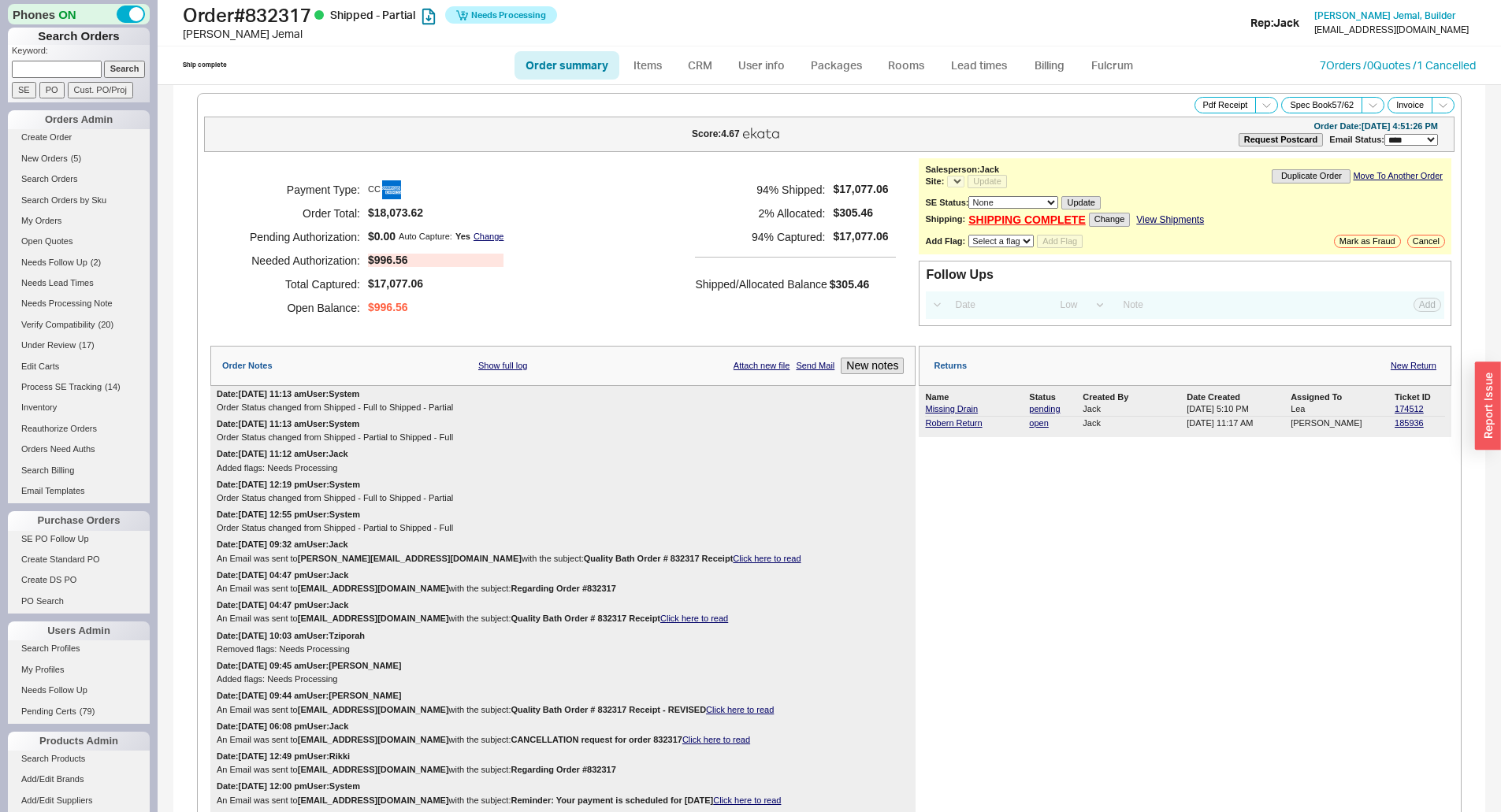
select select "*"
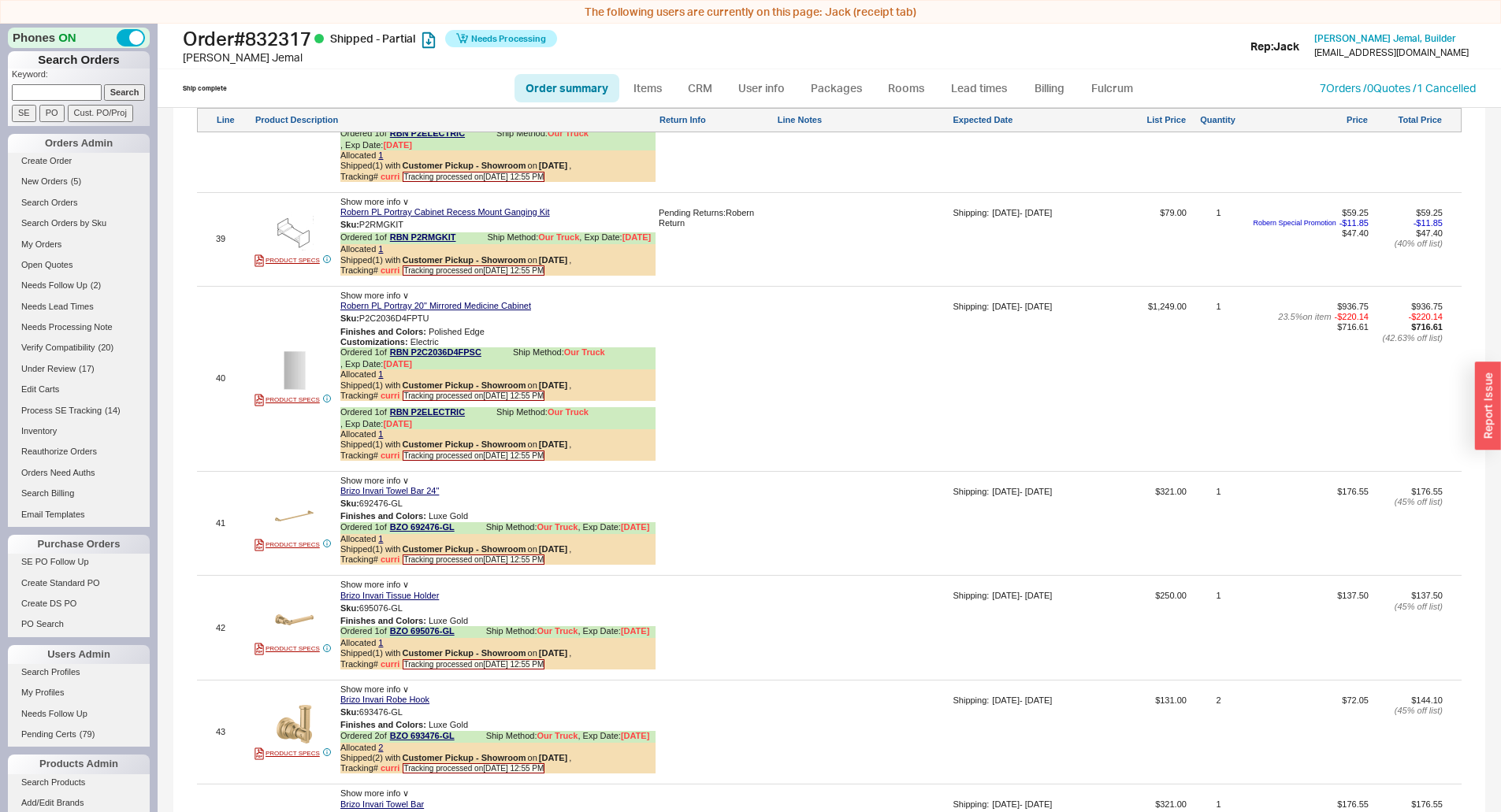
scroll to position [6063, 0]
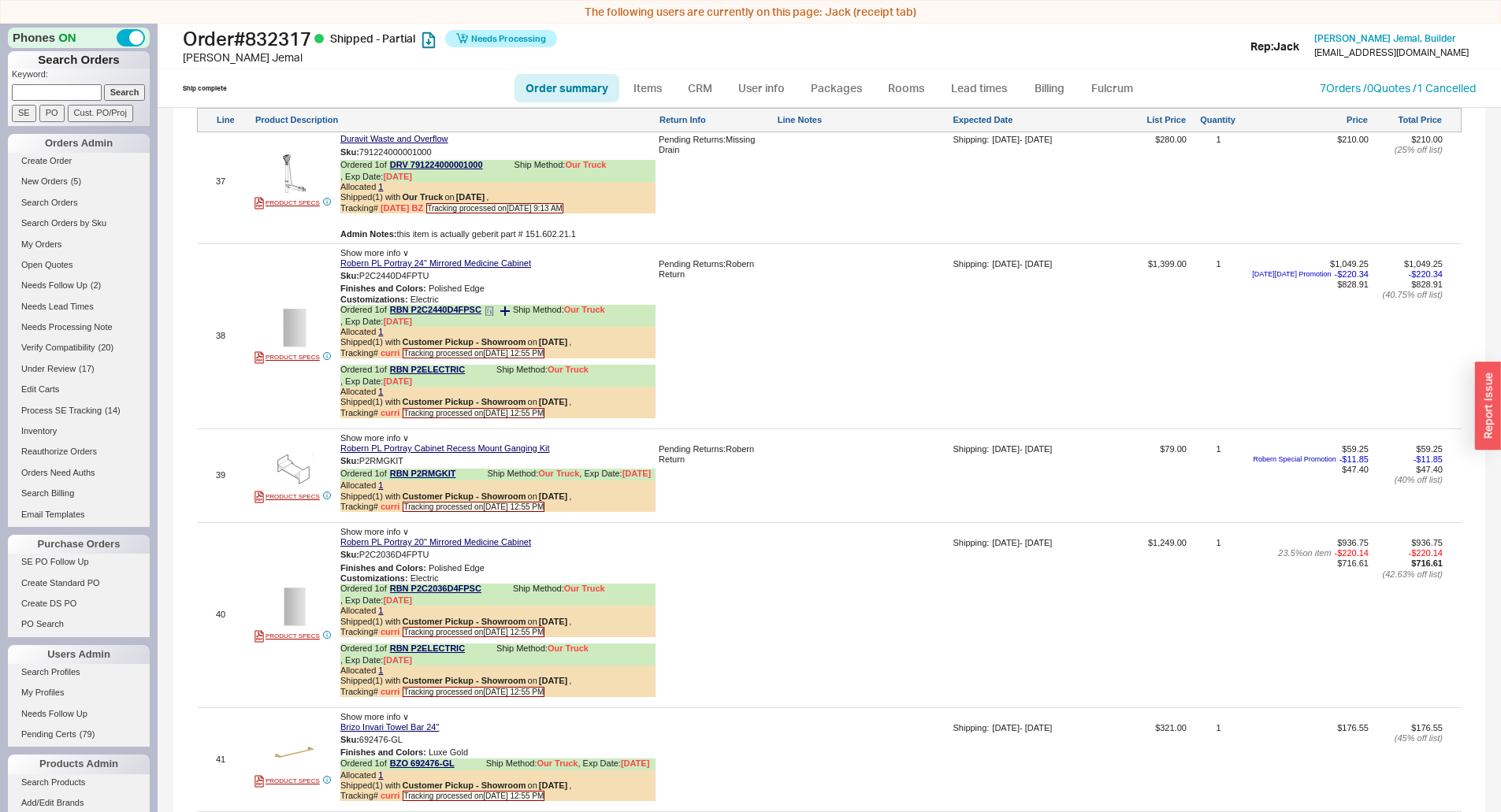
click at [490, 316] on icon at bounding box center [489, 311] width 9 height 9
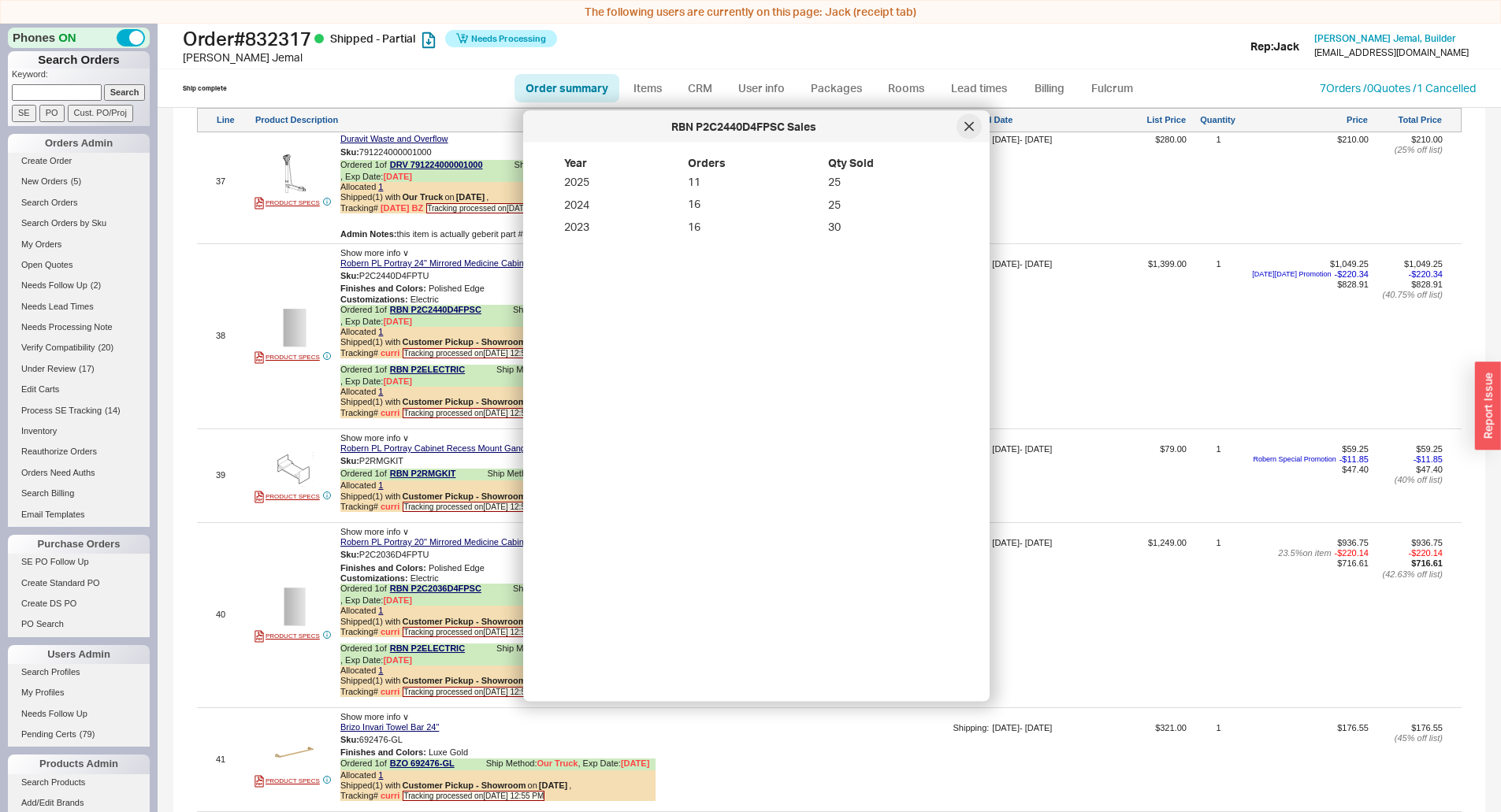
click at [964, 129] on icon at bounding box center [968, 126] width 9 height 9
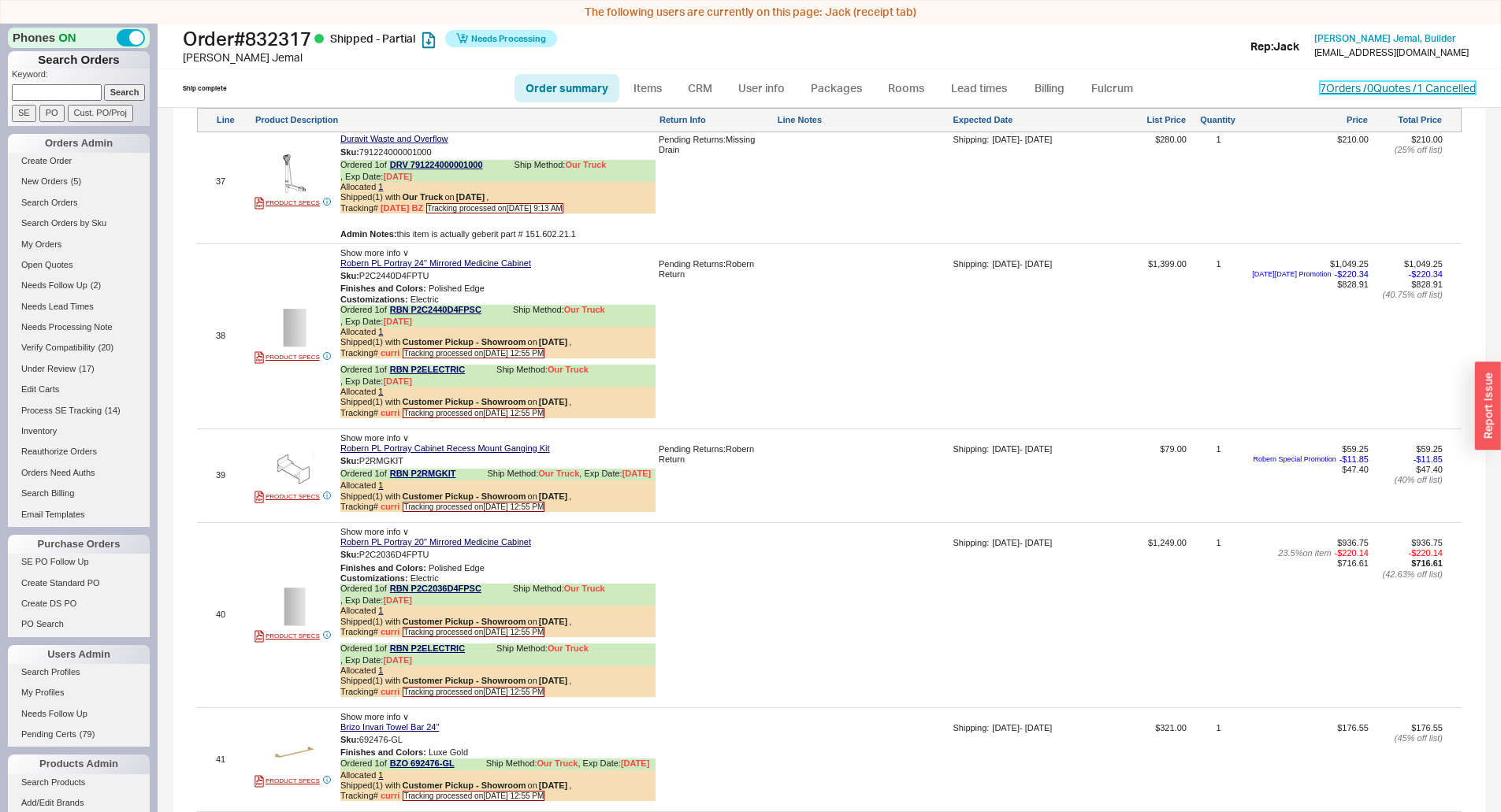
click at [1349, 92] on link "7 Orders / 0 Quotes / 1 Cancelled" at bounding box center [1398, 87] width 156 height 13
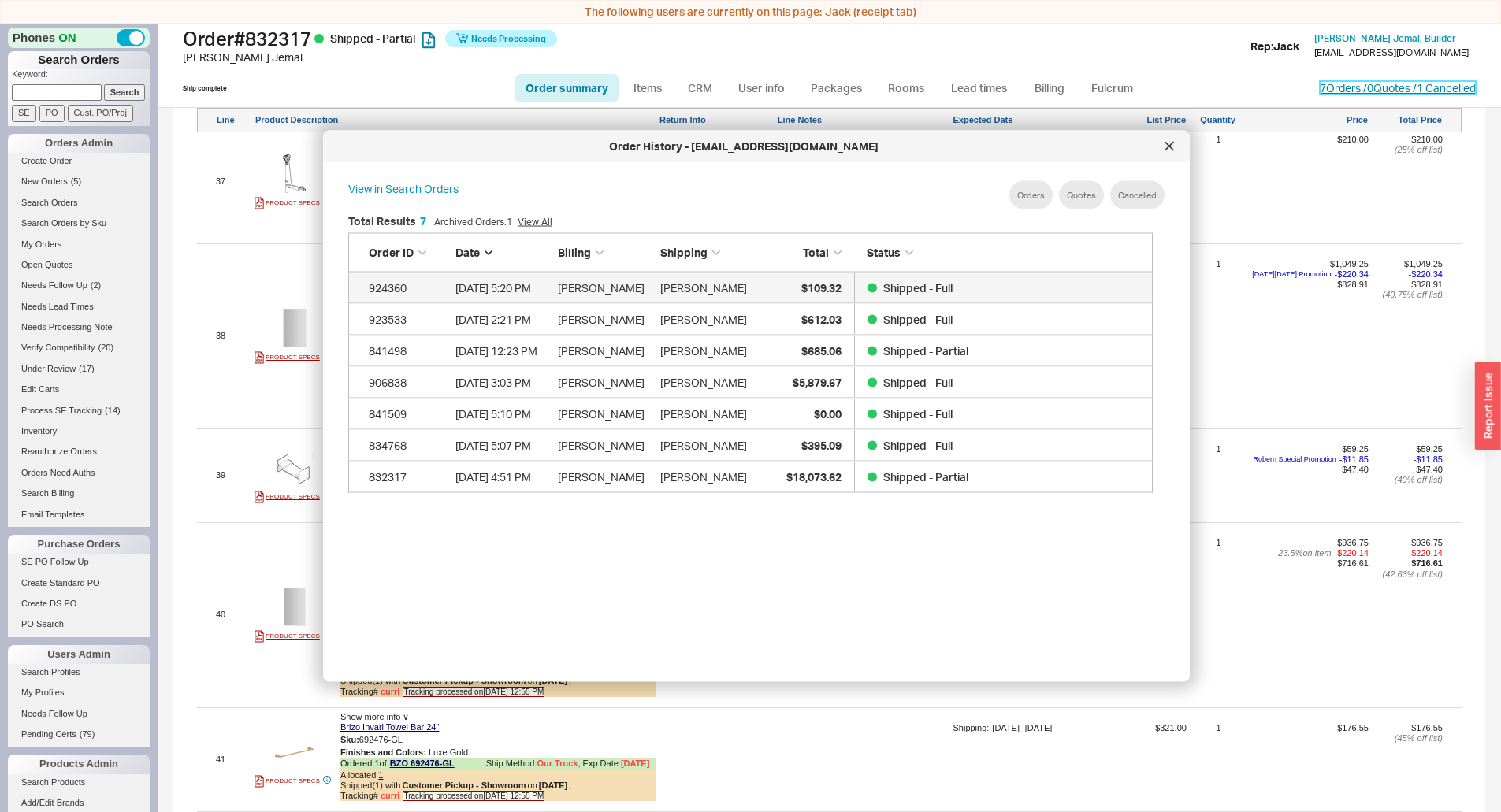
scroll to position [470, 818]
click at [1175, 150] on div at bounding box center [1168, 146] width 25 height 25
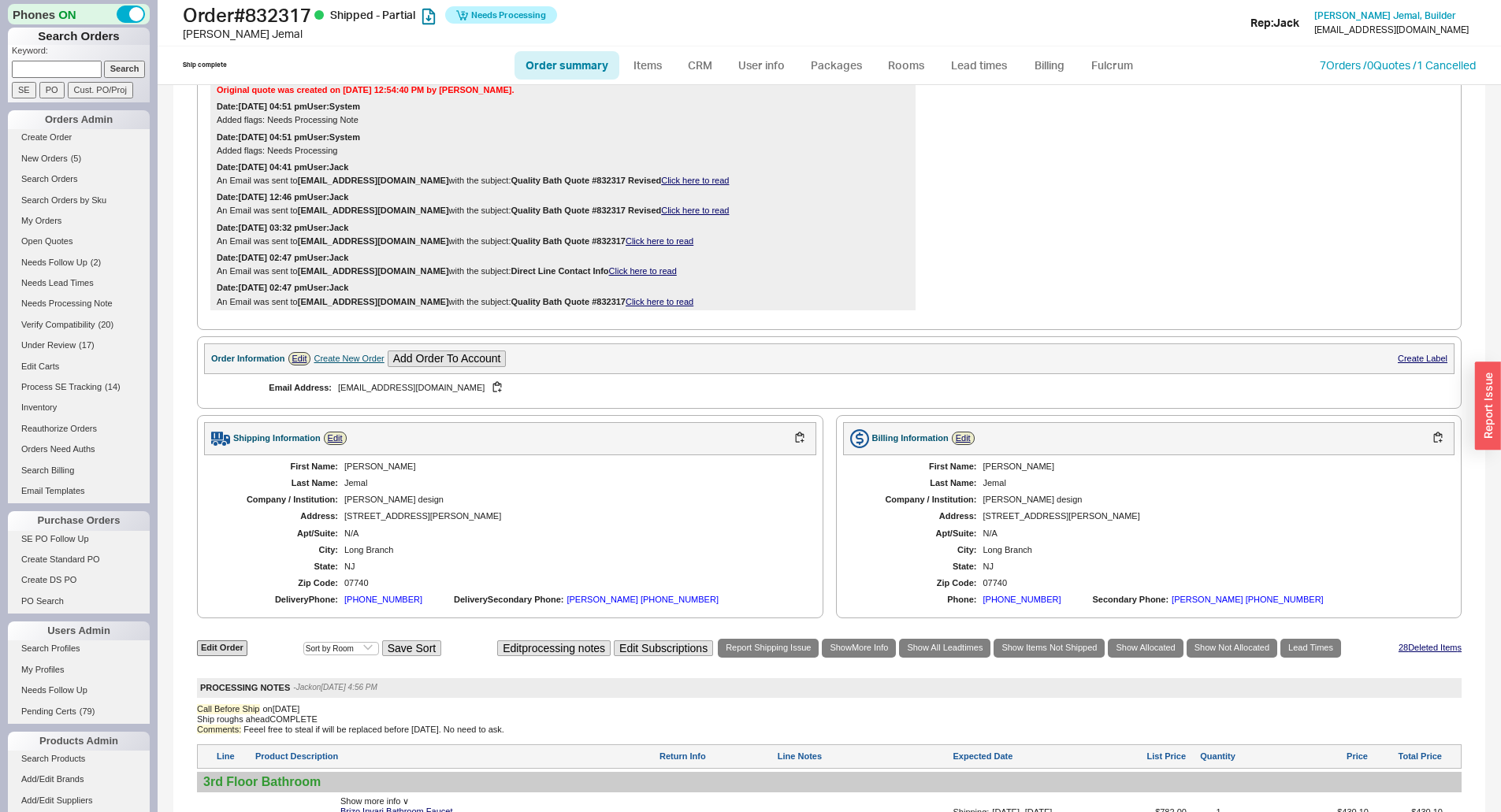
scroll to position [1249, 0]
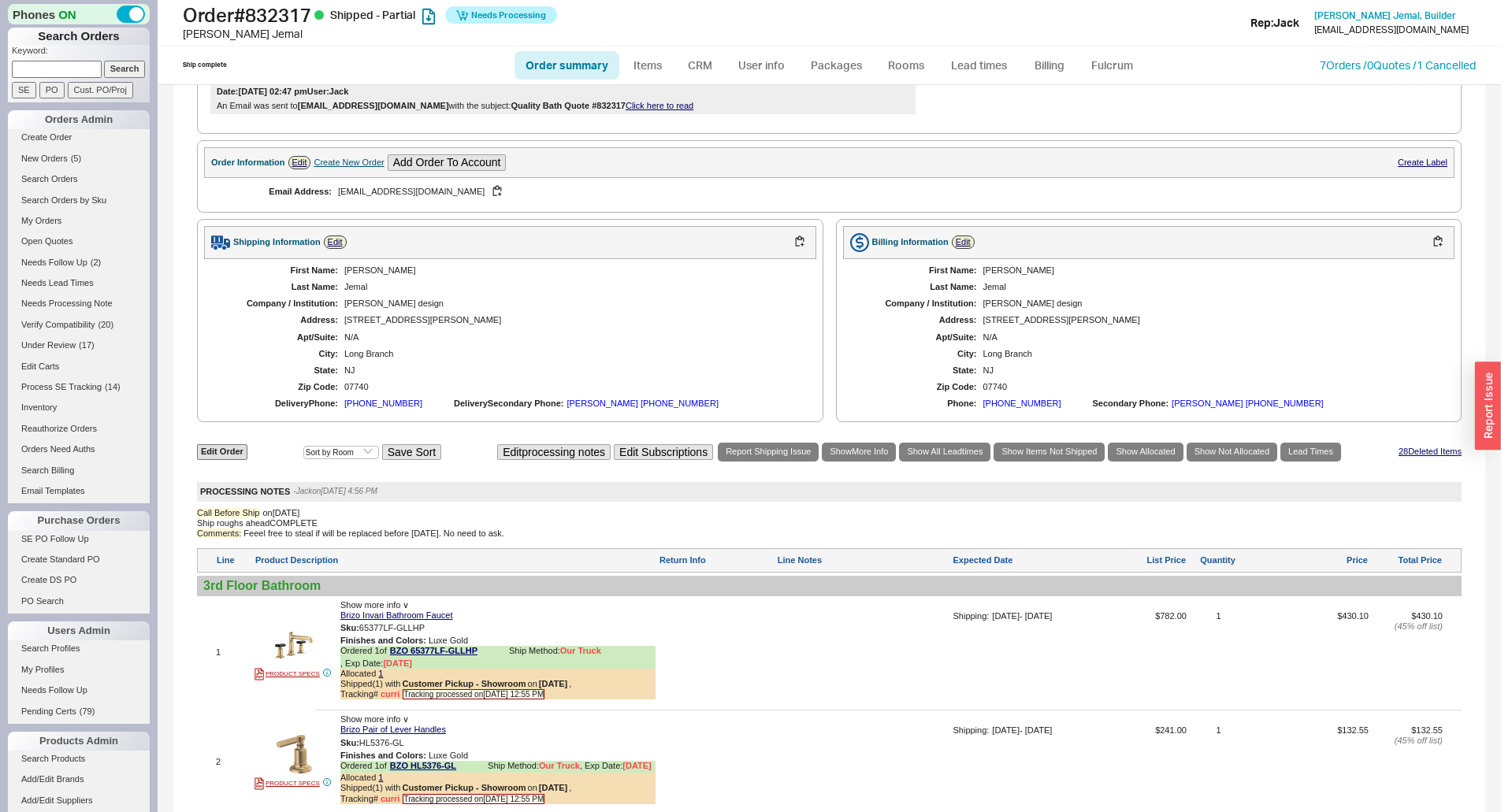
click at [394, 323] on div "[STREET_ADDRESS][PERSON_NAME]" at bounding box center [572, 320] width 456 height 10
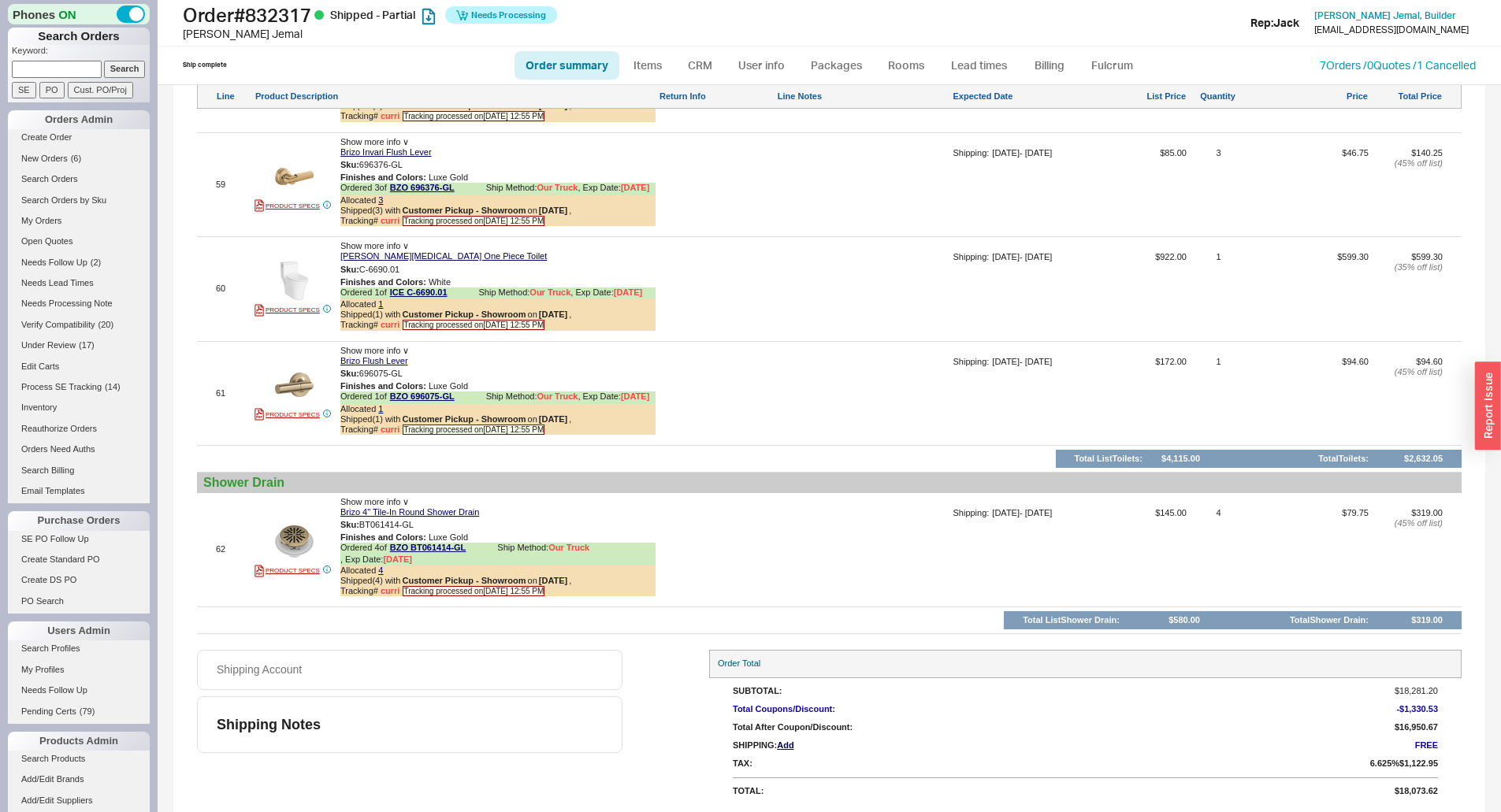
scroll to position [9043, 0]
click at [596, 714] on button at bounding box center [599, 720] width 20 height 20
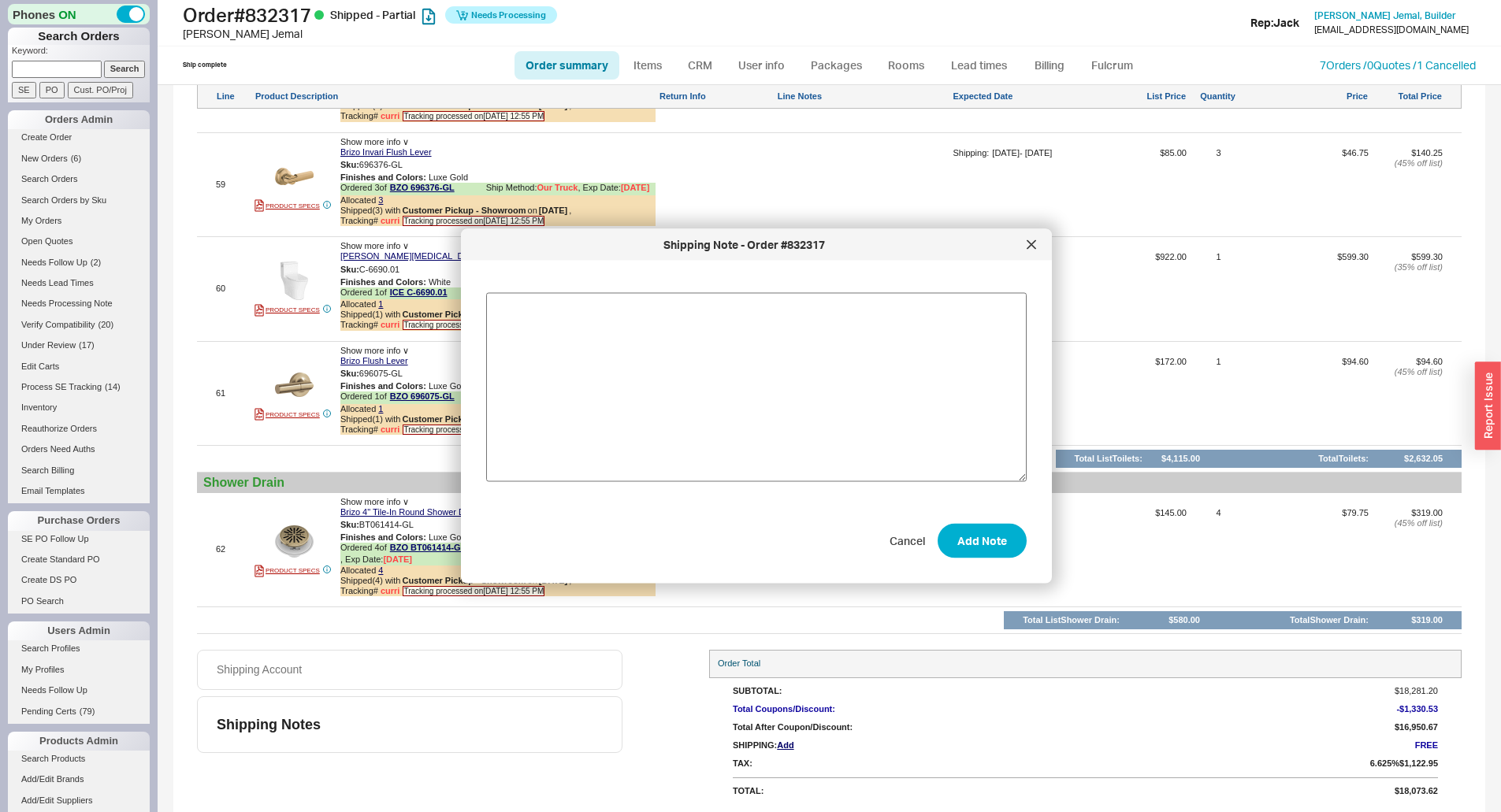
click at [653, 374] on textarea at bounding box center [756, 386] width 540 height 189
type textarea "Please pick up [PERSON_NAME] cabinet when you deliver the new one."
click at [971, 541] on button "Add Note" at bounding box center [982, 540] width 89 height 34
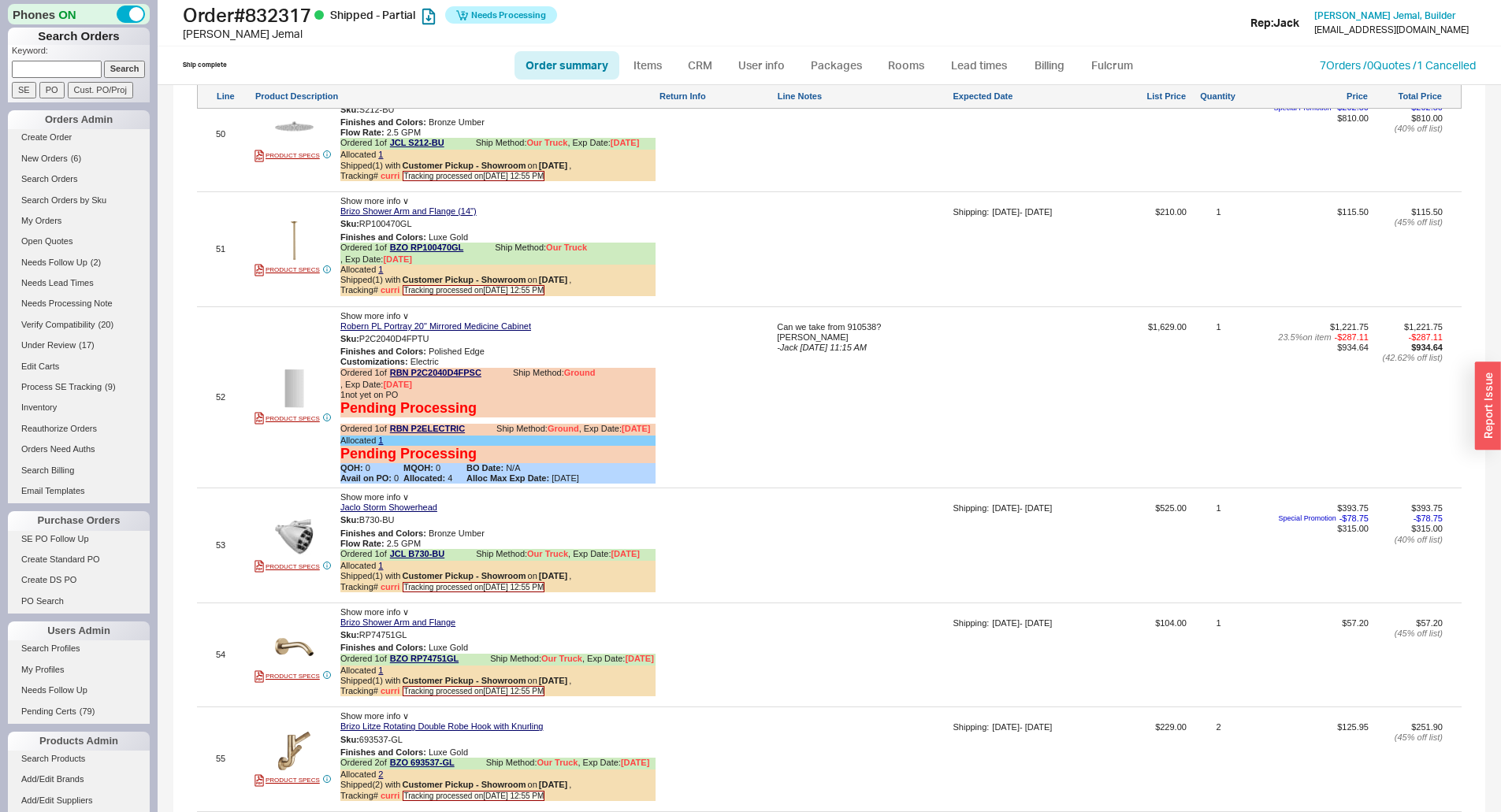
scroll to position [7706, 0]
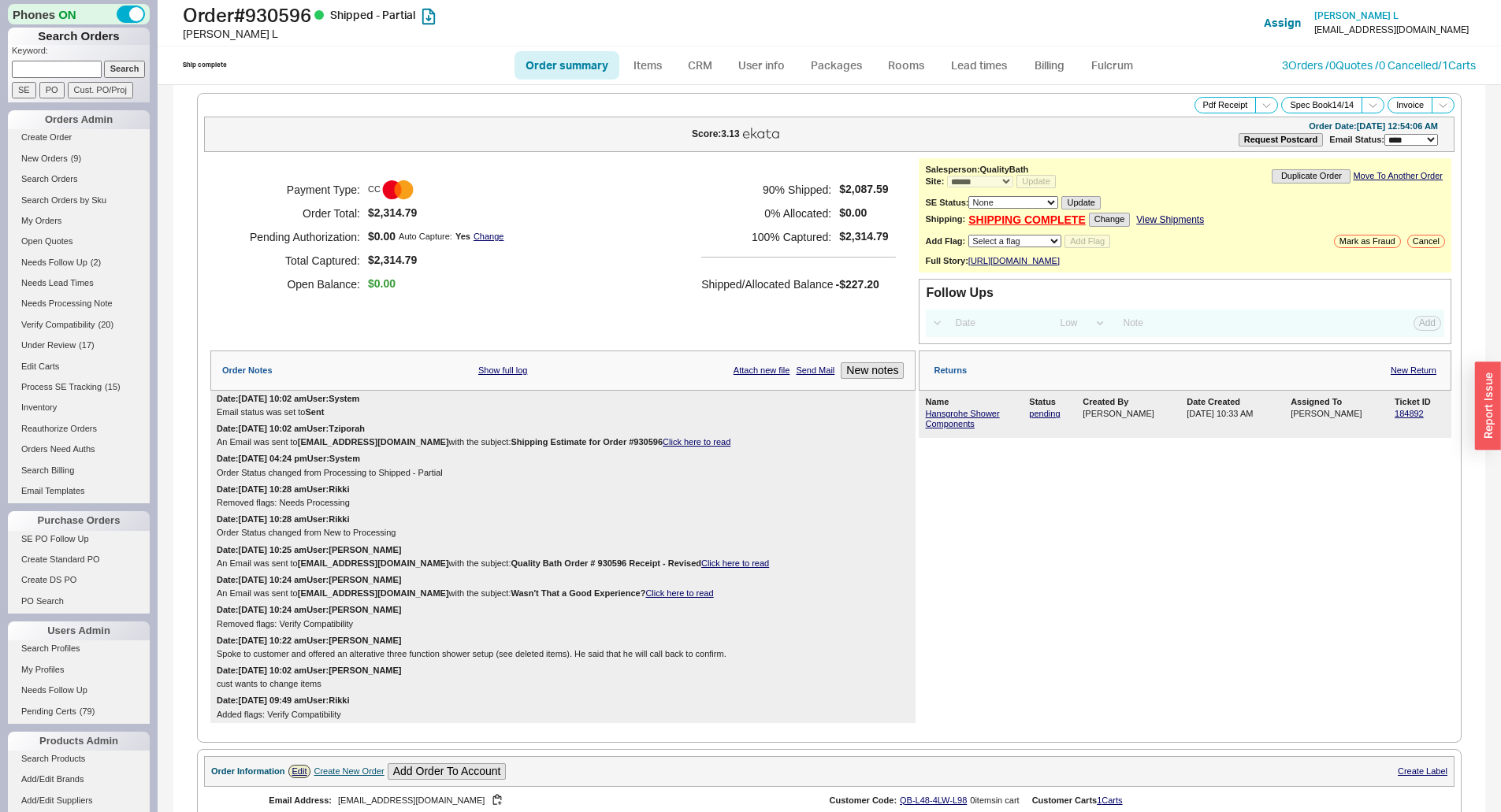
select select "*"
select select "LOW"
select select "3"
click at [945, 428] on link "Hansgrohe Shower Components" at bounding box center [962, 418] width 74 height 20
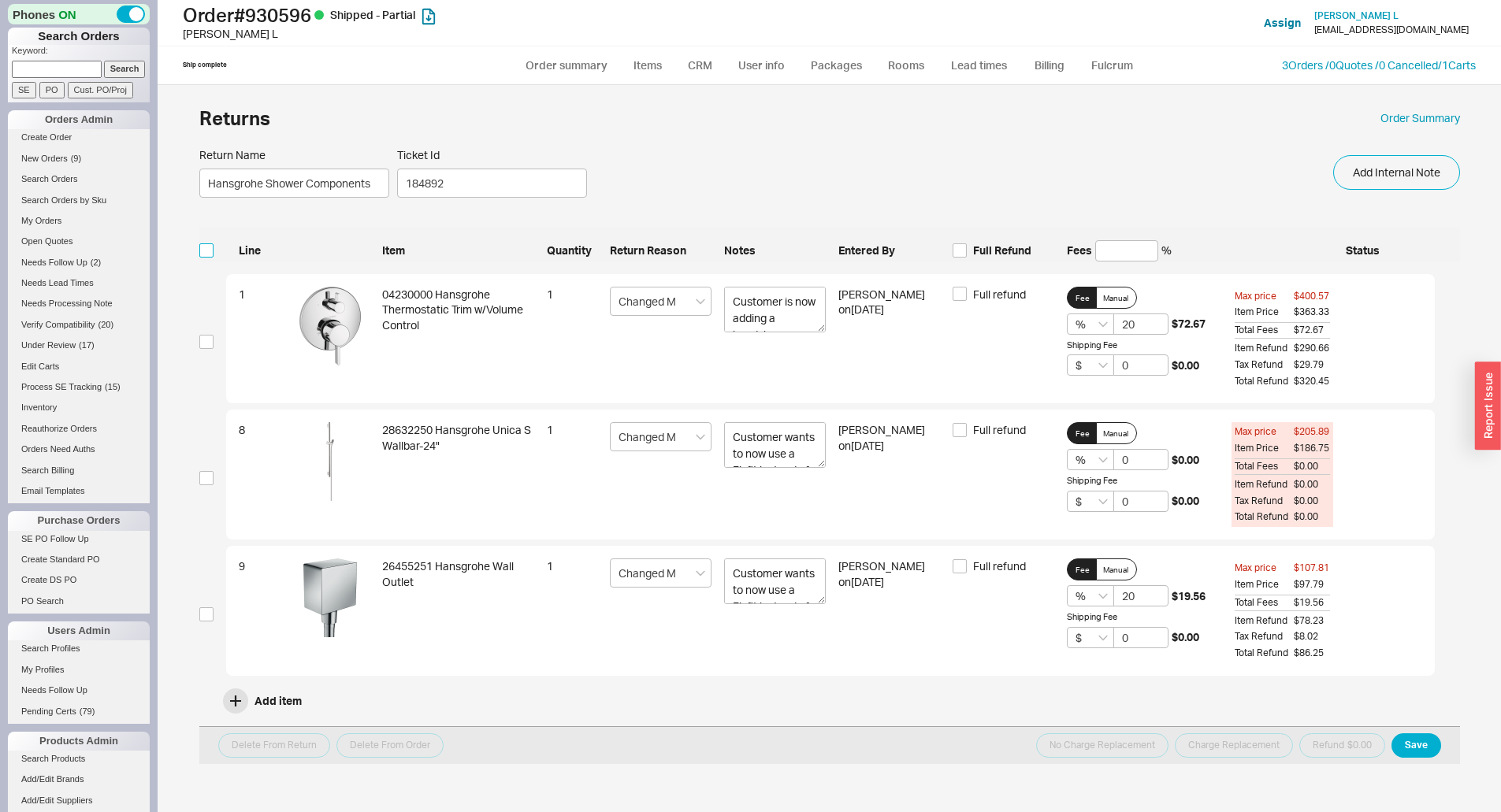
click at [208, 248] on input "checkbox" at bounding box center [205, 250] width 14 height 14
checkbox input "true"
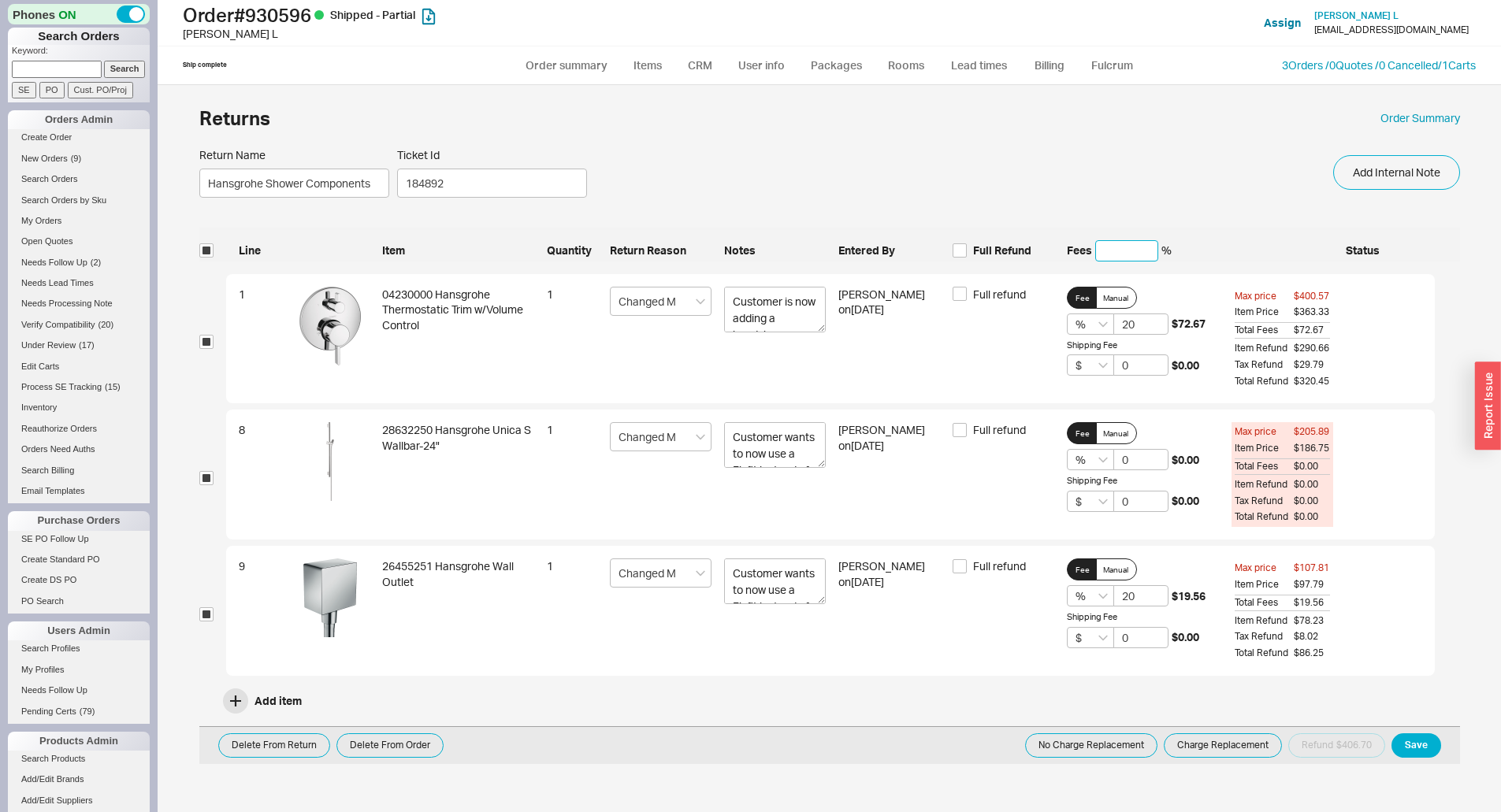
click at [1133, 249] on input at bounding box center [1126, 250] width 63 height 21
drag, startPoint x: 1139, startPoint y: 456, endPoint x: 1093, endPoint y: 470, distance: 48.1
click at [1098, 467] on div "% 0 $0.00" at bounding box center [1143, 459] width 152 height 21
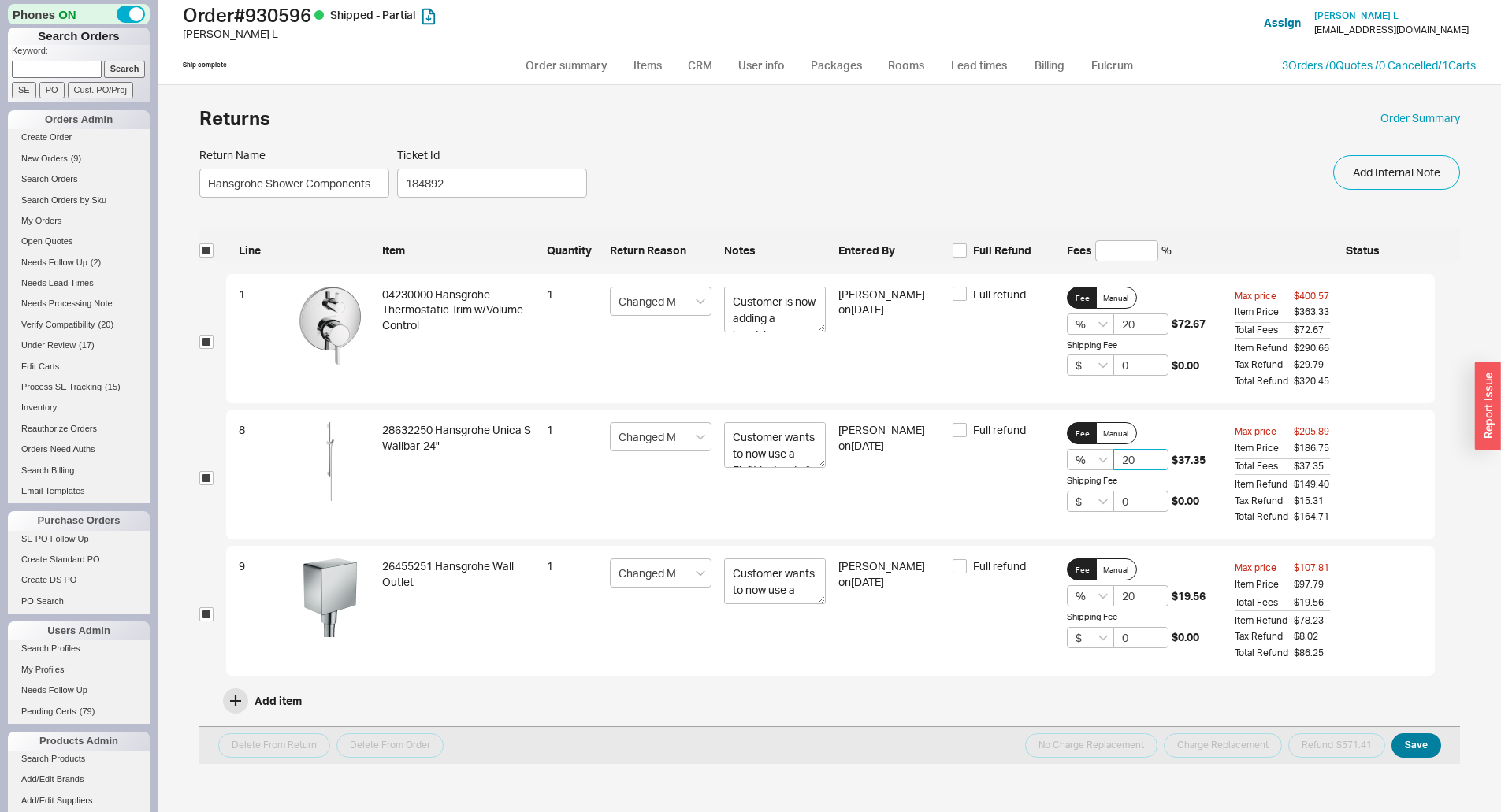
type input "20"
click at [1425, 747] on button "Save" at bounding box center [1415, 745] width 49 height 24
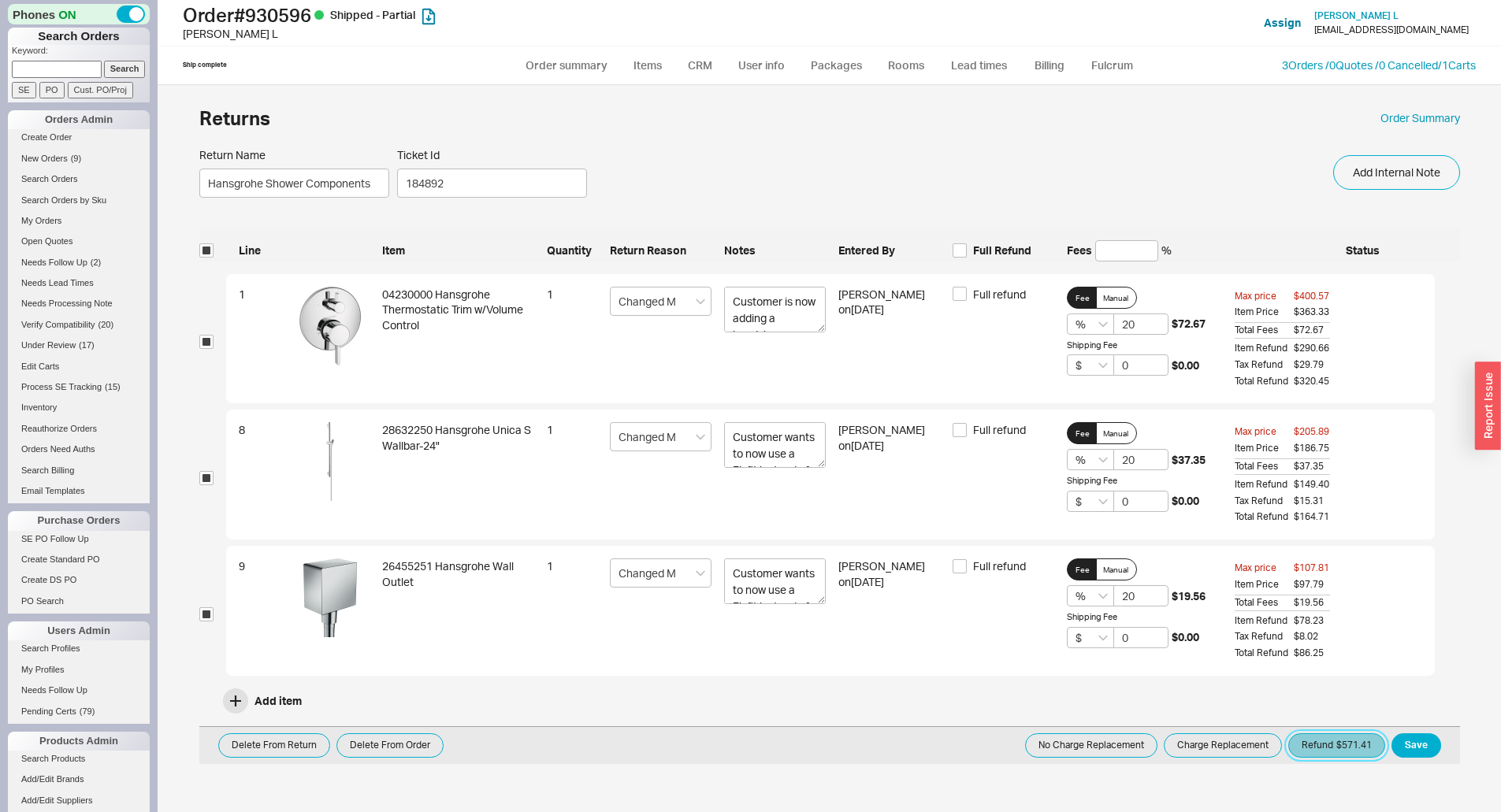
click at [1378, 746] on button "Refund $571.41" at bounding box center [1336, 745] width 97 height 24
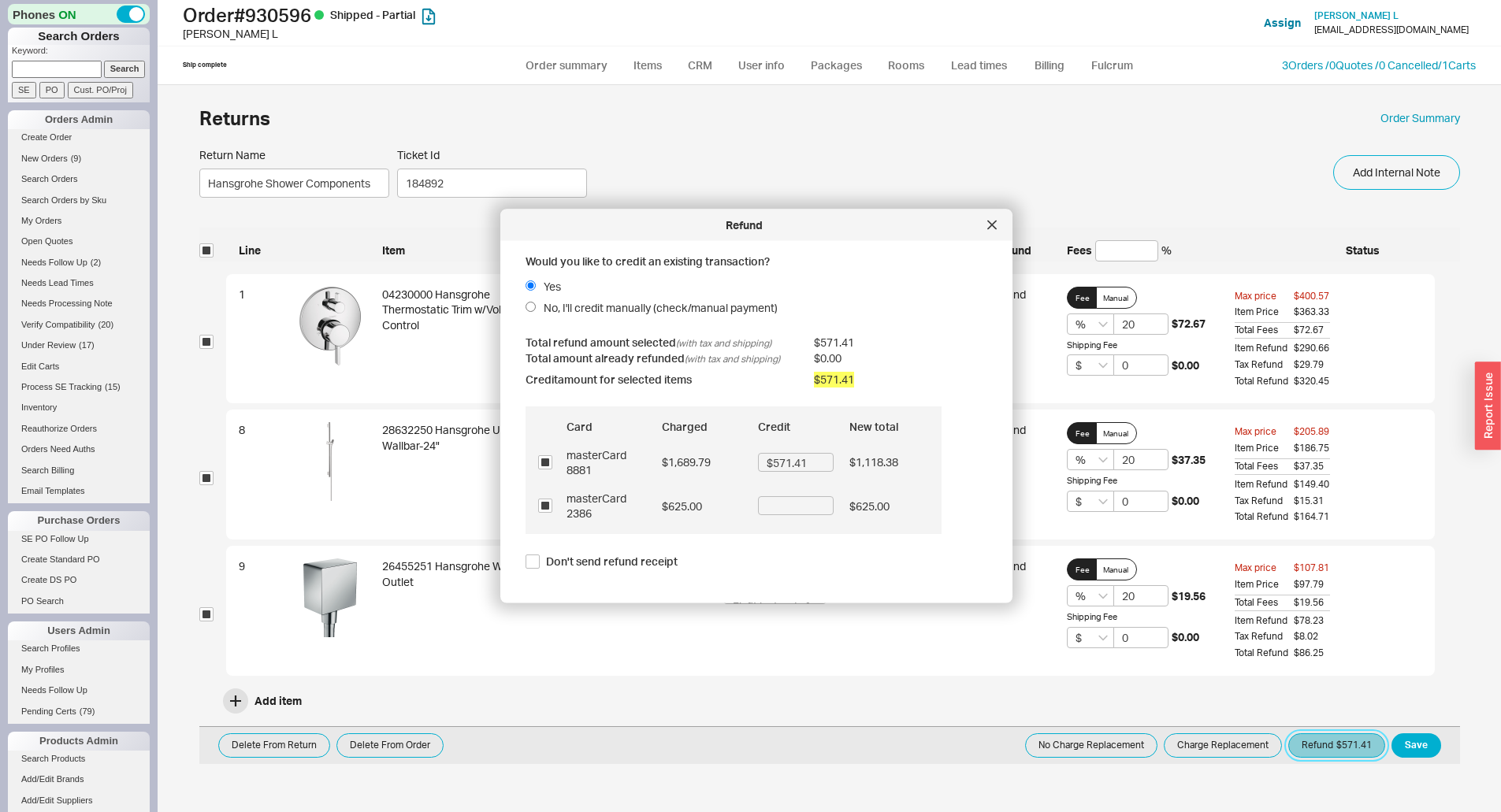
scroll to position [66, 0]
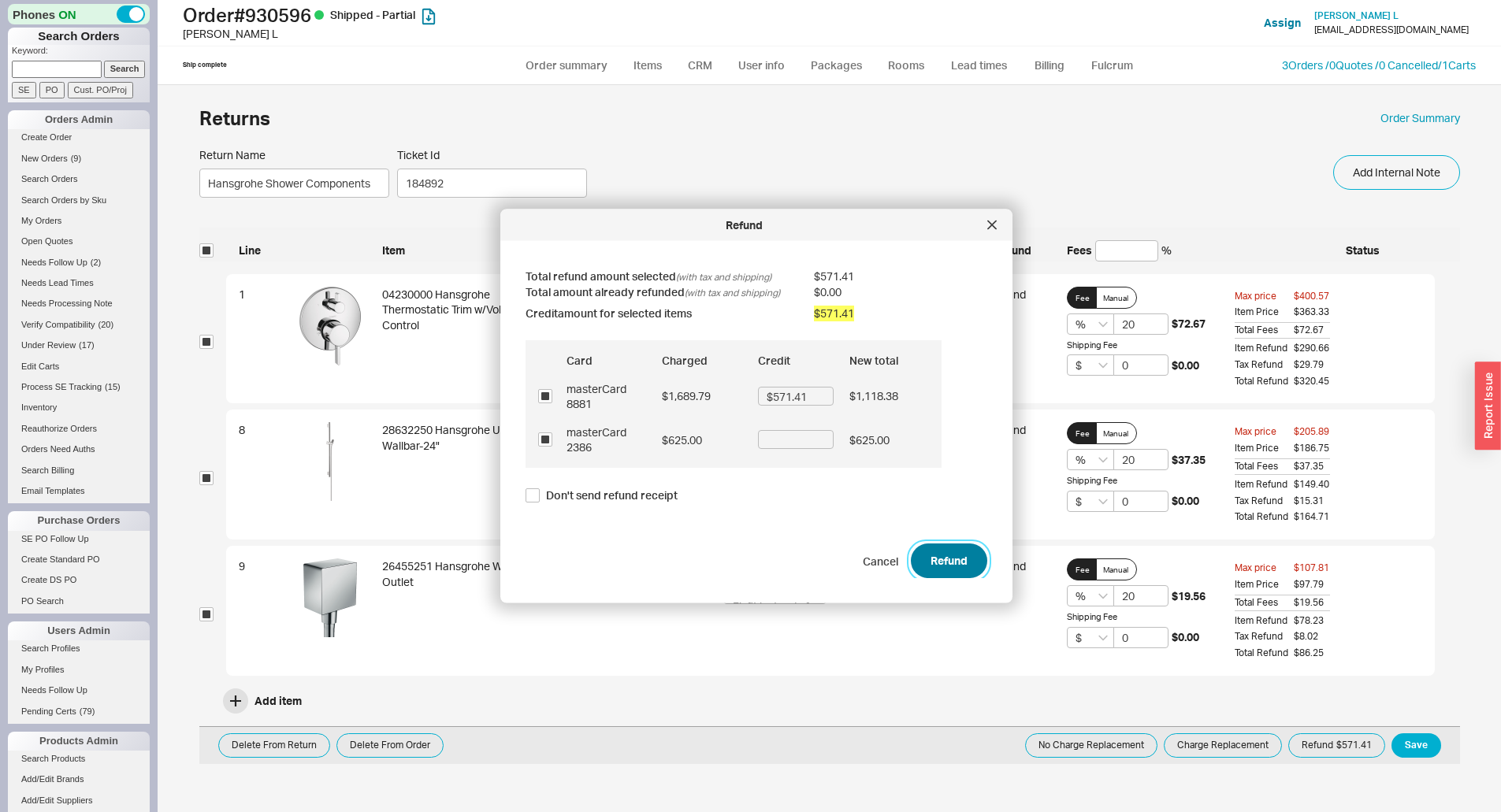
click at [953, 560] on button "Refund" at bounding box center [949, 560] width 76 height 34
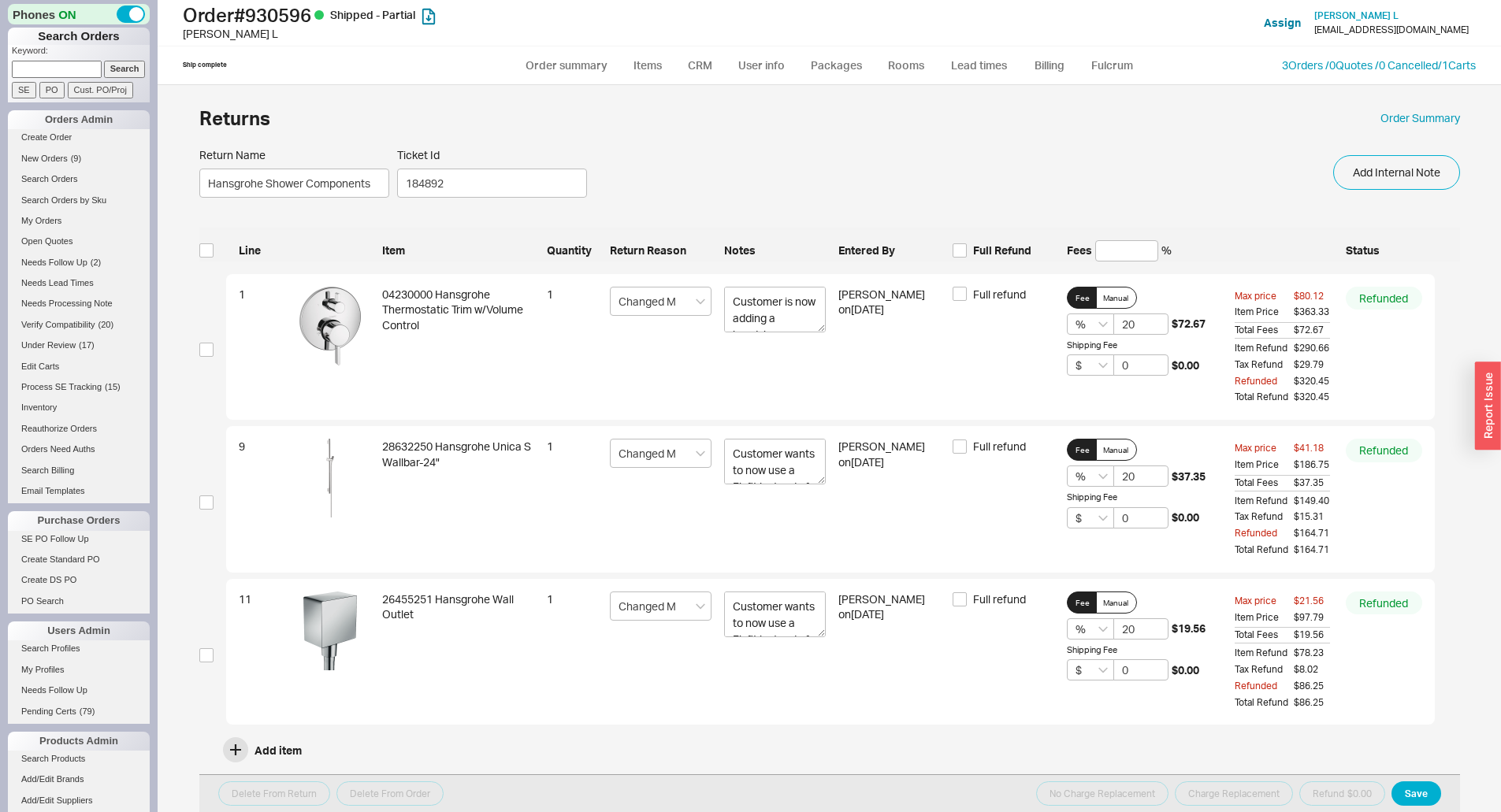
scroll to position [1, 0]
click at [1429, 106] on div "Returns Order Summary" at bounding box center [829, 117] width 1260 height 34
click at [1427, 117] on link "Order Summary" at bounding box center [1420, 117] width 80 height 16
select select "*"
select select "LOW"
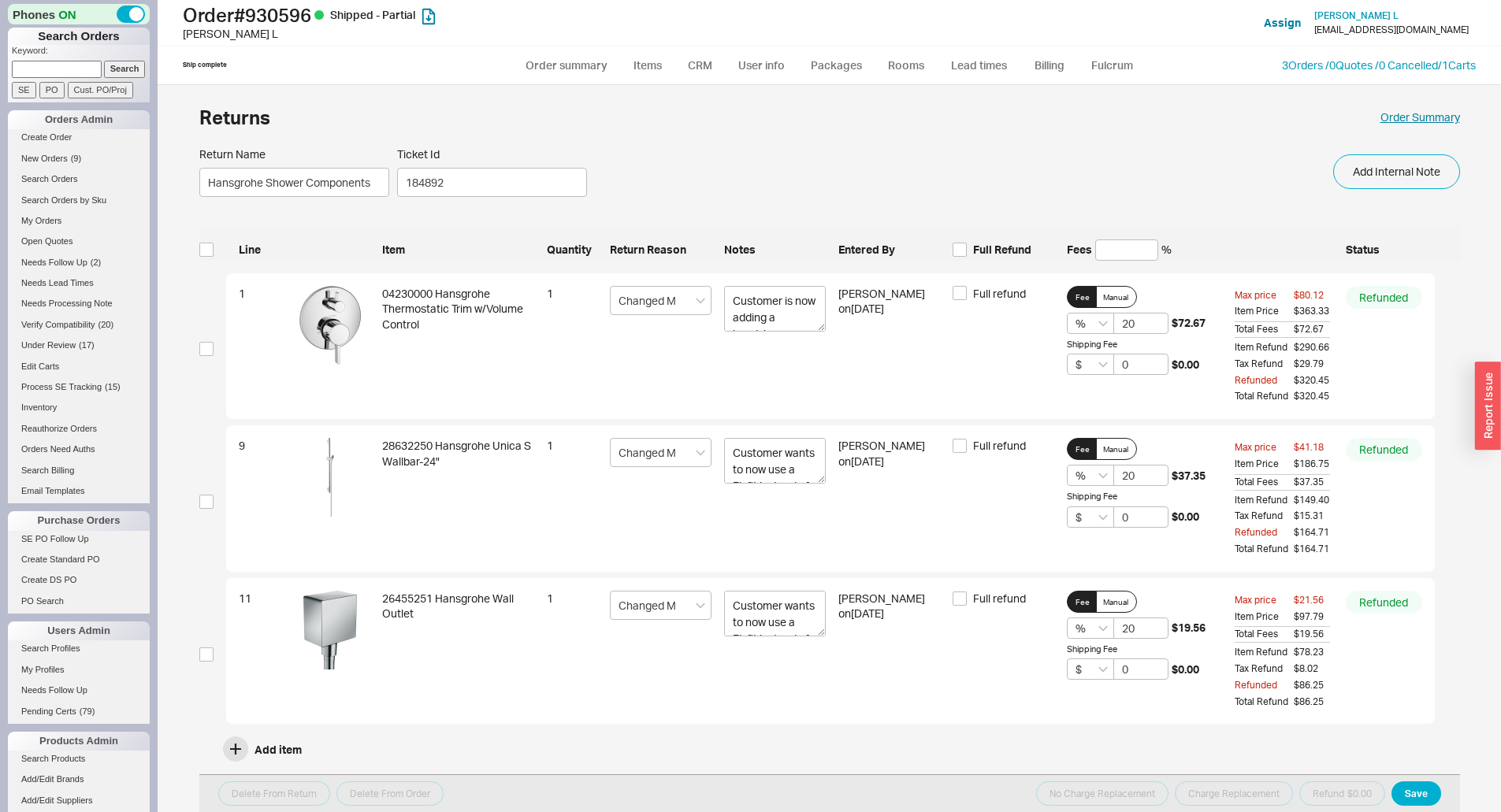
select select "3"
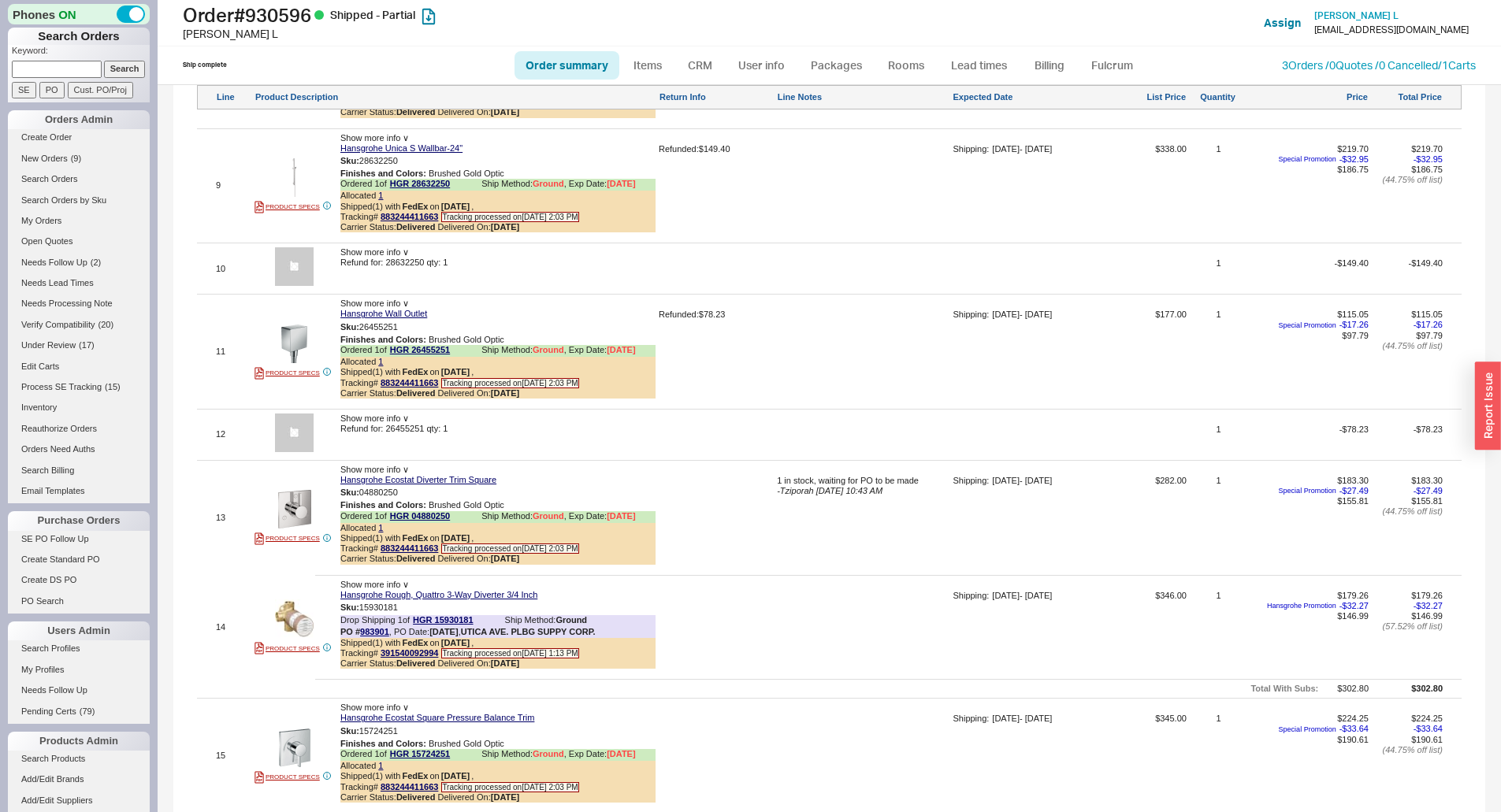
scroll to position [1654, 0]
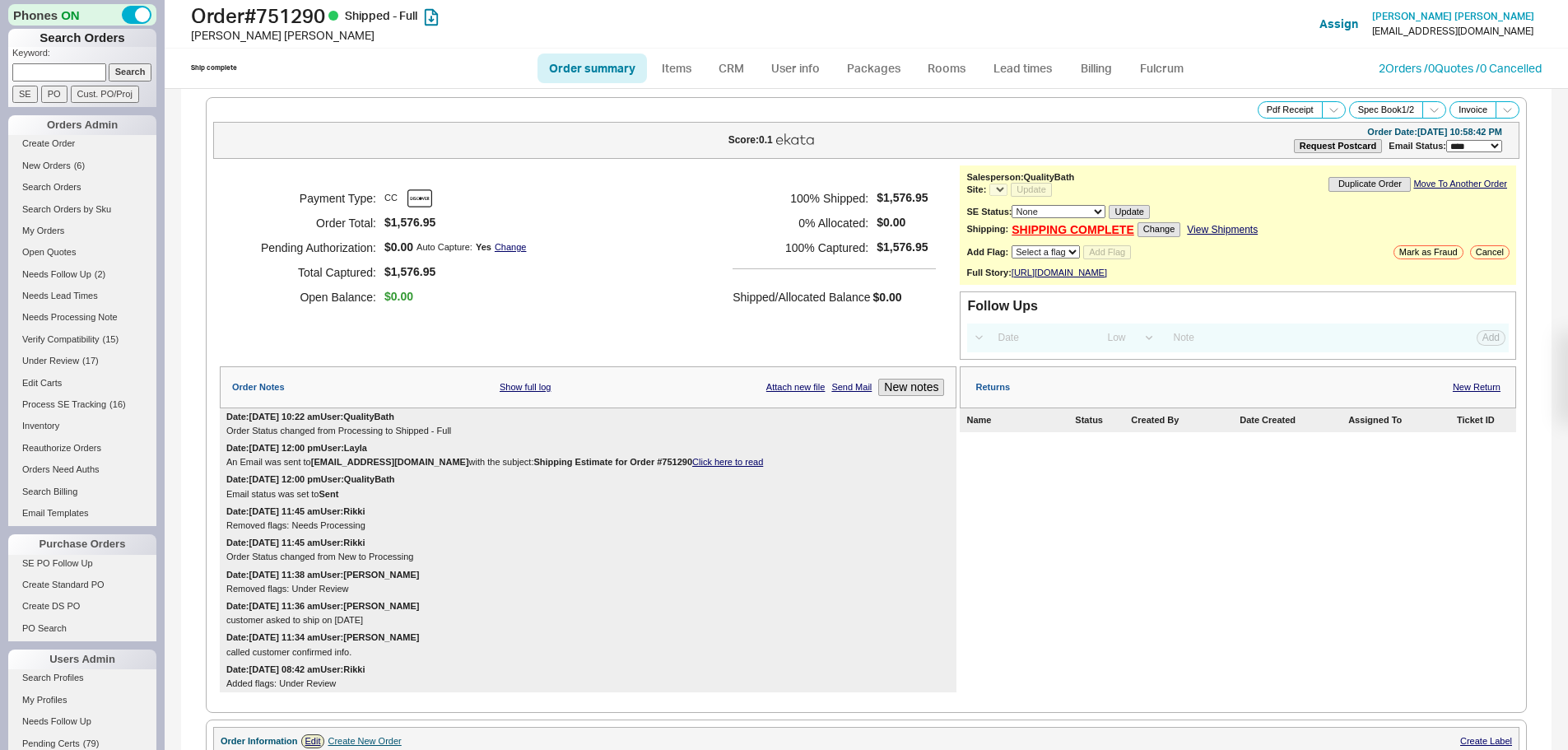
select select "LOW"
select select "3"
select select "*"
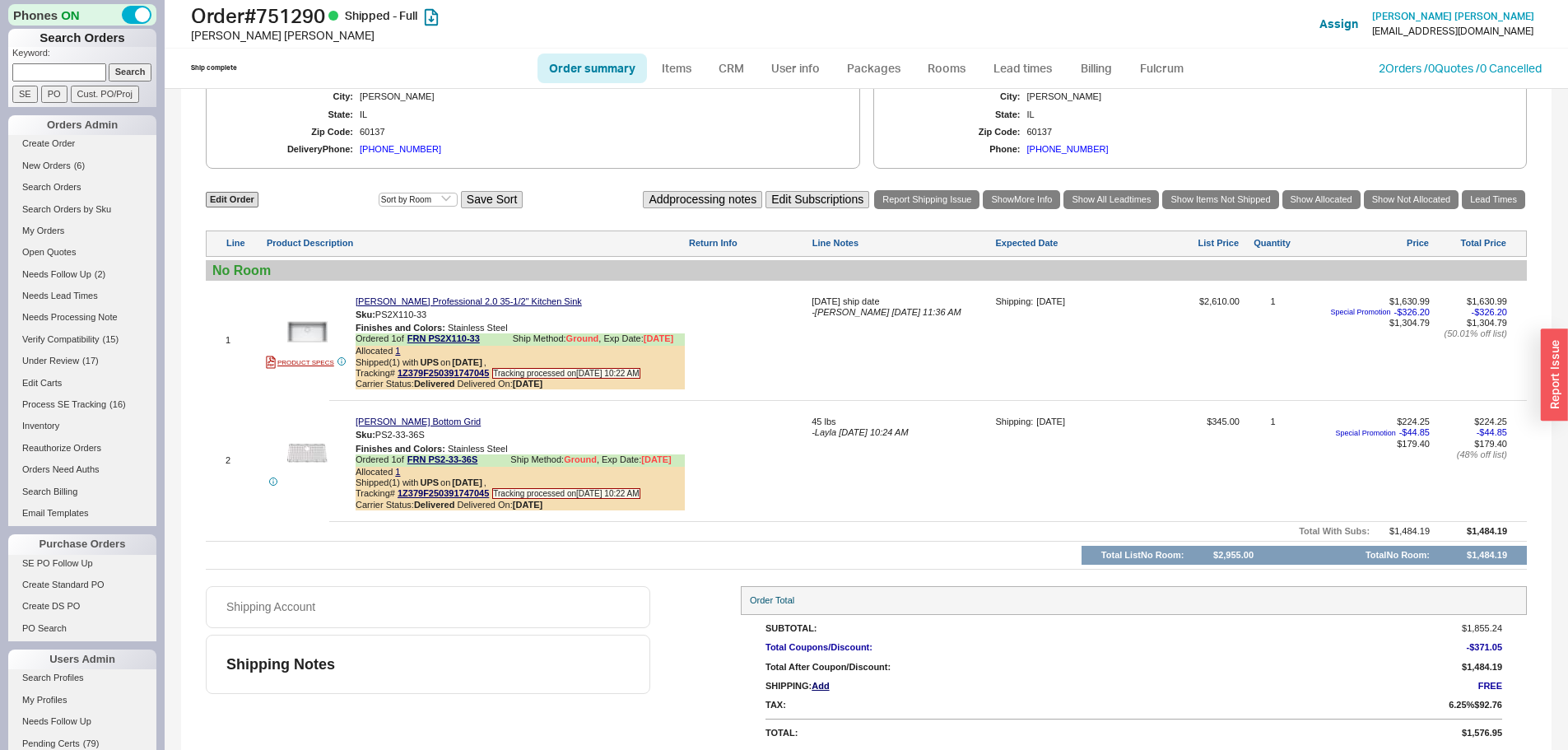
scroll to position [848, 0]
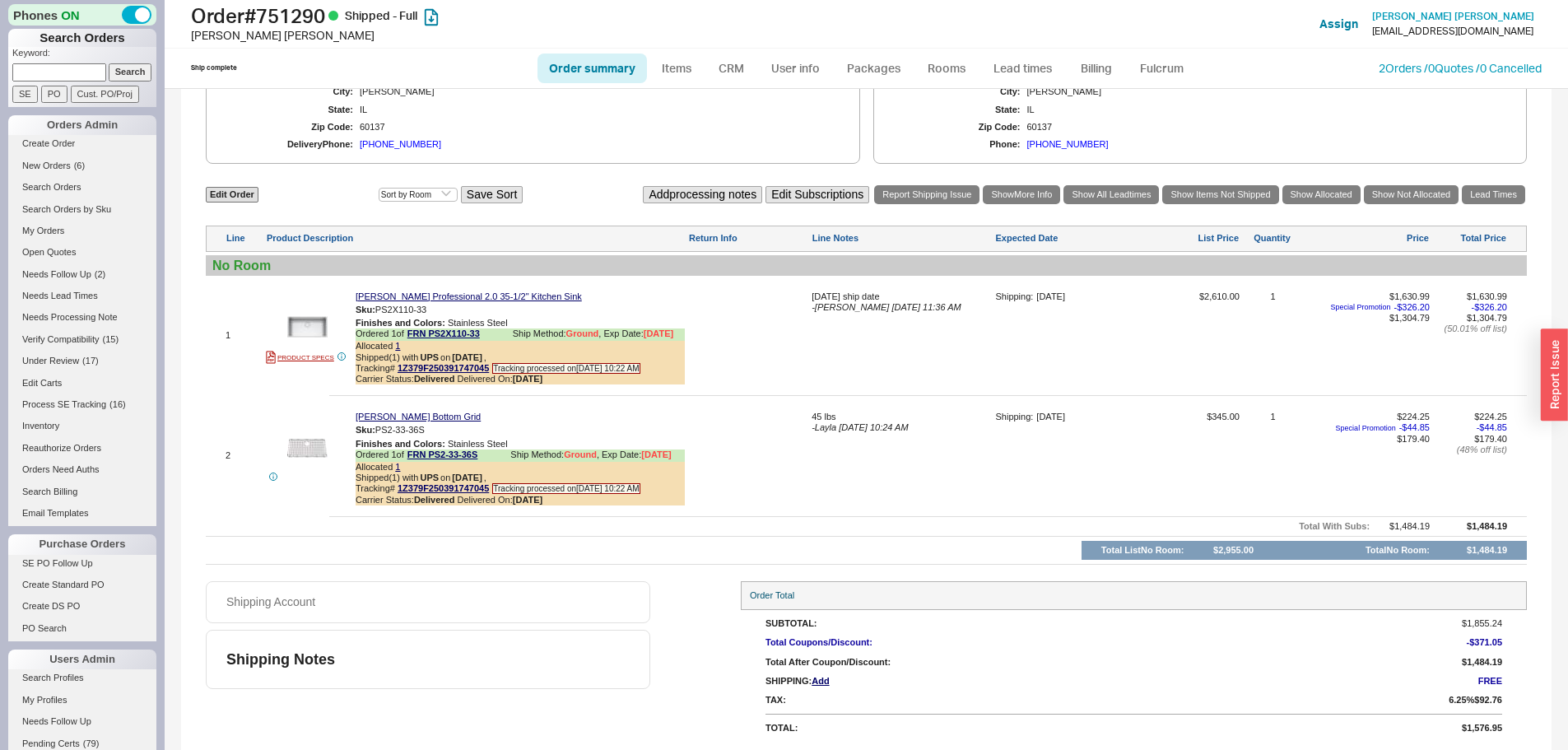
click at [43, 73] on input at bounding box center [59, 72] width 94 height 17
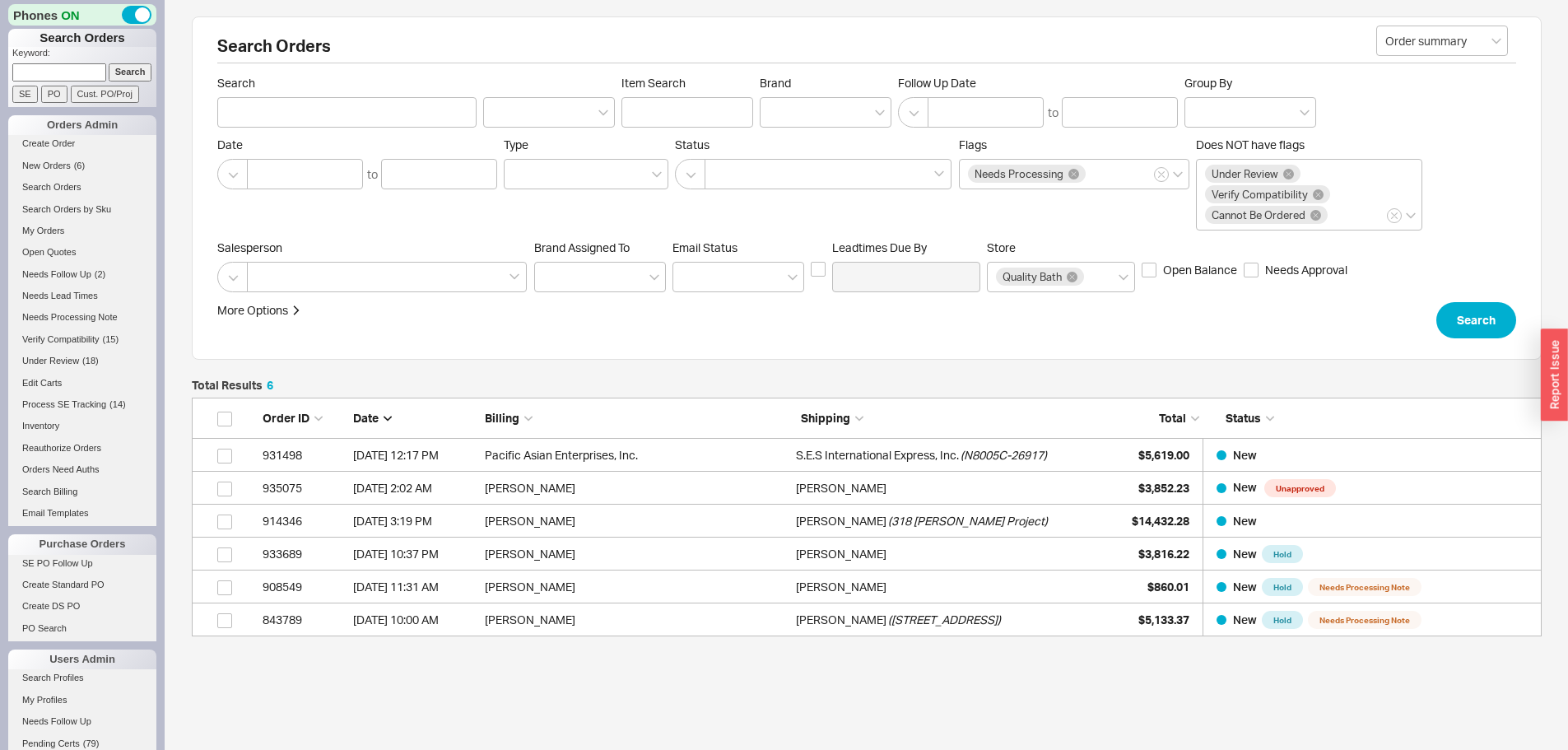
scroll to position [226, 1337]
click at [56, 157] on link "New Orders ( 6 )" at bounding box center [82, 166] width 149 height 17
click at [65, 165] on span "New Orders" at bounding box center [47, 165] width 49 height 10
click at [34, 73] on input at bounding box center [59, 72] width 94 height 17
paste input "932767"
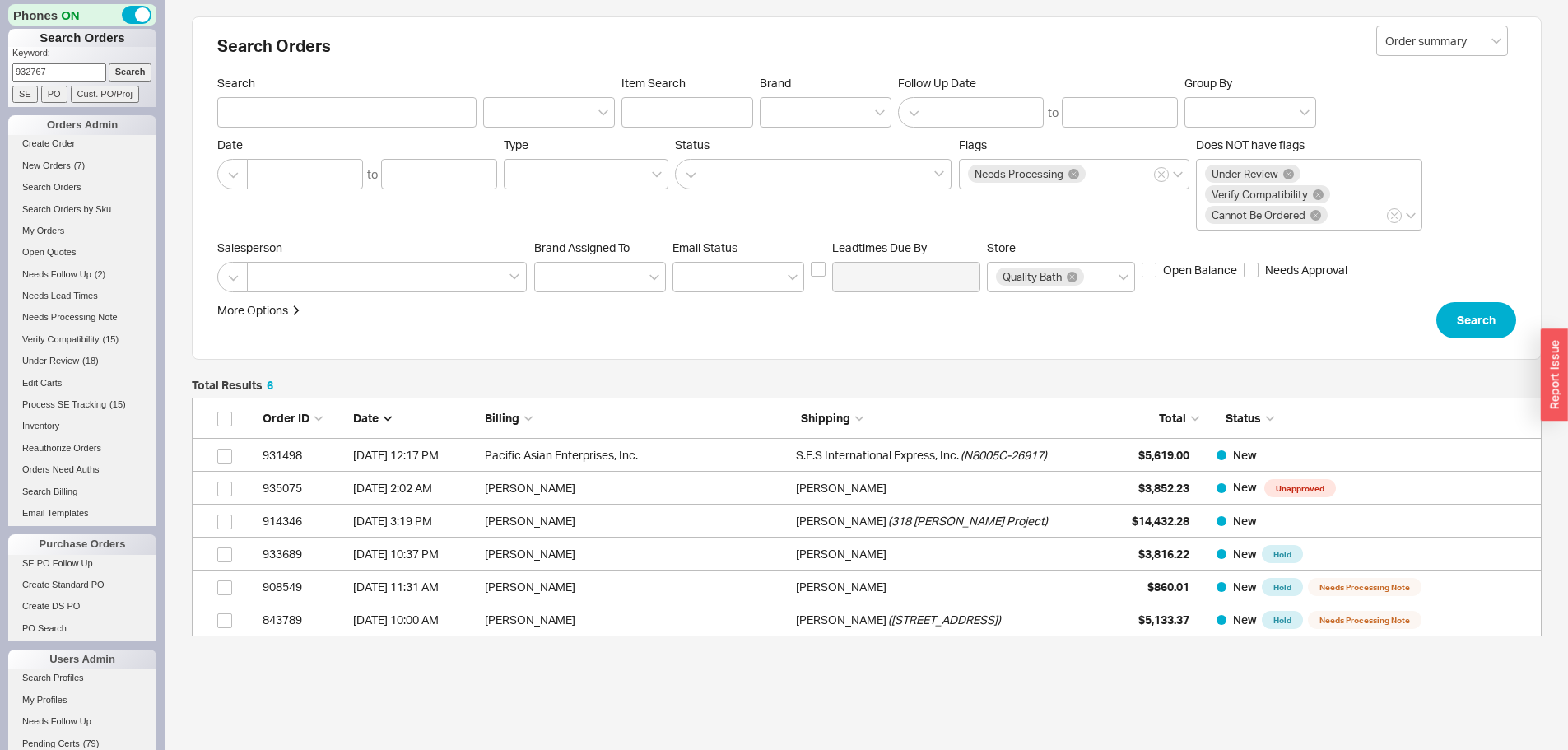
type input "932767"
click at [109, 63] on input "Search" at bounding box center [130, 72] width 44 height 17
type input "932767"
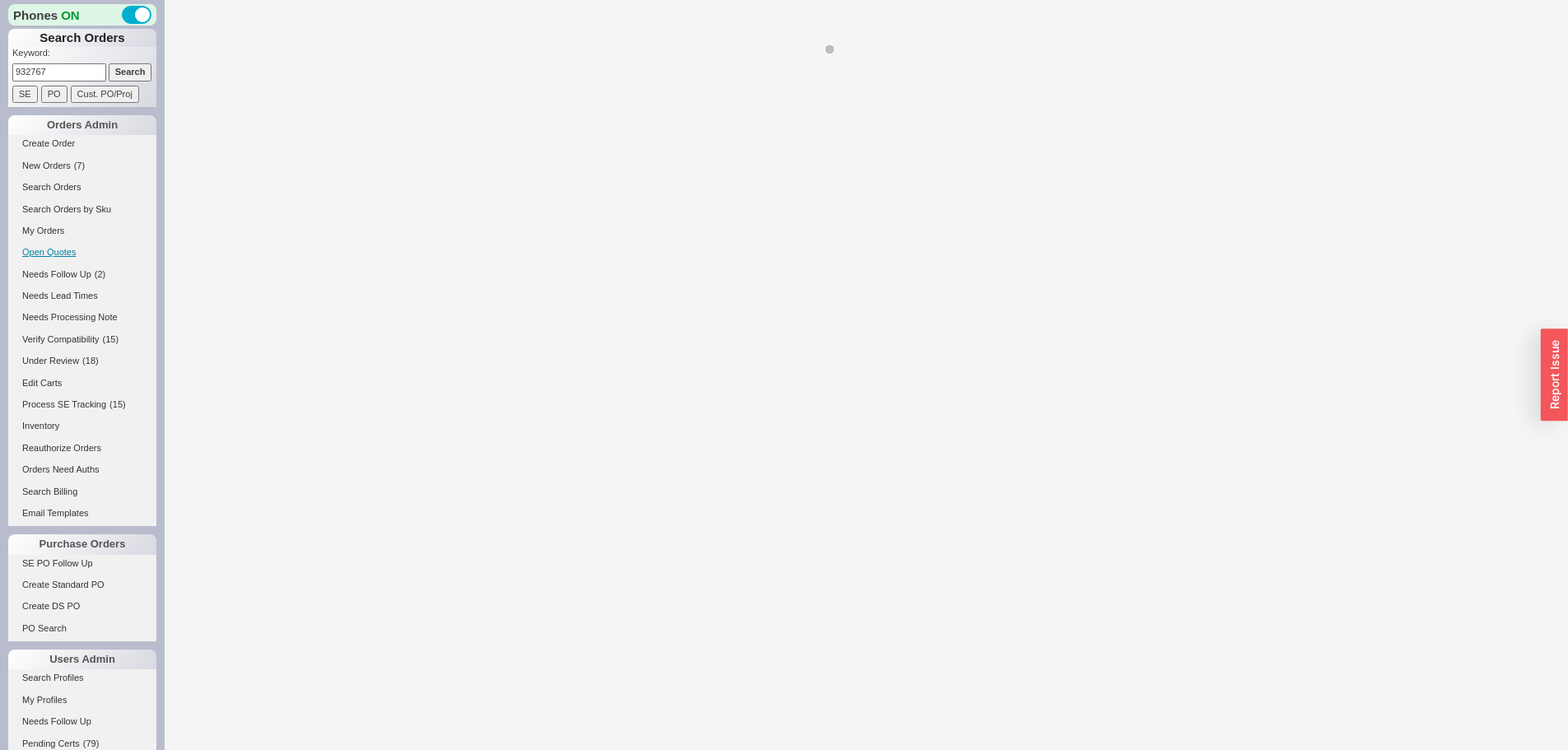
select select "LOW"
select select "3"
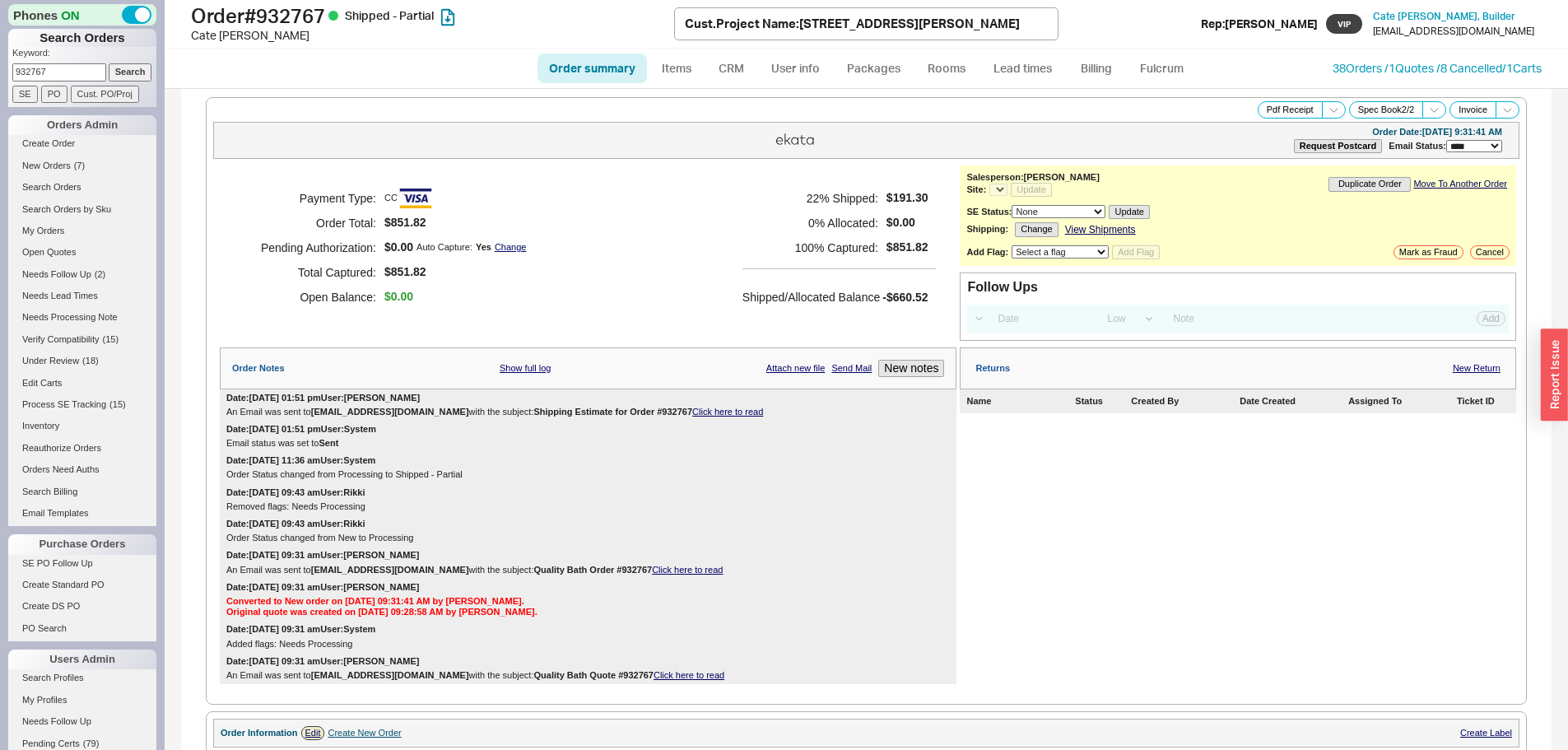
select select "*"
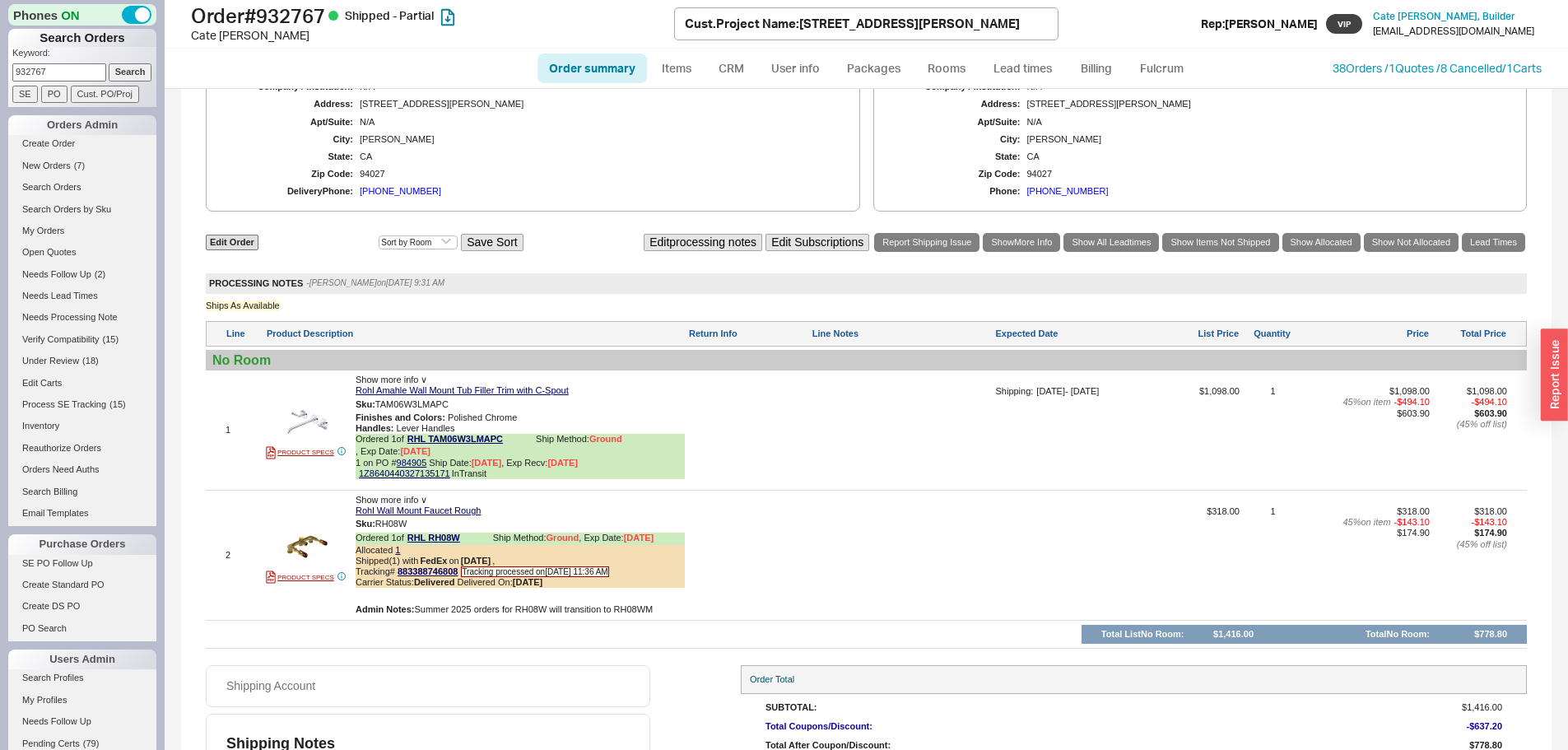
scroll to position [916, 0]
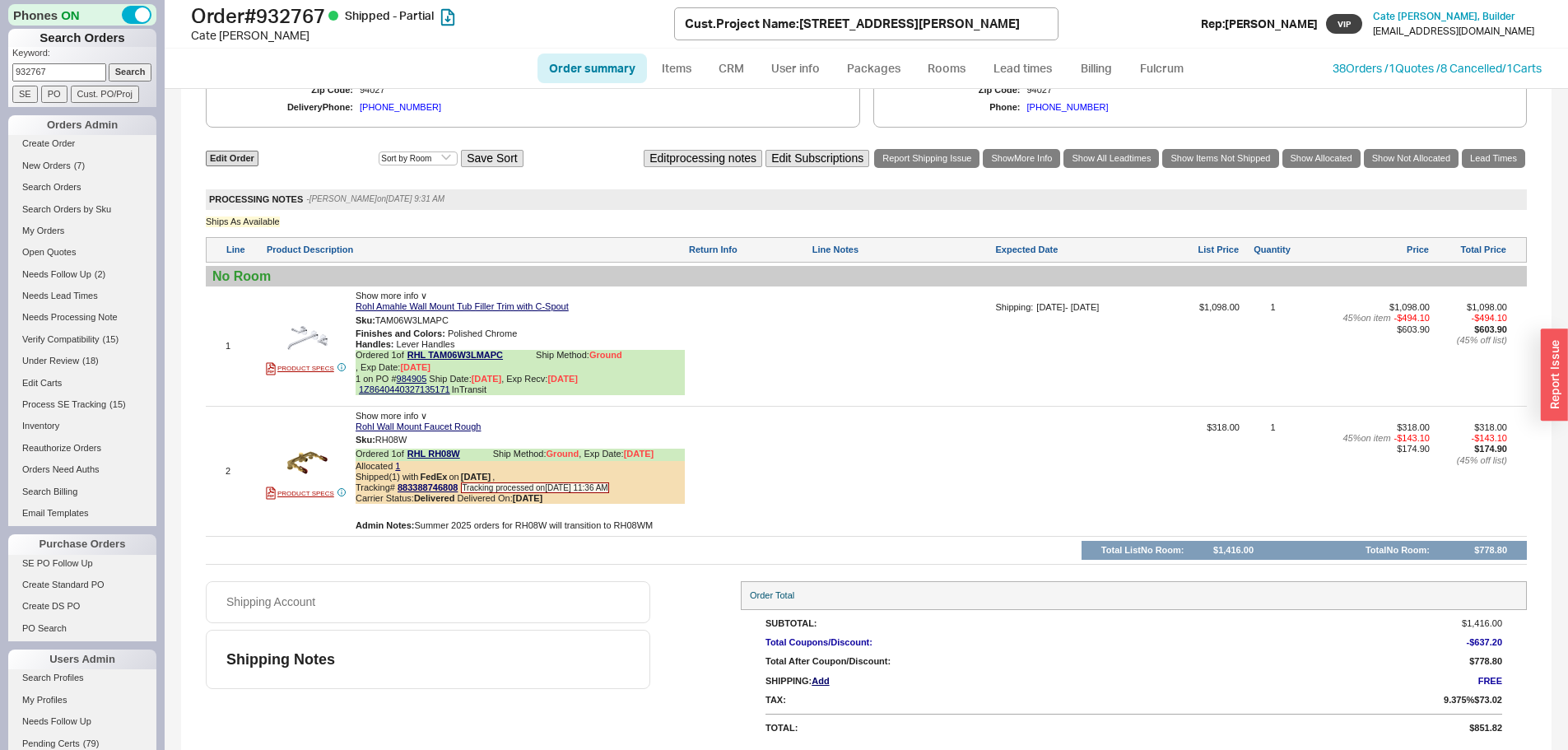
click at [56, 72] on input "932767" at bounding box center [59, 72] width 94 height 17
paste input "[PERSON_NAME][EMAIL_ADDRESS][DOMAIN_NAME]"
type input "[PERSON_NAME][EMAIL_ADDRESS][DOMAIN_NAME]"
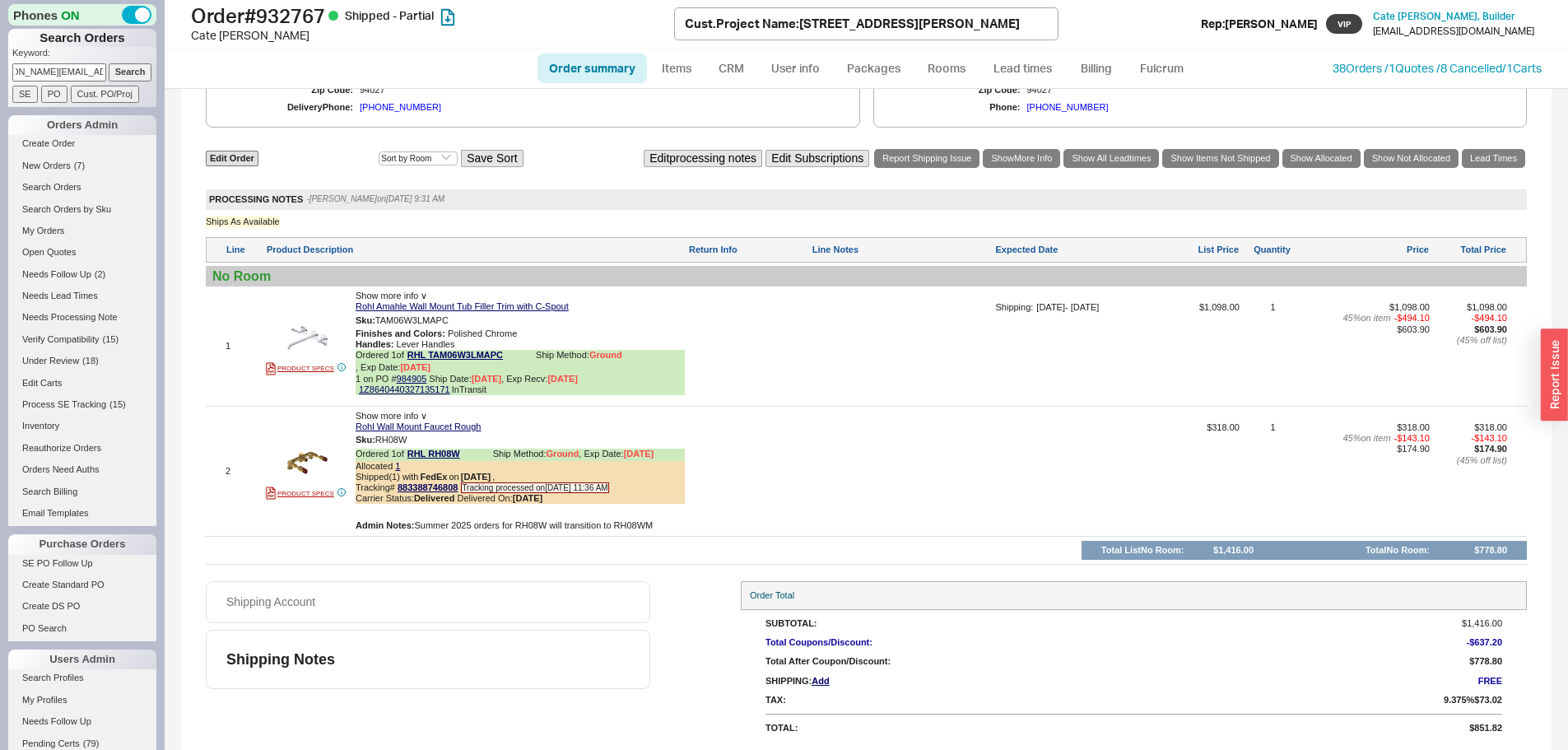
click at [109, 63] on input "Search" at bounding box center [130, 72] width 44 height 17
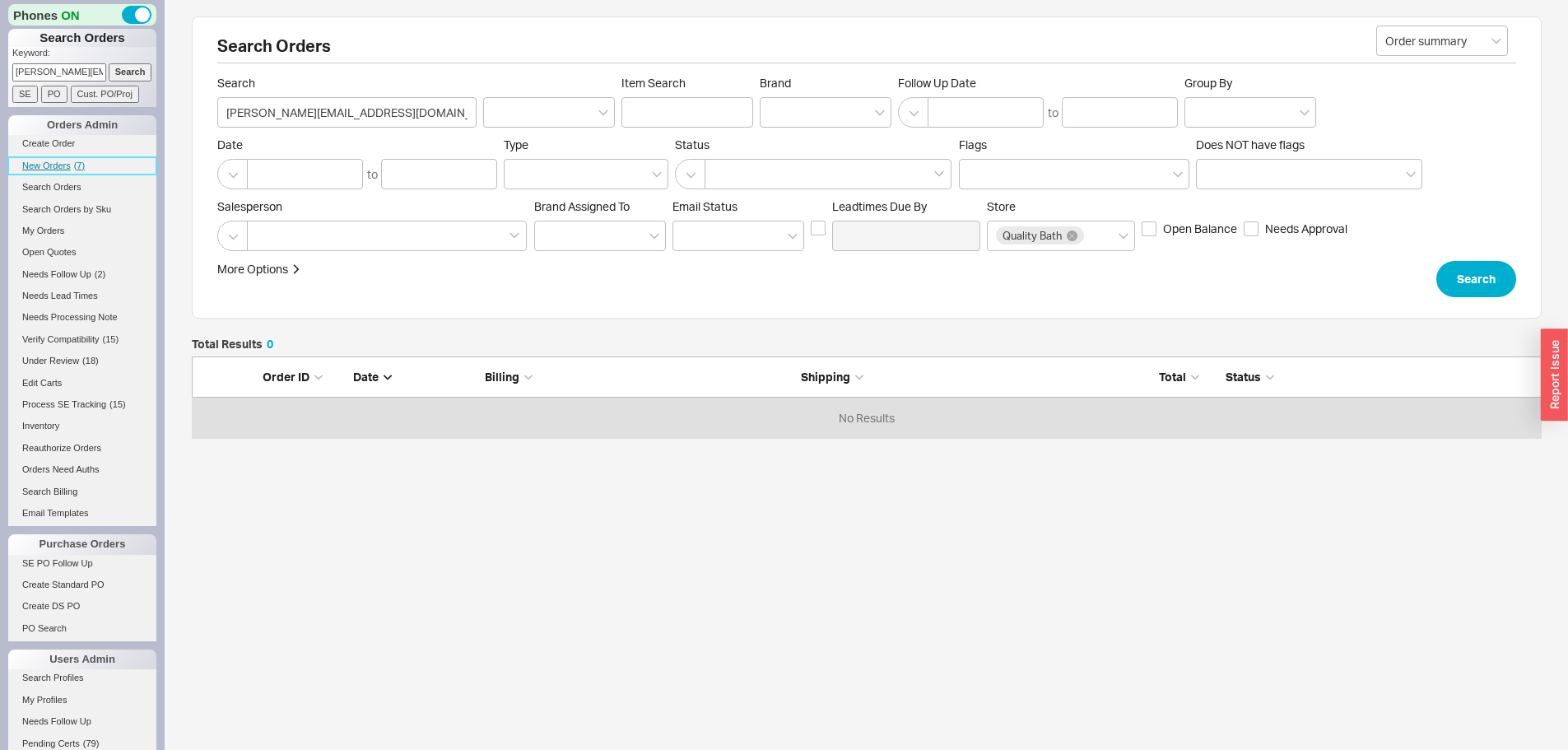
click at [50, 163] on span "New Orders" at bounding box center [47, 165] width 49 height 10
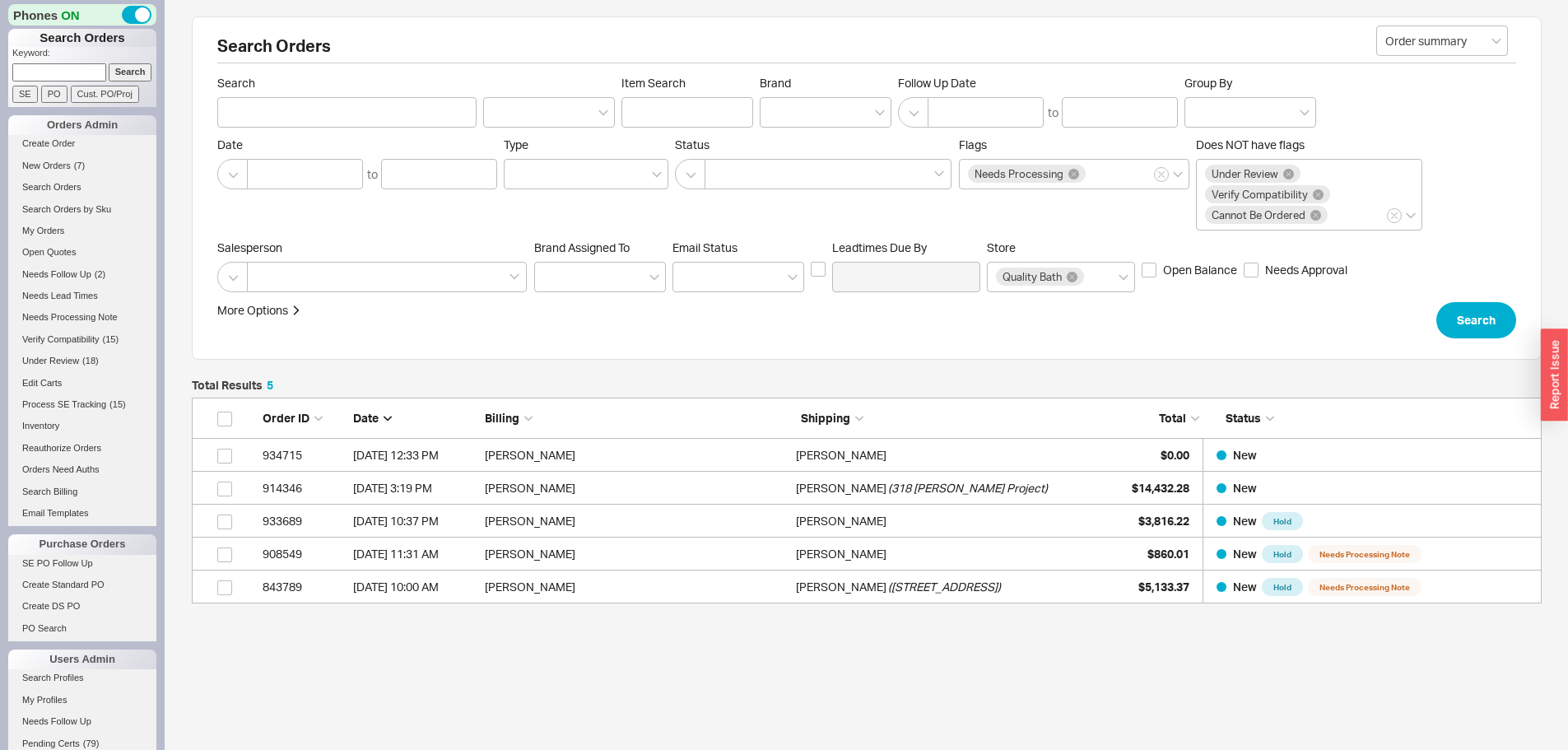
scroll to position [193, 1337]
click at [61, 164] on span "New Orders" at bounding box center [47, 165] width 49 height 10
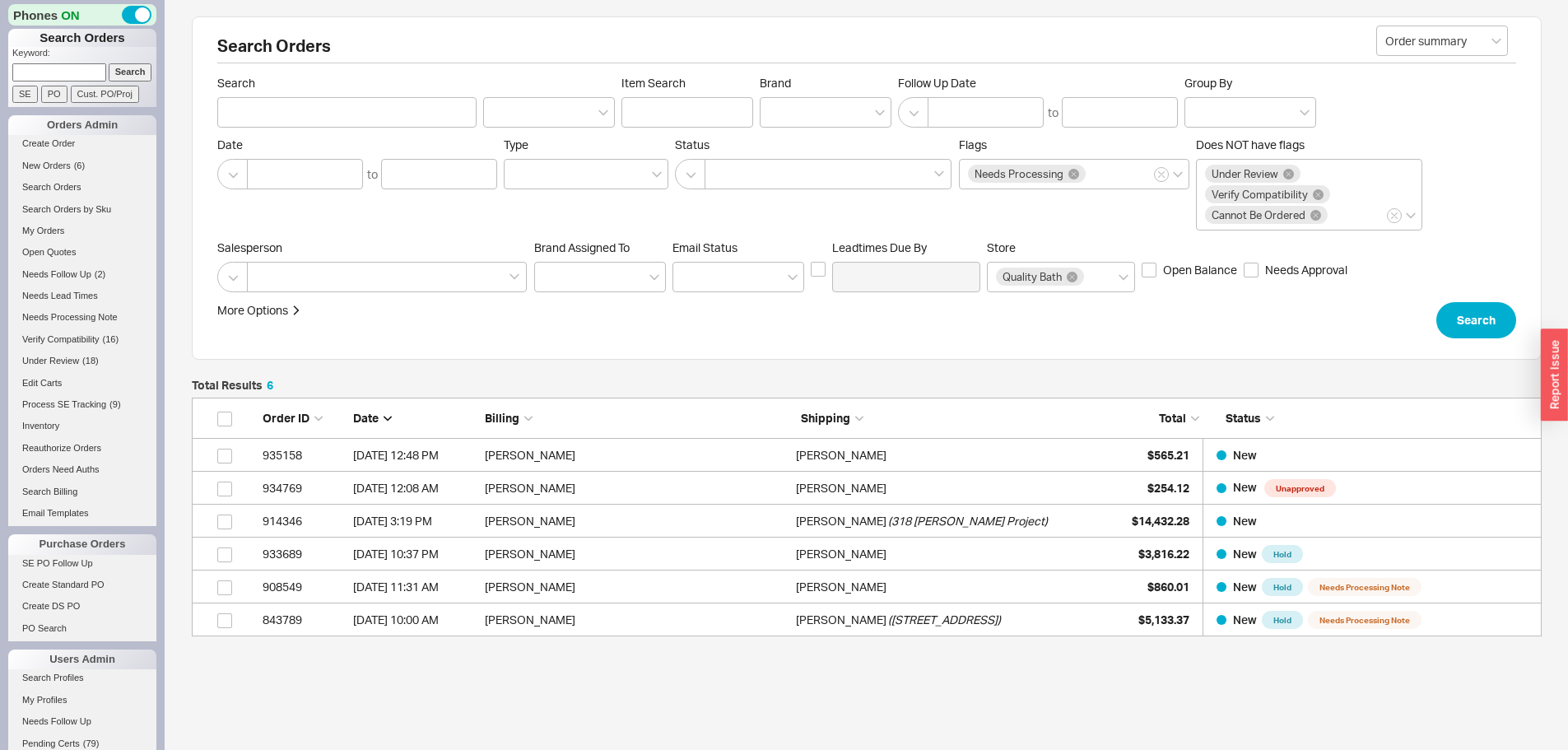
scroll to position [226, 1337]
click at [62, 166] on span "New Orders" at bounding box center [47, 165] width 49 height 10
click at [50, 78] on input at bounding box center [59, 72] width 94 height 17
type input "775022"
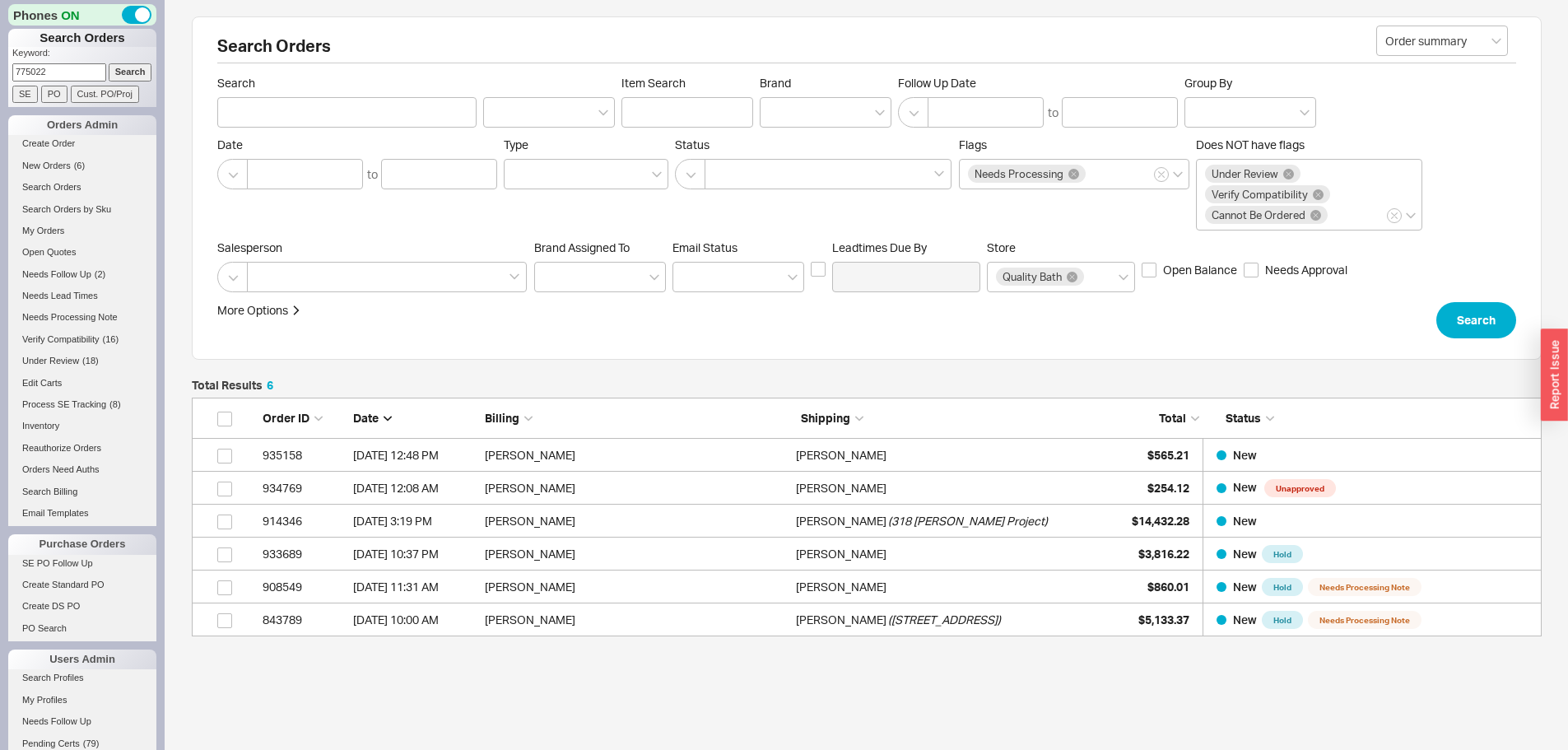
click at [109, 63] on input "Search" at bounding box center [130, 72] width 44 height 17
type input "775022"
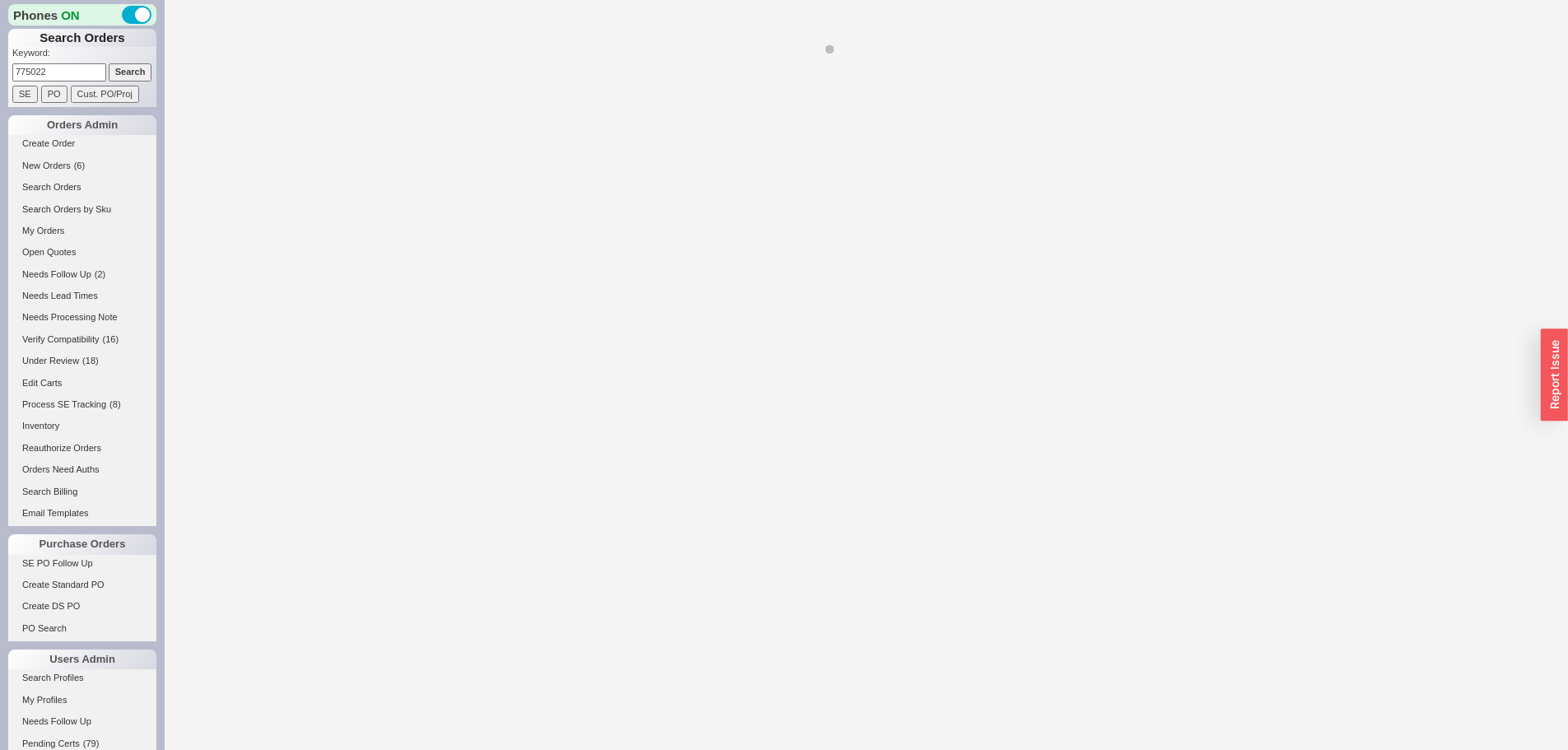
select select "*"
select select "LOW"
select select "3"
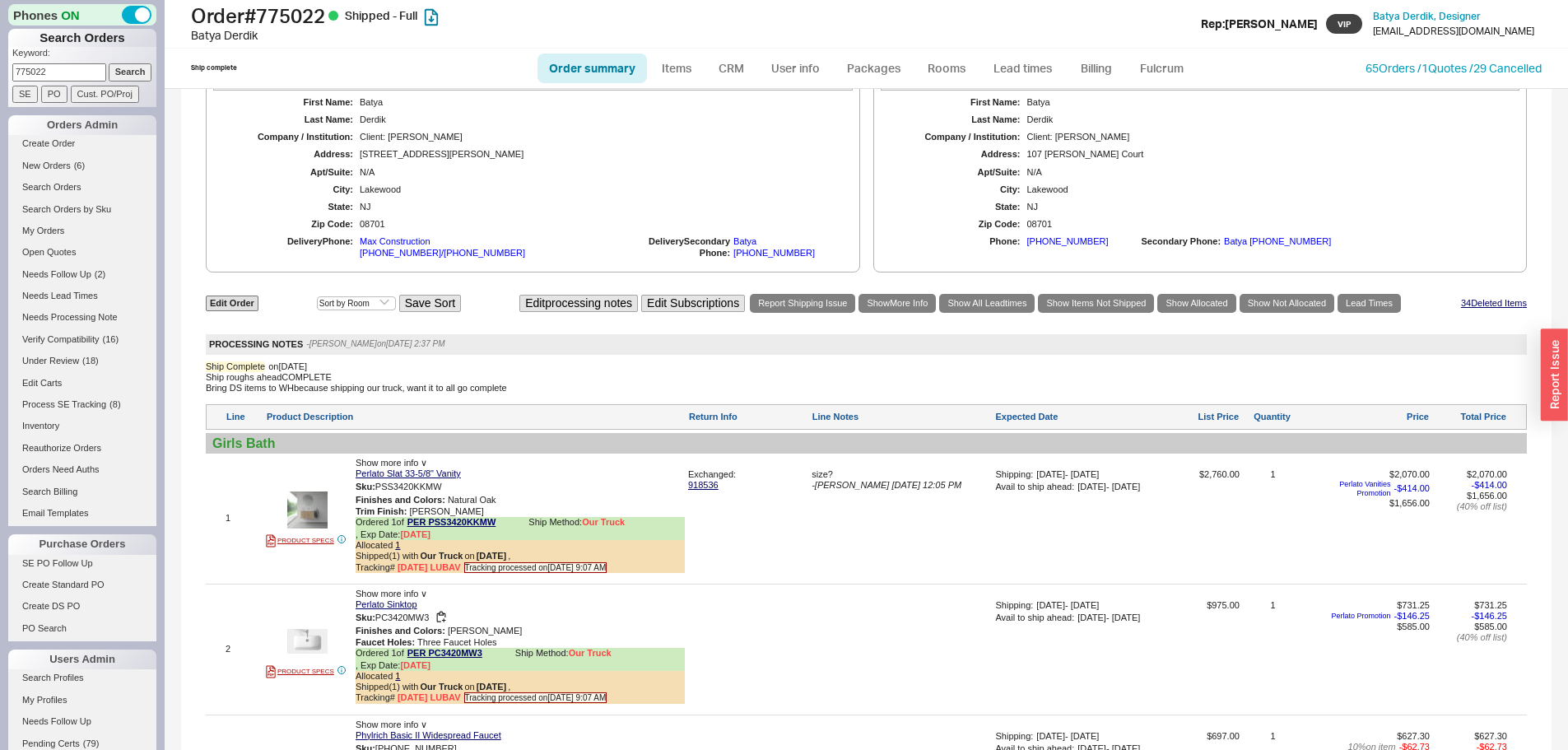
scroll to position [1483, 0]
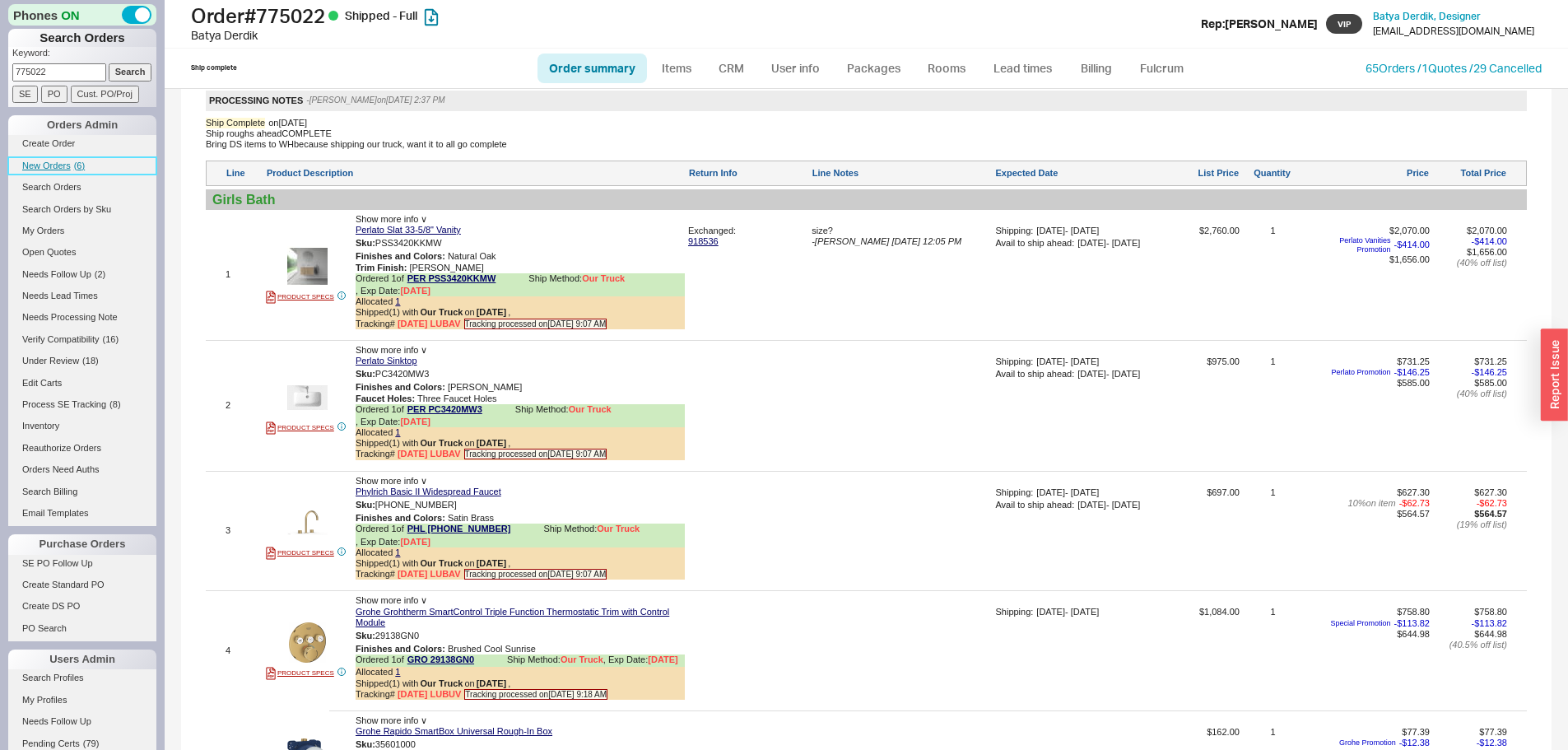
click at [60, 163] on span "New Orders" at bounding box center [47, 165] width 49 height 10
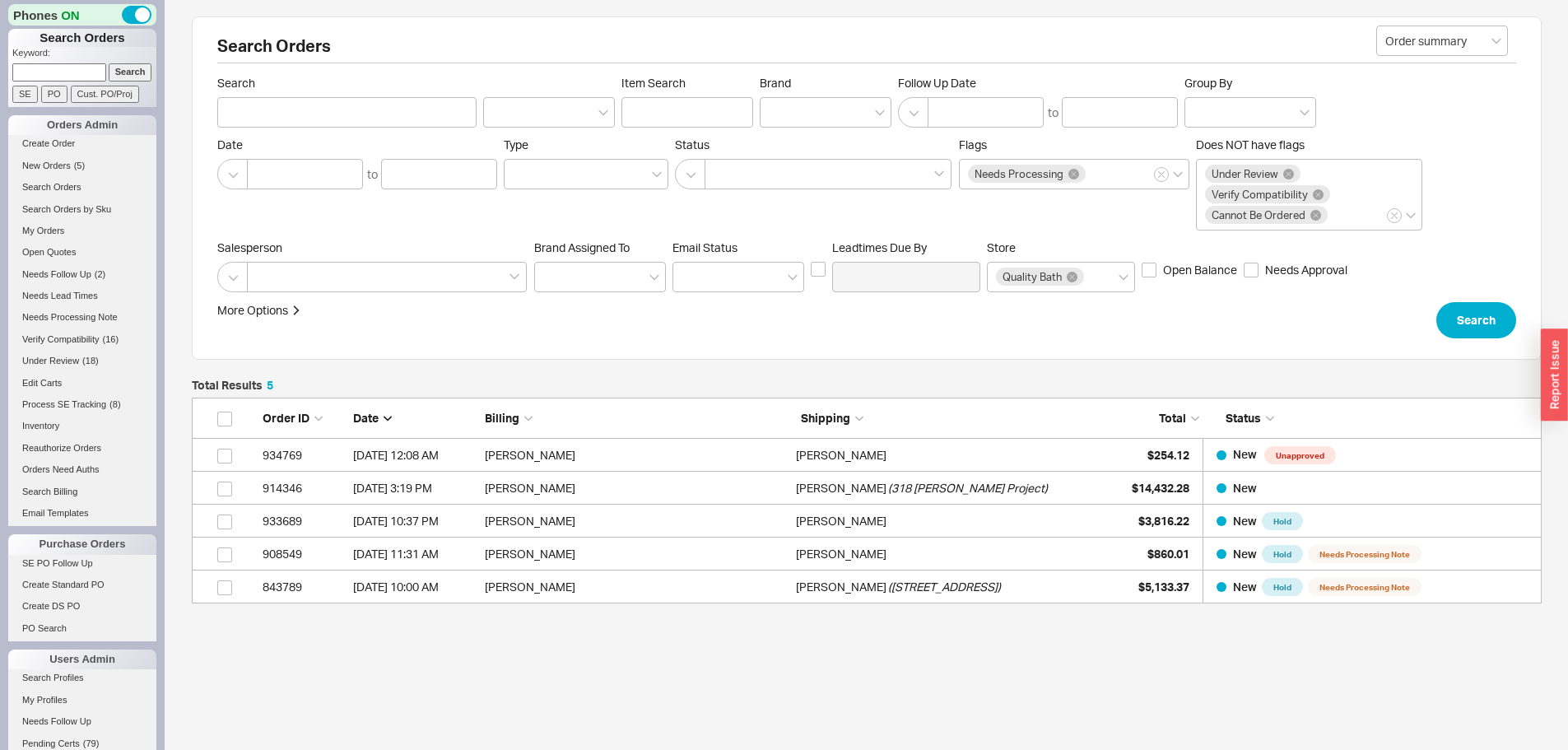
scroll to position [193, 1337]
click at [75, 165] on span "( 6 )" at bounding box center [79, 165] width 11 height 10
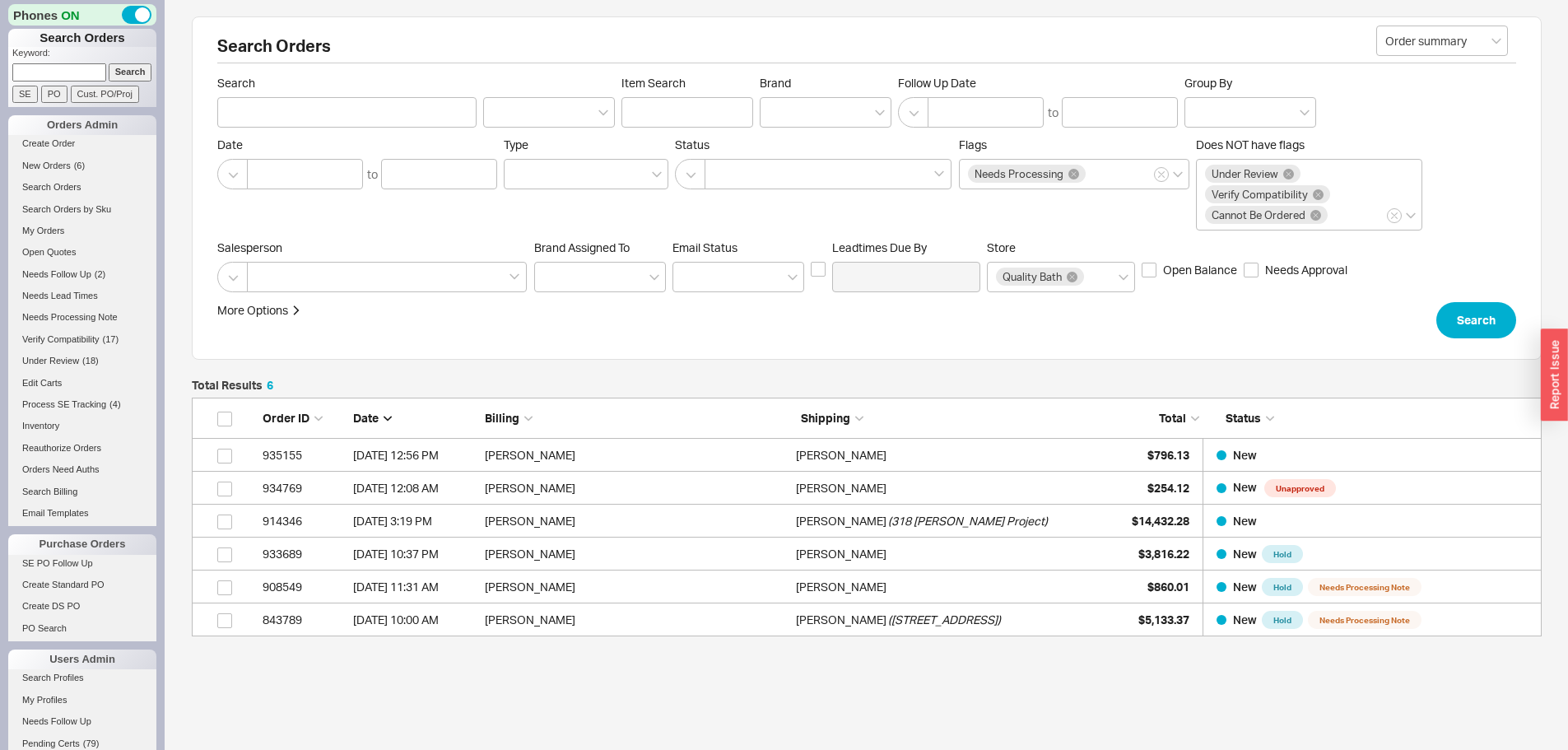
scroll to position [226, 1337]
click at [77, 171] on link "New Orders ( 5 )" at bounding box center [82, 166] width 149 height 17
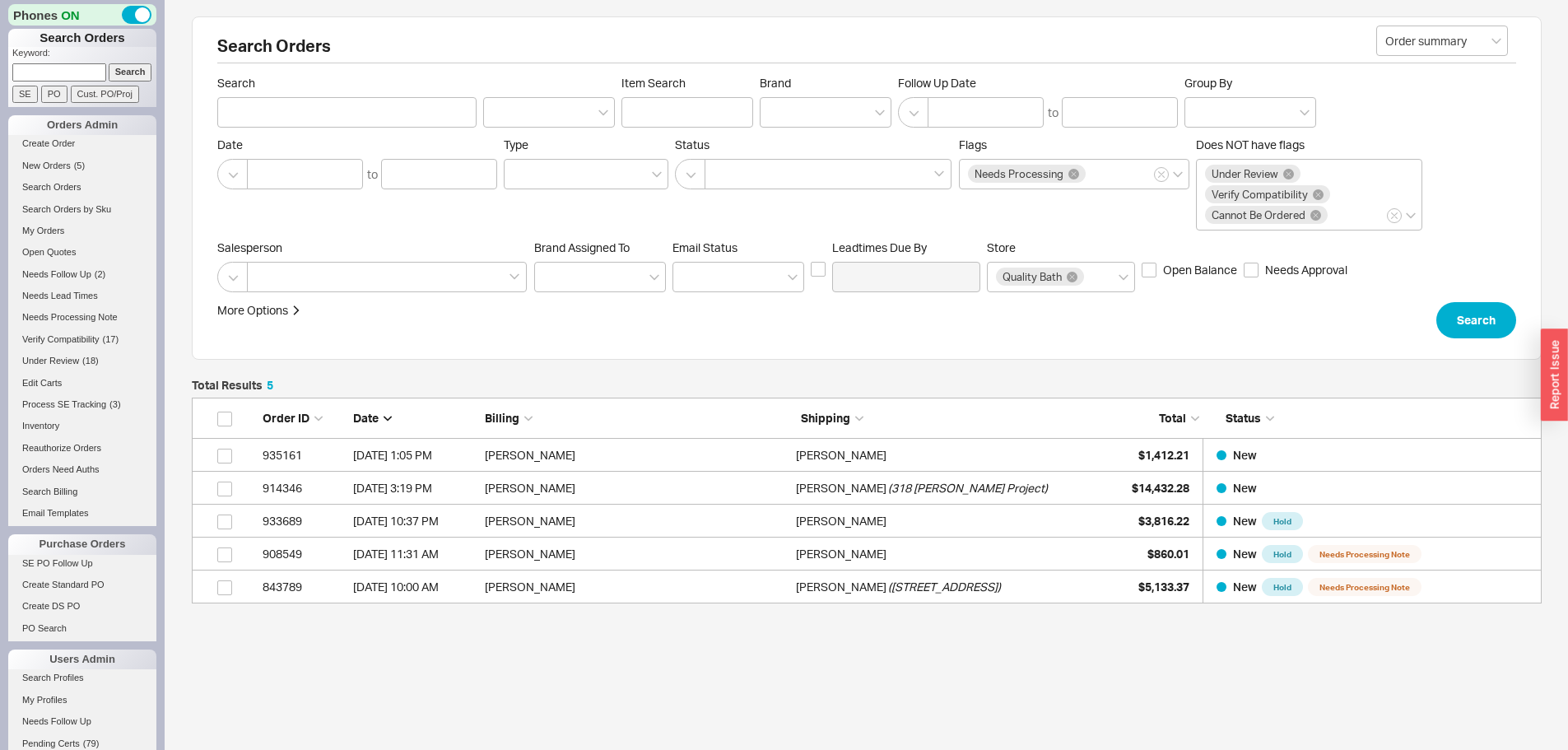
scroll to position [193, 1337]
click at [54, 165] on span "New Orders" at bounding box center [47, 165] width 49 height 10
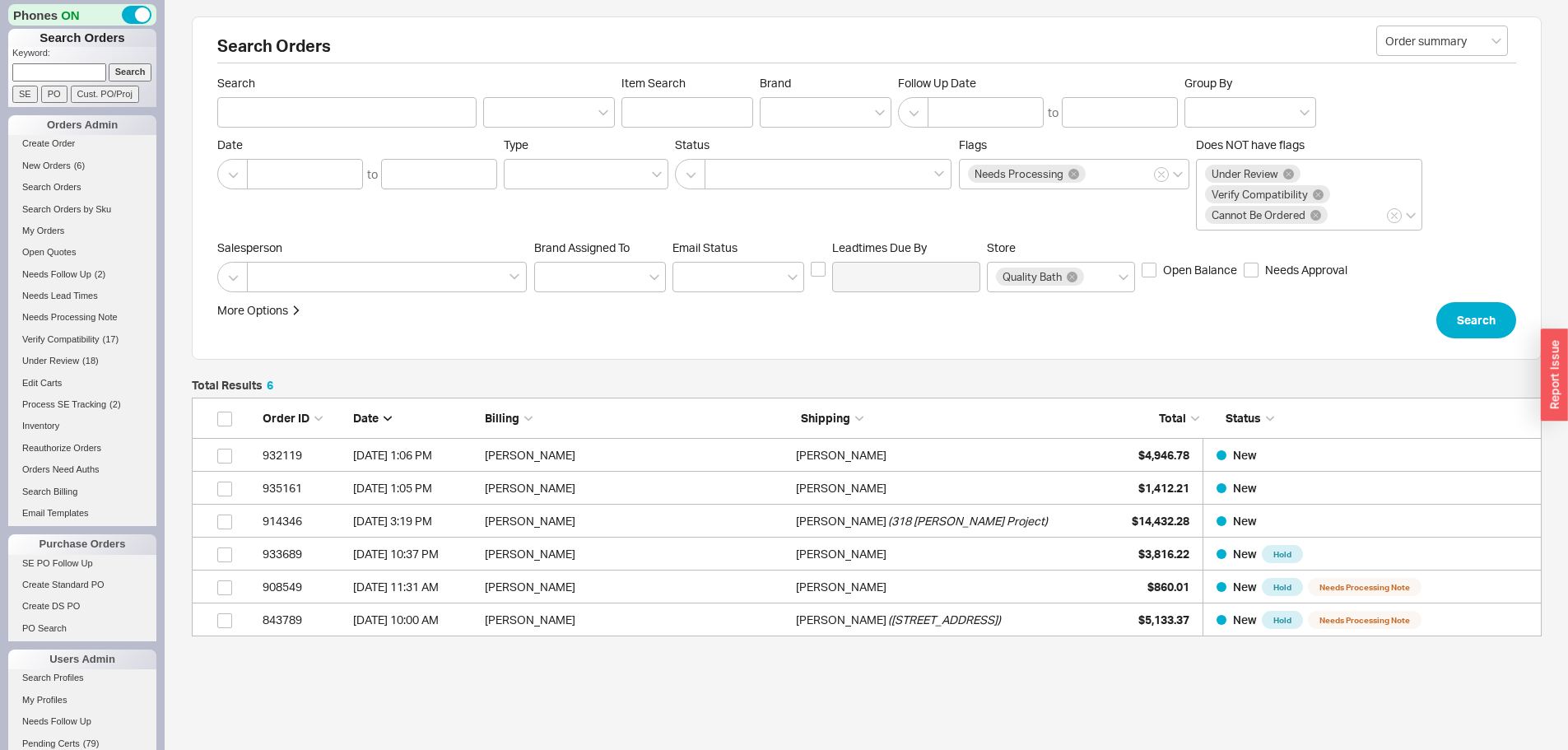
scroll to position [14, 14]
click at [59, 77] on input at bounding box center [59, 72] width 94 height 17
type input "931342"
click at [109, 63] on input "Search" at bounding box center [130, 72] width 44 height 17
type input "931342"
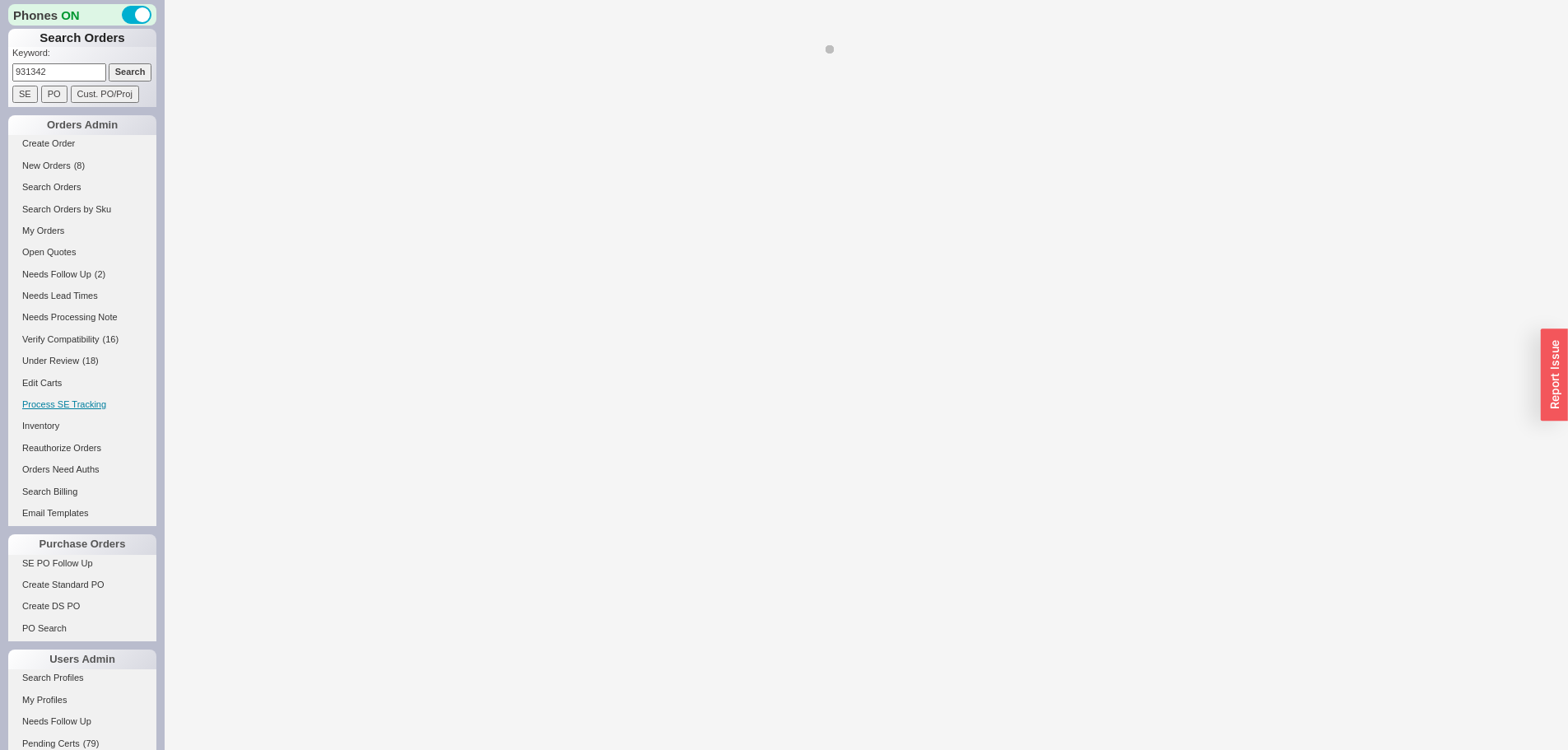
select select "*"
select select "LOW"
select select "3"
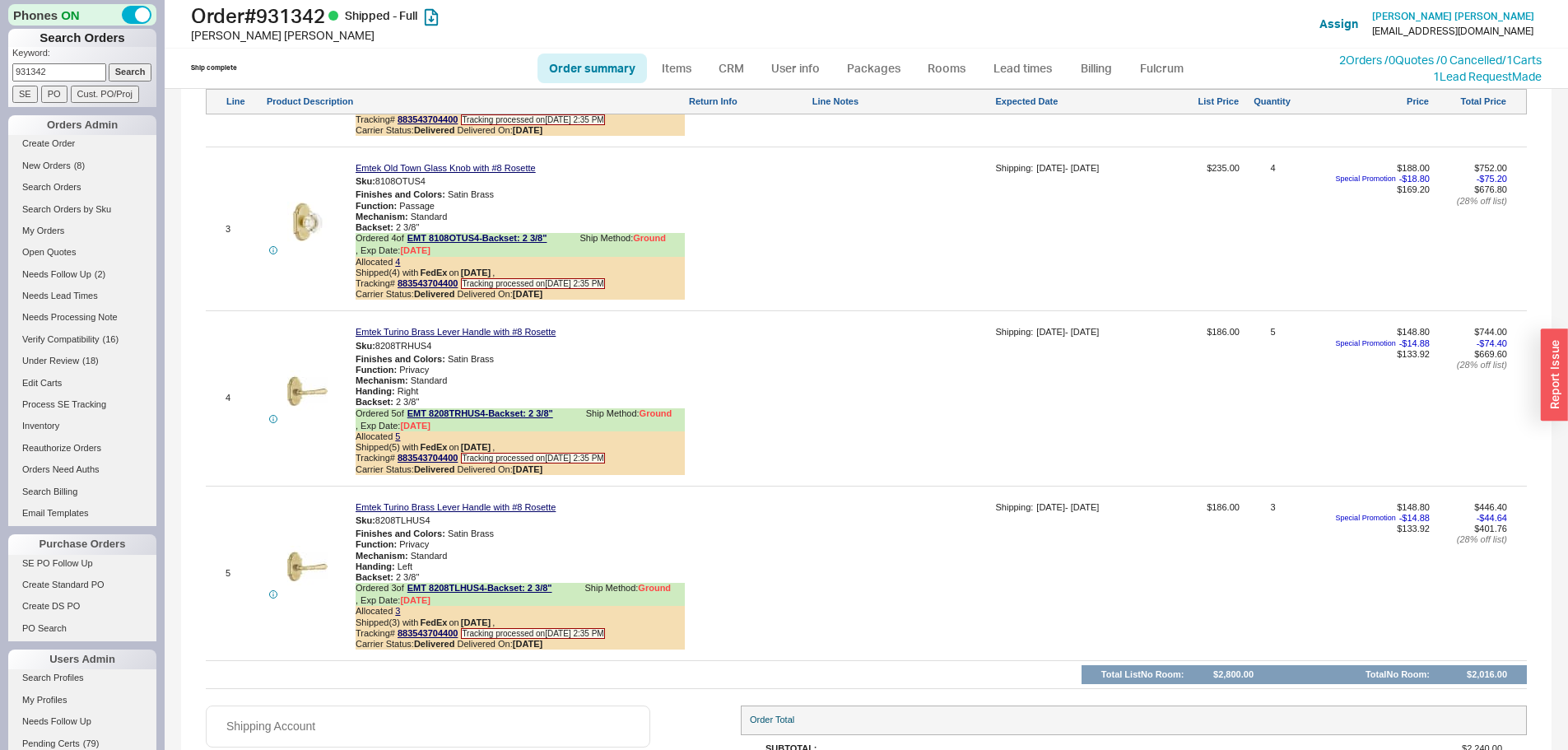
scroll to position [1336, 0]
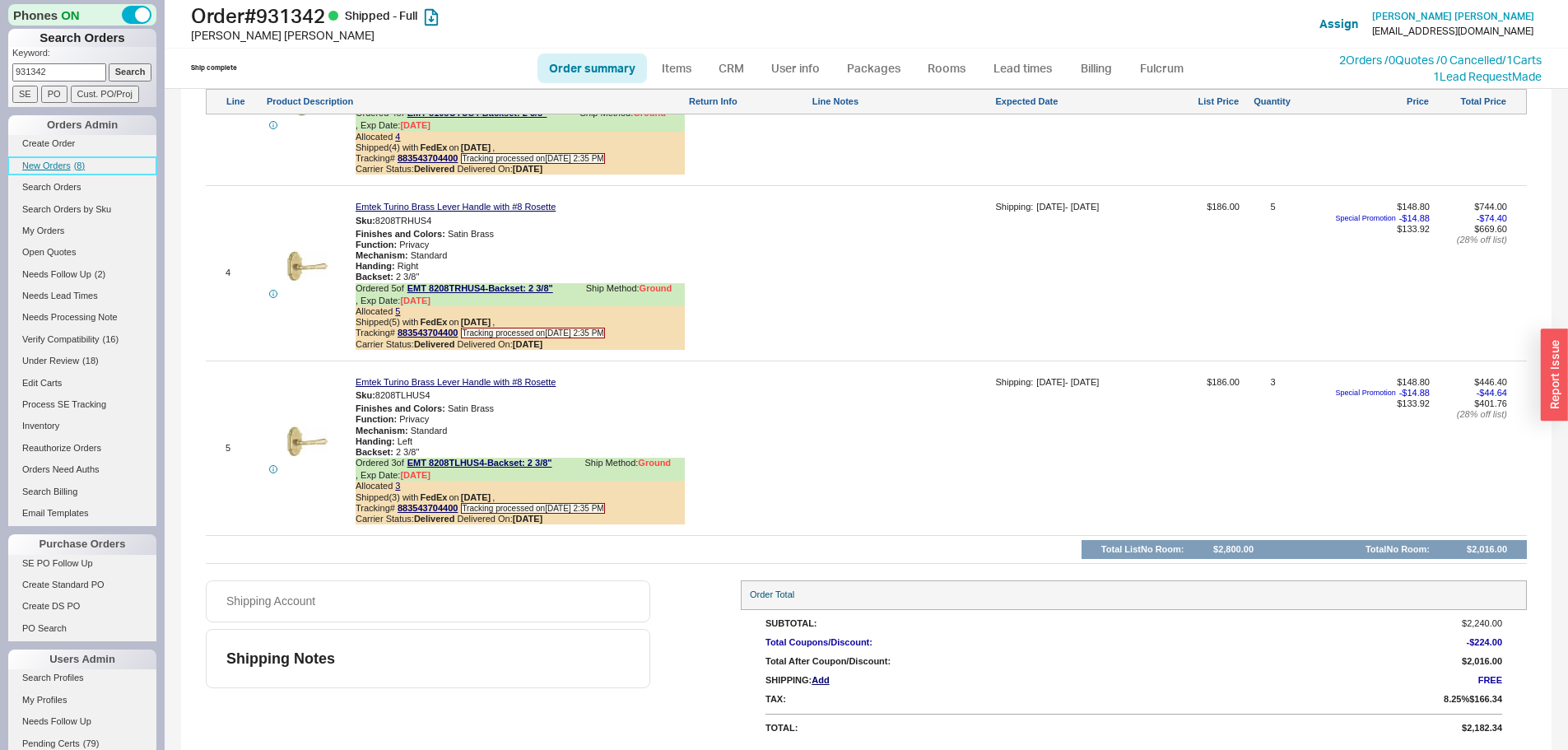
click at [56, 166] on span "New Orders" at bounding box center [47, 165] width 49 height 10
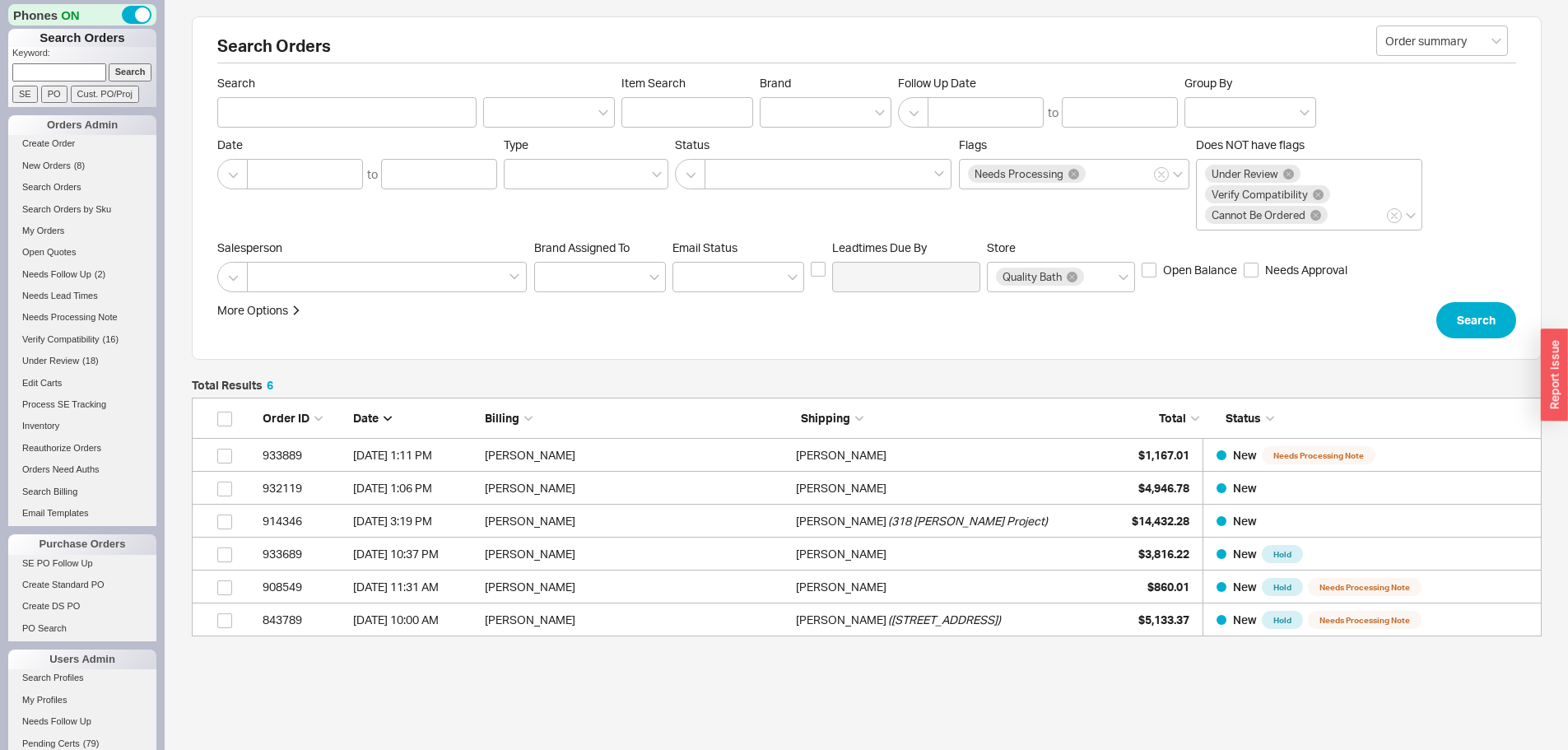
scroll to position [226, 1337]
click at [68, 81] on input at bounding box center [59, 72] width 94 height 17
paste input "924961"
type input "924961"
click at [109, 63] on input "Search" at bounding box center [130, 72] width 44 height 17
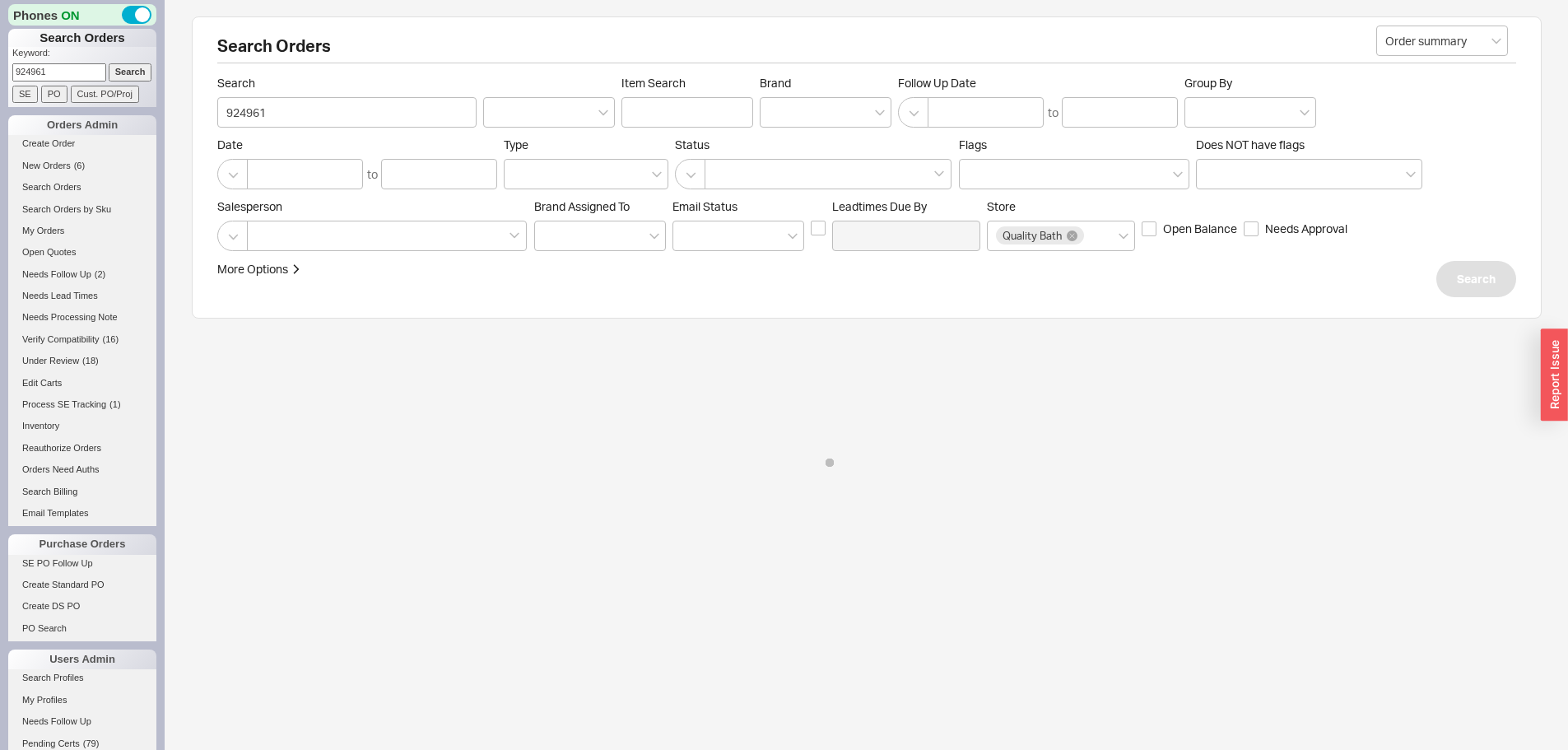
type input "924961"
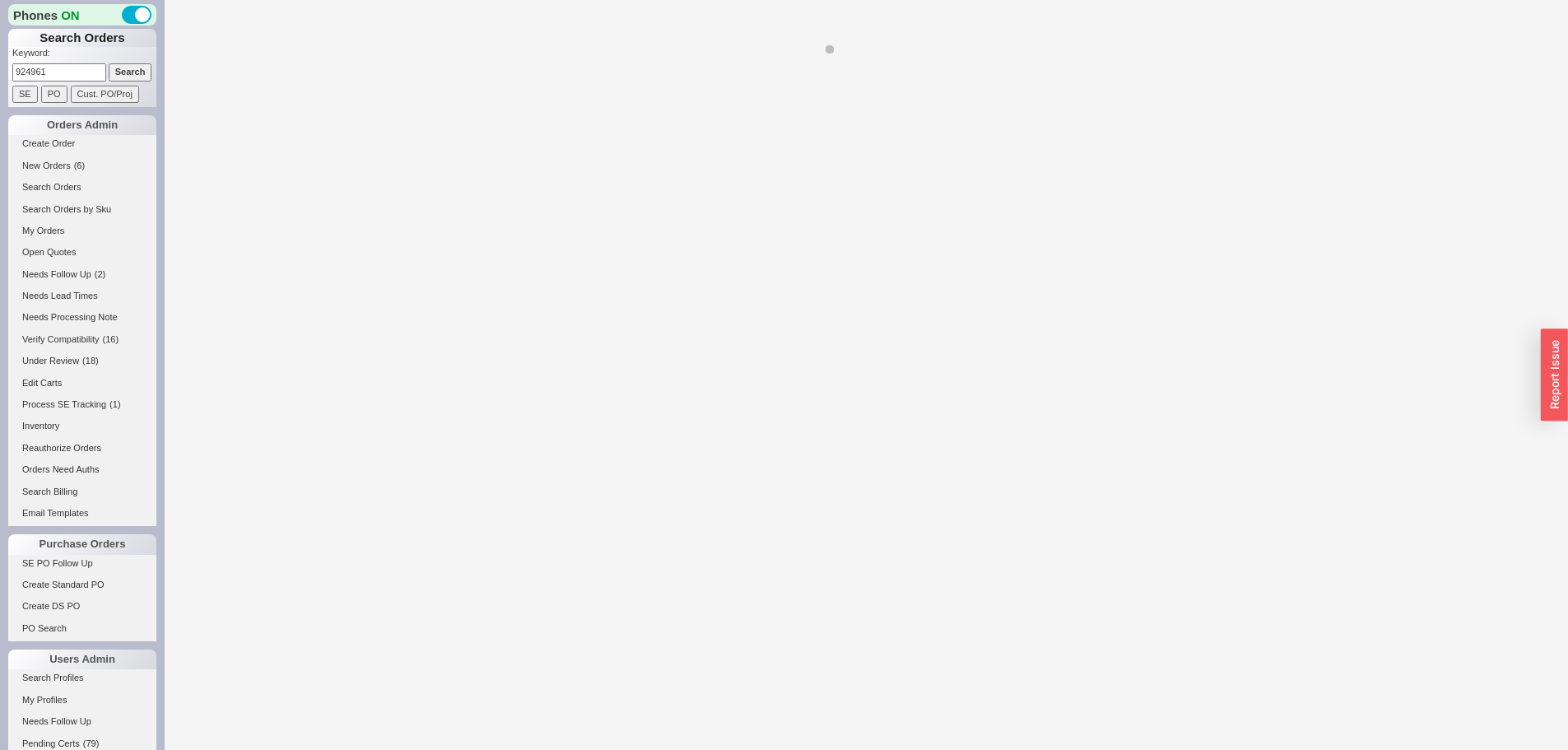
select select "*"
select select "LOW"
select select "3"
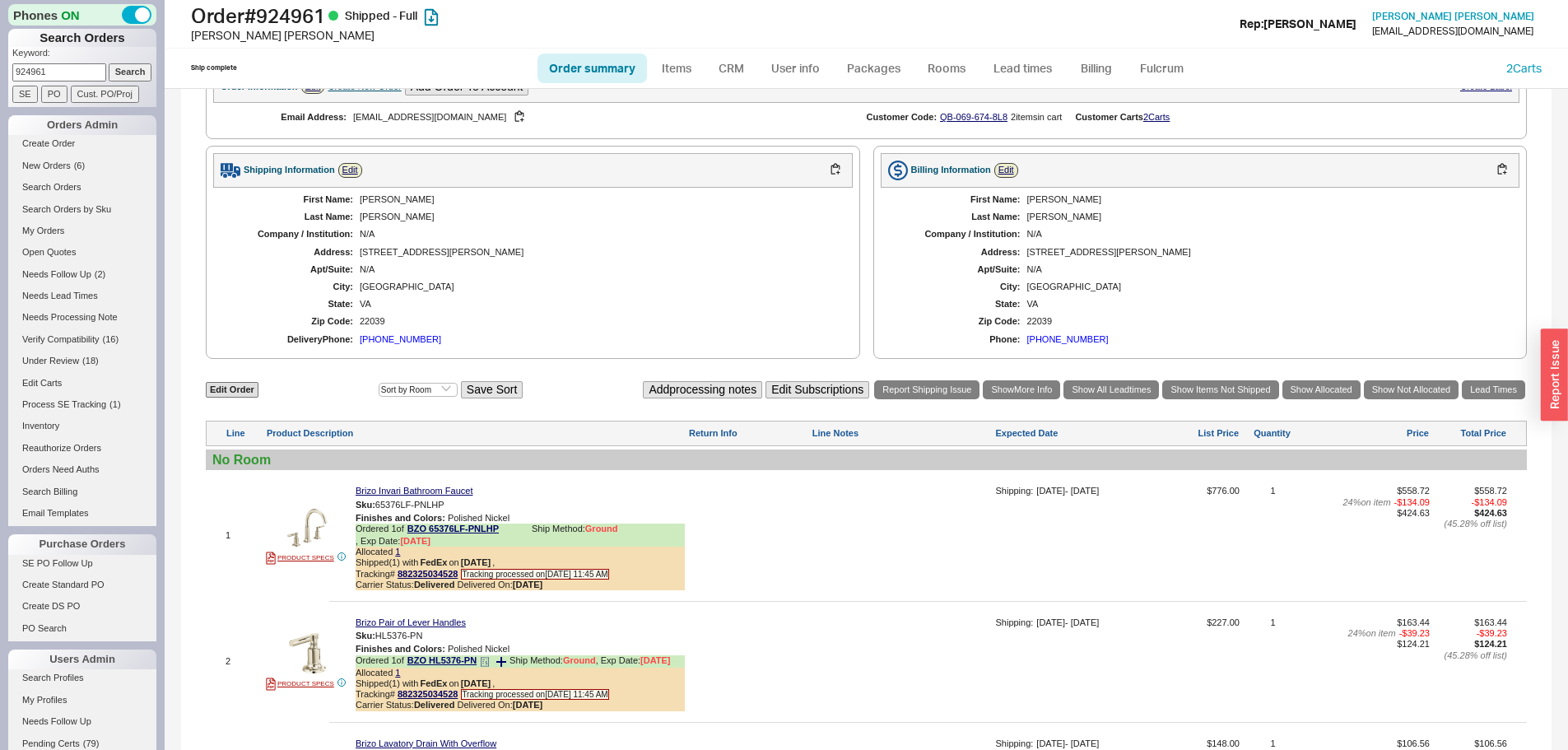
scroll to position [824, 0]
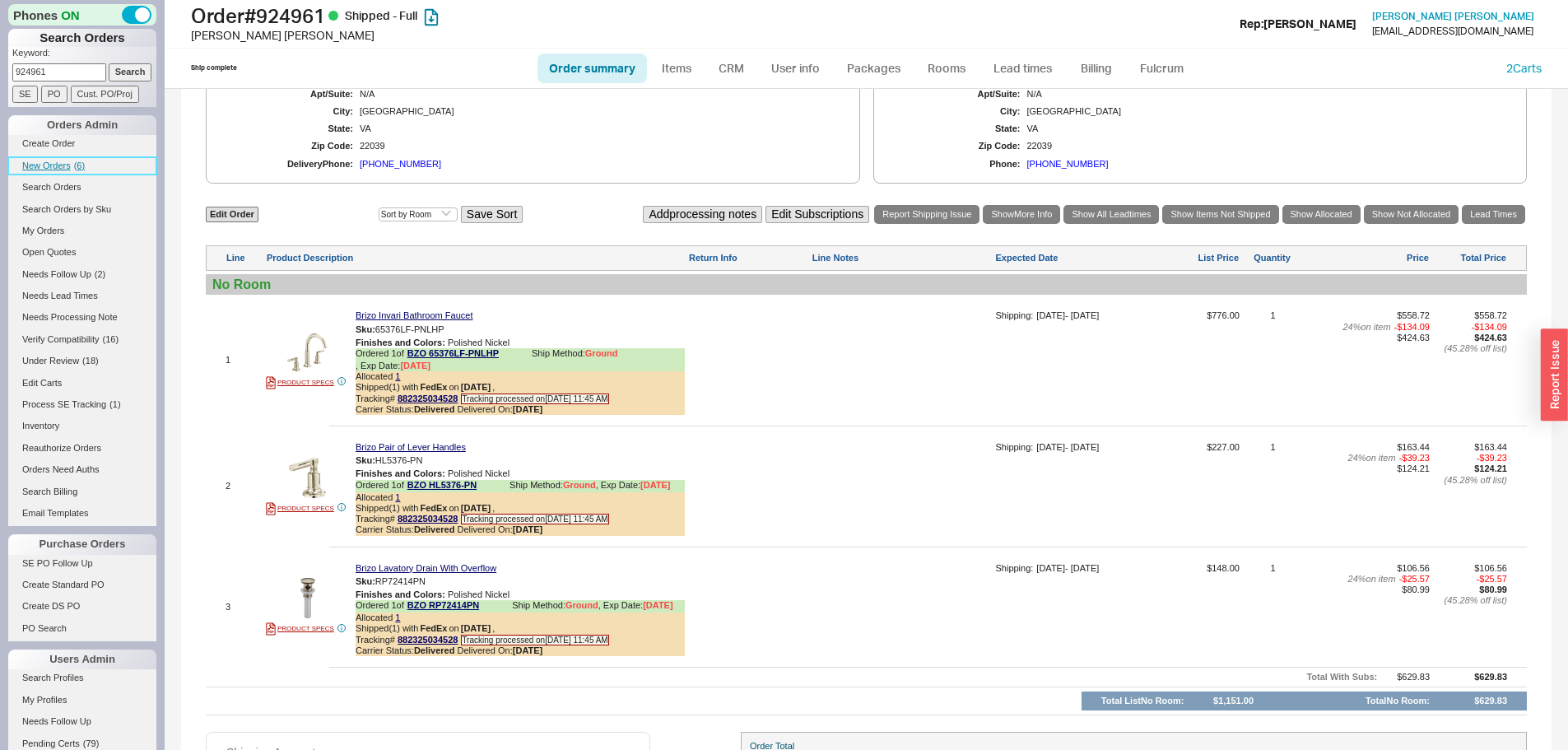
click at [75, 163] on span "( 6 )" at bounding box center [79, 165] width 11 height 10
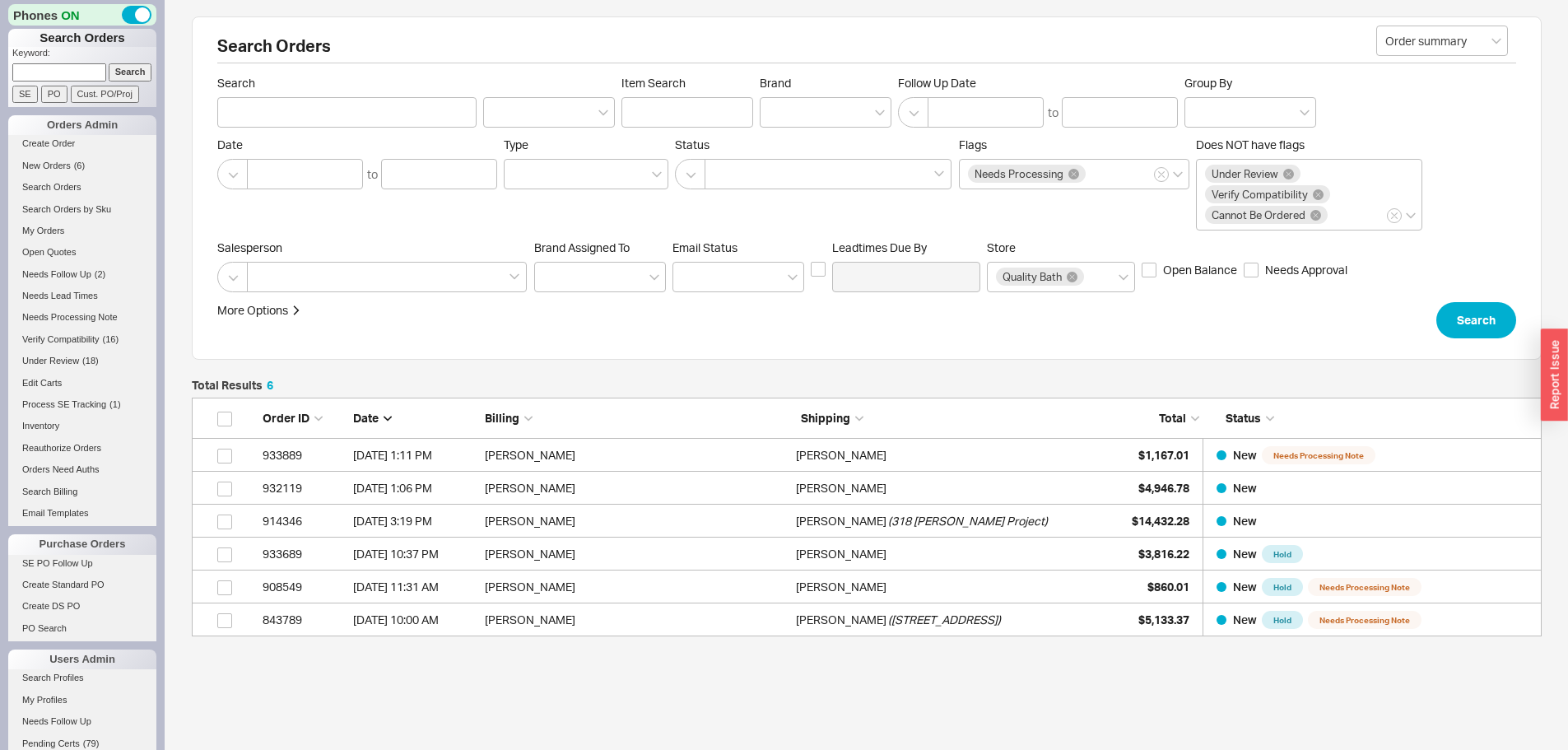
scroll to position [226, 1337]
click at [81, 168] on span "( 7 )" at bounding box center [79, 165] width 11 height 10
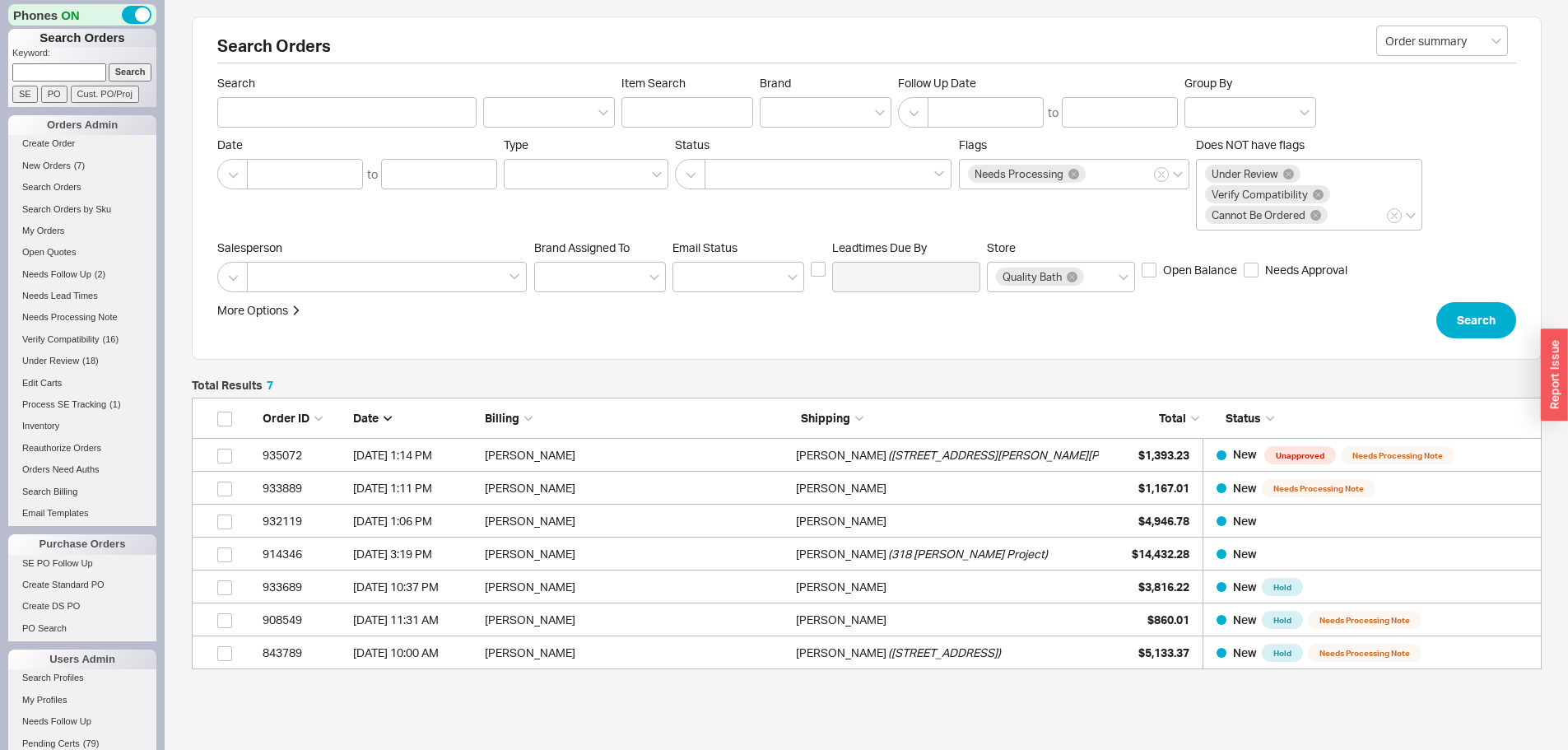
scroll to position [259, 1337]
click at [70, 163] on span "New Orders" at bounding box center [47, 165] width 49 height 10
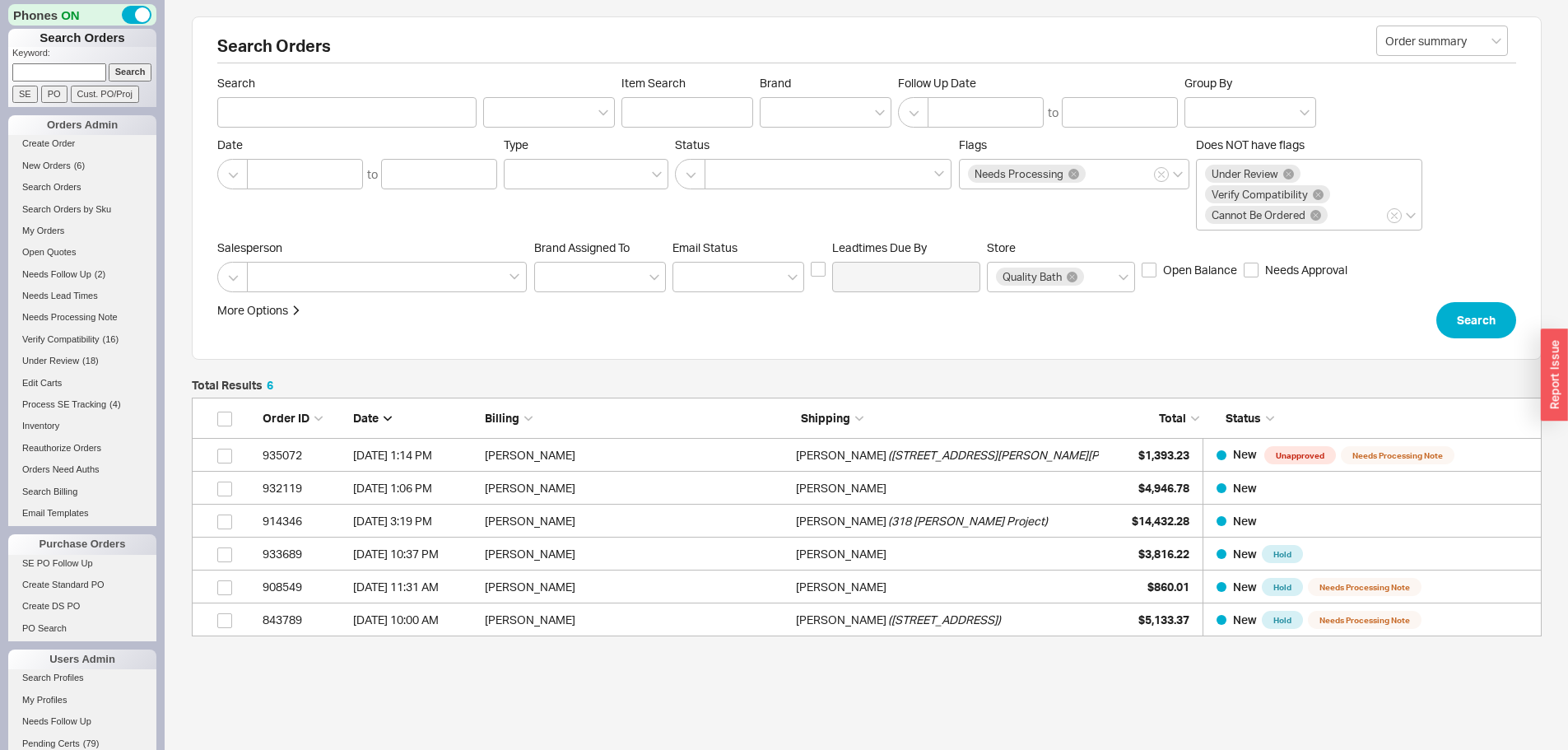
scroll to position [226, 1337]
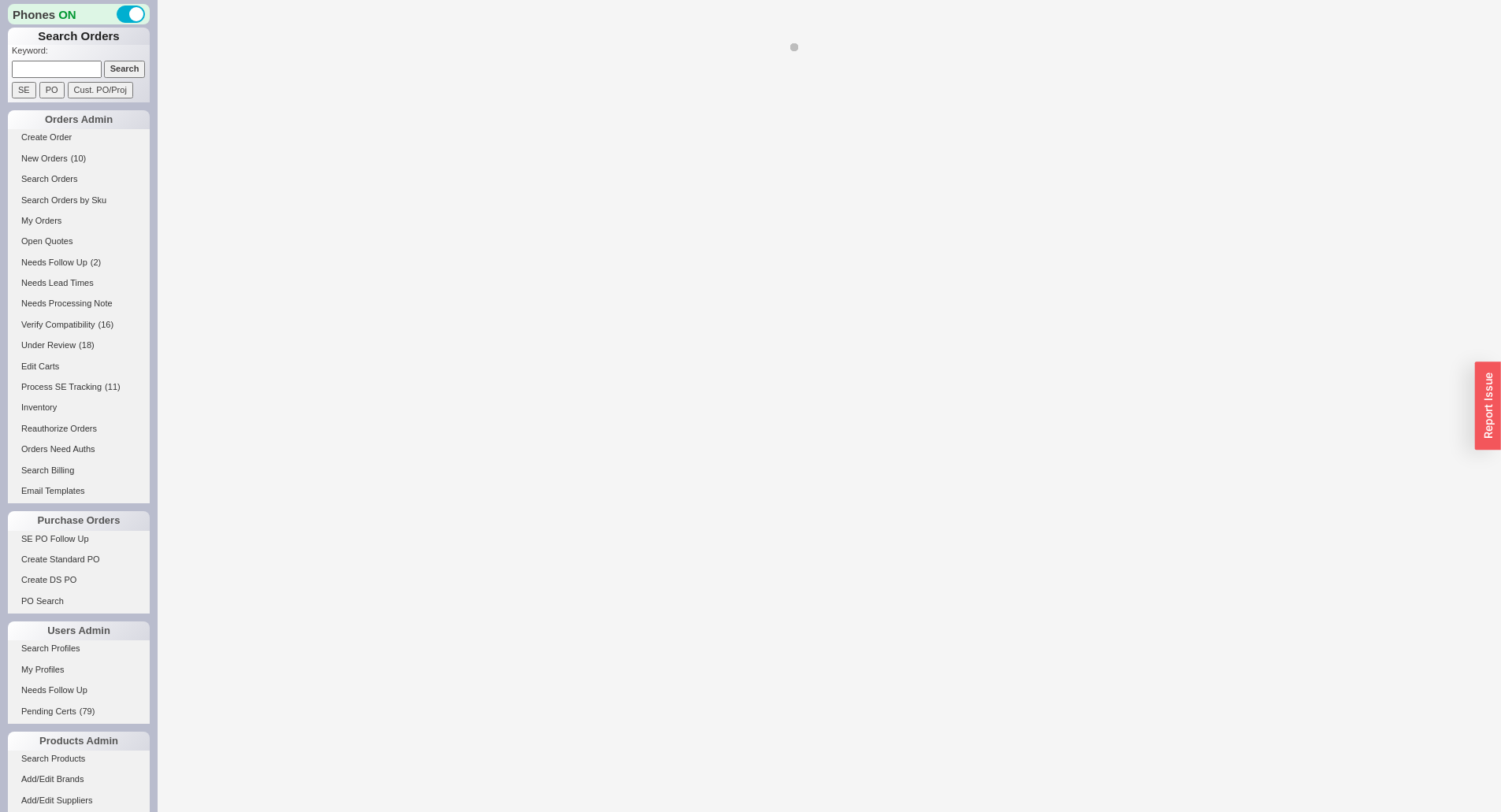
select select "*"
select select "LOW"
select select "3"
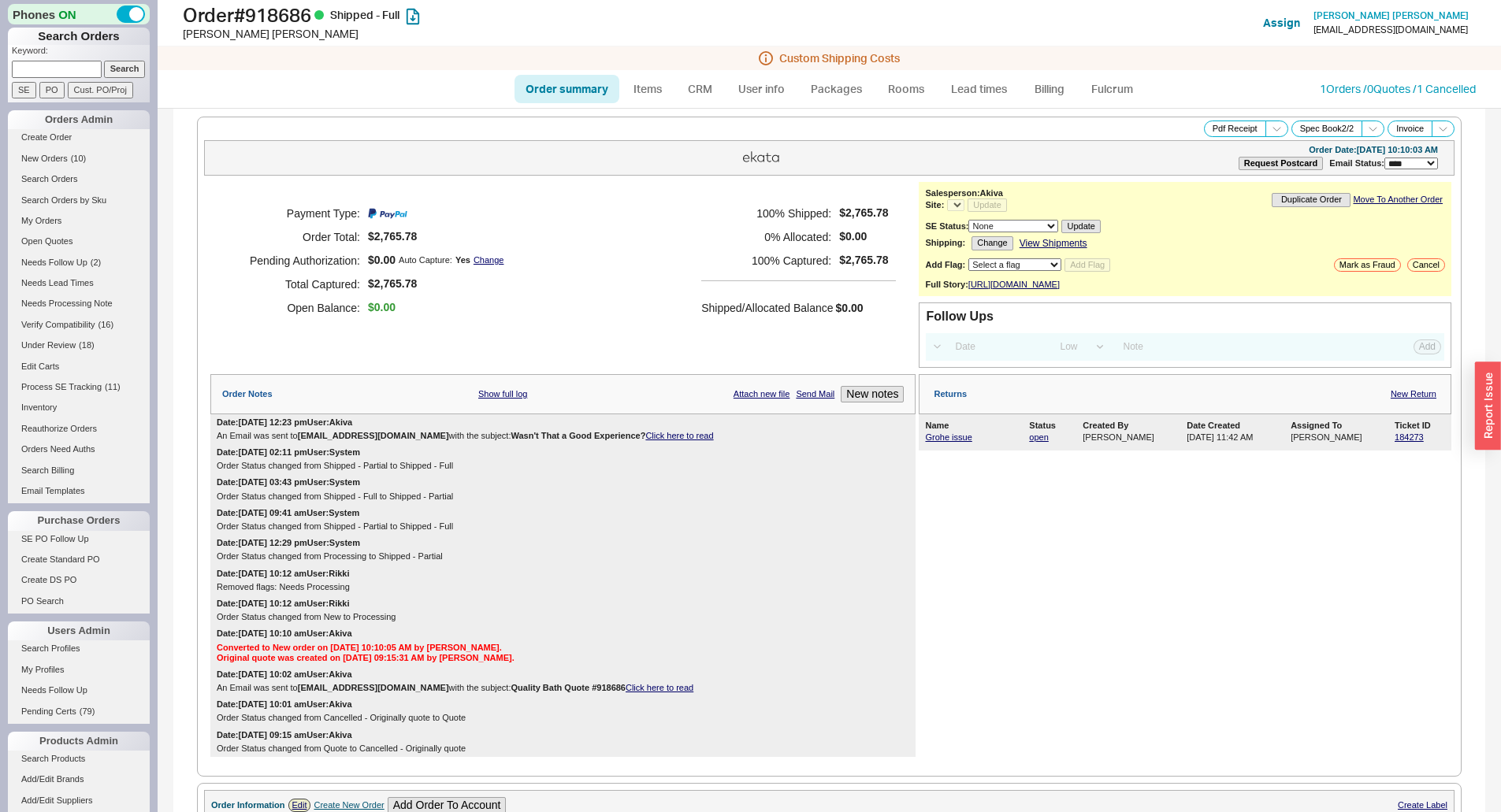
select select "*"
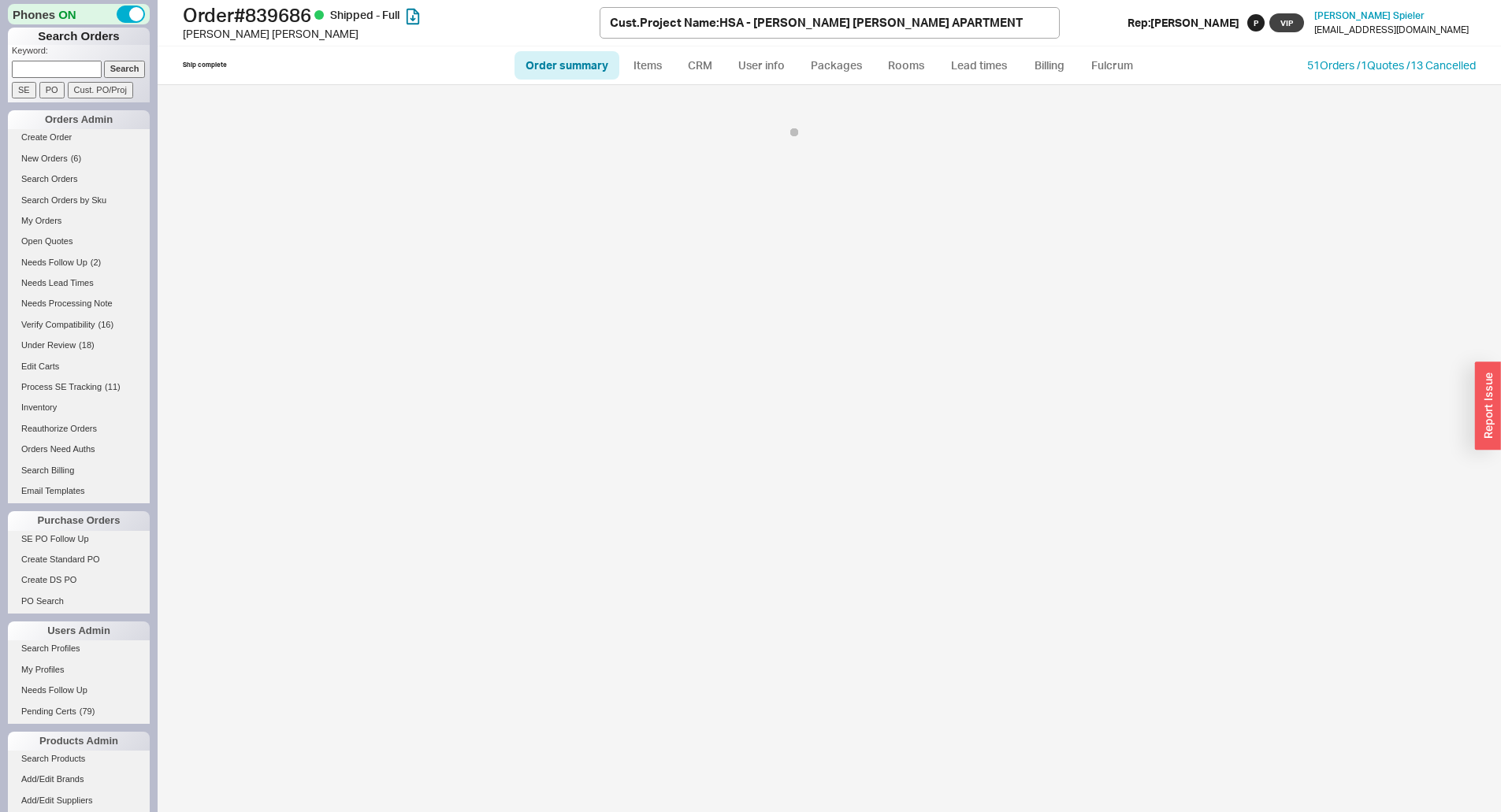
select select "LOW"
select select "3"
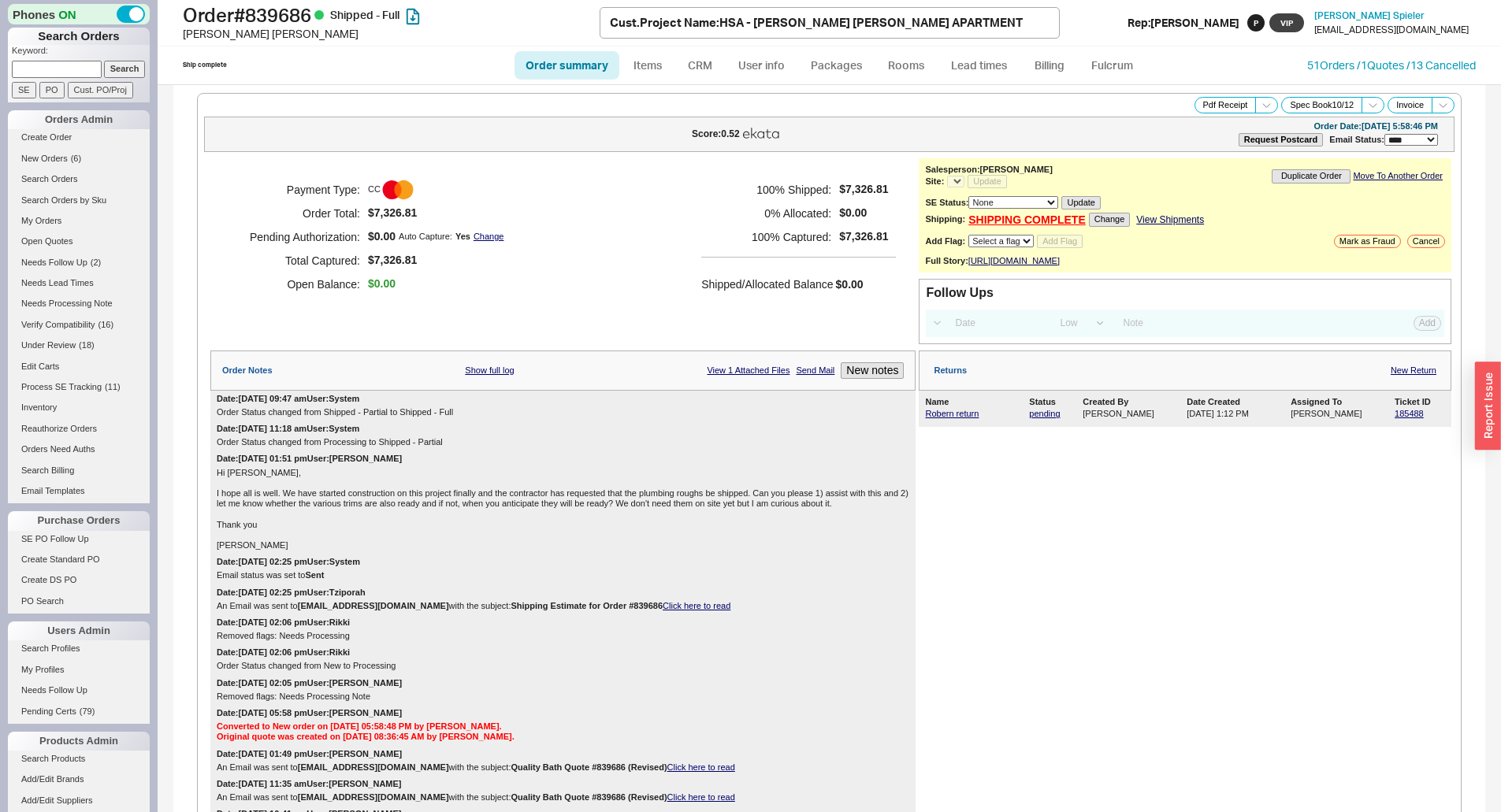
select select "*"
click at [1320, 68] on link "51 Orders / 1 Quotes / 13 Cancelled" at bounding box center [1390, 65] width 168 height 13
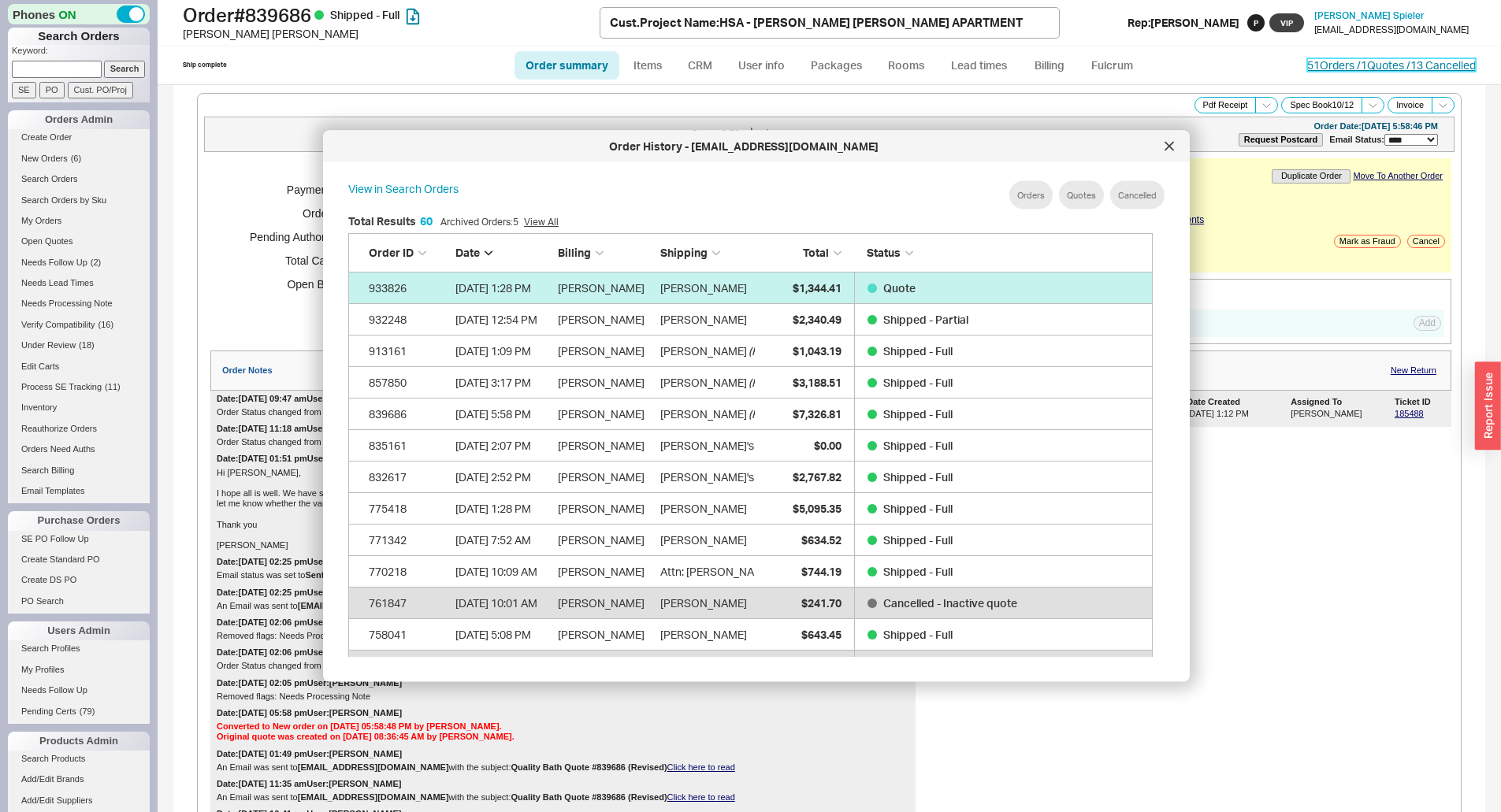
scroll to position [1918, 793]
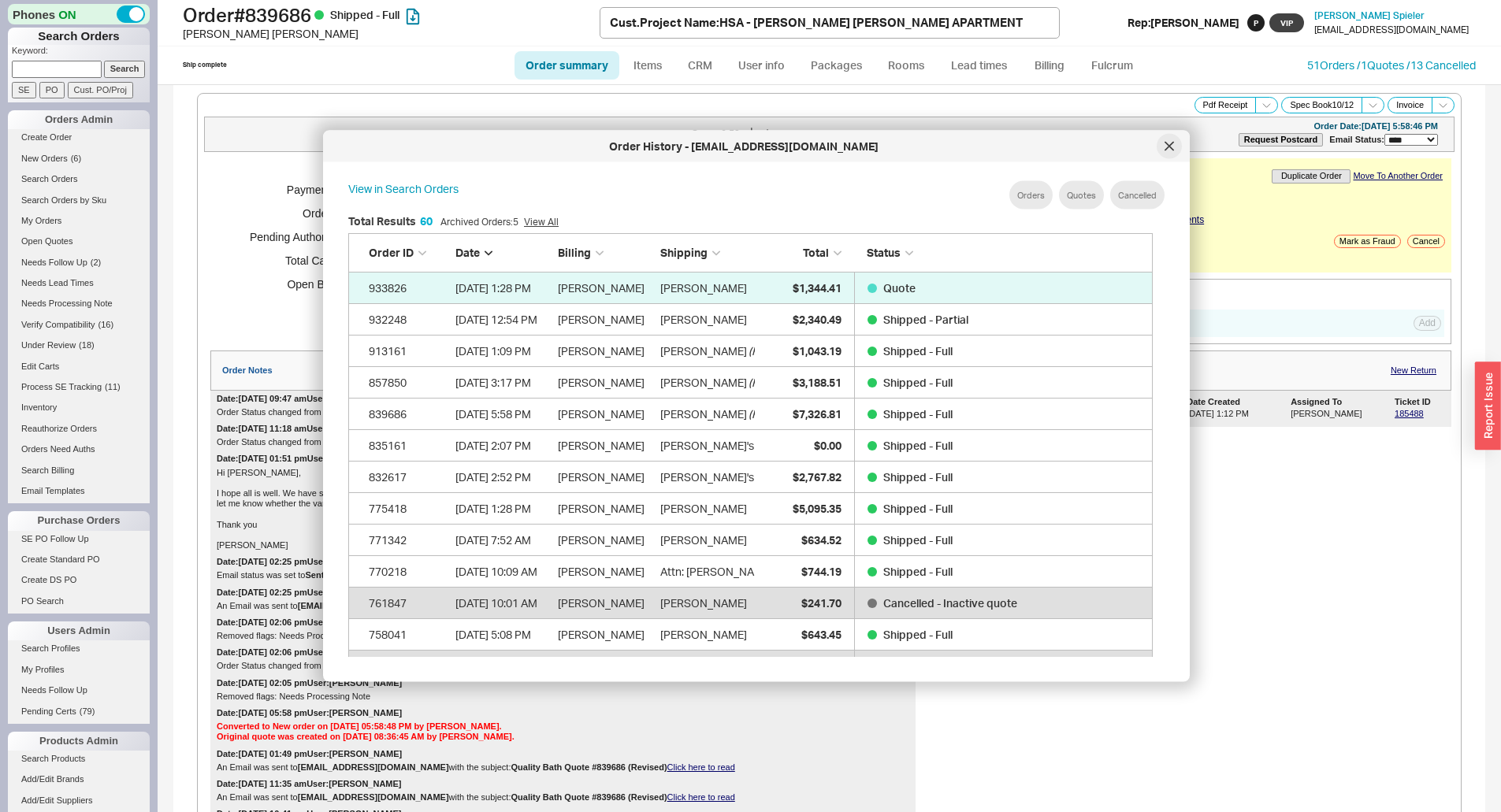
click at [1173, 150] on icon at bounding box center [1168, 146] width 7 height 7
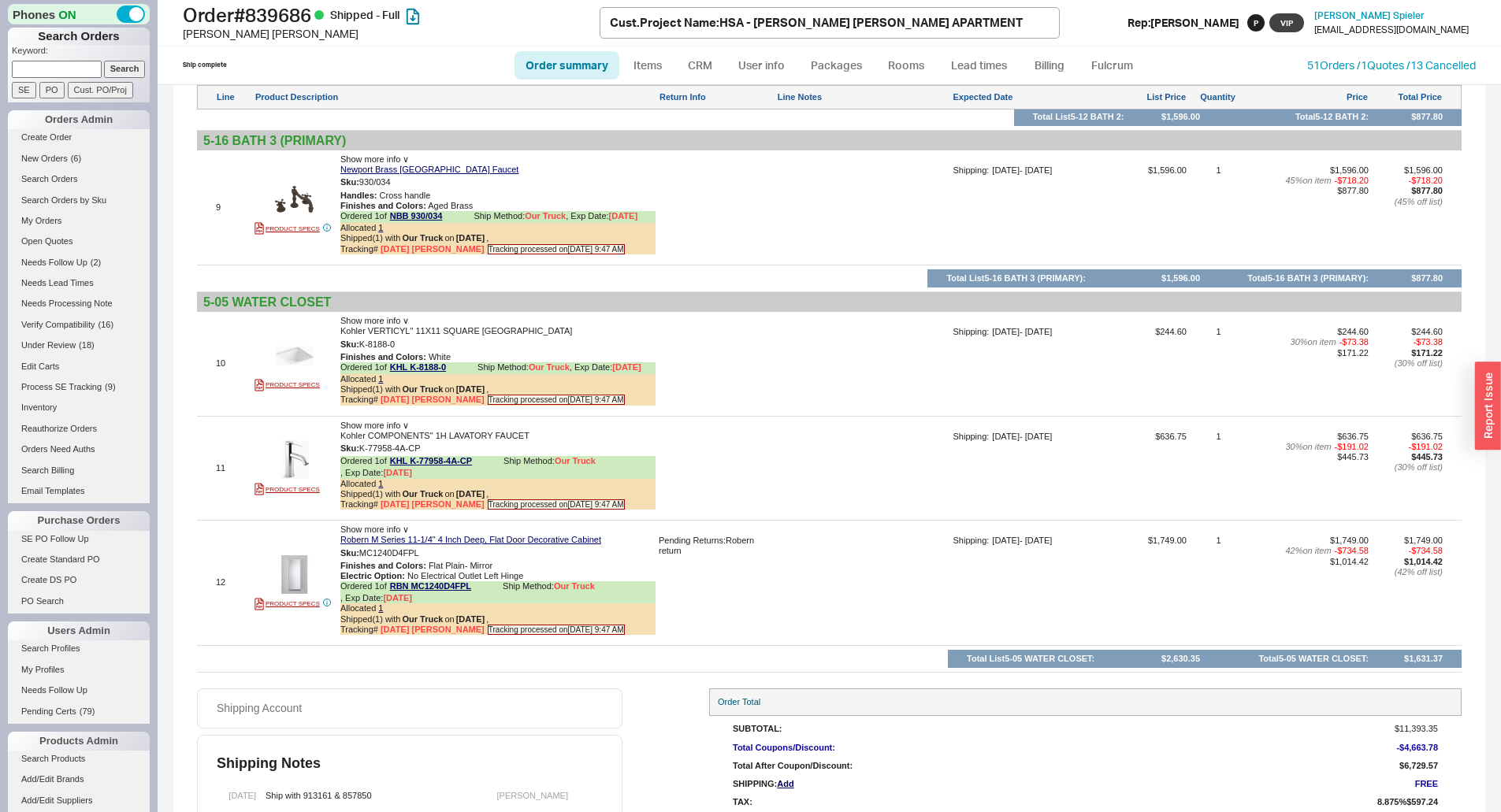
scroll to position [2555, 0]
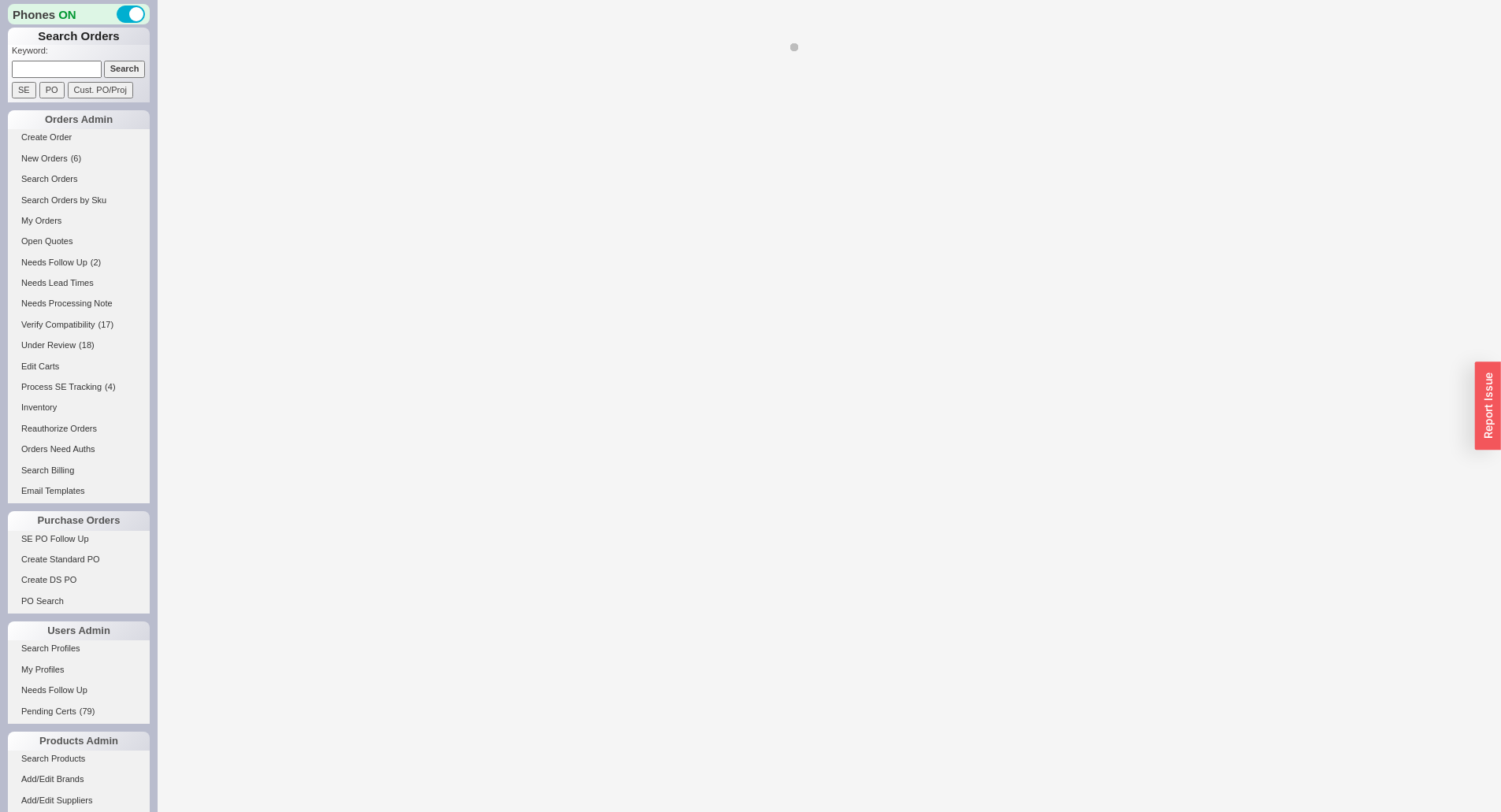
select select "*"
select select "LOW"
select select "3"
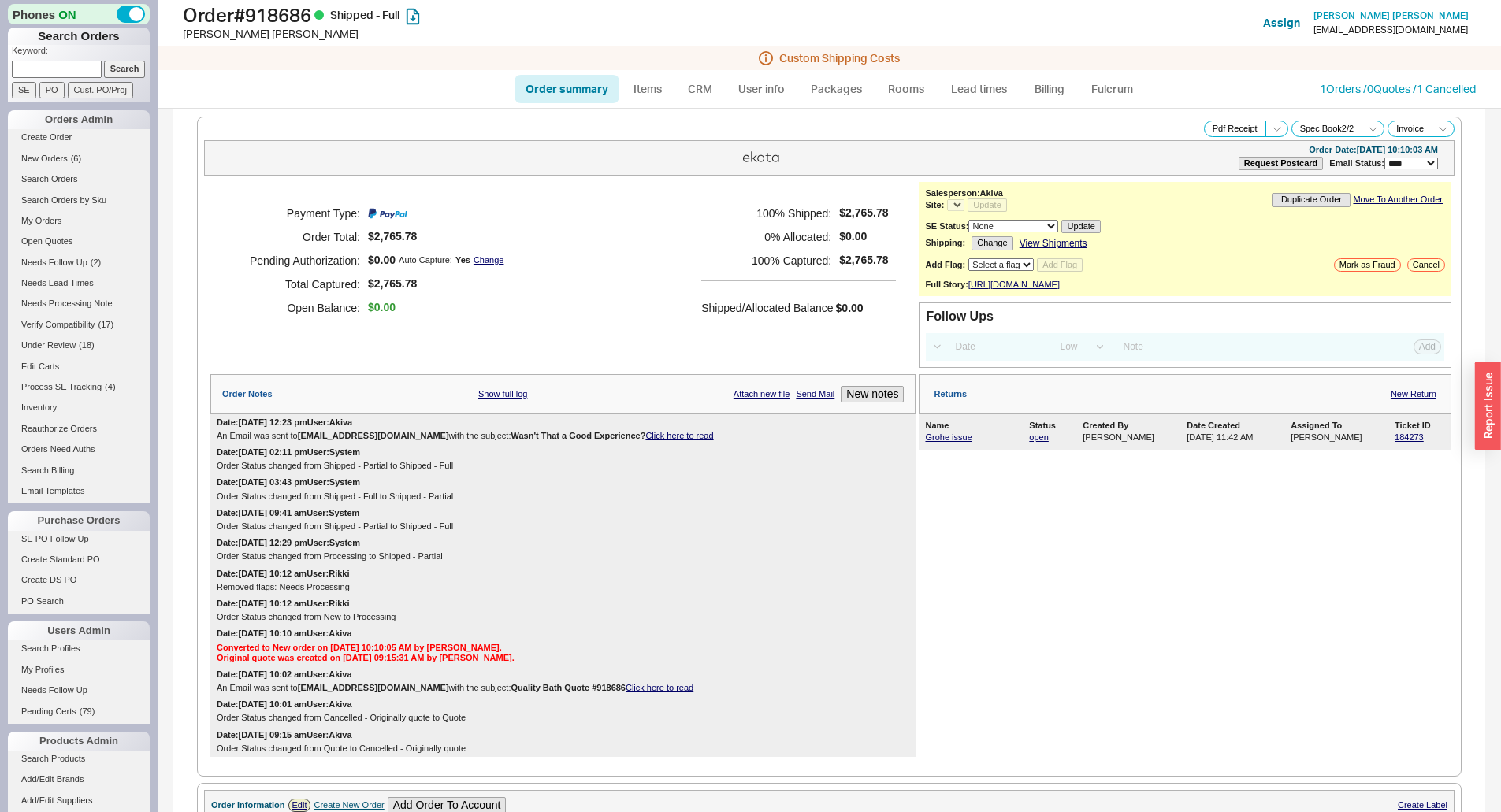
select select "*"
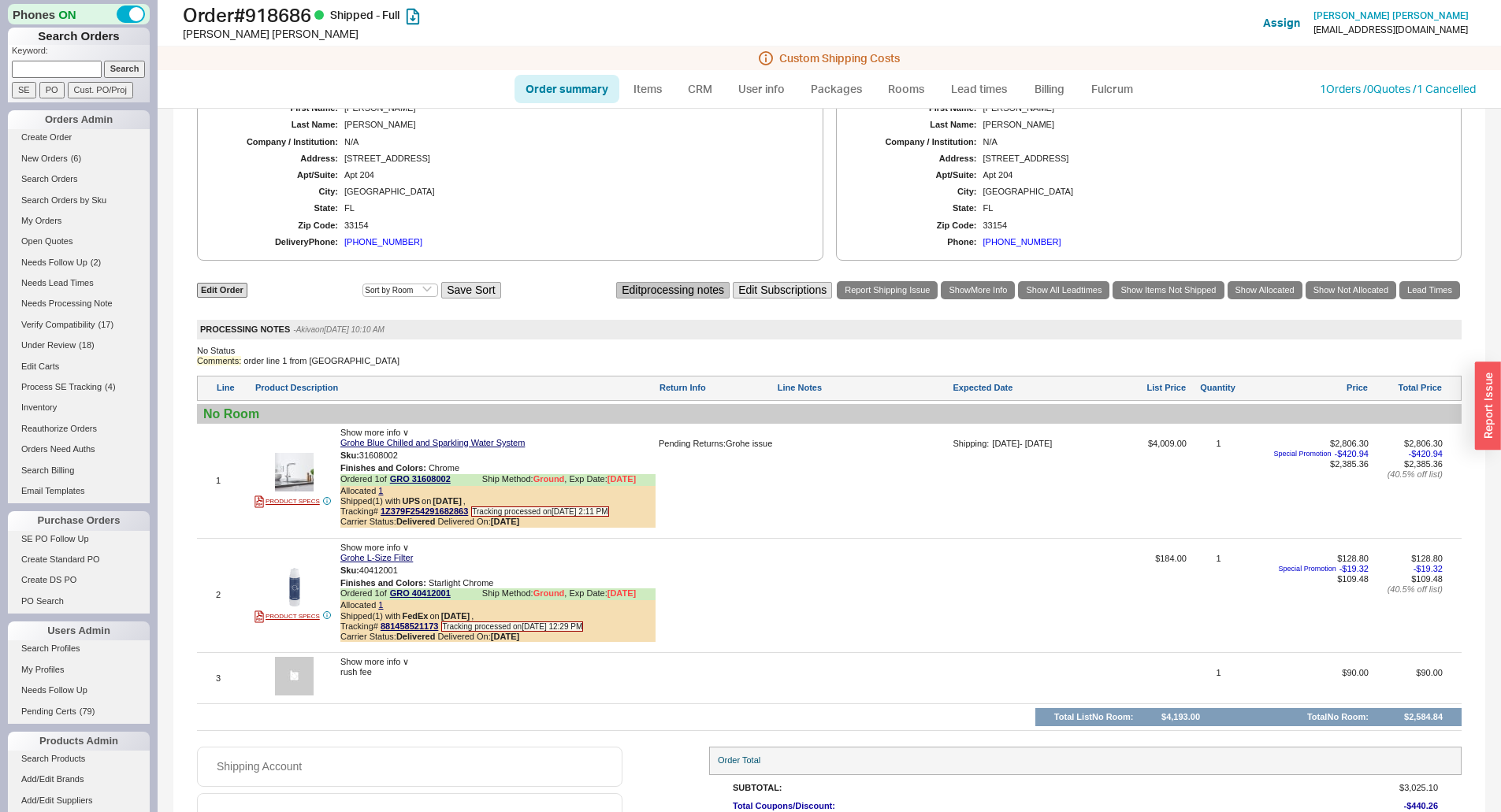
scroll to position [933, 0]
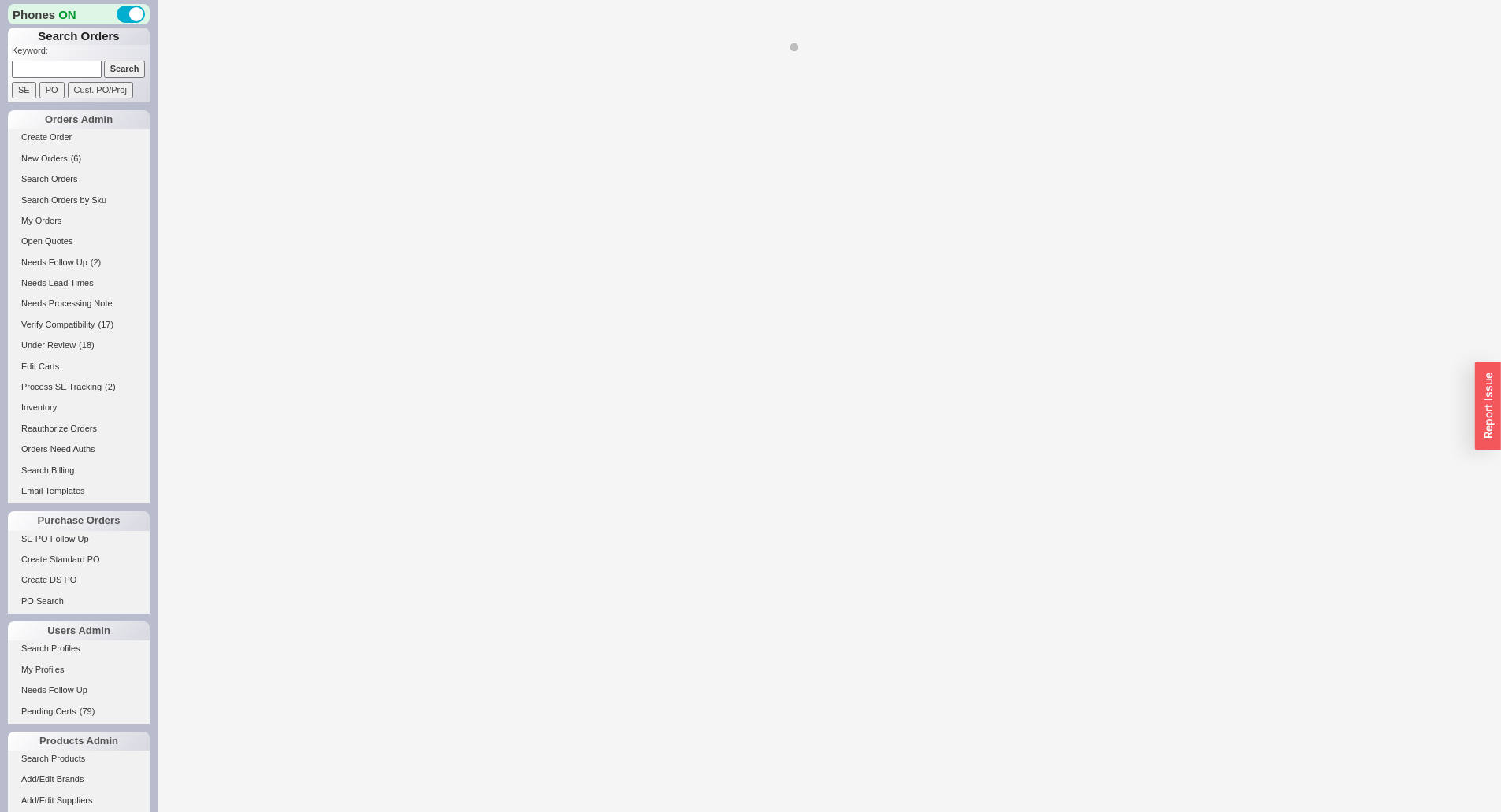
select select "*"
select select "LOW"
select select "3"
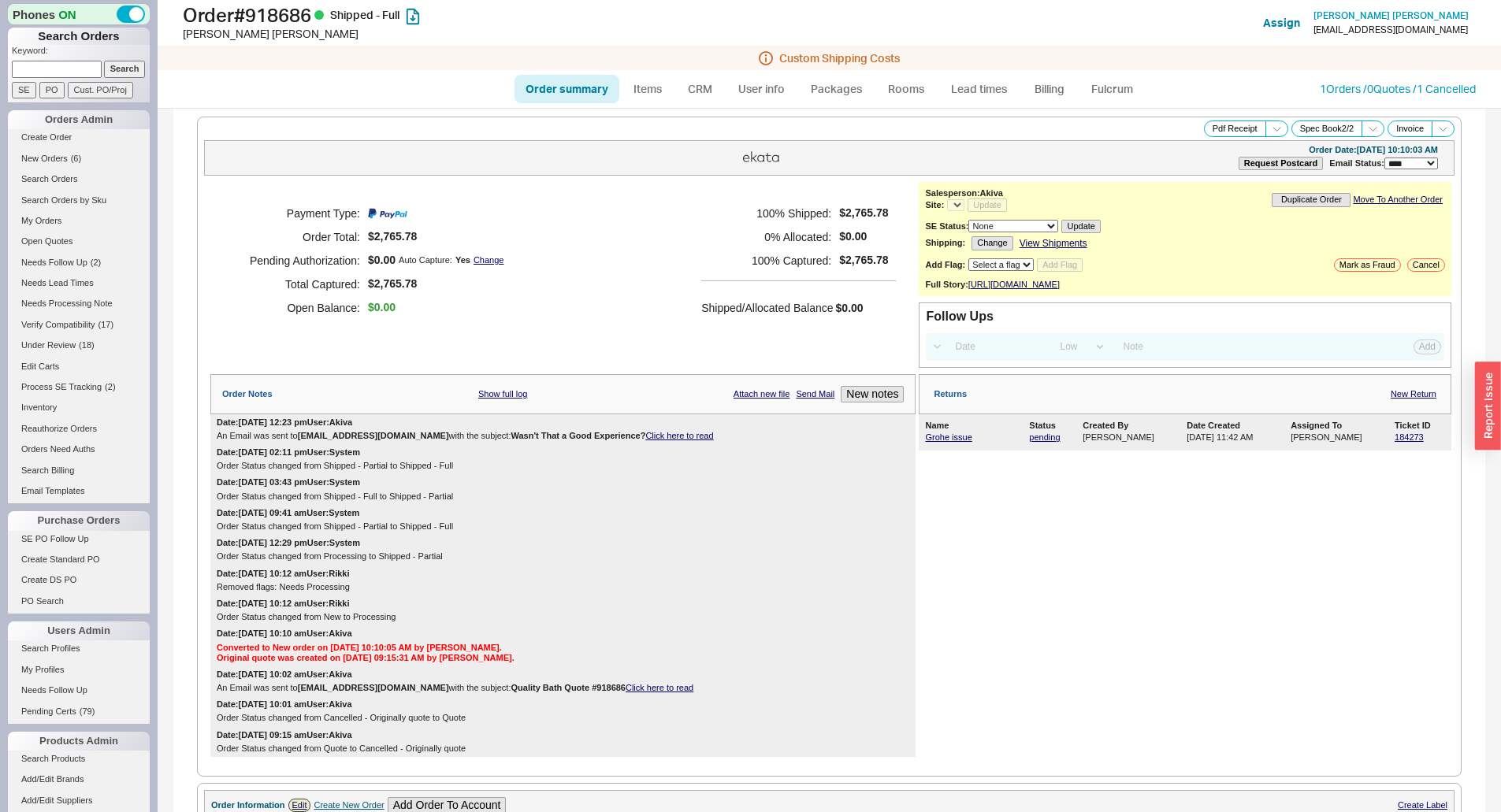
select select "*"
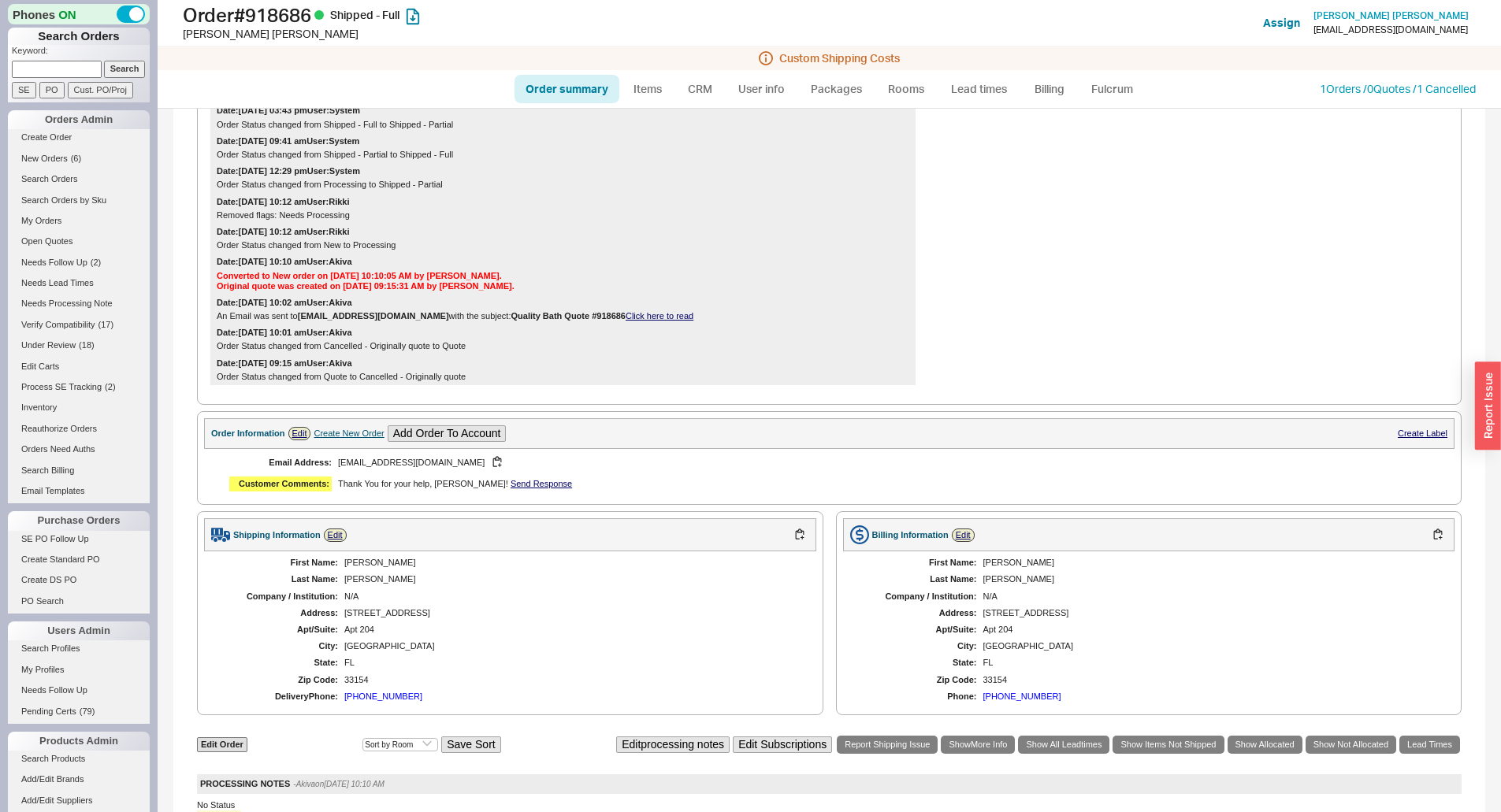
scroll to position [551, 0]
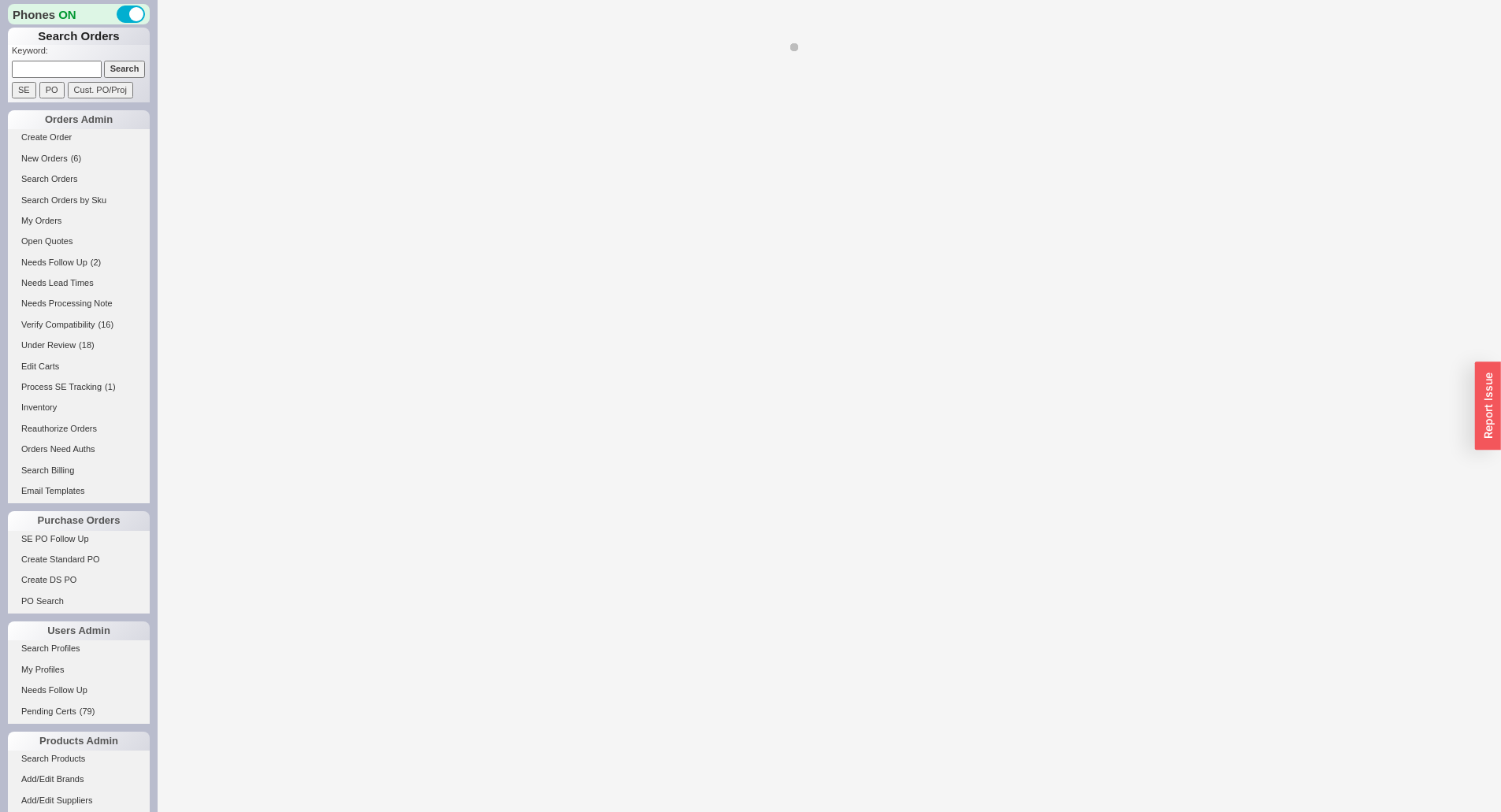
select select "*"
select select "LOW"
select select "3"
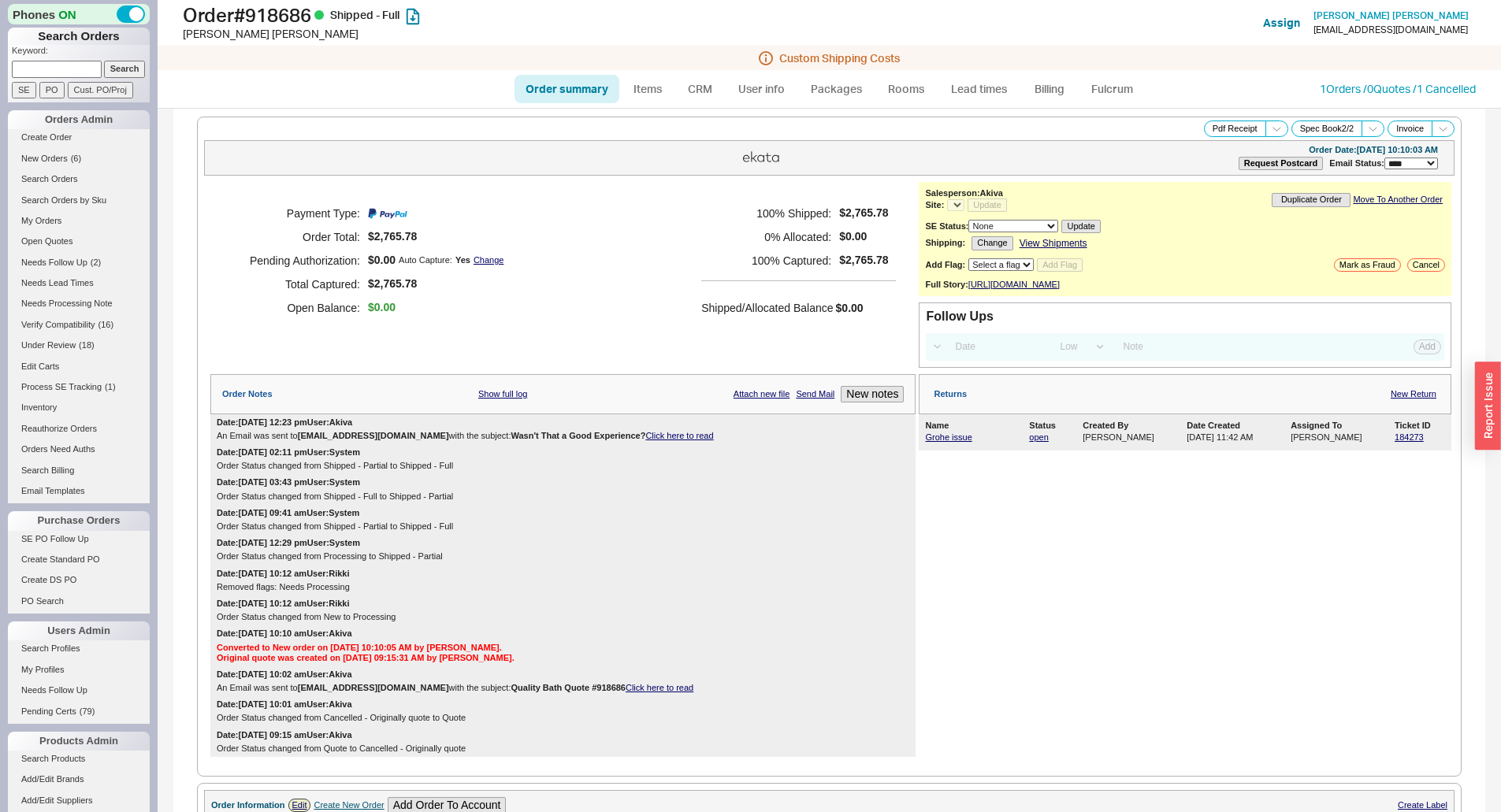
select select "*"
click at [938, 452] on div "Blue Chilled and Sparkling Water System" at bounding box center [1020, 455] width 190 height 26
click at [937, 441] on link "Grohe issue" at bounding box center [948, 437] width 46 height 9
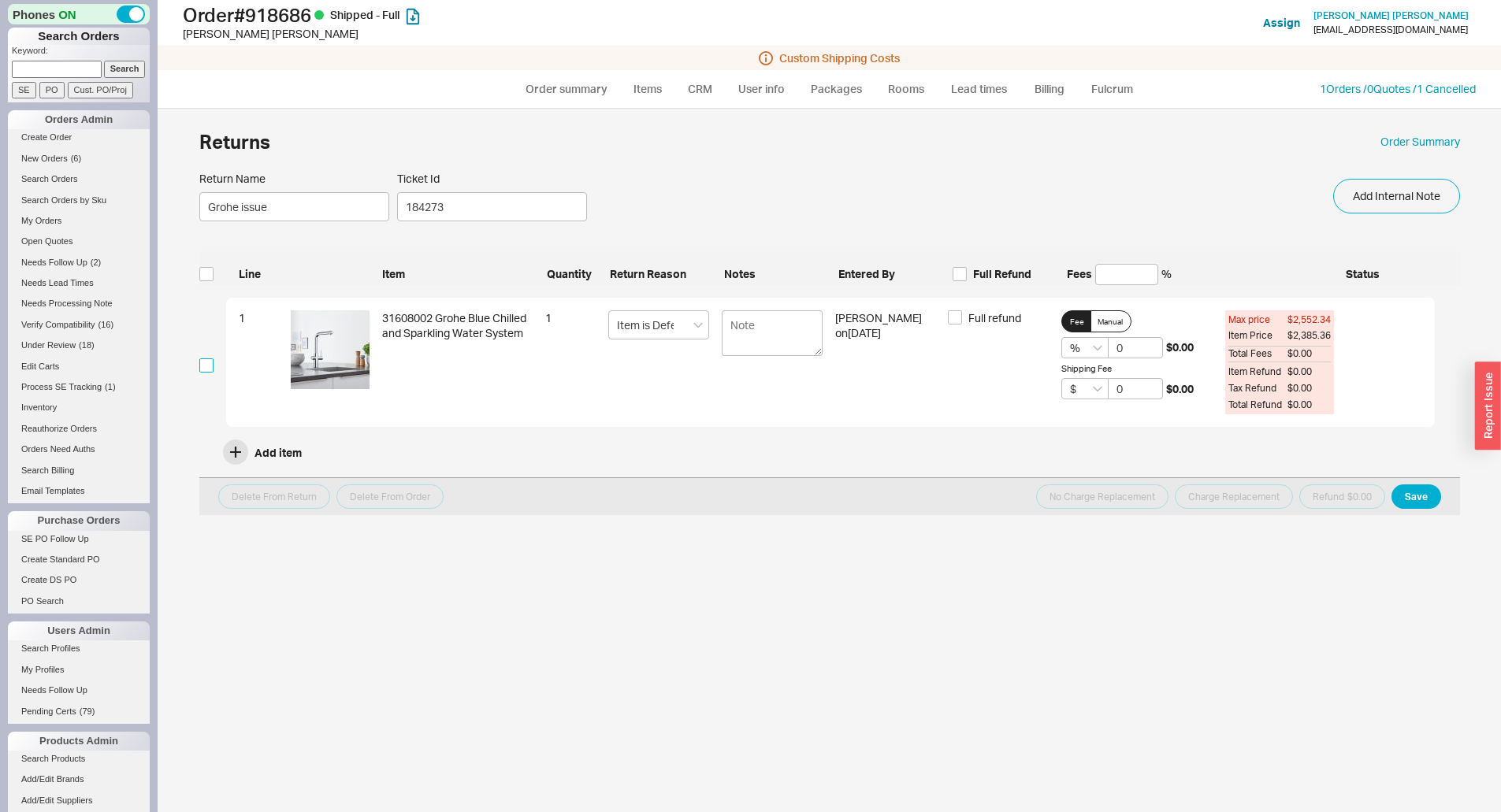
click at [210, 368] on input "checkbox" at bounding box center [205, 365] width 14 height 14
checkbox input "true"
click at [1117, 319] on span "Manual" at bounding box center [1110, 321] width 25 height 13
click at [0, 0] on input "Manual" at bounding box center [0, 0] width 0 height 0
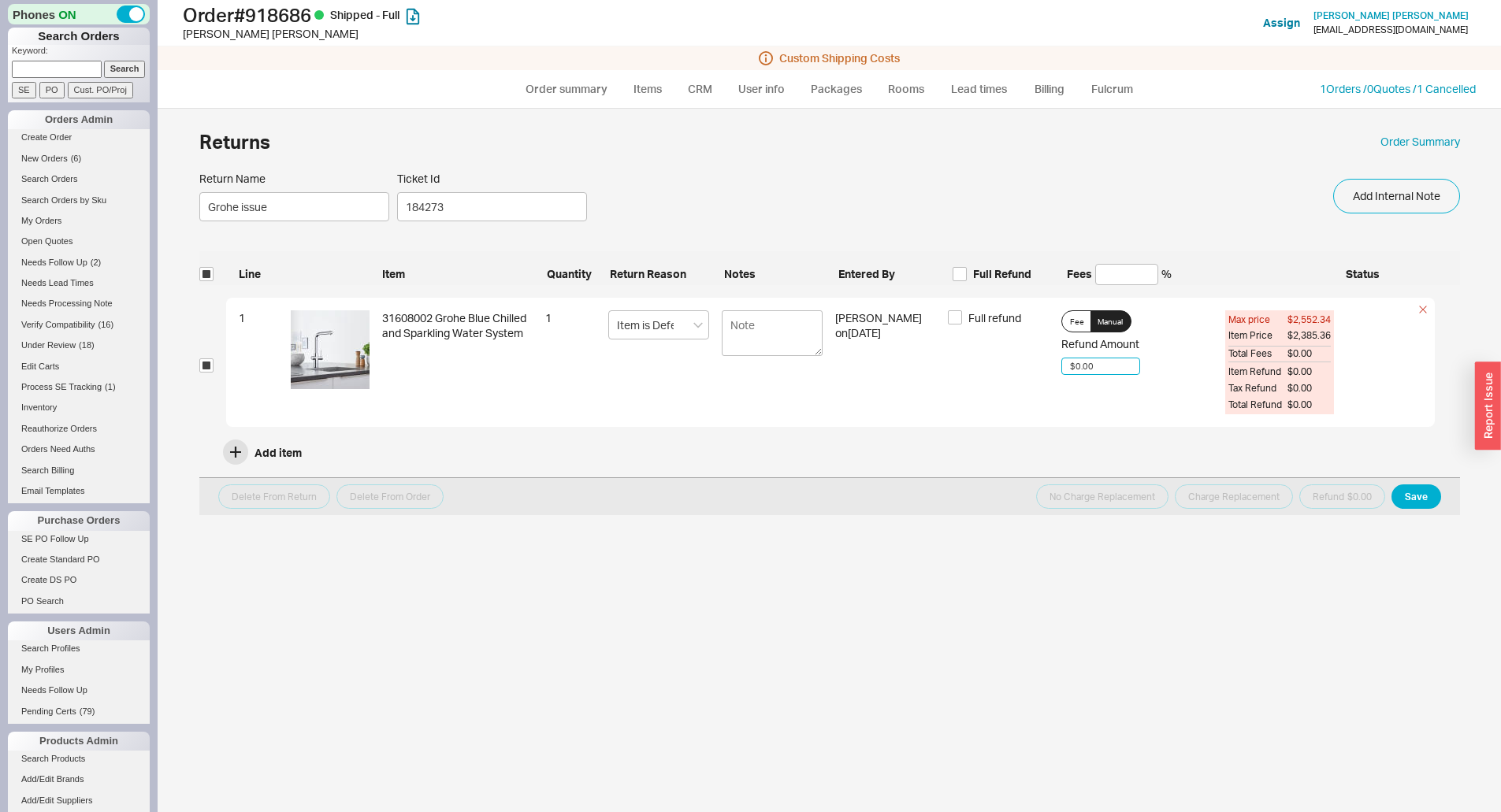
drag, startPoint x: 1111, startPoint y: 361, endPoint x: 1025, endPoint y: 371, distance: 86.6
click at [1047, 367] on div "1 31608002 Grohe Blue Chilled and Sparkling Water System 1 Item is Defective [P…" at bounding box center [830, 362] width 1208 height 130
type input "$234.00"
click at [1438, 502] on button "Save" at bounding box center [1415, 496] width 49 height 24
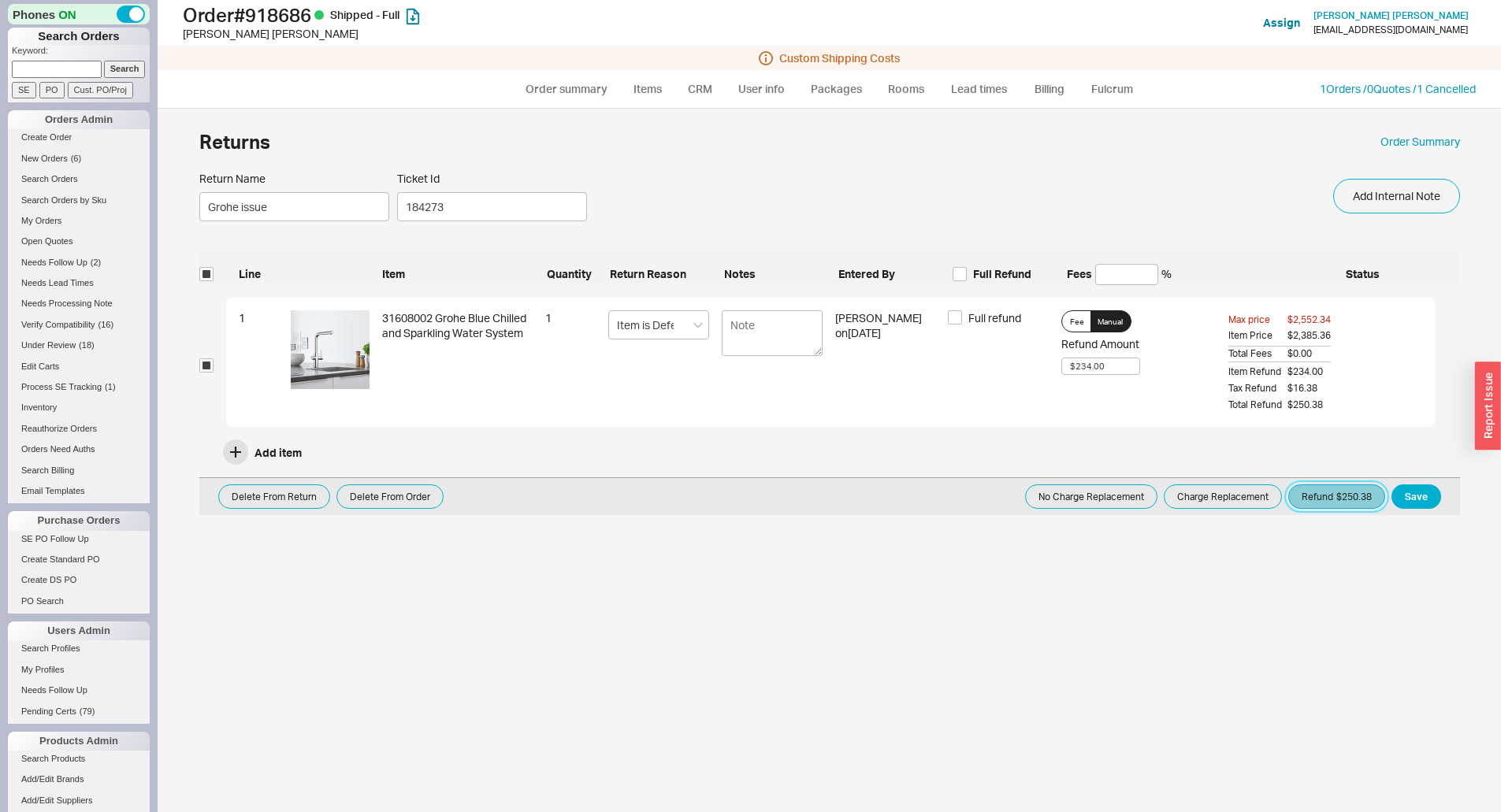
click at [1344, 501] on button "Refund $250.38" at bounding box center [1336, 496] width 97 height 24
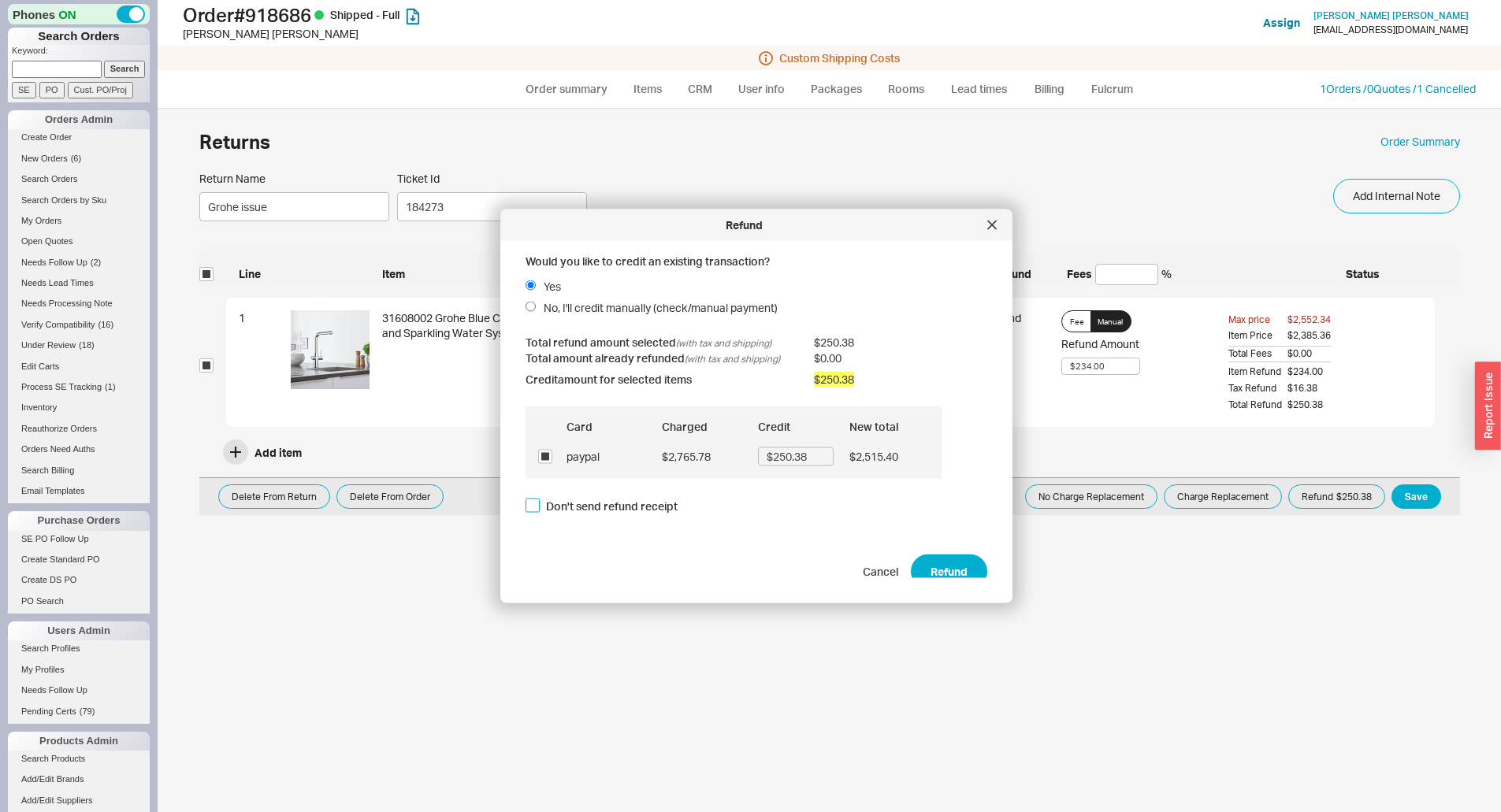
click at [532, 504] on input "Don't send refund receipt" at bounding box center [532, 504] width 14 height 14
checkbox input "true"
click at [938, 568] on button "Refund" at bounding box center [949, 570] width 76 height 34
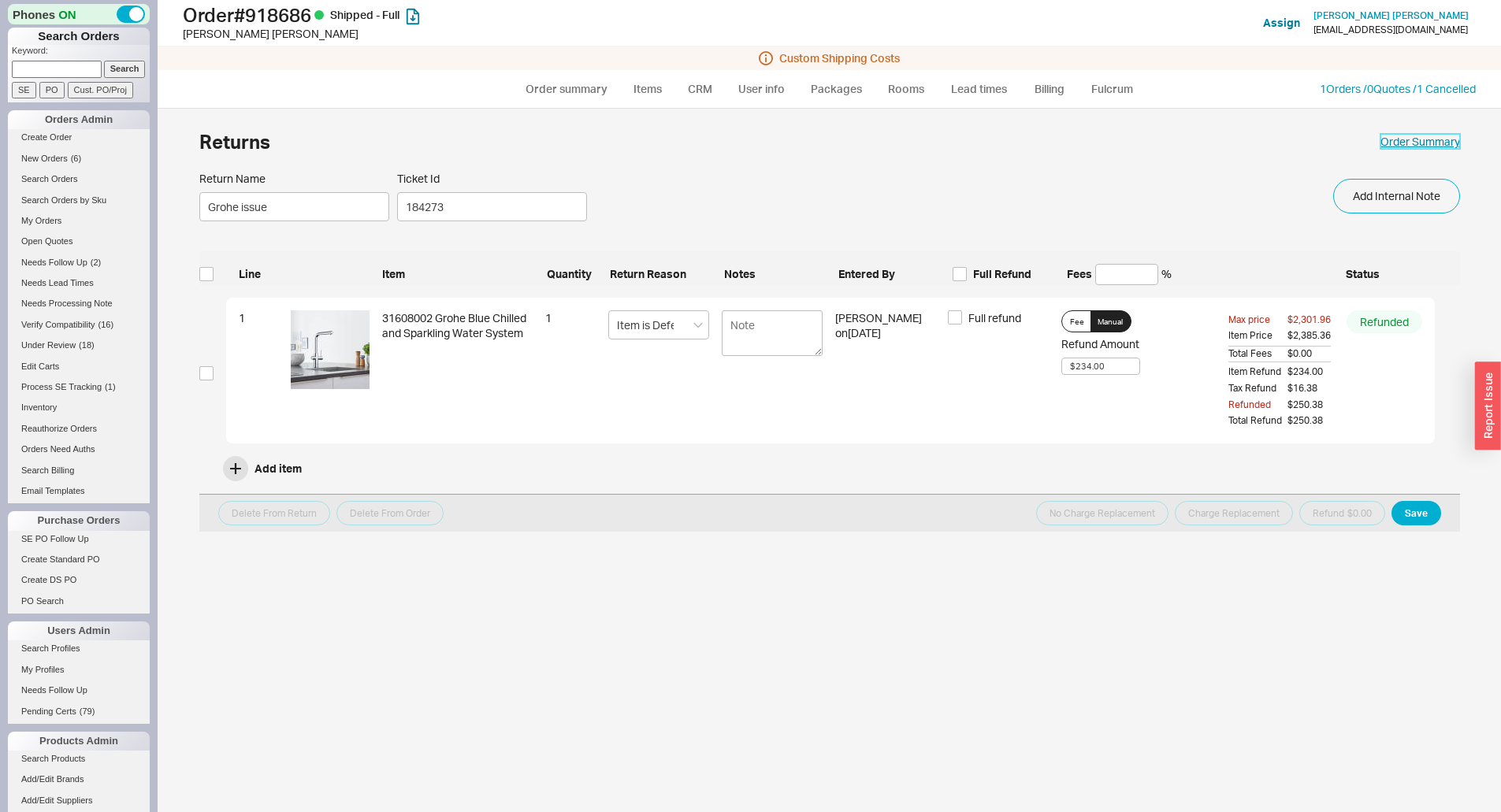
click at [1414, 147] on link "Order Summary" at bounding box center [1420, 141] width 80 height 16
select select "*"
select select "LOW"
select select "3"
